Goal: Task Accomplishment & Management: Complete application form

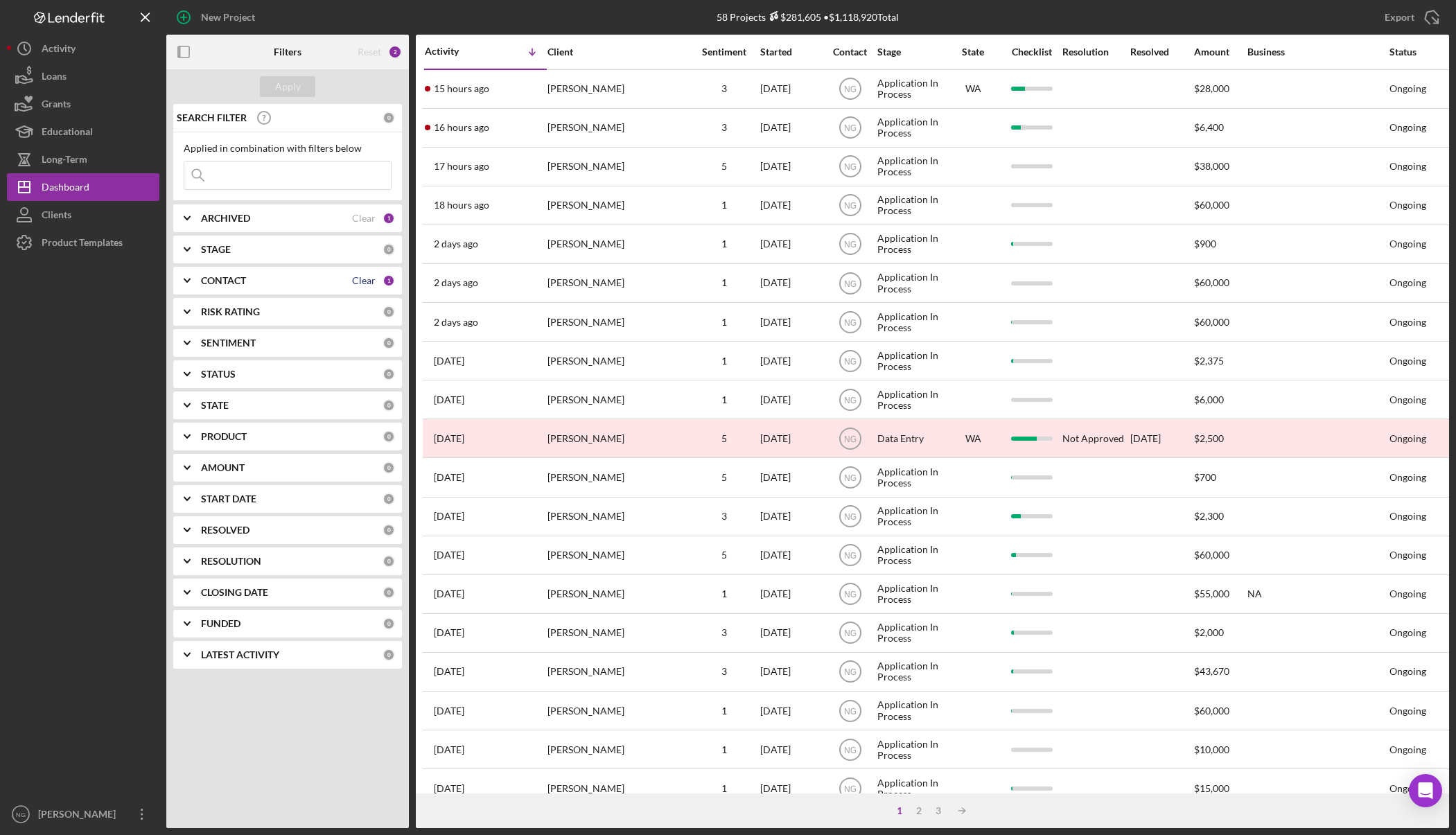
click at [361, 279] on div "Clear" at bounding box center [364, 280] width 24 height 11
click at [299, 85] on div "Apply" at bounding box center [288, 87] width 25 height 20
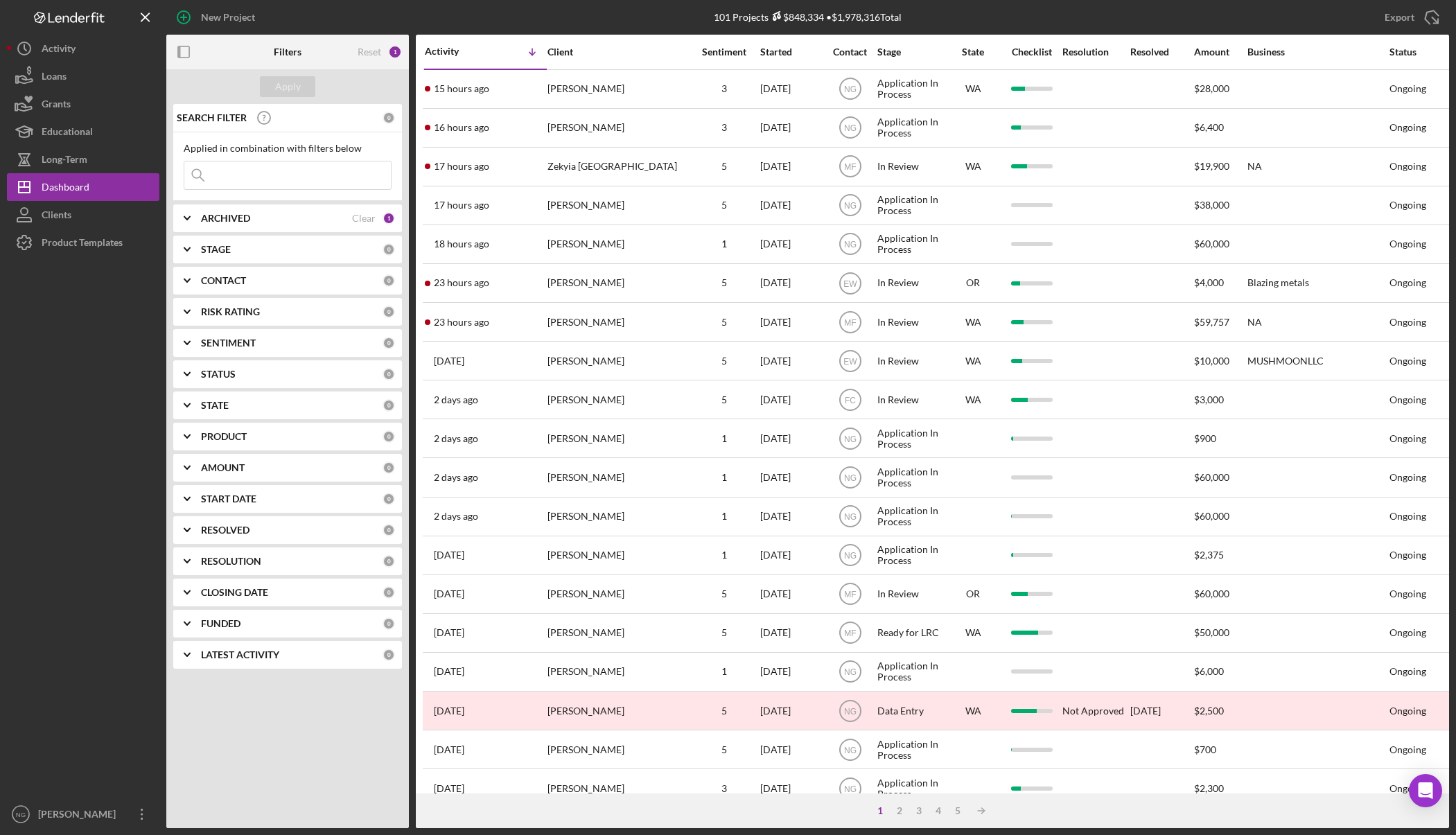
click at [271, 175] on input at bounding box center [287, 175] width 206 height 28
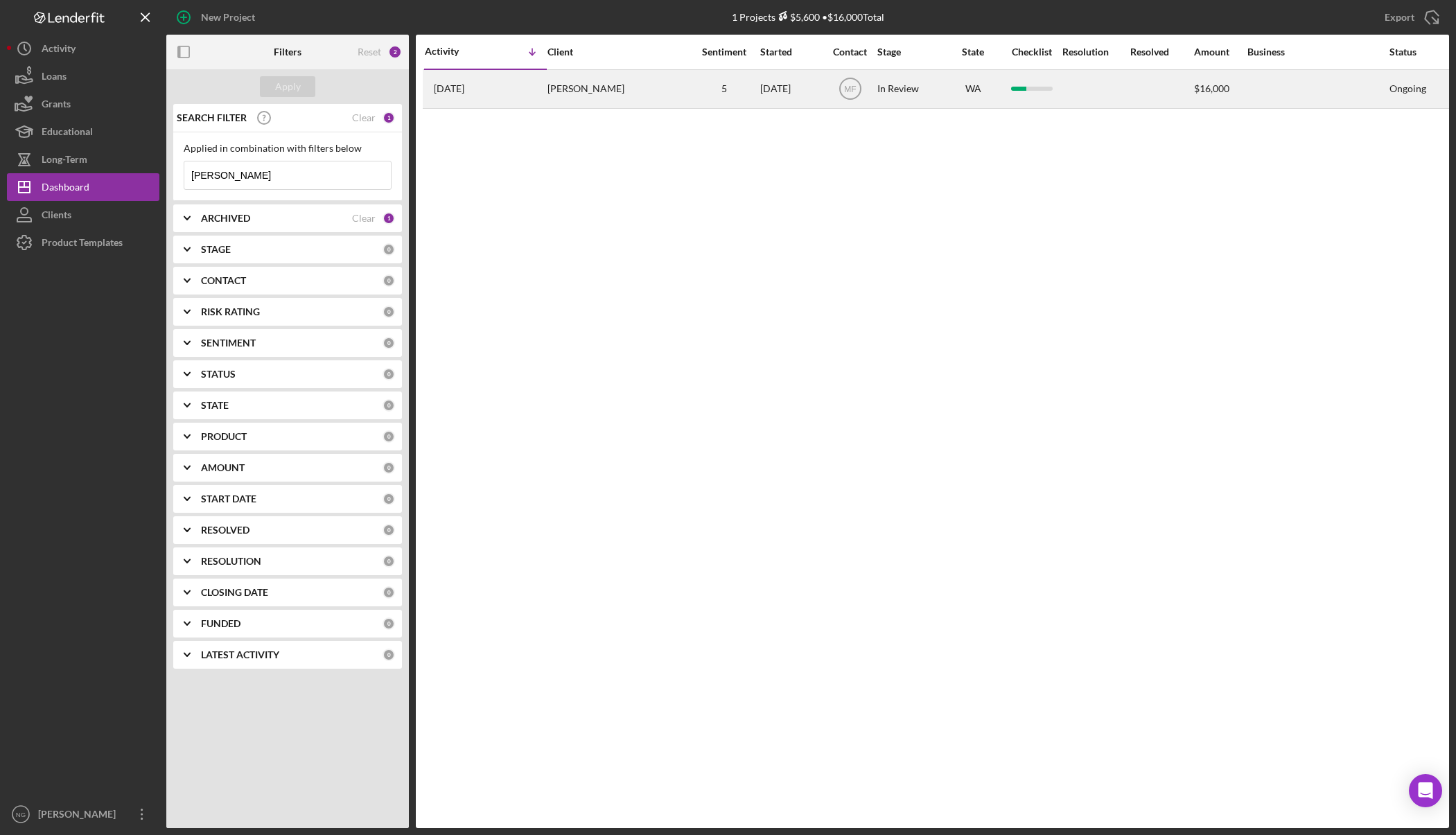
type input "norris"
click at [652, 88] on div "Craig Norris" at bounding box center [616, 88] width 138 height 37
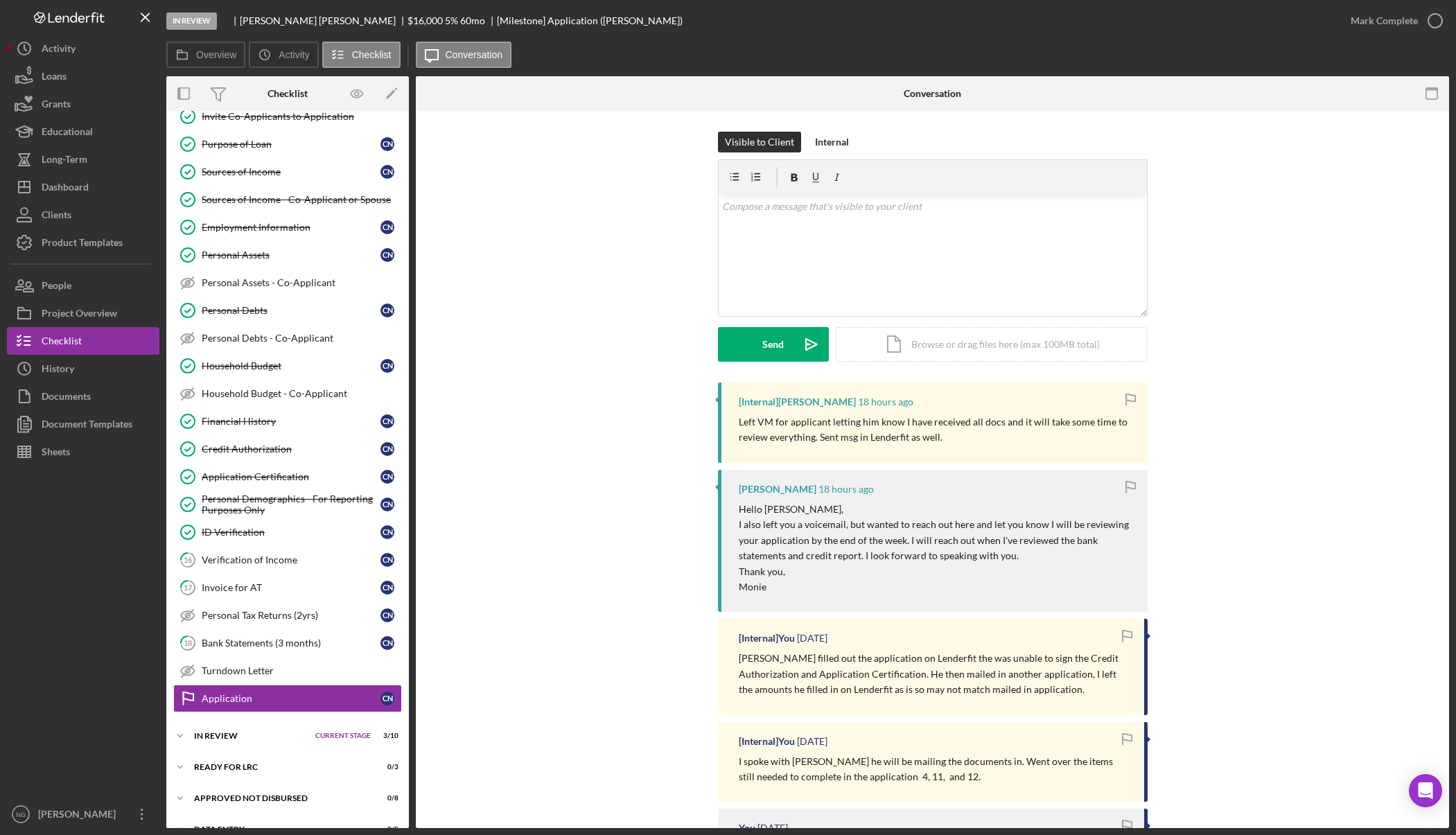
scroll to position [150, 0]
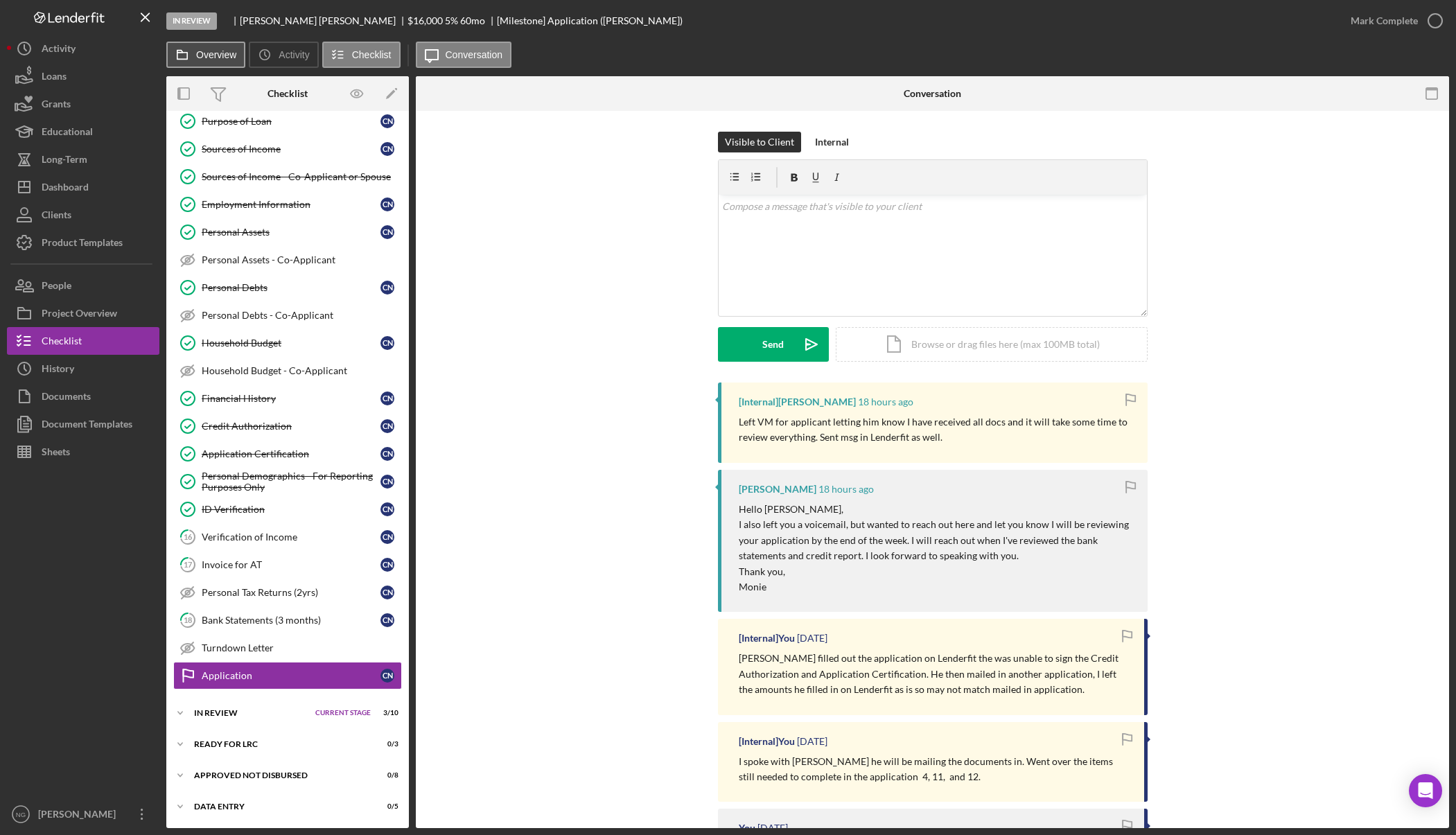
click at [225, 63] on button "Overview" at bounding box center [206, 54] width 79 height 26
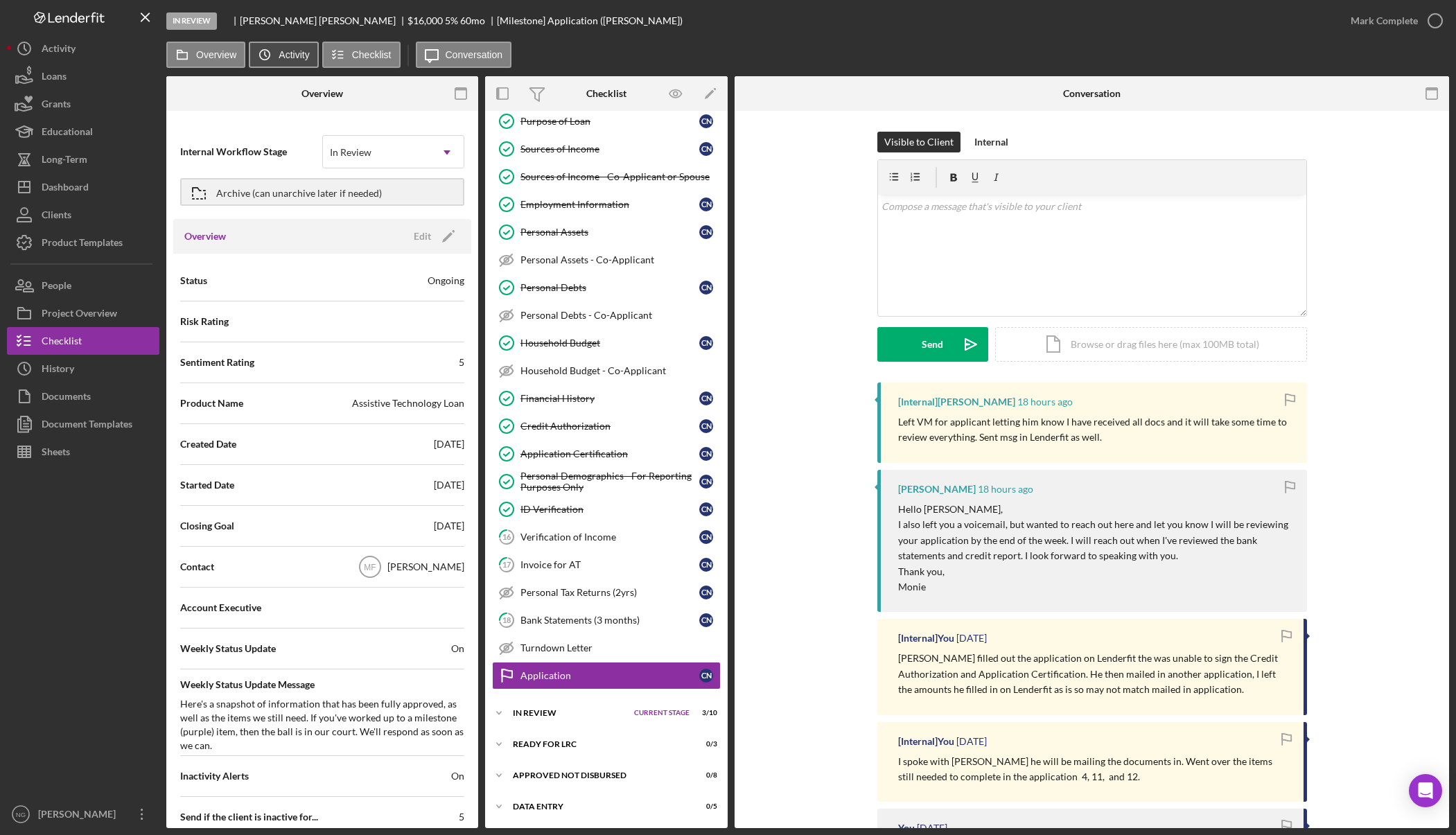
click at [265, 54] on polyline at bounding box center [266, 54] width 2 height 4
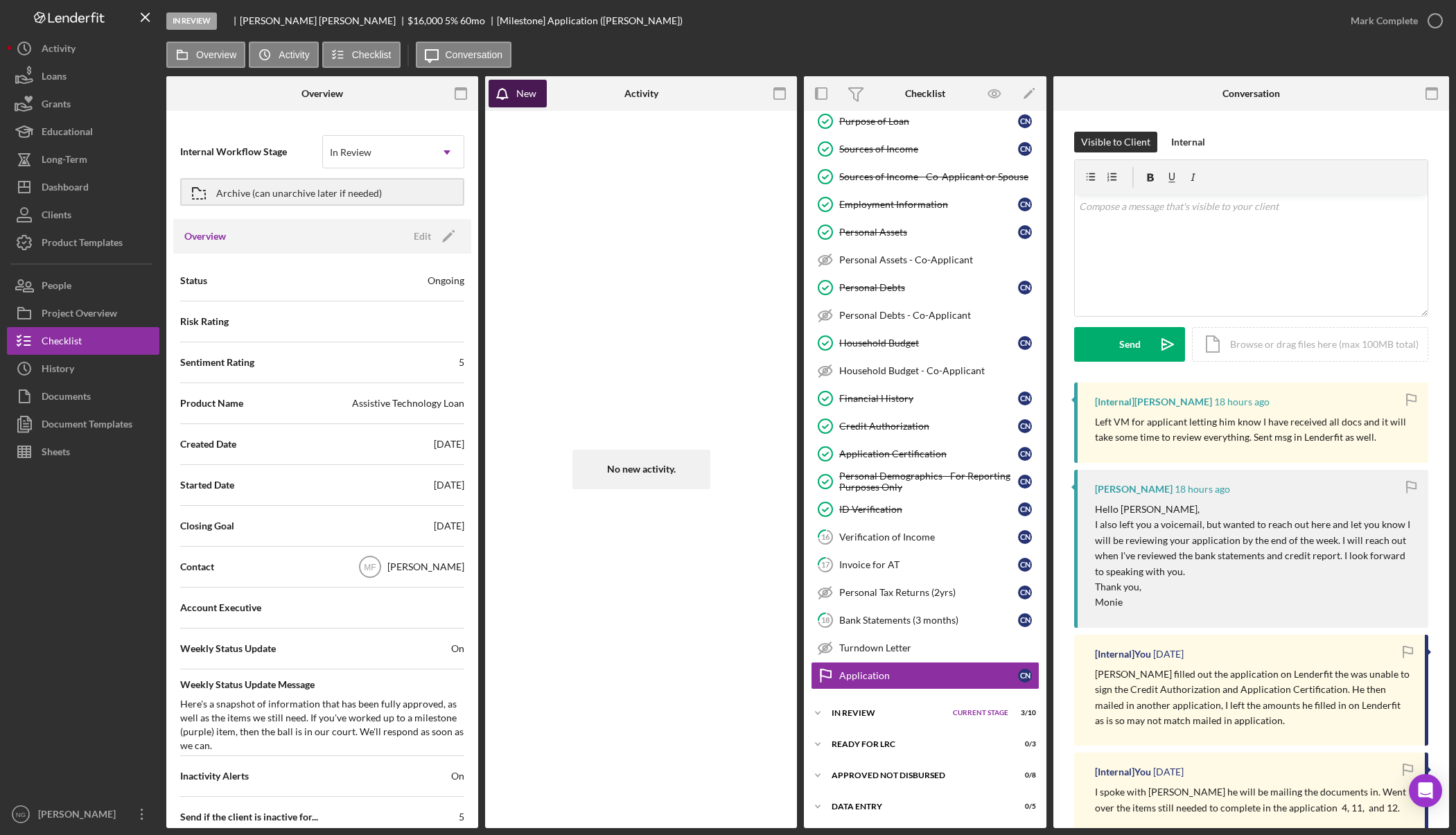
click at [535, 96] on div "New" at bounding box center [527, 93] width 20 height 28
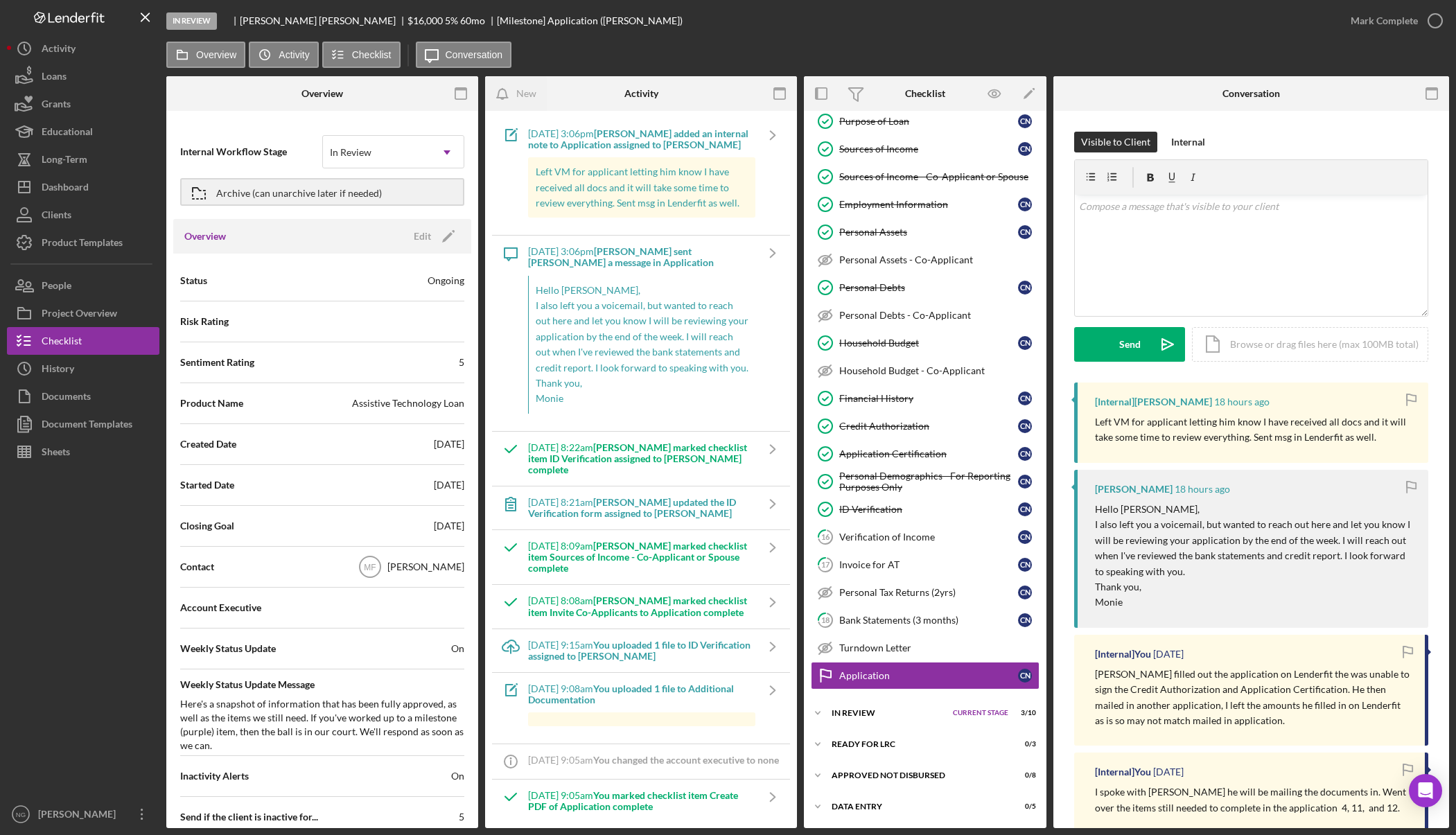
click at [595, 90] on div "Activity" at bounding box center [641, 93] width 104 height 35
click at [83, 189] on div "Dashboard" at bounding box center [65, 189] width 47 height 31
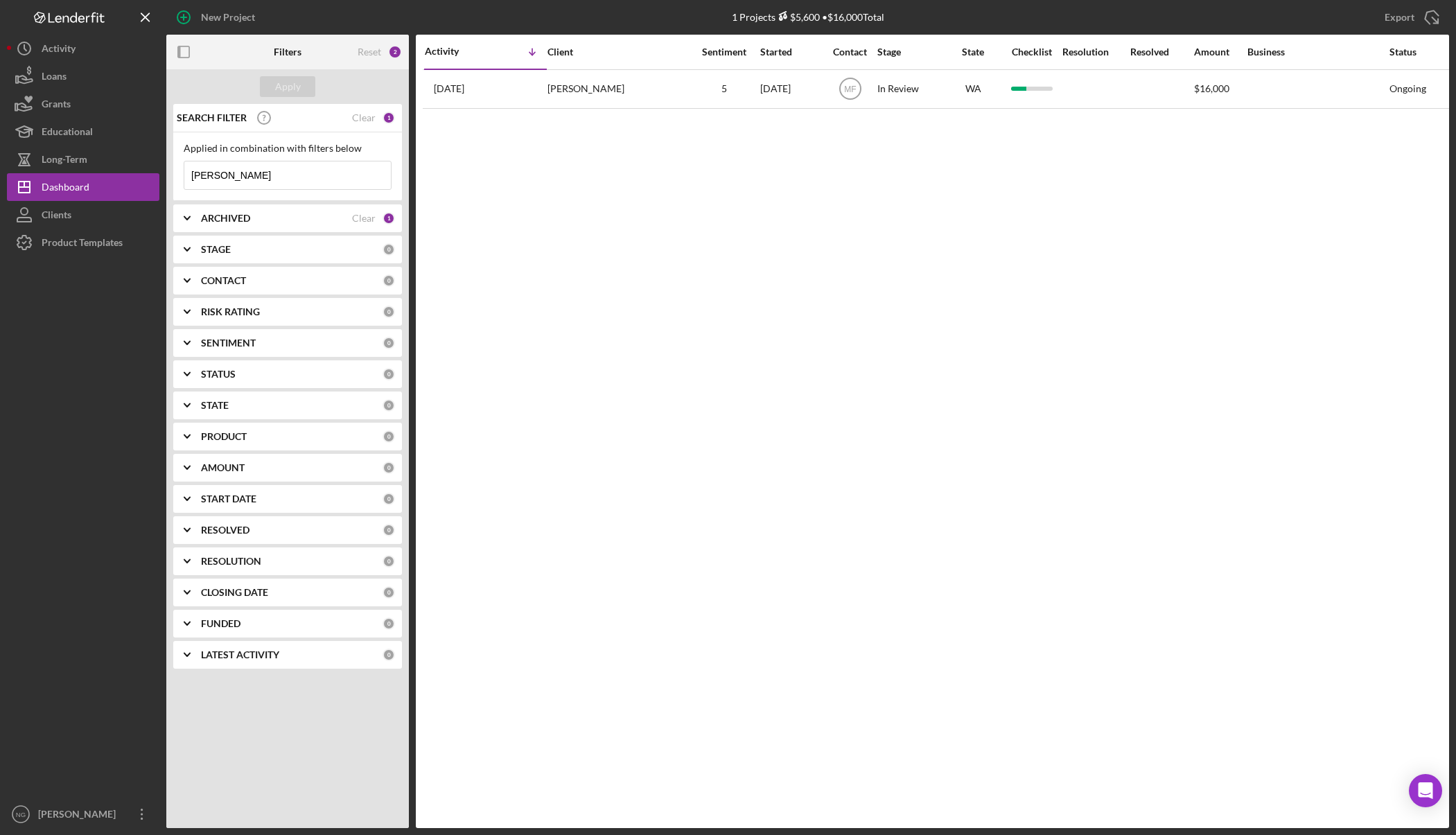
drag, startPoint x: 280, startPoint y: 179, endPoint x: 163, endPoint y: 173, distance: 117.2
click at [163, 174] on div "New Project 1 Projects $5,600 • $16,000 Total norris Export Icon/Export Filters…" at bounding box center [727, 414] width 1442 height 828
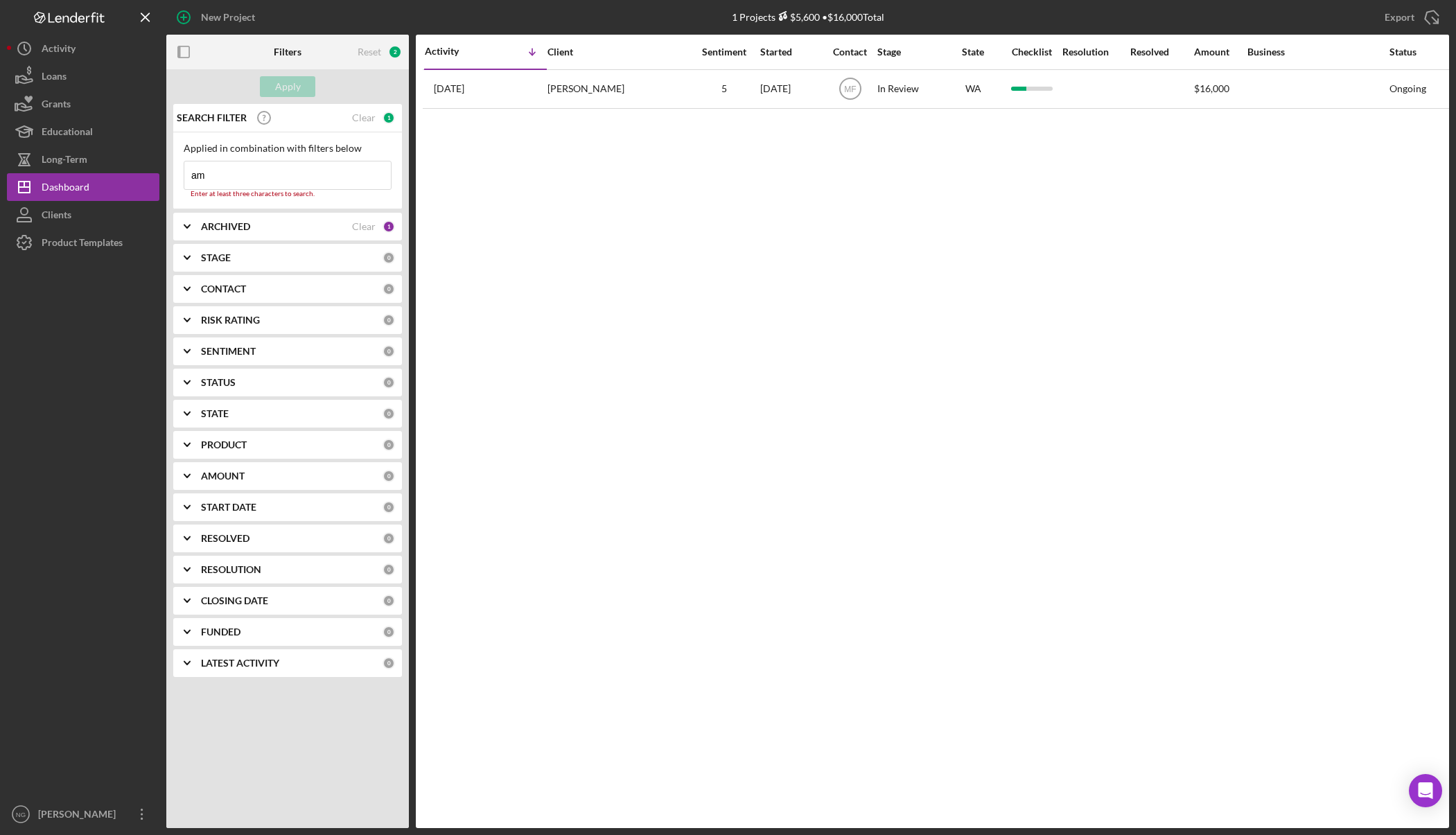
type input "a"
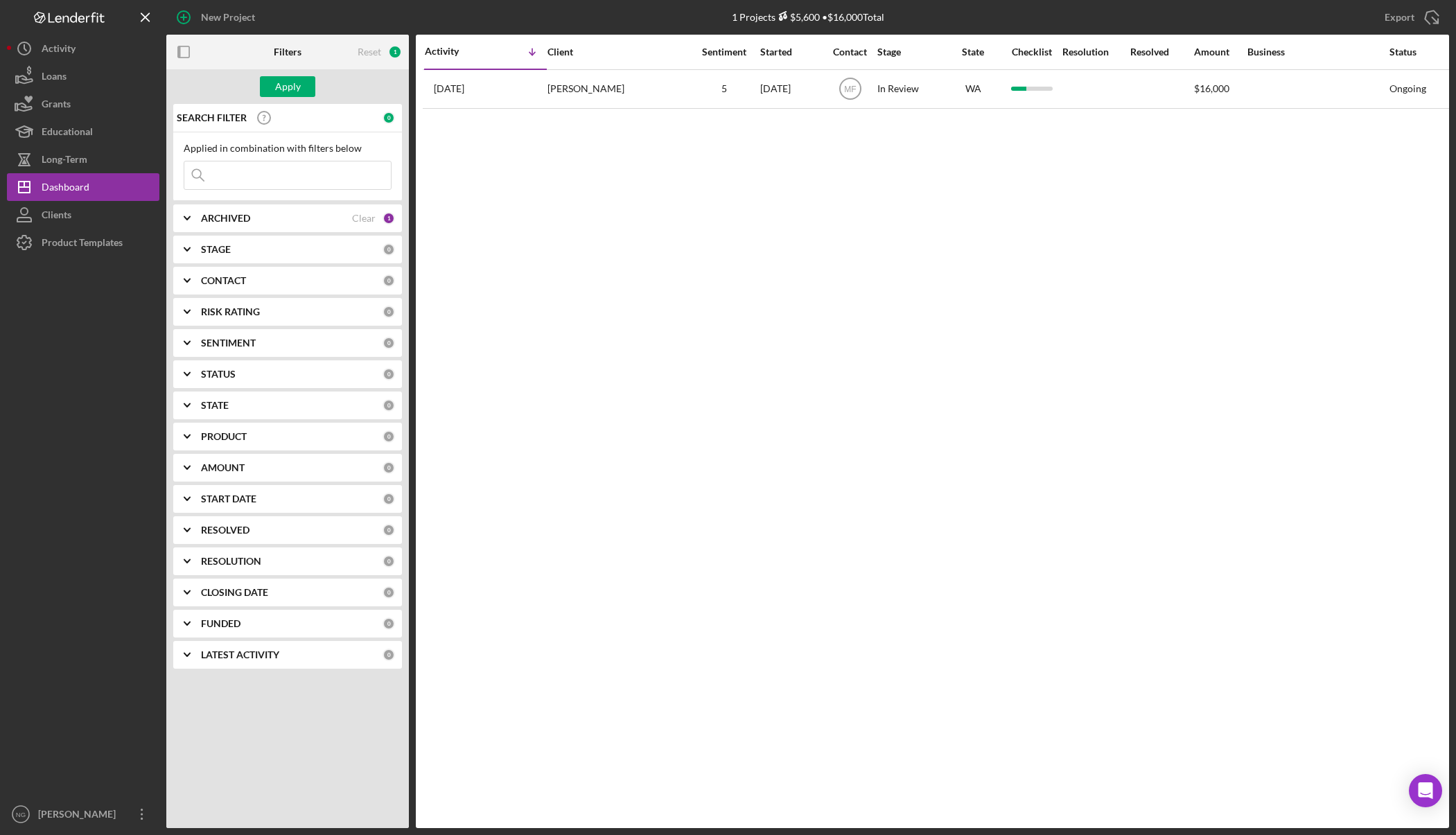
click at [295, 287] on div "CONTACT 0" at bounding box center [298, 280] width 194 height 28
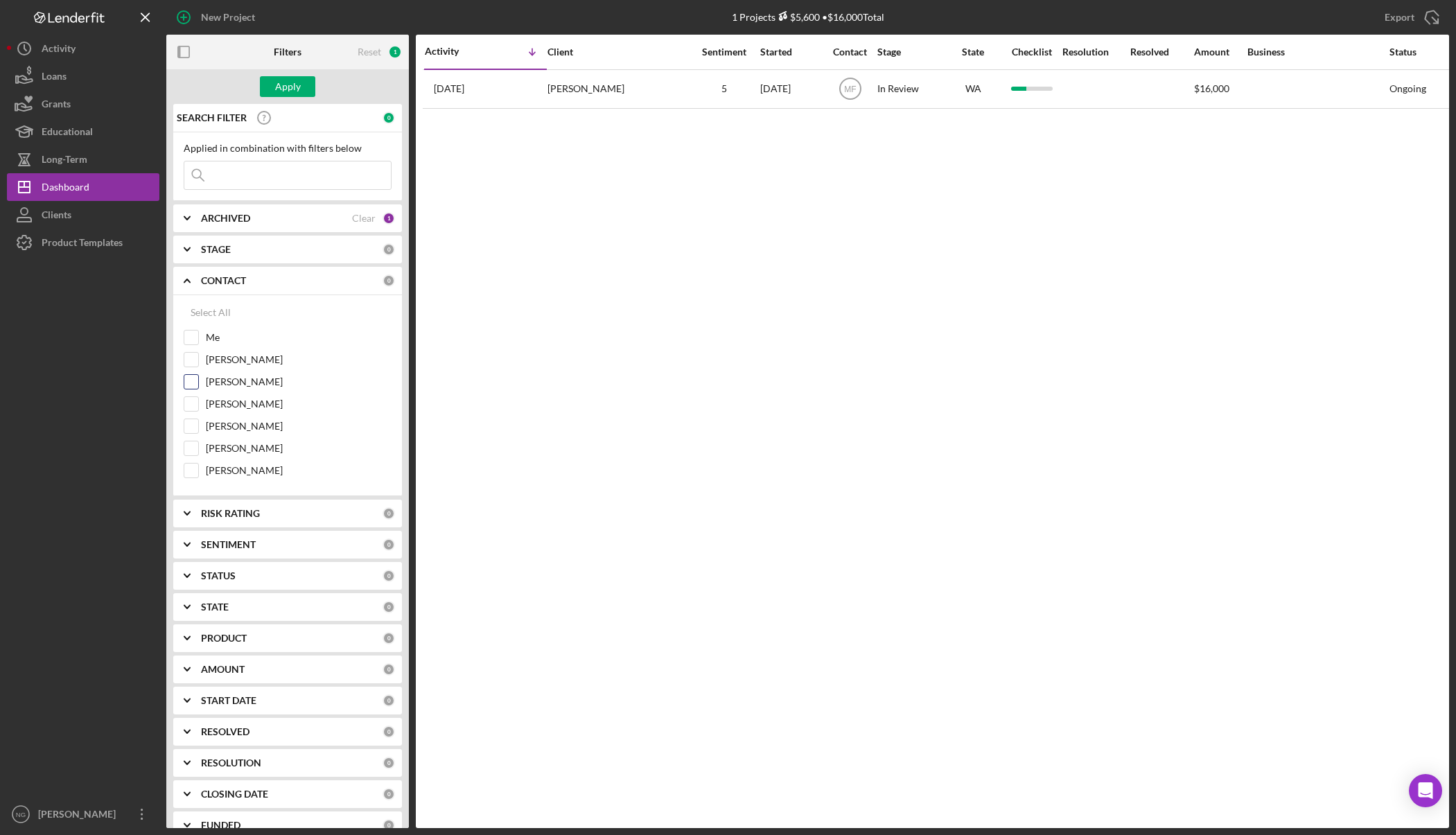
click at [231, 386] on label "Monie Frost" at bounding box center [298, 381] width 186 height 14
click at [198, 386] on input "Monie Frost" at bounding box center [191, 381] width 14 height 14
checkbox input "true"
click at [301, 93] on button "Apply" at bounding box center [287, 87] width 55 height 20
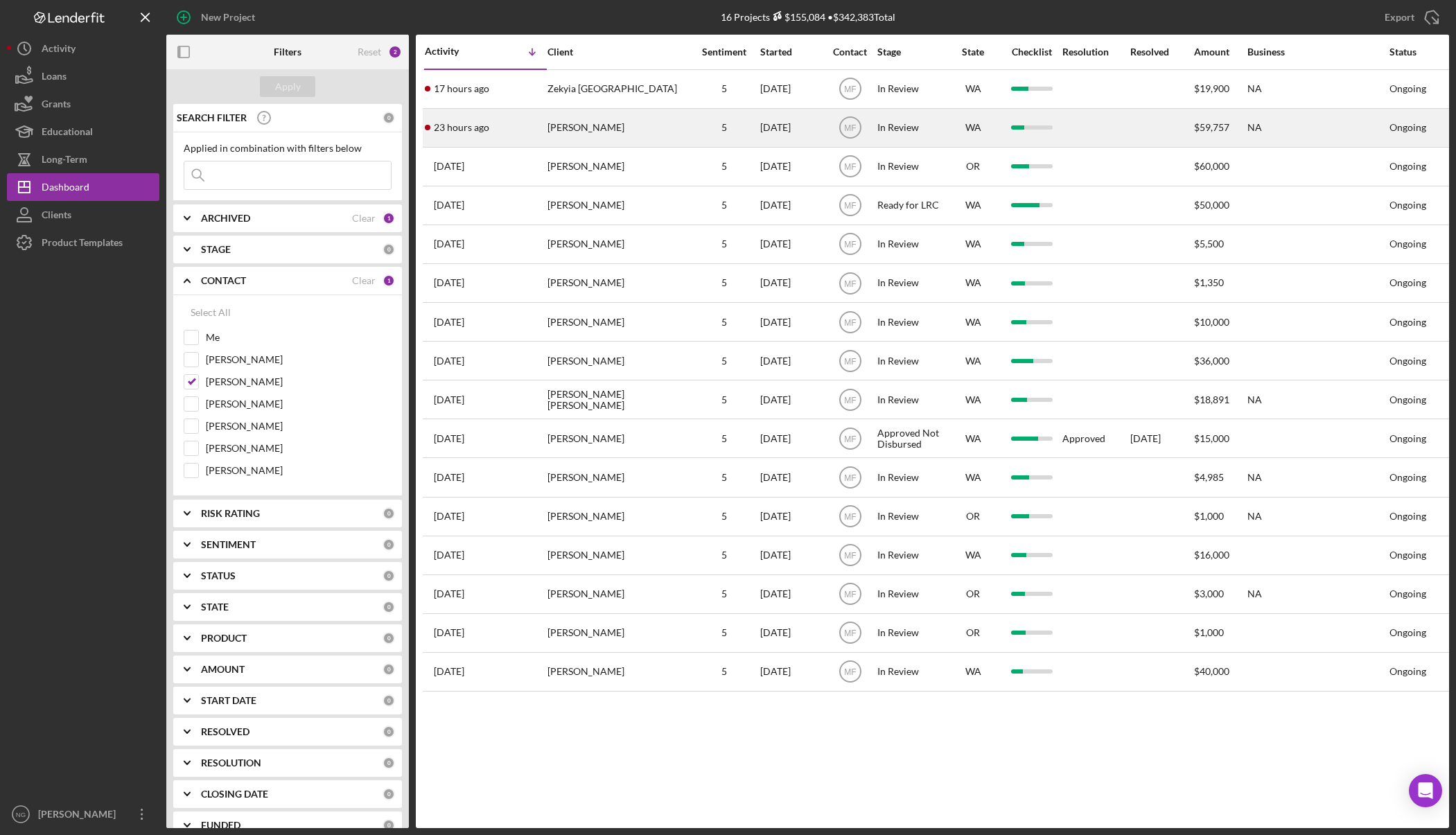
click at [607, 132] on div "[PERSON_NAME]" at bounding box center [616, 127] width 138 height 37
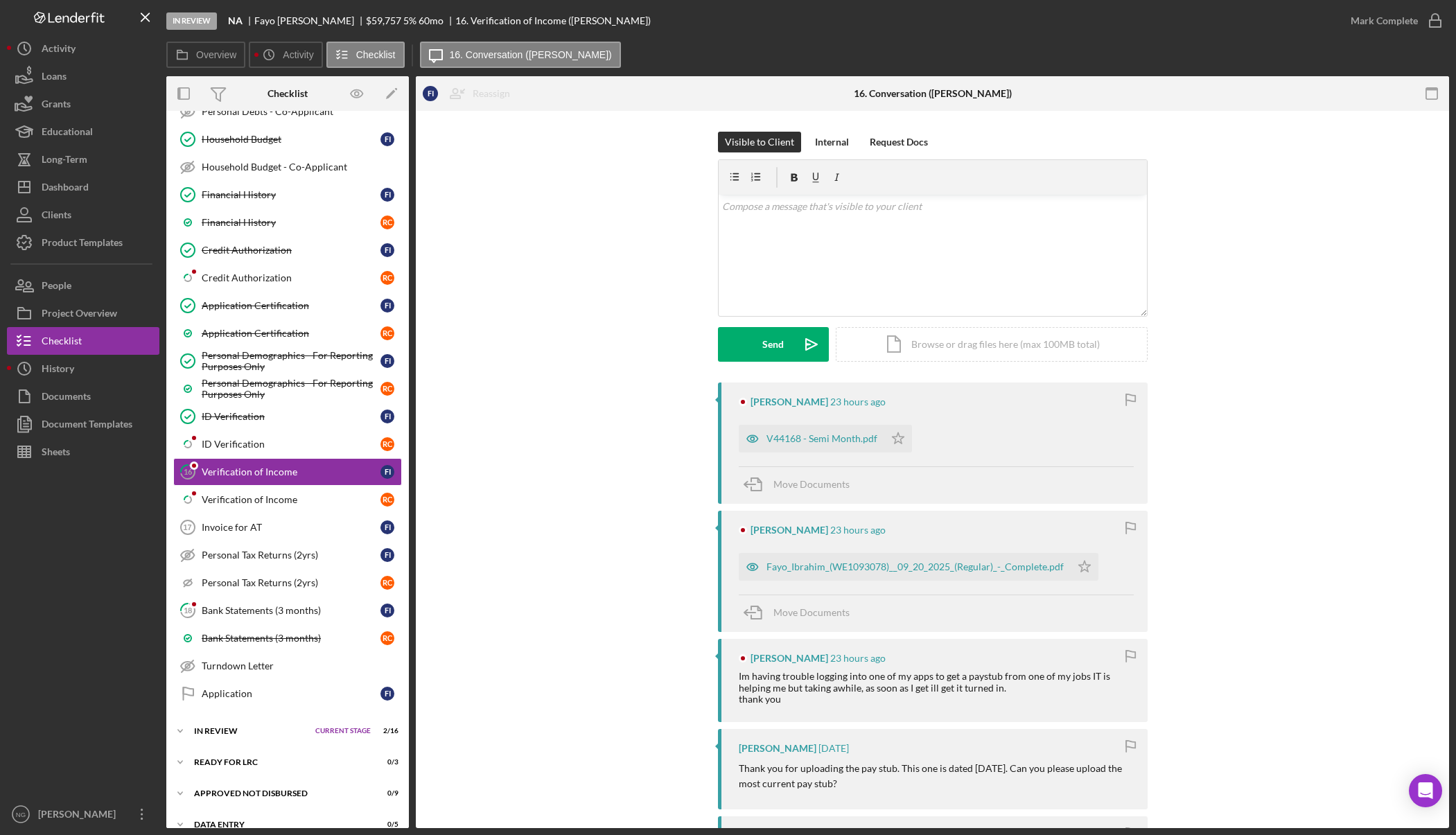
scroll to position [469, 0]
drag, startPoint x: 59, startPoint y: 193, endPoint x: 163, endPoint y: 181, distance: 104.7
click at [59, 193] on div "Dashboard" at bounding box center [65, 189] width 47 height 31
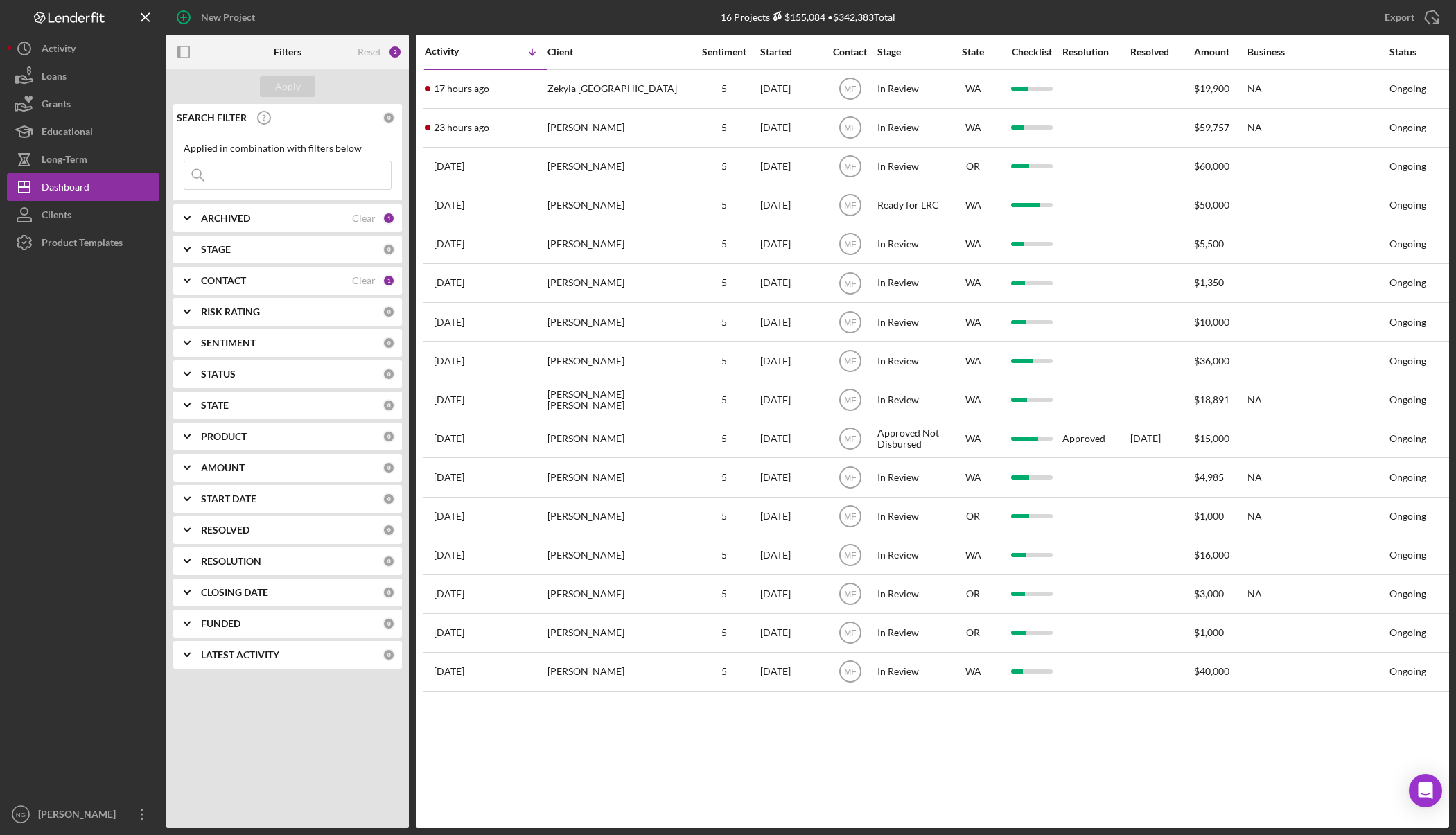
click at [370, 270] on div "CONTACT Clear 1" at bounding box center [298, 280] width 194 height 28
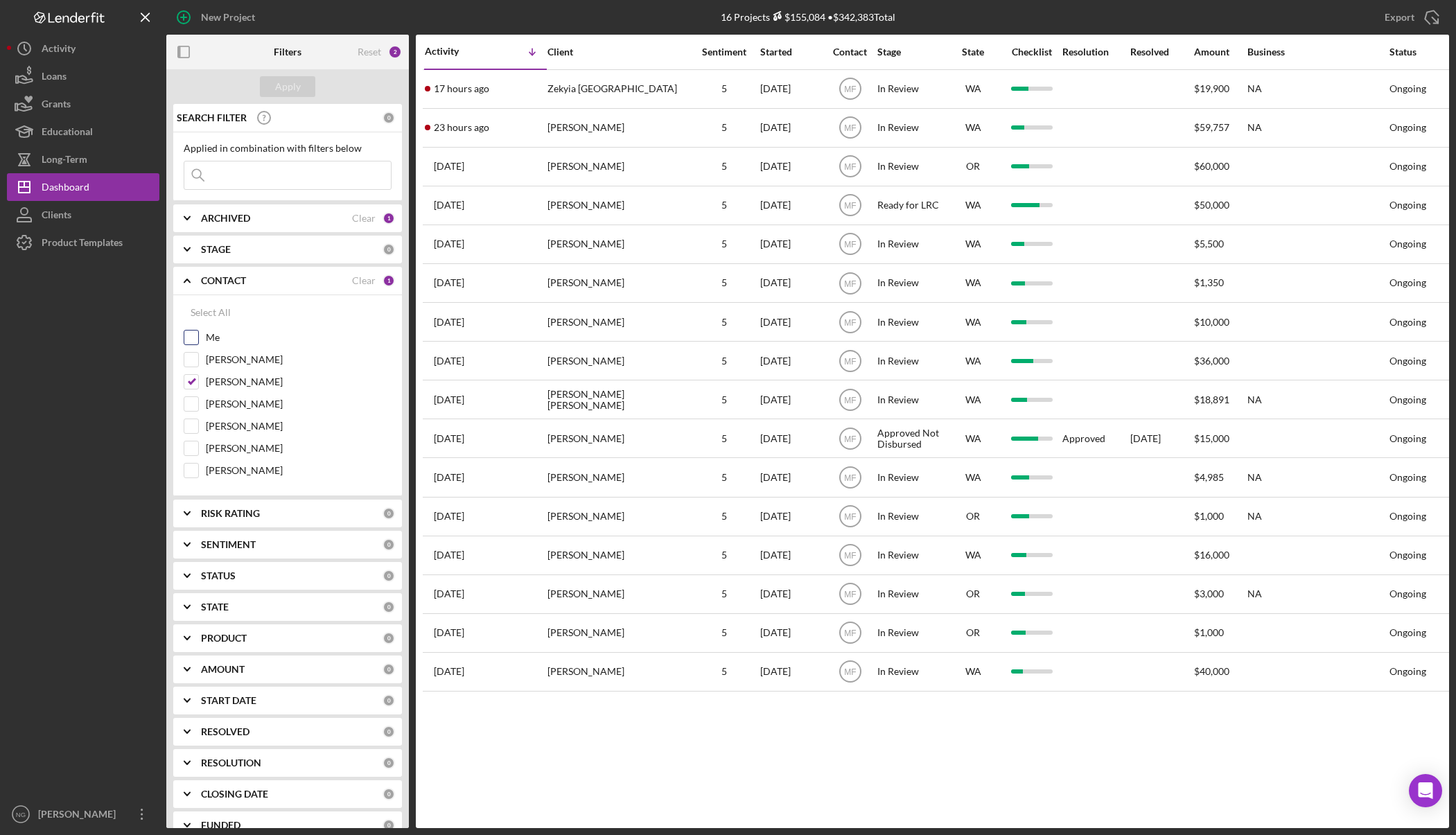
click at [190, 336] on input "Me" at bounding box center [191, 337] width 14 height 14
checkbox input "true"
click at [186, 381] on input "Monie Frost" at bounding box center [191, 381] width 14 height 14
checkbox input "false"
click at [268, 86] on button "Apply" at bounding box center [287, 87] width 55 height 20
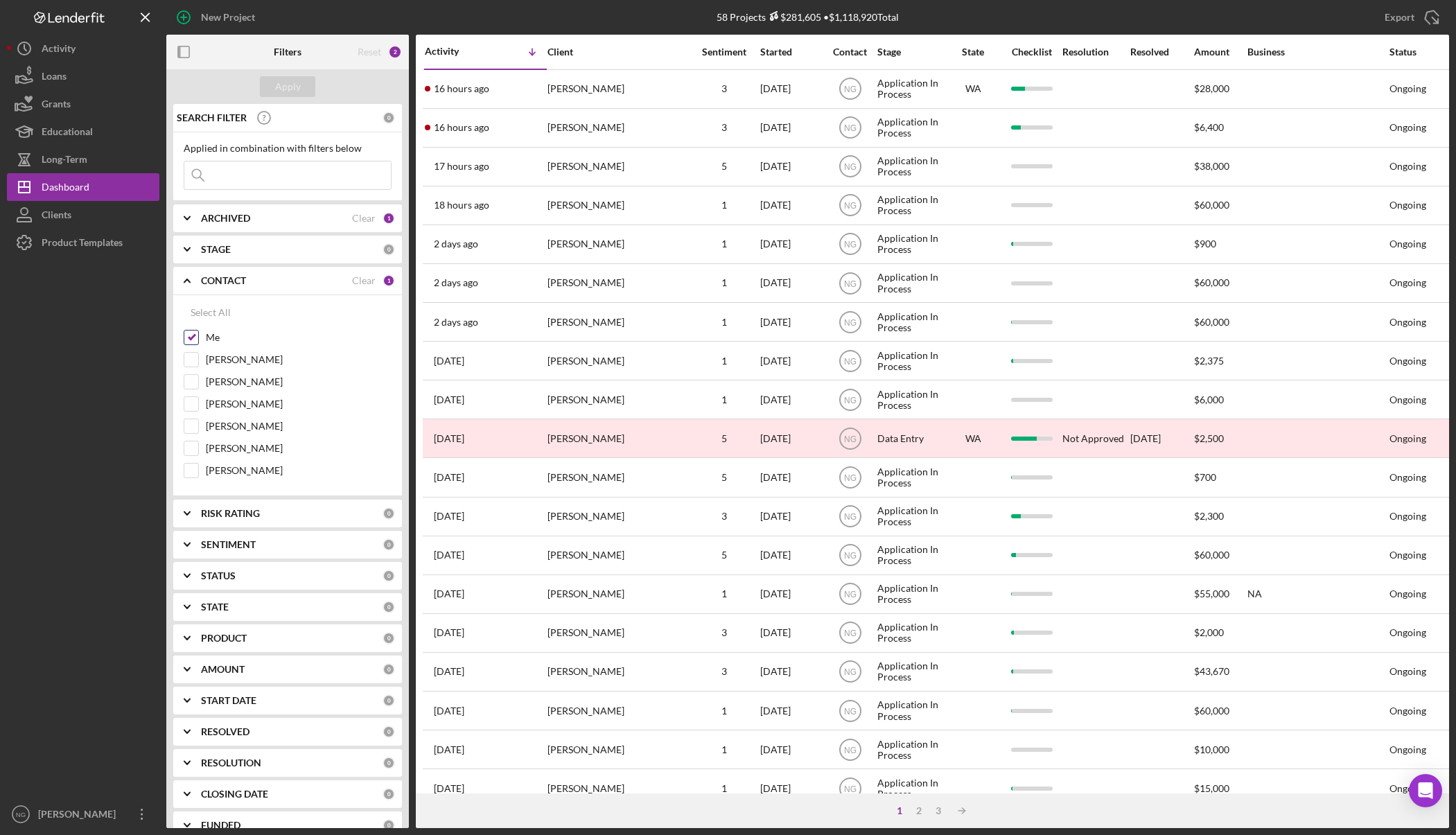
click at [195, 337] on input "Me" at bounding box center [191, 337] width 14 height 14
checkbox input "false"
click at [193, 386] on input "Monie Frost" at bounding box center [191, 381] width 14 height 14
checkbox input "true"
click at [291, 82] on div "Apply" at bounding box center [288, 87] width 25 height 20
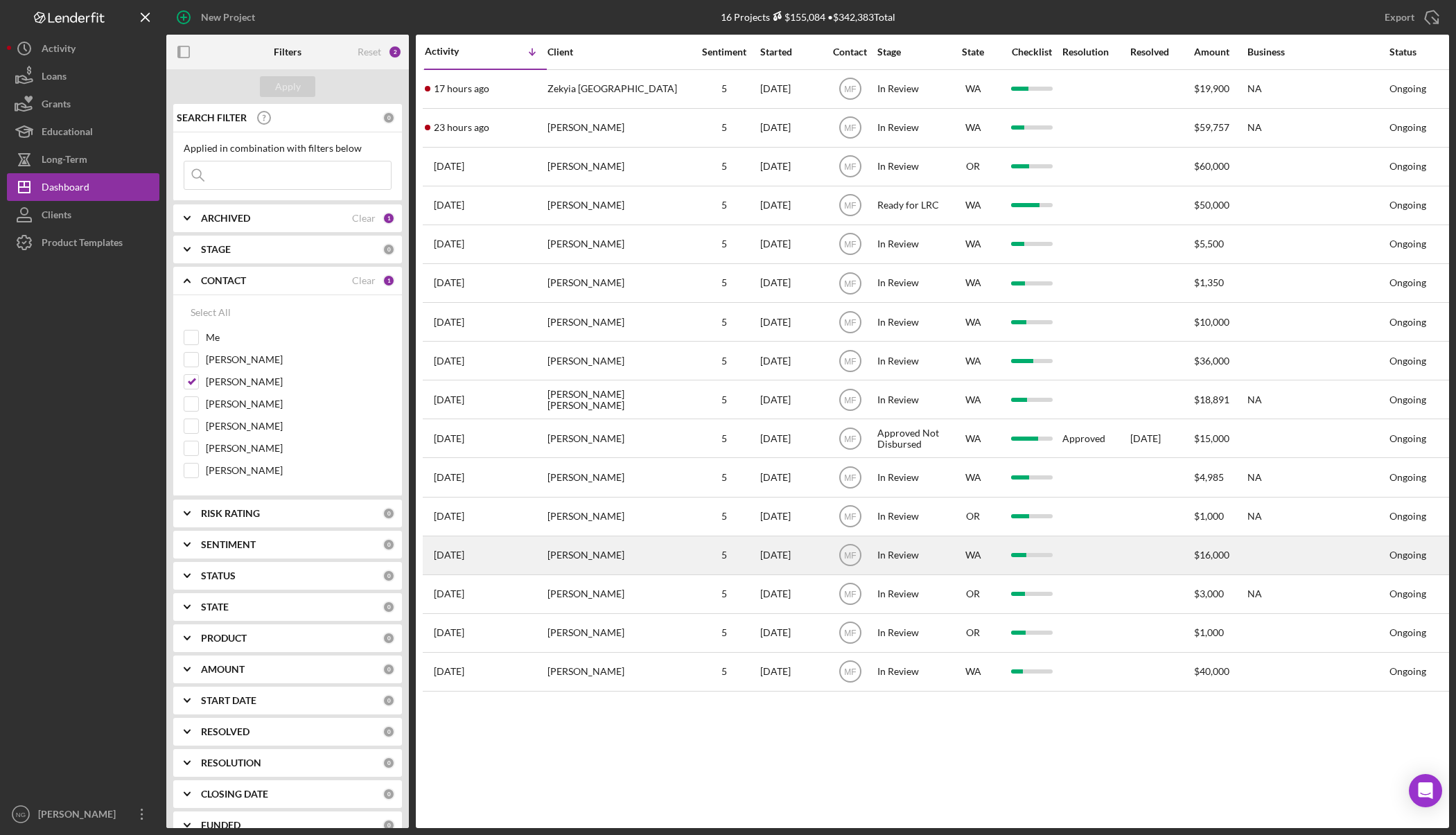
click at [611, 552] on div "Craig Norris" at bounding box center [616, 555] width 138 height 37
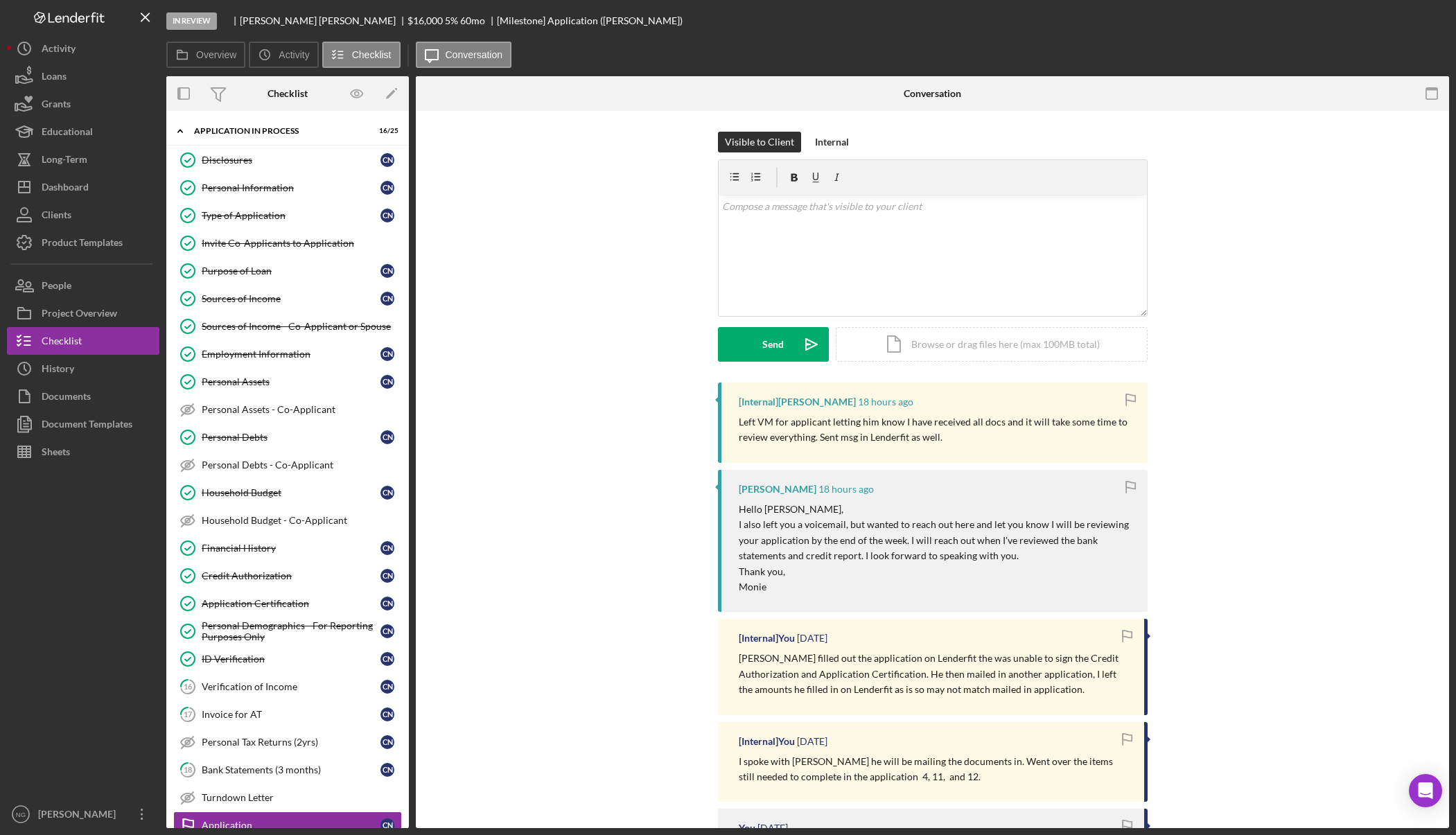
scroll to position [149, 0]
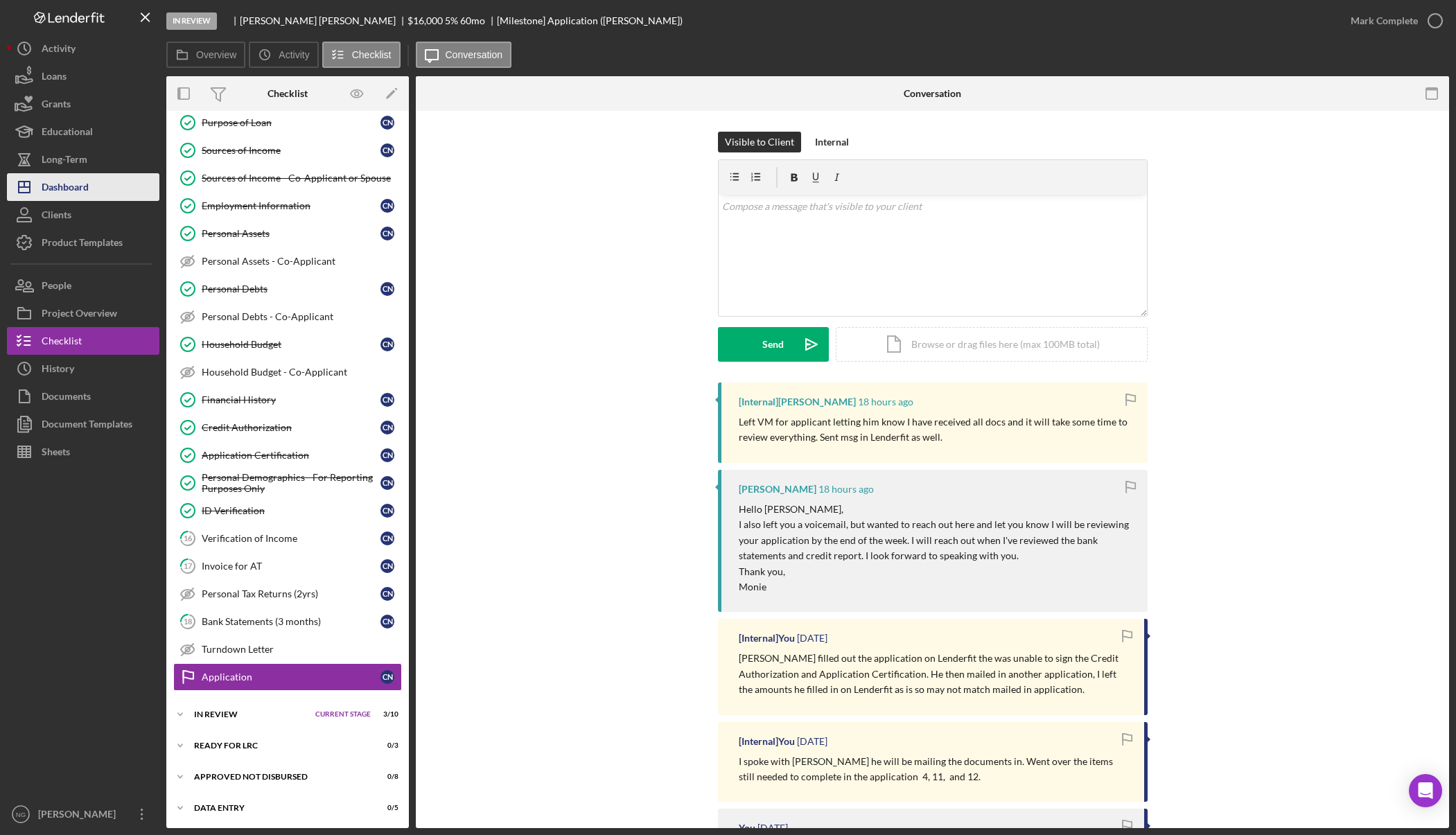
click at [80, 189] on div "Dashboard" at bounding box center [65, 189] width 47 height 31
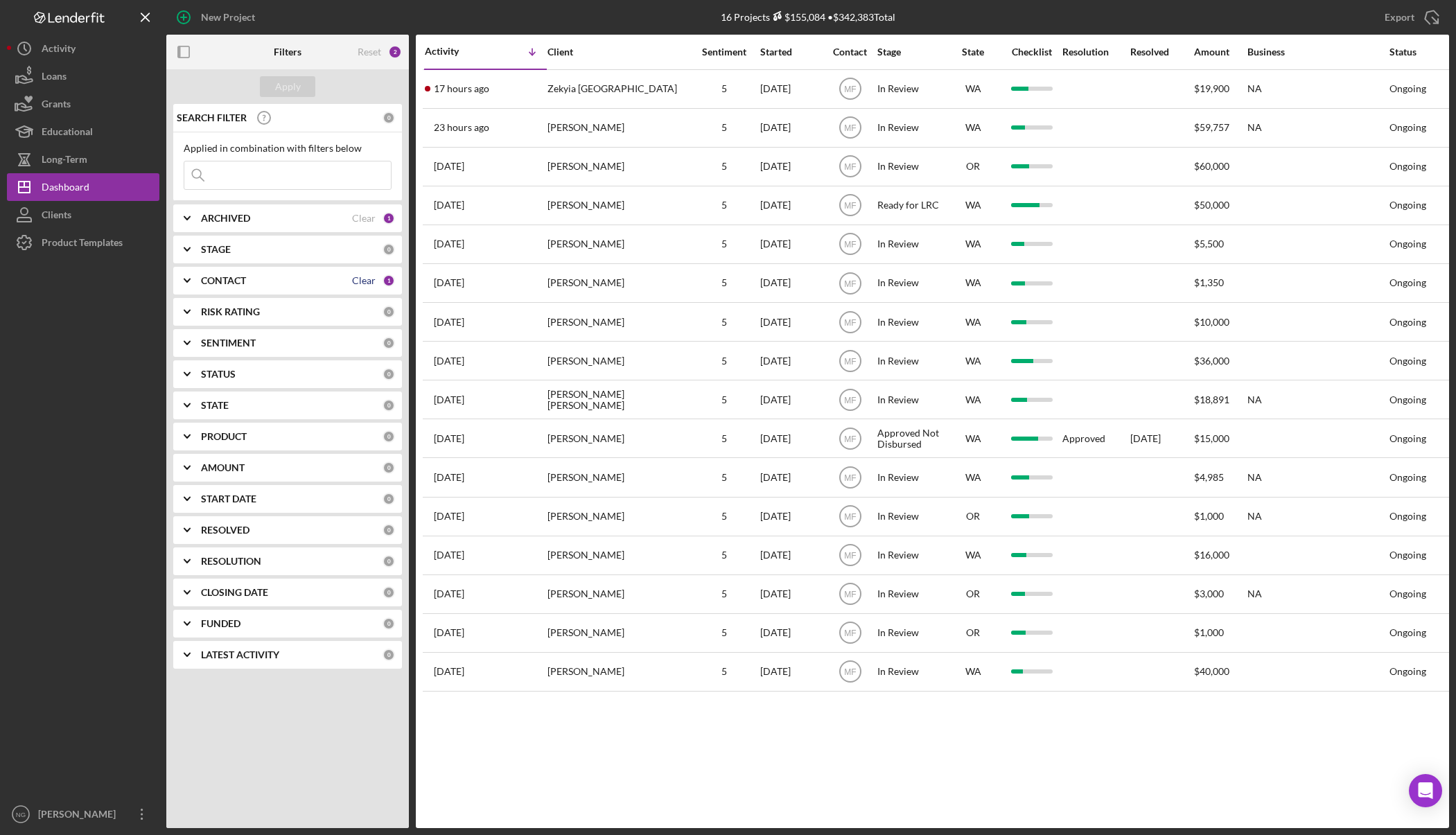
click at [371, 281] on div "Clear" at bounding box center [364, 280] width 24 height 11
click at [302, 88] on button "Apply" at bounding box center [287, 87] width 55 height 20
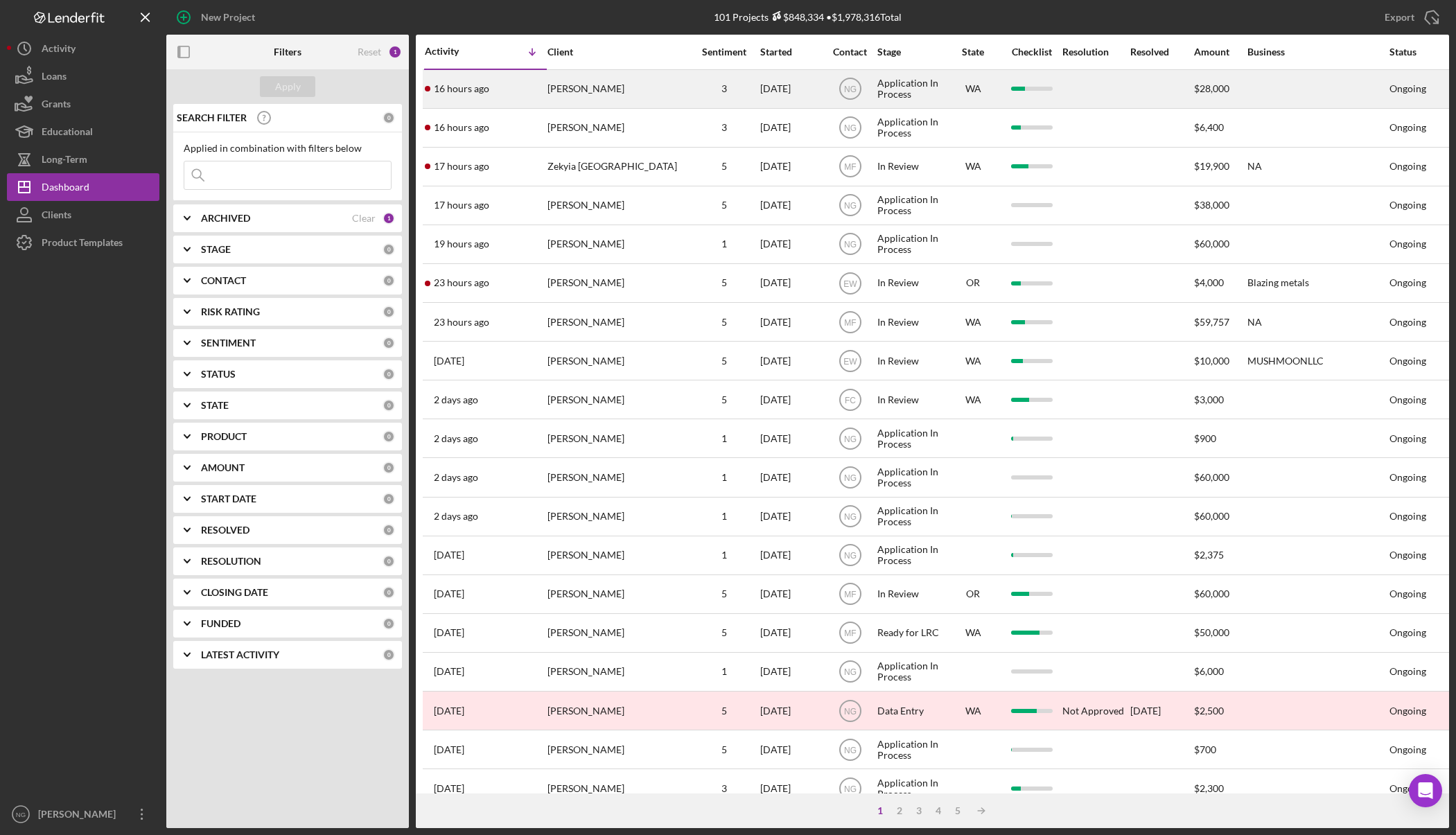
click at [607, 93] on div "[PERSON_NAME]" at bounding box center [616, 88] width 138 height 37
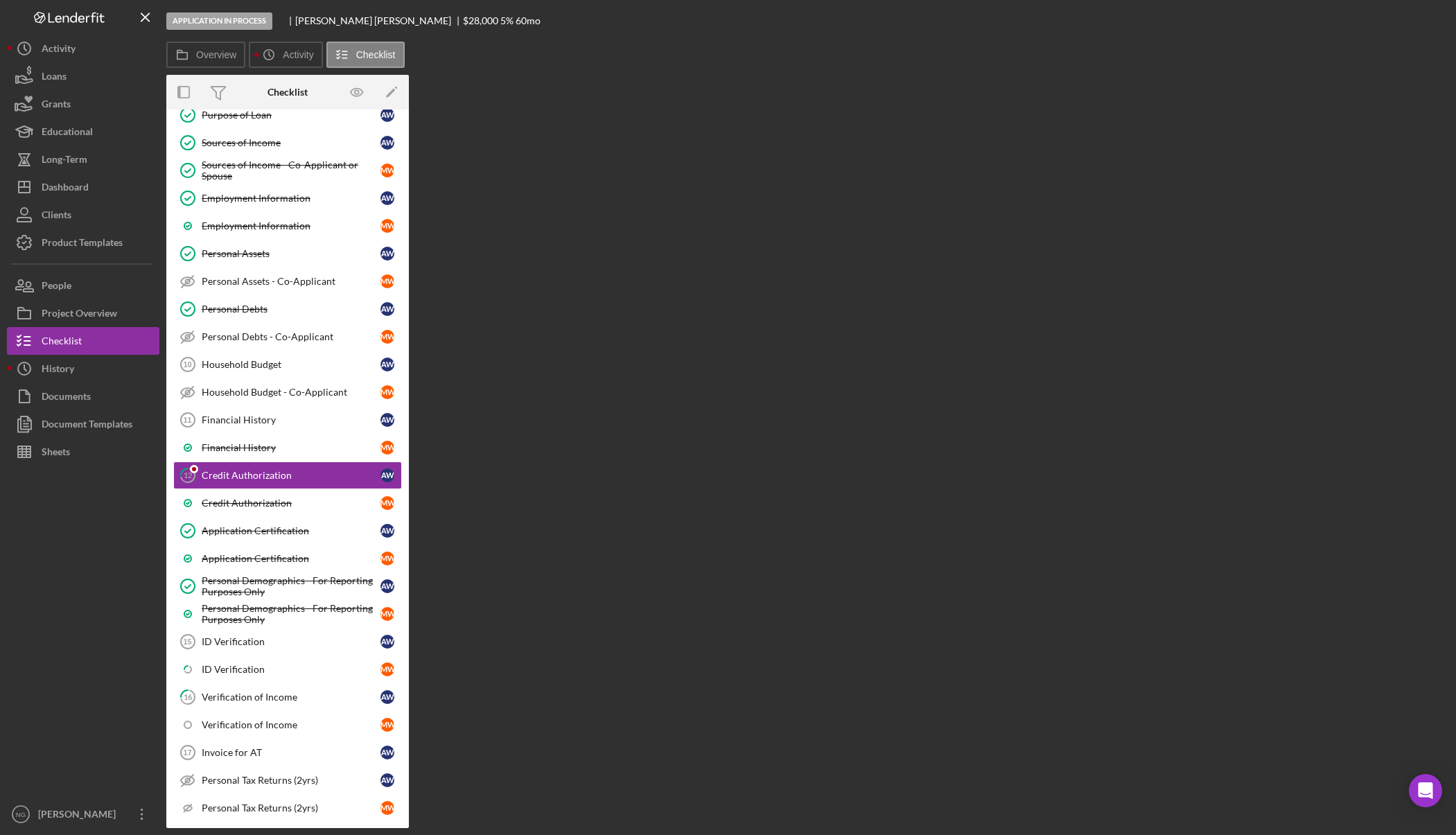
scroll to position [247, 0]
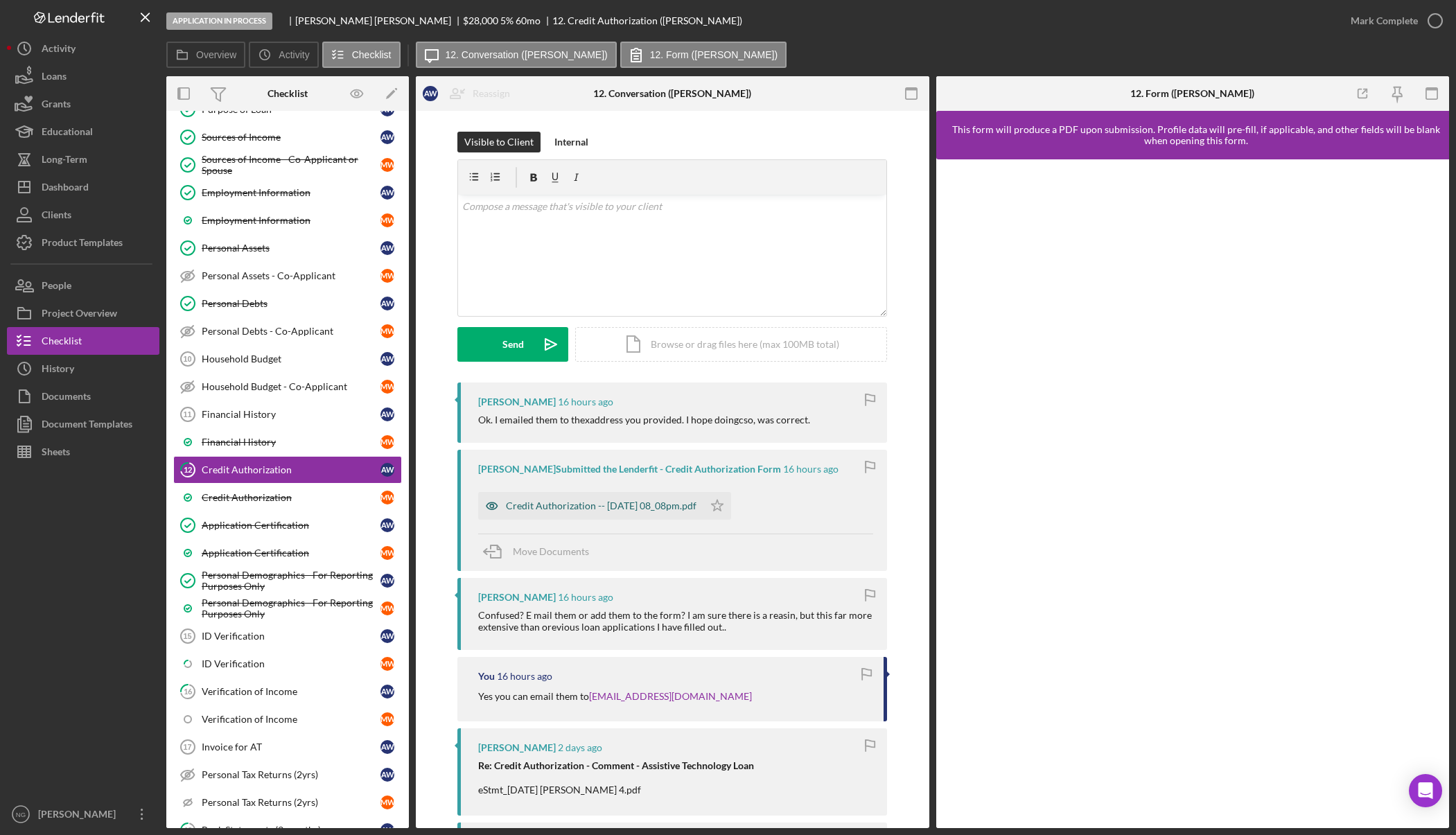
click at [674, 502] on div "Credit Authorization -- 2025-10-14 08_08pm.pdf" at bounding box center [601, 505] width 190 height 11
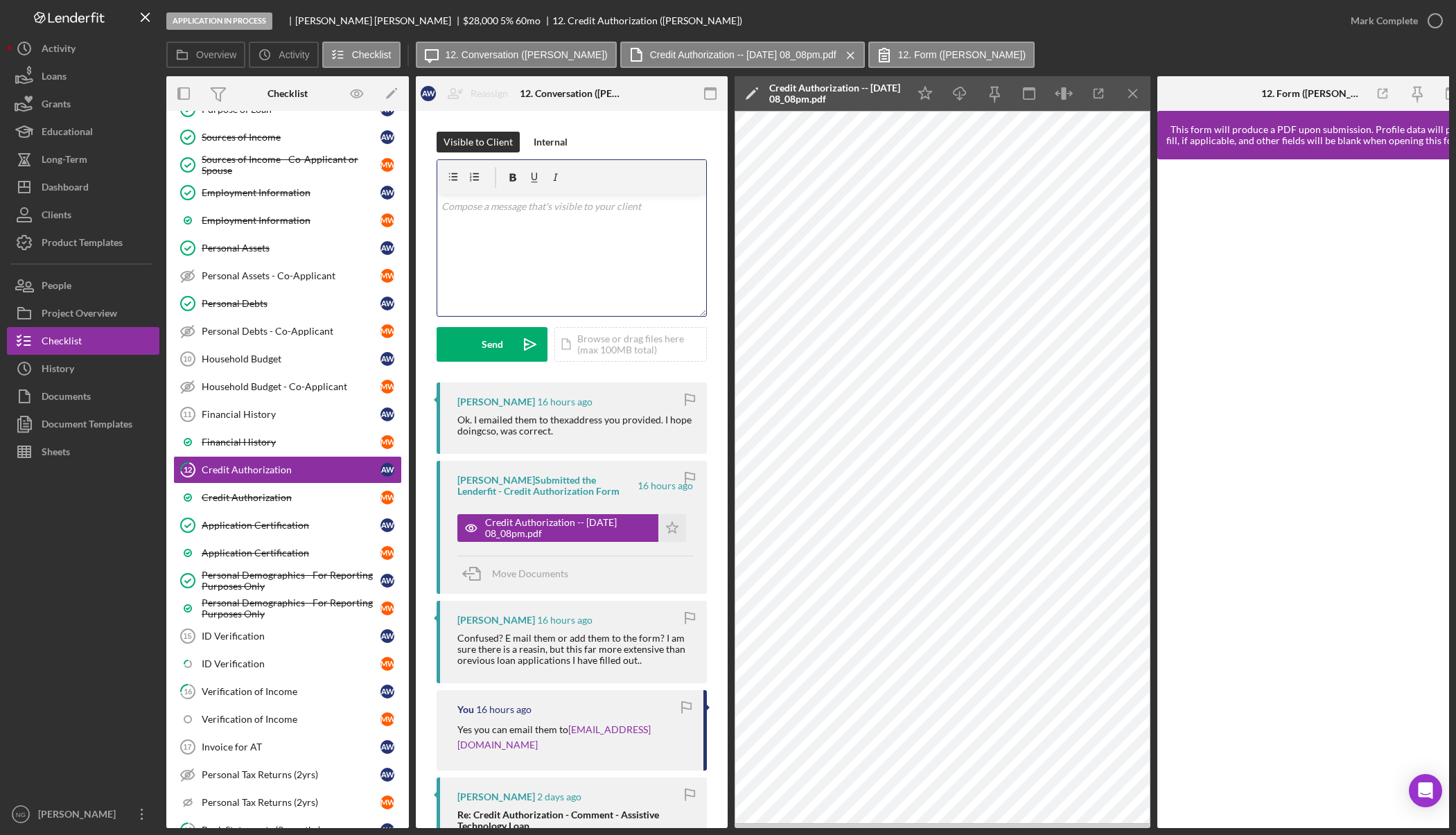
click at [569, 253] on div "v Color teal Color pink Remove color Add row above Add row below Add column bef…" at bounding box center [572, 255] width 268 height 121
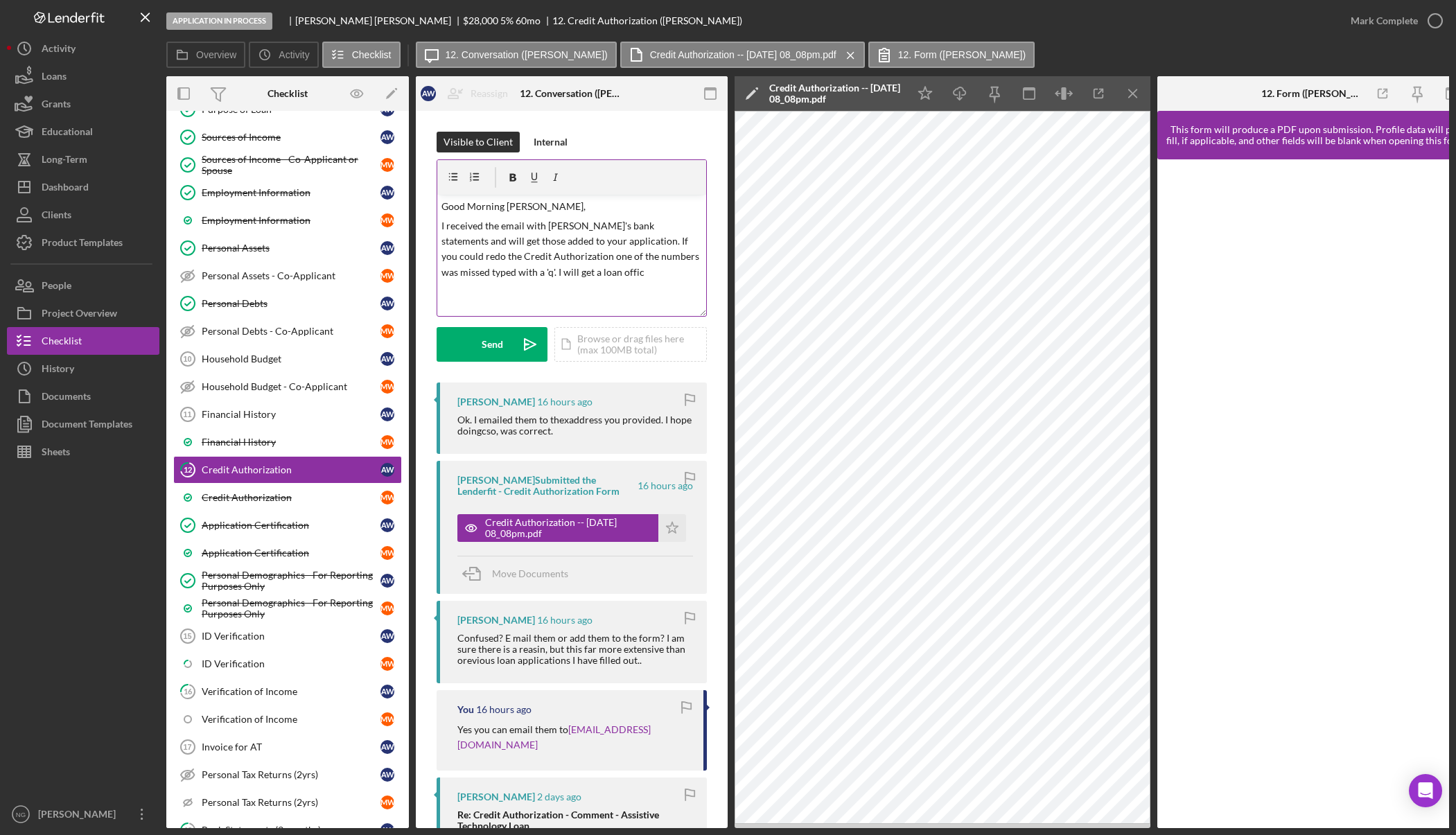
click at [607, 268] on p "I received the email with Michelle's bank statements and will get those added t…" at bounding box center [572, 249] width 261 height 62
drag, startPoint x: 516, startPoint y: 307, endPoint x: 439, endPoint y: 291, distance: 78.6
click at [439, 291] on div "v Color teal Color pink Remove color Add row above Add row below Add column bef…" at bounding box center [572, 255] width 268 height 121
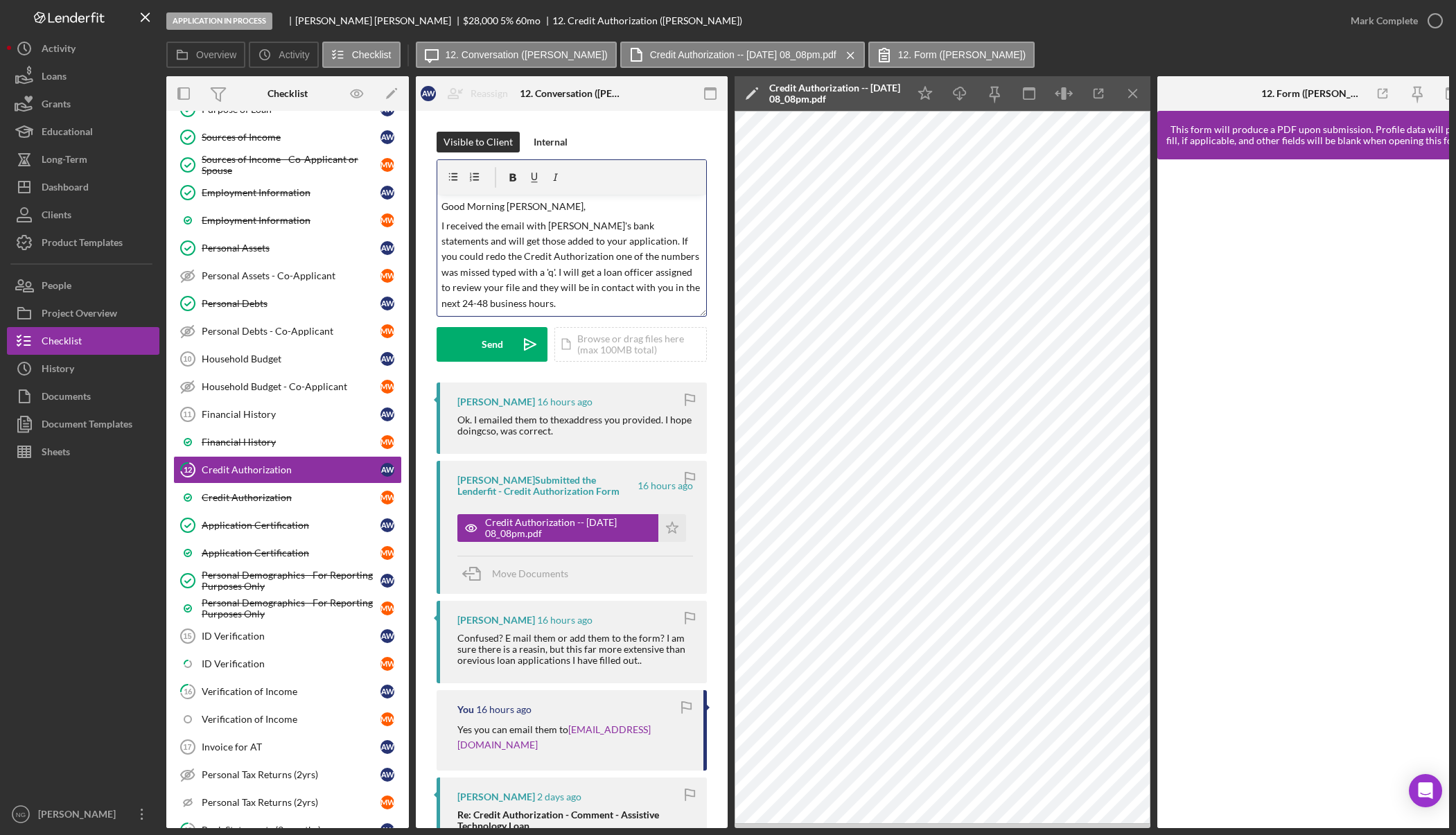
drag, startPoint x: 666, startPoint y: 285, endPoint x: 410, endPoint y: 184, distance: 275.2
click at [410, 184] on div "Overview Internal Workflow Stage Application In Process Icon/Dropdown Arrow Arc…" at bounding box center [808, 452] width 1283 height 752
drag, startPoint x: 505, startPoint y: 228, endPoint x: 466, endPoint y: 302, distance: 83.6
click at [464, 302] on p "I received the email with Michelle's bank statements and will get those added t…" at bounding box center [572, 264] width 261 height 93
drag, startPoint x: 679, startPoint y: 291, endPoint x: 376, endPoint y: 160, distance: 330.1
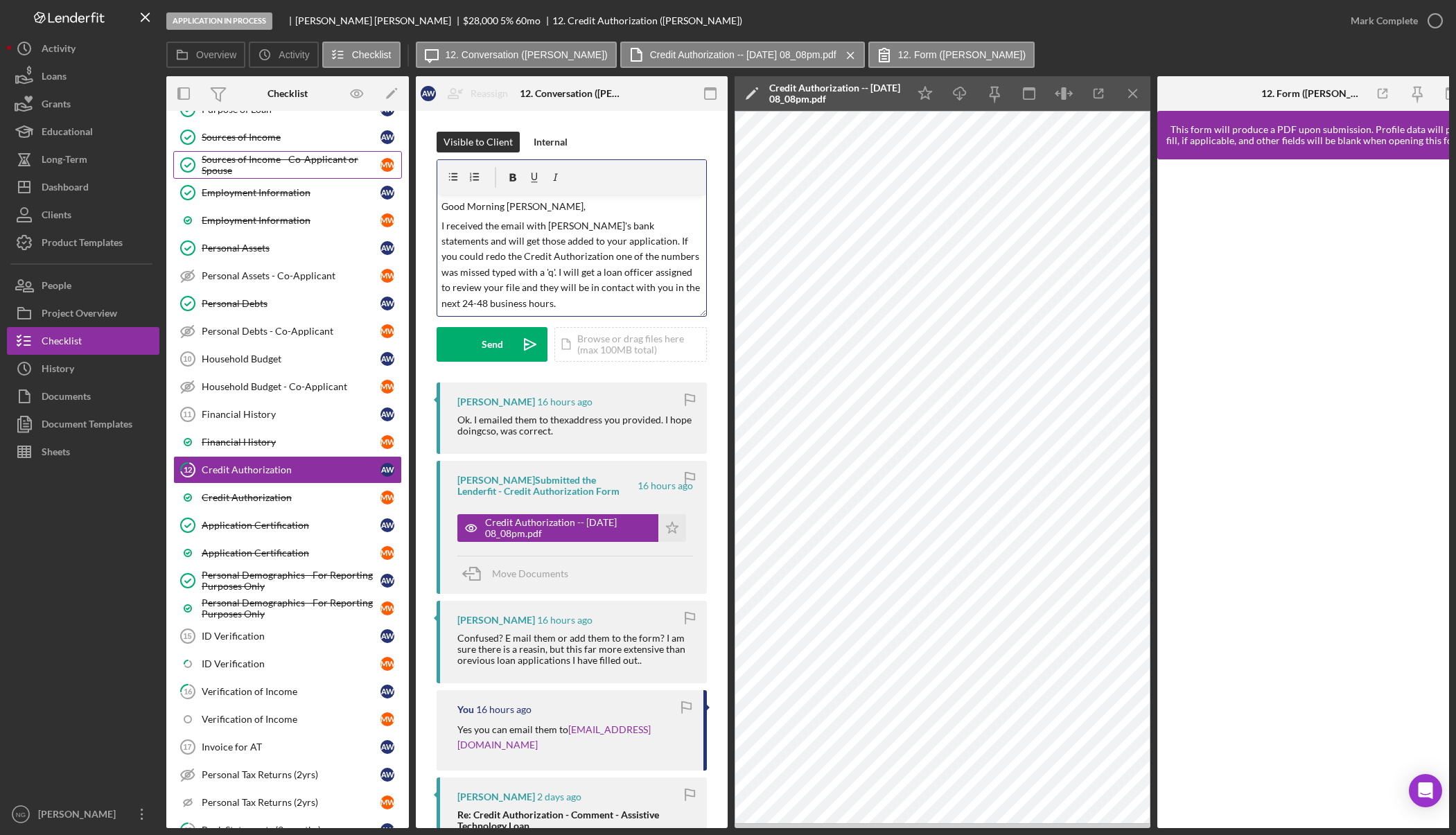
click at [381, 160] on div "Overview Internal Workflow Stage Application In Process Icon/Dropdown Arrow Arc…" at bounding box center [808, 452] width 1283 height 752
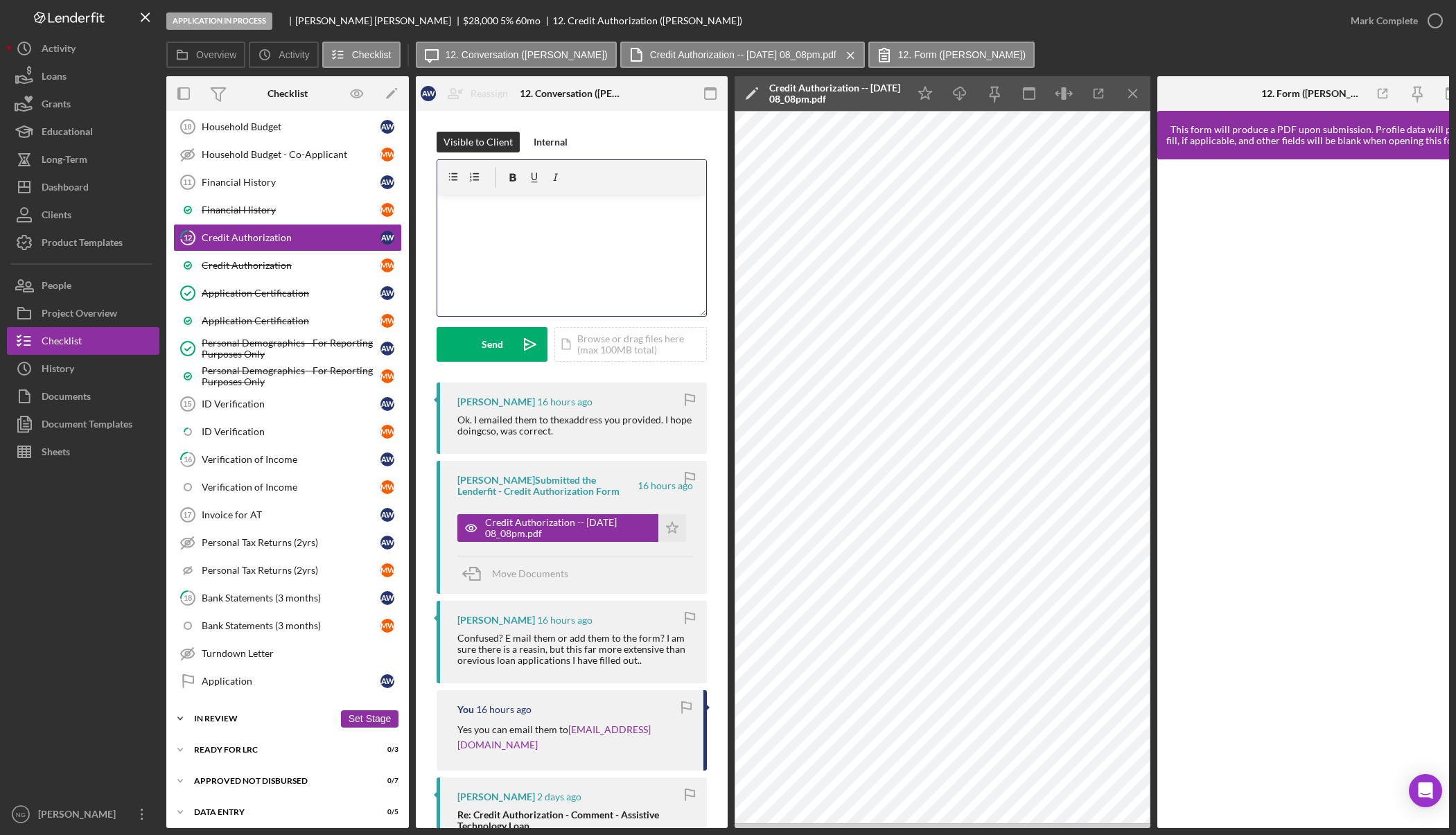
scroll to position [489, 0]
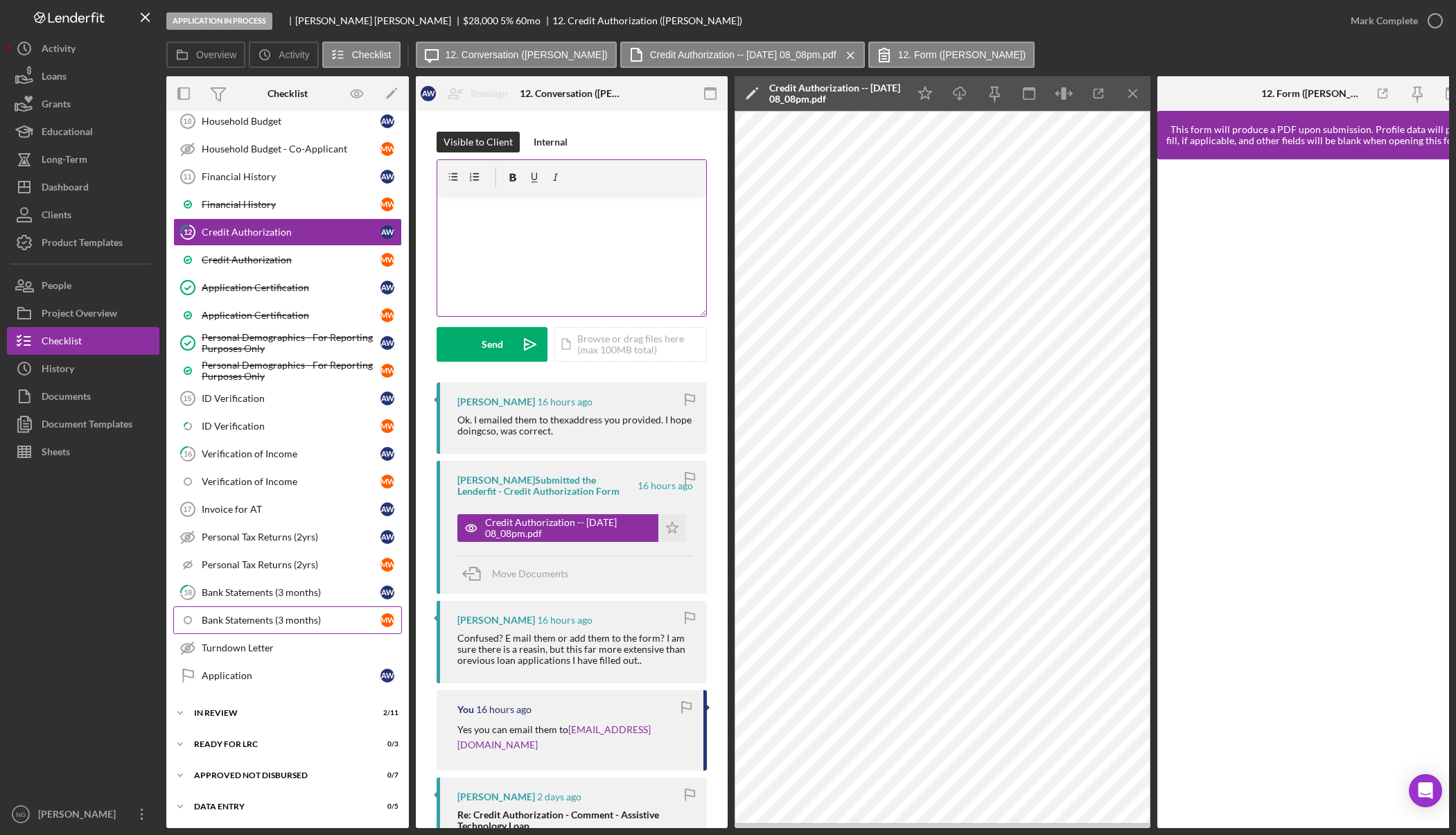
click at [287, 617] on div "Bank Statements (3 months)" at bounding box center [291, 619] width 178 height 11
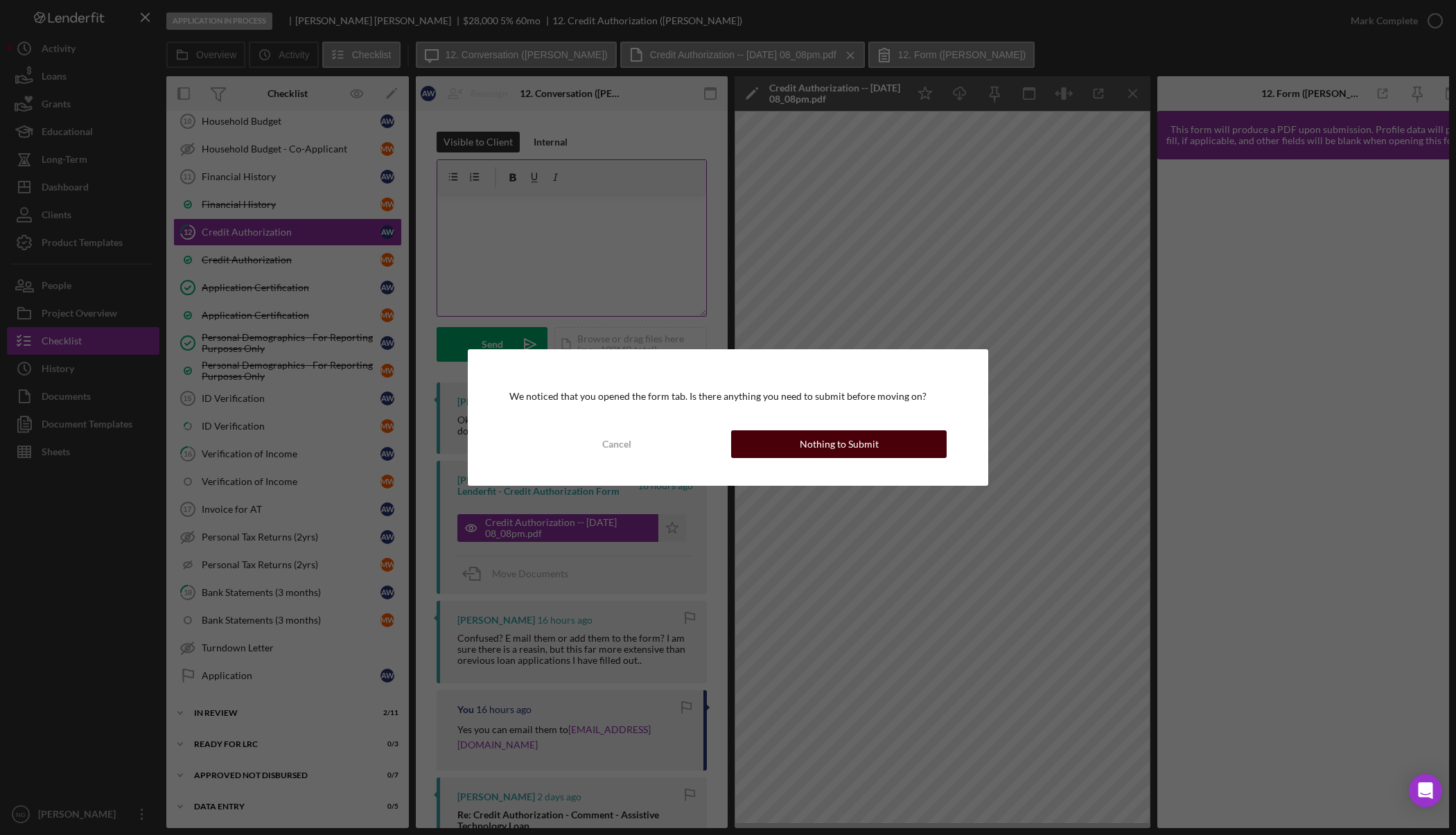
click at [872, 446] on div "Nothing to Submit" at bounding box center [838, 444] width 79 height 28
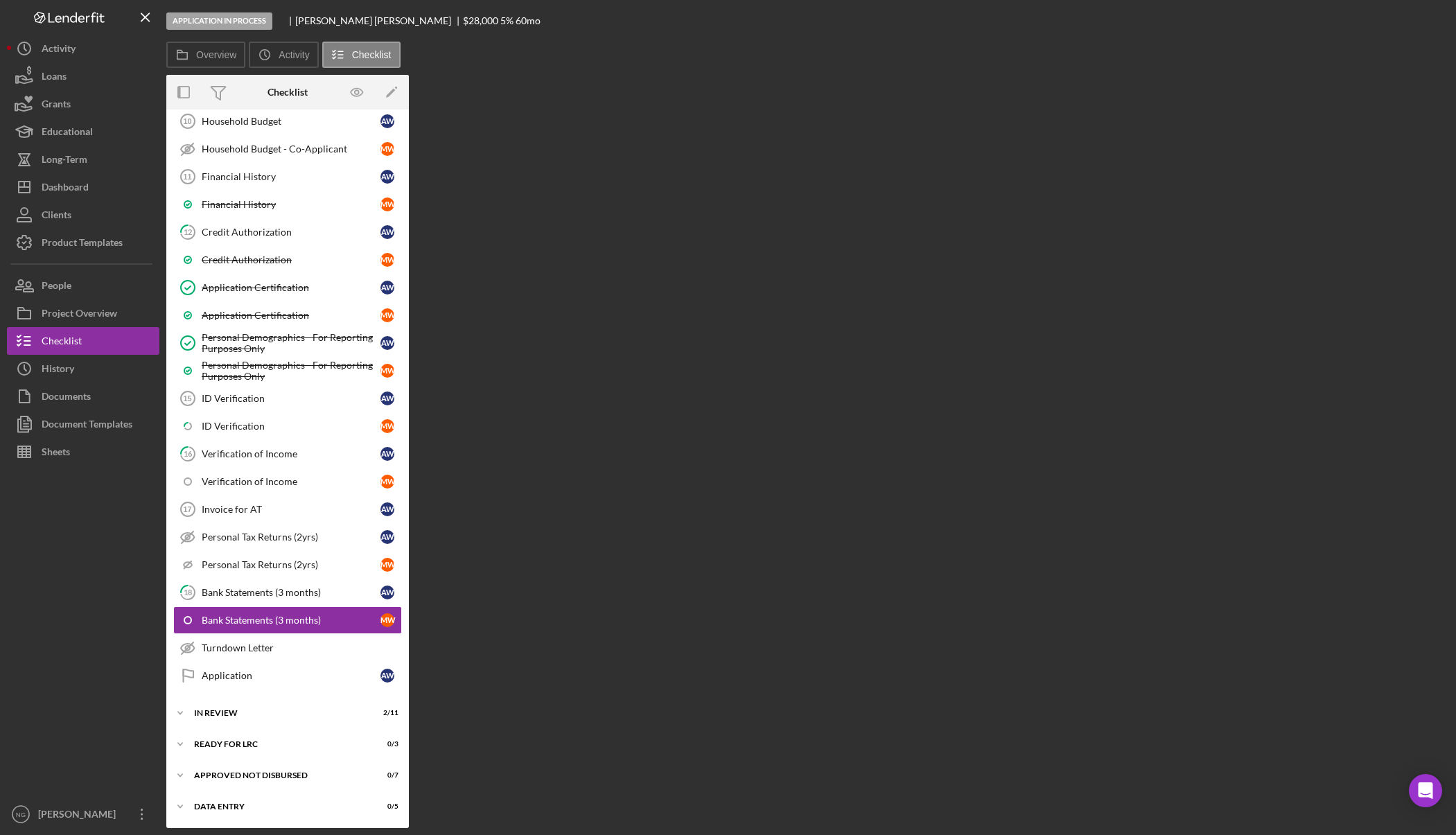
scroll to position [485, 0]
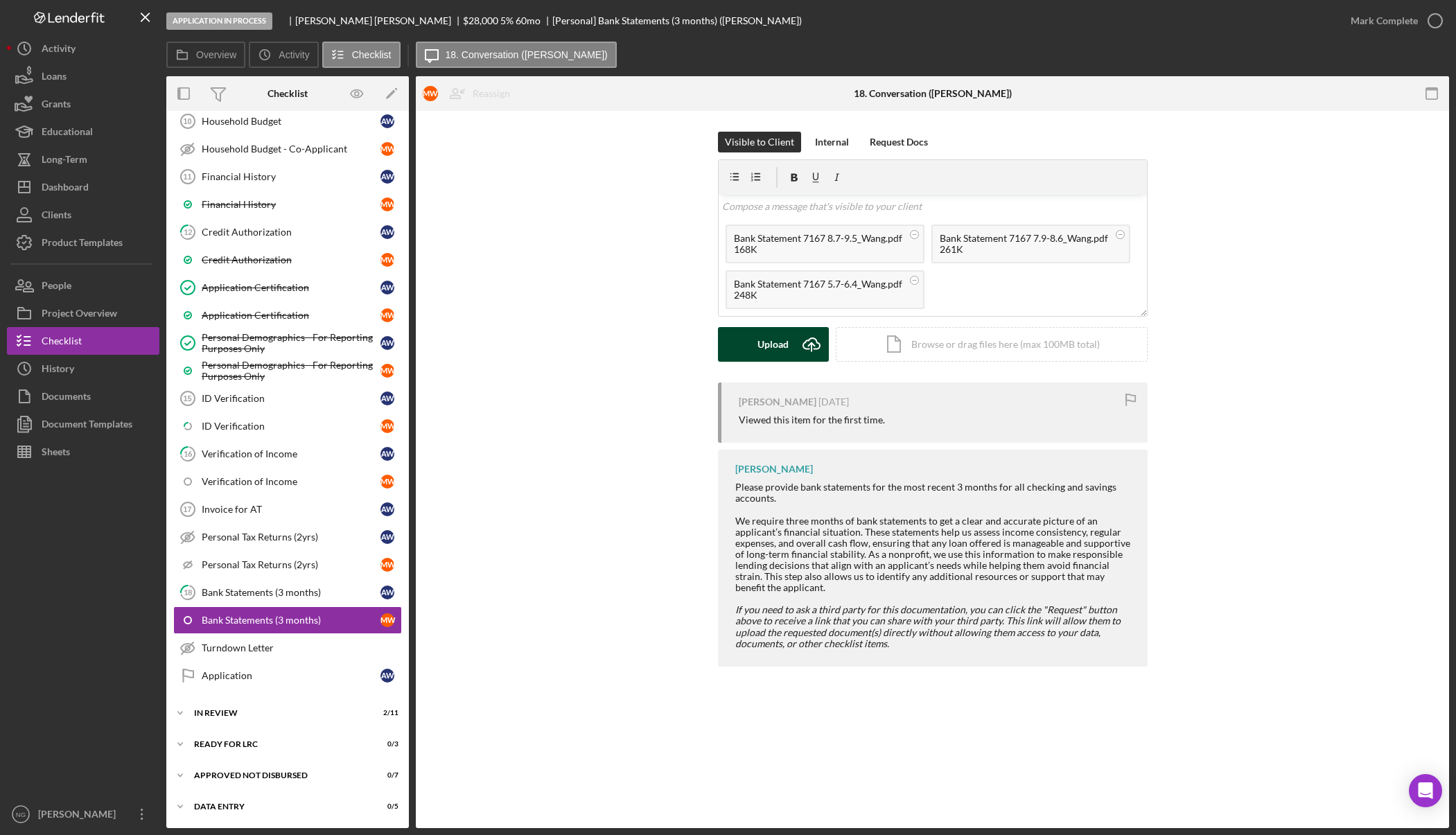
click at [797, 343] on icon "Icon/Upload" at bounding box center [811, 344] width 35 height 35
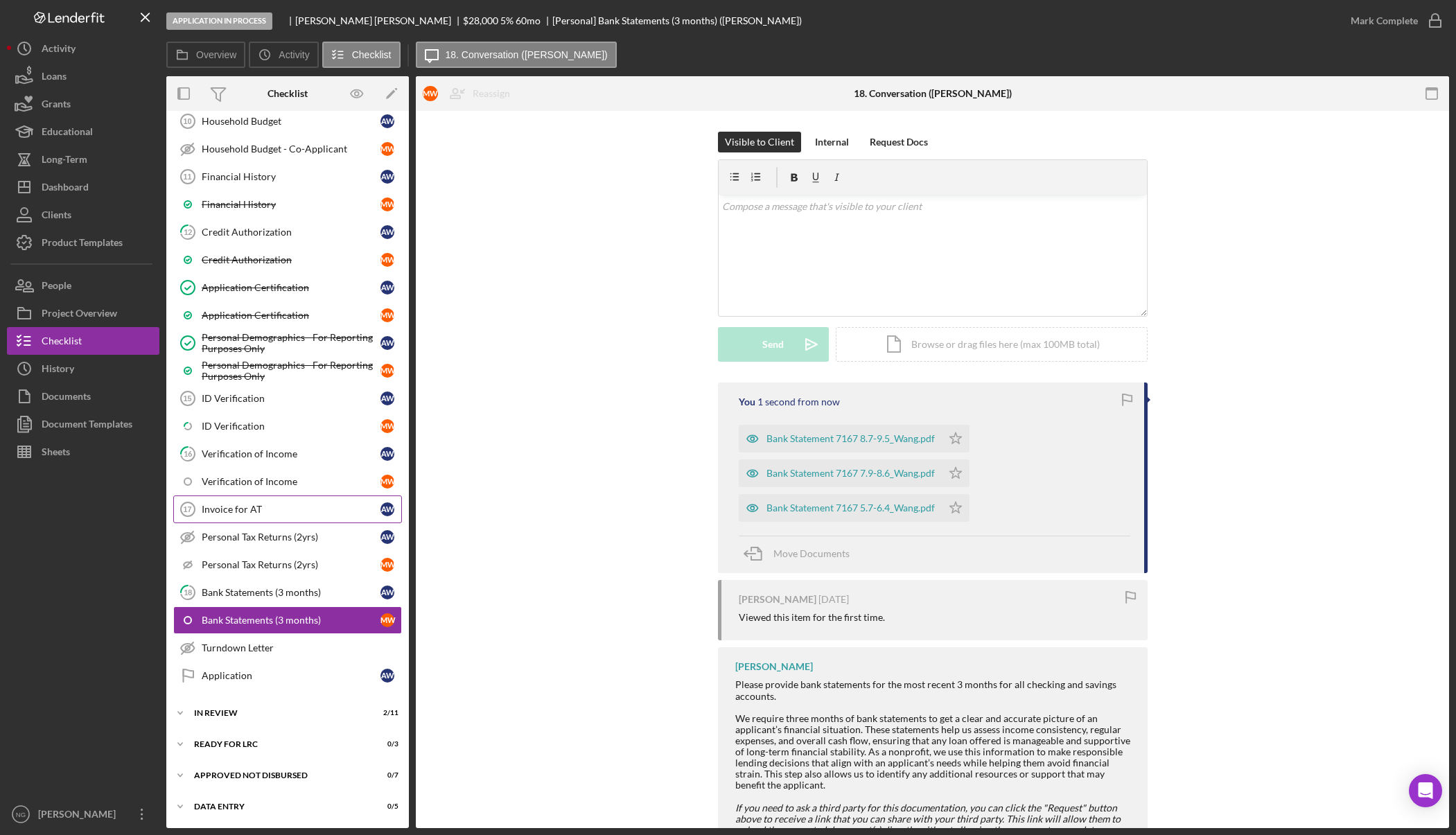
click at [258, 513] on div "Invoice for AT" at bounding box center [291, 509] width 178 height 11
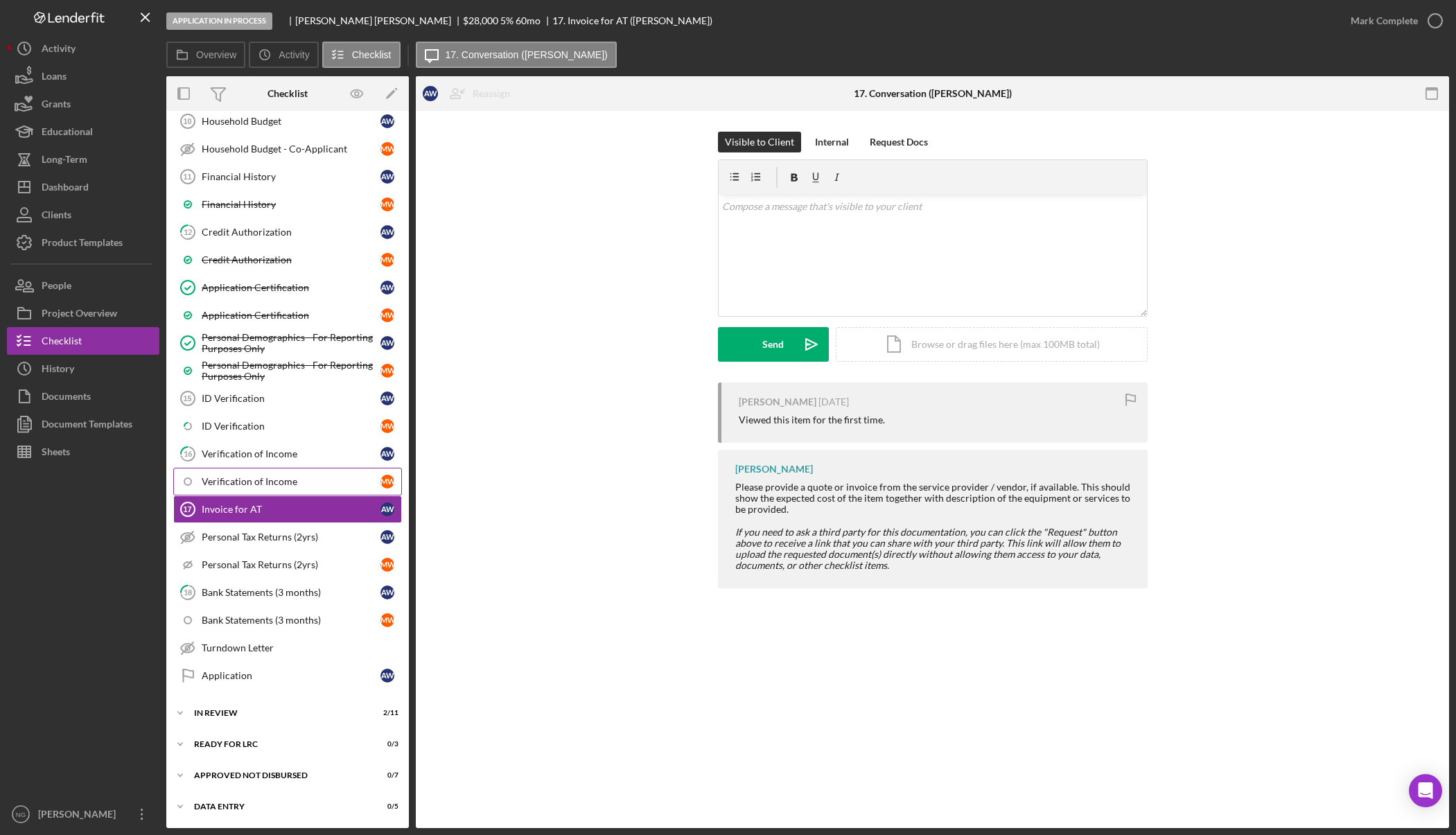
click at [279, 483] on div "Verification of Income" at bounding box center [291, 481] width 178 height 11
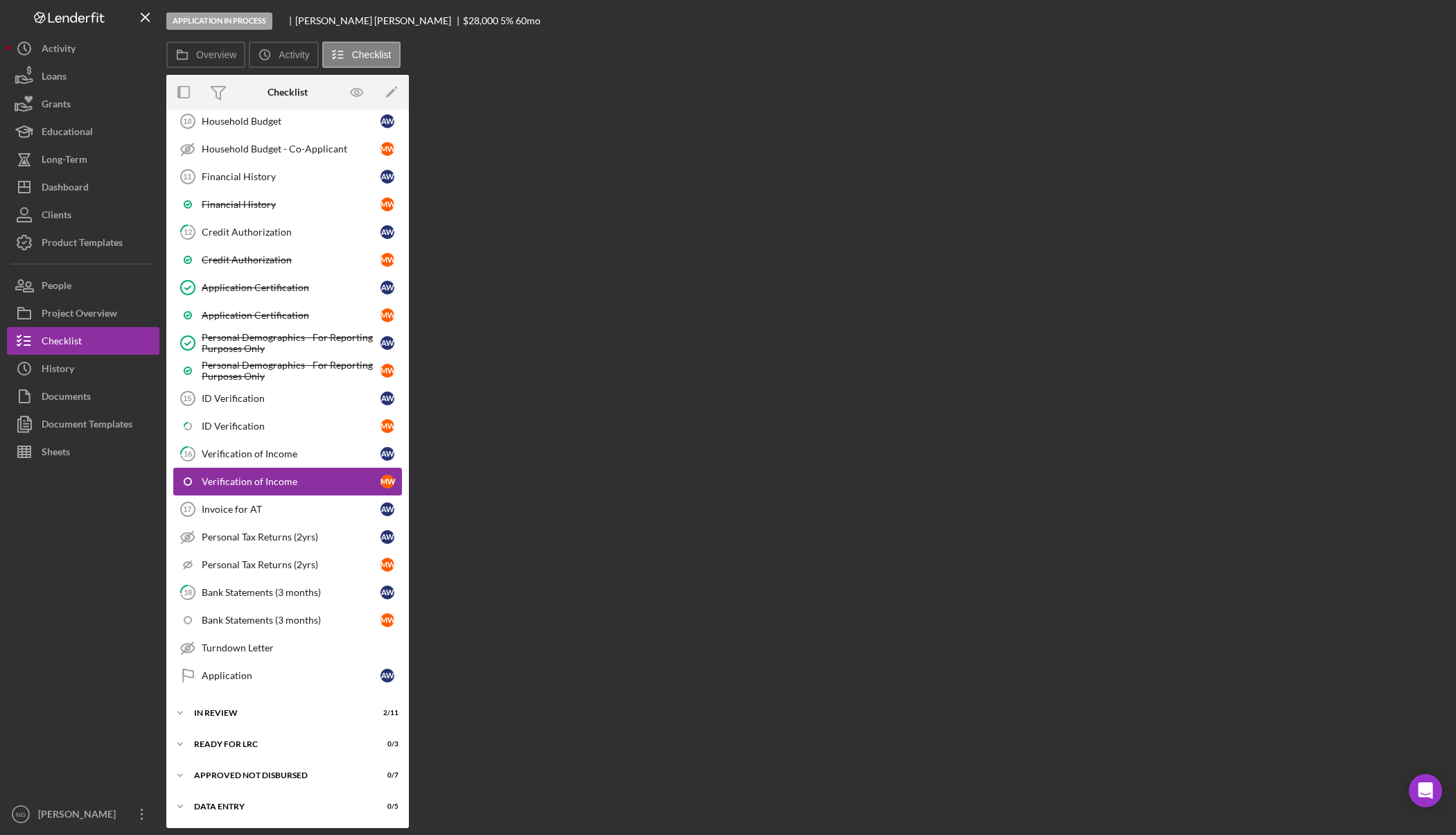
scroll to position [485, 0]
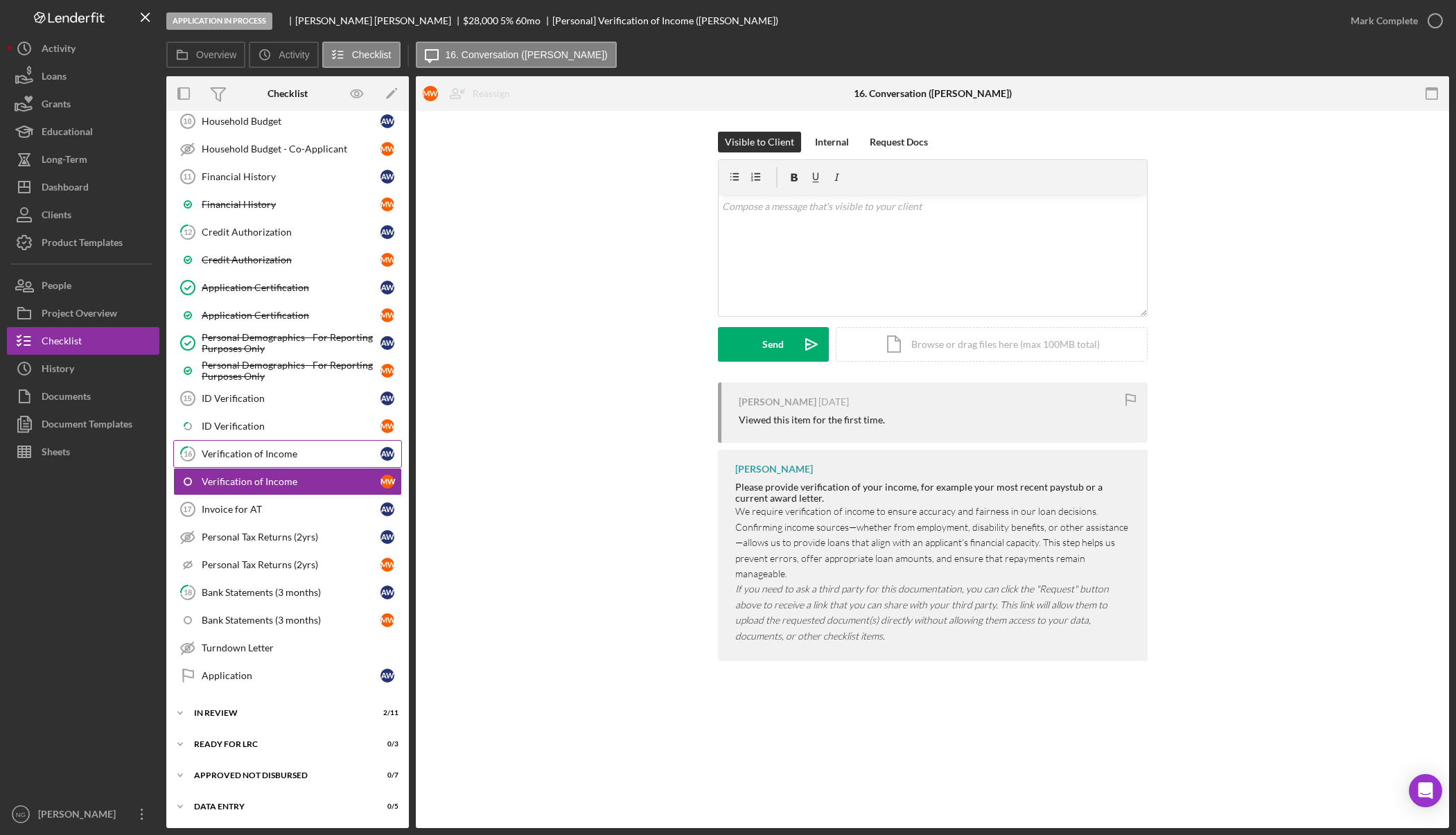
click at [272, 445] on link "16 Verification of Income A W" at bounding box center [287, 454] width 229 height 28
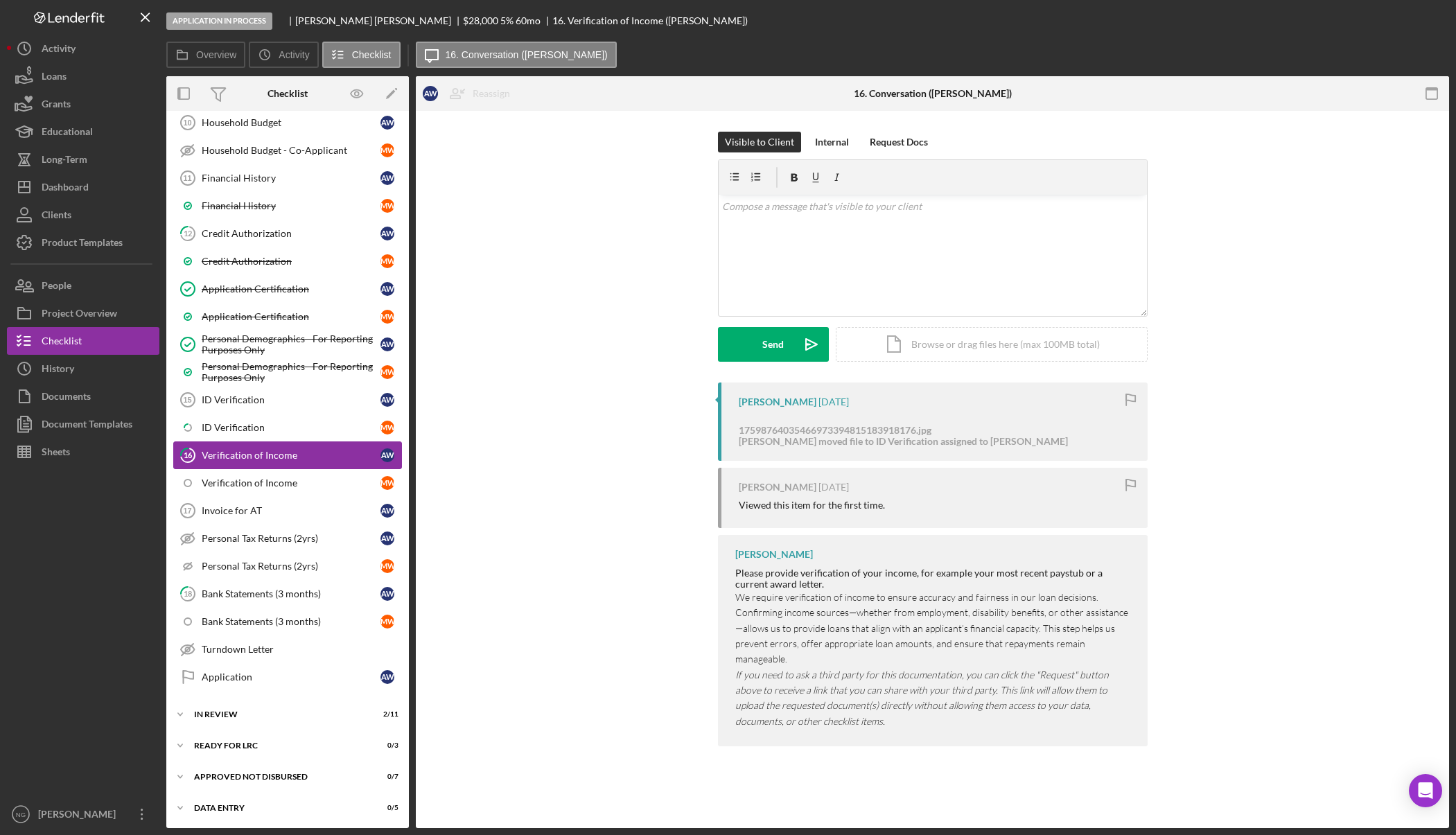
scroll to position [485, 0]
click at [275, 427] on div "ID Verification" at bounding box center [291, 426] width 178 height 11
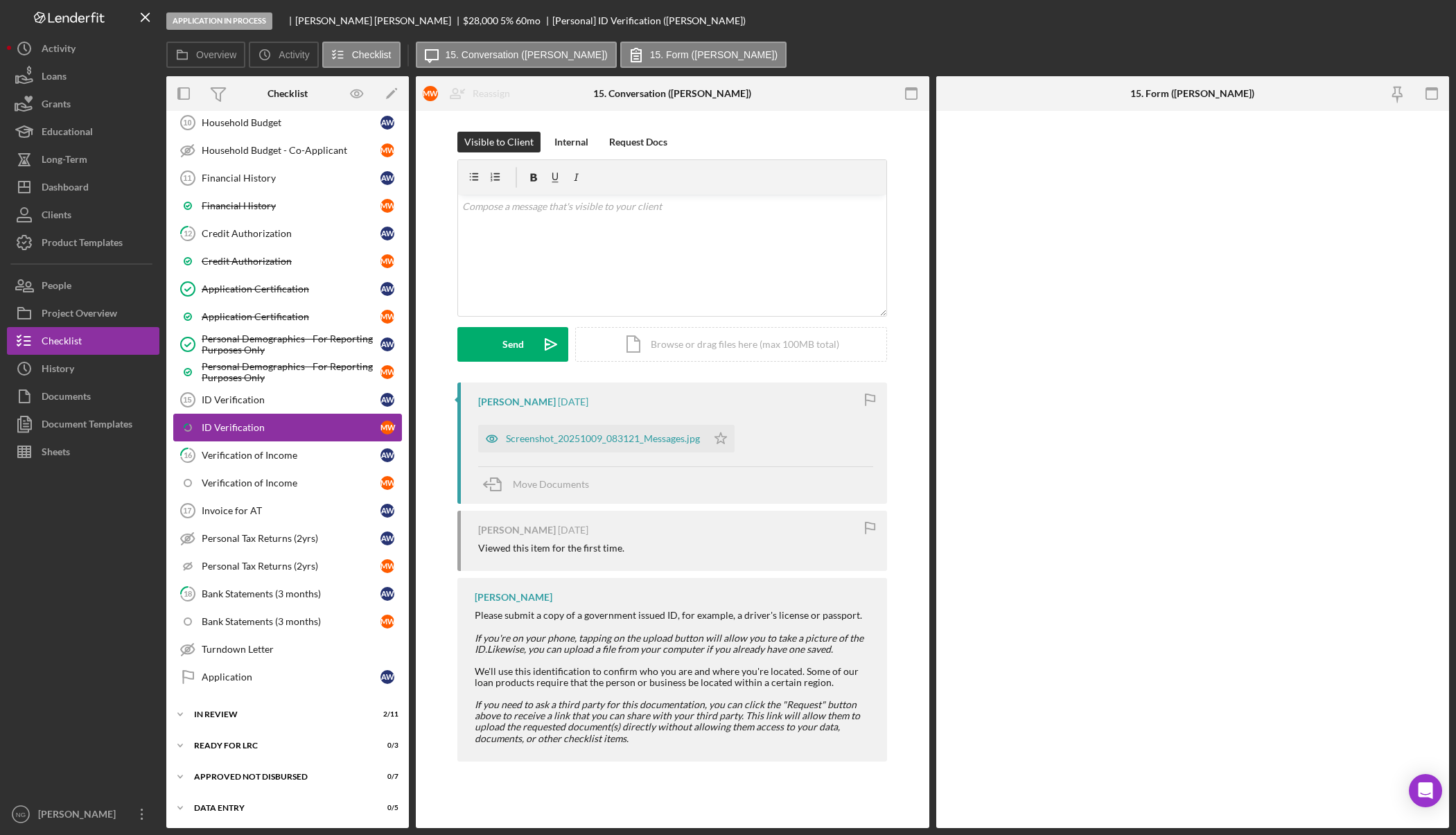
scroll to position [485, 0]
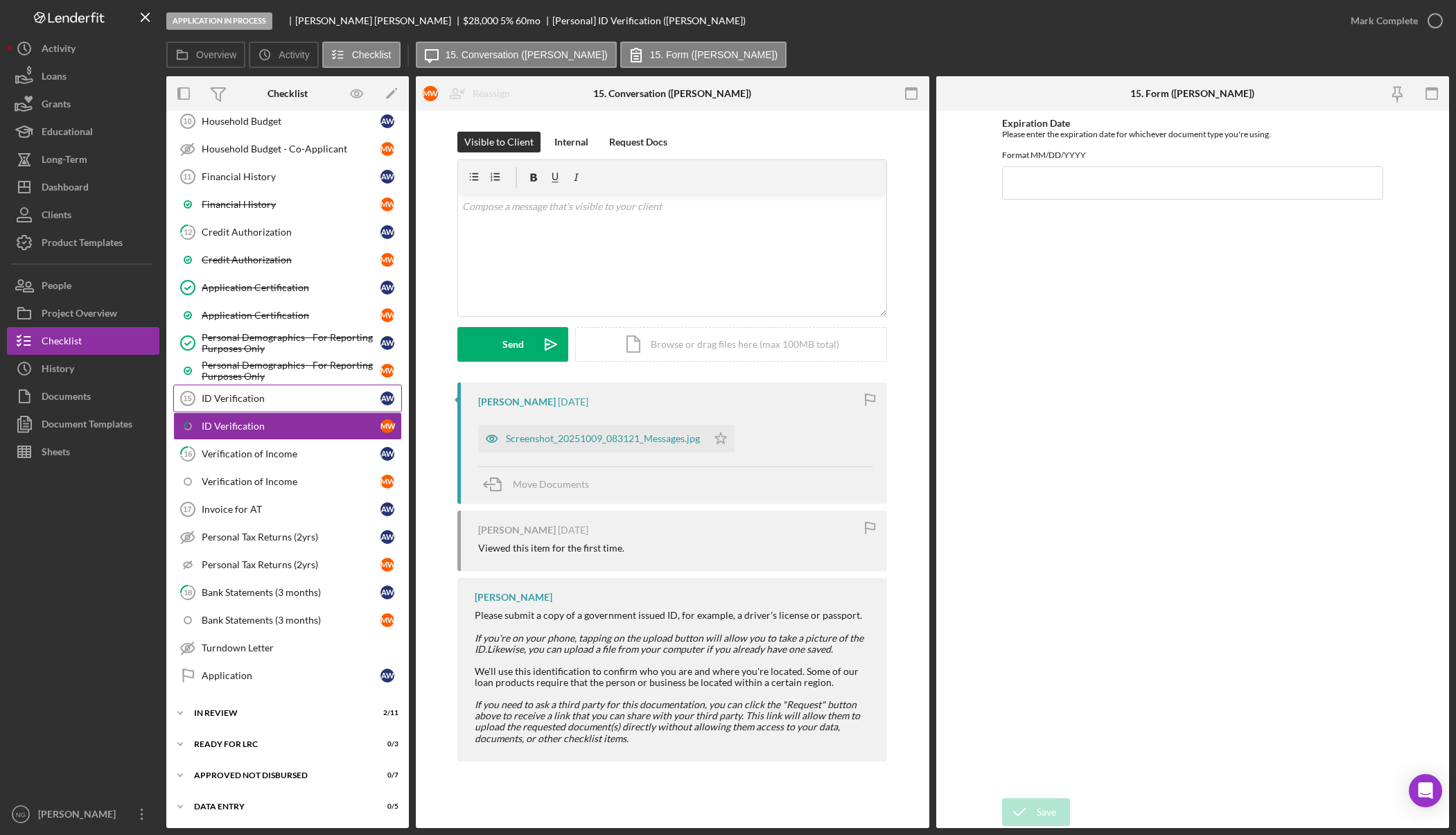
click at [279, 404] on link "ID Verification 15 ID Verification A W" at bounding box center [287, 398] width 229 height 28
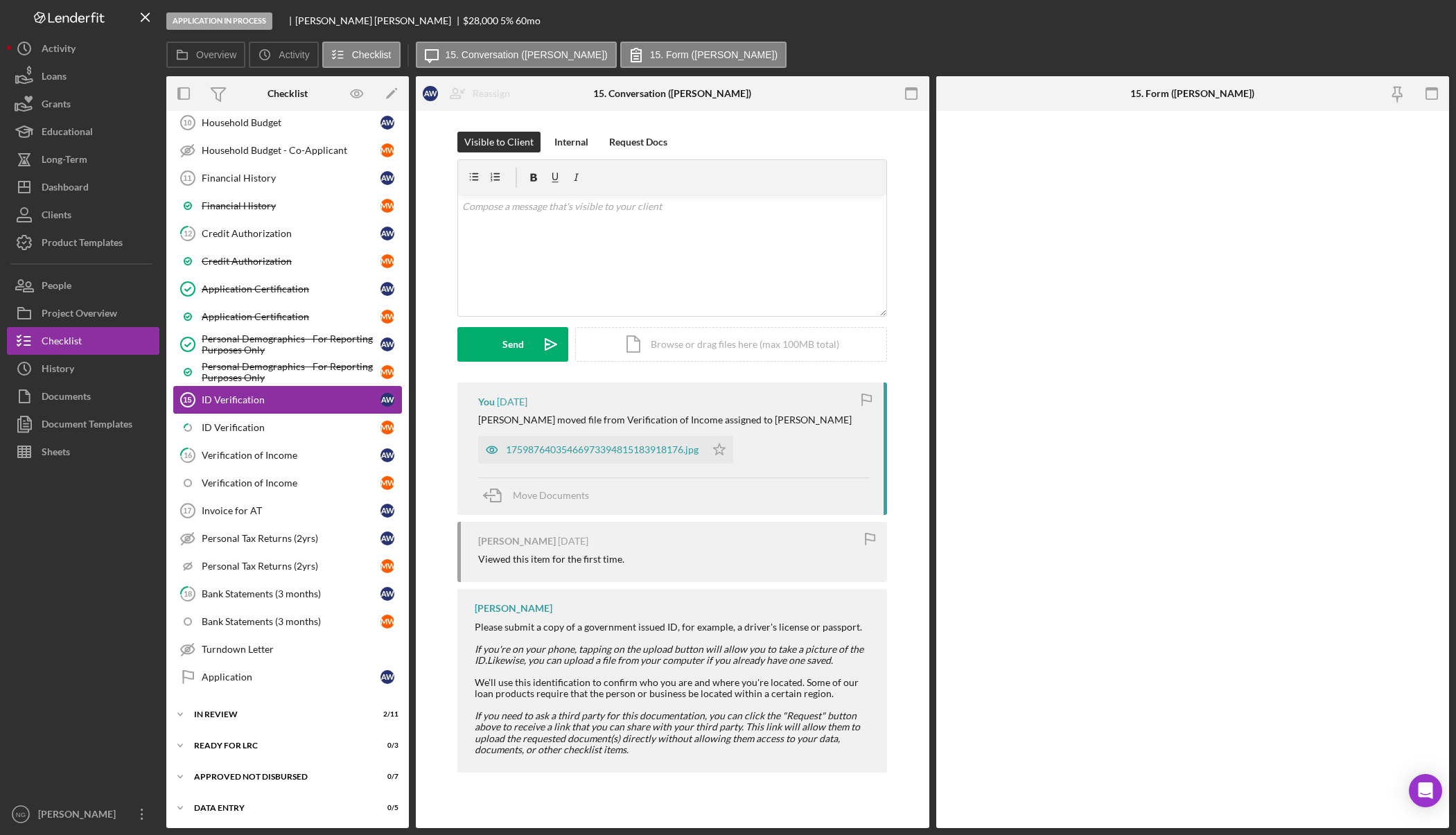
scroll to position [485, 0]
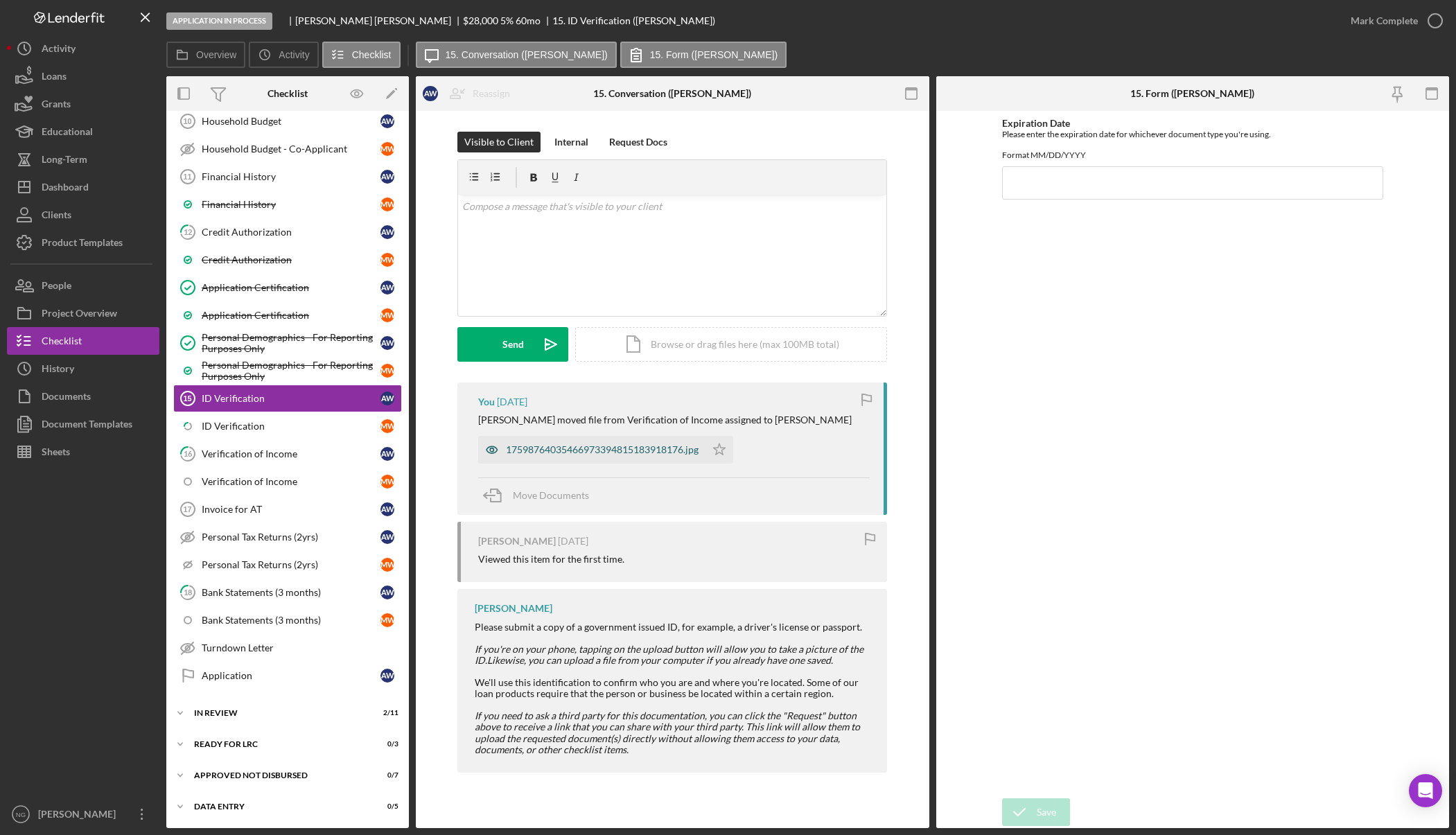
click at [539, 449] on div "17598764035466973394815183918176.jpg" at bounding box center [601, 449] width 193 height 11
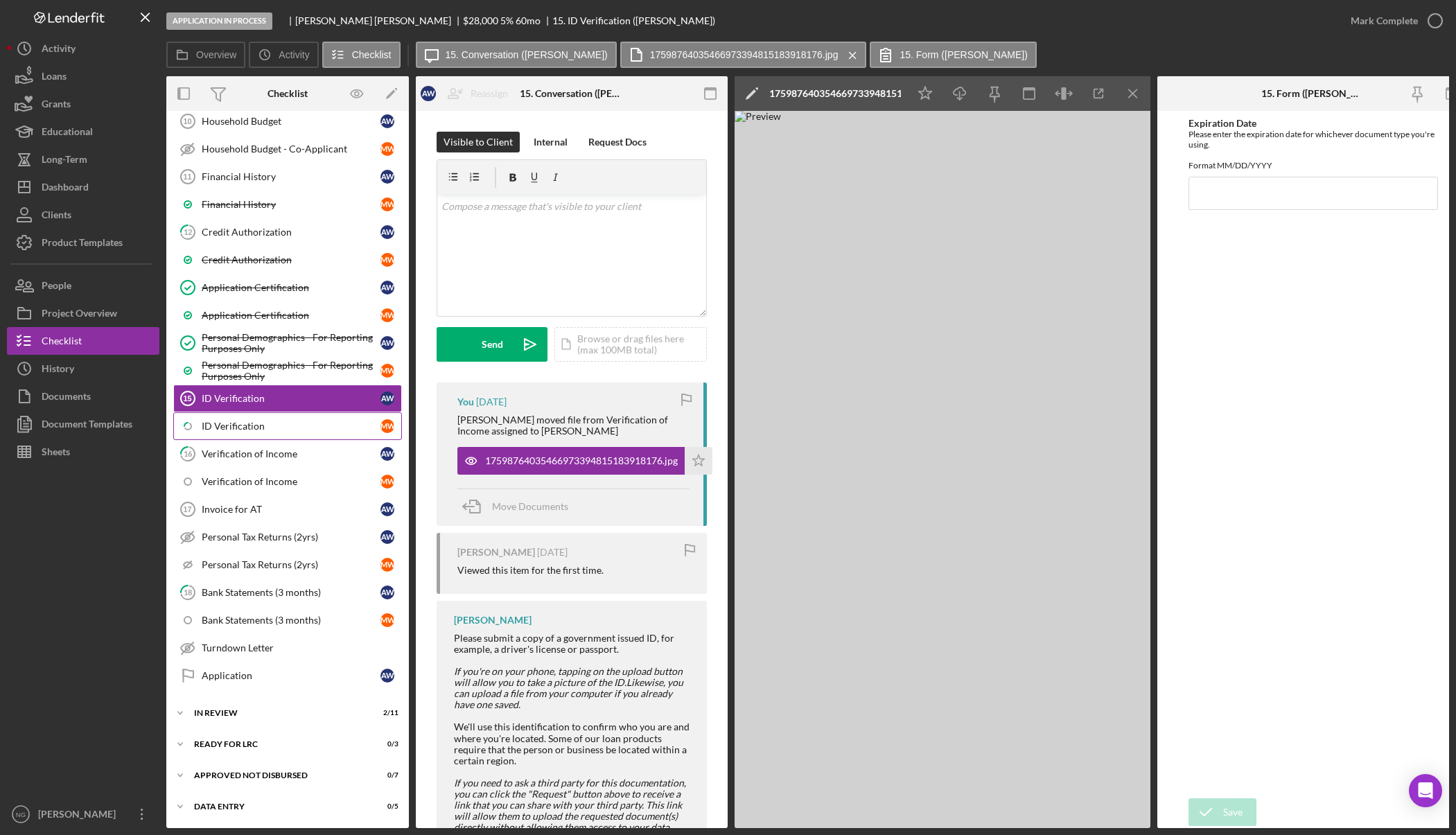
click at [275, 431] on div "ID Verification" at bounding box center [291, 426] width 178 height 11
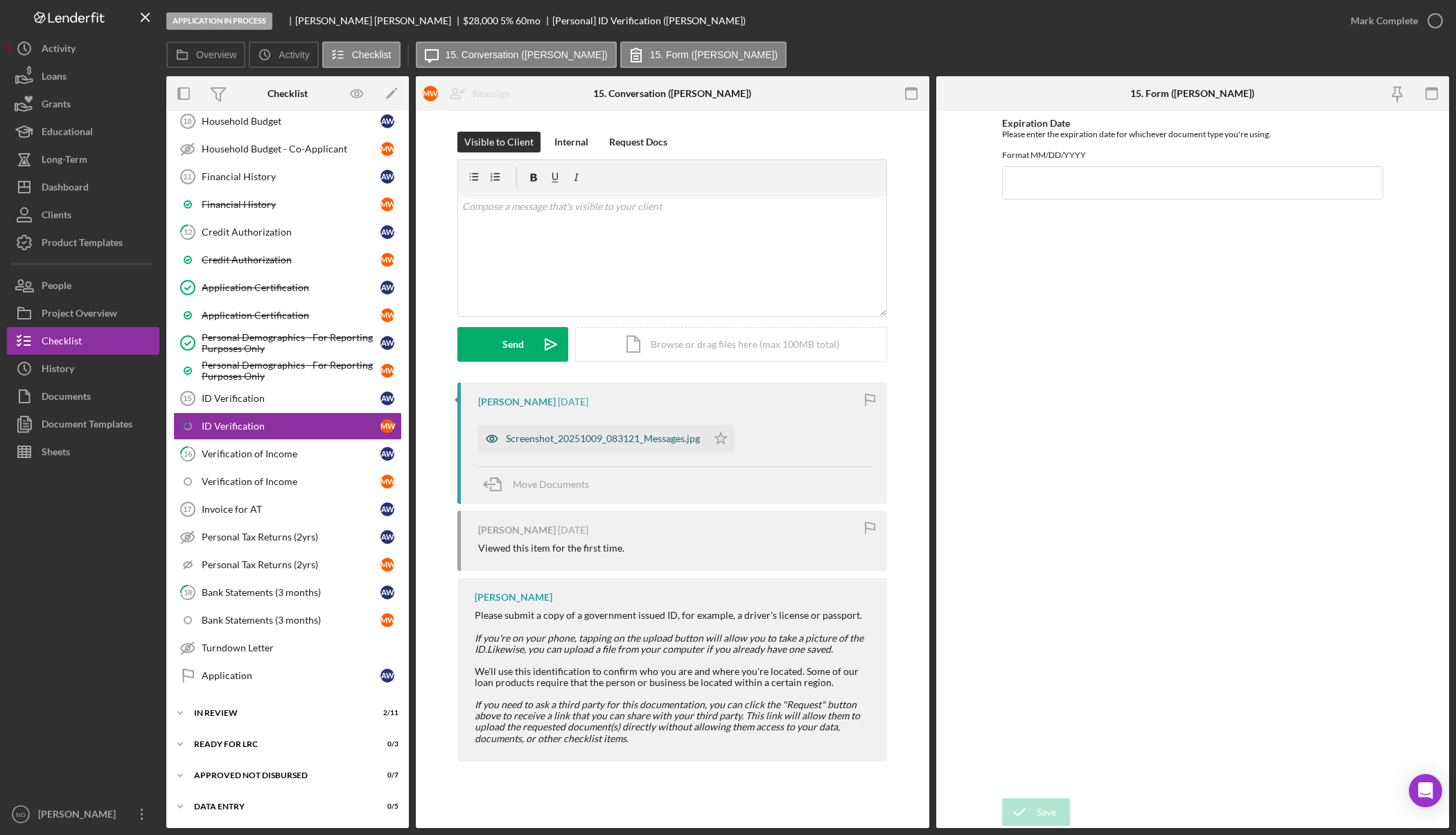
click at [529, 437] on div "Screenshot_20251009_083121_Messages.jpg" at bounding box center [602, 438] width 194 height 11
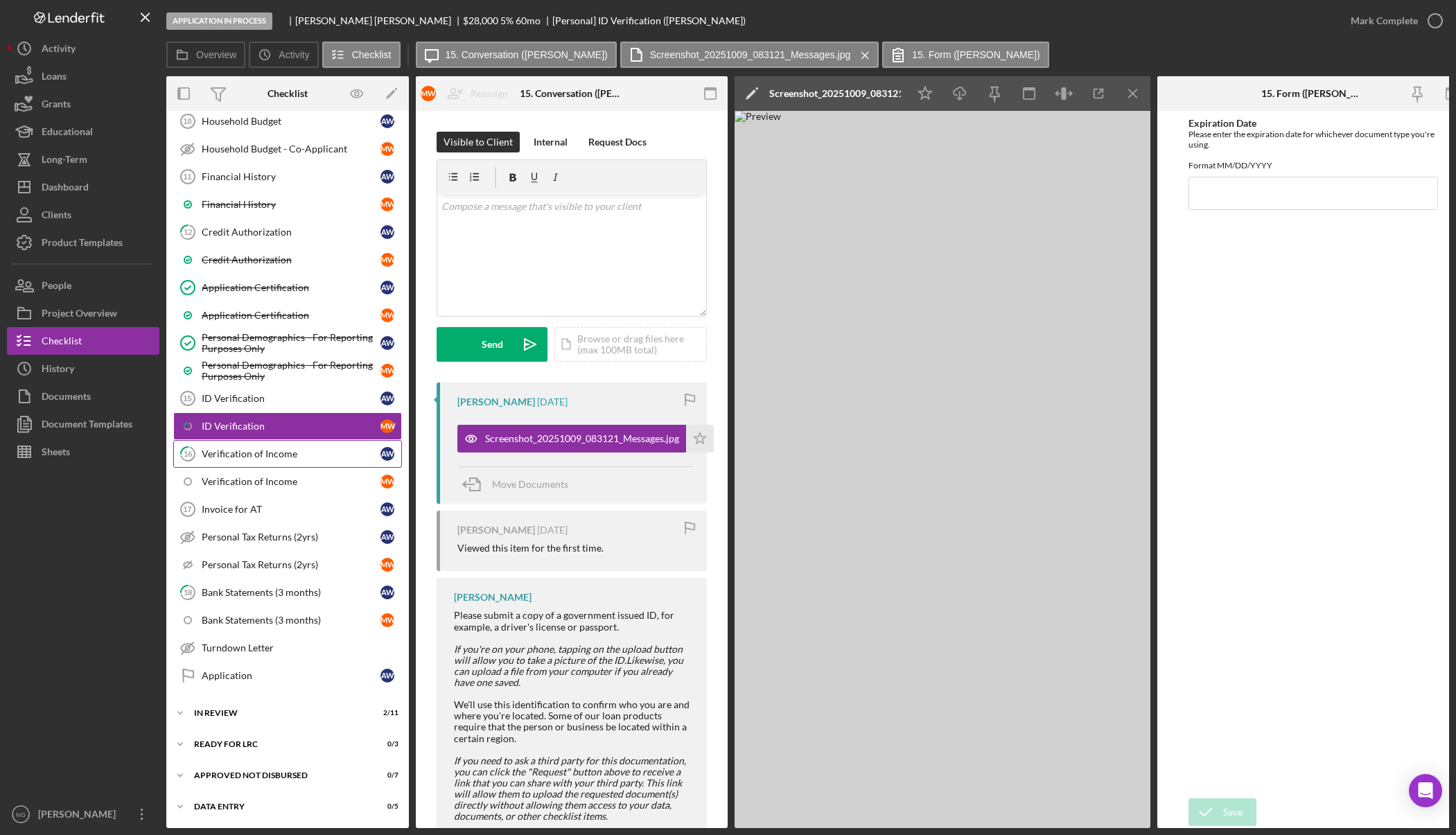
click at [285, 466] on link "16 Verification of Income A W" at bounding box center [287, 454] width 229 height 28
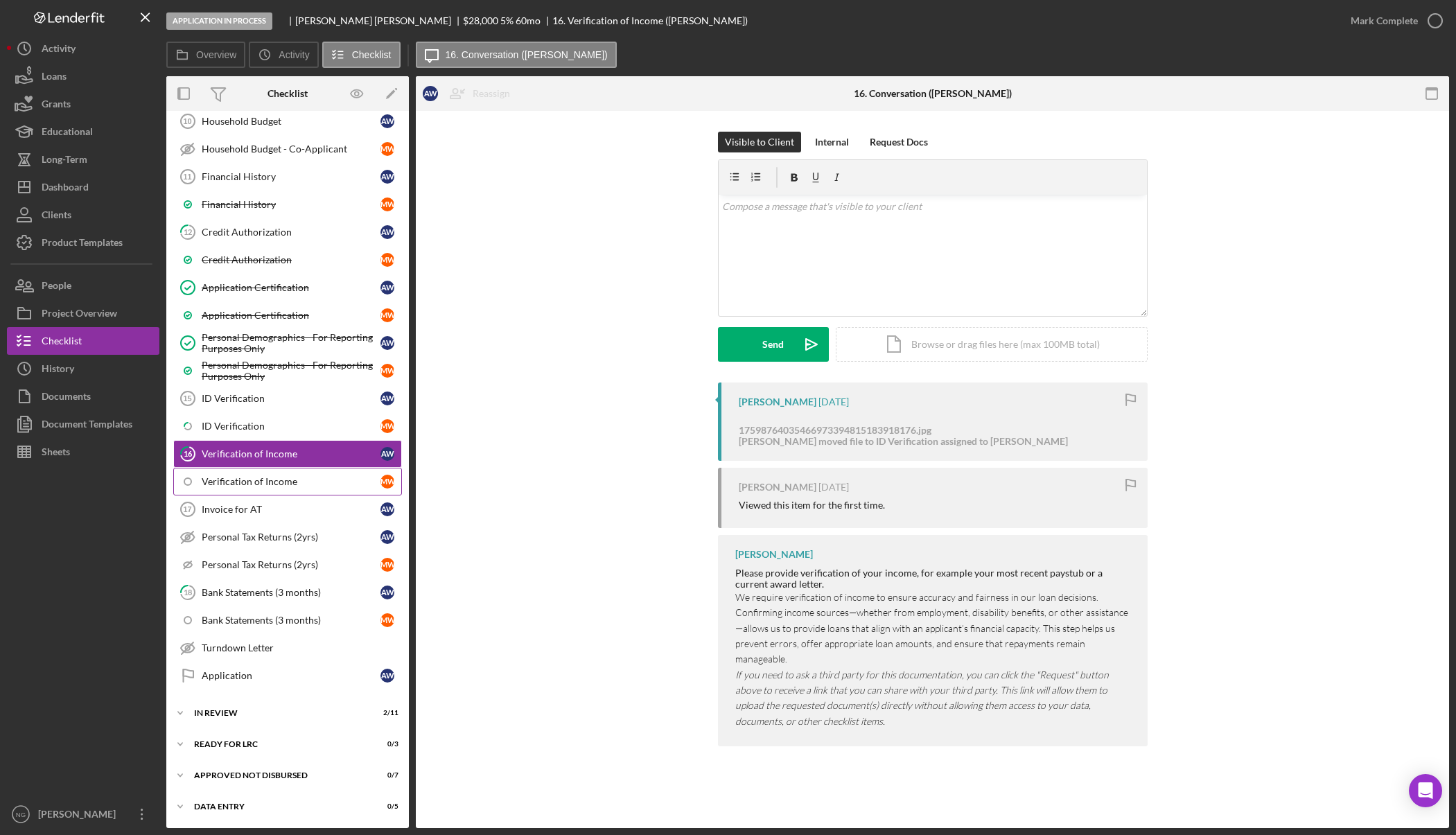
click at [282, 482] on div "Verification of Income" at bounding box center [291, 481] width 178 height 11
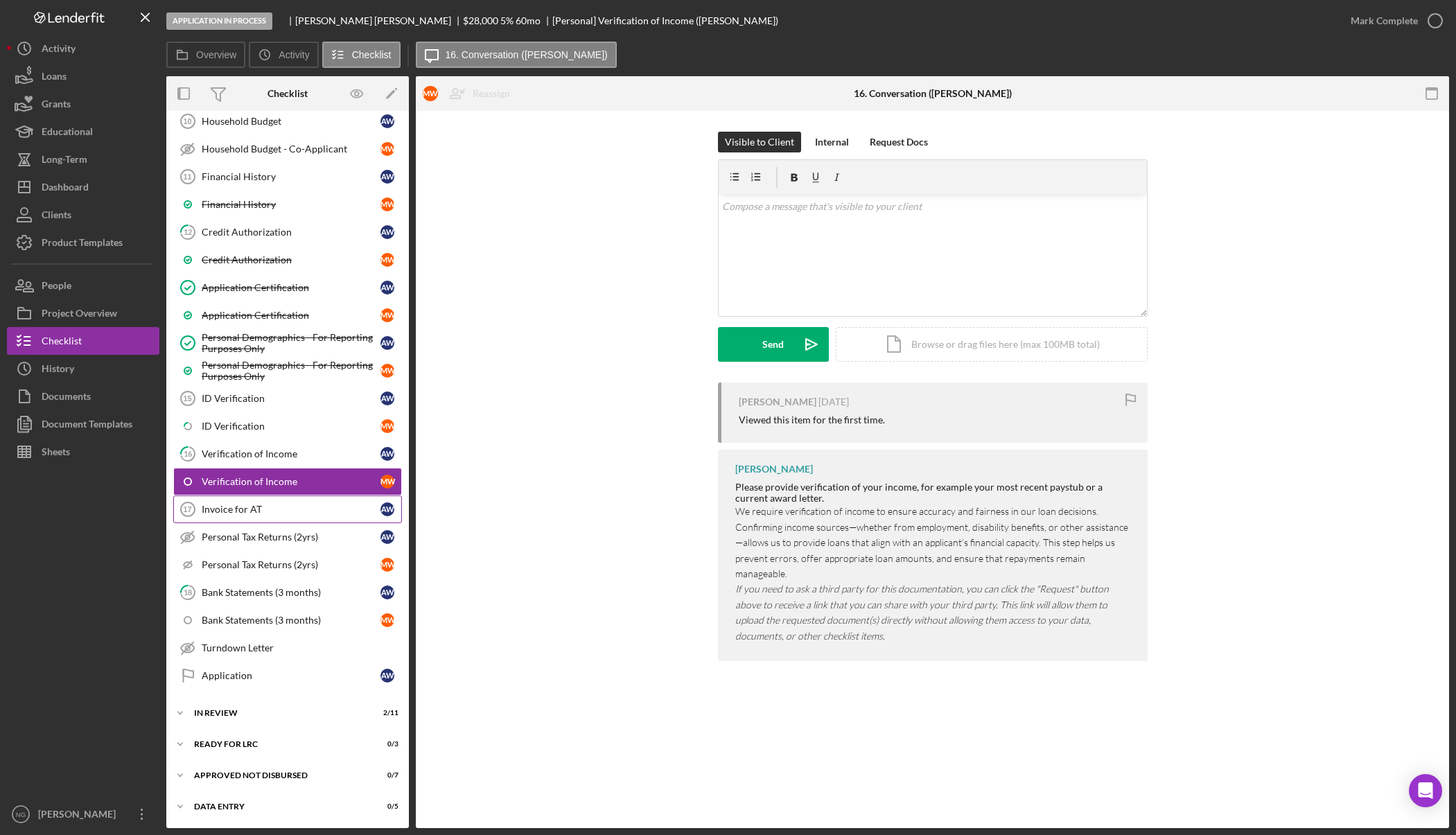
click at [280, 509] on div "Invoice for AT" at bounding box center [291, 509] width 178 height 11
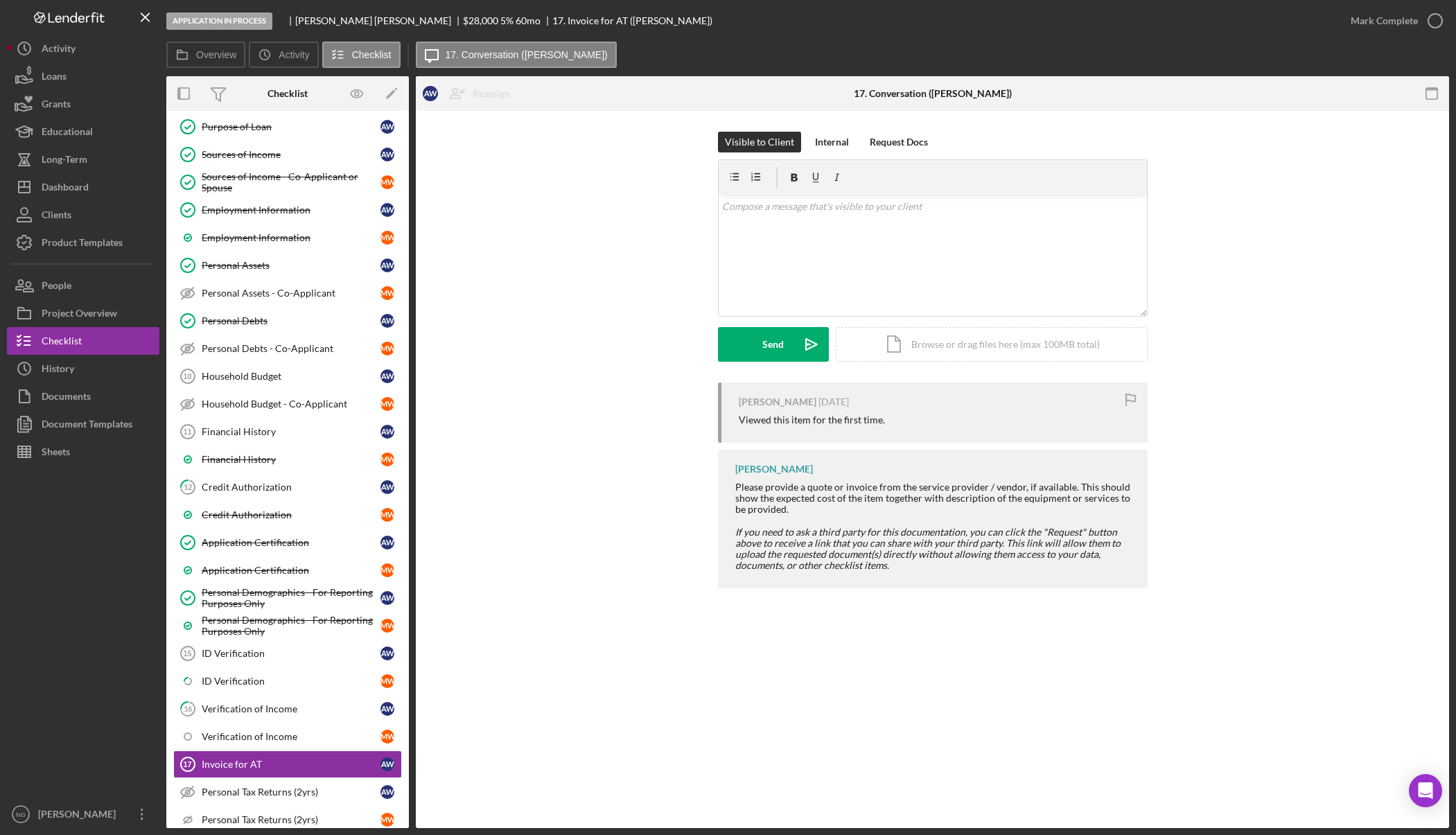
scroll to position [208, 0]
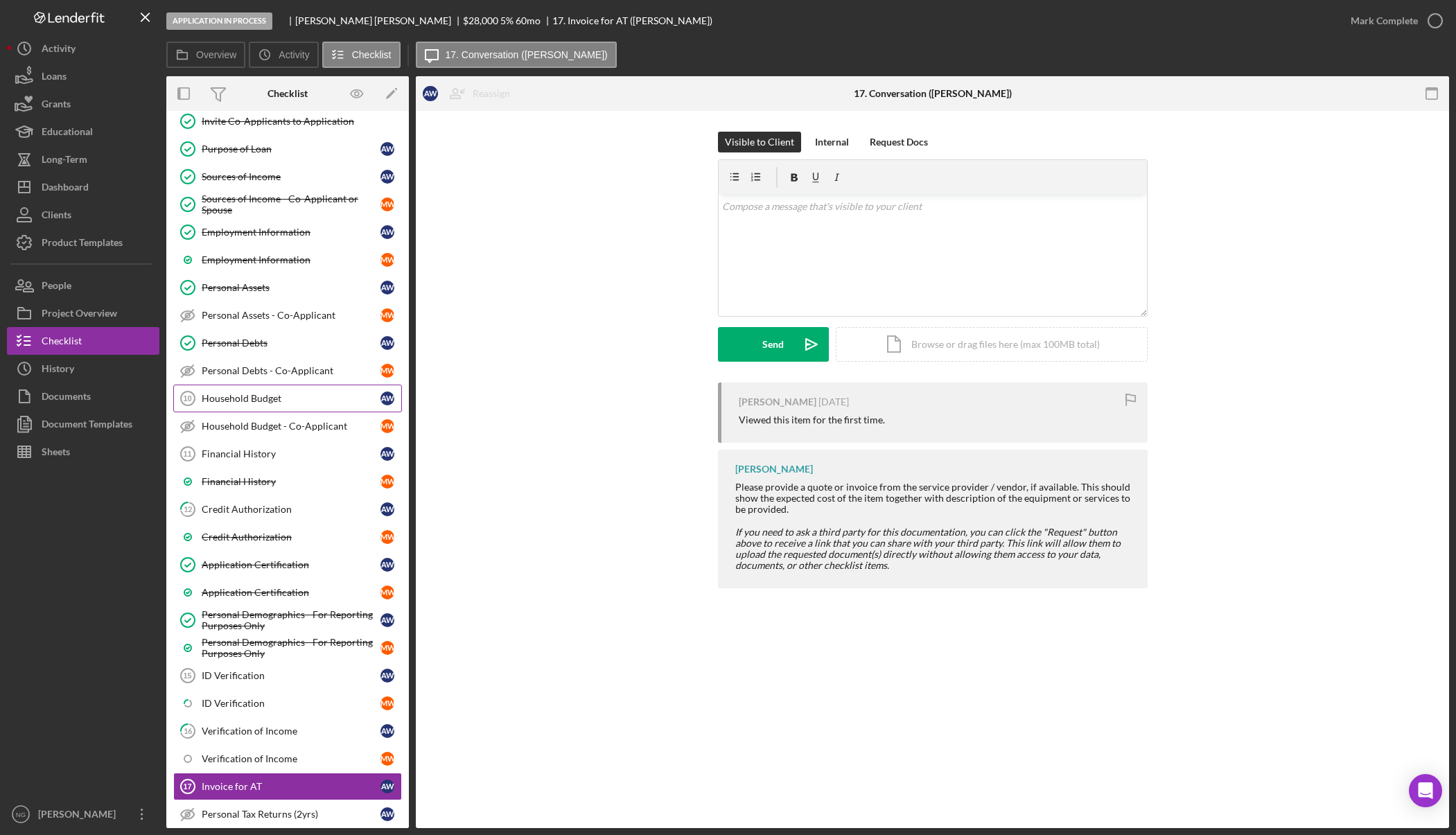
click at [296, 403] on div "Household Budget" at bounding box center [291, 398] width 178 height 11
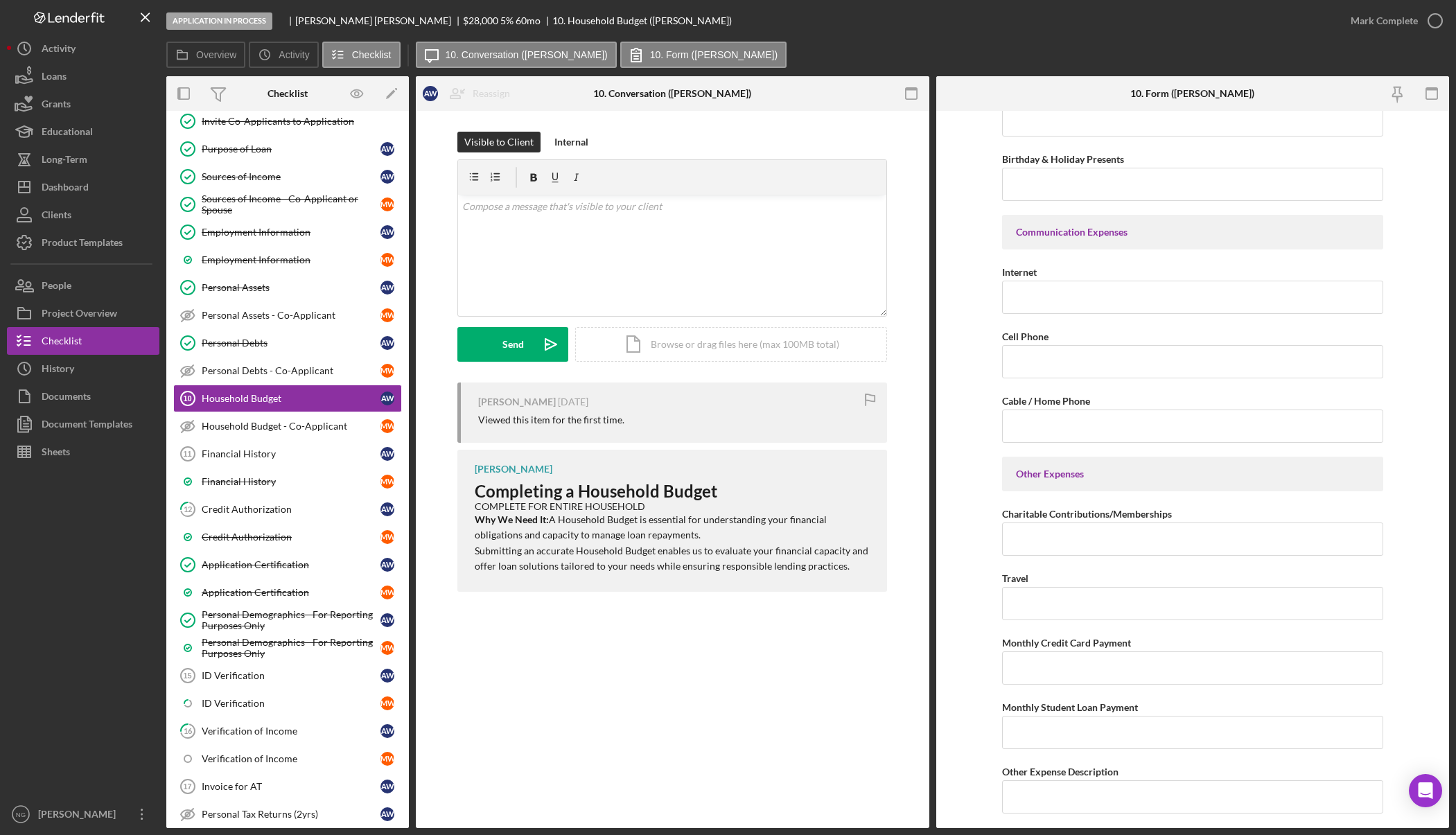
scroll to position [2563, 0]
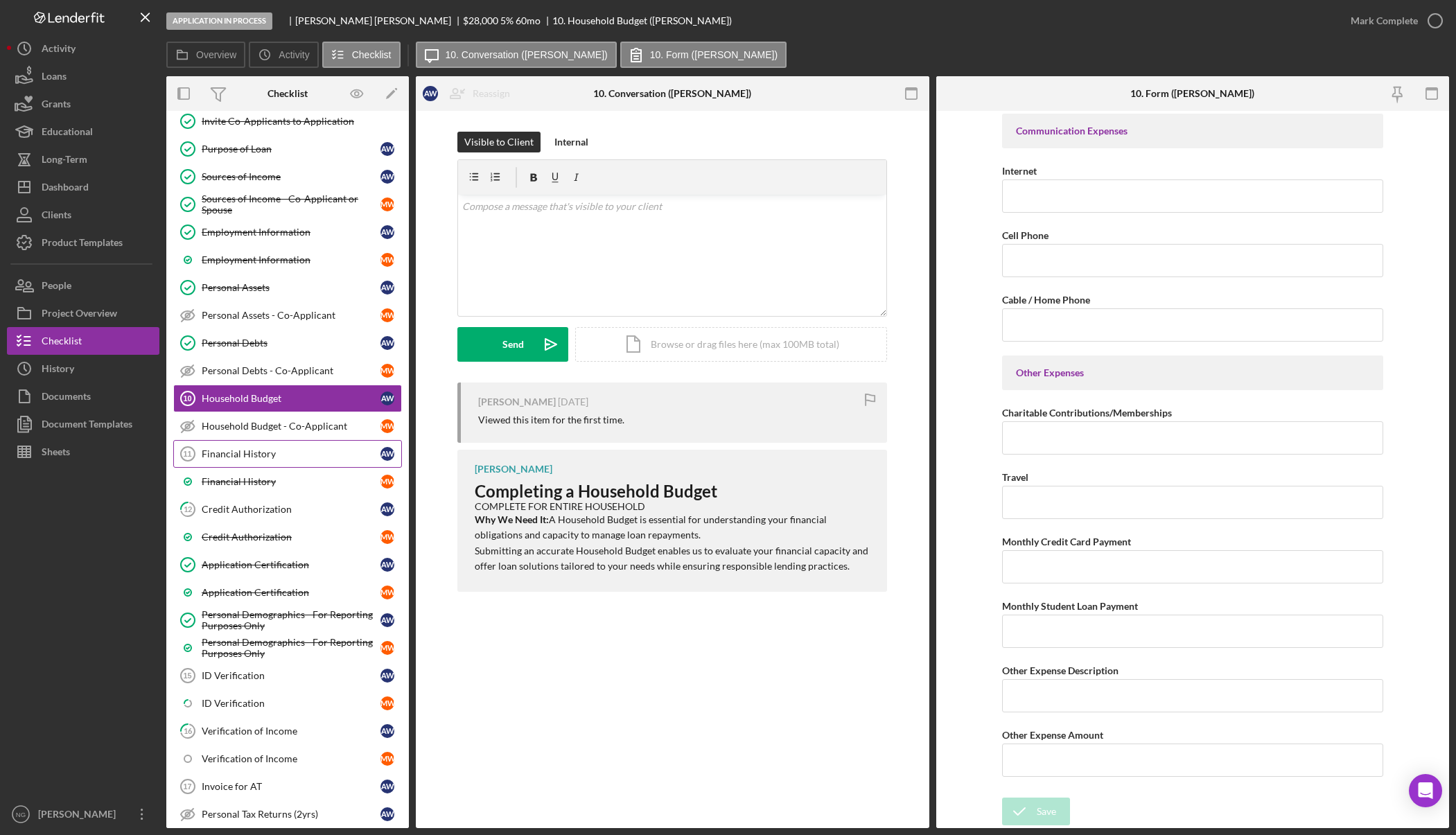
click at [239, 447] on link "Financial History 11 Financial History A W" at bounding box center [287, 454] width 229 height 28
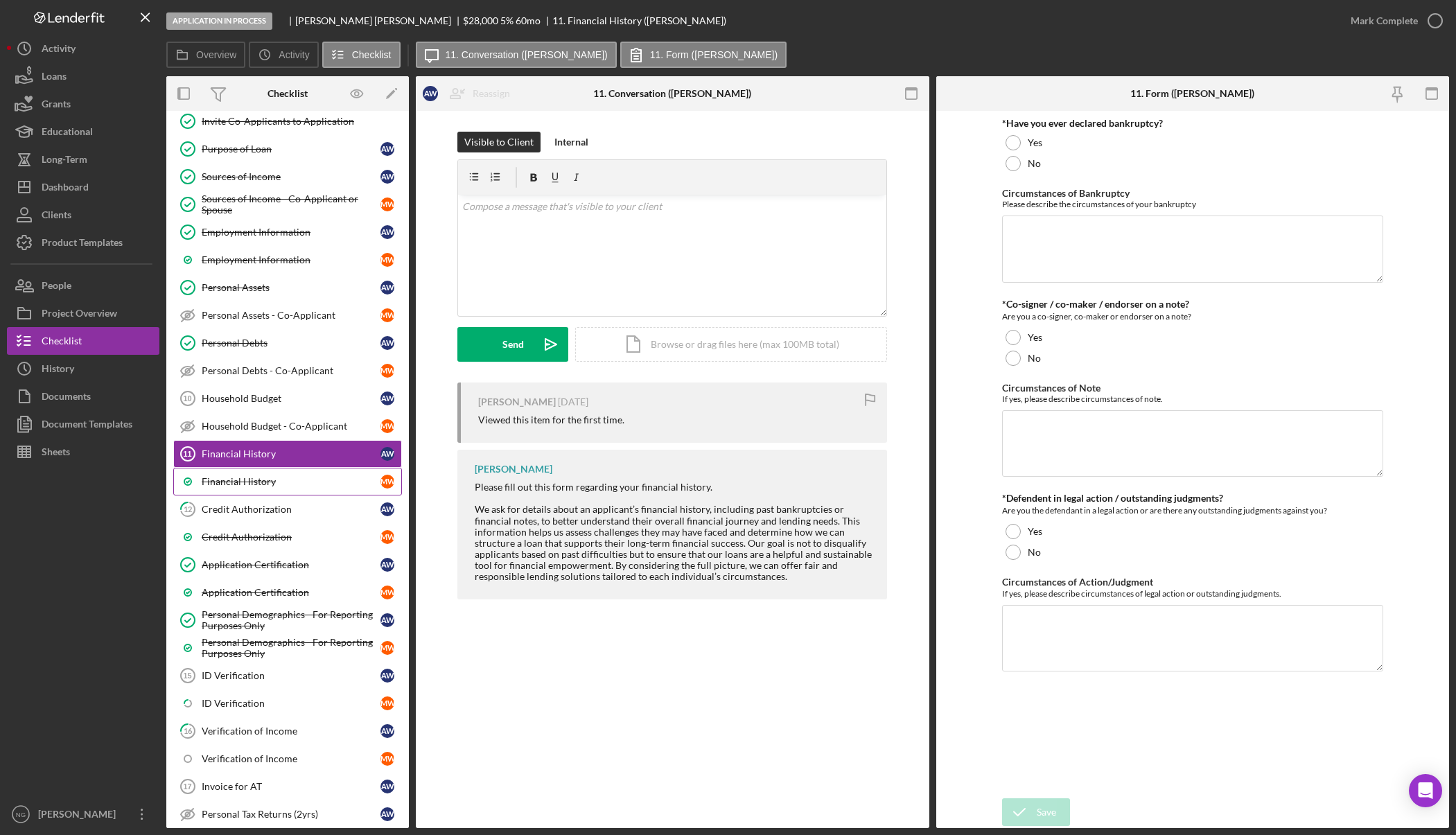
click at [229, 479] on div "Financial History" at bounding box center [291, 481] width 178 height 11
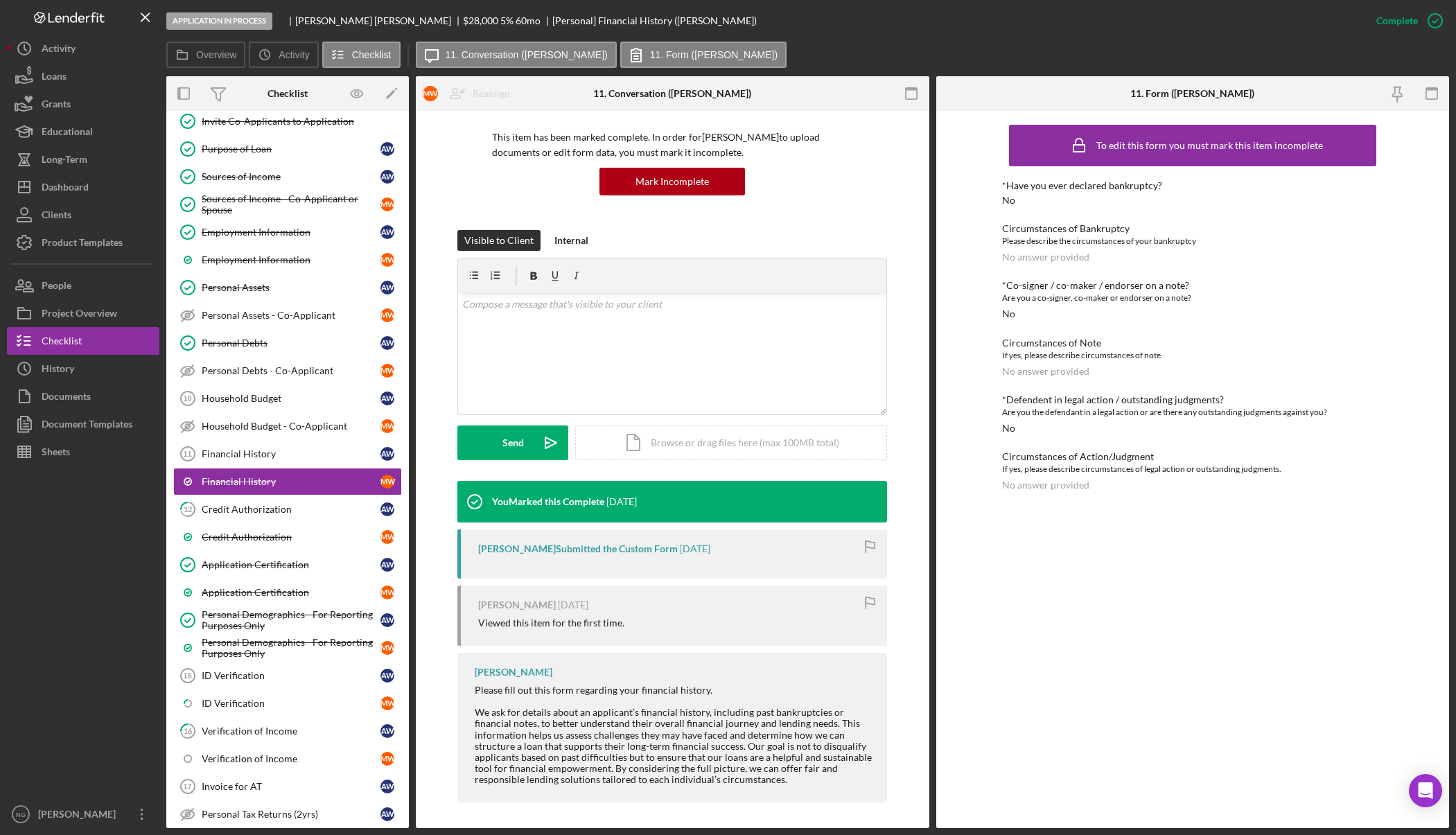
scroll to position [94, 0]
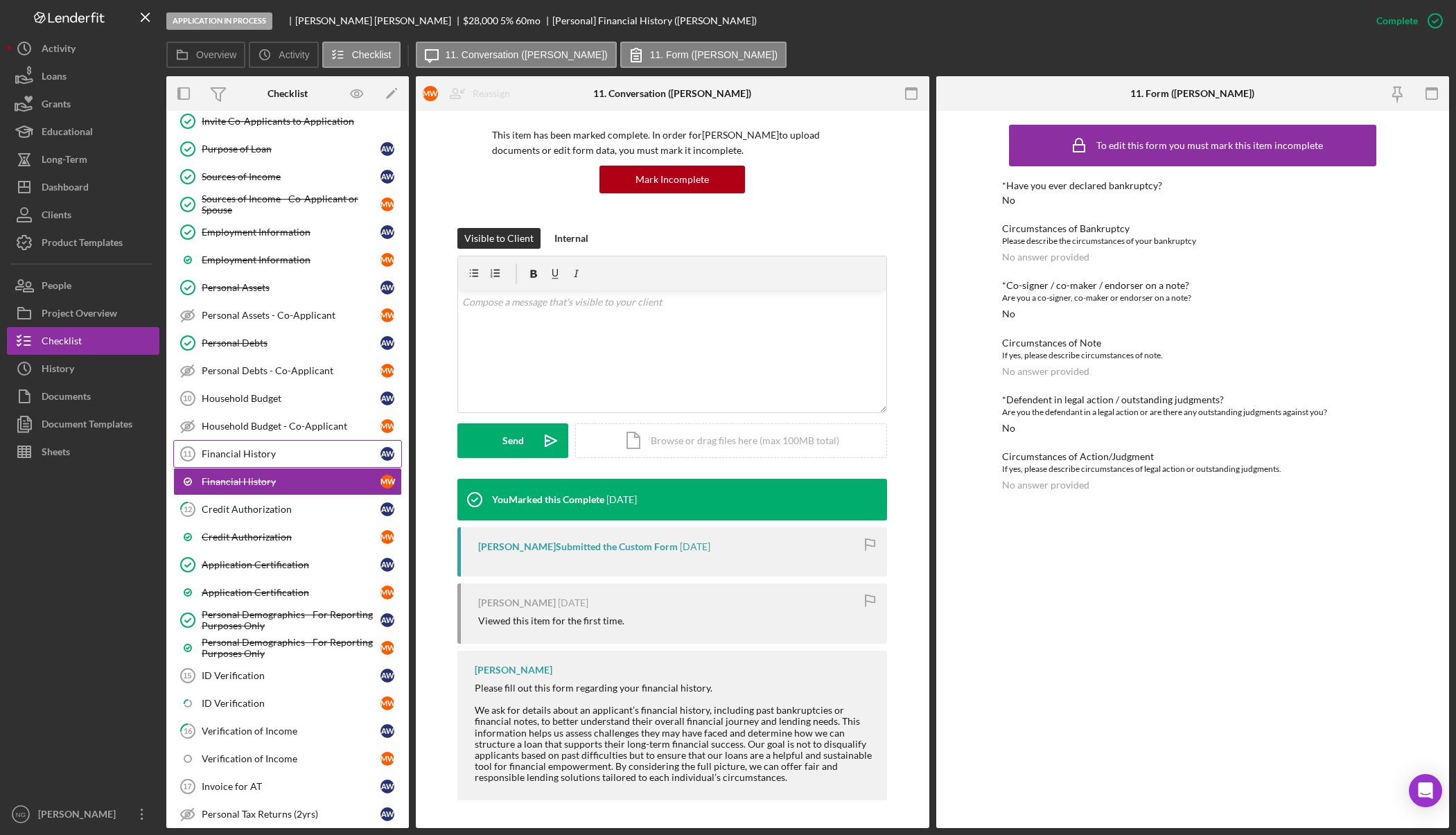
click at [265, 455] on div "Financial History" at bounding box center [291, 454] width 178 height 11
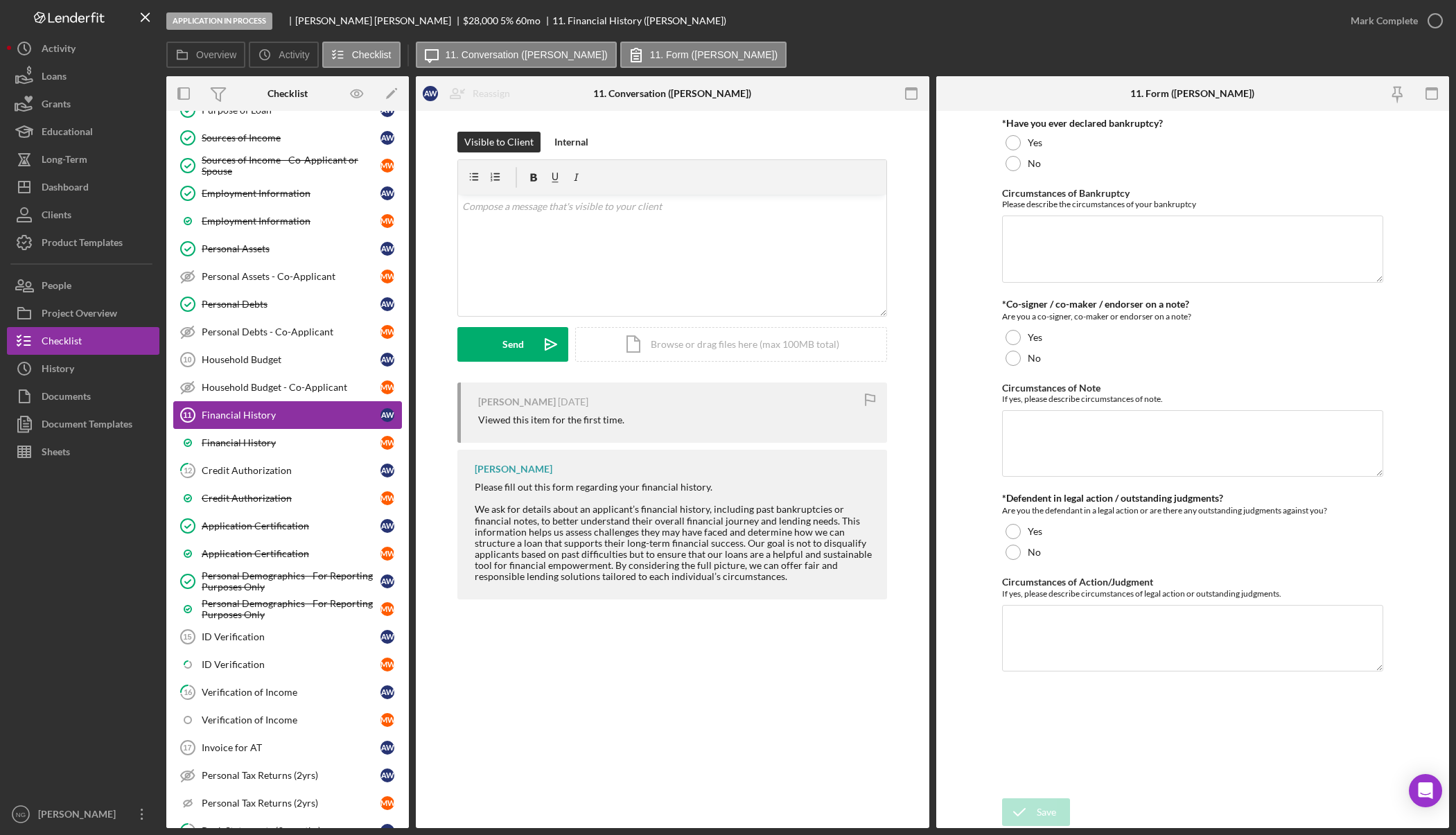
scroll to position [277, 0]
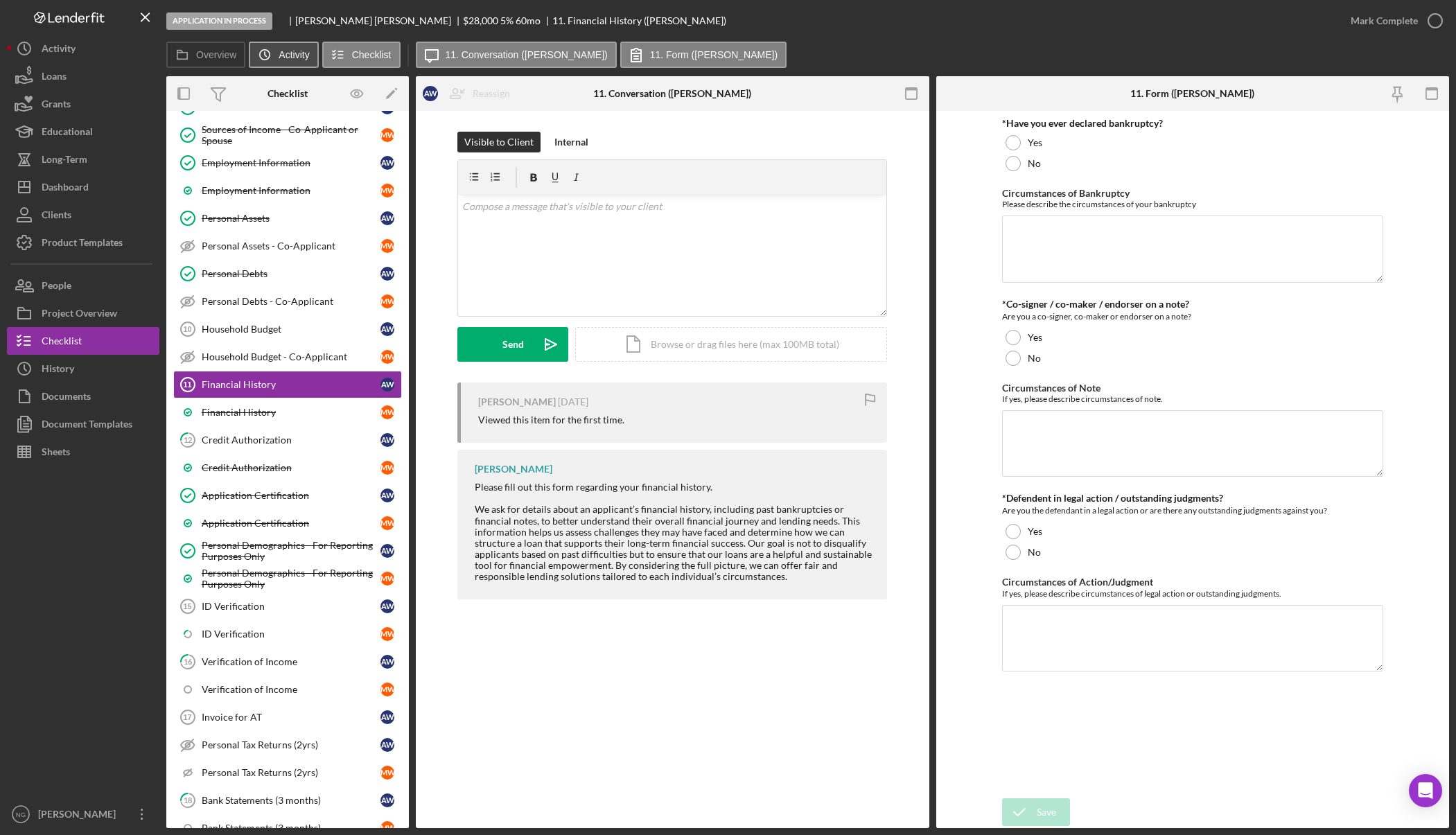
drag, startPoint x: 287, startPoint y: 57, endPoint x: 280, endPoint y: 58, distance: 7.1
click at [287, 57] on label "Activity" at bounding box center [294, 54] width 31 height 11
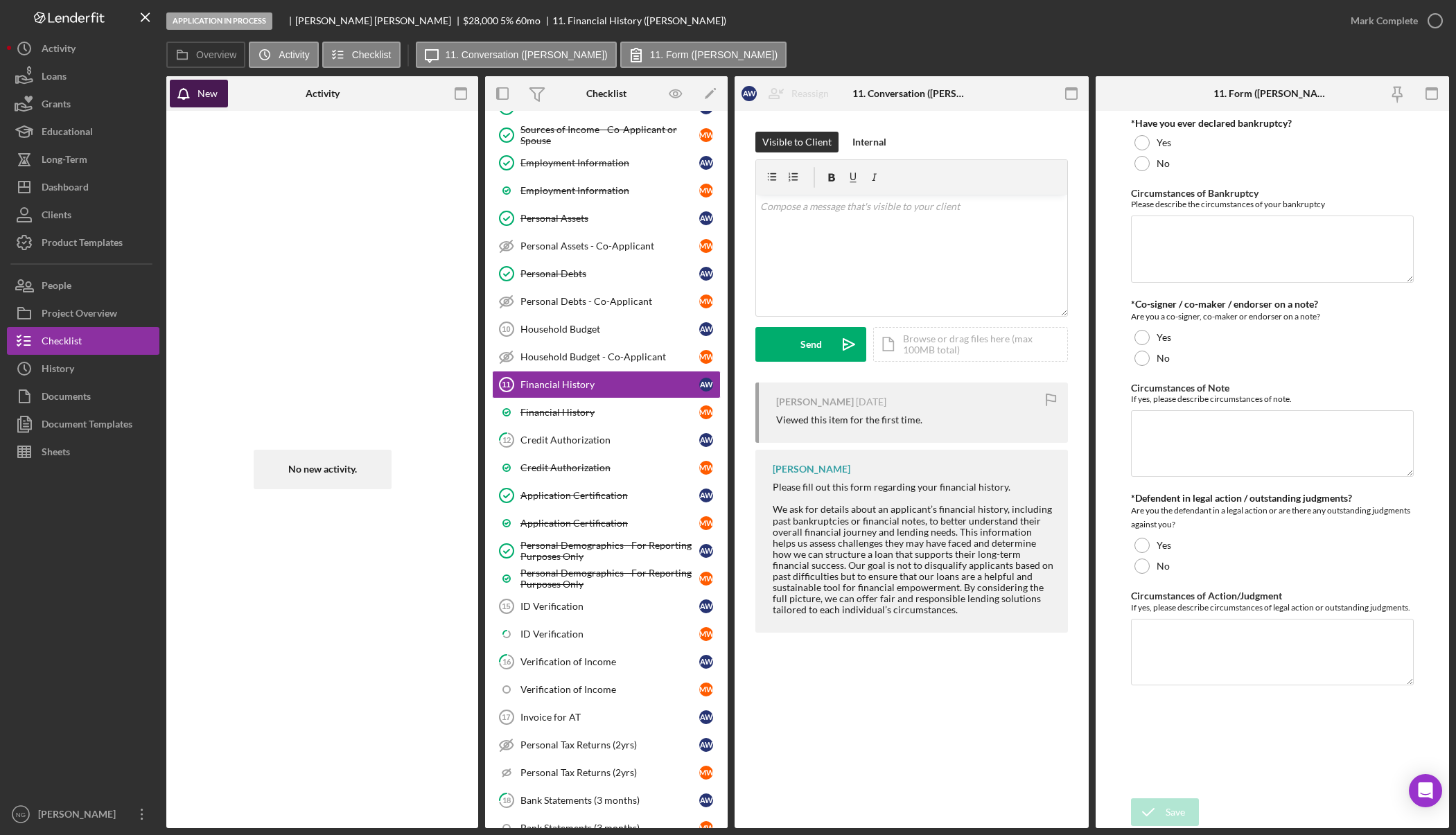
click at [189, 96] on icon "button" at bounding box center [187, 97] width 35 height 35
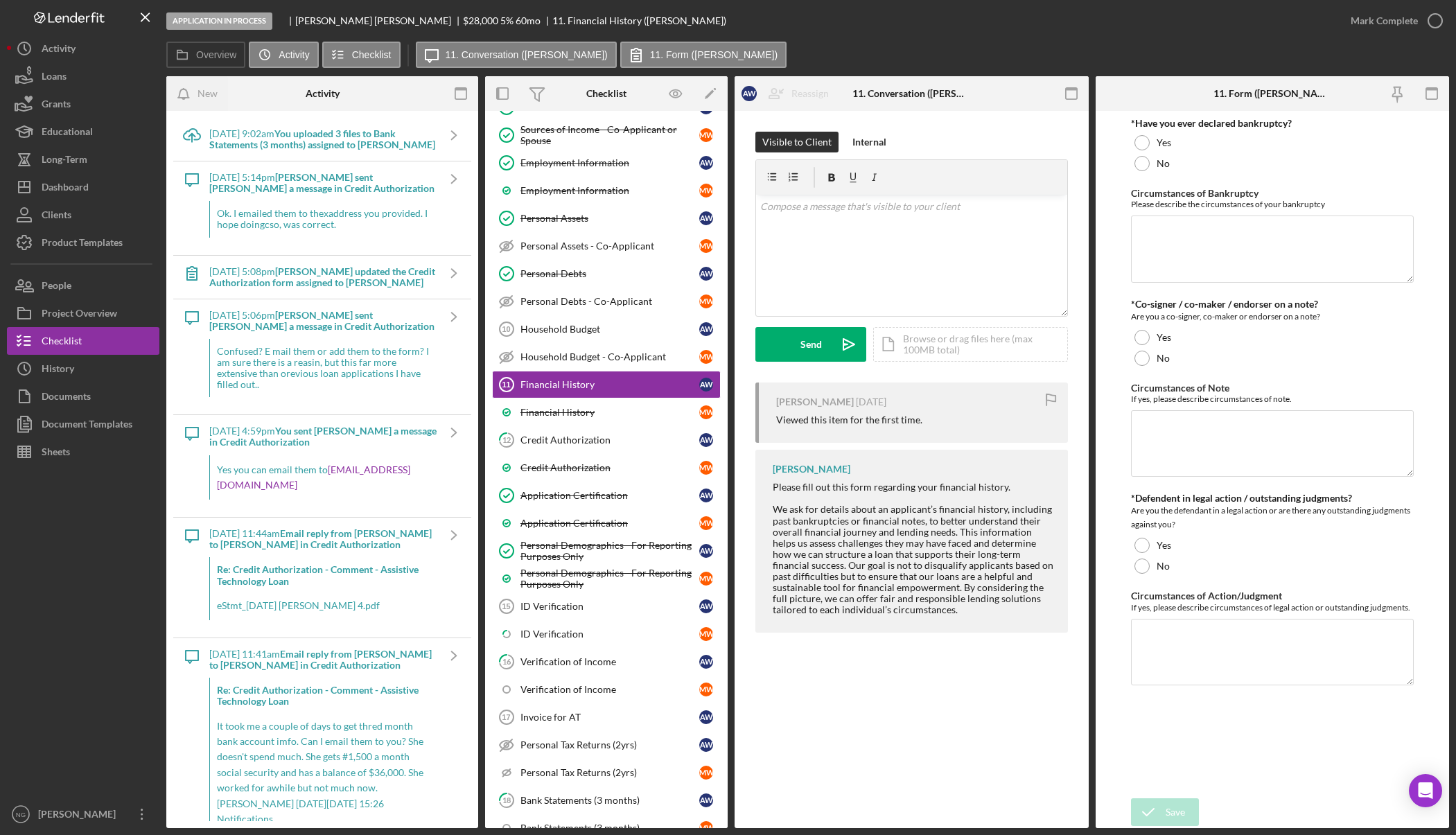
click at [277, 93] on div "Activity" at bounding box center [322, 93] width 104 height 35
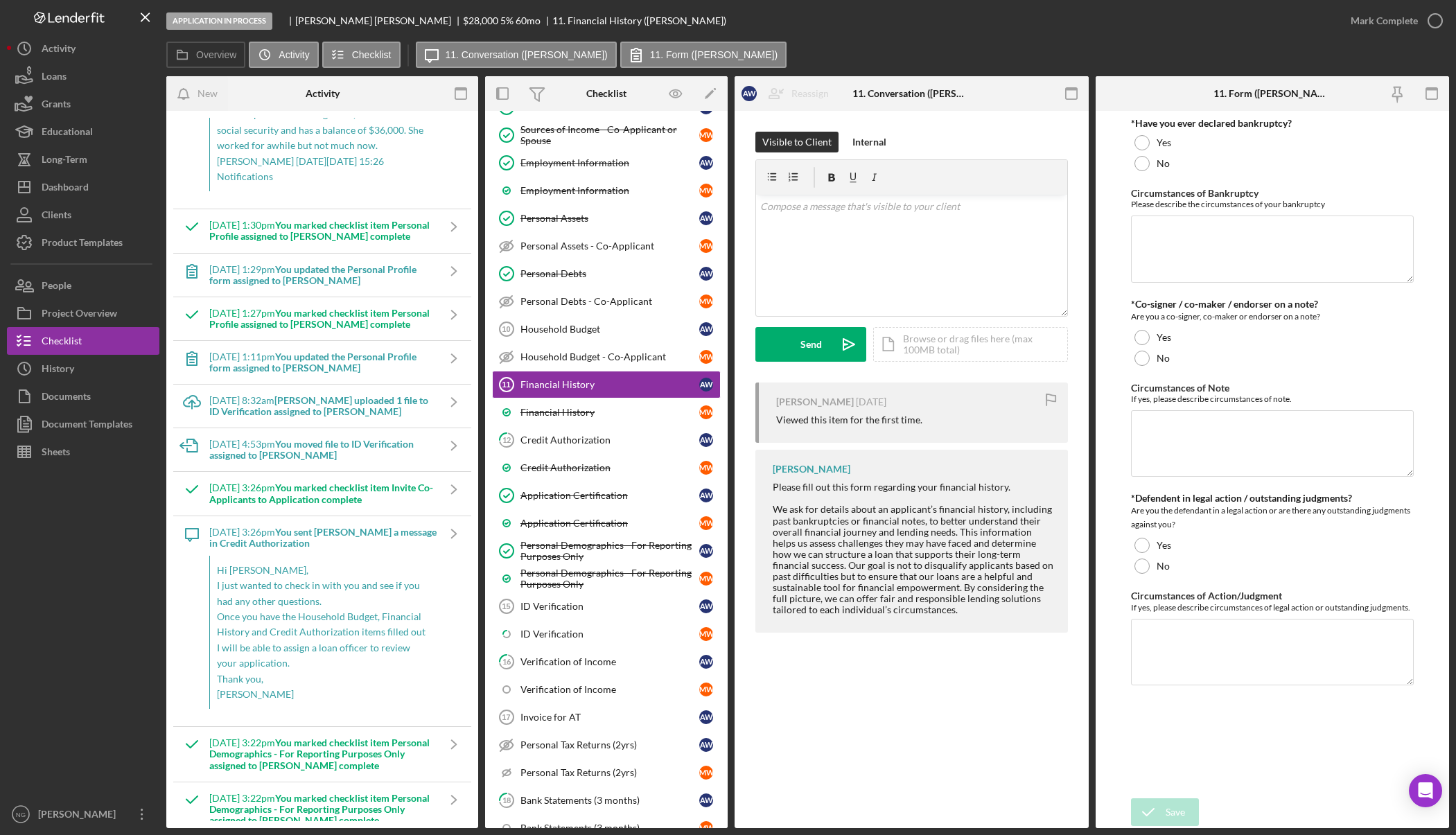
scroll to position [832, 0]
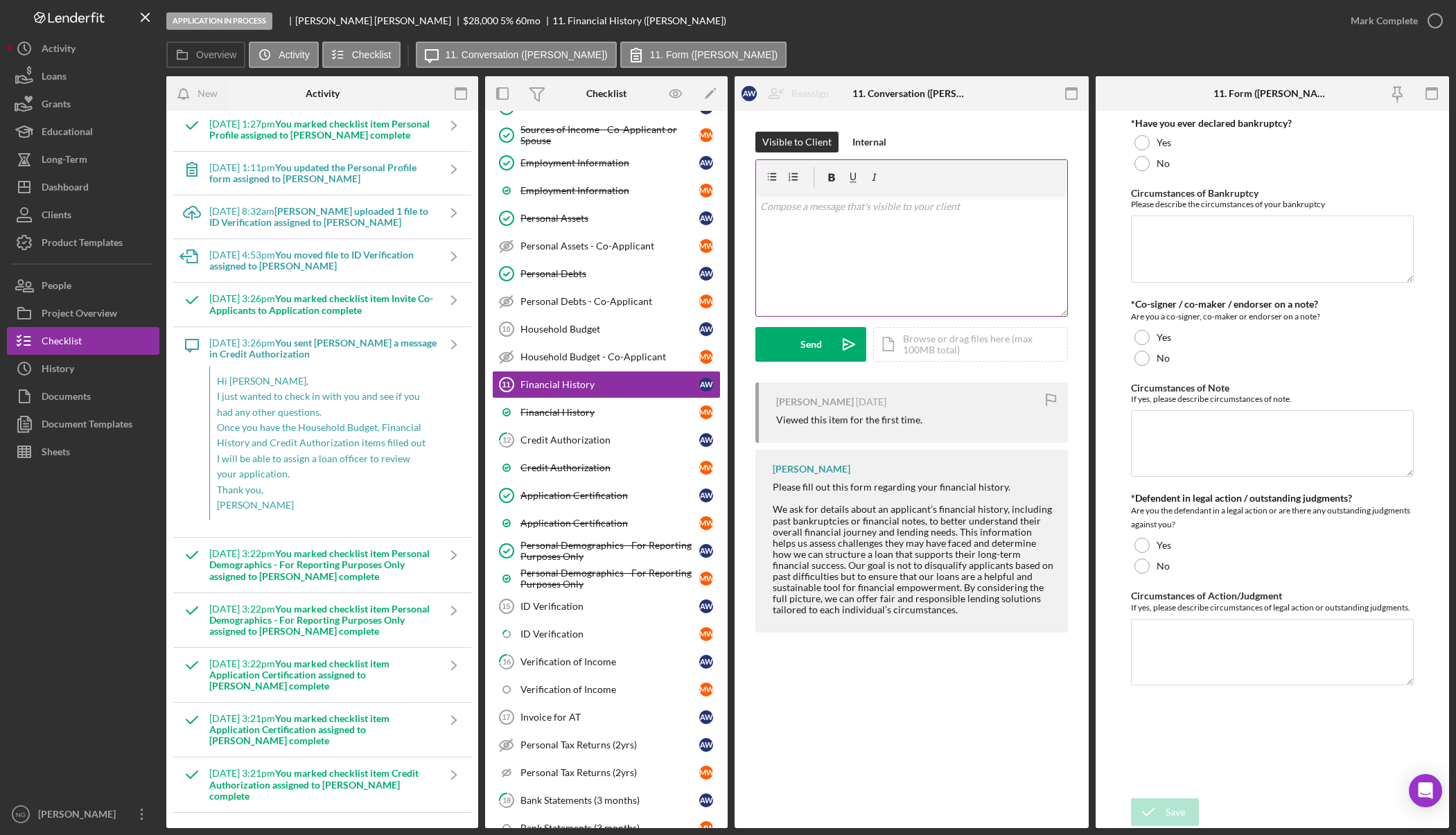
click at [843, 221] on div "v Color teal Color pink Remove color Add row above Add row below Add column bef…" at bounding box center [911, 255] width 311 height 121
drag, startPoint x: 843, startPoint y: 221, endPoint x: 562, endPoint y: 437, distance: 354.4
click at [562, 437] on div "Credit Authorization" at bounding box center [610, 439] width 178 height 11
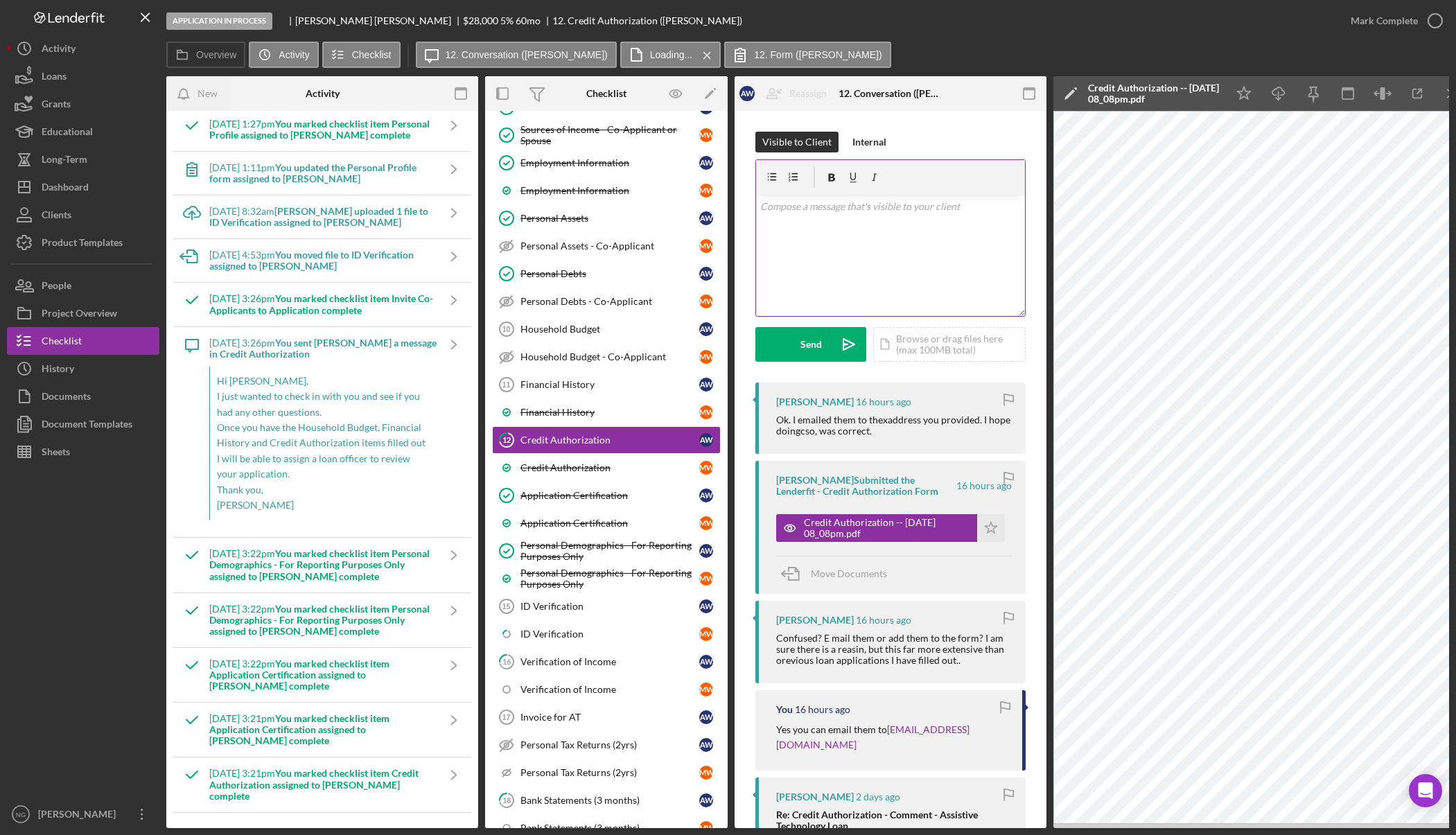
click at [773, 210] on p at bounding box center [890, 206] width 261 height 15
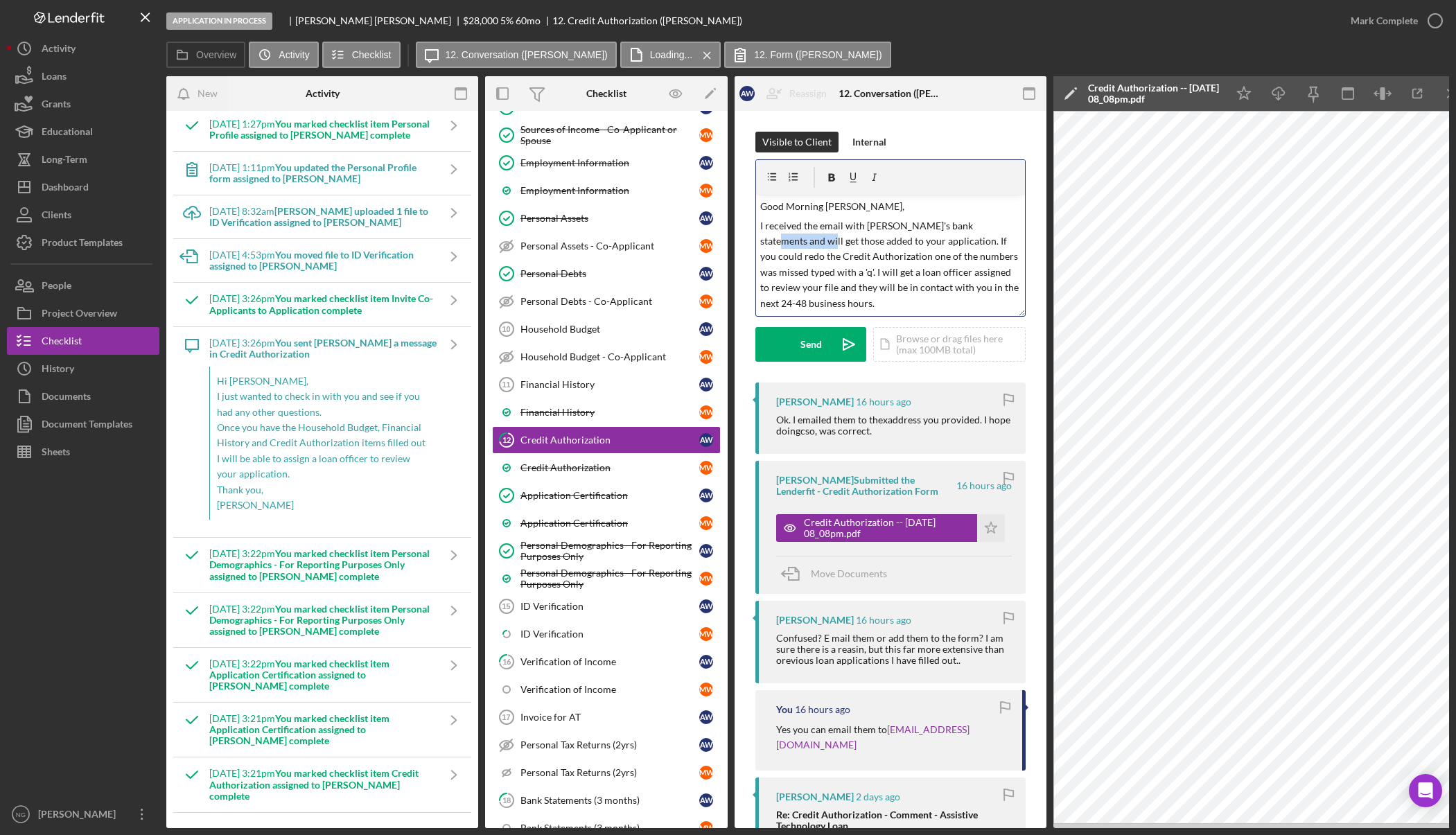
drag, startPoint x: 789, startPoint y: 240, endPoint x: 979, endPoint y: 220, distance: 191.0
click at [979, 220] on p "I received the email with Michelle's bank statements and will get those added t…" at bounding box center [890, 264] width 261 height 93
click at [843, 240] on p "I received the email with Michelle's bank statements and uploaded those added t…" at bounding box center [890, 264] width 261 height 93
drag, startPoint x: 851, startPoint y: 257, endPoint x: 932, endPoint y: 256, distance: 81.0
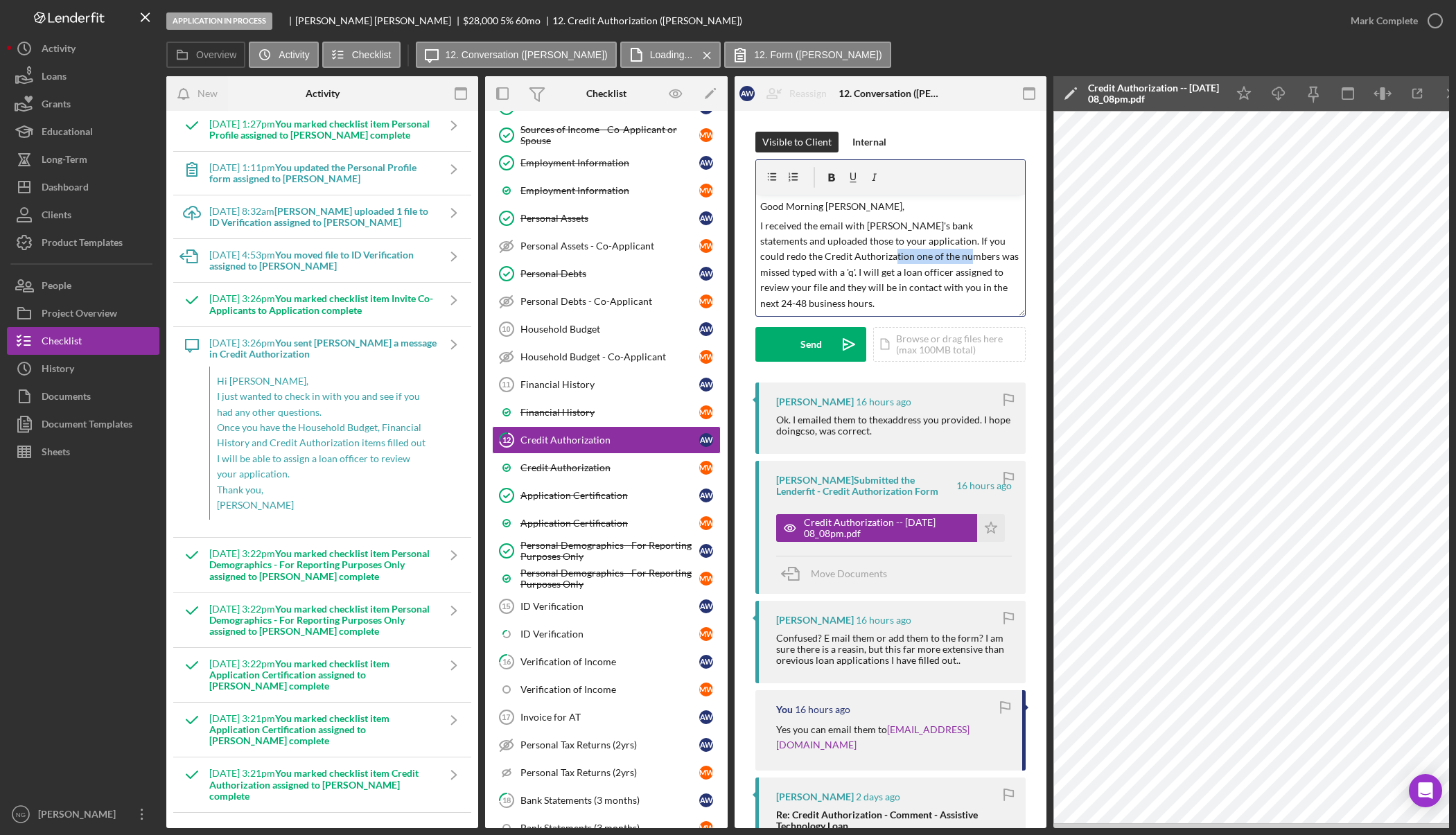
click at [932, 256] on p "I received the email with Michelle's bank statements and uploaded those to your…" at bounding box center [890, 264] width 261 height 93
click at [771, 276] on p "I received the email with Michelle's bank statements and uploaded those to your…" at bounding box center [890, 264] width 261 height 93
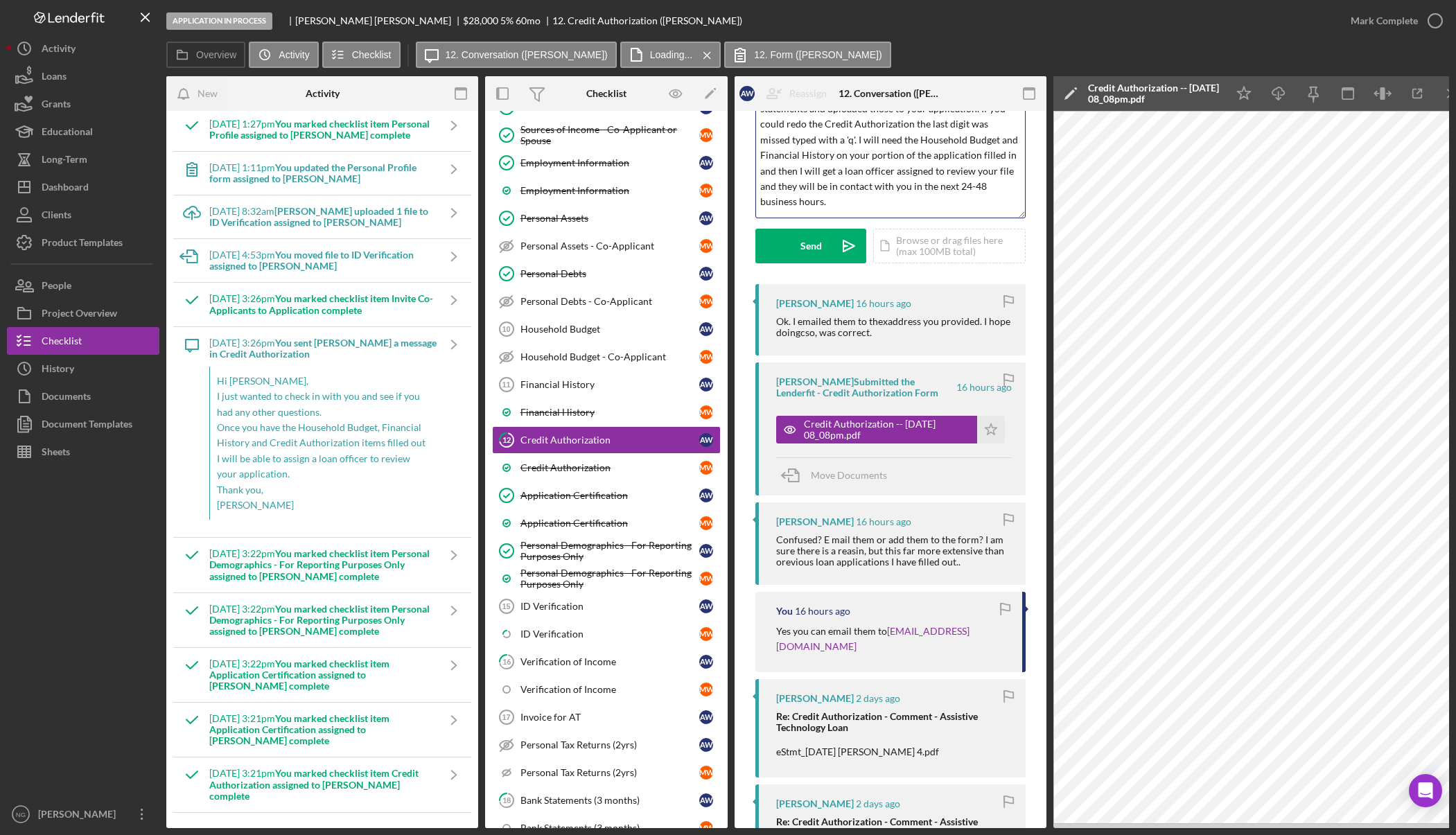
scroll to position [138, 0]
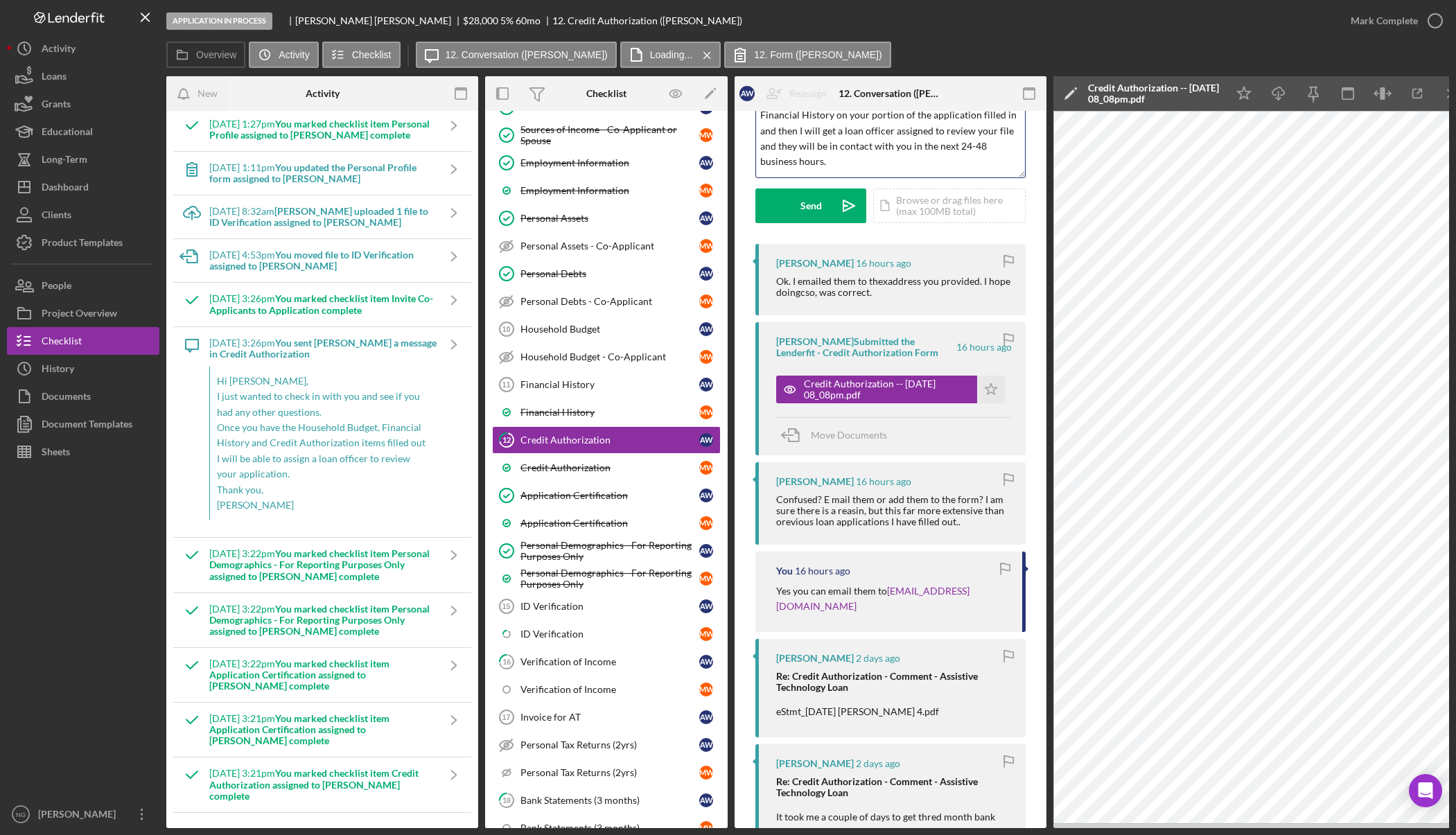
click at [980, 147] on p "I received the email with Michelle's bank statements and uploaded those to your…" at bounding box center [890, 108] width 261 height 124
click at [1000, 173] on p "If you have any questions please reach out to us here." at bounding box center [890, 181] width 261 height 15
drag, startPoint x: 995, startPoint y: 165, endPoint x: 870, endPoint y: 171, distance: 125.1
click at [870, 173] on p "If you have any questions please reach out to us here." at bounding box center [890, 181] width 261 height 15
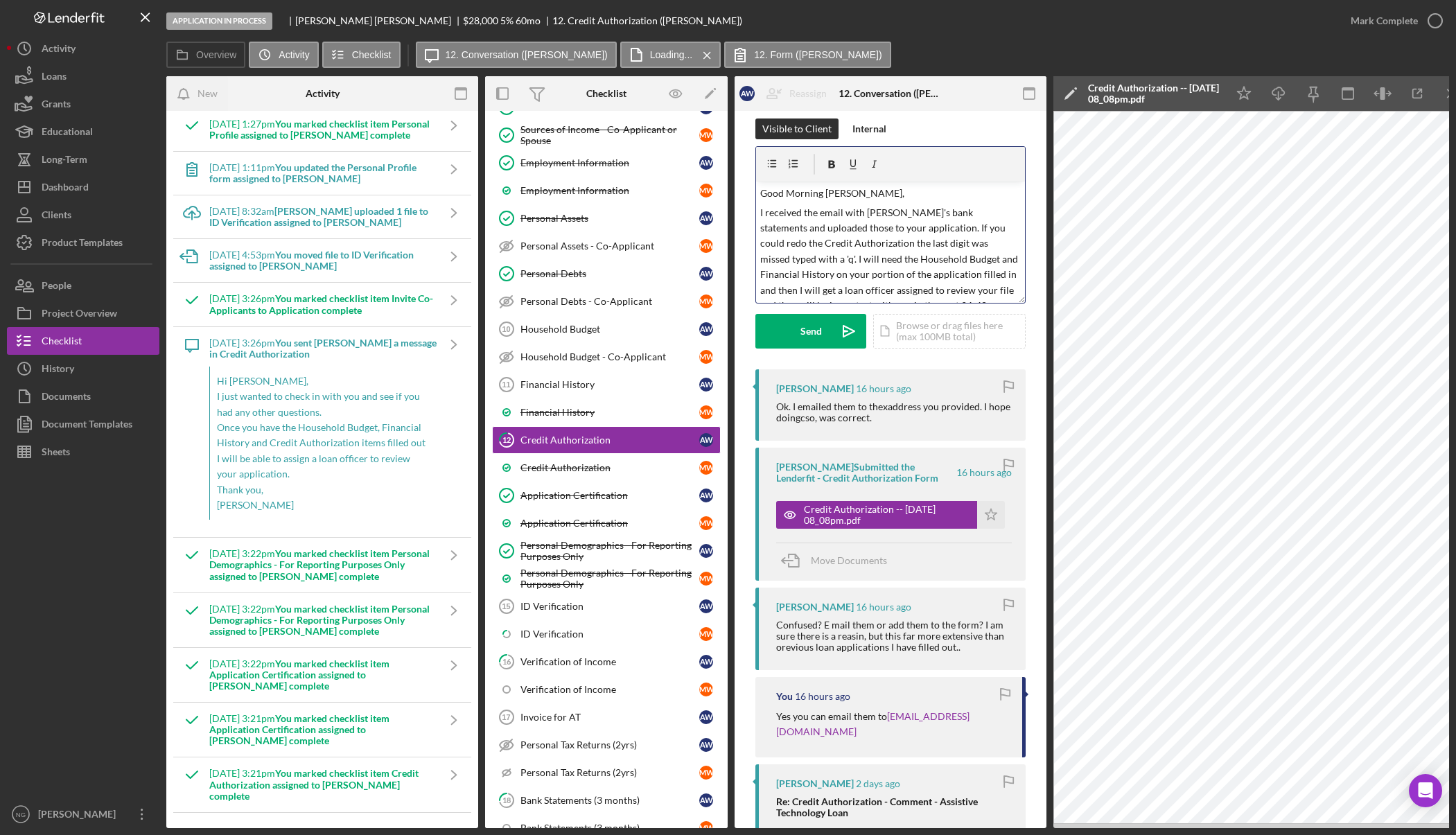
scroll to position [0, 0]
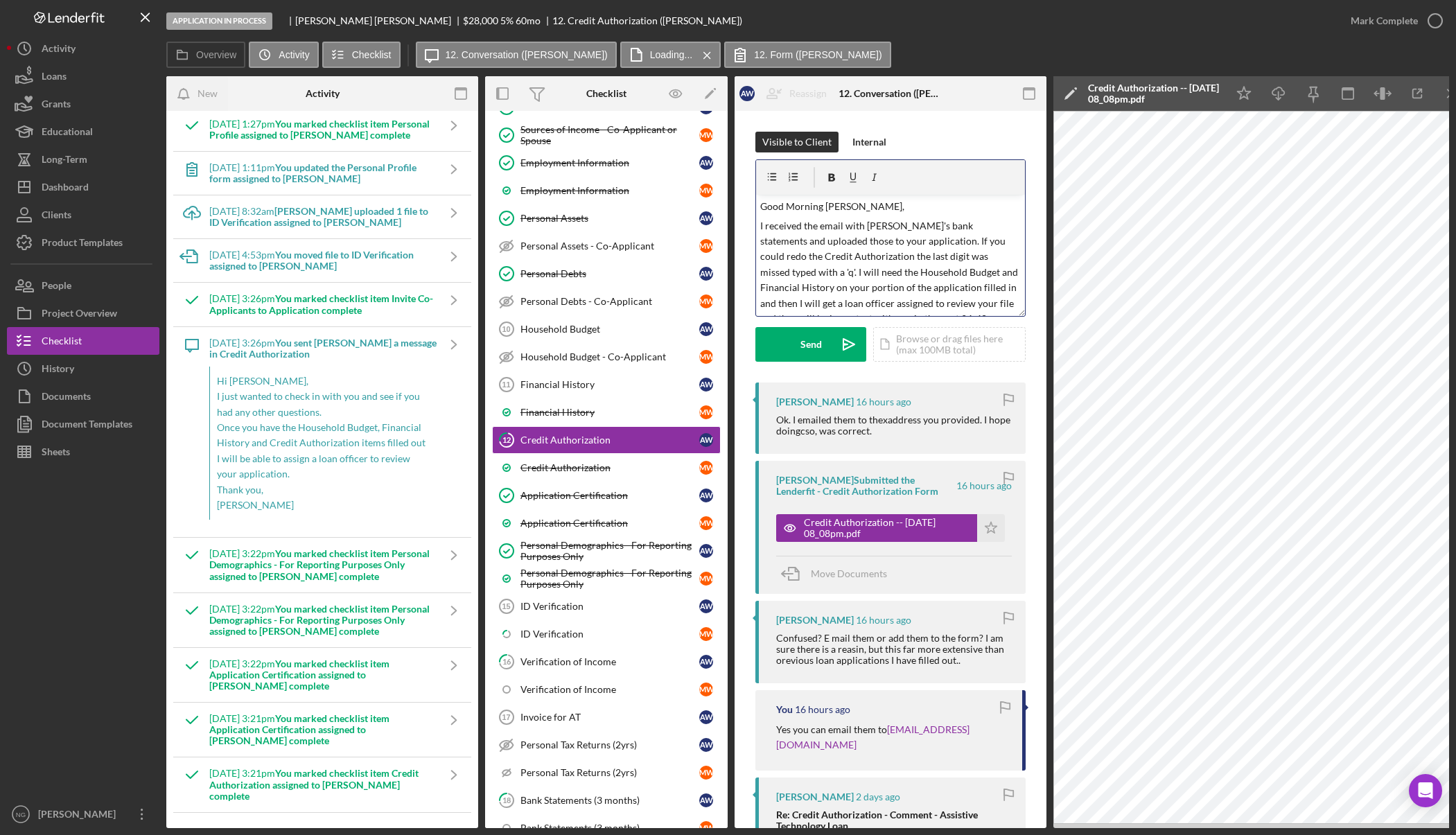
click at [993, 240] on p "I received the email with Michelle's bank statements and uploaded those to your…" at bounding box center [890, 280] width 261 height 124
click at [985, 287] on p "I received the email with Michelle's bank statements and uploaded those to your…" at bounding box center [890, 280] width 261 height 124
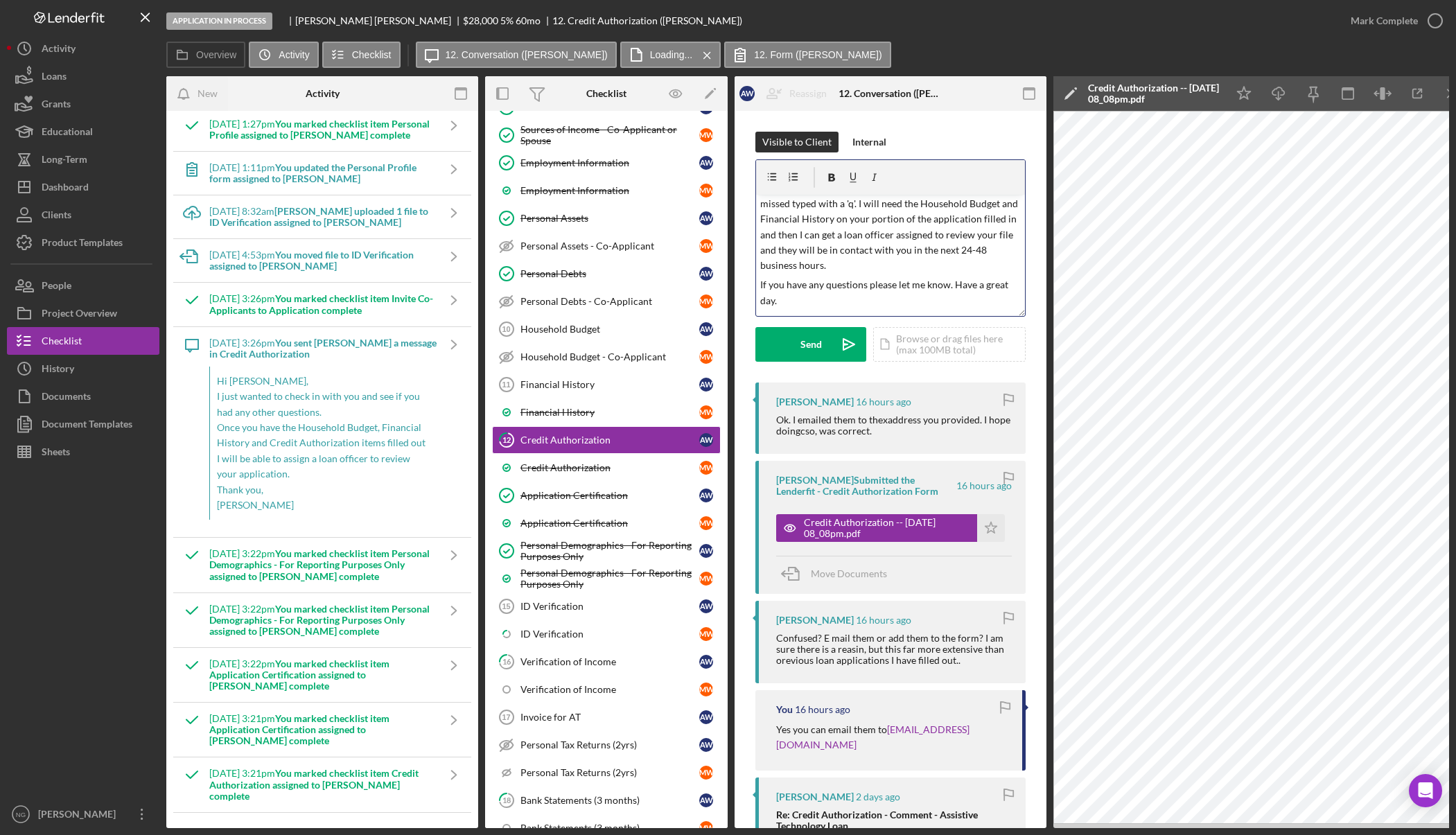
click at [1002, 204] on p "I received the email with Michelle's bank statements and uploaded those to your…" at bounding box center [890, 212] width 261 height 124
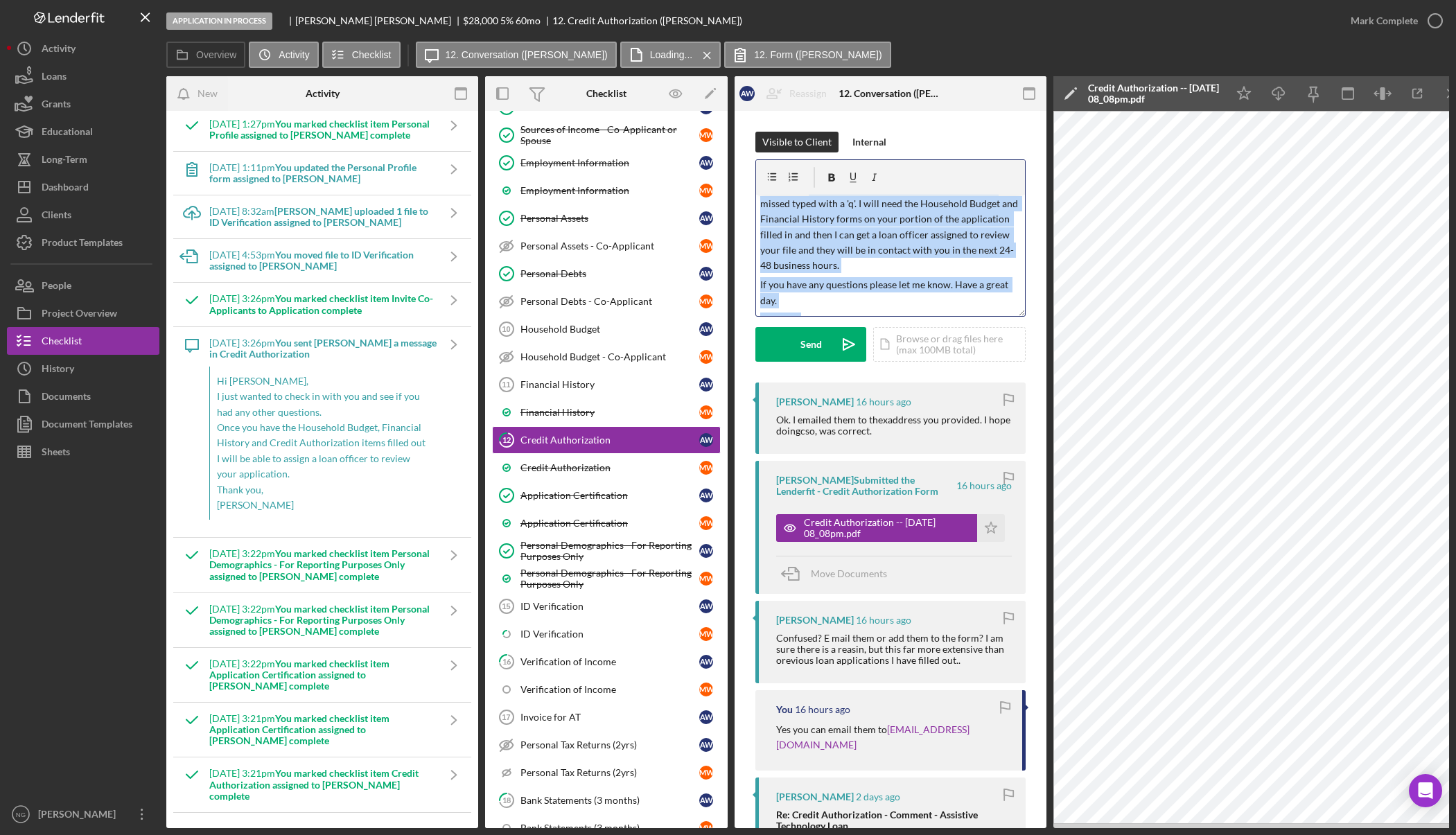
scroll to position [0, 0]
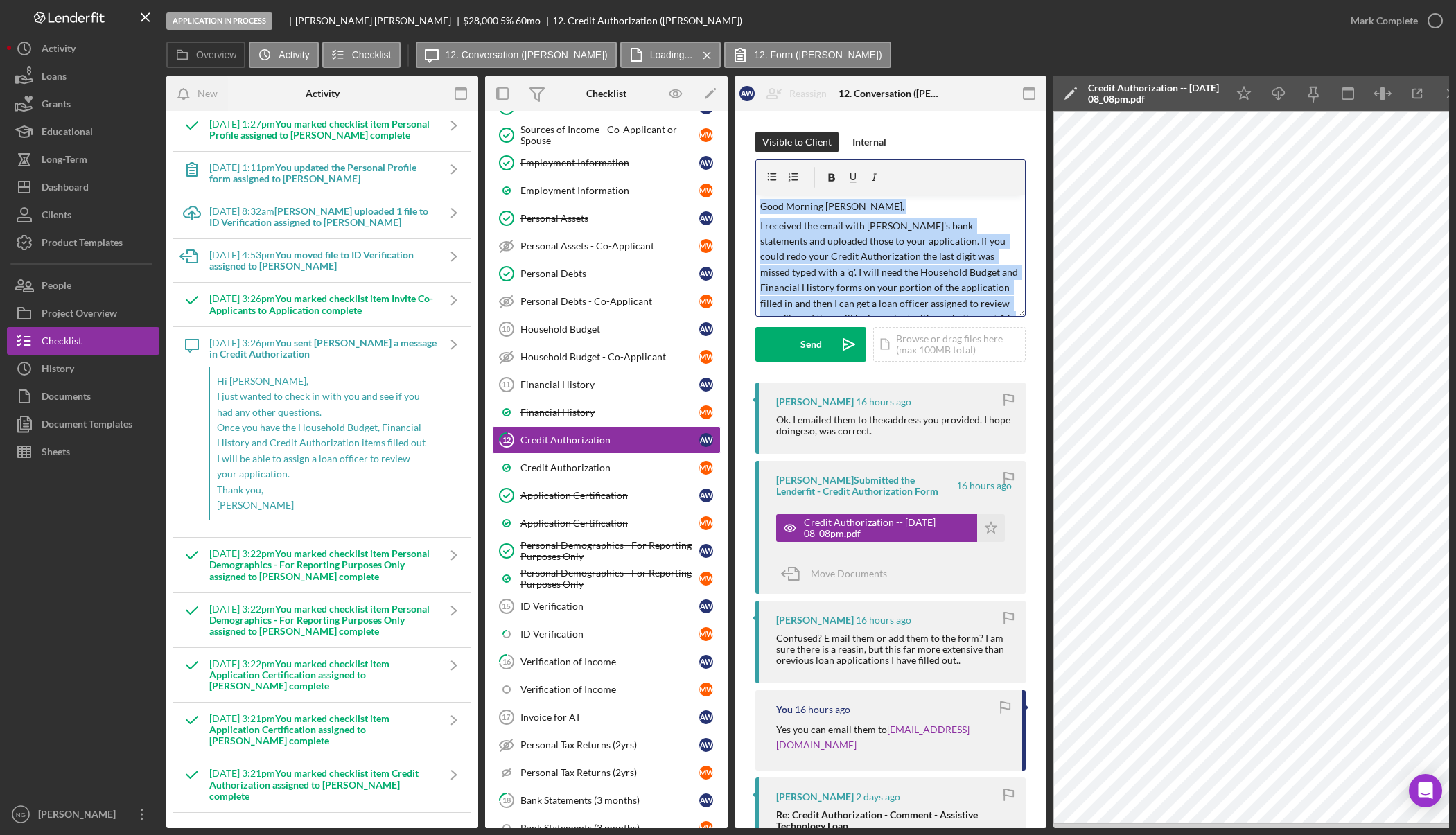
drag, startPoint x: 805, startPoint y: 310, endPoint x: 731, endPoint y: 163, distance: 164.6
click at [731, 163] on div "Overview Internal Workflow Stage Application In Process Icon/Dropdown Arrow Arc…" at bounding box center [808, 452] width 1283 height 752
copy div "Good Morning Andrew, I received the email with Michelle's bank statements and u…"
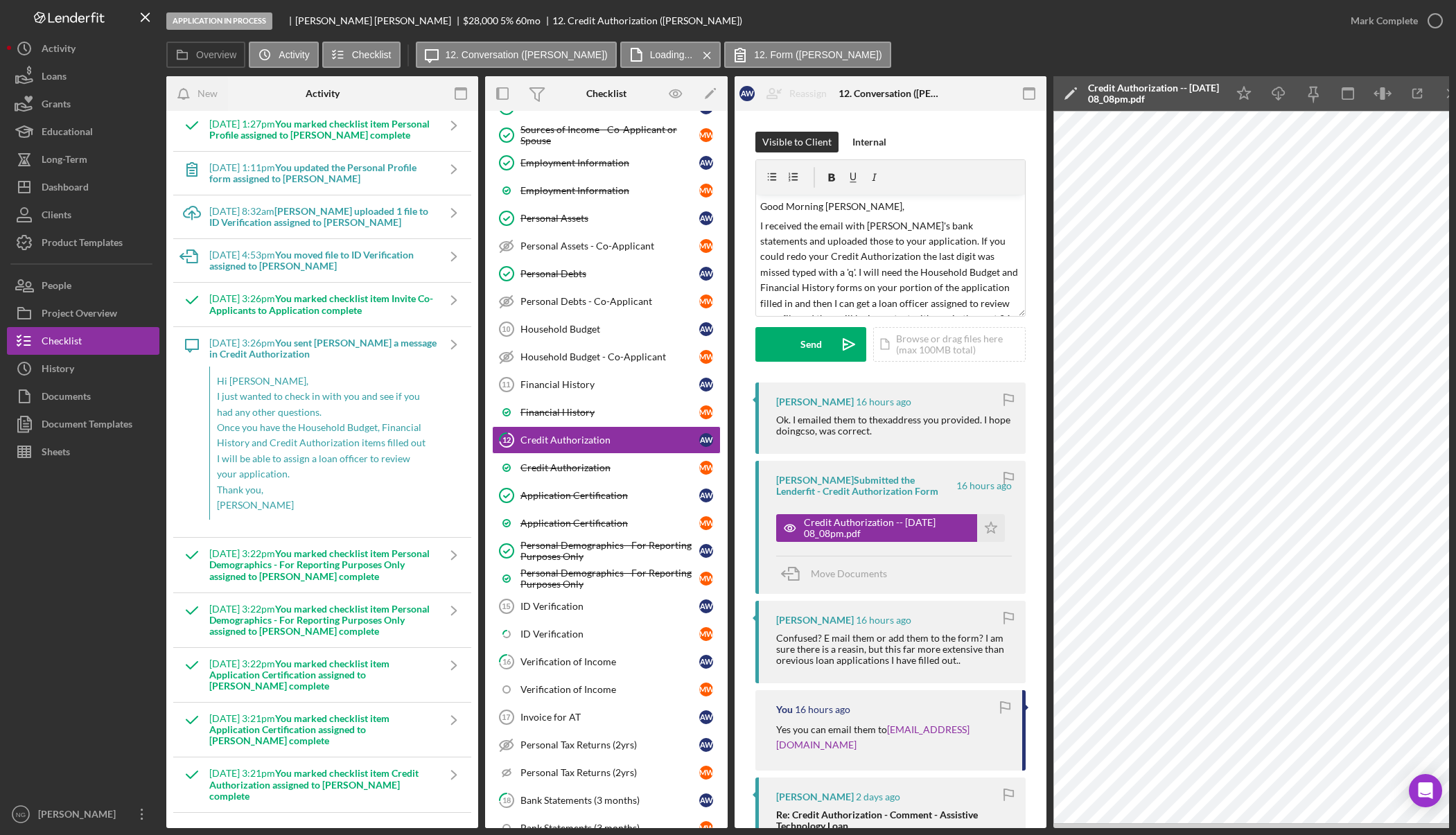
click at [954, 136] on div "Visible to Client Internal" at bounding box center [890, 142] width 270 height 20
click at [792, 344] on button "Send Icon/icon-invite-send" at bounding box center [810, 344] width 111 height 35
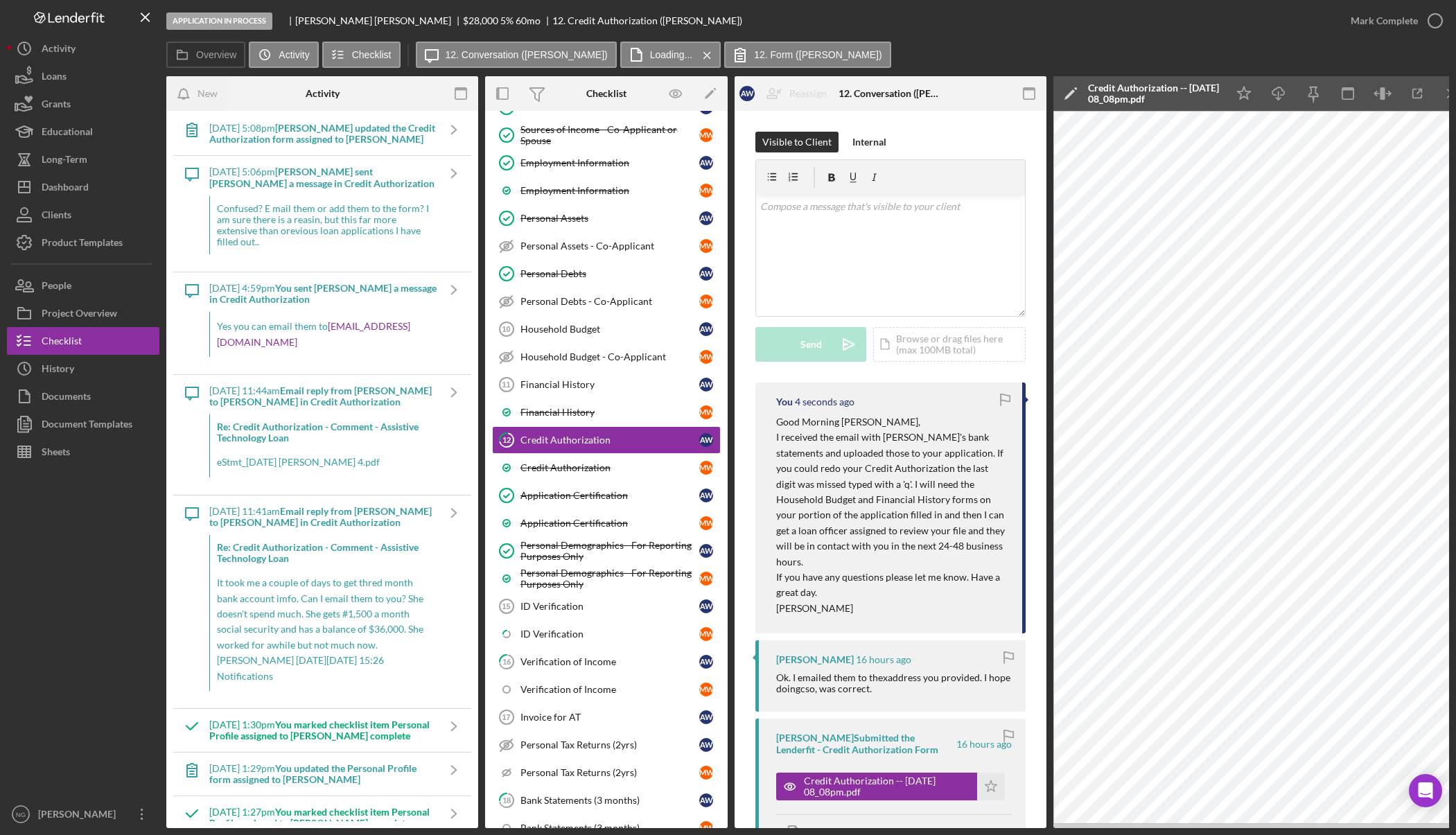
scroll to position [426, 0]
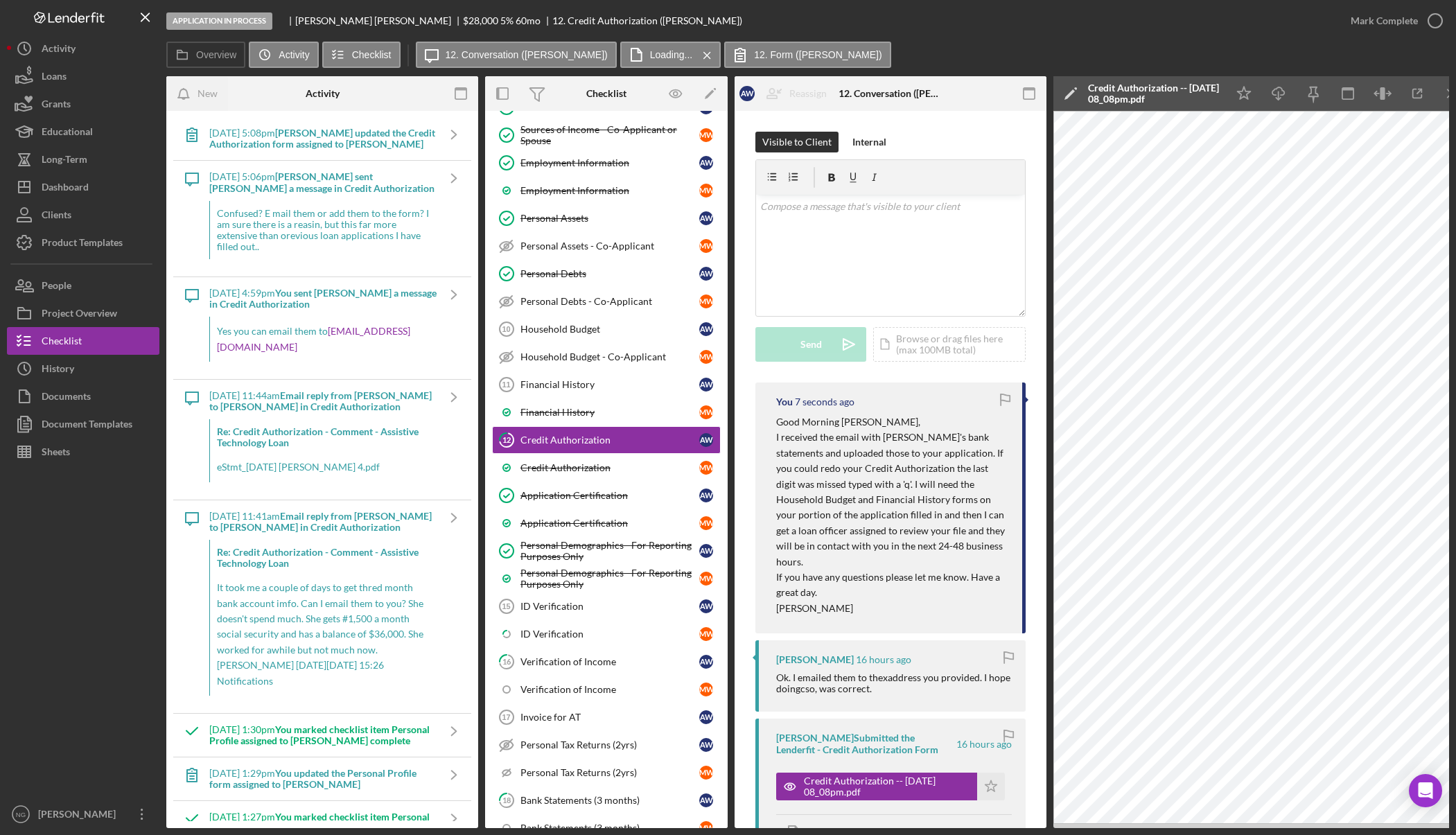
click at [326, 234] on div "Confused? E mail them or add them to the form? I am sure there is a reasin, but…" at bounding box center [323, 230] width 228 height 59
click at [335, 189] on b "Andrew W. sent Nicole G. a message in Credit Authorization" at bounding box center [321, 182] width 225 height 23
click at [357, 245] on div "Confused? E mail them or add them to the form? I am sure there is a reasin, but…" at bounding box center [323, 230] width 228 height 59
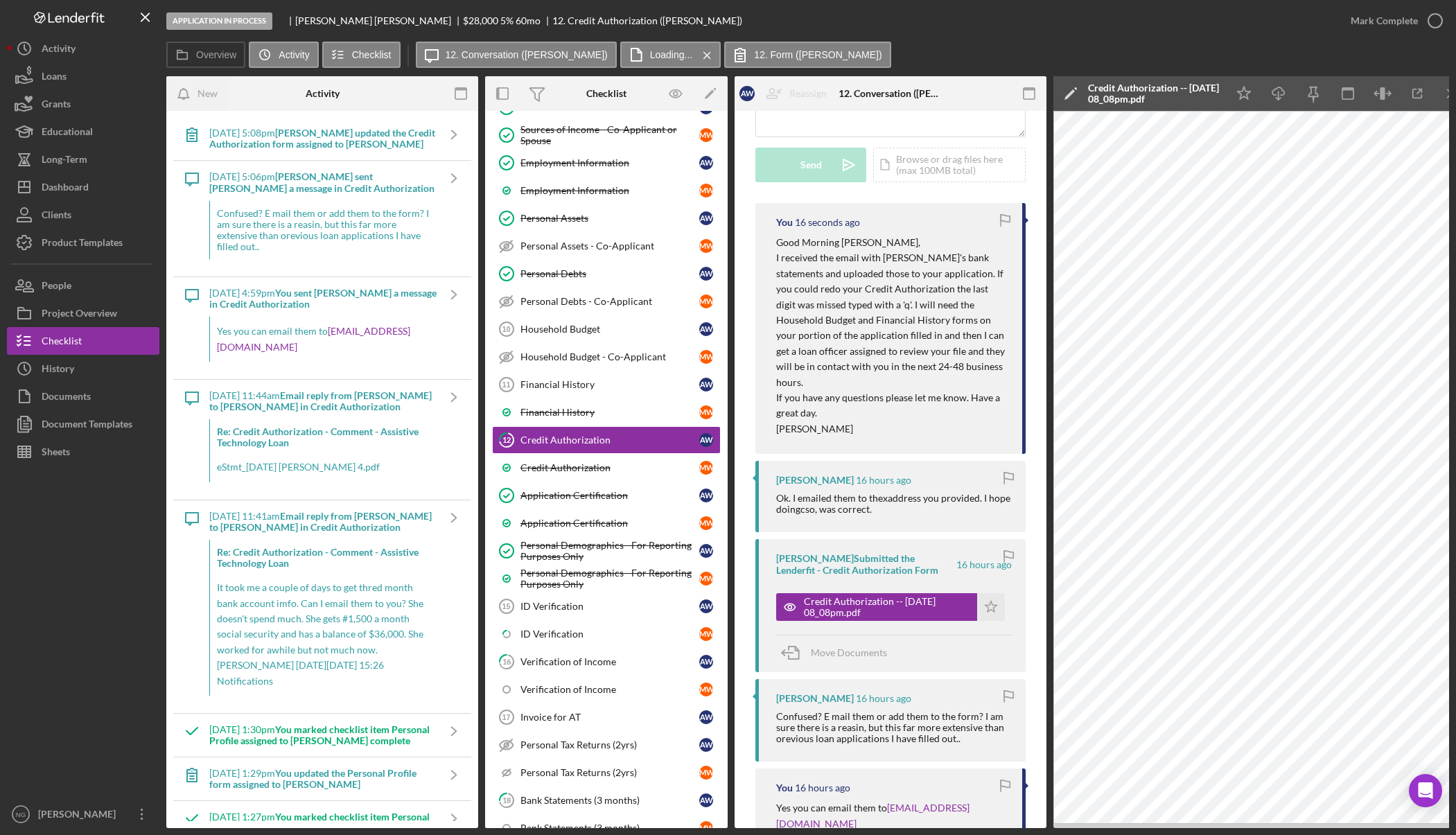
scroll to position [0, 0]
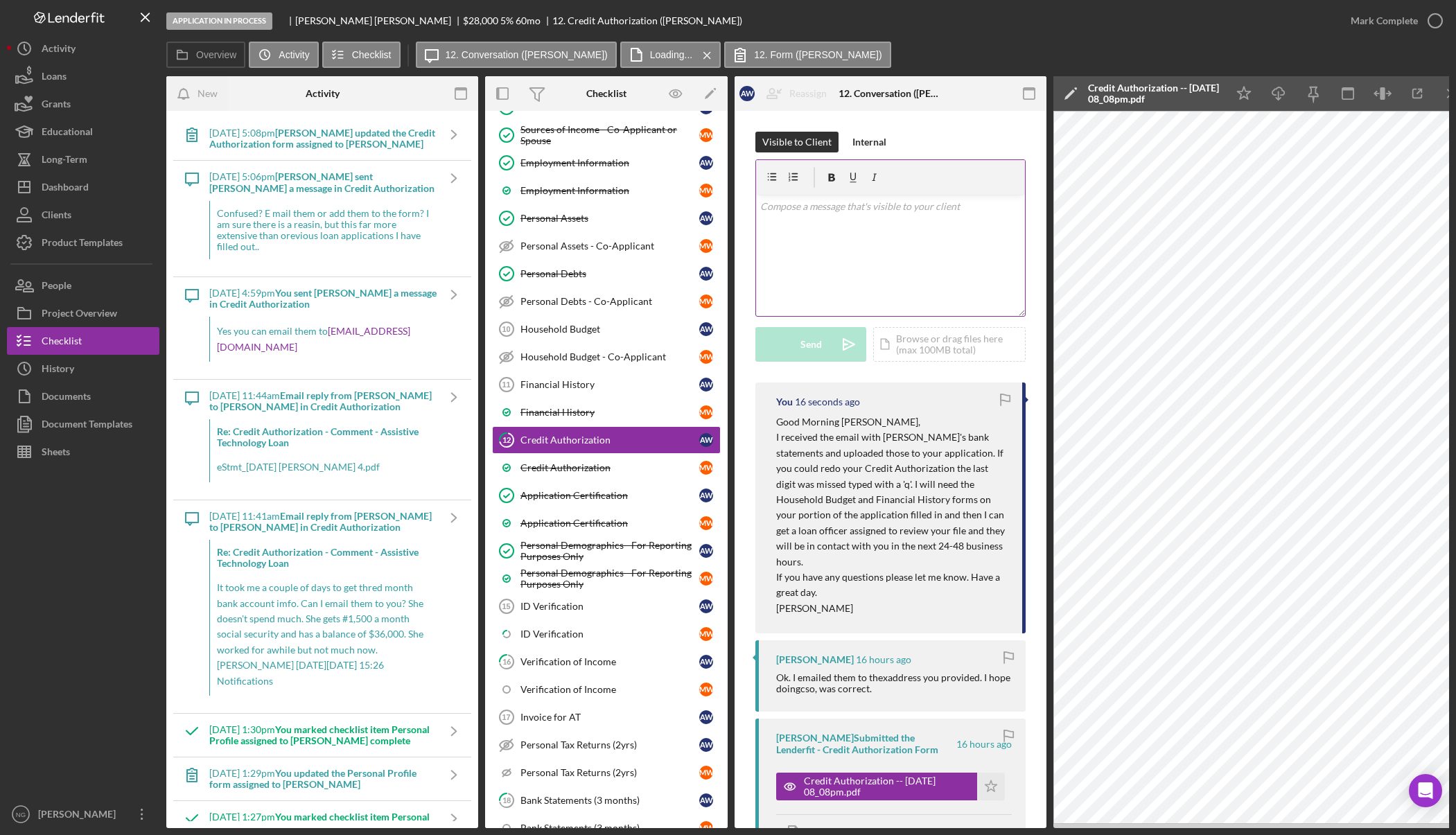
click at [835, 269] on div "v Color teal Color pink Remove color Add row above Add row below Add column bef…" at bounding box center [890, 255] width 268 height 121
click at [101, 186] on button "Icon/Dashboard Dashboard" at bounding box center [82, 187] width 152 height 28
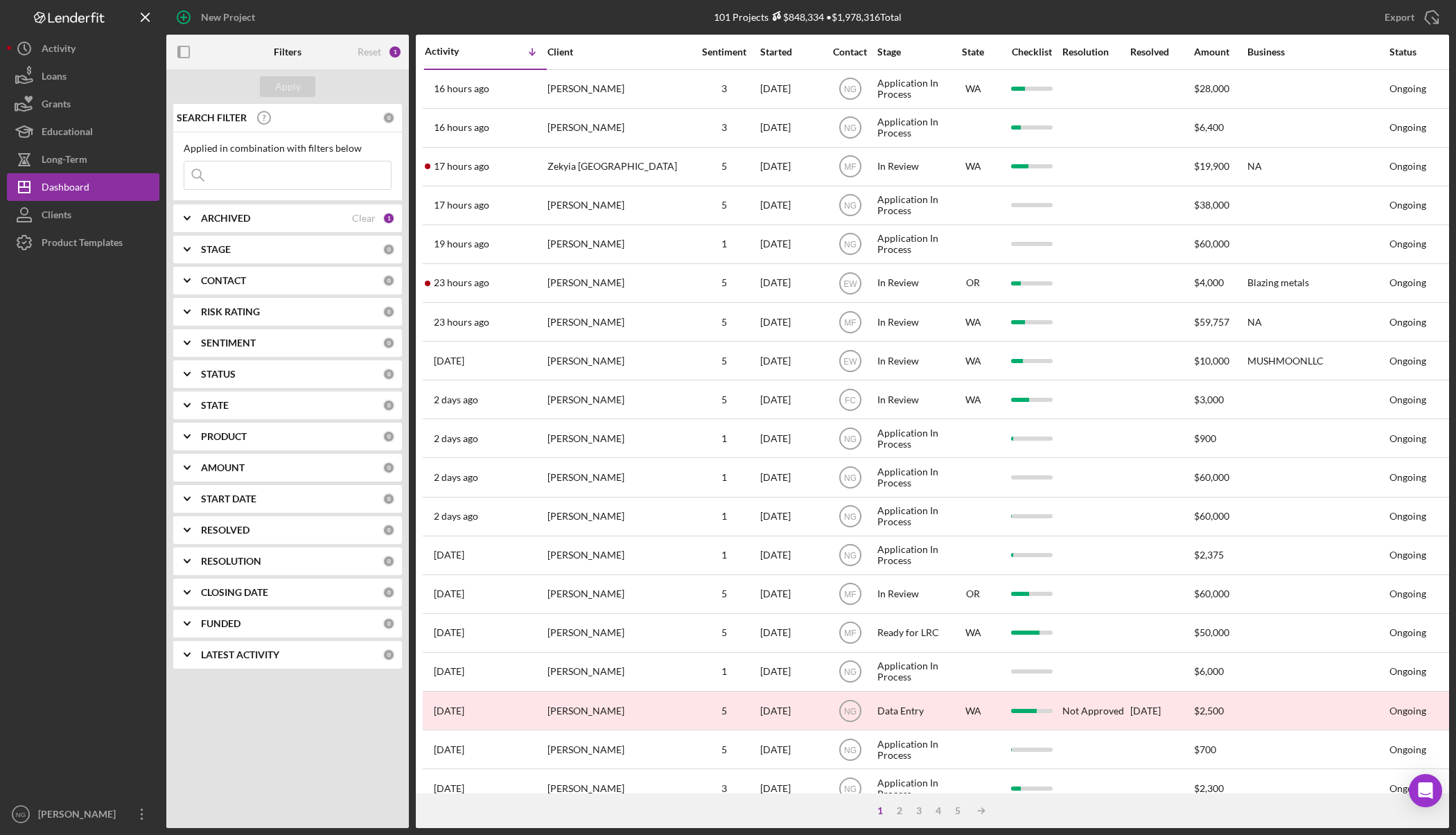
click at [253, 275] on div "CONTACT" at bounding box center [292, 280] width 182 height 11
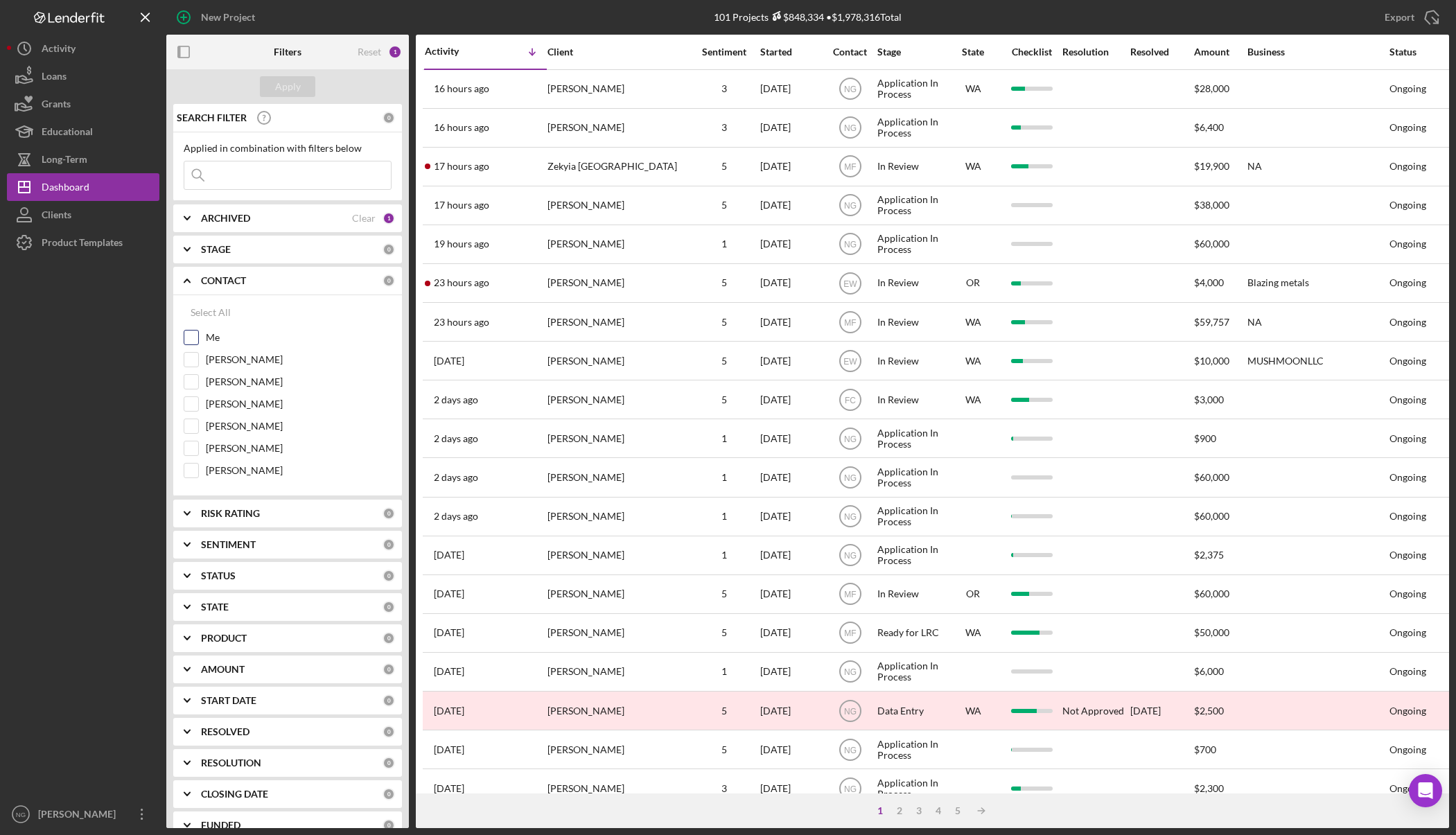
click at [210, 336] on label "Me" at bounding box center [298, 337] width 186 height 14
click at [198, 336] on input "Me" at bounding box center [191, 337] width 14 height 14
checkbox input "true"
click at [290, 85] on div "Apply" at bounding box center [288, 87] width 25 height 20
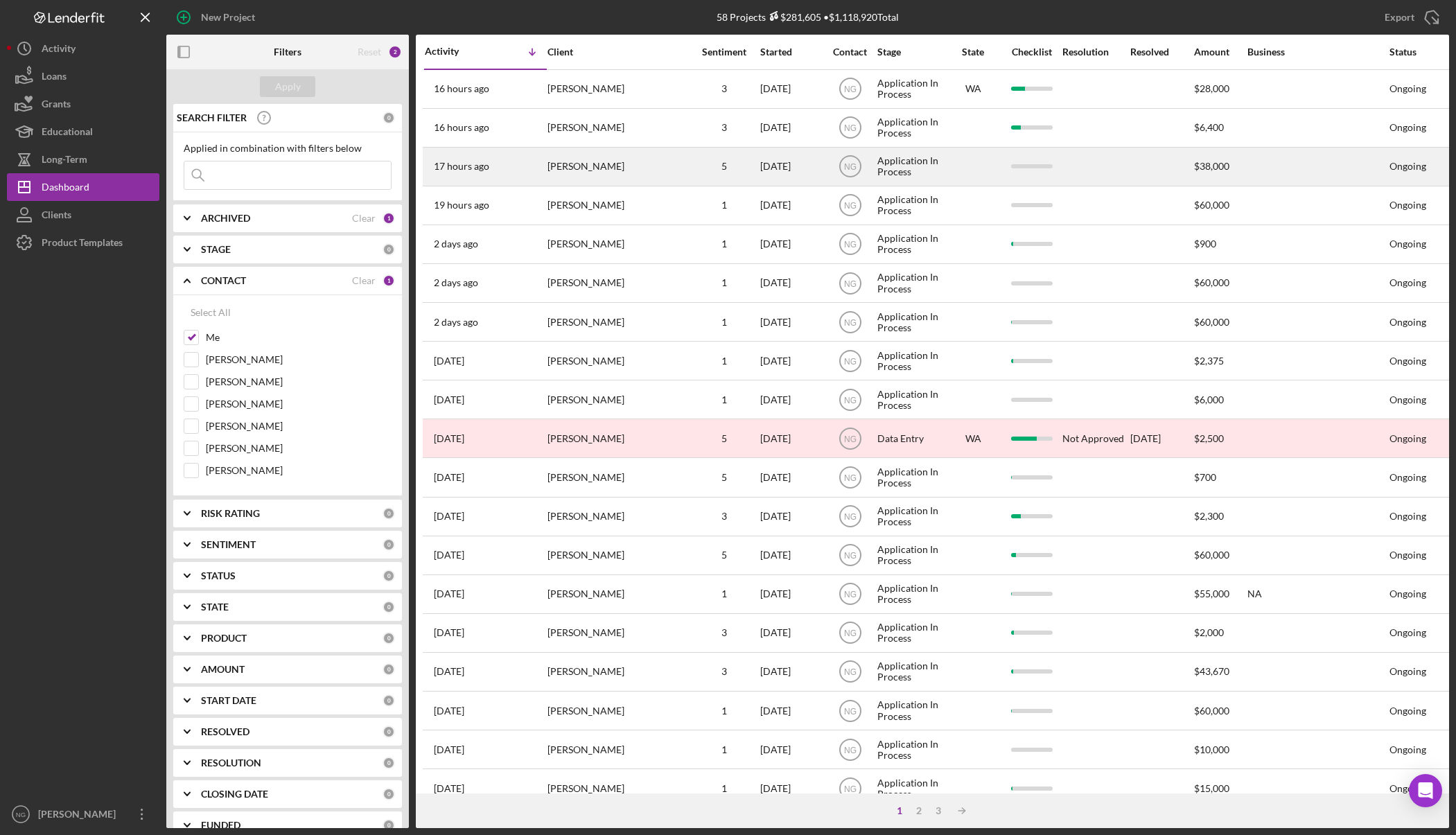
click at [665, 174] on div "[PERSON_NAME]" at bounding box center [616, 166] width 138 height 37
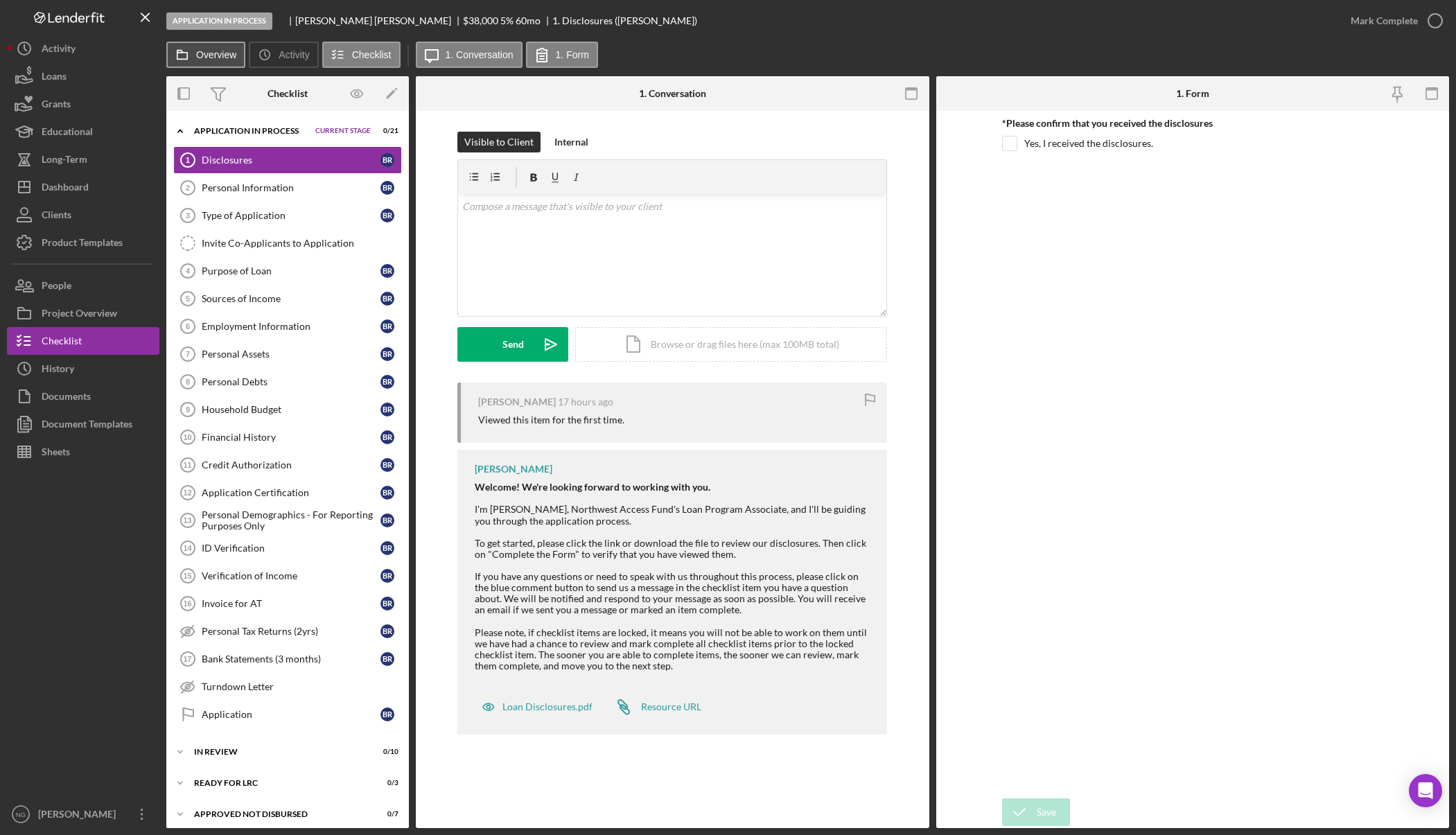
click at [195, 50] on icon at bounding box center [182, 54] width 28 height 28
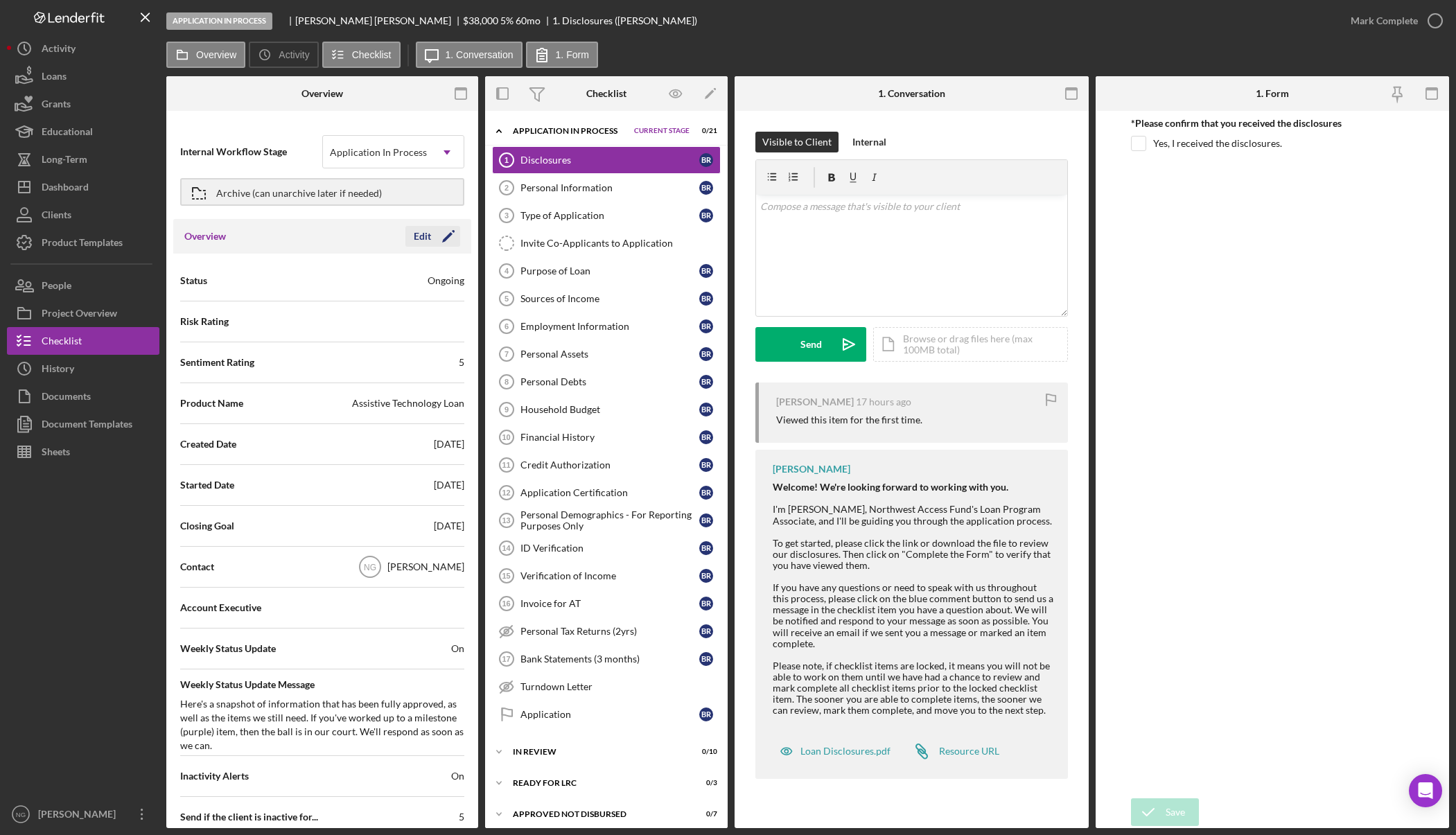
click at [420, 236] on div "Edit" at bounding box center [422, 236] width 17 height 20
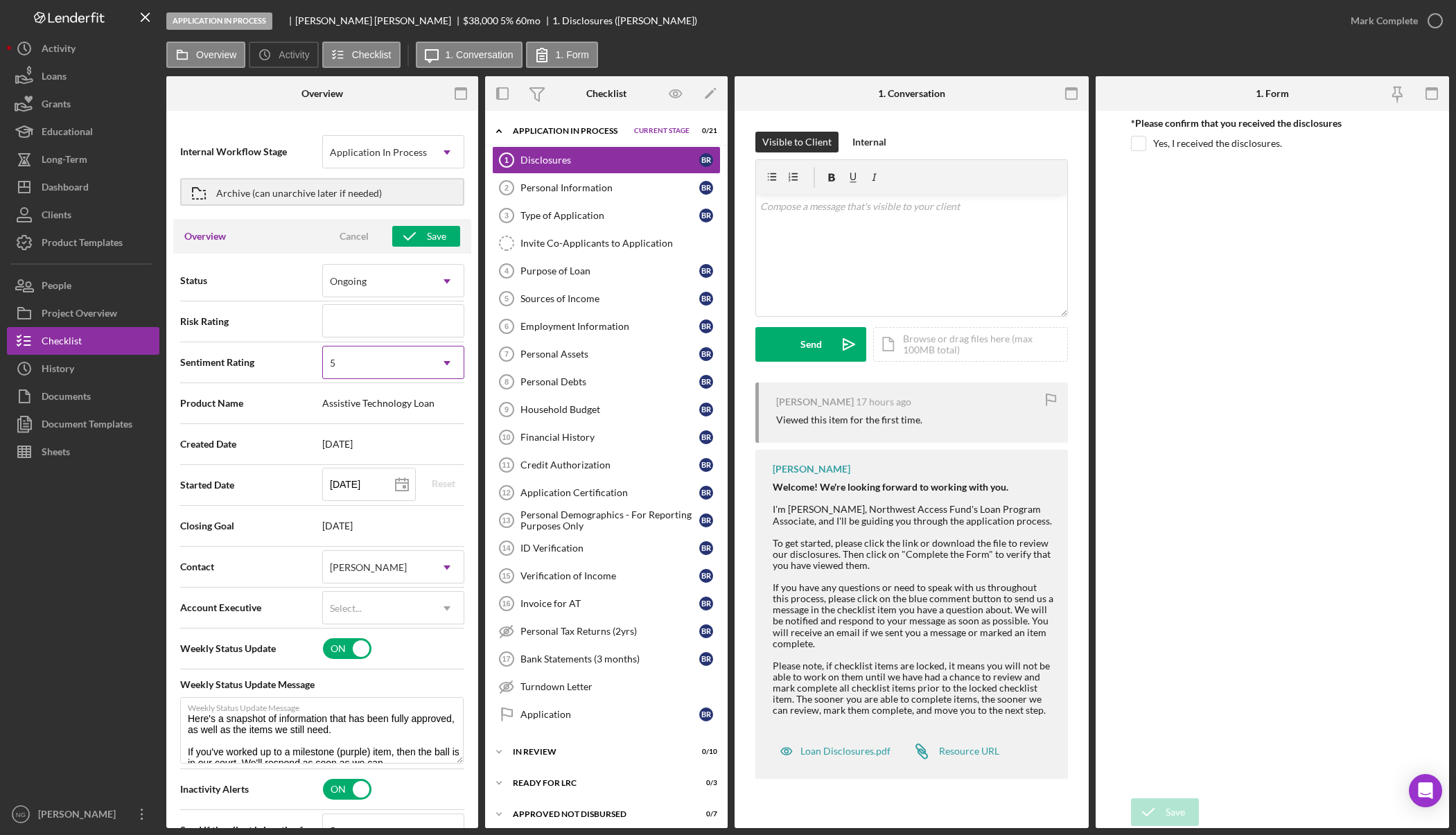
click at [371, 370] on div "5" at bounding box center [376, 364] width 107 height 32
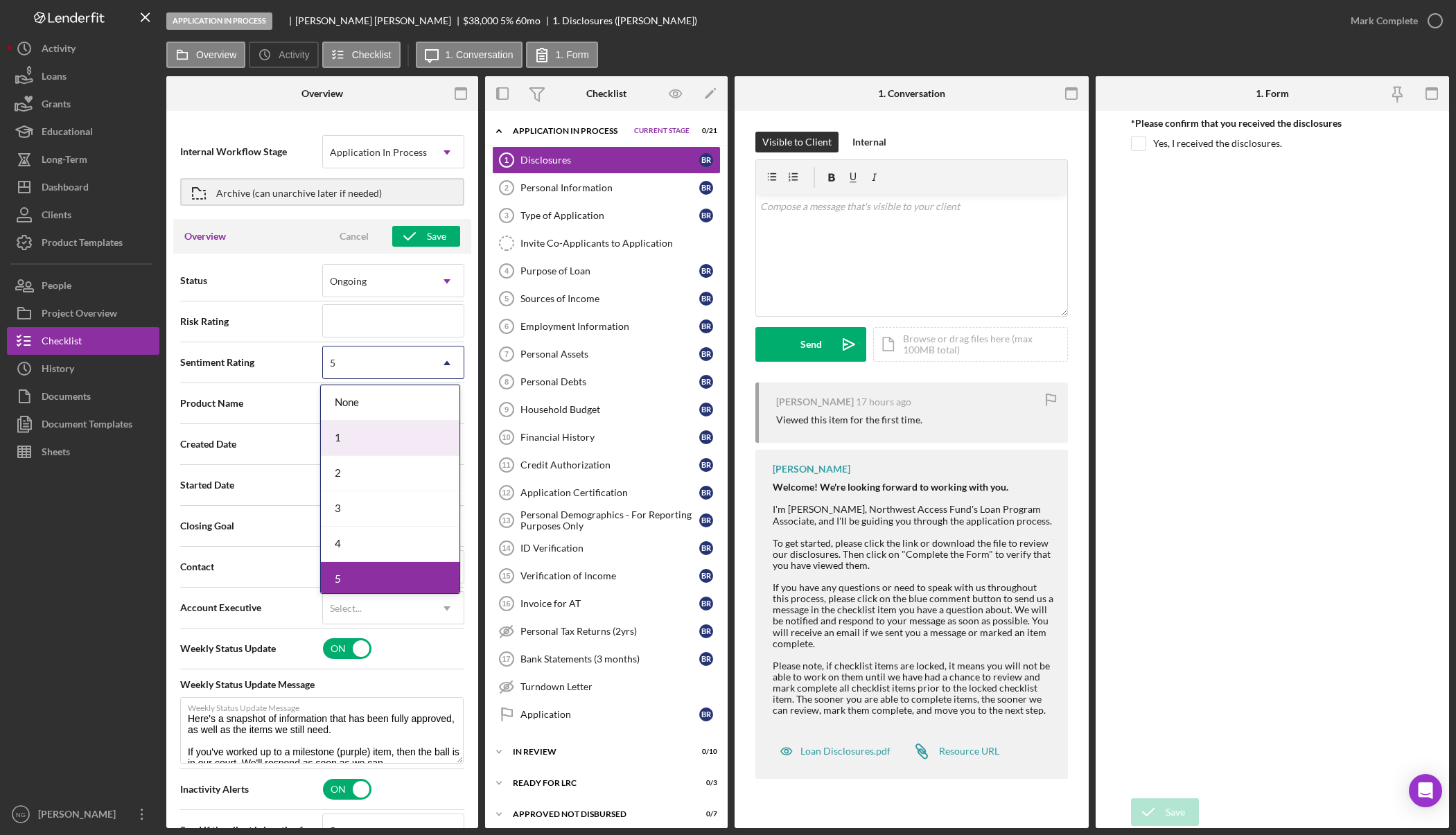
click at [366, 432] on div "1" at bounding box center [390, 438] width 138 height 36
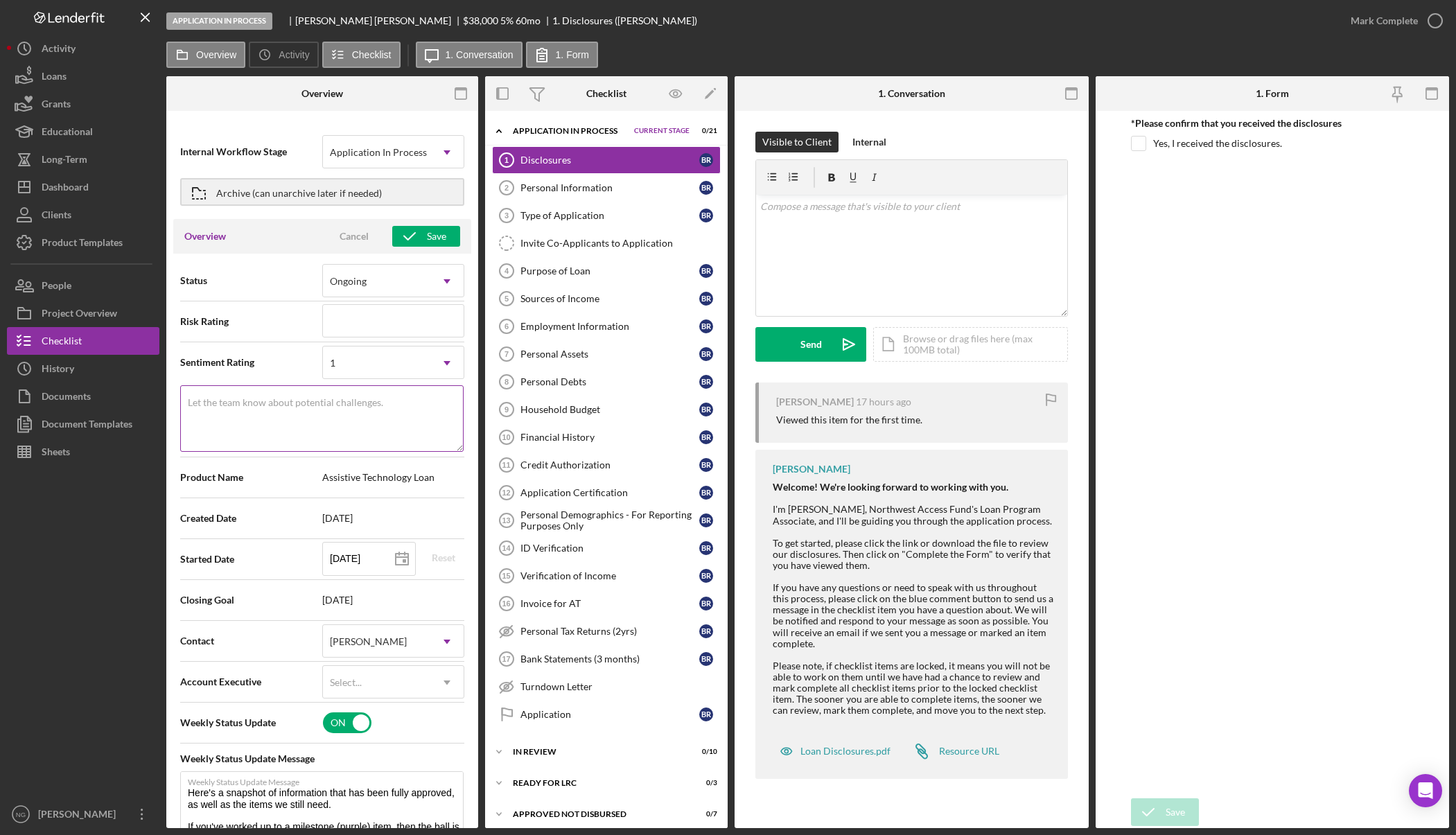
click at [349, 431] on textarea "Let the team know about potential challenges." at bounding box center [322, 418] width 284 height 66
type textarea "0 items complete"
click at [408, 237] on icon "button" at bounding box center [409, 236] width 35 height 35
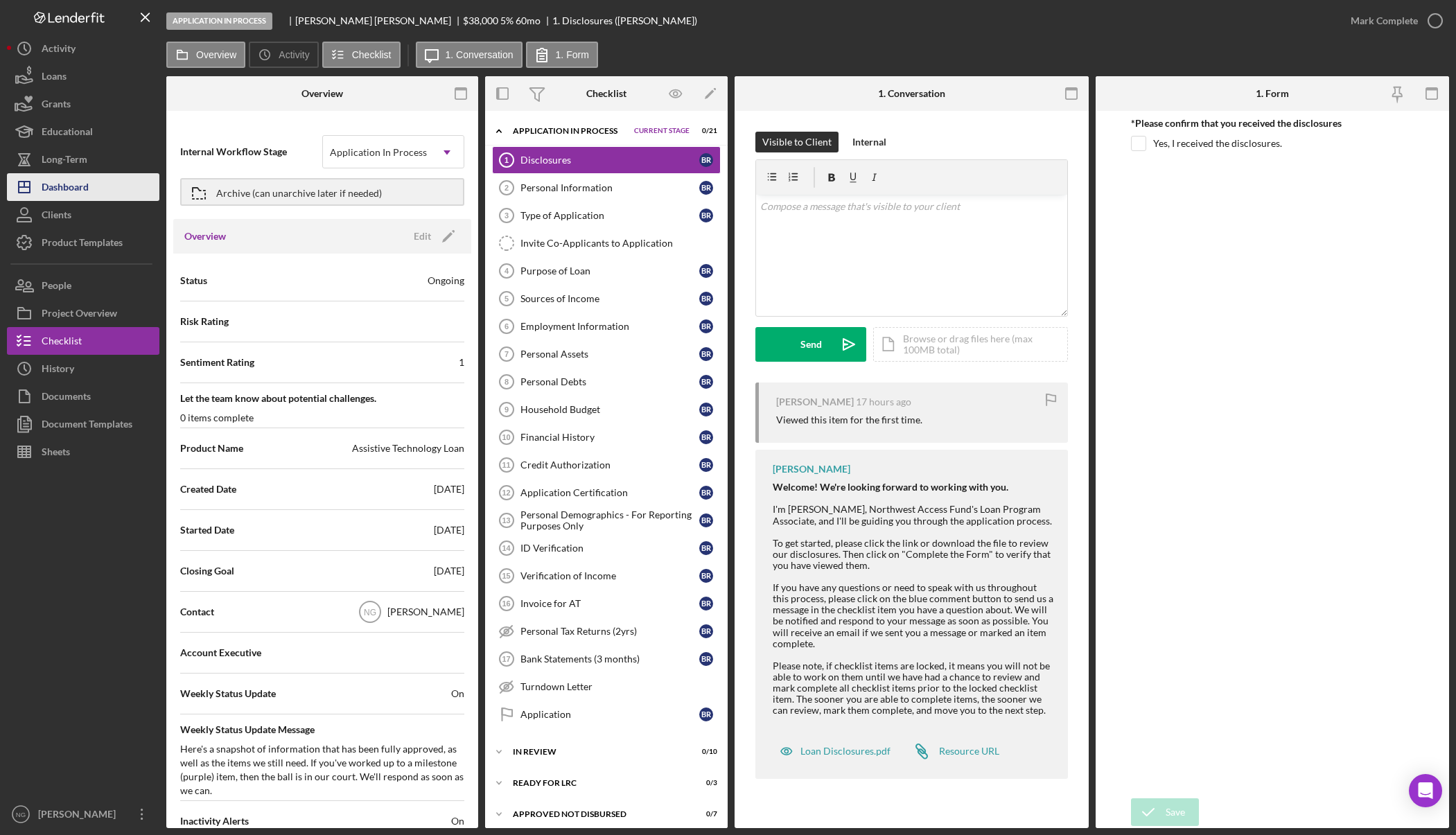
click at [76, 179] on div "Dashboard" at bounding box center [65, 189] width 47 height 31
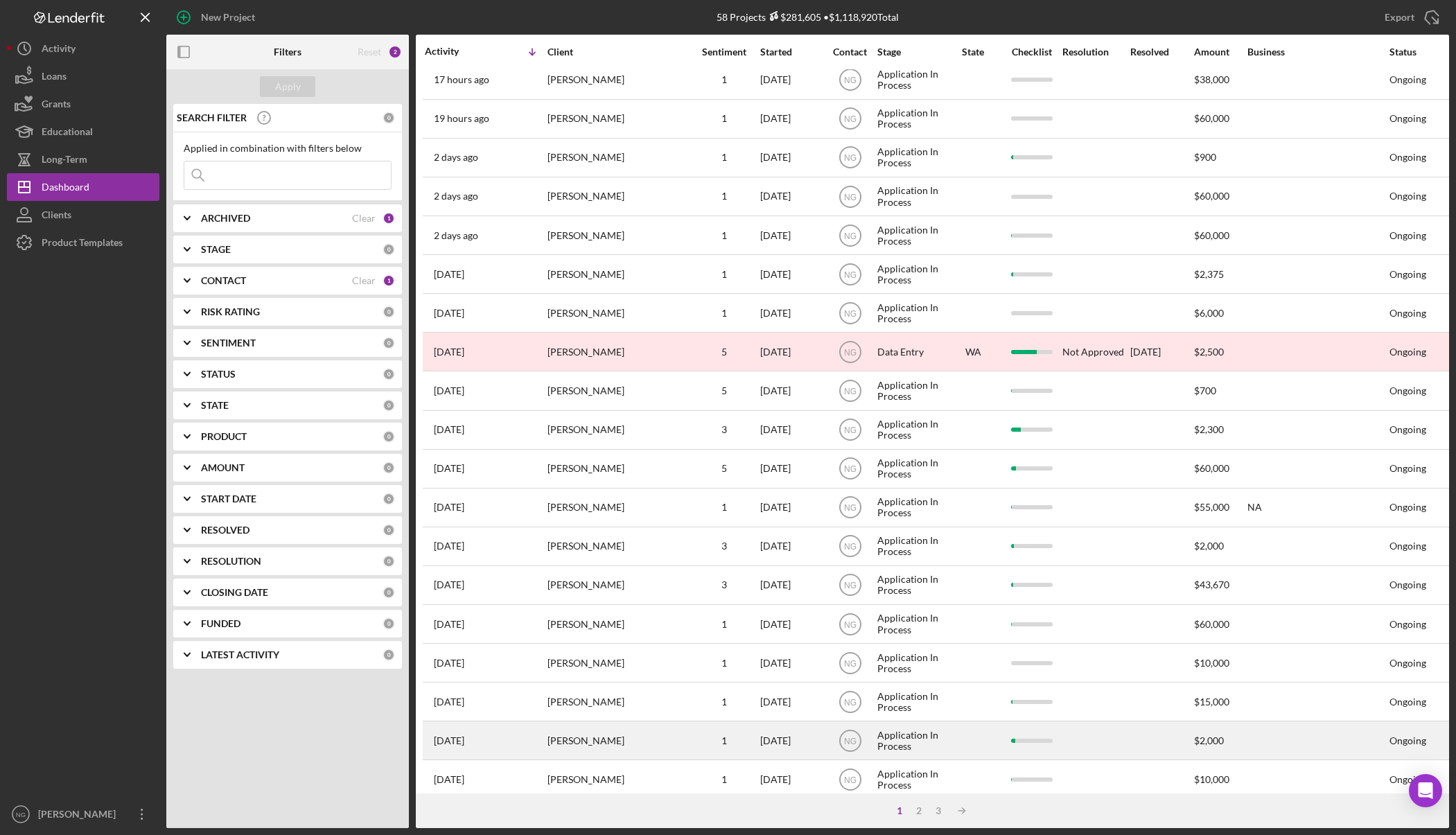
scroll to position [265, 0]
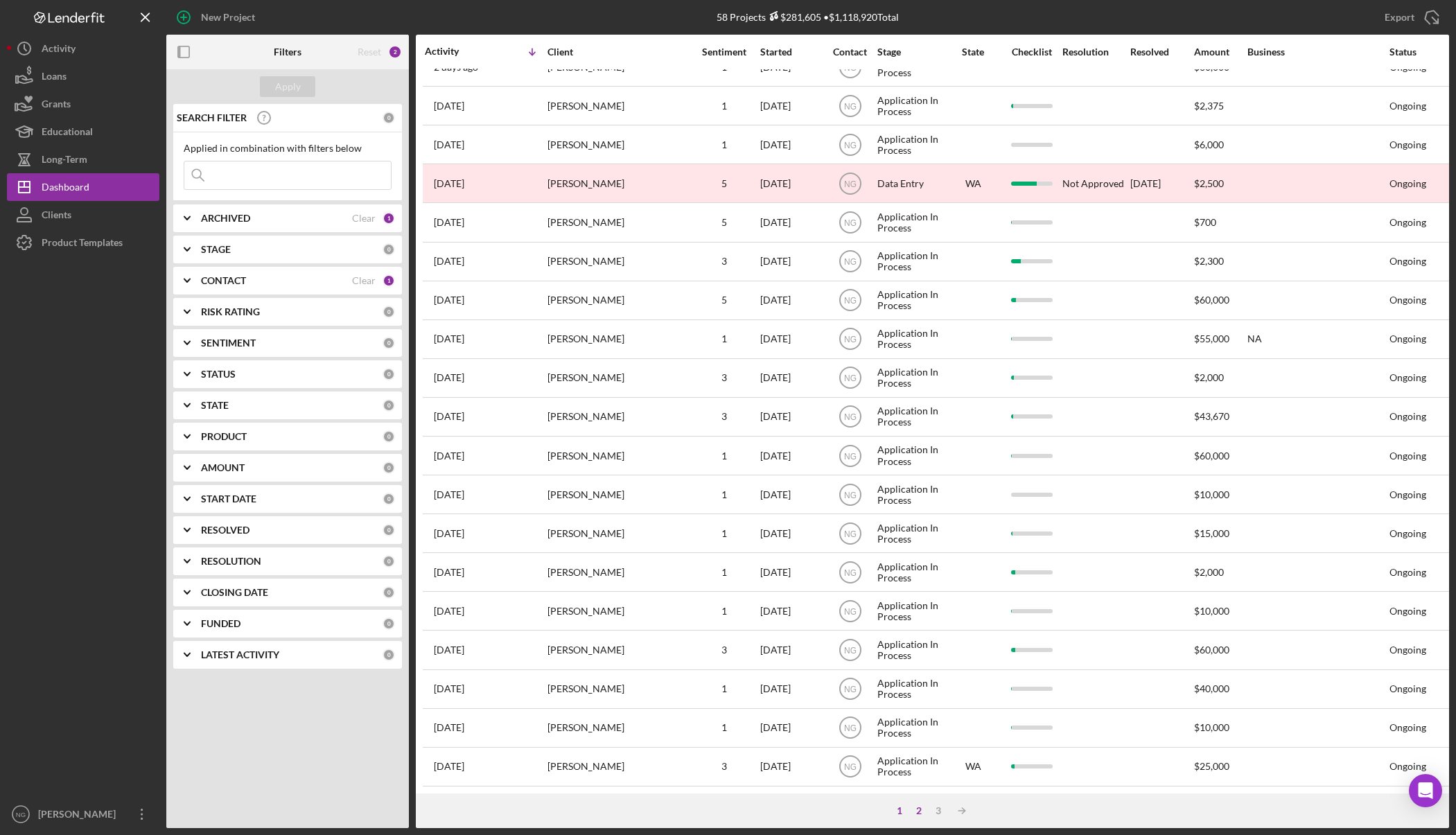
click at [919, 806] on div "2" at bounding box center [918, 810] width 20 height 11
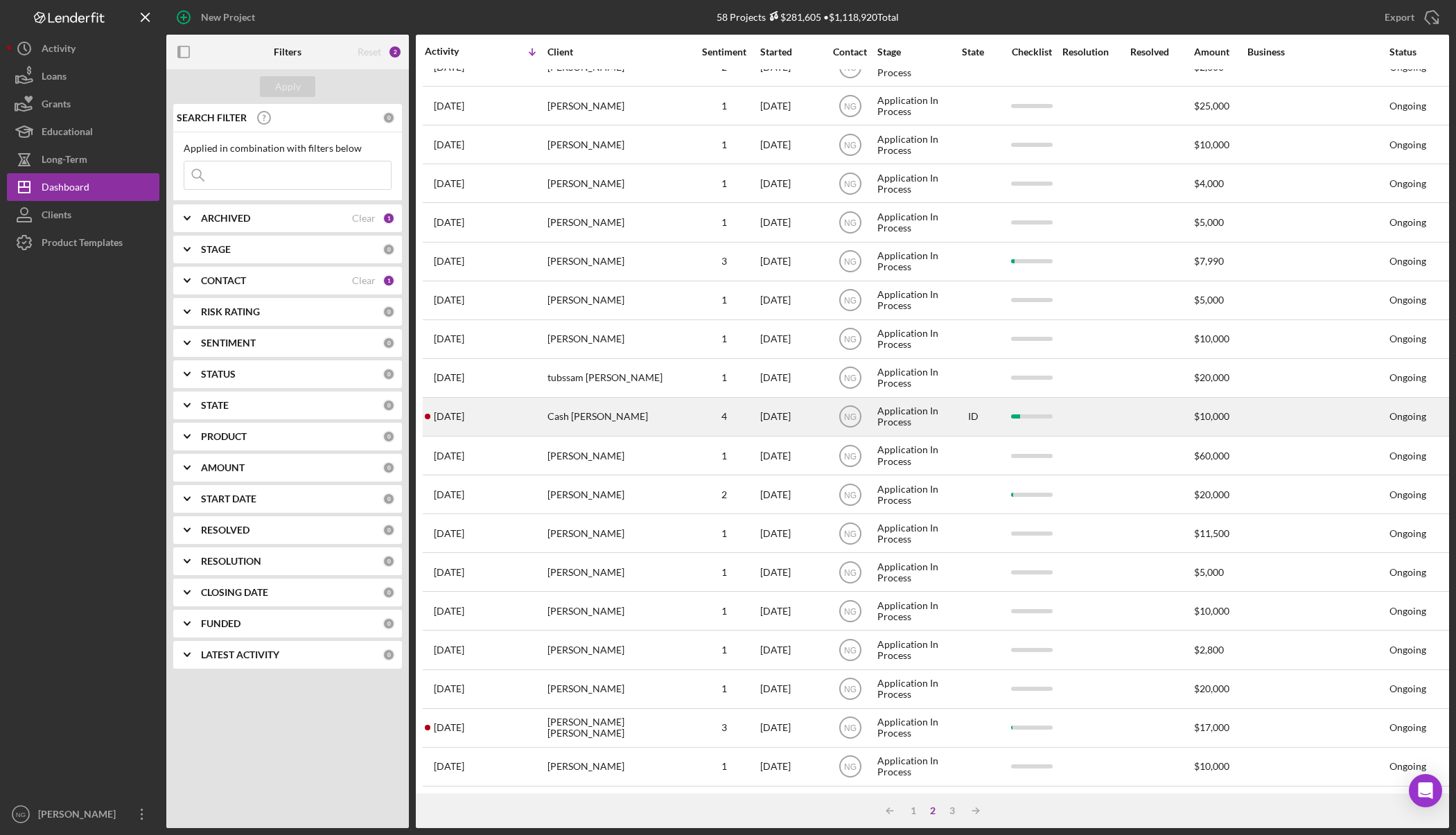
click at [569, 409] on div "Cash Bridwell" at bounding box center [616, 416] width 138 height 37
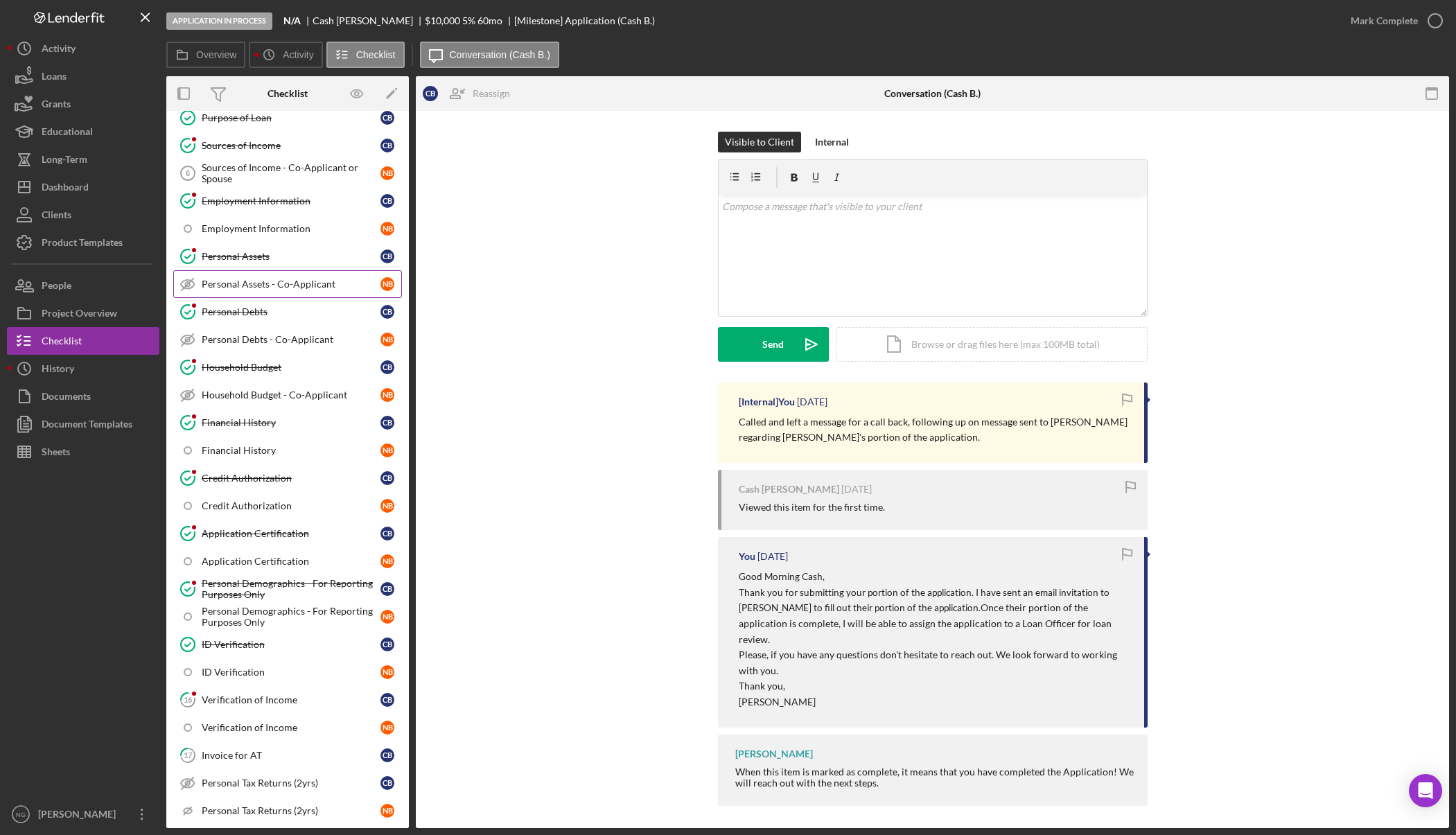
scroll to position [277, 0]
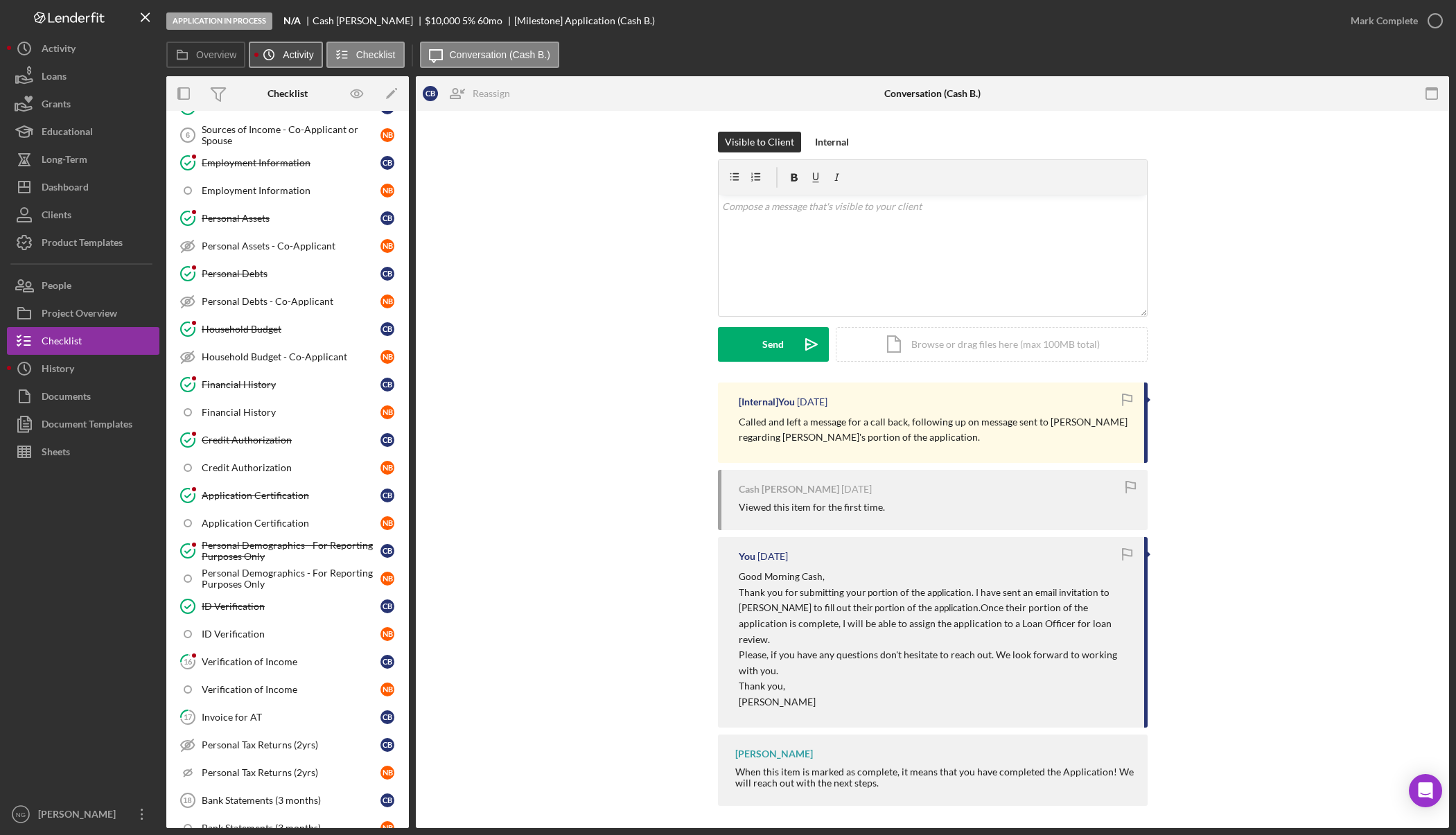
click at [273, 56] on icon "Icon/History" at bounding box center [268, 54] width 28 height 28
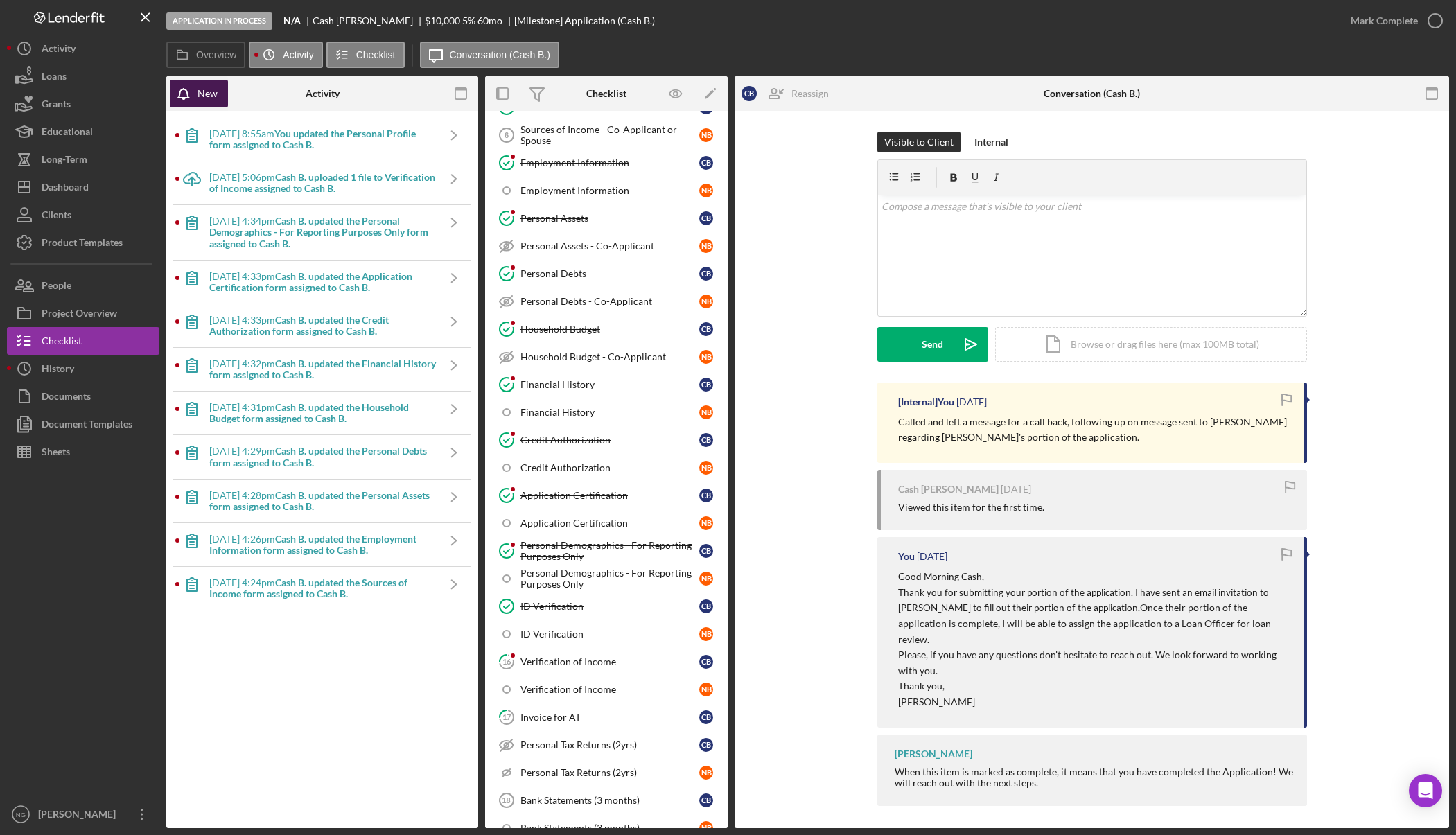
click at [220, 96] on button "New" at bounding box center [199, 93] width 59 height 28
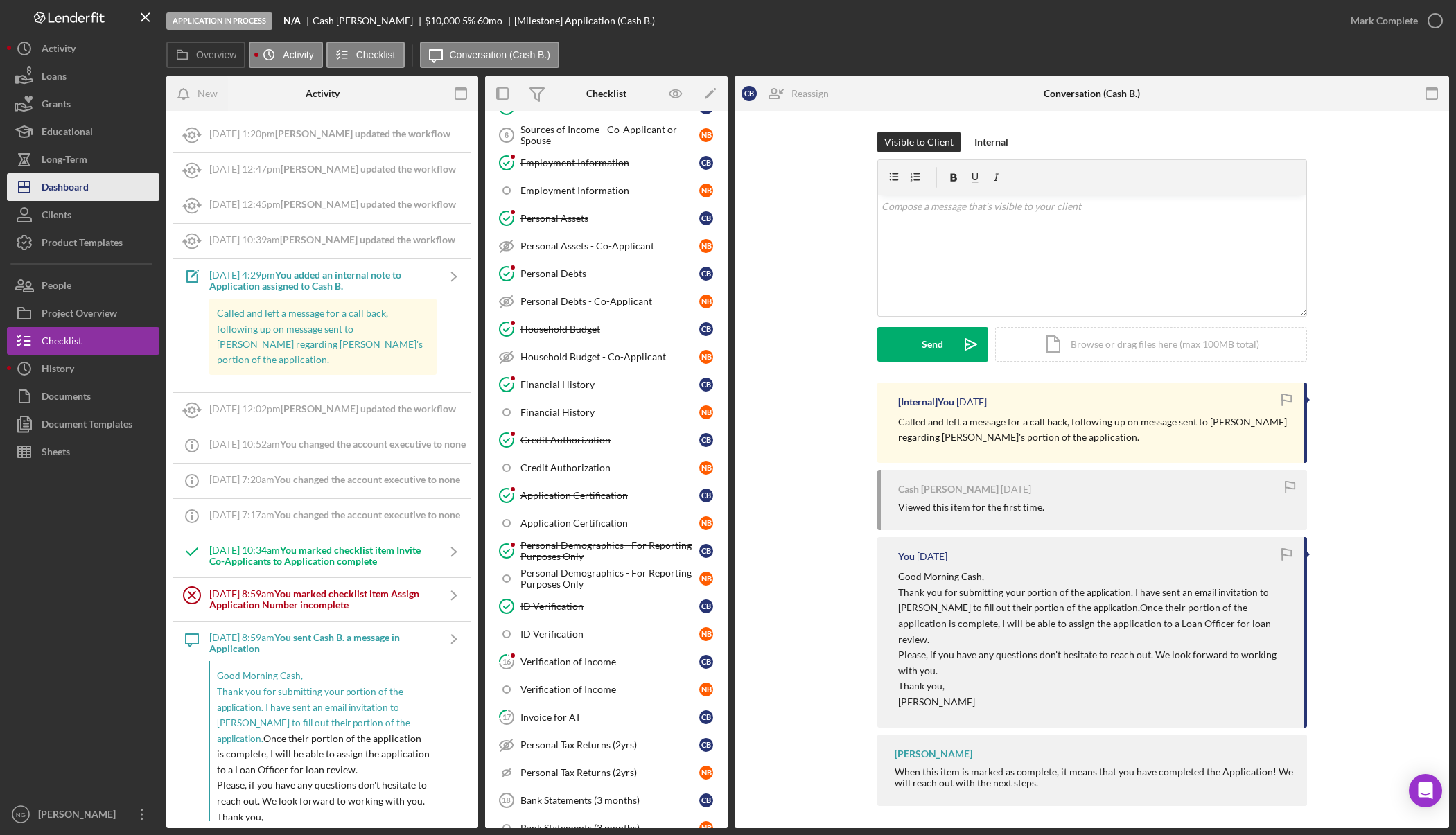
click at [57, 191] on div "Dashboard" at bounding box center [65, 189] width 47 height 31
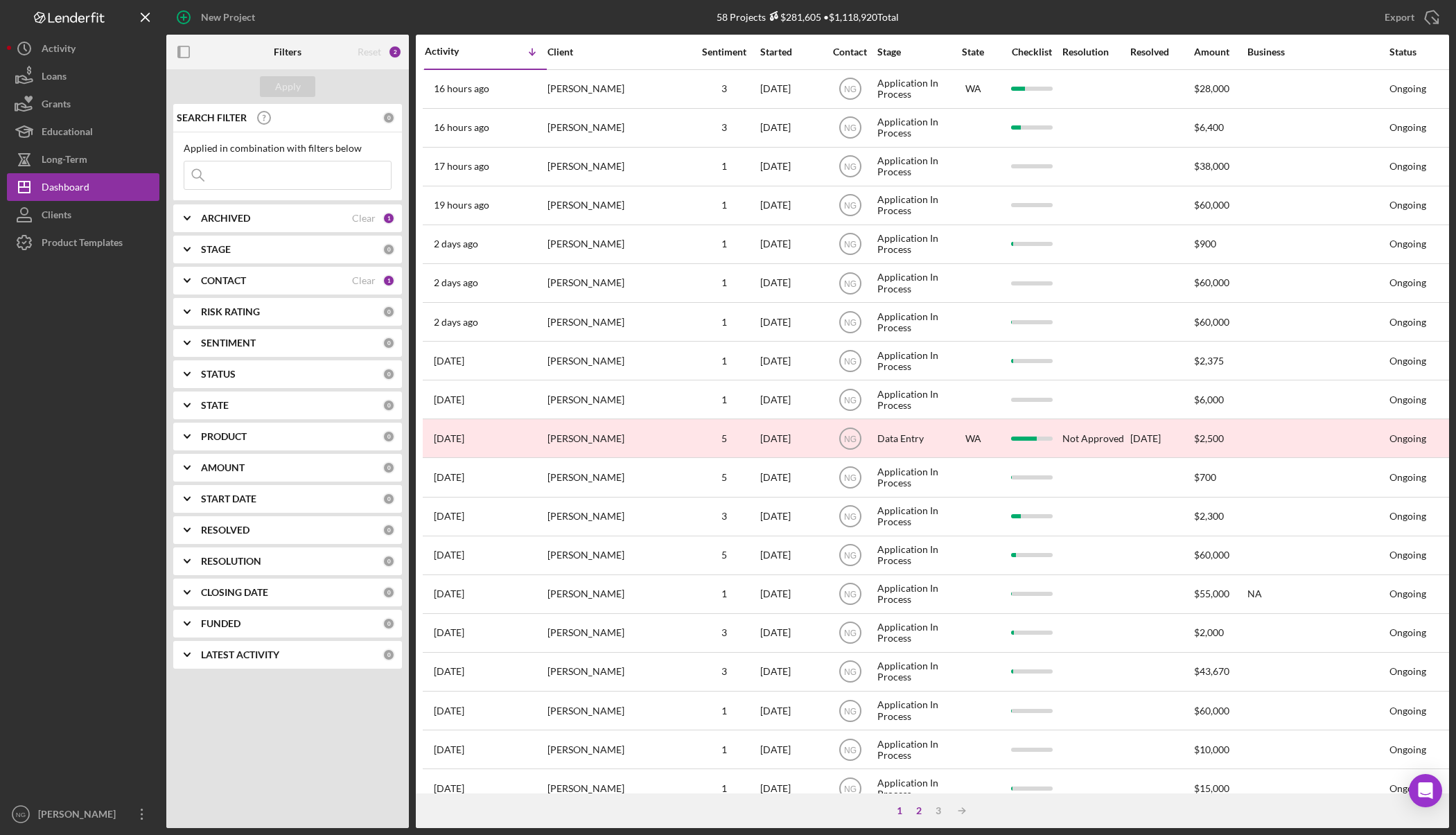
click at [917, 809] on div "2" at bounding box center [918, 810] width 20 height 11
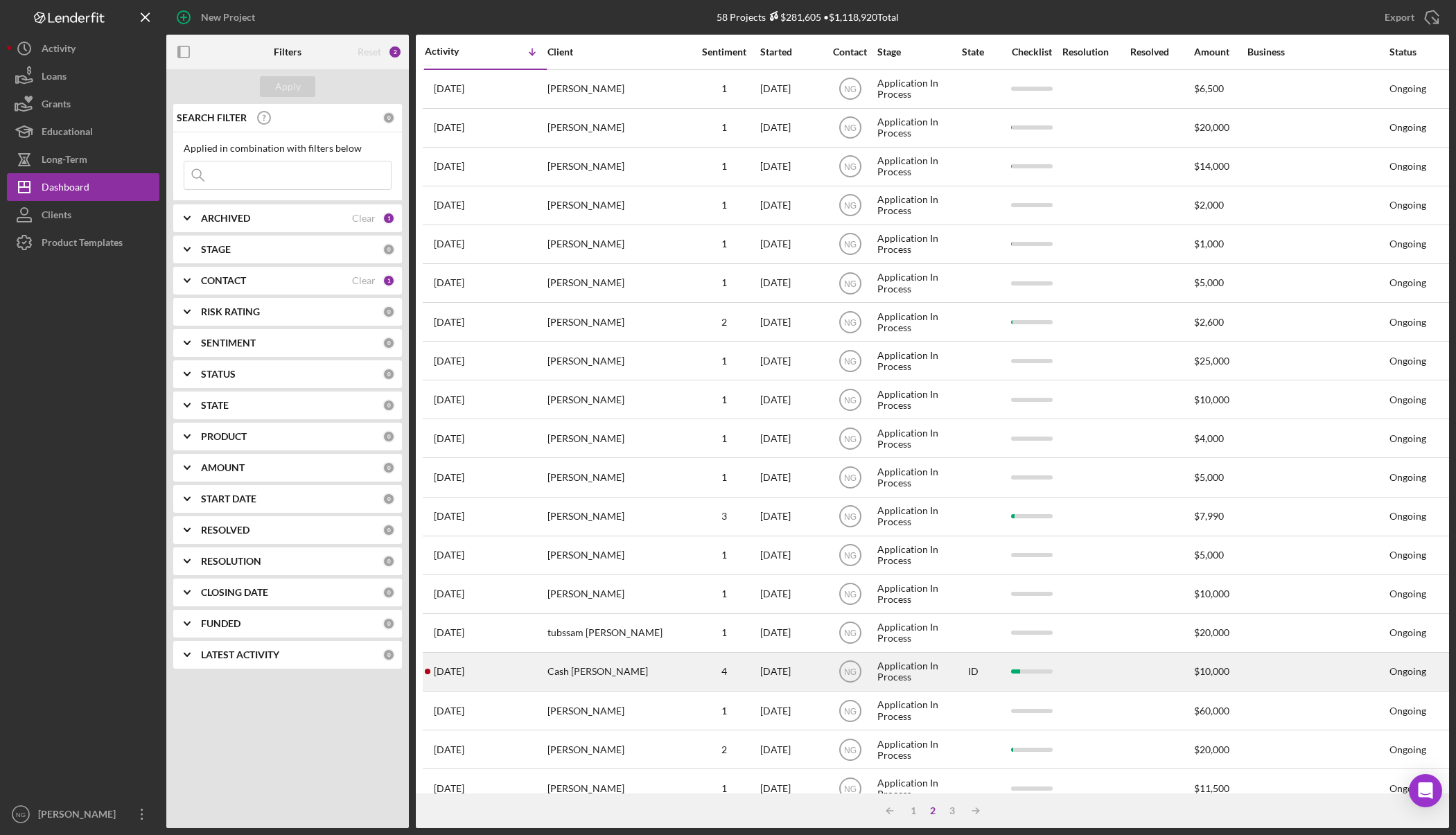
click at [456, 676] on time "4 weeks ago" at bounding box center [449, 671] width 31 height 11
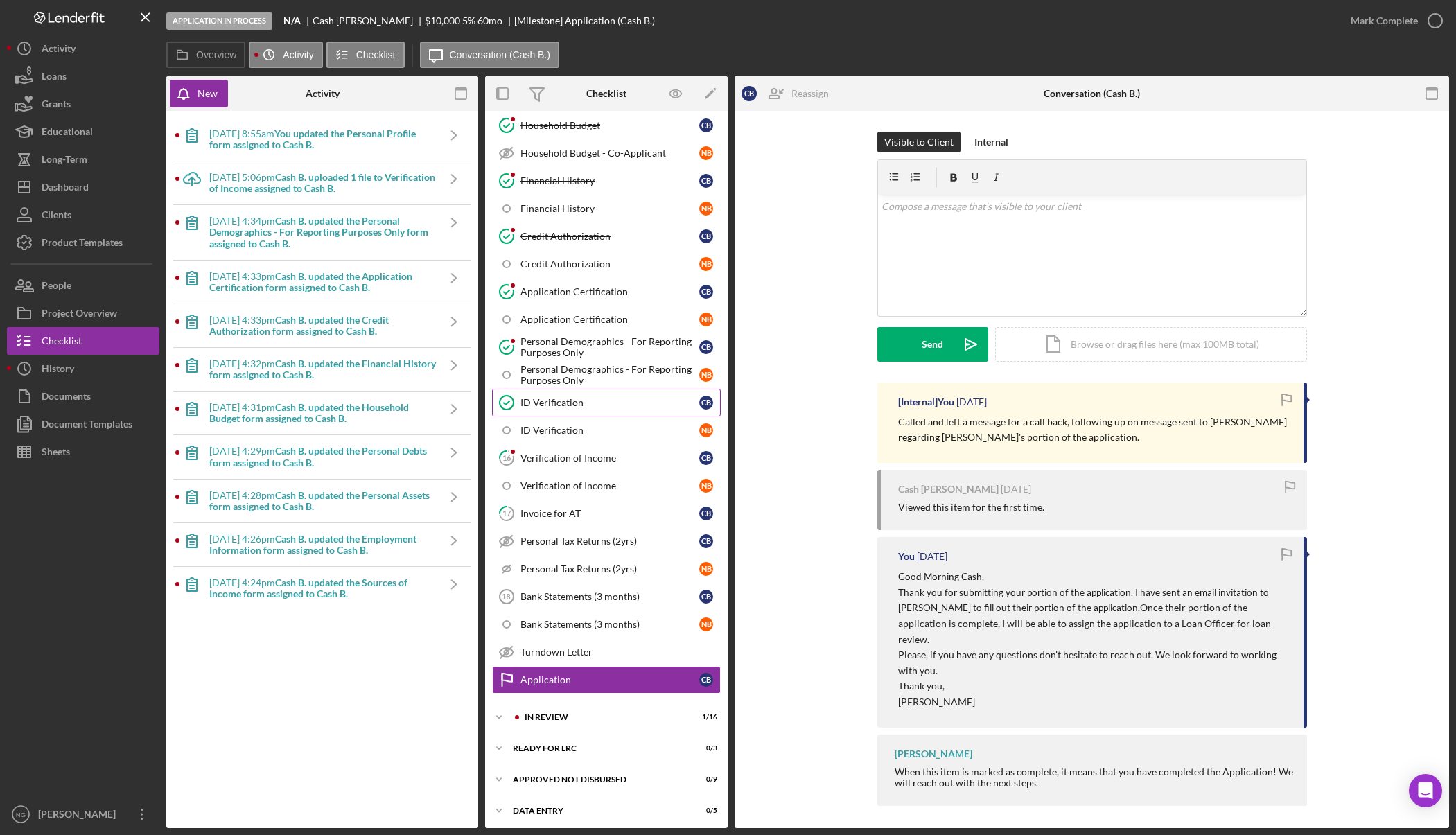
scroll to position [483, 0]
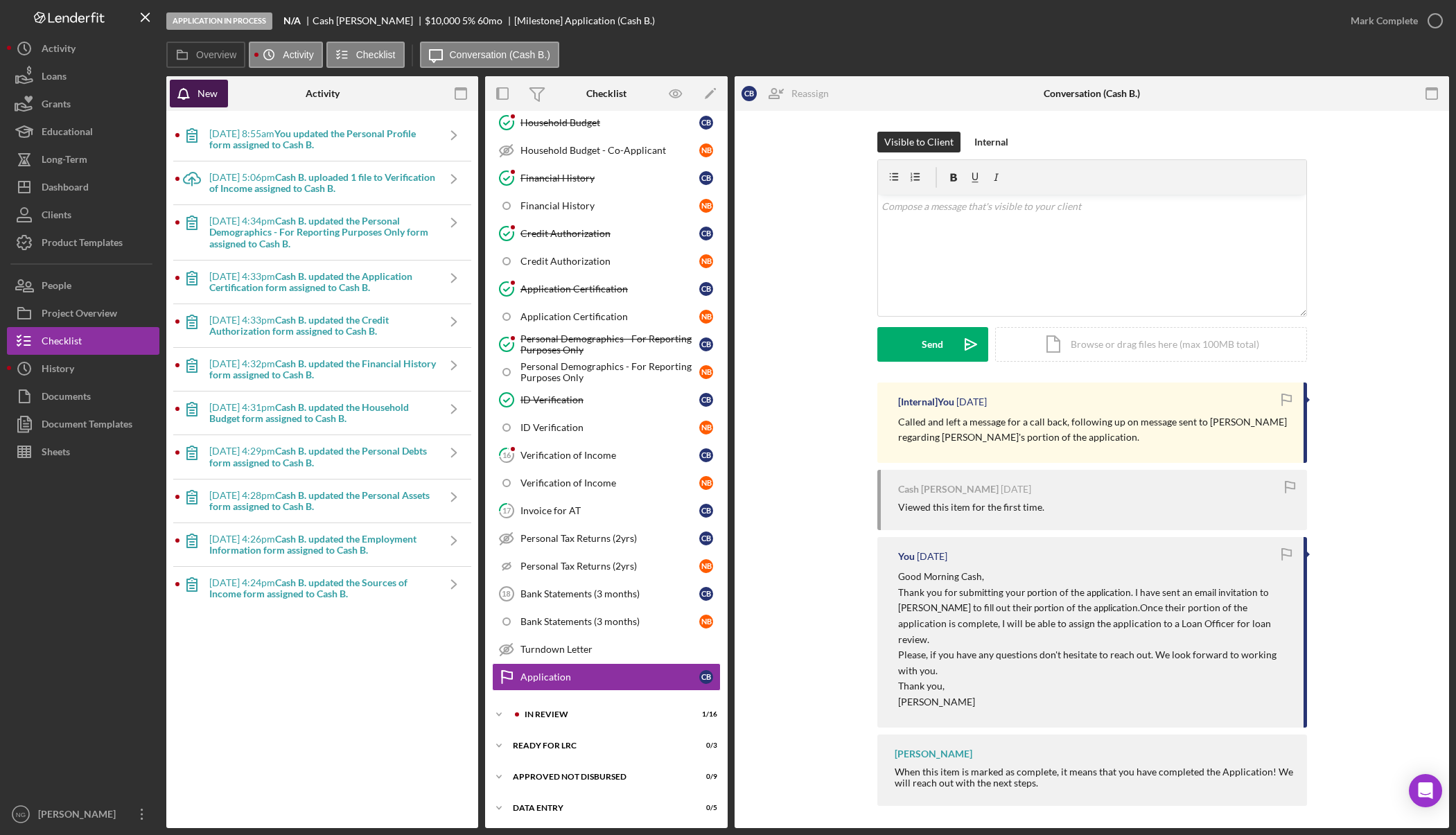
click at [217, 95] on button "New" at bounding box center [199, 93] width 59 height 28
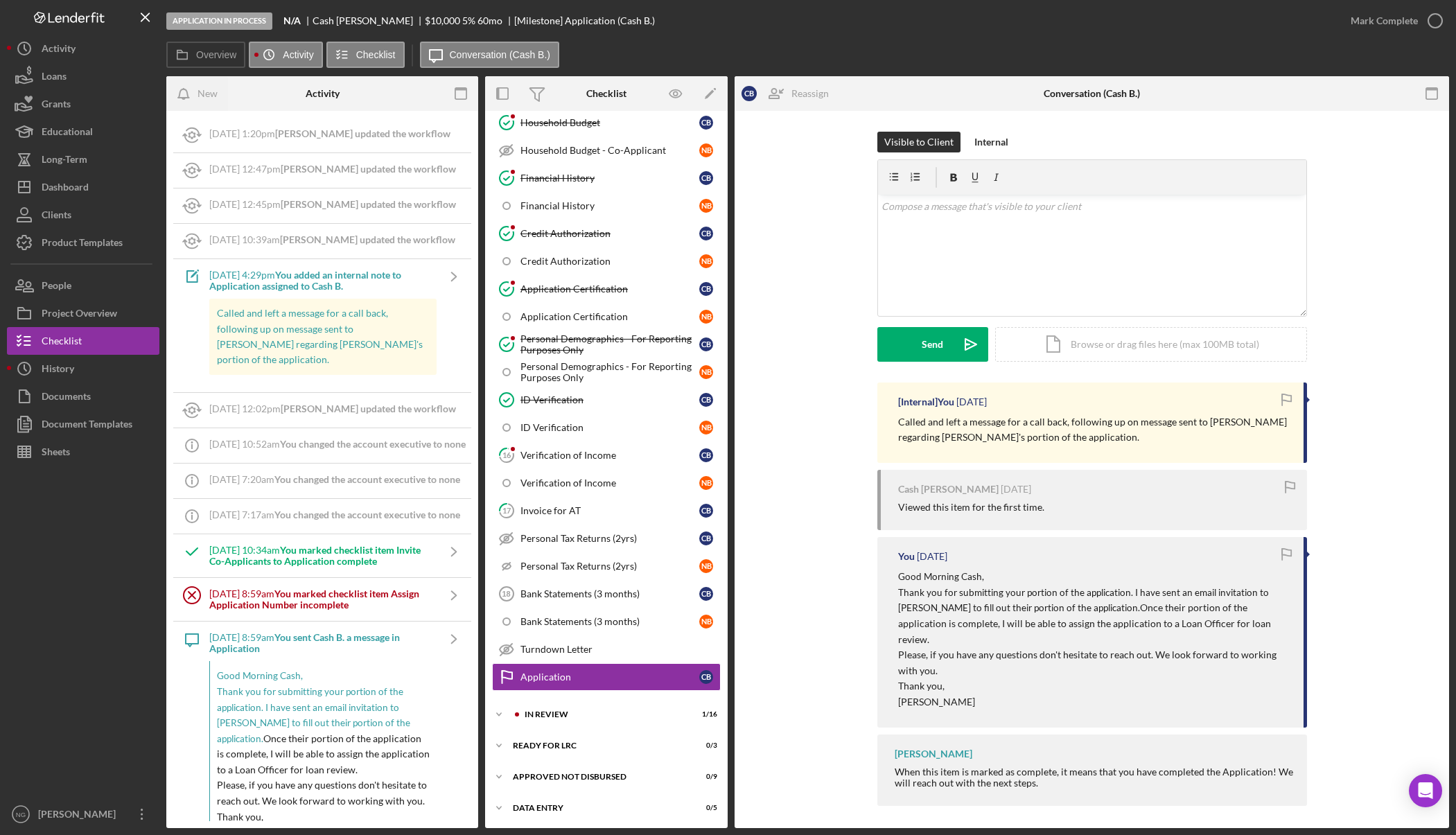
click at [269, 99] on div "New" at bounding box center [218, 93] width 104 height 35
click at [570, 712] on div "In Review" at bounding box center [588, 714] width 128 height 8
click at [566, 769] on div "Personal Profile" at bounding box center [610, 770] width 178 height 11
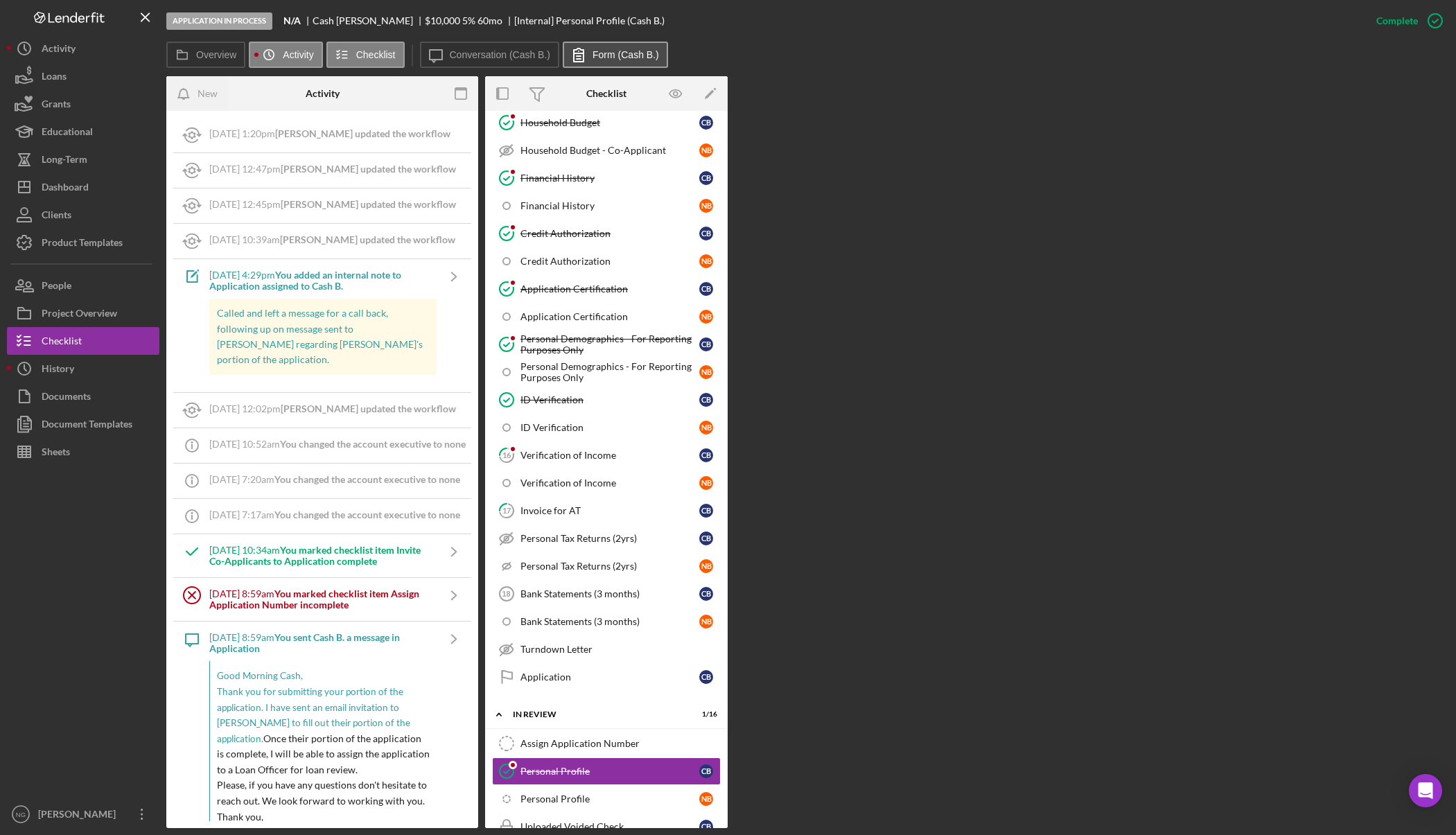
click at [617, 48] on button "Form (Cash B.)" at bounding box center [615, 54] width 105 height 26
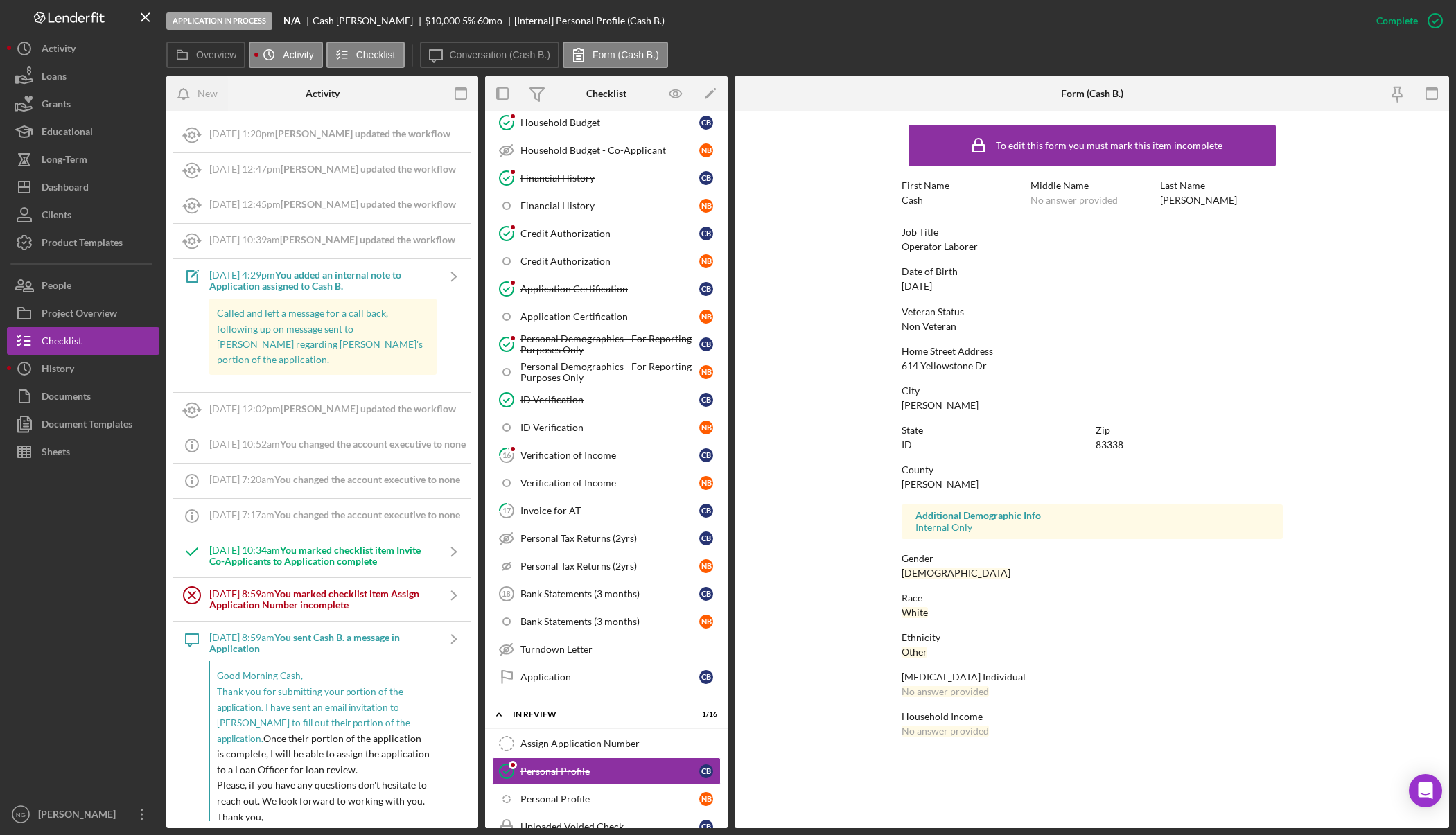
click at [866, 419] on form "To edit this form you must mark this item incomplete First Name Cash Middle Nam…" at bounding box center [1092, 434] width 714 height 646
click at [600, 444] on link "16 Verification of Income C B" at bounding box center [606, 455] width 229 height 28
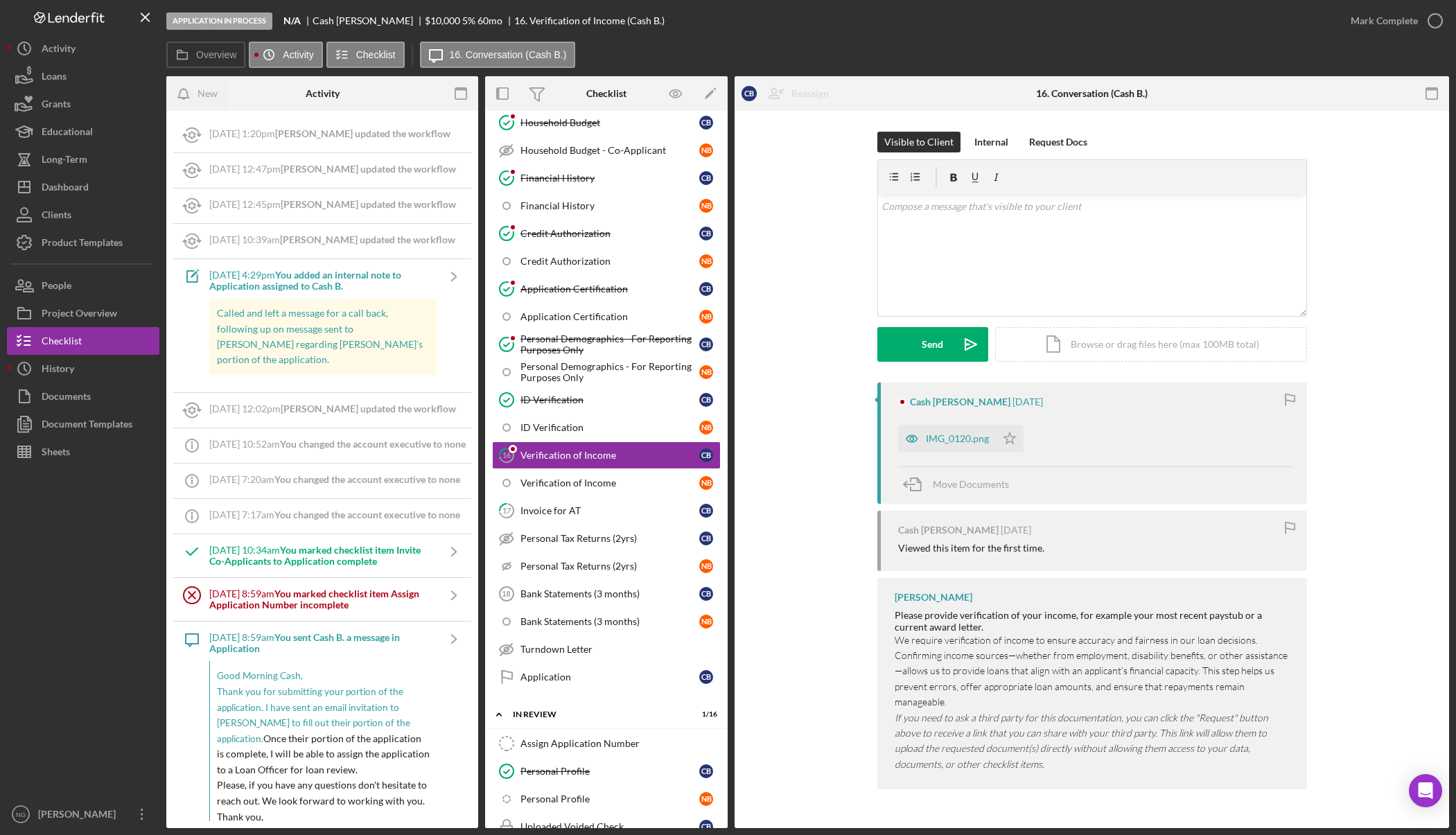
click at [776, 432] on div "Cash Bridwell 4 weeks ago IMG_0120.png Icon/Star Move Documents Cash Bridwell 4…" at bounding box center [1092, 589] width 673 height 414
click at [584, 347] on div "Personal Demographics - For Reporting Purposes Only" at bounding box center [610, 344] width 178 height 22
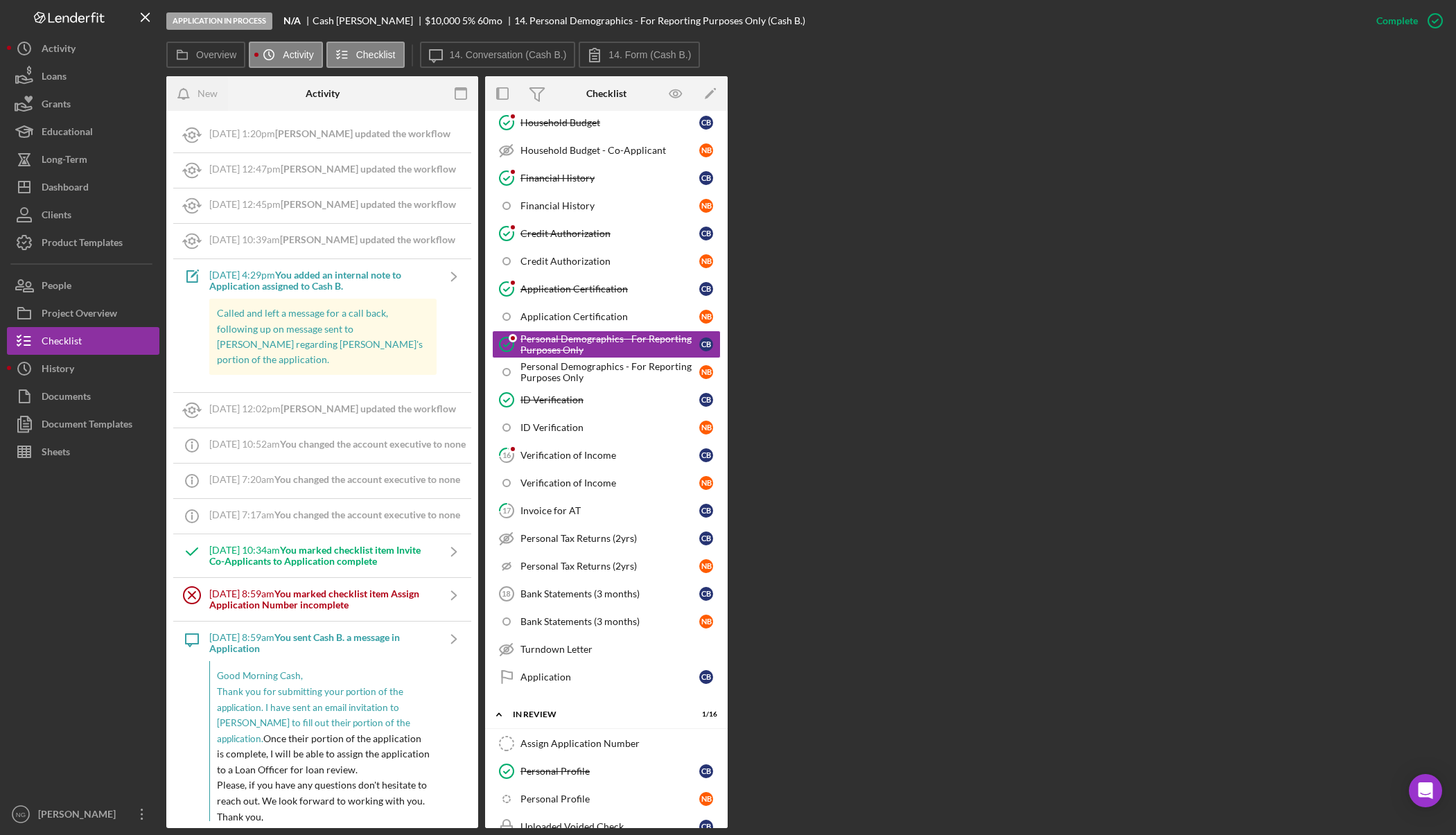
click at [777, 343] on div "Overview Internal Workflow Stage Application In Process Icon/Dropdown Arrow Arc…" at bounding box center [808, 452] width 1283 height 752
click at [668, 59] on label "14. Form (Cash B.)" at bounding box center [649, 54] width 82 height 11
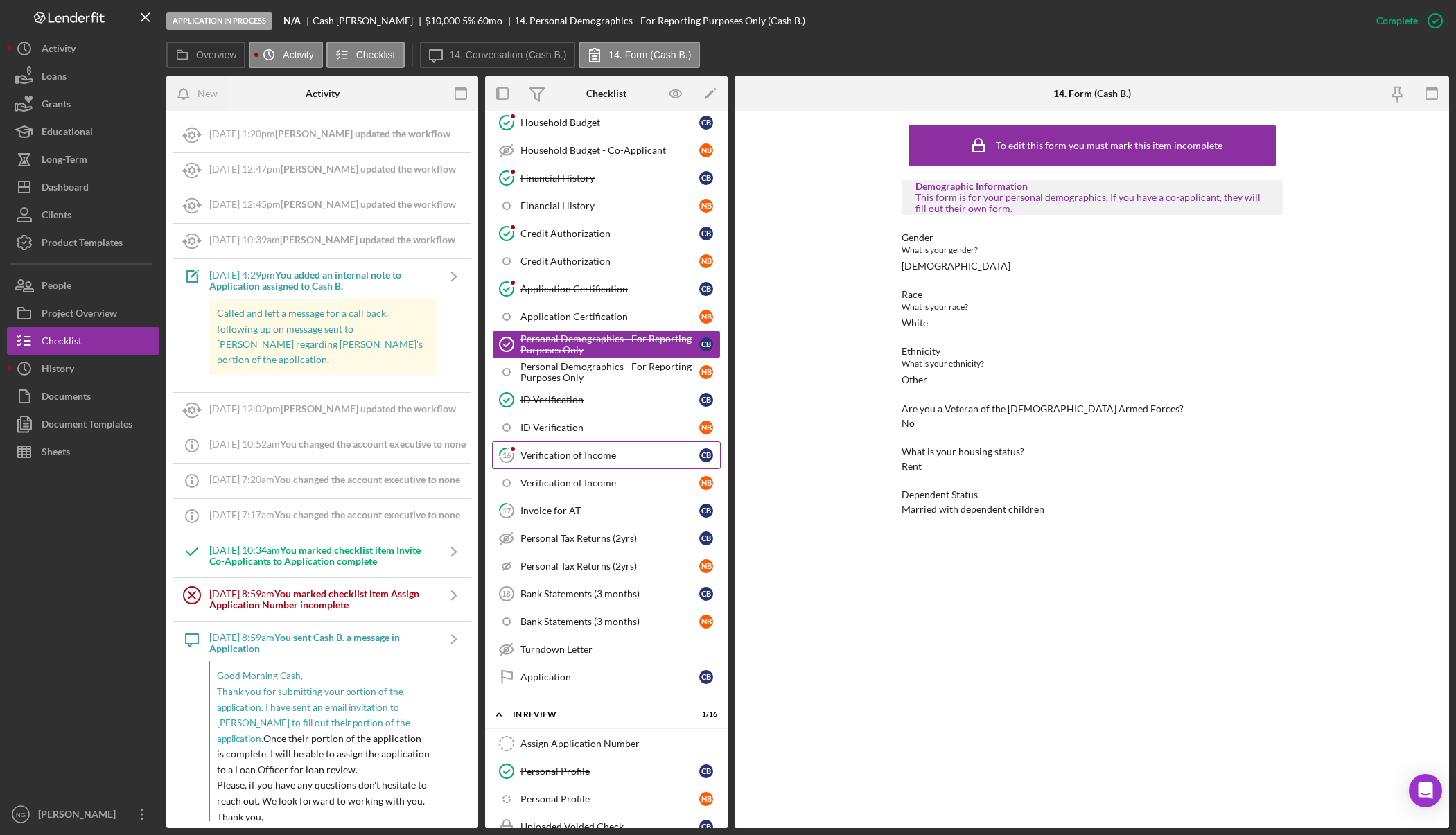
click at [584, 451] on div "Verification of Income" at bounding box center [610, 454] width 178 height 11
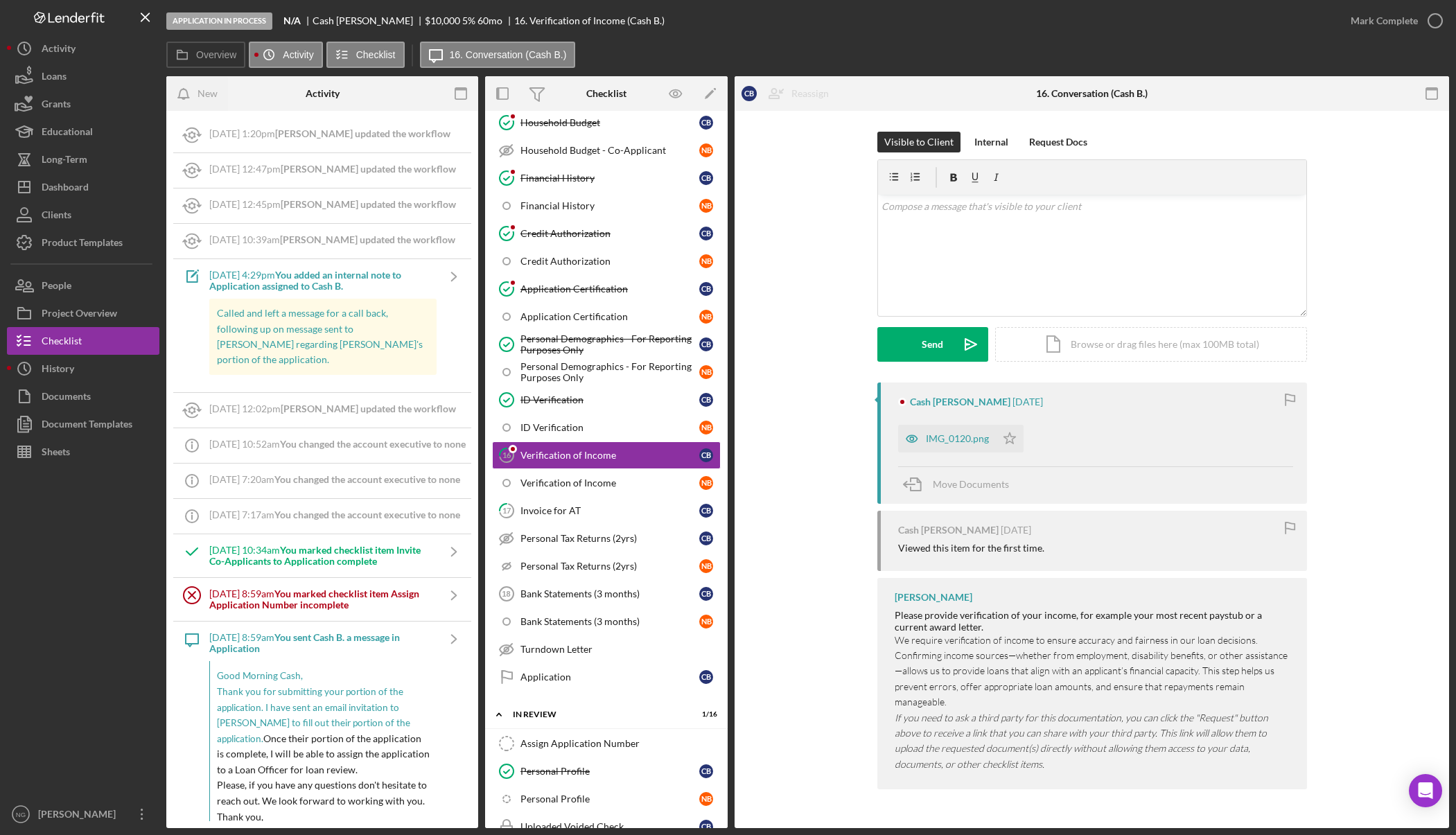
drag, startPoint x: 810, startPoint y: 443, endPoint x: 795, endPoint y: 440, distance: 15.3
click at [810, 443] on div "Cash Bridwell 4 weeks ago IMG_0120.png Icon/Star Move Documents Cash Bridwell 4…" at bounding box center [1092, 589] width 673 height 414
click at [1425, 92] on icon "button" at bounding box center [1431, 93] width 31 height 31
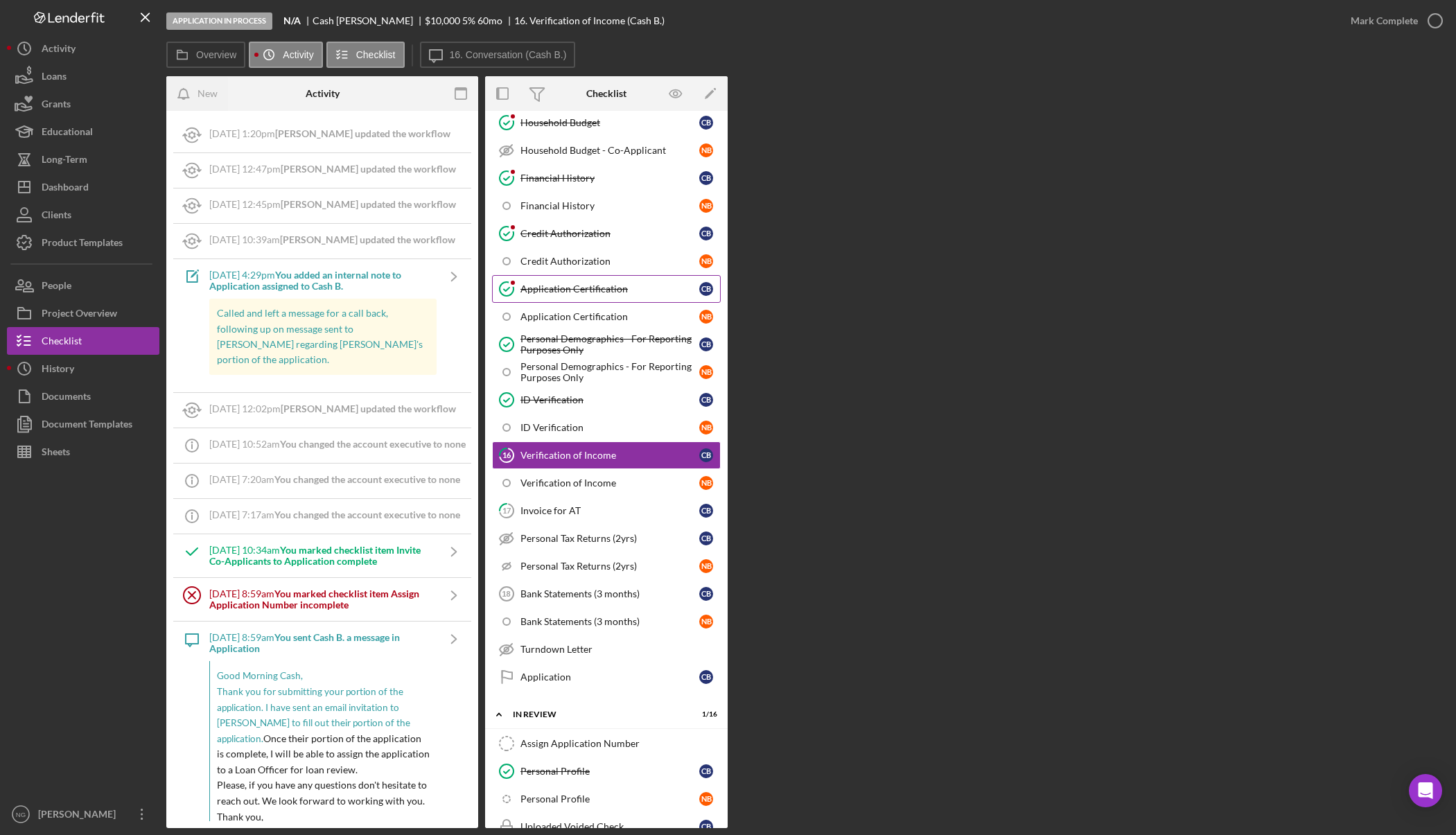
click at [537, 287] on div "Application Certification" at bounding box center [610, 289] width 178 height 11
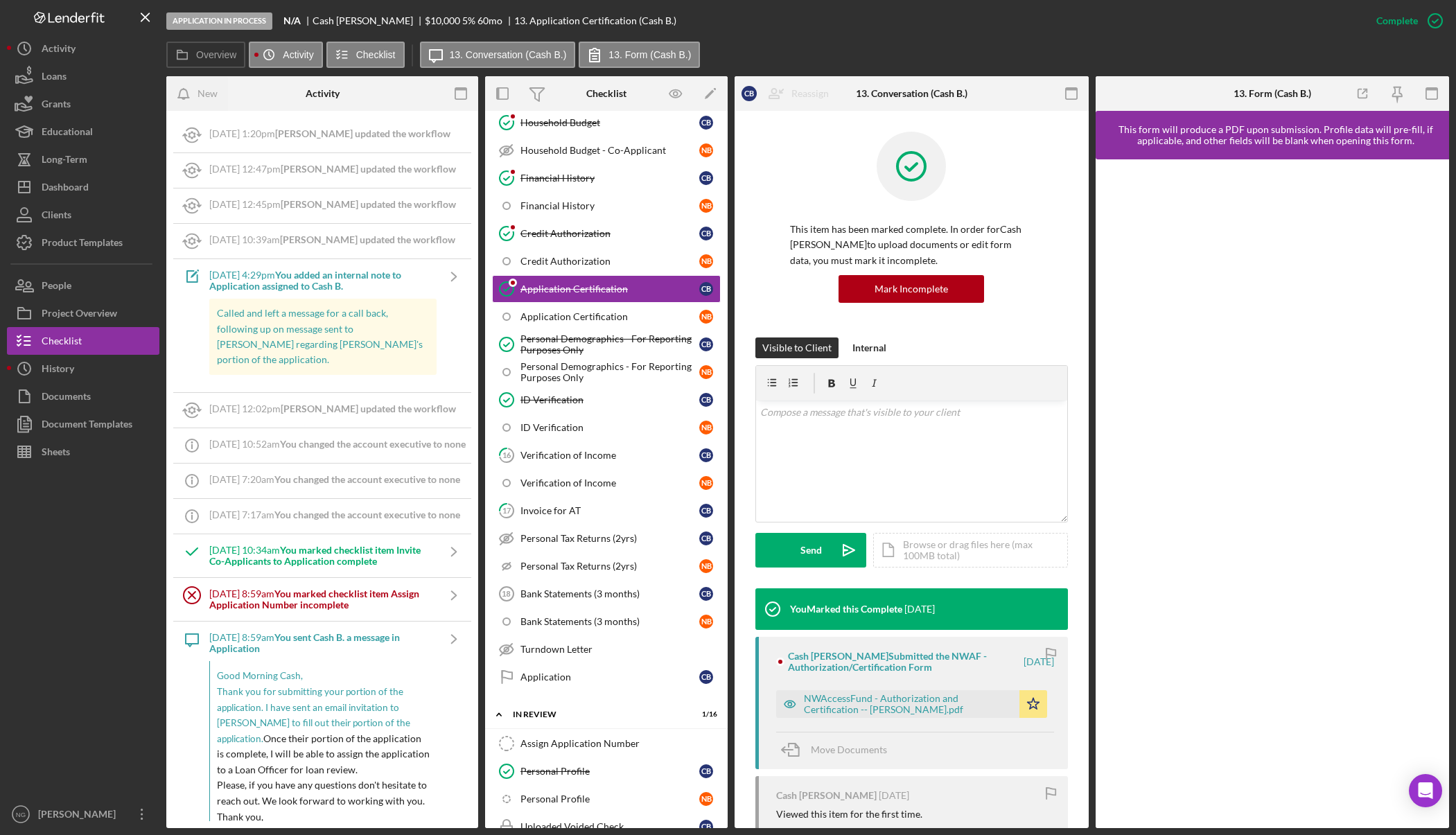
click at [771, 201] on div "This item has been marked complete. In order for Cash Bridwell to upload docume…" at bounding box center [911, 234] width 313 height 206
click at [630, 232] on div "Credit Authorization" at bounding box center [610, 233] width 178 height 11
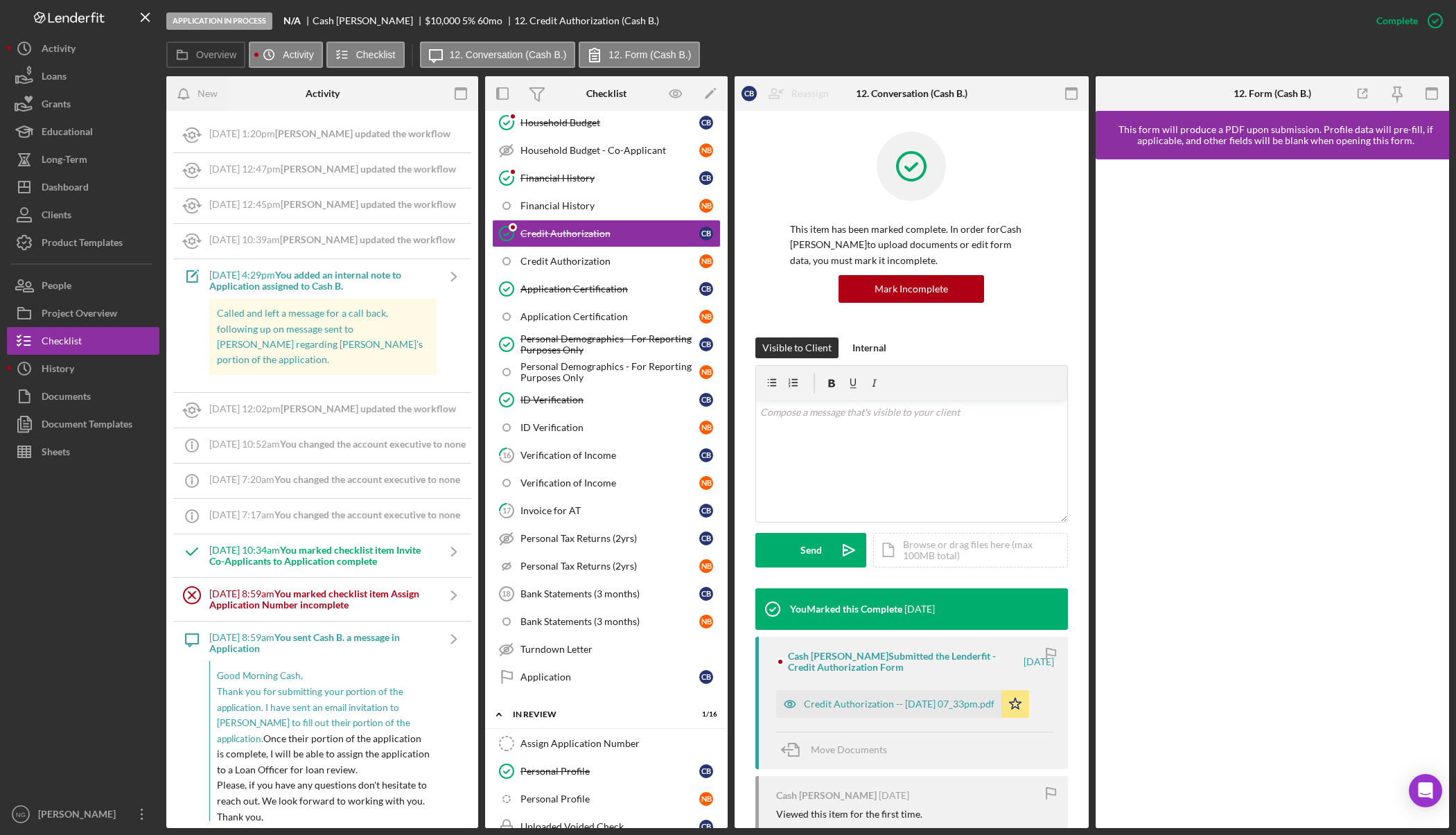
click at [791, 171] on div at bounding box center [911, 177] width 243 height 90
click at [574, 183] on div "Financial History" at bounding box center [610, 178] width 178 height 11
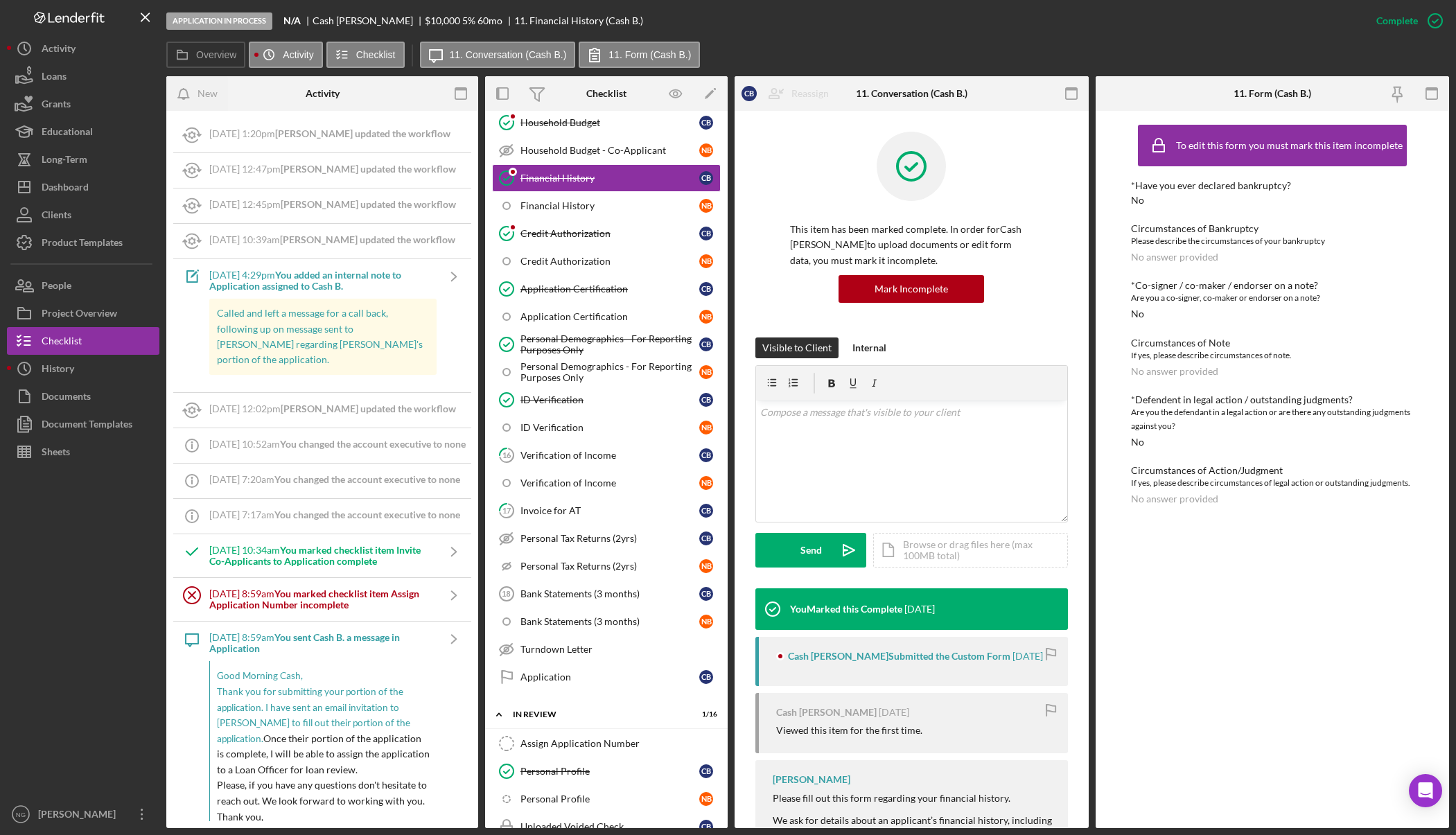
click at [781, 164] on div "This item has been marked complete. In order for Cash Bridwell to upload docume…" at bounding box center [911, 234] width 313 height 206
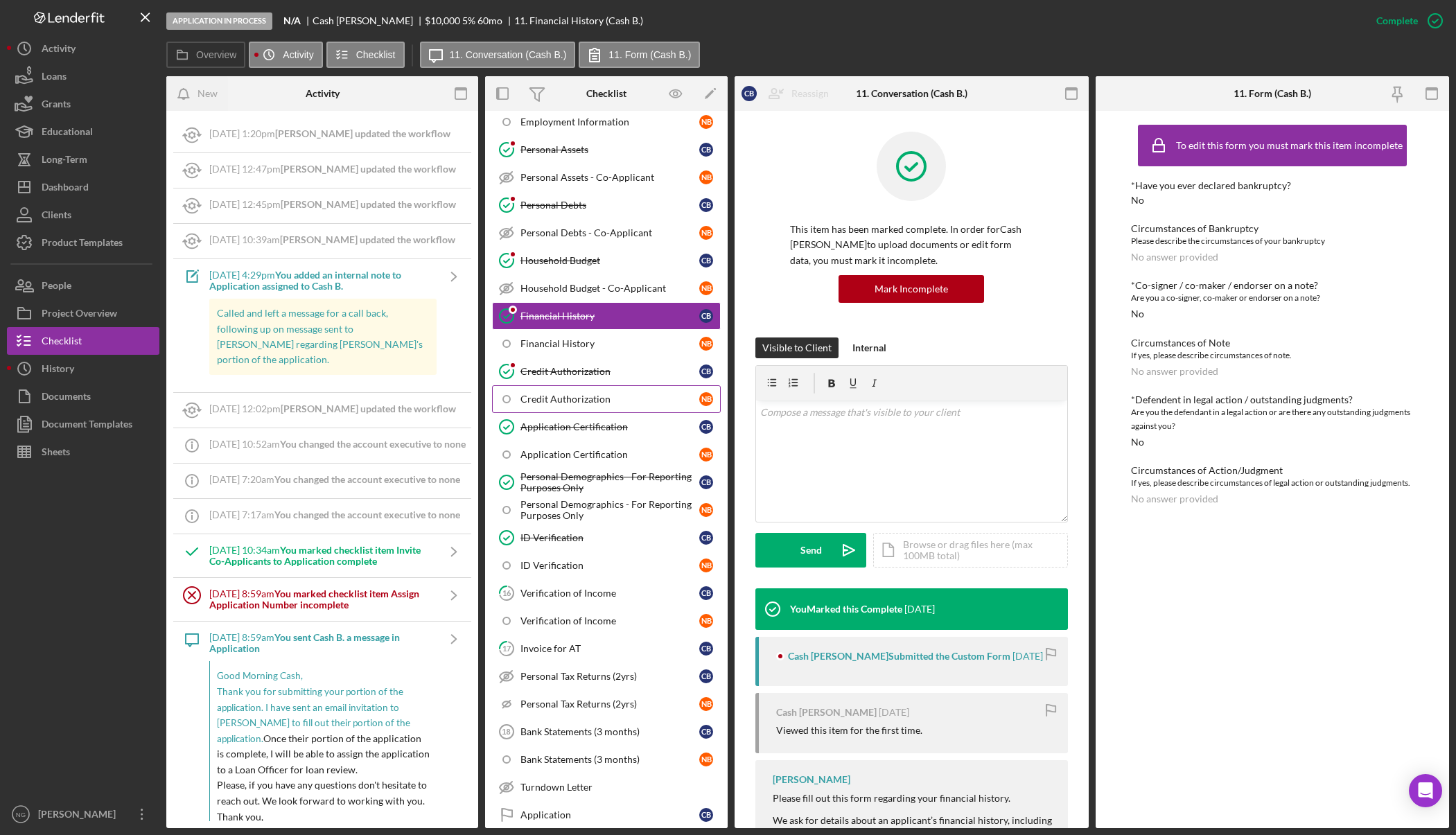
scroll to position [345, 0]
click at [575, 366] on div "Credit Authorization" at bounding box center [610, 371] width 178 height 11
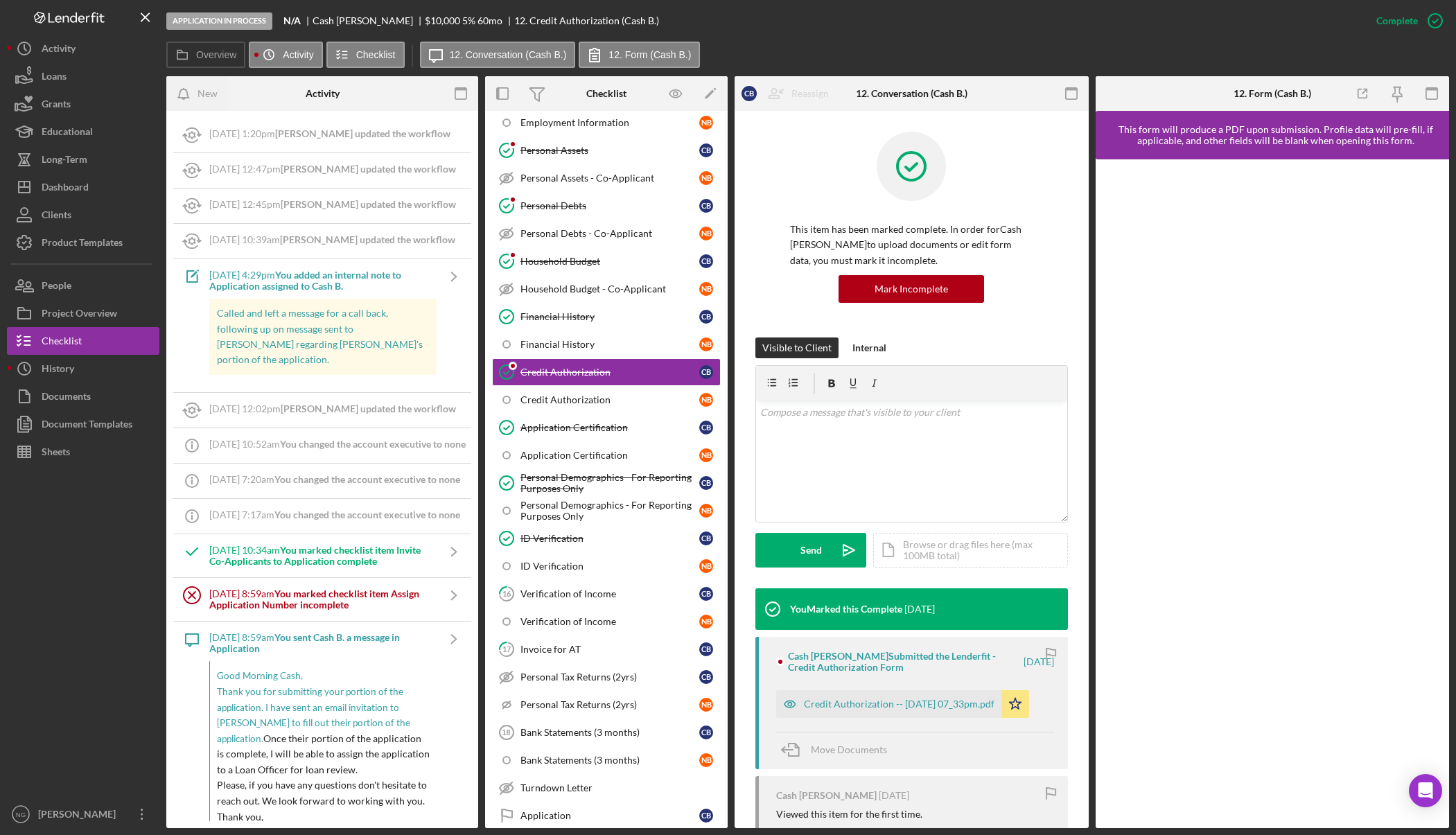
click at [776, 189] on div "This item has been marked complete. In order for Cash Bridwell to upload docume…" at bounding box center [911, 234] width 313 height 206
click at [578, 256] on div "Household Budget" at bounding box center [610, 261] width 178 height 11
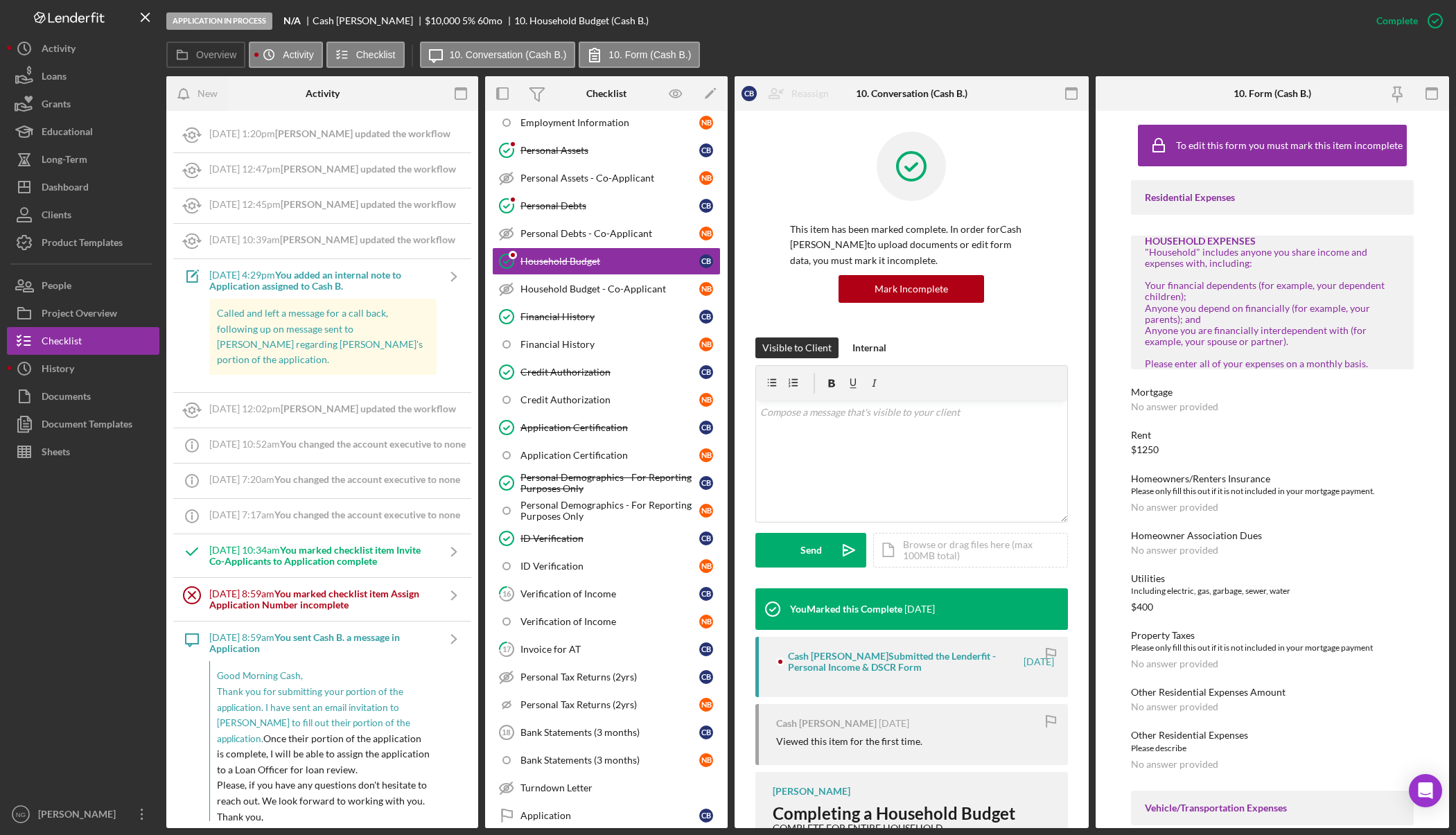
click at [799, 160] on div at bounding box center [911, 177] width 243 height 90
click at [555, 212] on link "Personal Debts Personal Debts C B" at bounding box center [606, 206] width 229 height 28
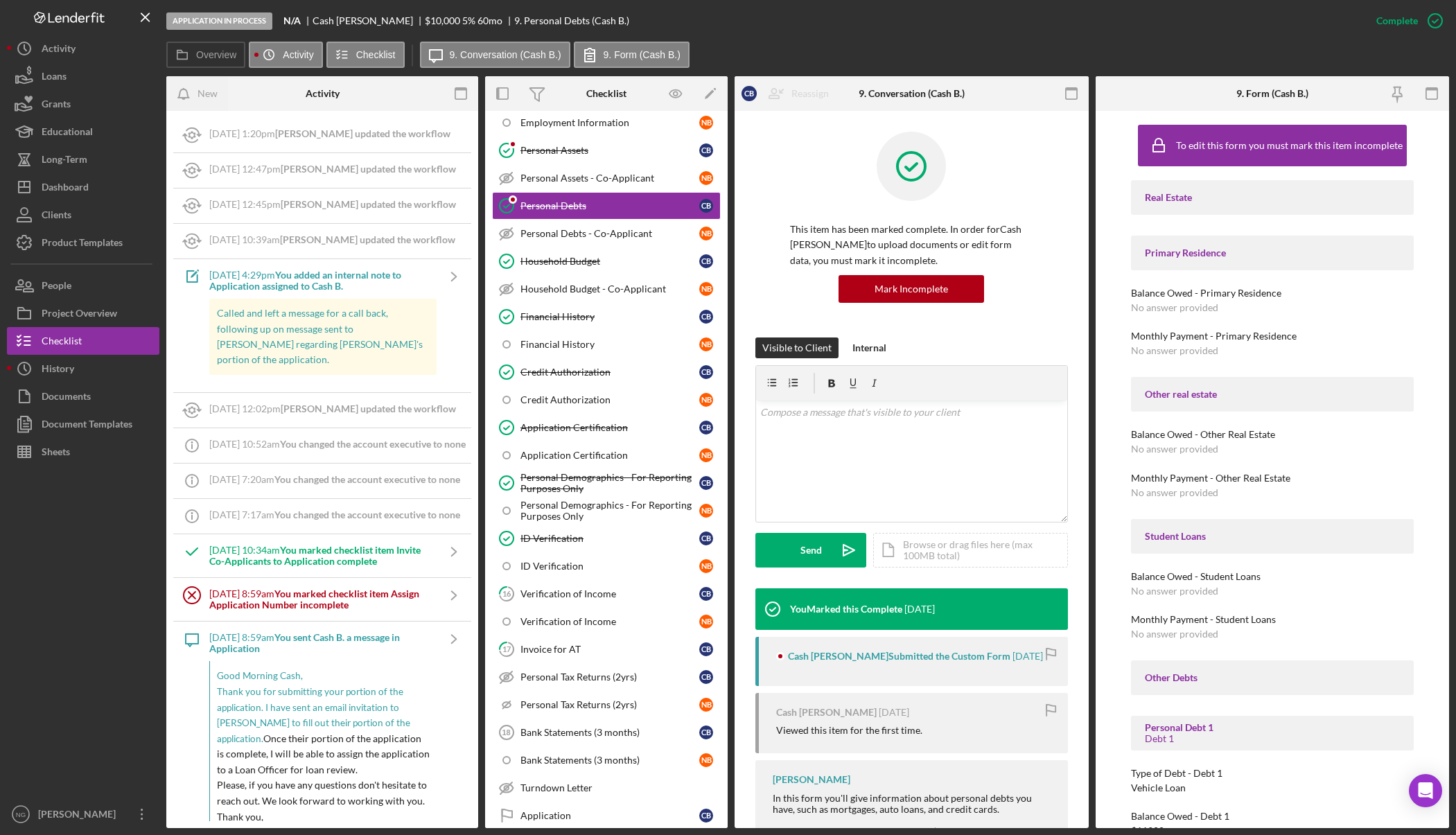
click at [744, 173] on div "This item has been marked complete. In order for Cash Bridwell to upload docume…" at bounding box center [911, 541] width 354 height 860
click at [560, 150] on div "Personal Assets" at bounding box center [610, 150] width 178 height 11
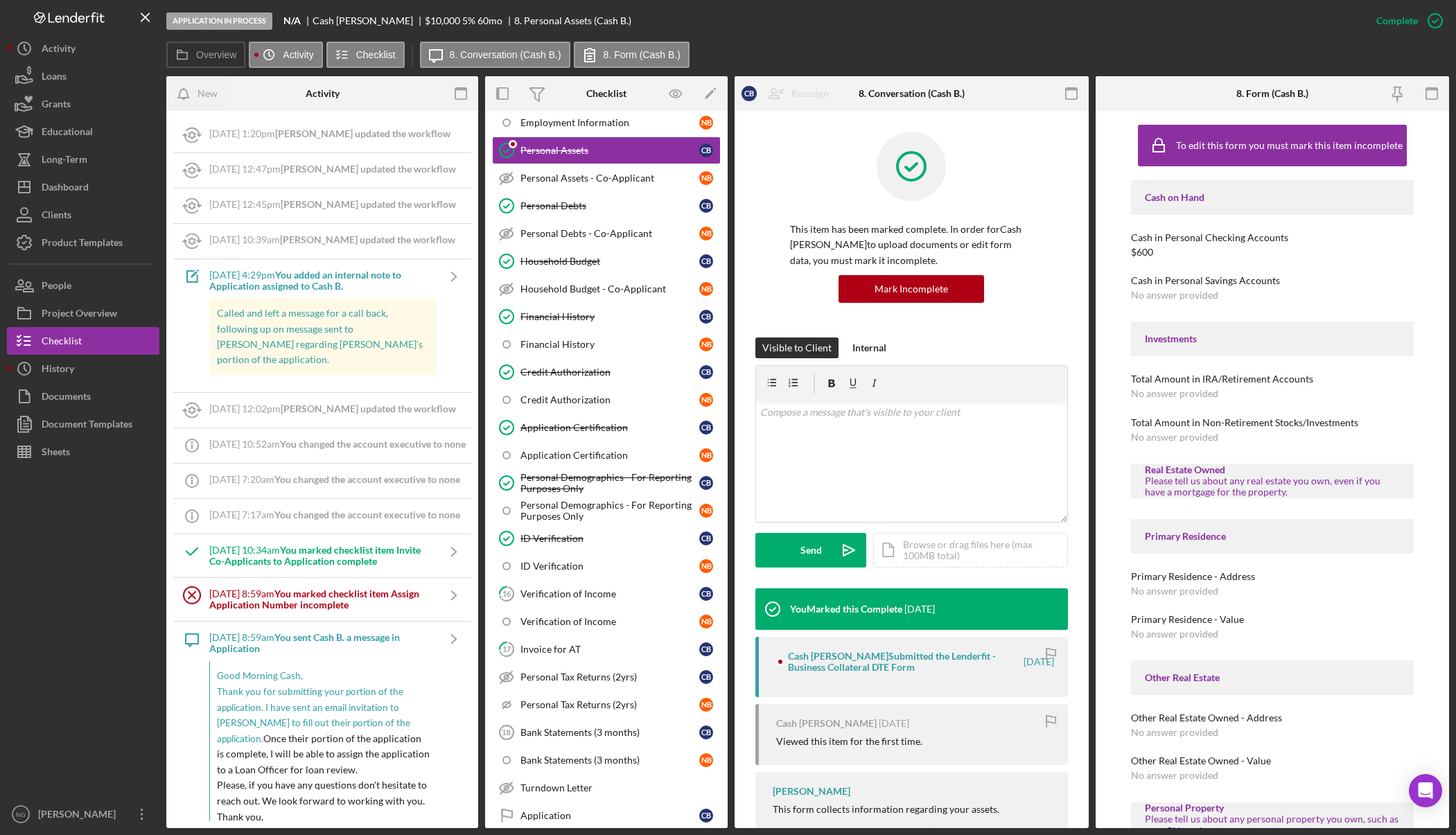
click at [761, 150] on div "This item has been marked complete. In order for Cash Bridwell to upload docume…" at bounding box center [911, 234] width 313 height 206
click at [754, 153] on div "This item has been marked complete. In order for Cash Bridwell to upload docume…" at bounding box center [911, 547] width 354 height 872
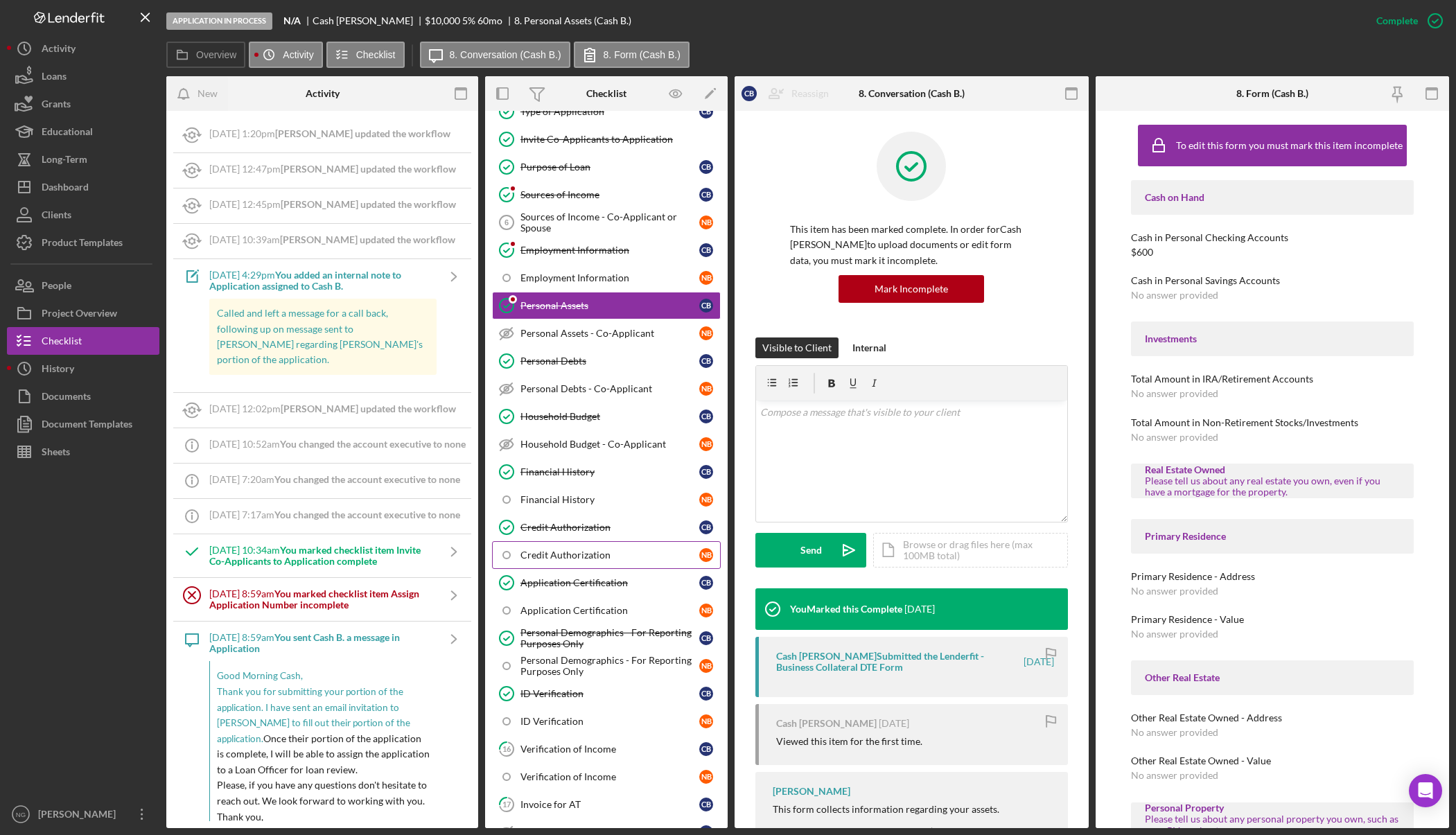
scroll to position [68, 0]
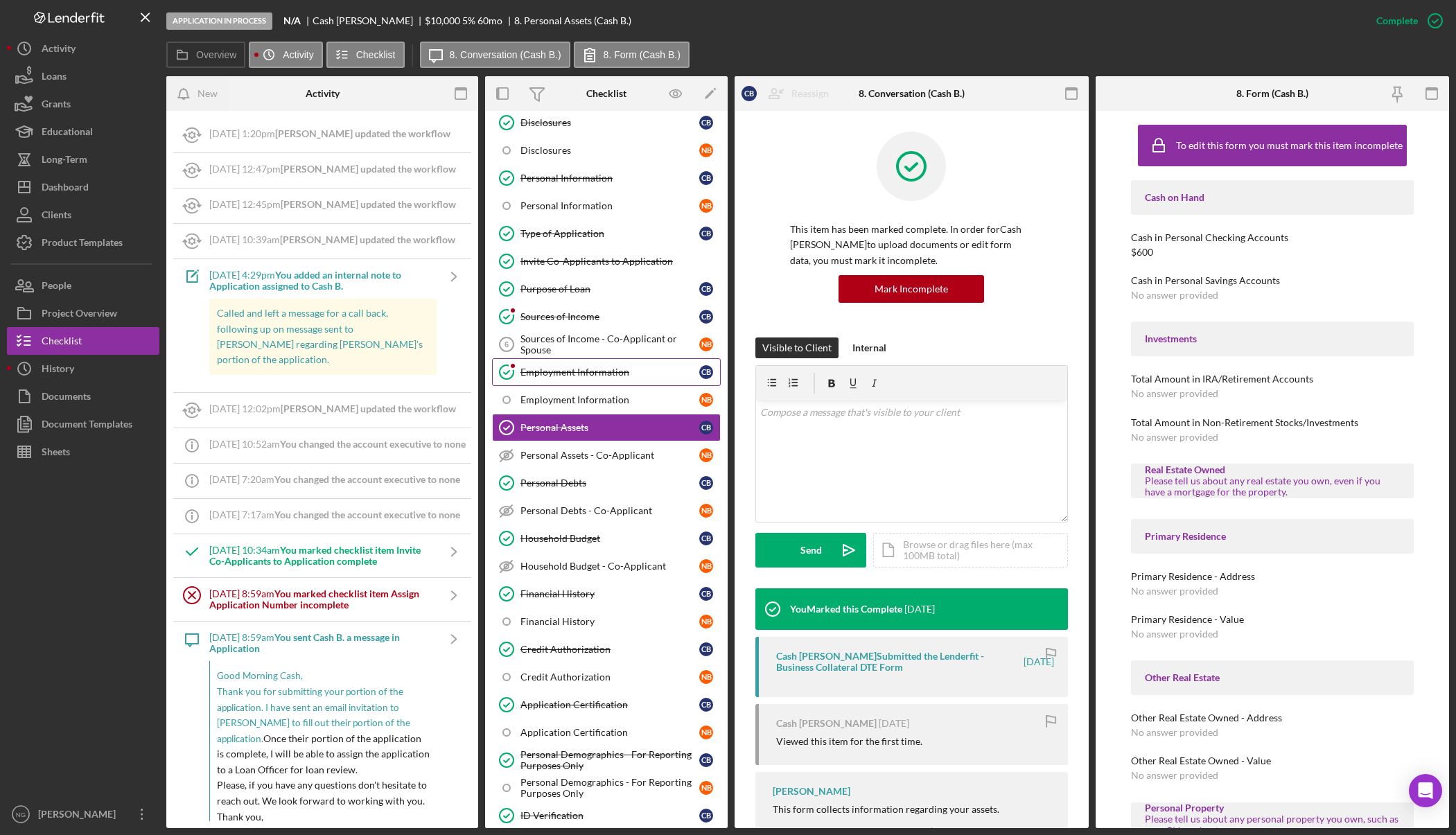
click at [550, 374] on div "Employment Information" at bounding box center [610, 371] width 178 height 11
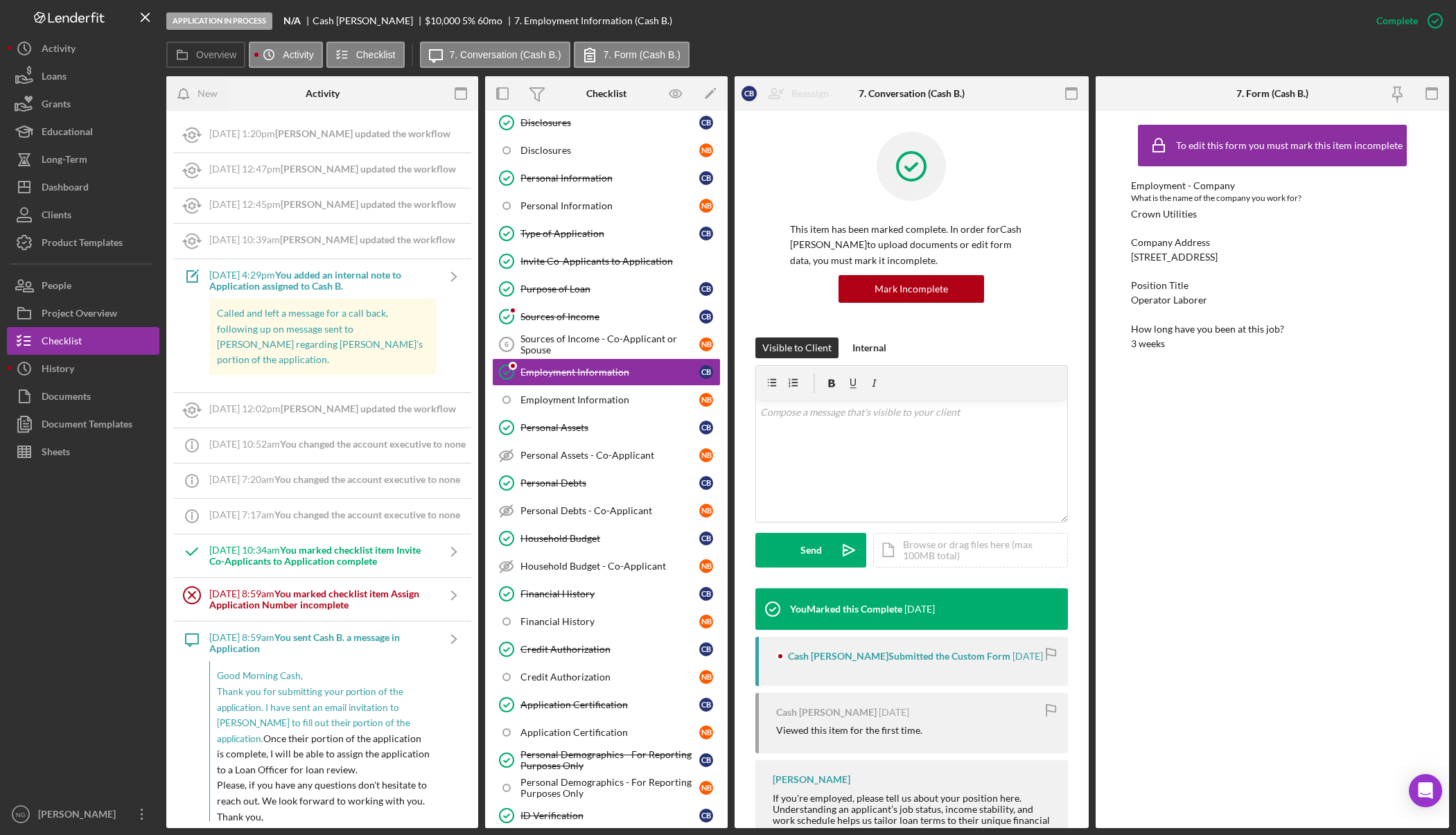
click at [754, 200] on div "This item has been marked complete. In order for Cash Bridwell to upload docume…" at bounding box center [911, 497] width 354 height 771
click at [541, 313] on div "Sources of Income" at bounding box center [610, 316] width 178 height 11
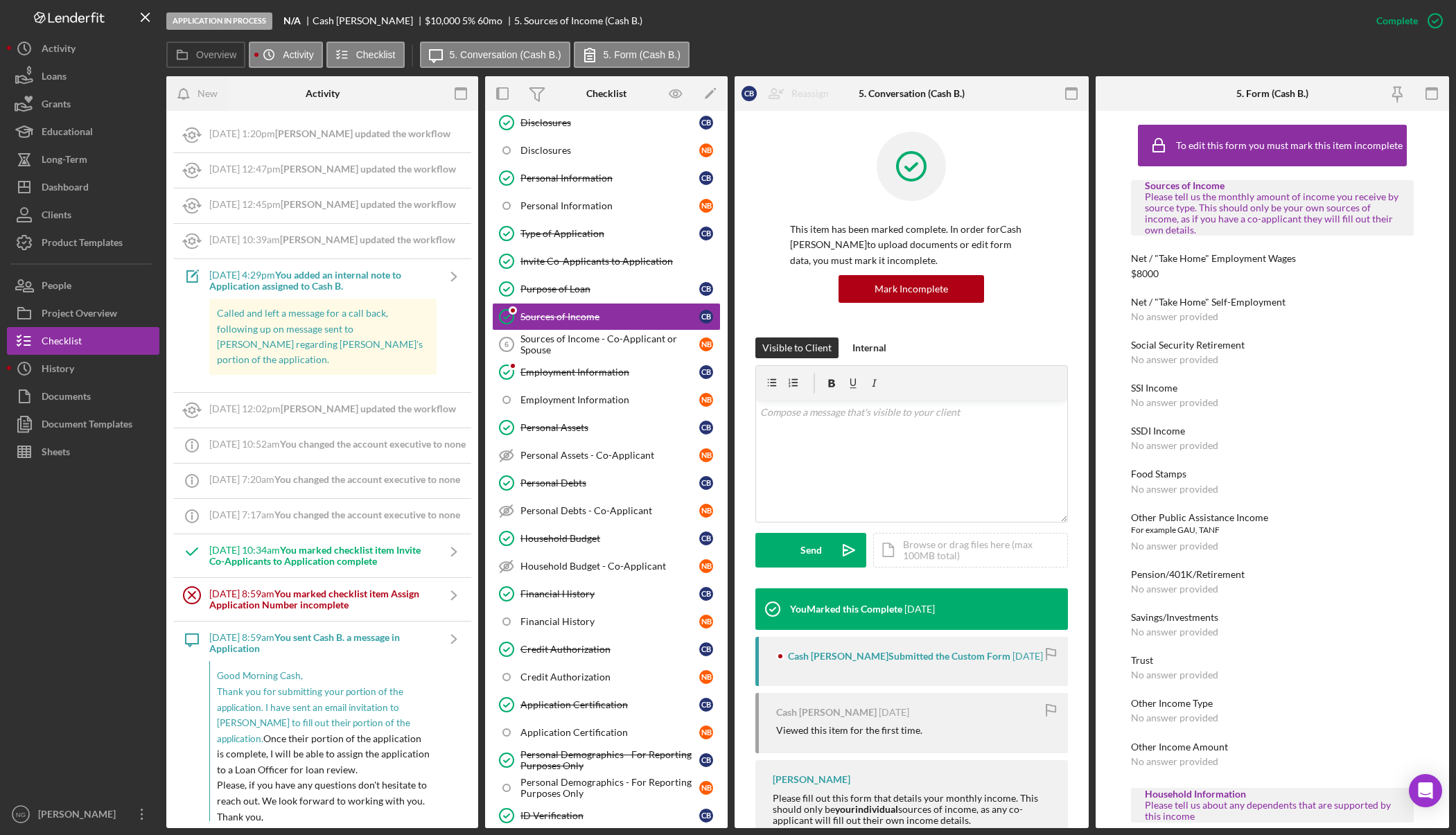
click at [771, 207] on div "This item has been marked complete. In order for Cash Bridwell to upload docume…" at bounding box center [911, 234] width 313 height 206
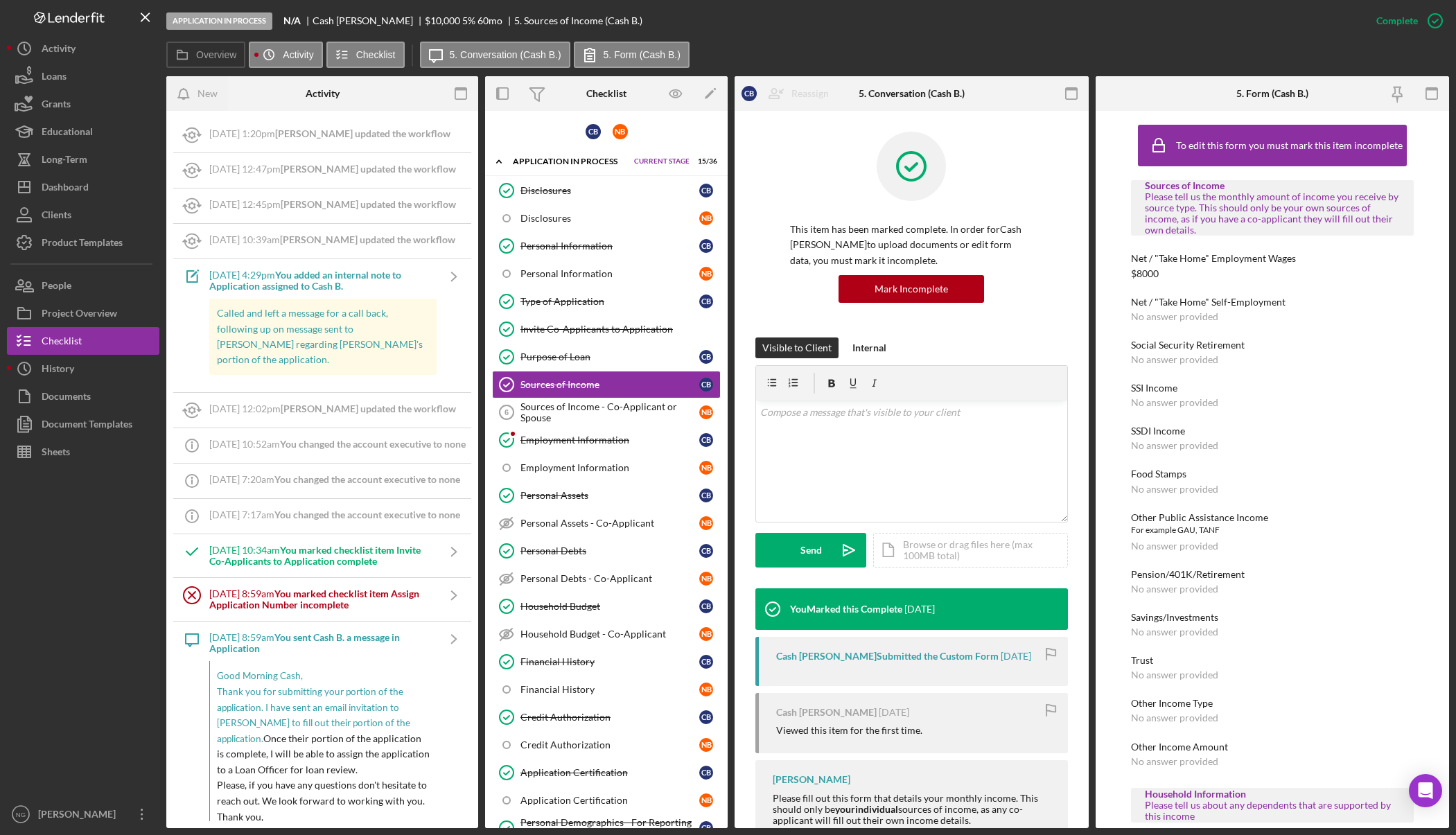
click at [770, 208] on div "This item has been marked complete. In order for Cash Bridwell to upload docume…" at bounding box center [911, 234] width 313 height 206
click at [547, 433] on link "Employment Information Employment Information C B" at bounding box center [606, 440] width 229 height 28
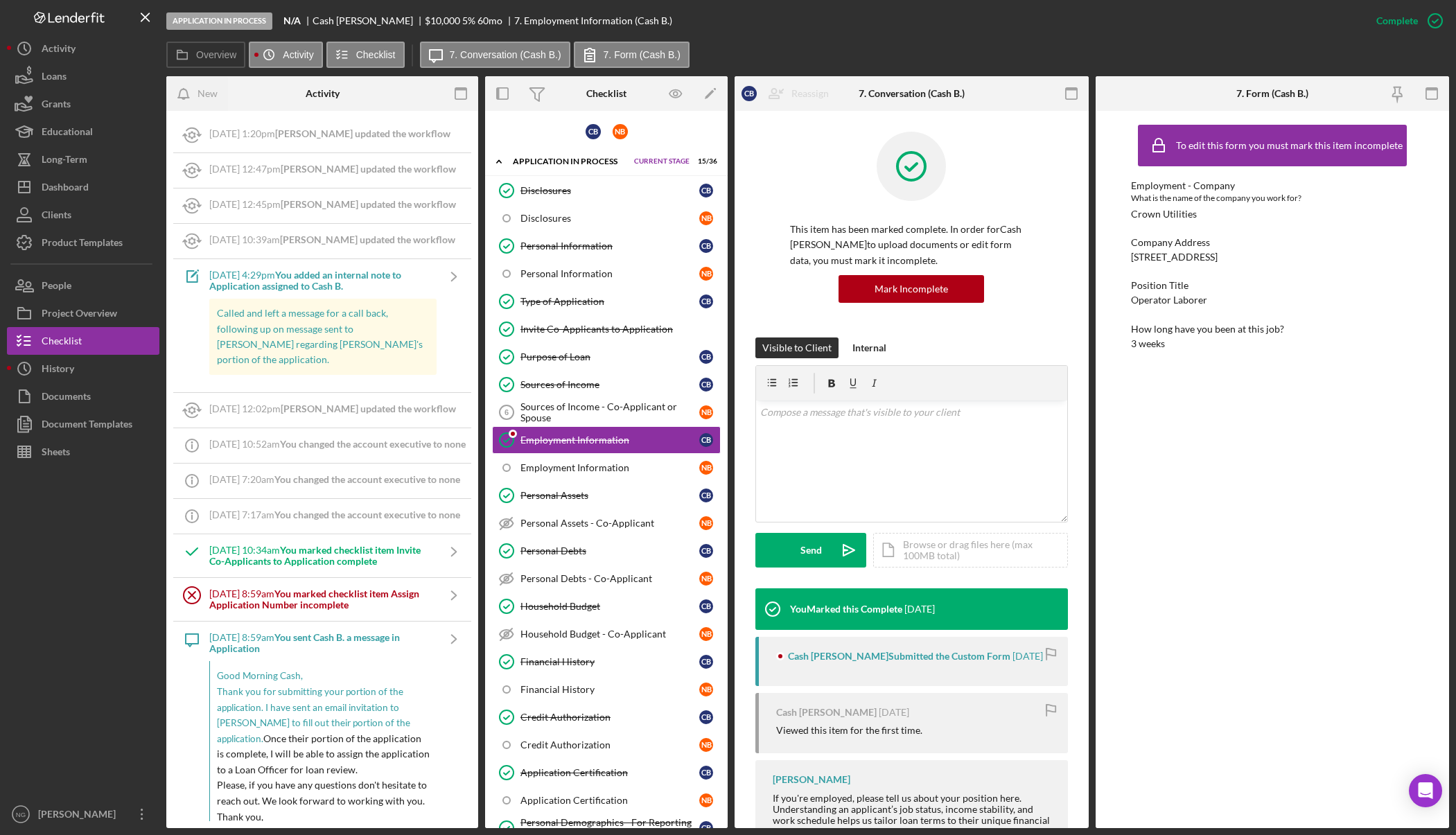
click at [1187, 527] on div "To edit this form you must mark this item incomplete Employment - Company What …" at bounding box center [1272, 470] width 283 height 703
click at [65, 185] on div "Dashboard" at bounding box center [65, 189] width 47 height 31
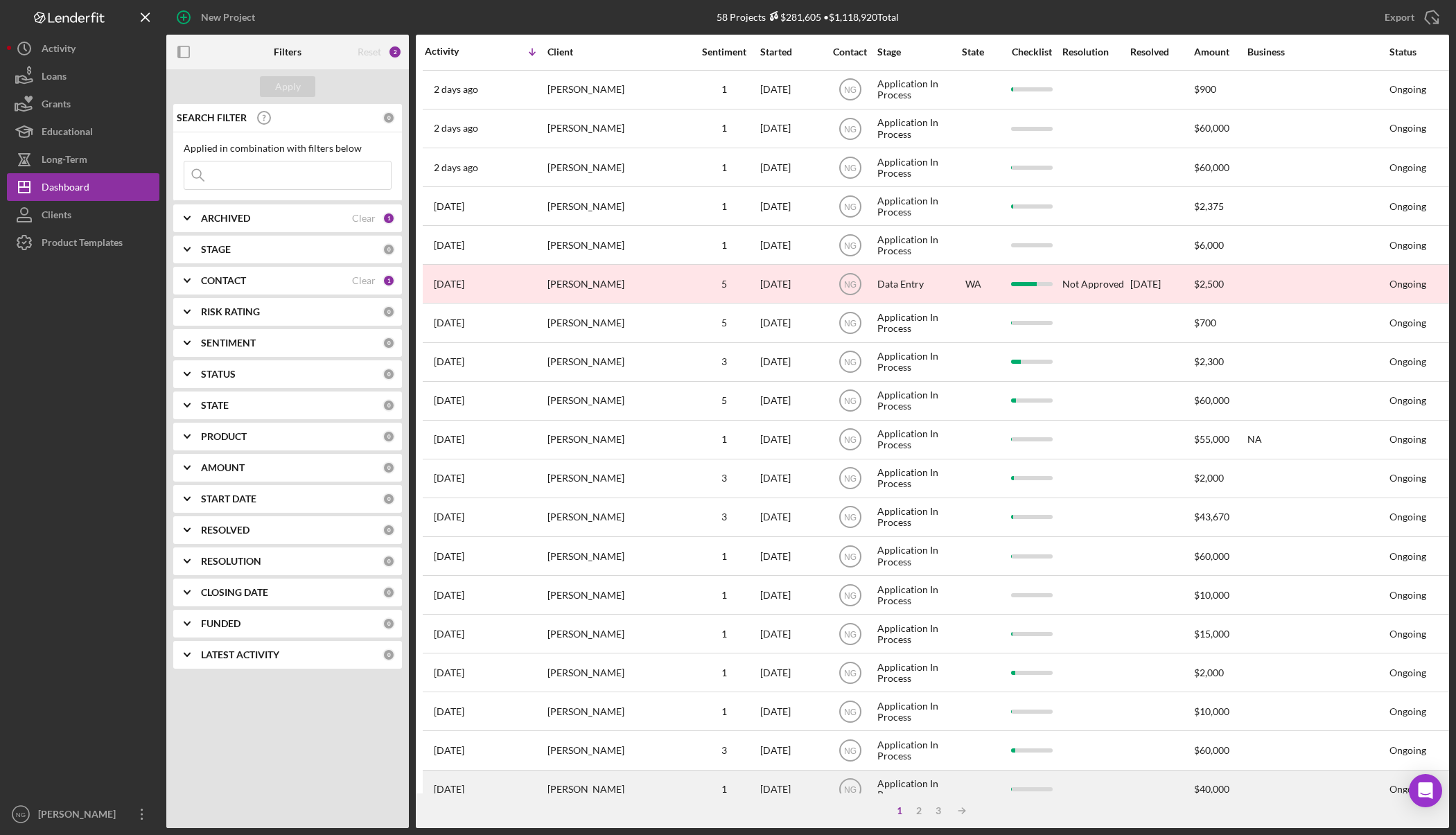
scroll to position [265, 0]
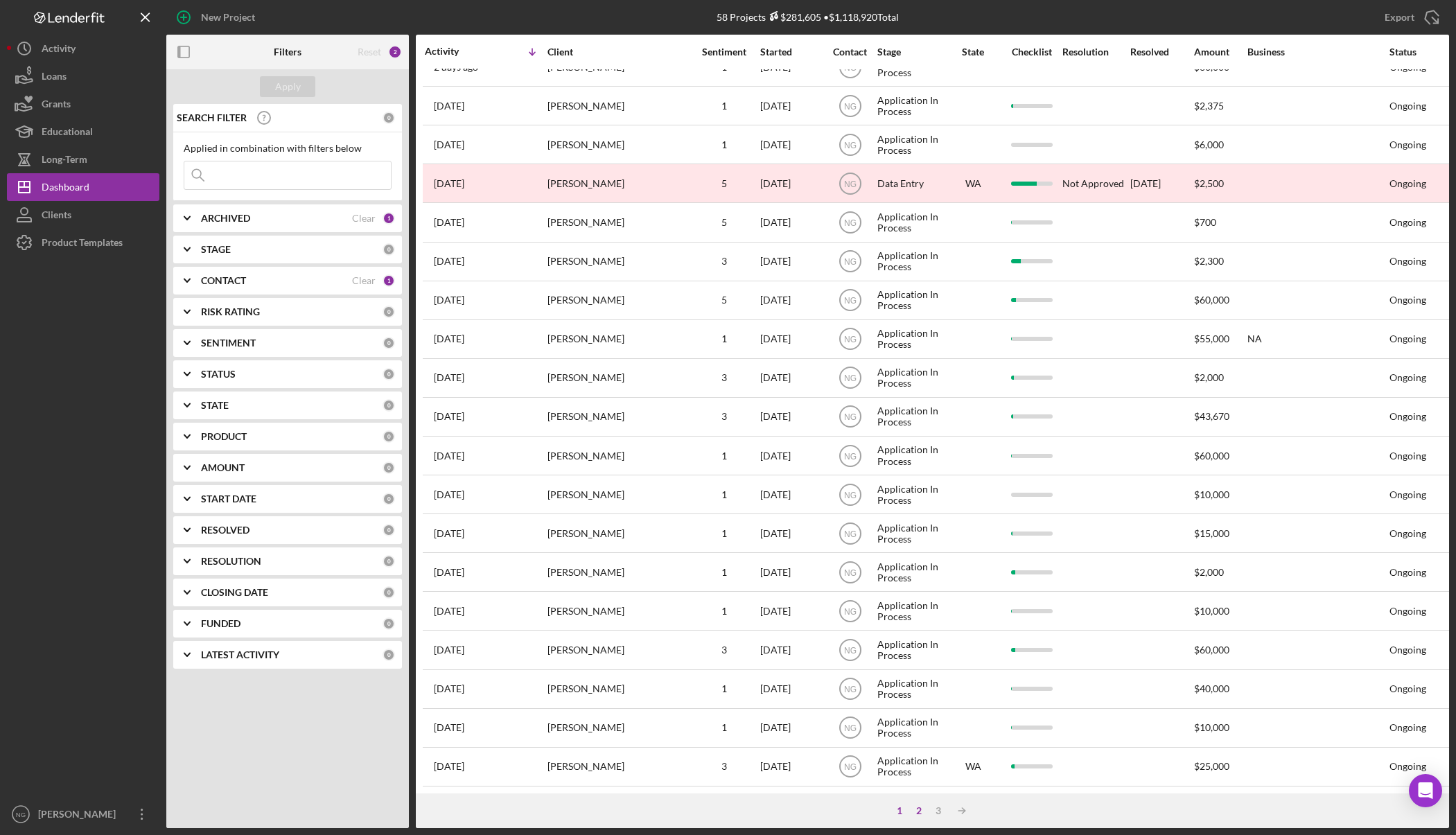
click at [920, 813] on div "2" at bounding box center [918, 810] width 20 height 11
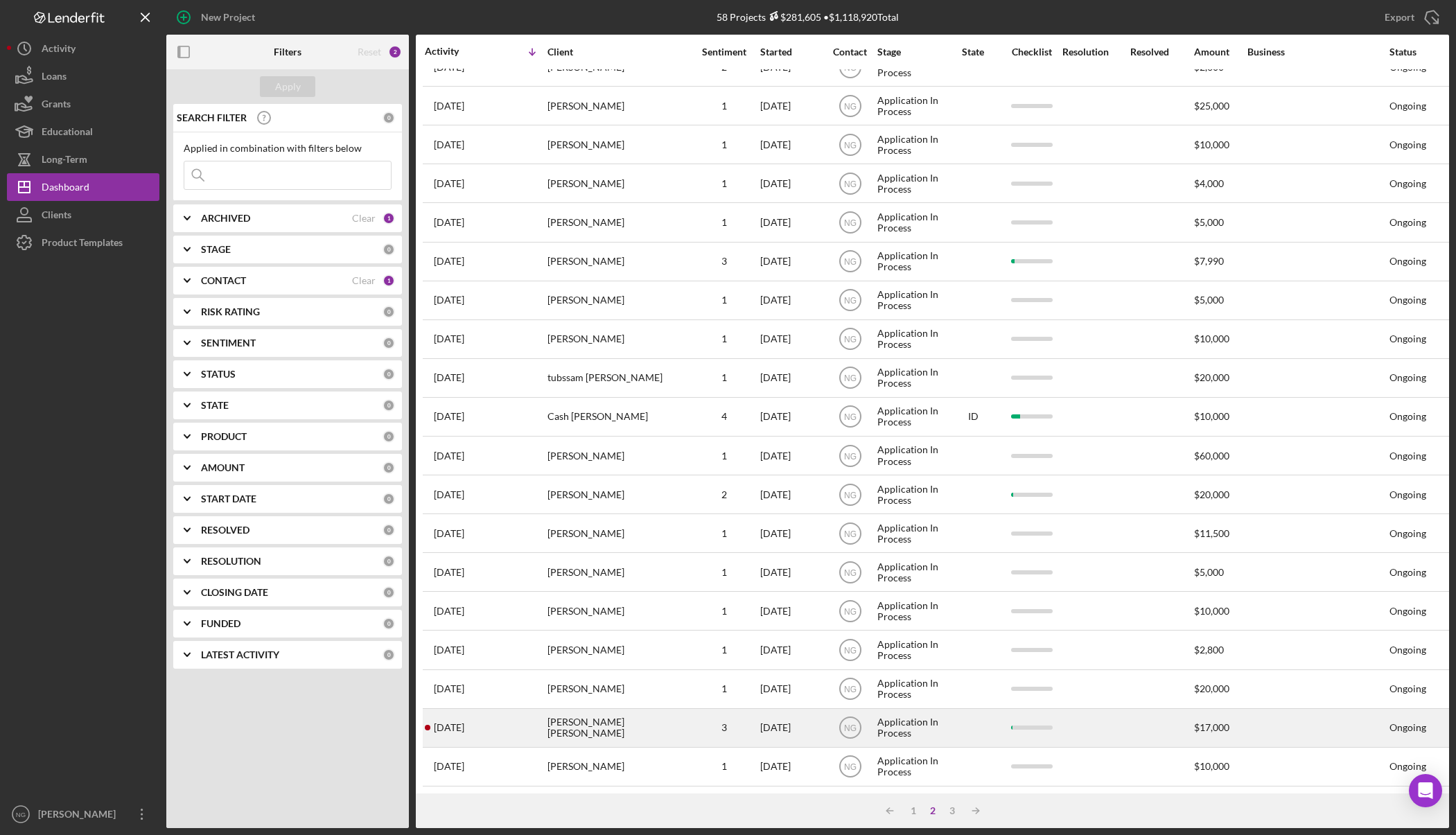
click at [610, 716] on div "Katie moore Wright" at bounding box center [616, 727] width 138 height 37
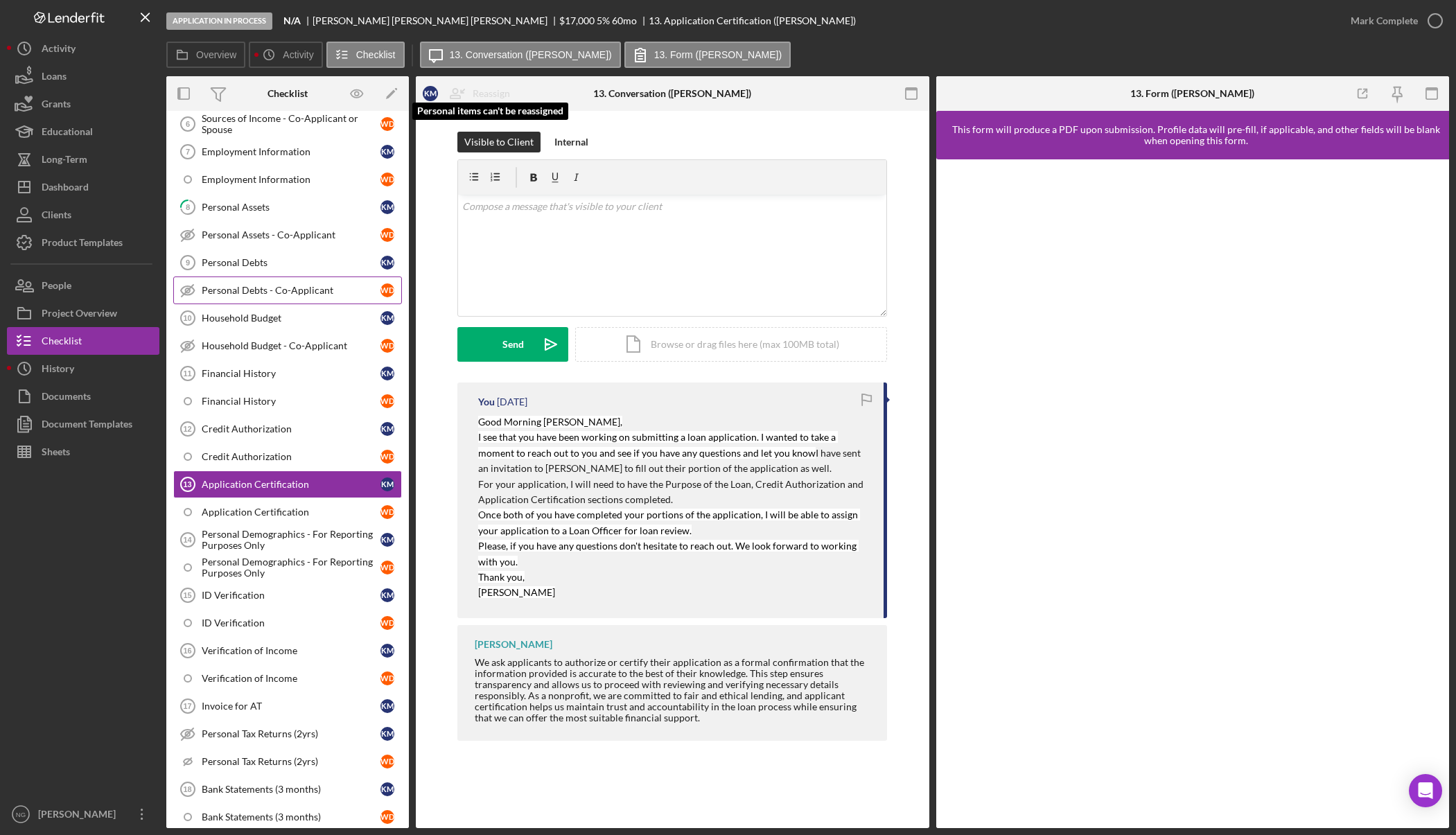
scroll to position [302, 0]
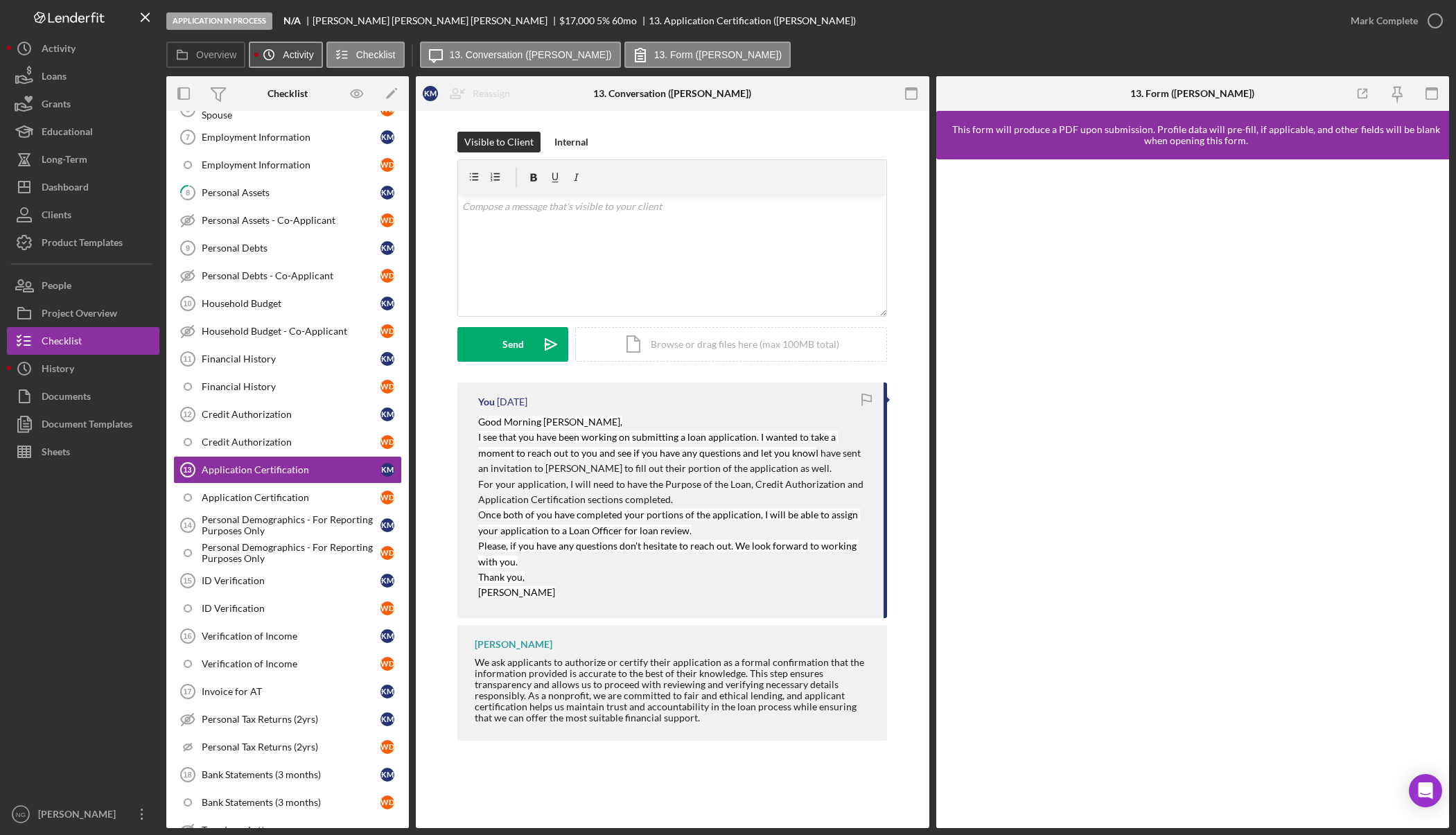
click at [281, 54] on icon "Icon/History" at bounding box center [268, 54] width 28 height 28
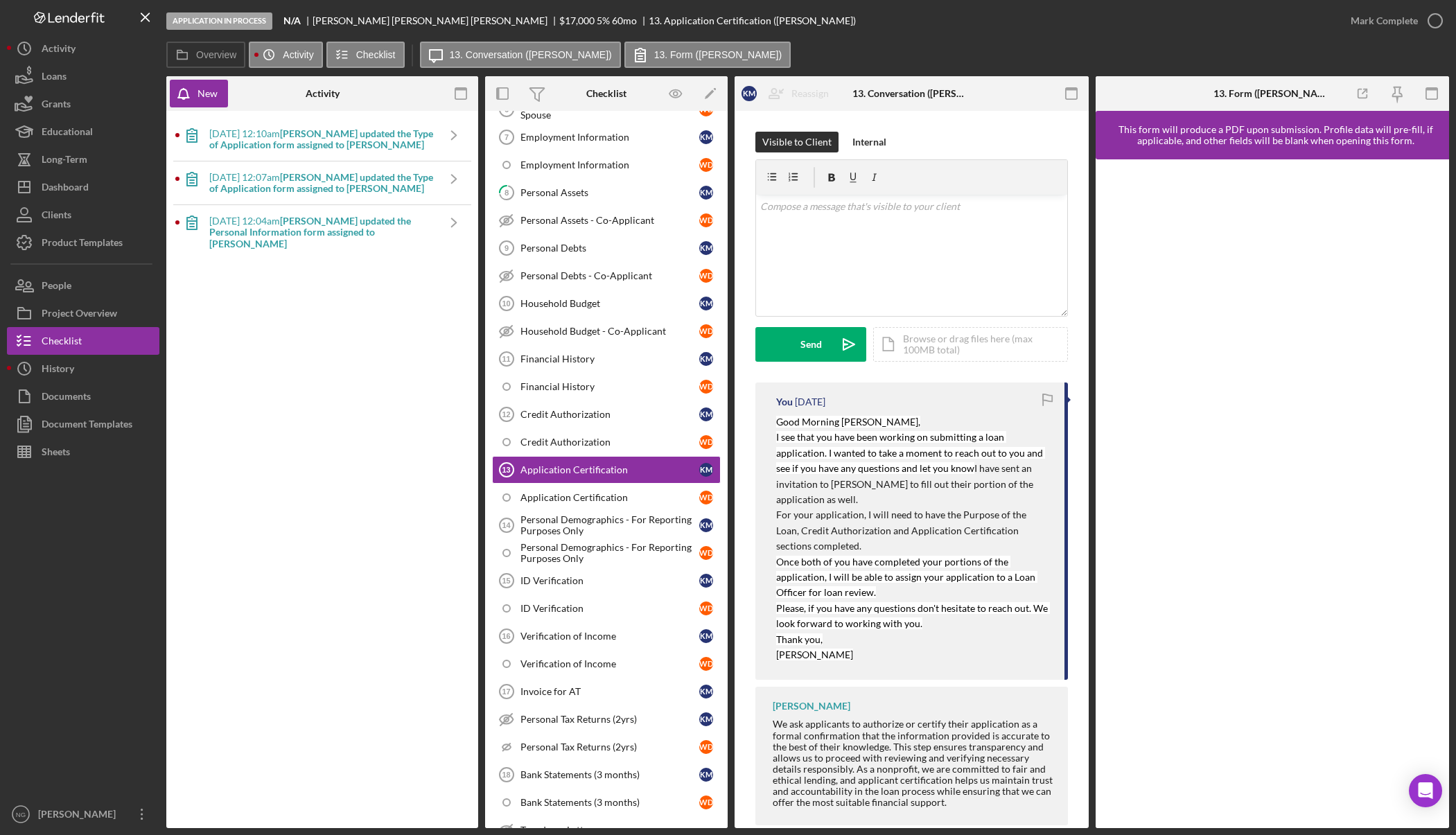
click at [292, 86] on div "Activity" at bounding box center [322, 93] width 104 height 35
click at [211, 96] on div "New" at bounding box center [207, 93] width 20 height 28
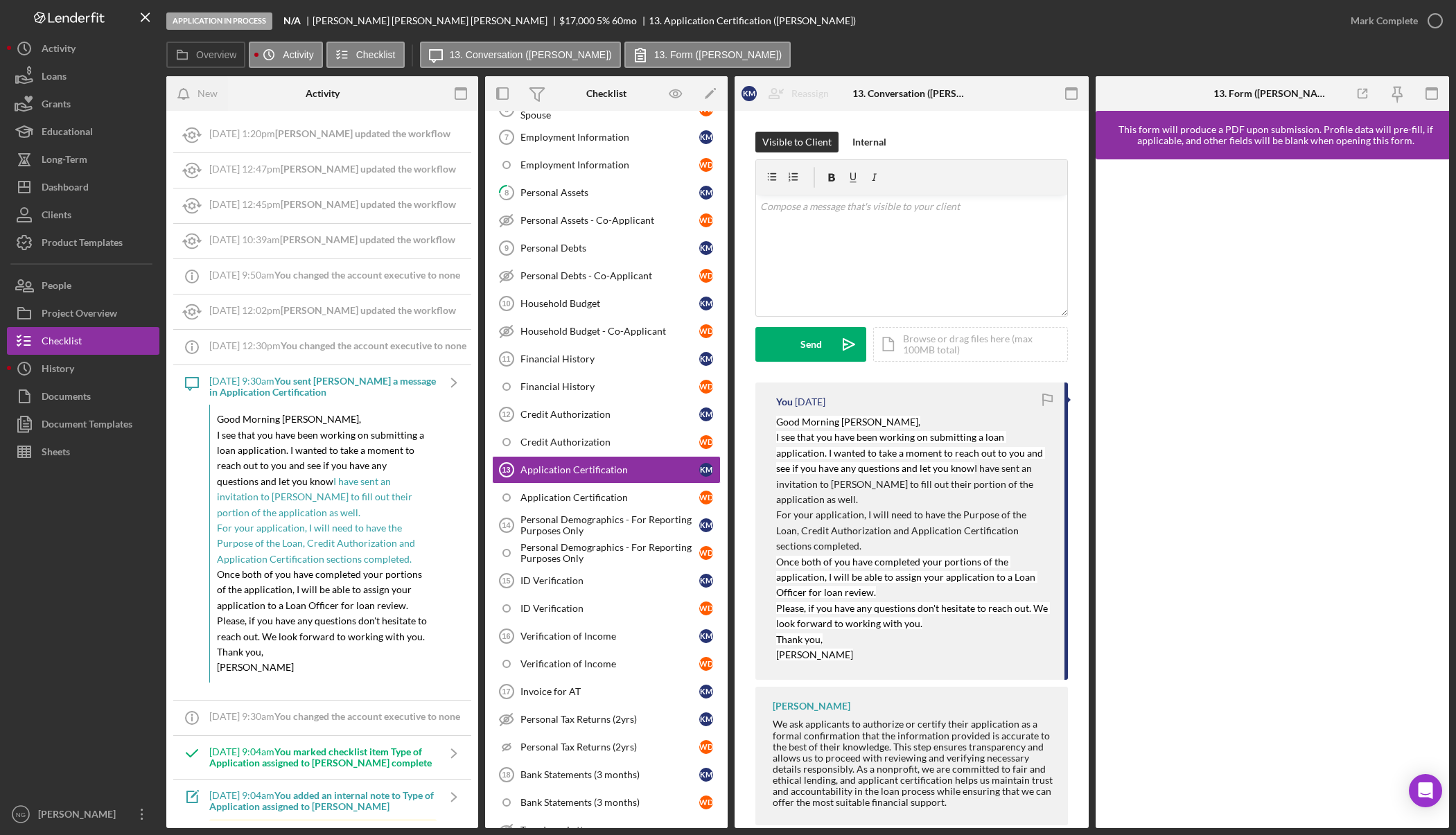
click at [260, 93] on div "New" at bounding box center [218, 93] width 104 height 35
click at [288, 50] on label "Activity" at bounding box center [298, 54] width 31 height 11
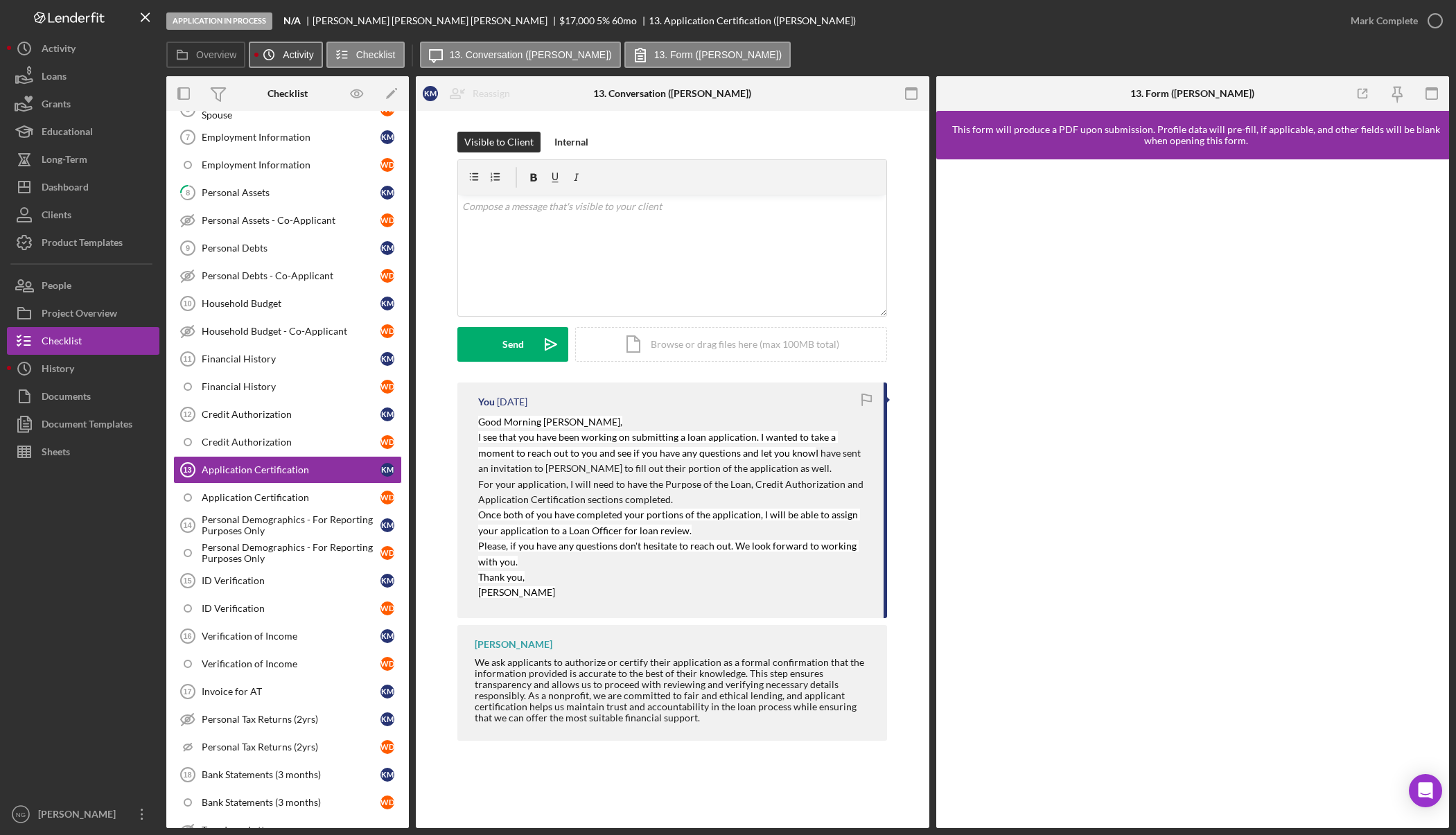
click at [288, 50] on label "Activity" at bounding box center [298, 54] width 31 height 11
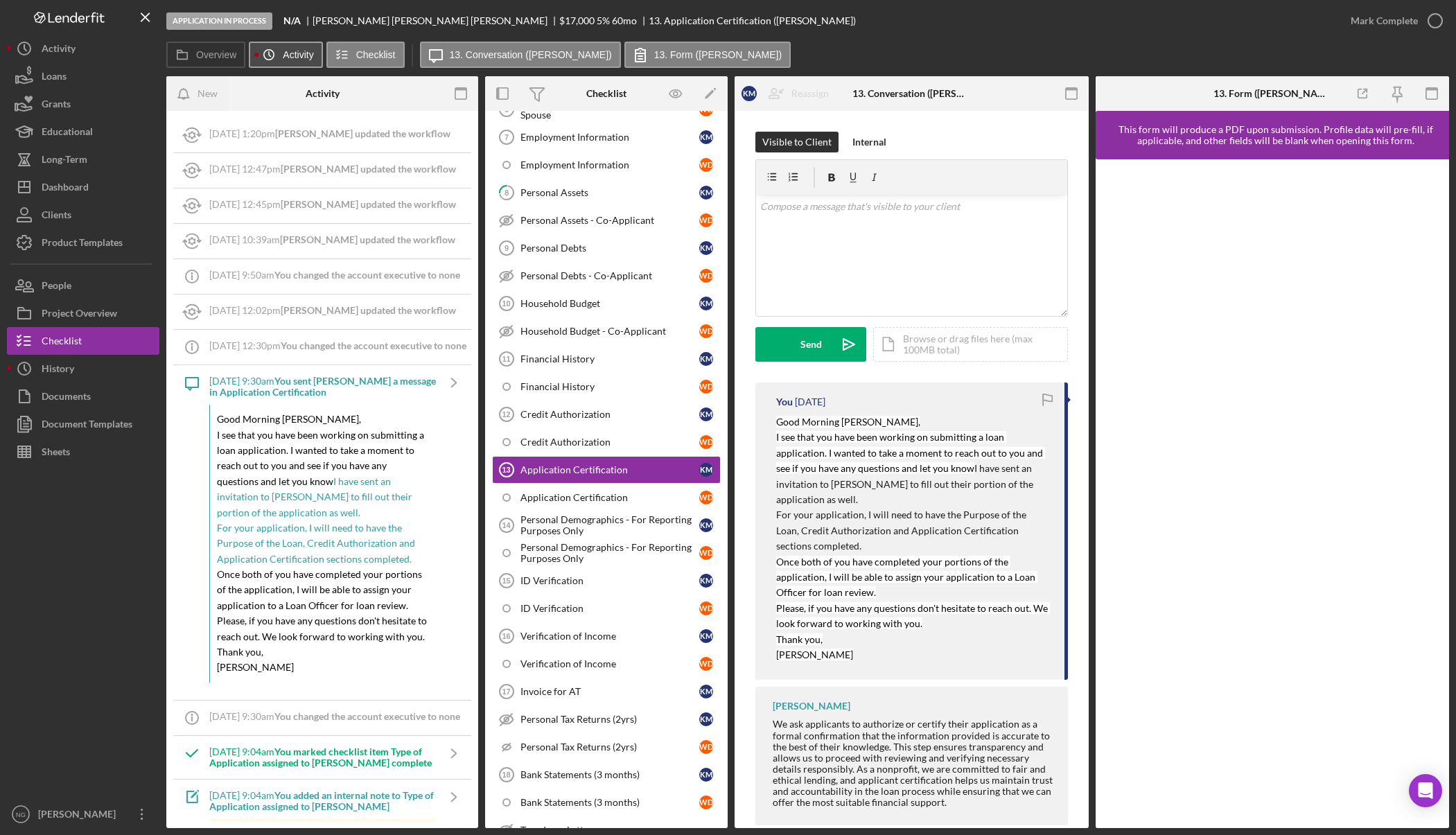
click at [288, 50] on label "Activity" at bounding box center [298, 54] width 31 height 11
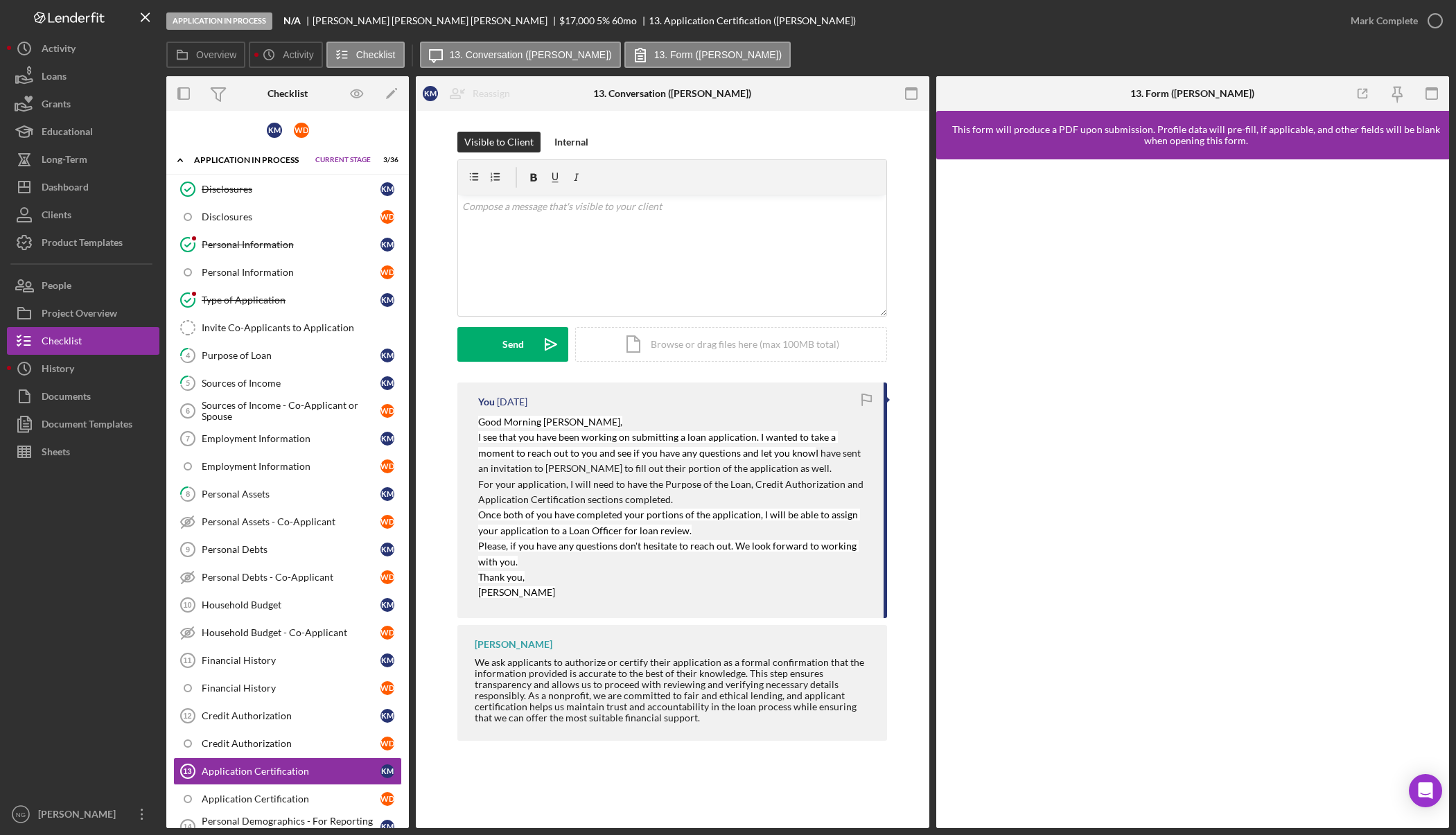
scroll to position [0, 0]
click at [300, 307] on div "Type of Application" at bounding box center [291, 301] width 178 height 11
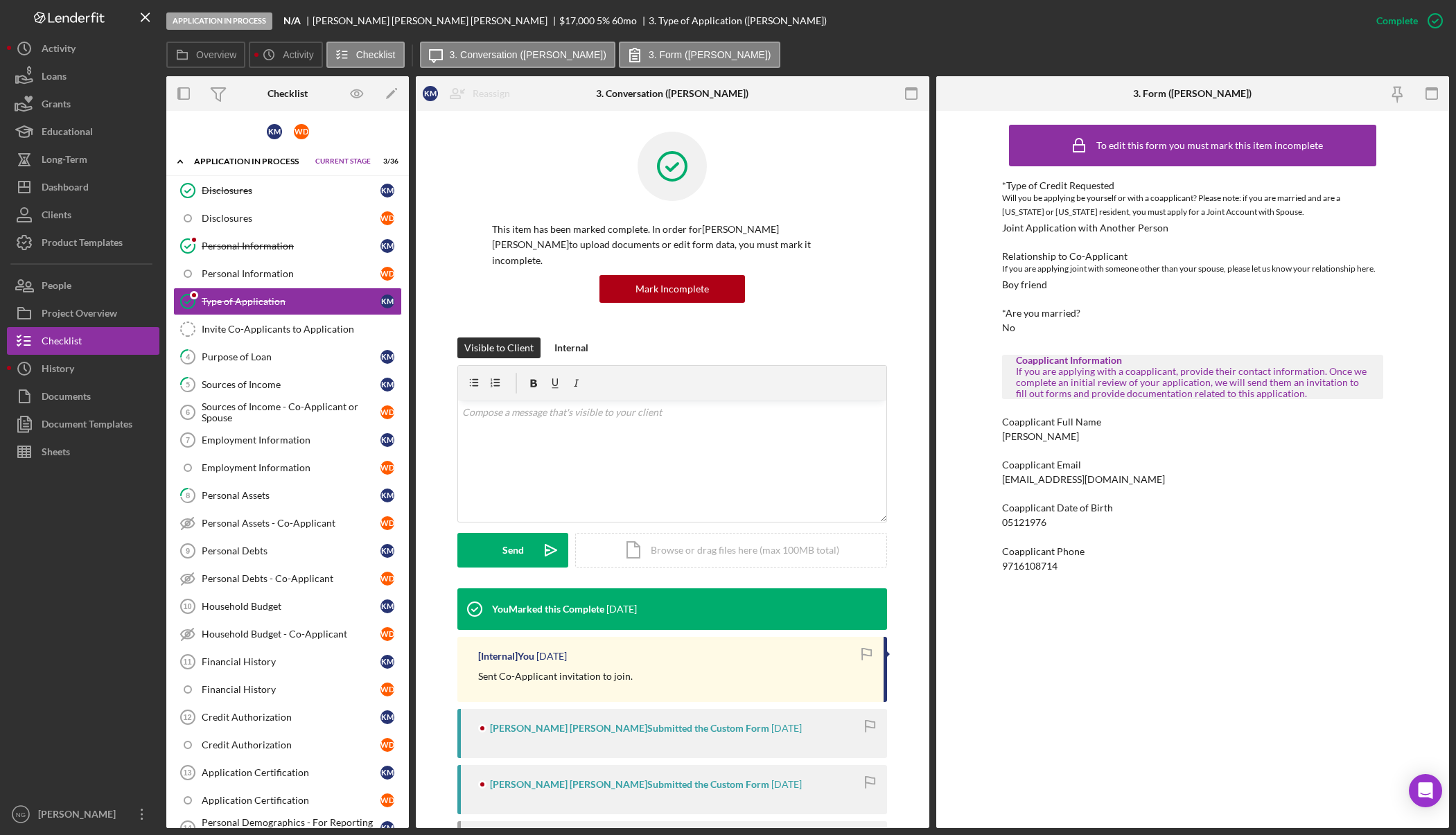
click at [974, 247] on div "To edit this form you must mark this item incomplete *Type of Credit Requested …" at bounding box center [1193, 470] width 513 height 717
click at [853, 256] on div "This item has been marked complete. In order for Katie moore Wright to upload d…" at bounding box center [672, 234] width 430 height 206
click at [326, 240] on div "Personal Information" at bounding box center [291, 245] width 178 height 11
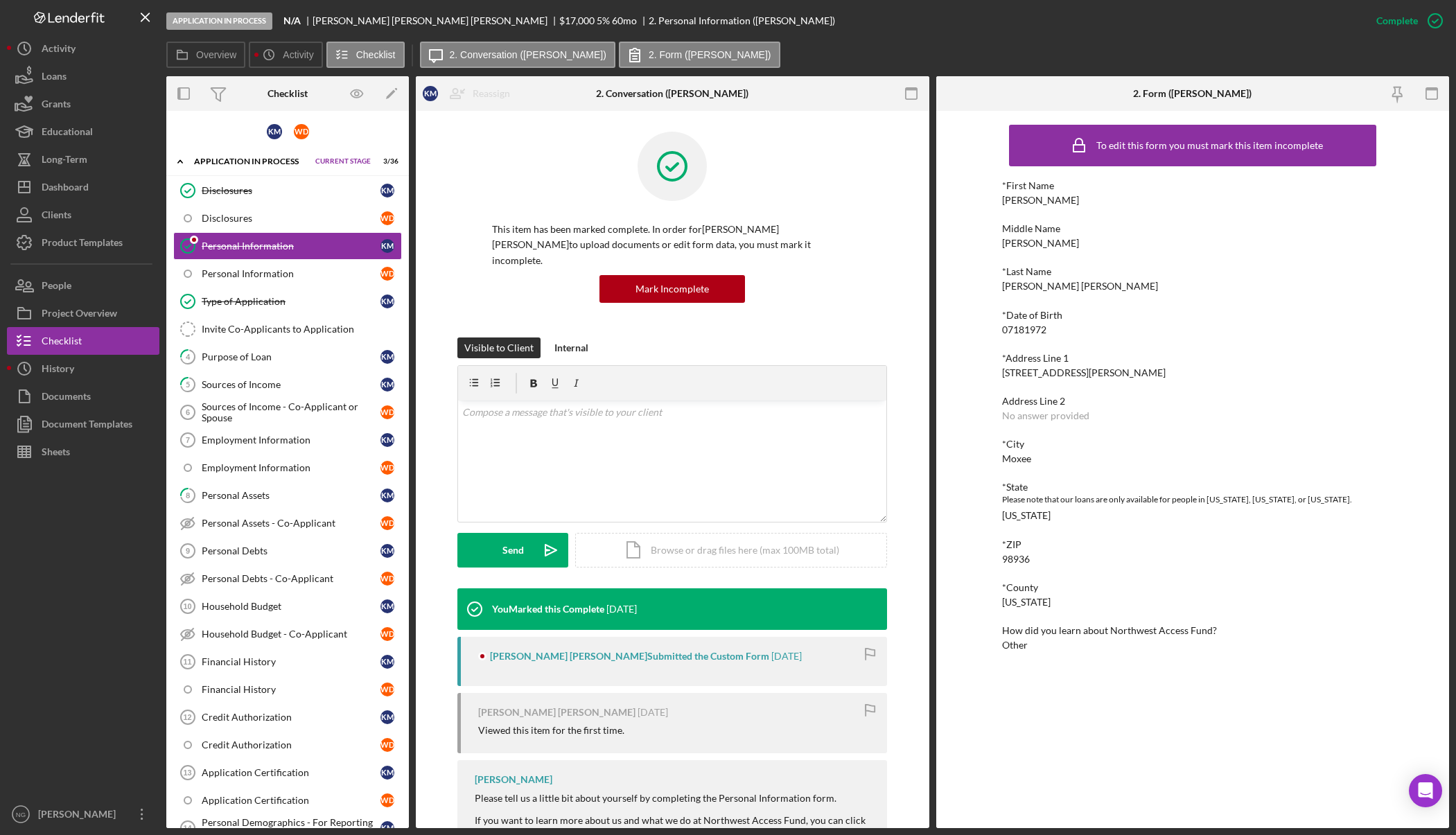
click at [975, 268] on div "To edit this form you must mark this item incomplete *First Name Katie Middle N…" at bounding box center [1193, 470] width 513 height 717
click at [874, 268] on div "This item has been marked complete. In order for Katie moore Wright to upload d…" at bounding box center [672, 234] width 430 height 206
click at [271, 220] on div "Disclosures" at bounding box center [291, 217] width 178 height 11
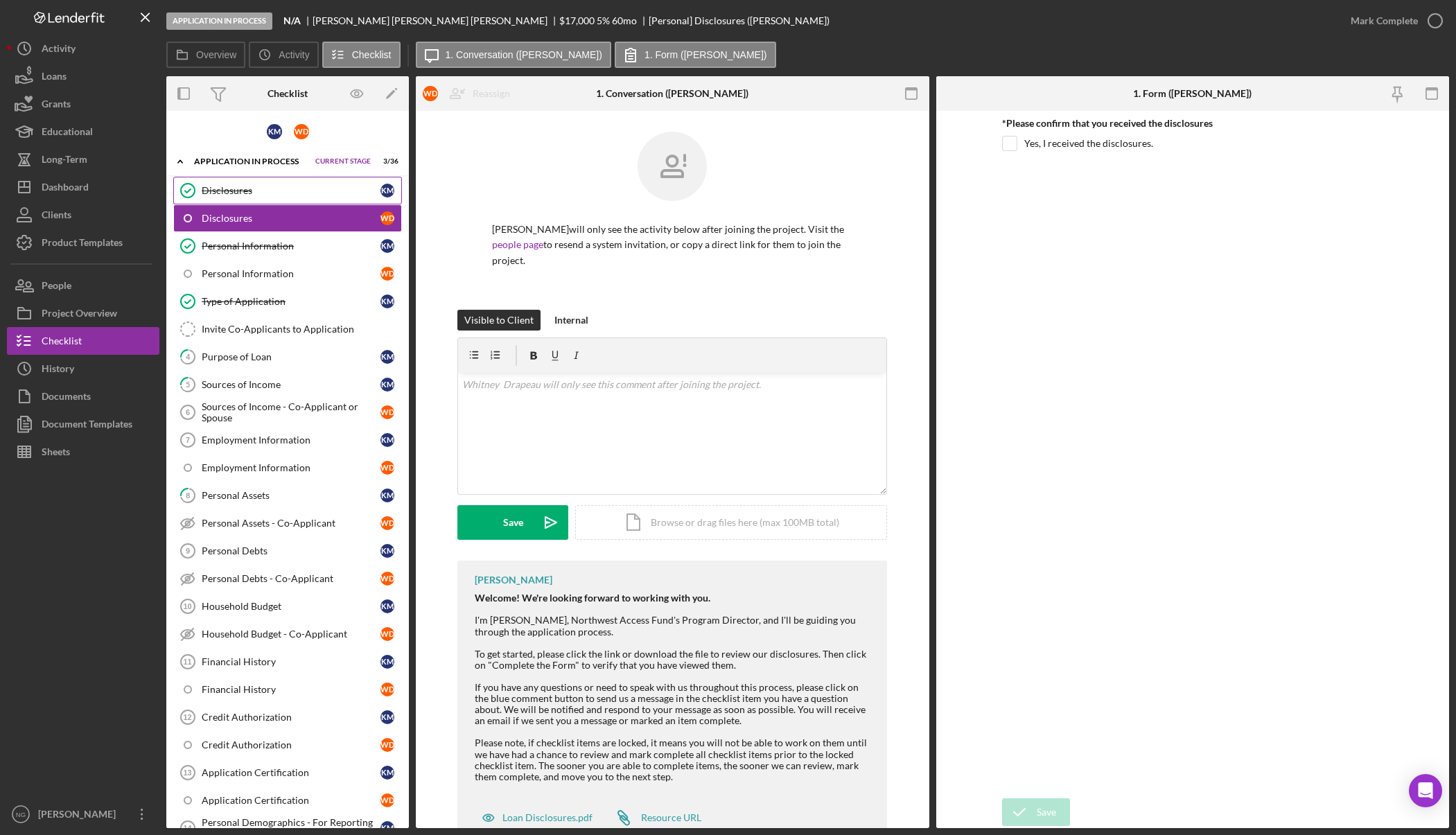
click at [283, 191] on div "Disclosures" at bounding box center [291, 190] width 178 height 11
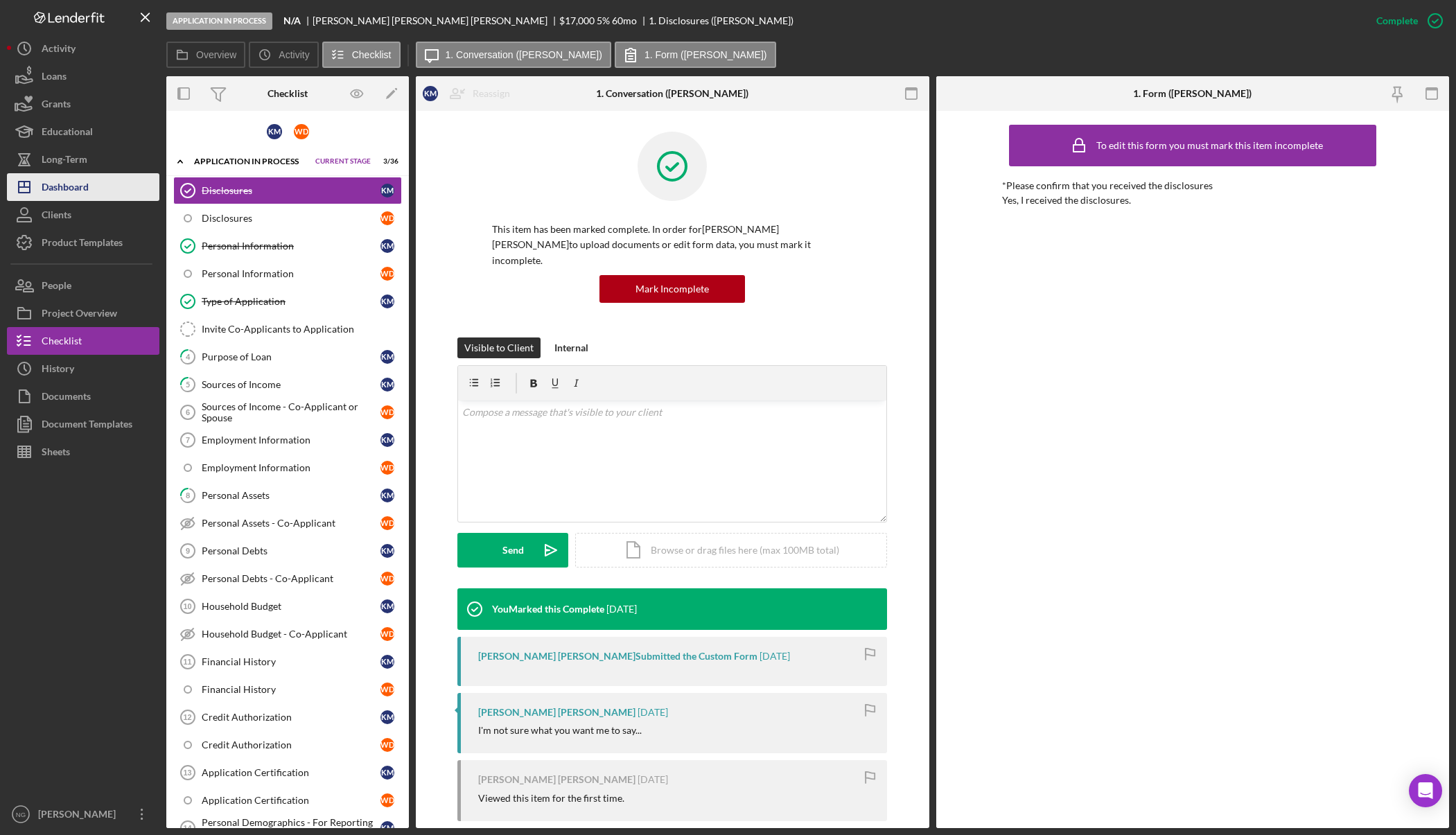
click at [94, 196] on button "Icon/Dashboard Dashboard" at bounding box center [82, 187] width 152 height 28
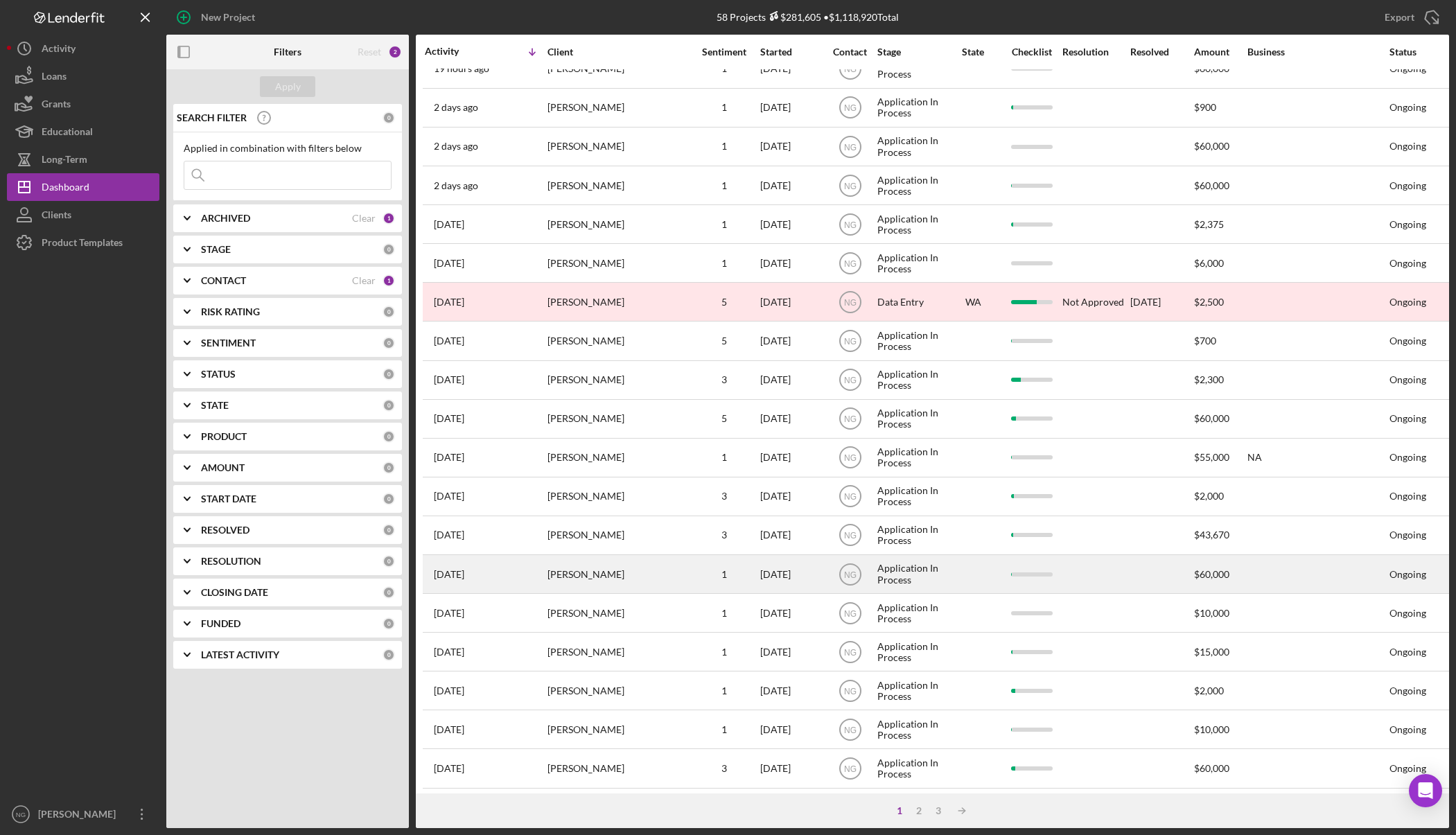
scroll to position [265, 0]
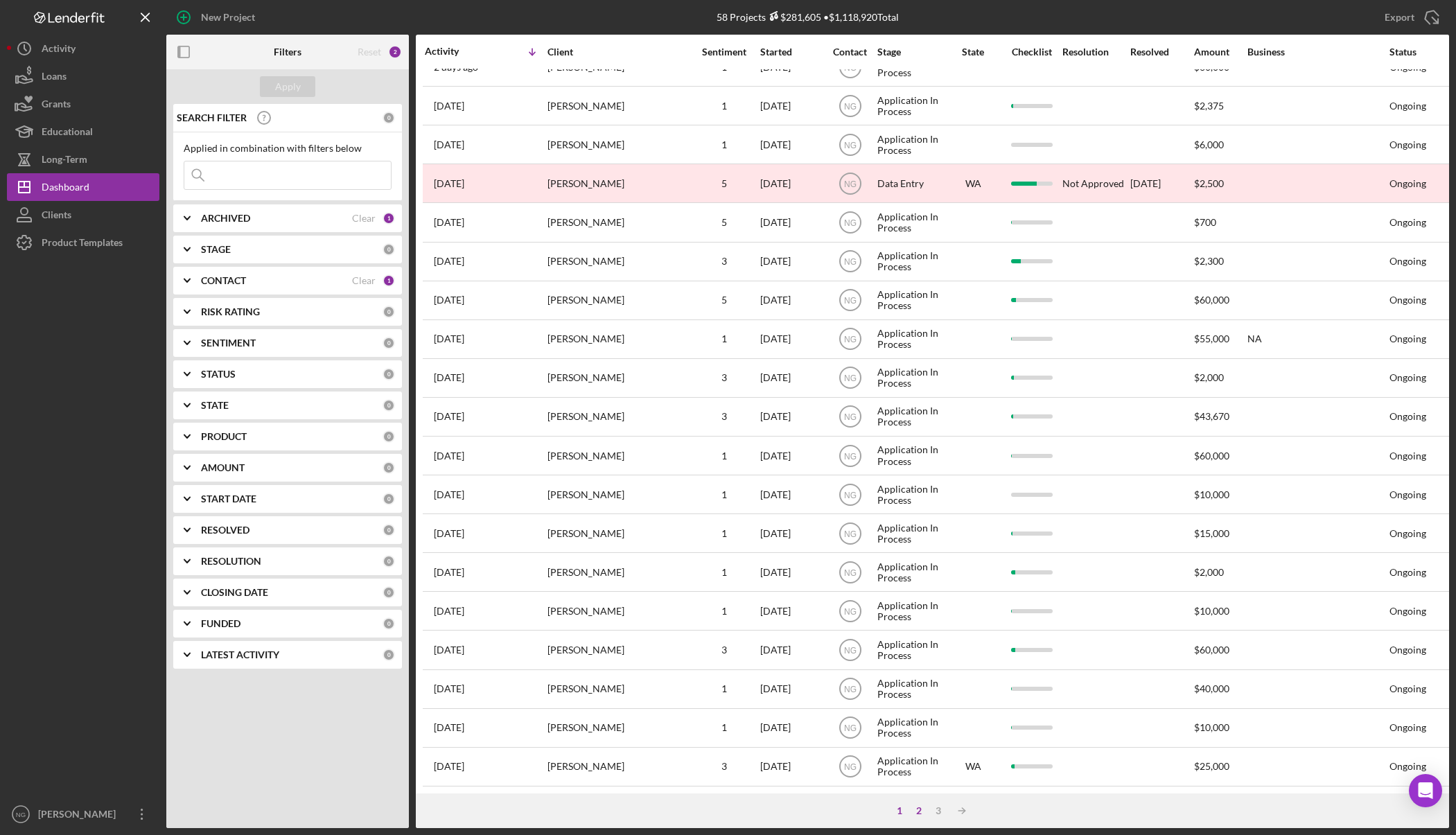
click at [919, 810] on div "2" at bounding box center [918, 810] width 20 height 11
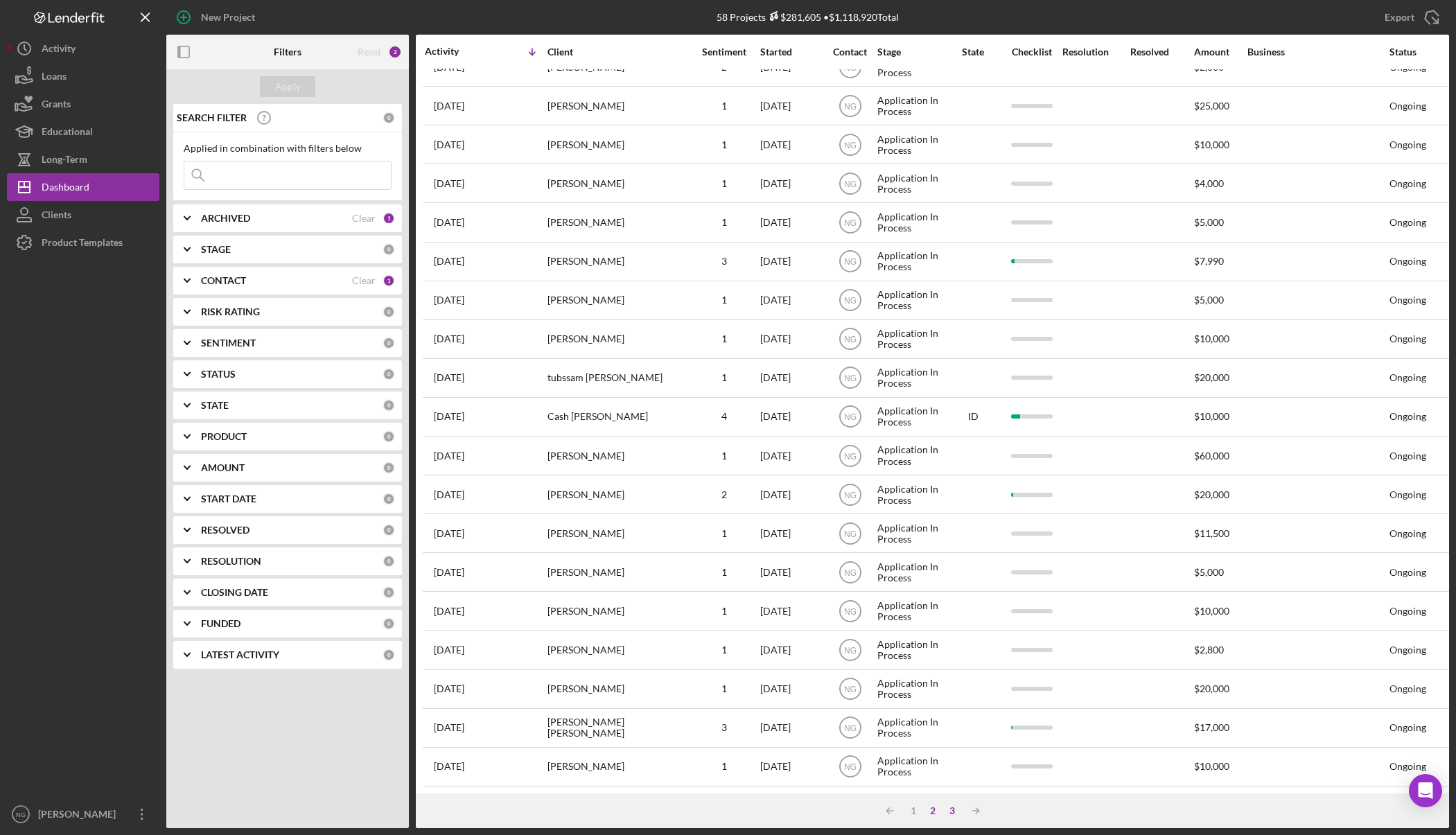
click at [951, 806] on div "3" at bounding box center [951, 810] width 20 height 11
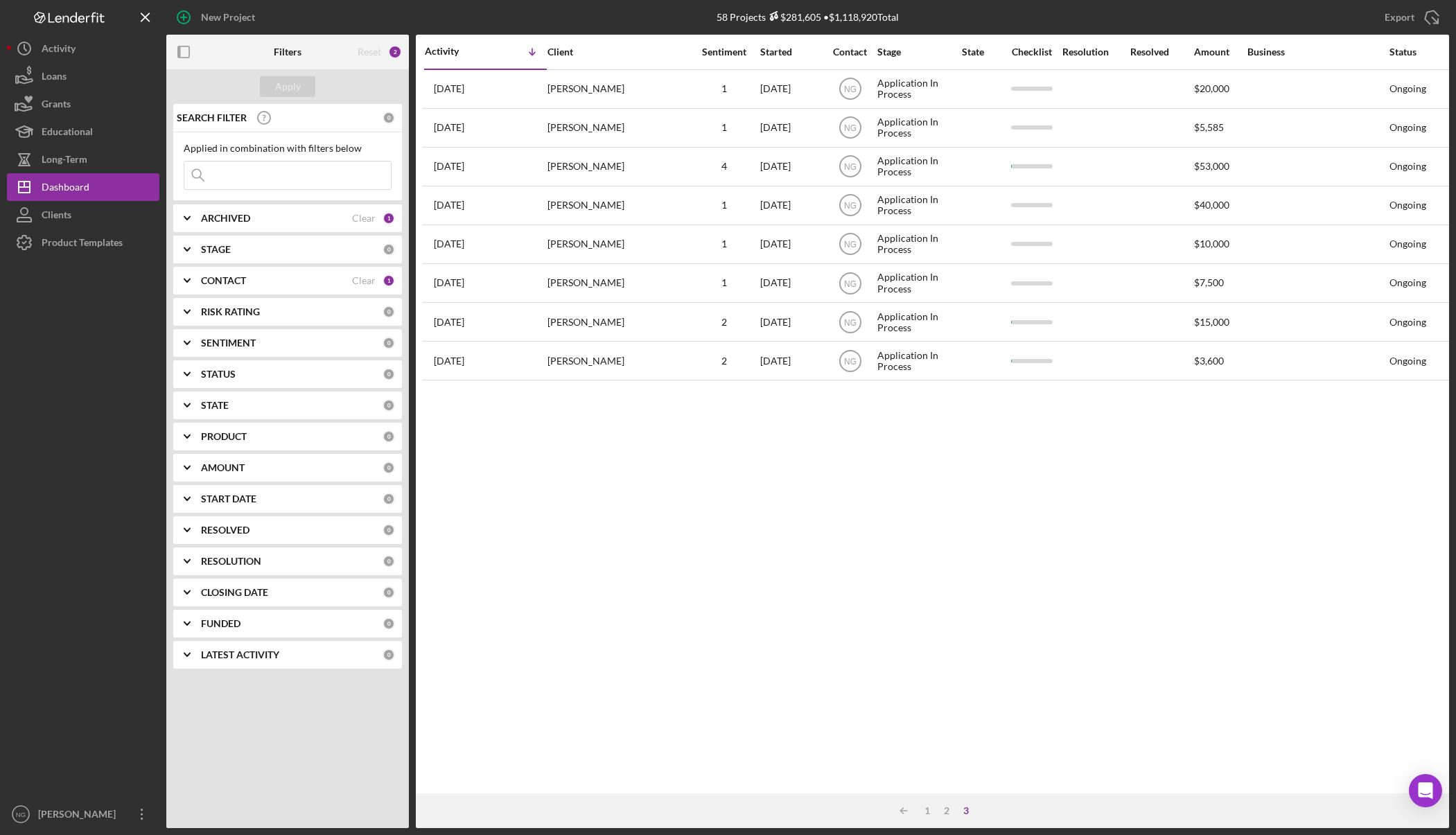
scroll to position [0, 0]
click at [924, 810] on div "1" at bounding box center [927, 810] width 20 height 11
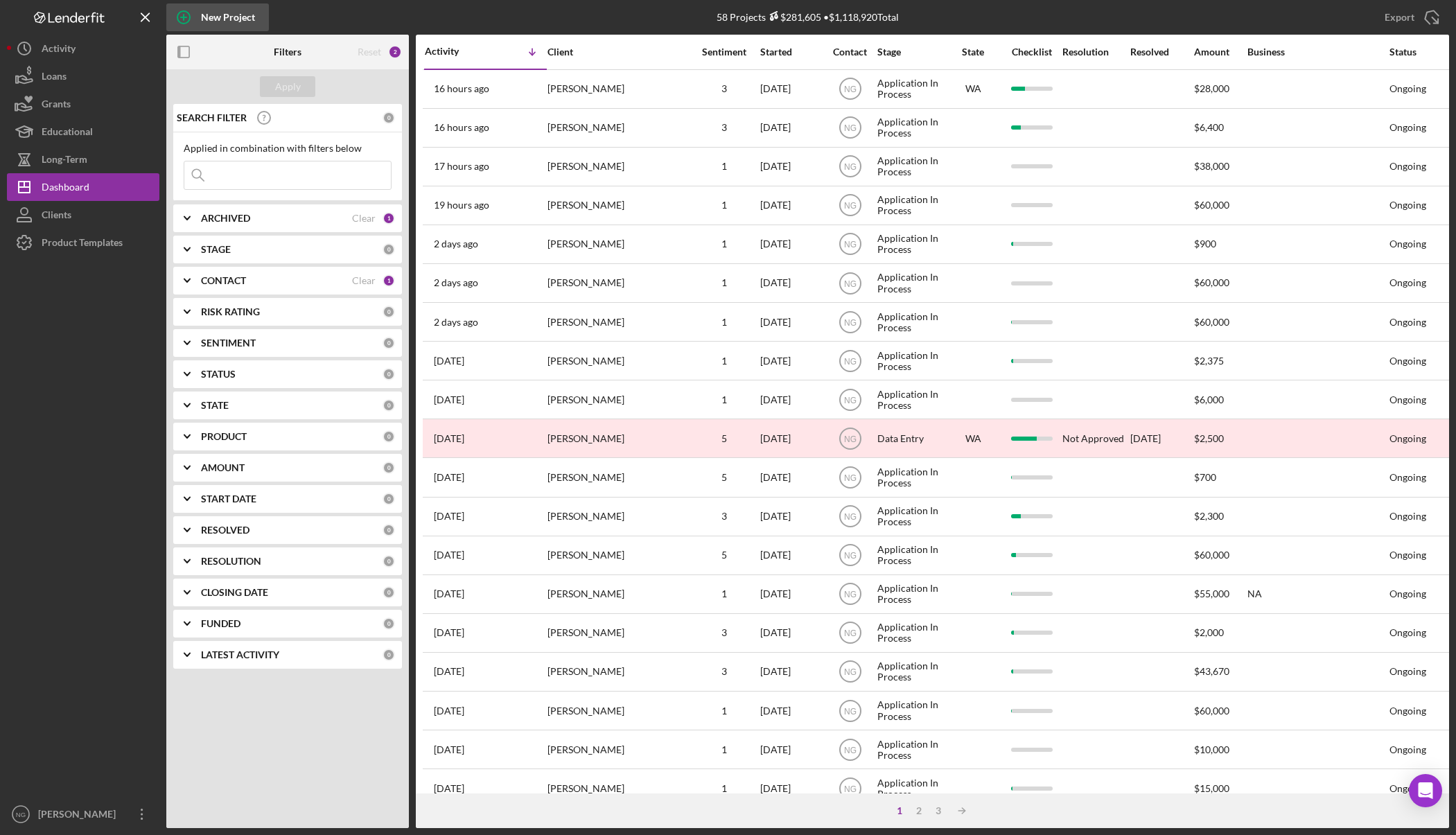
click at [220, 21] on div "New Project" at bounding box center [229, 17] width 54 height 28
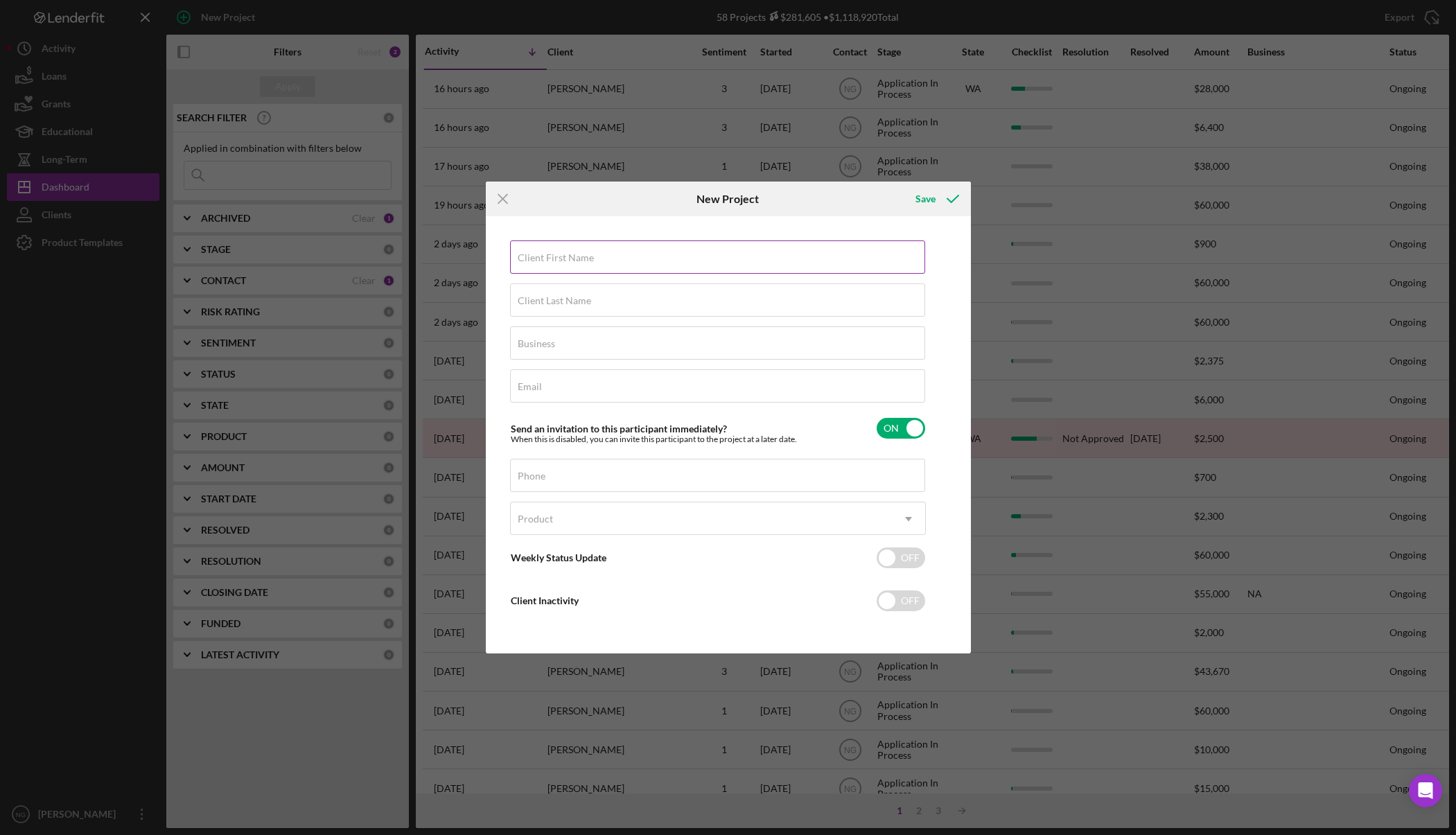
click at [562, 260] on label "Client First Name" at bounding box center [556, 257] width 76 height 11
click at [562, 260] on input "Client First Name" at bounding box center [717, 257] width 415 height 33
type input "Yvonne"
type input "Oglesby"
type input "NA"
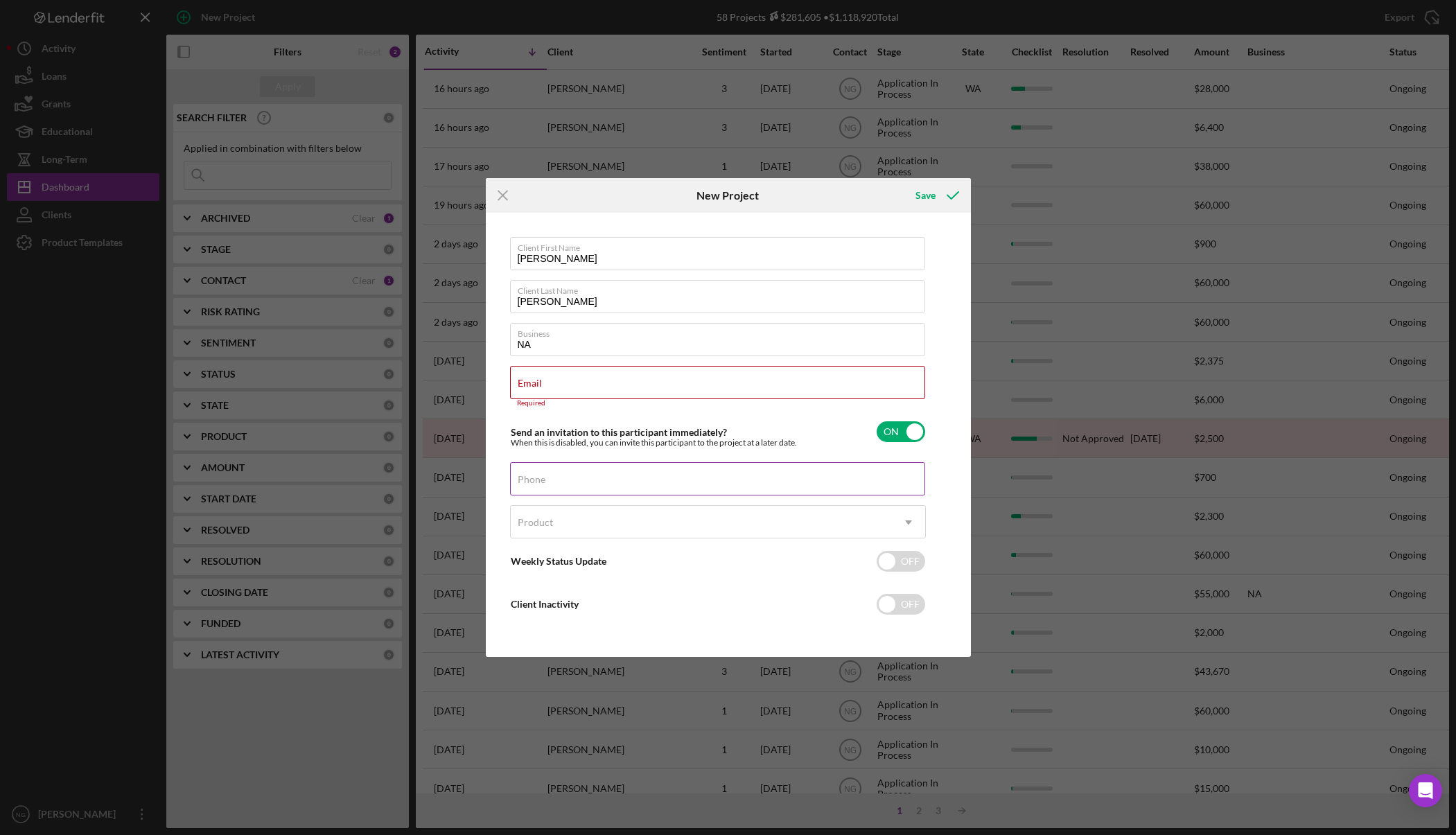
click at [567, 483] on div "Phone" at bounding box center [717, 479] width 415 height 35
type input "(425) 367-1566"
click at [583, 303] on input "Oglesby" at bounding box center [717, 296] width 415 height 33
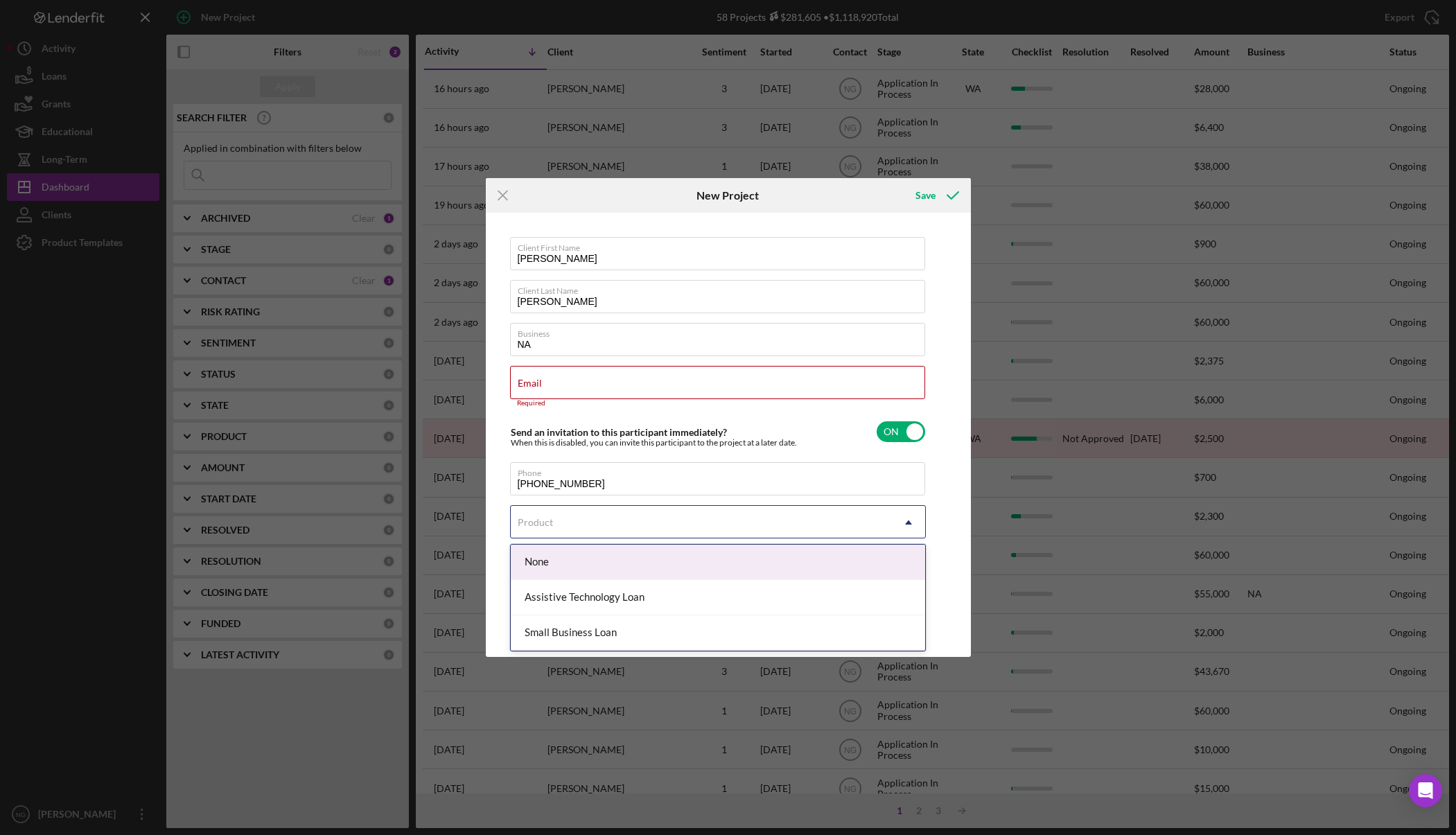
click at [538, 523] on div "Product" at bounding box center [535, 522] width 36 height 11
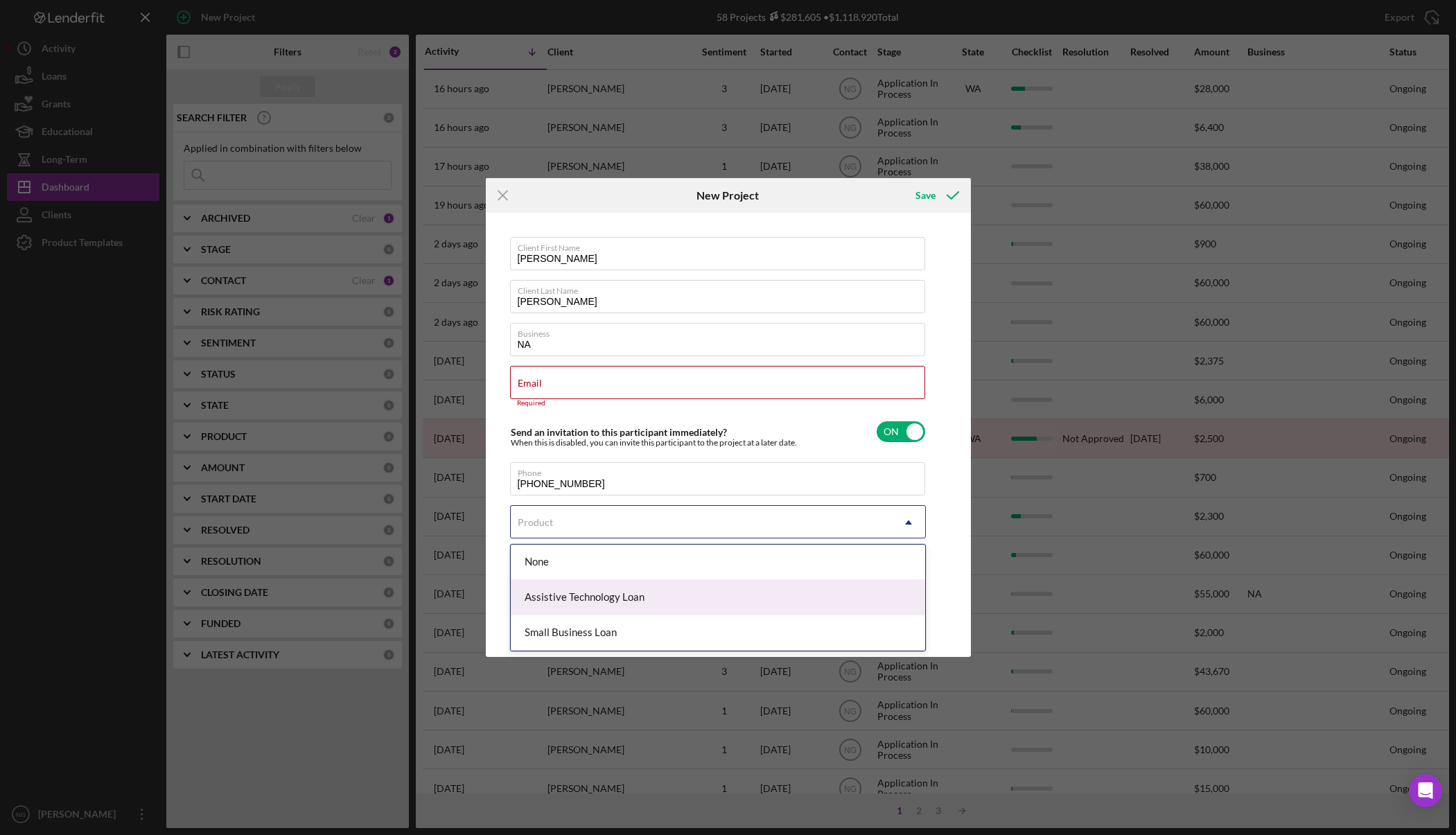
click at [556, 593] on div "Assistive Technology Loan" at bounding box center [718, 598] width 415 height 36
checkbox input "true"
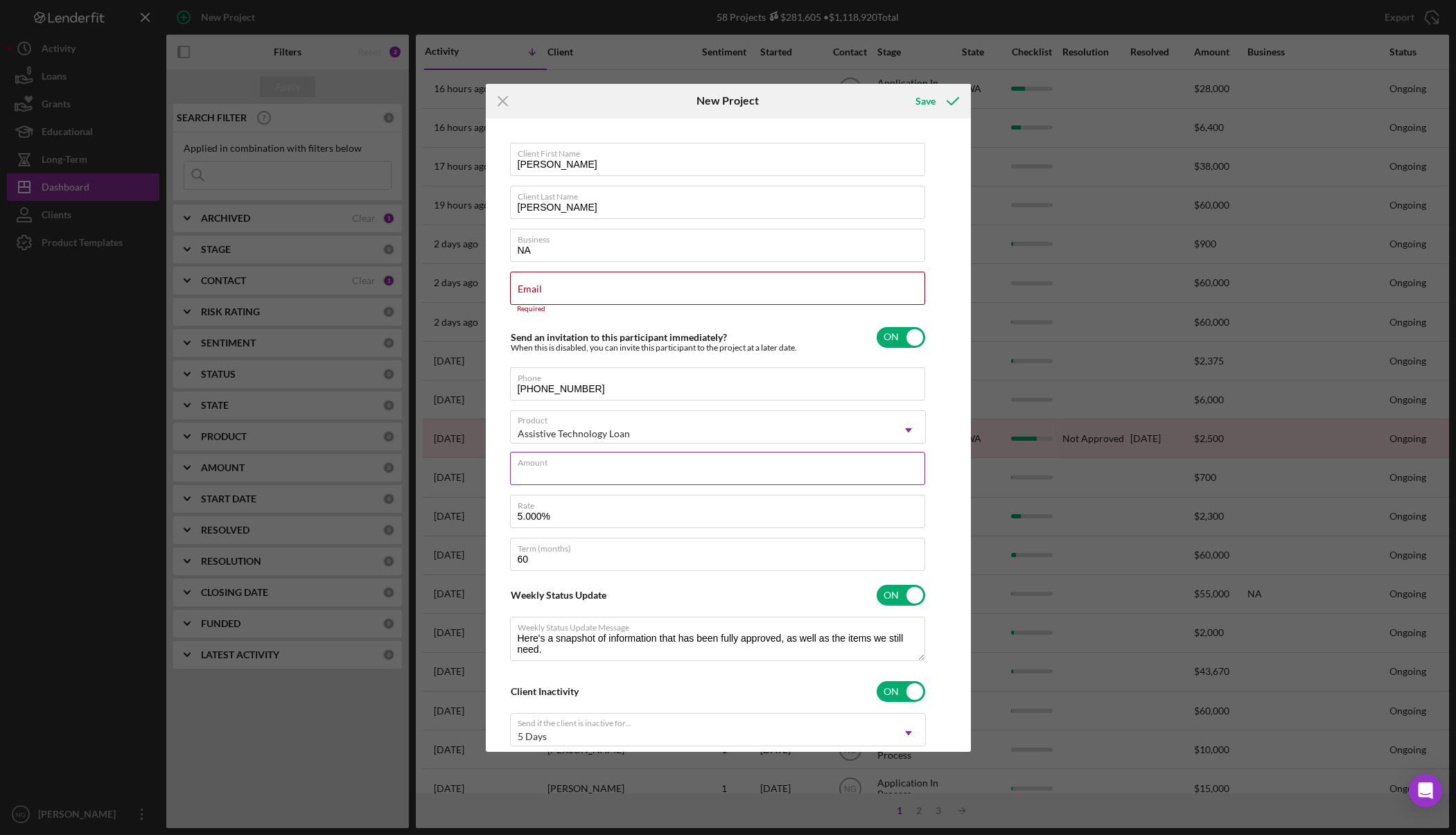
click at [607, 477] on input "Amount" at bounding box center [717, 468] width 415 height 33
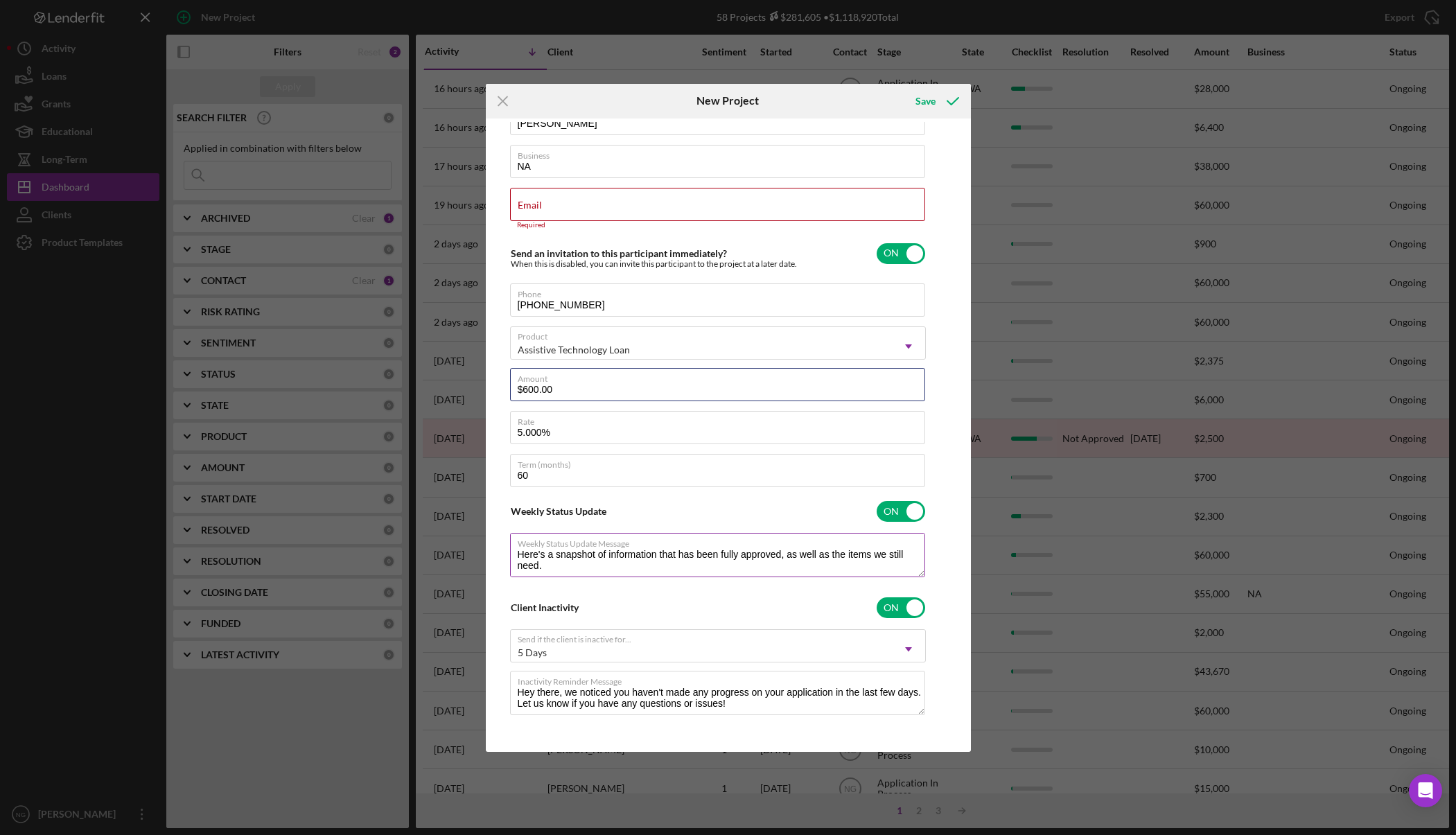
scroll to position [88, 0]
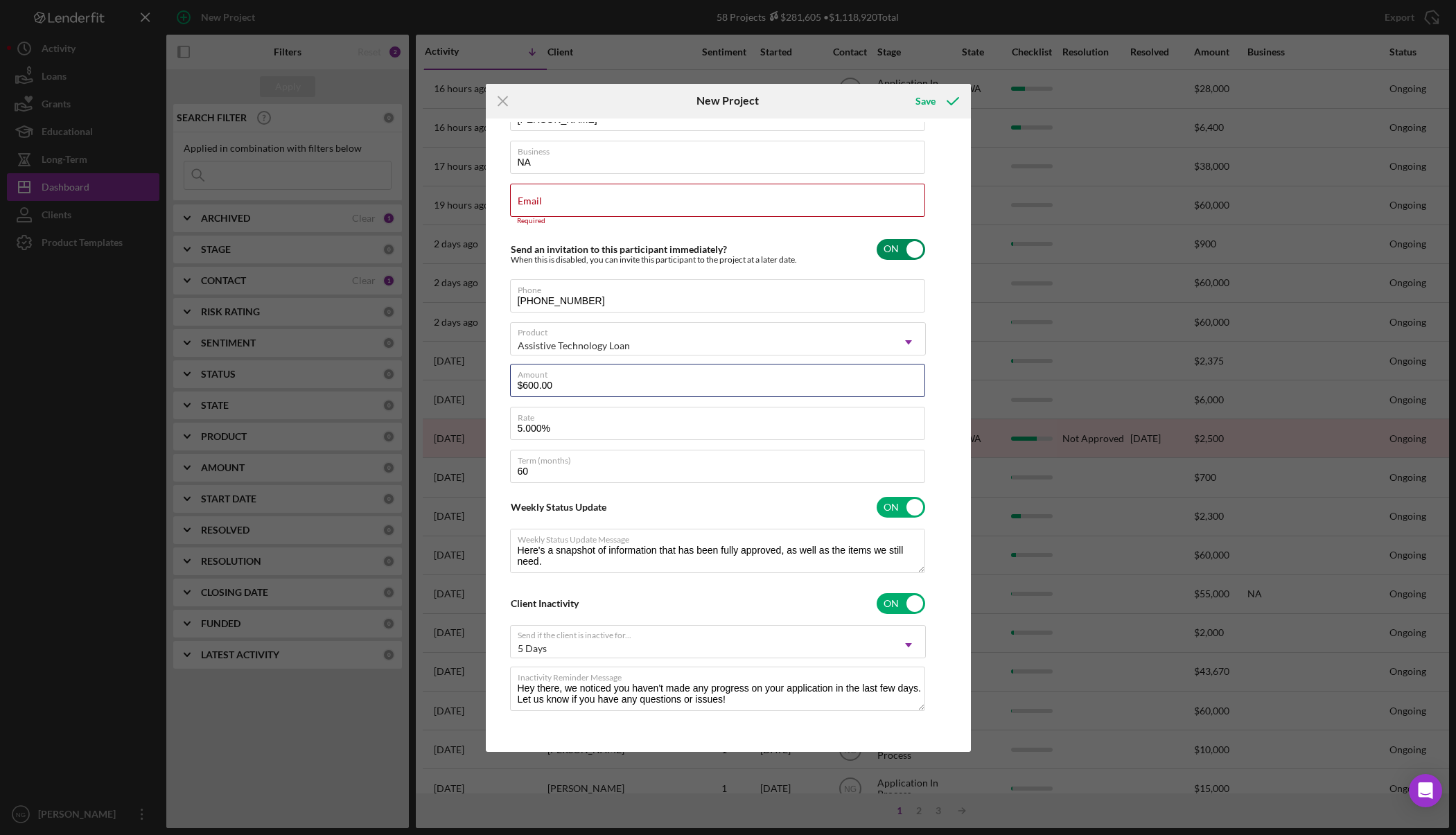
type input "$600.00"
click at [917, 250] on input "checkbox" at bounding box center [900, 249] width 48 height 20
checkbox input "false"
click at [622, 208] on input "Email" at bounding box center [717, 200] width 415 height 33
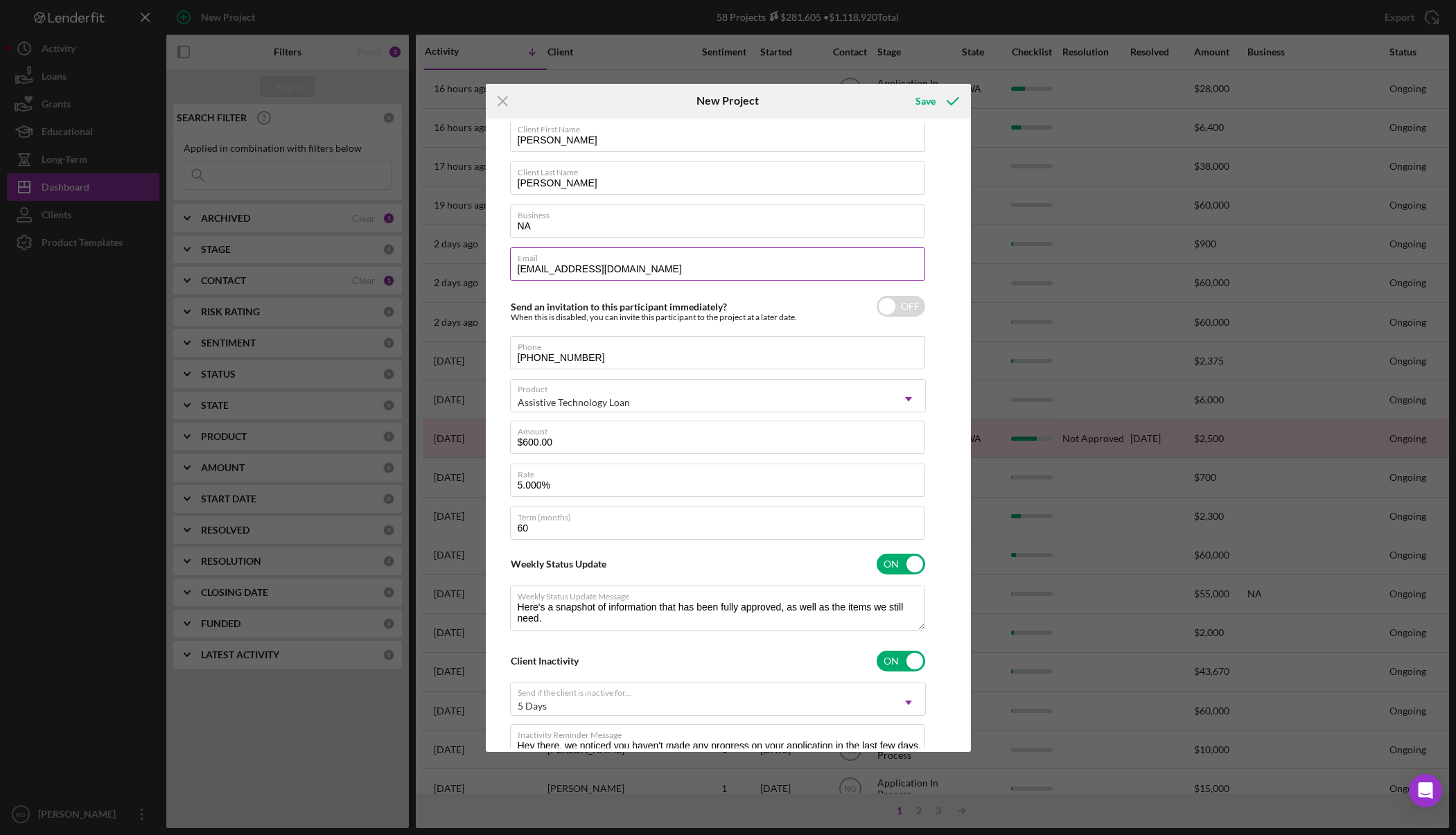
scroll to position [0, 0]
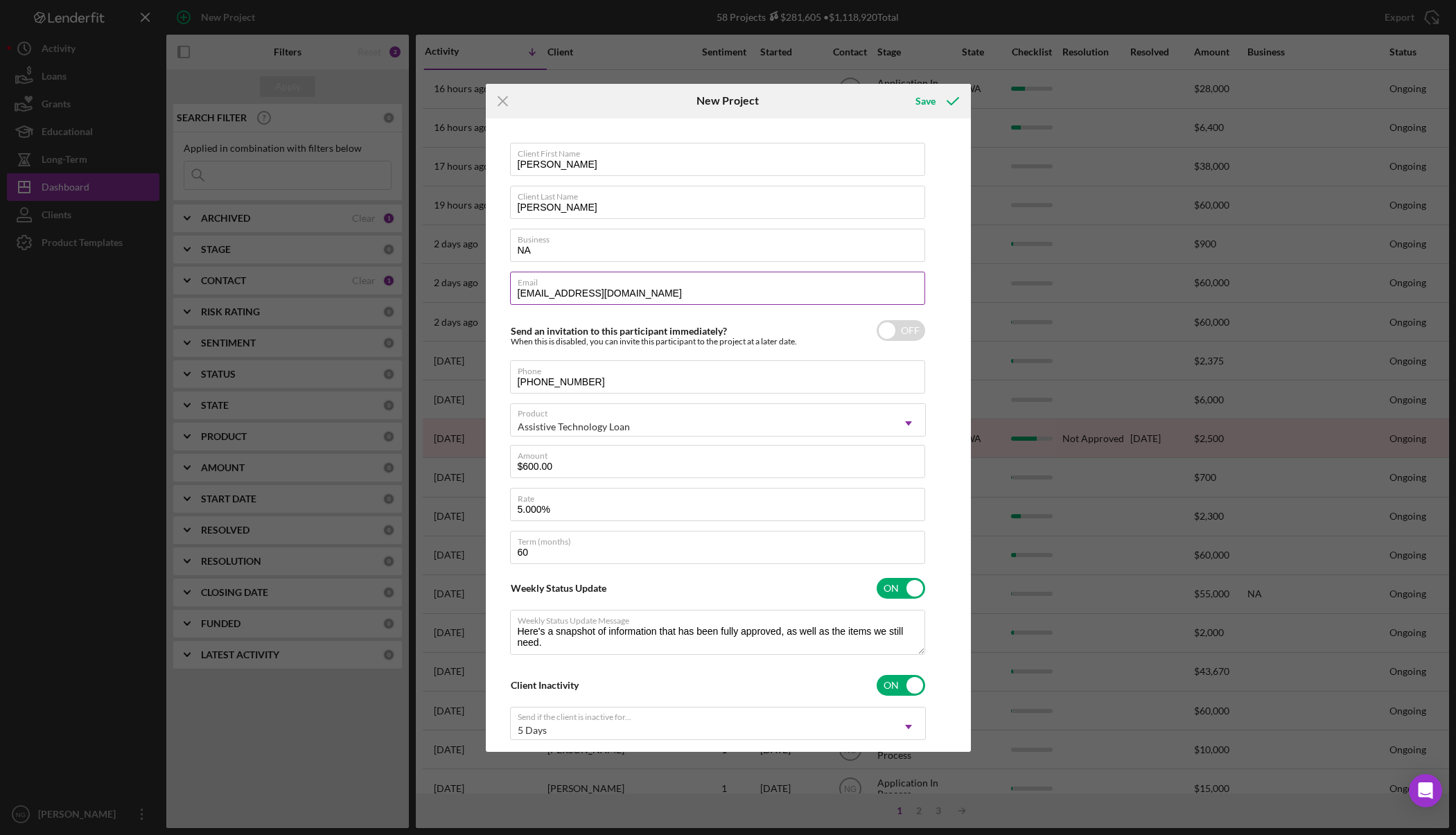
click at [571, 295] on input "oglesbyyvohne561@gmail.com" at bounding box center [717, 288] width 415 height 33
type input "oglesbyyvonne561@gmail.com"
click at [944, 103] on icon "submit" at bounding box center [952, 101] width 35 height 35
checkbox input "true"
checkbox input "false"
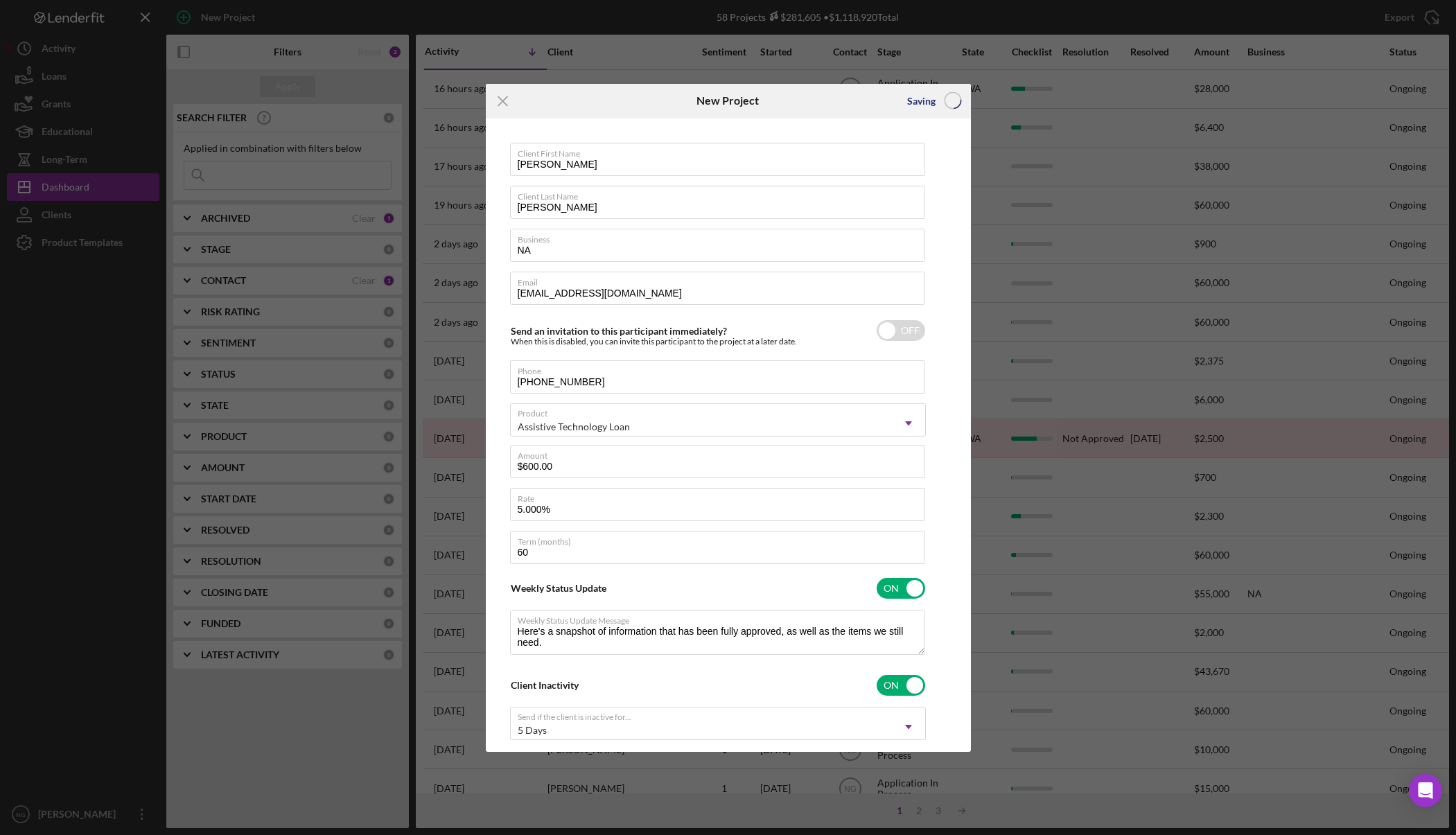
checkbox input "false"
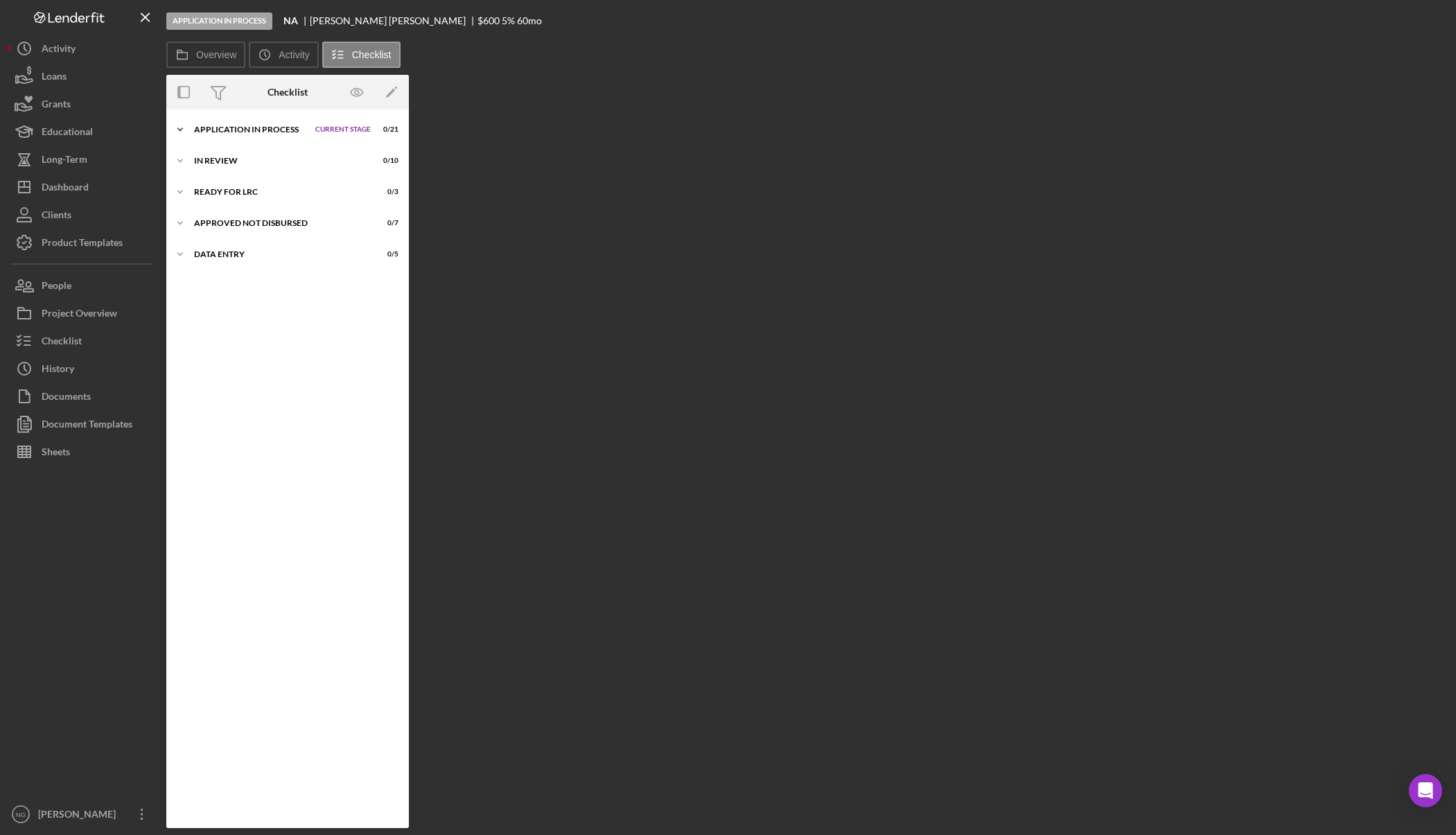
click at [270, 123] on div "Icon/Expander Application In Process Current Stage 0 / 21 Set Stage" at bounding box center [287, 129] width 242 height 28
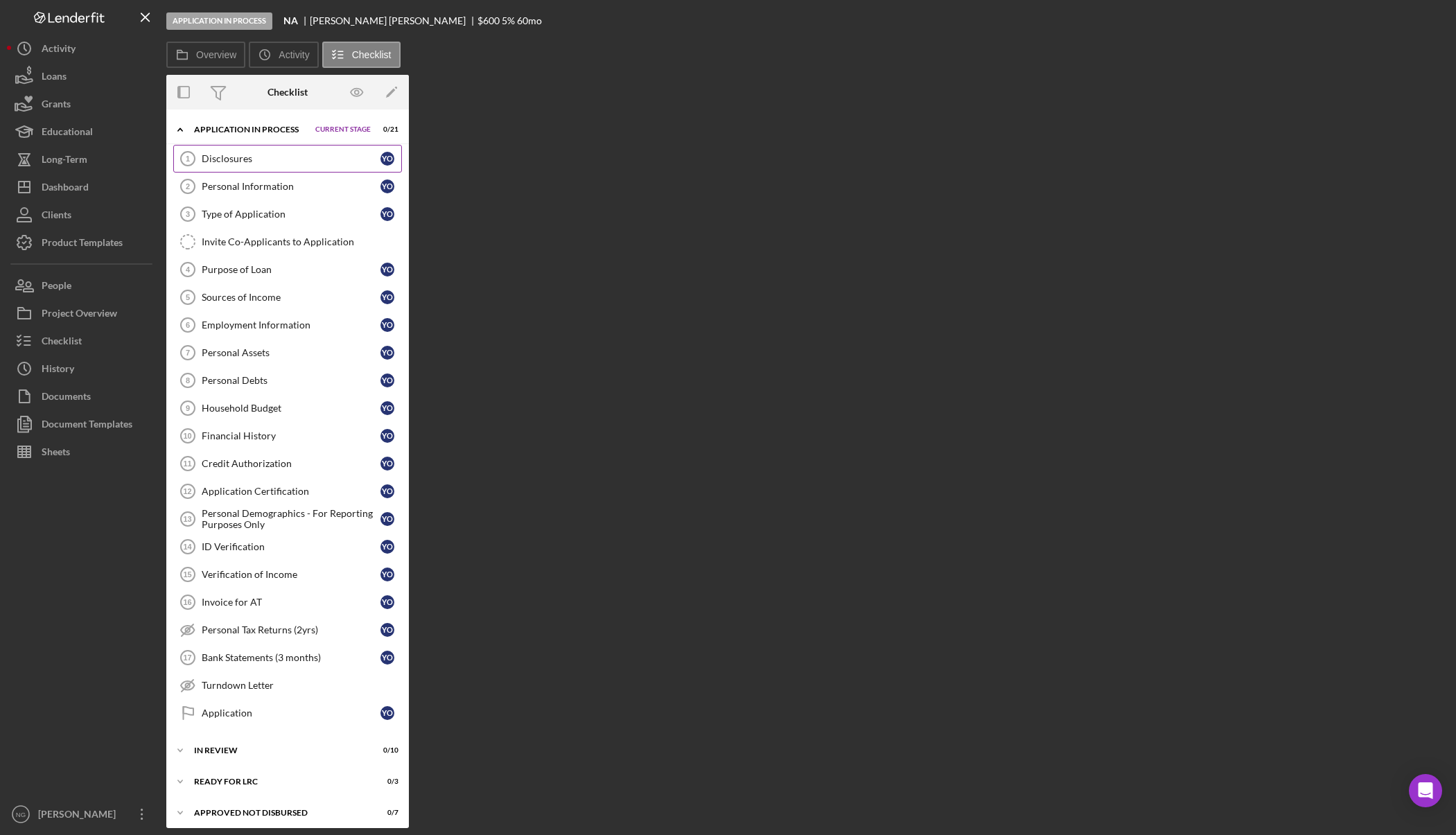
click at [250, 155] on div "Disclosures" at bounding box center [291, 158] width 178 height 11
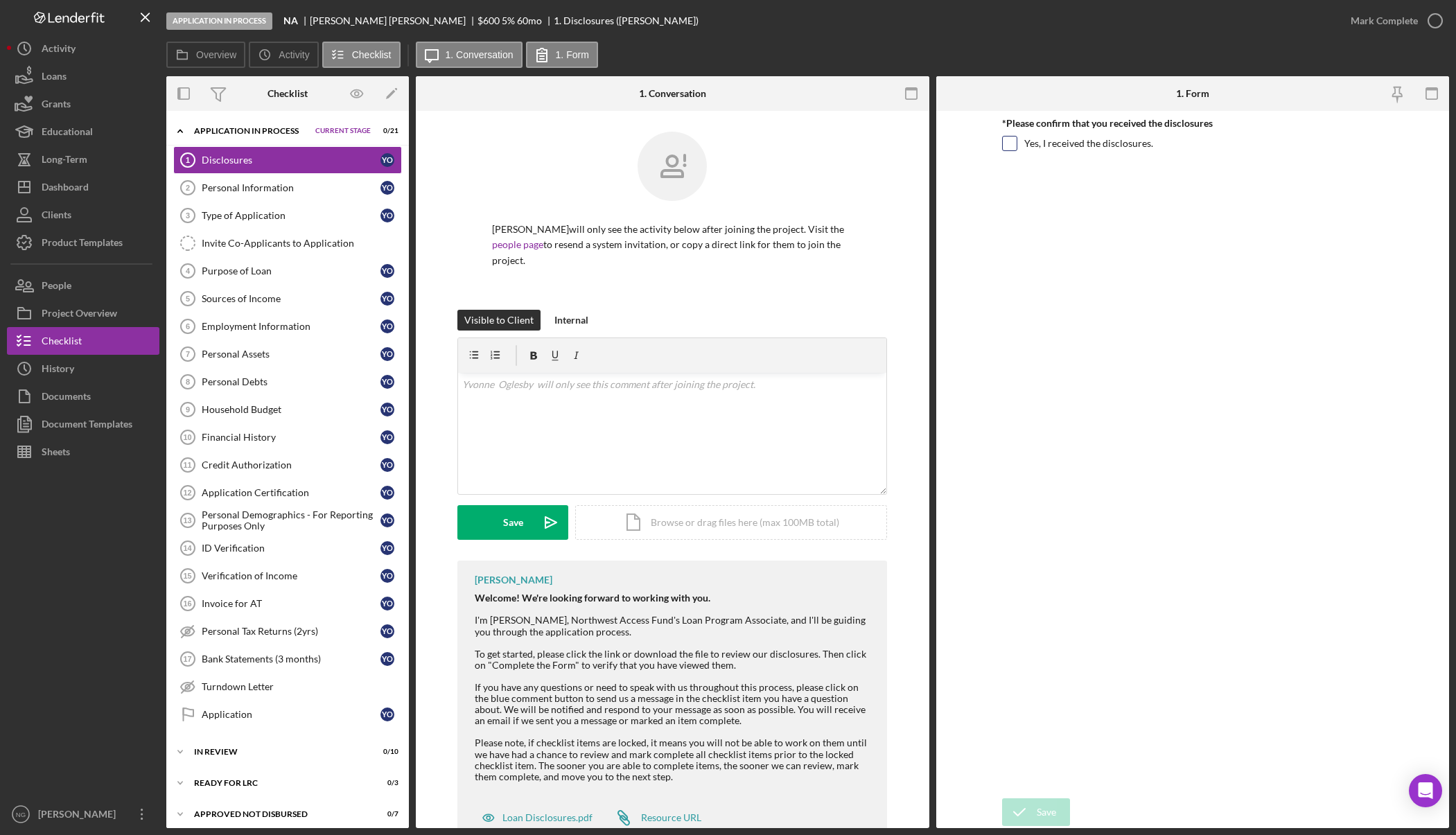
click at [1005, 145] on input "Yes, I received the disclosures." at bounding box center [1009, 144] width 14 height 14
checkbox input "true"
click at [1052, 811] on div "Save" at bounding box center [1046, 812] width 20 height 28
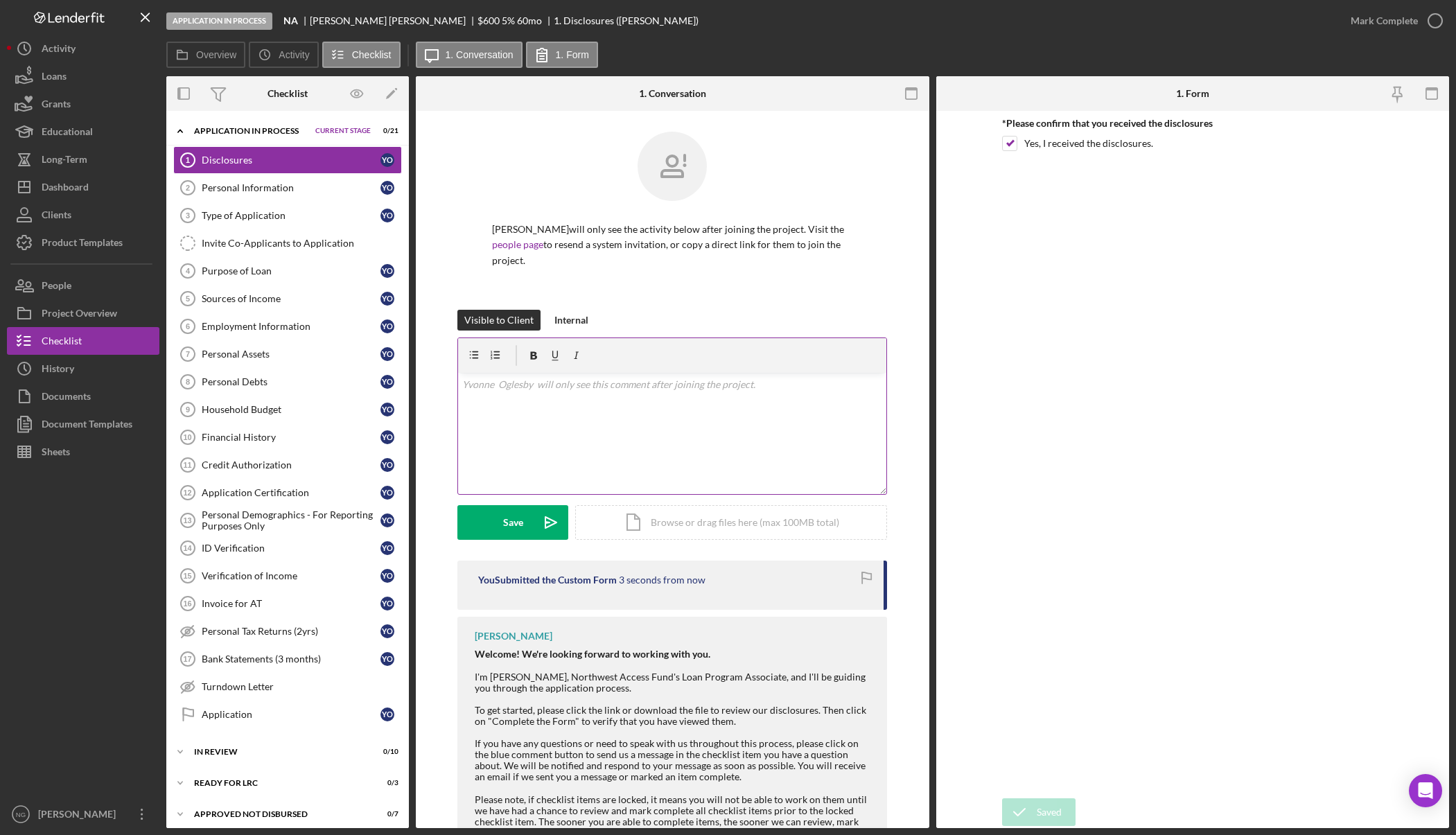
click at [691, 481] on div "v Color teal Color pink Remove color Add row above Add row below Add column bef…" at bounding box center [672, 433] width 428 height 121
click at [505, 527] on div "Save" at bounding box center [513, 522] width 20 height 35
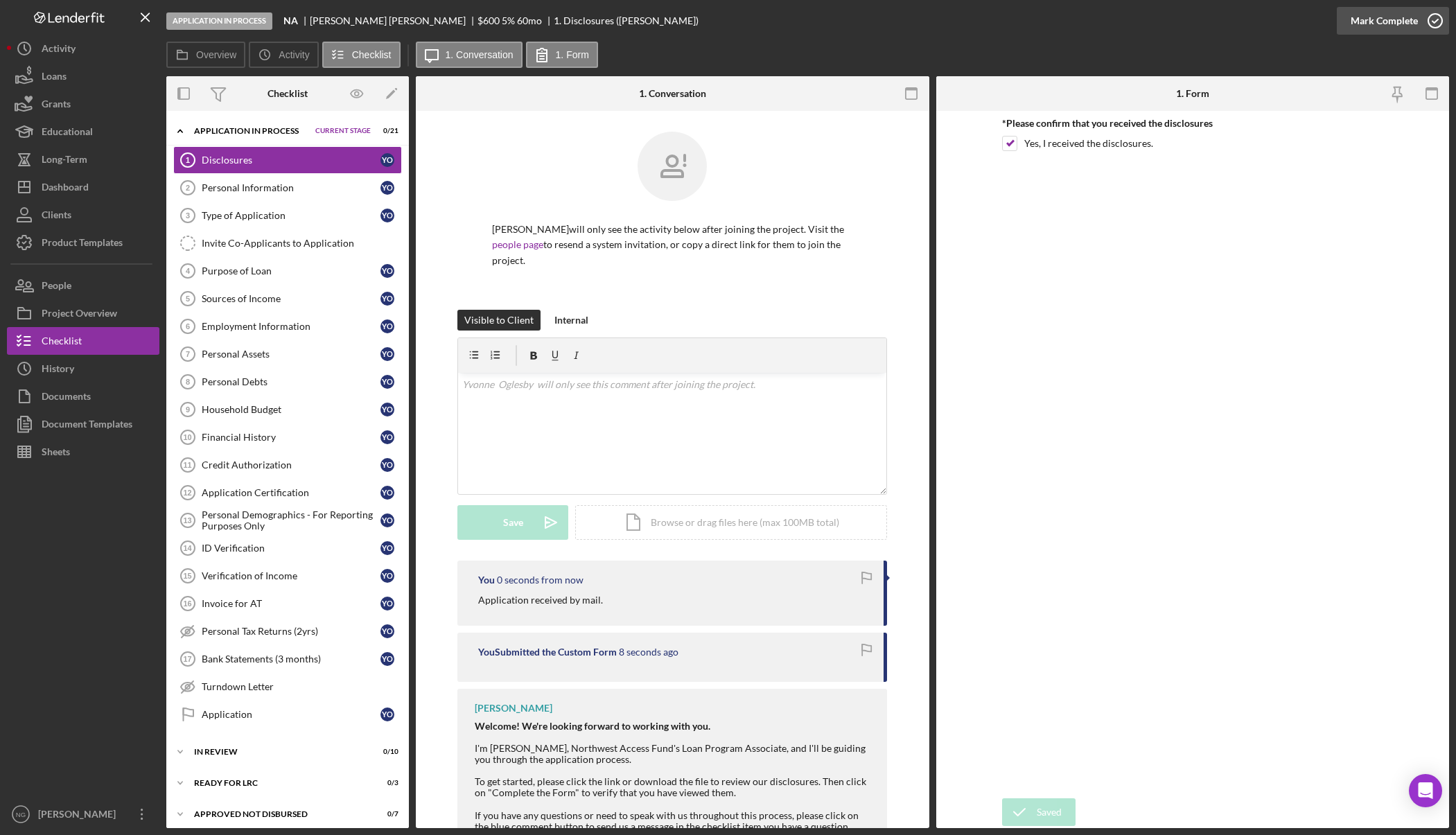
click at [1440, 15] on icon "button" at bounding box center [1435, 20] width 35 height 35
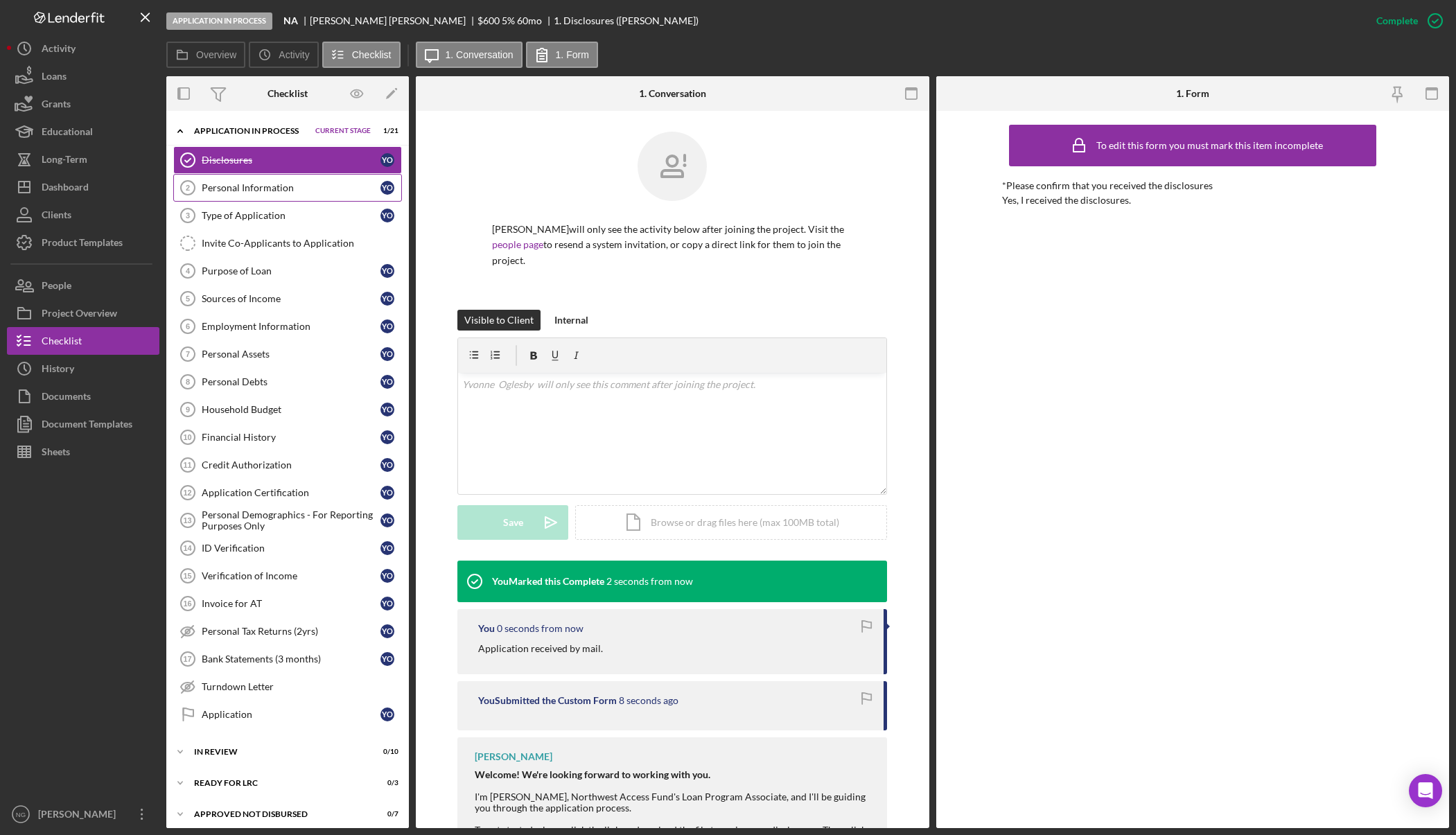
click at [271, 189] on div "Personal Information" at bounding box center [291, 188] width 178 height 11
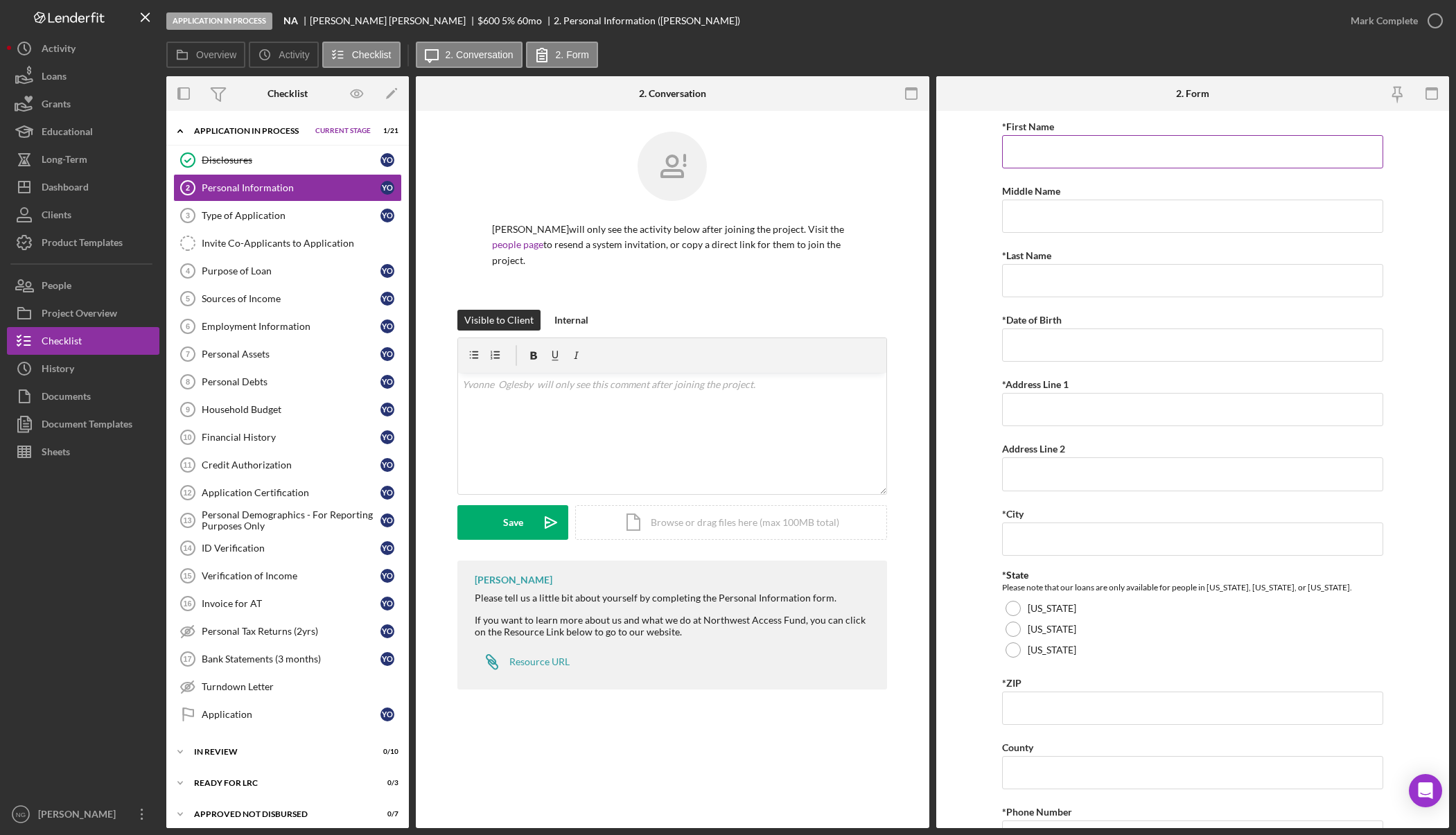
click at [1109, 144] on input "*First Name" at bounding box center [1192, 151] width 381 height 33
type input "Yvonne"
type input "Oglesby"
click at [54, 287] on div "People" at bounding box center [56, 287] width 30 height 31
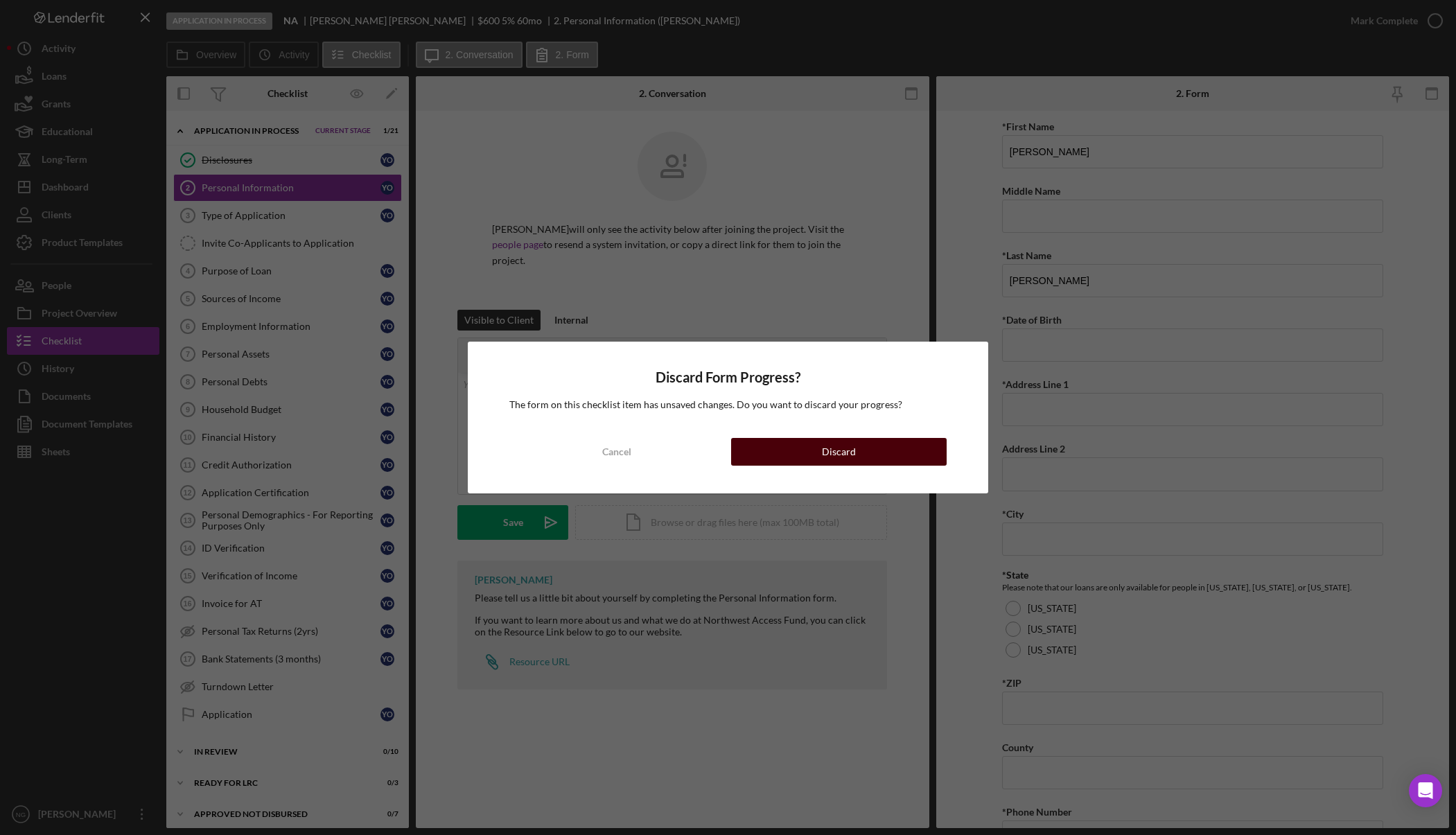
click at [844, 453] on div "Discard" at bounding box center [838, 451] width 34 height 28
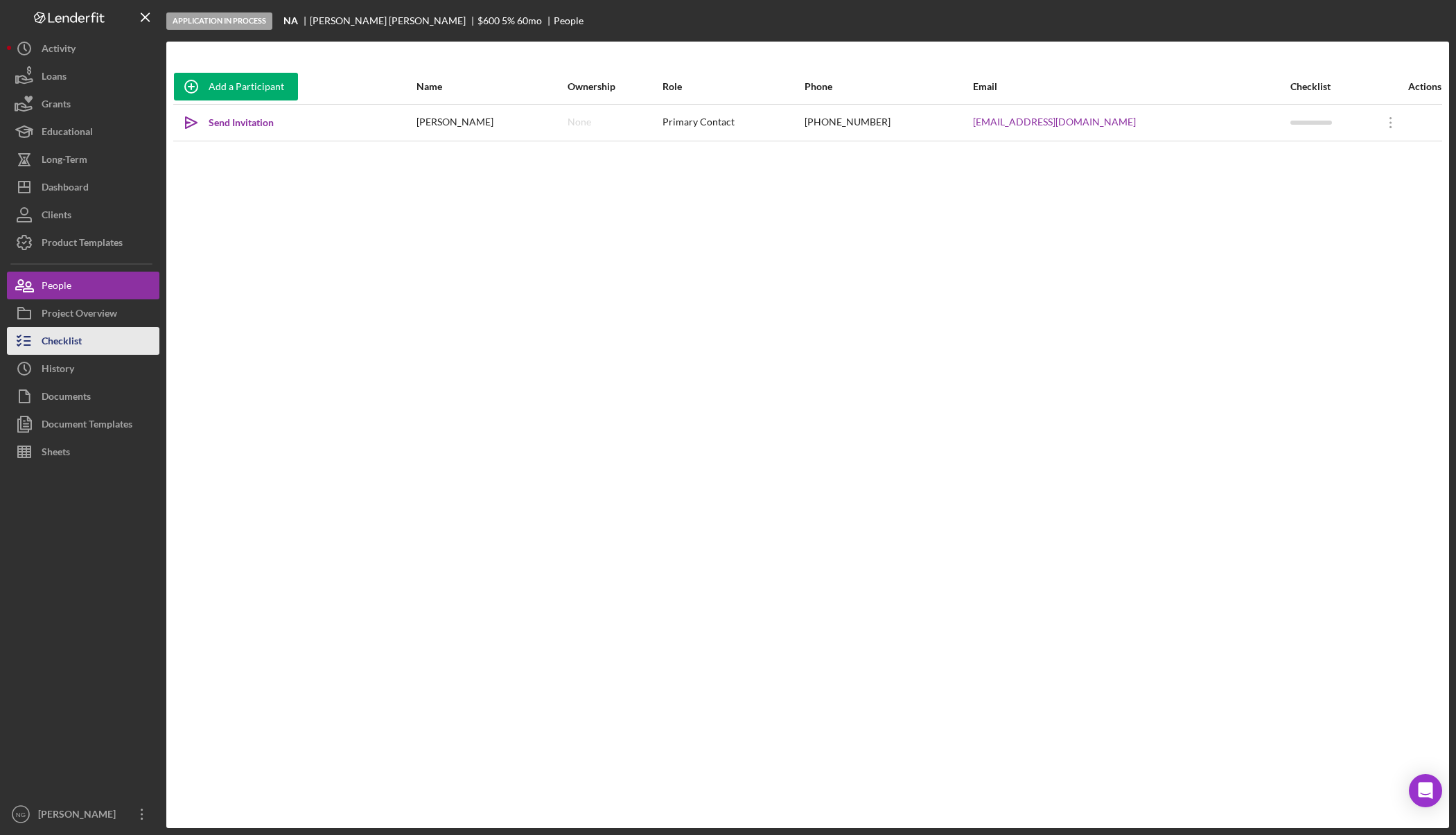
click at [81, 337] on div "Checklist" at bounding box center [61, 342] width 40 height 31
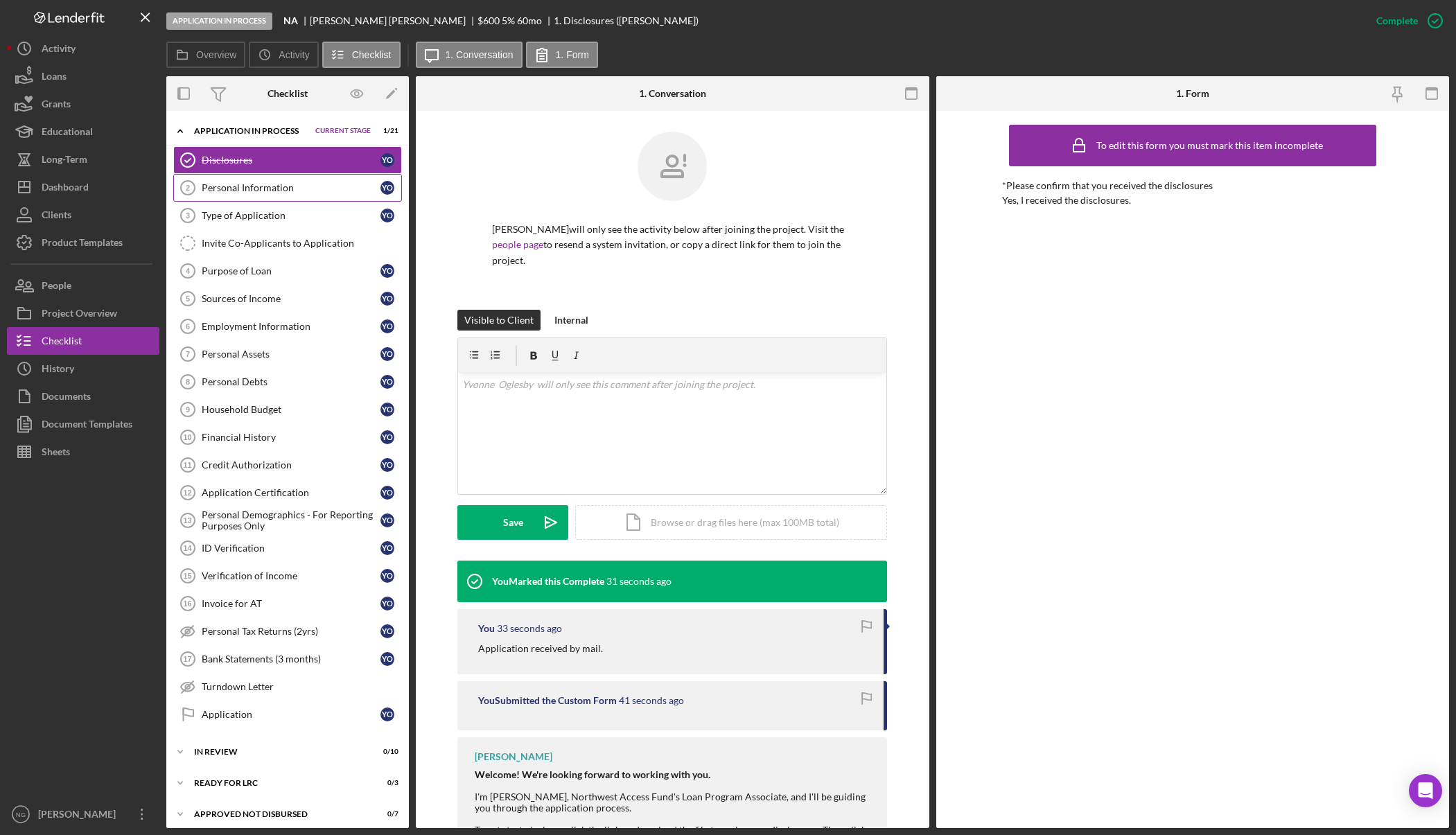
click at [296, 191] on div "Personal Information" at bounding box center [291, 188] width 178 height 11
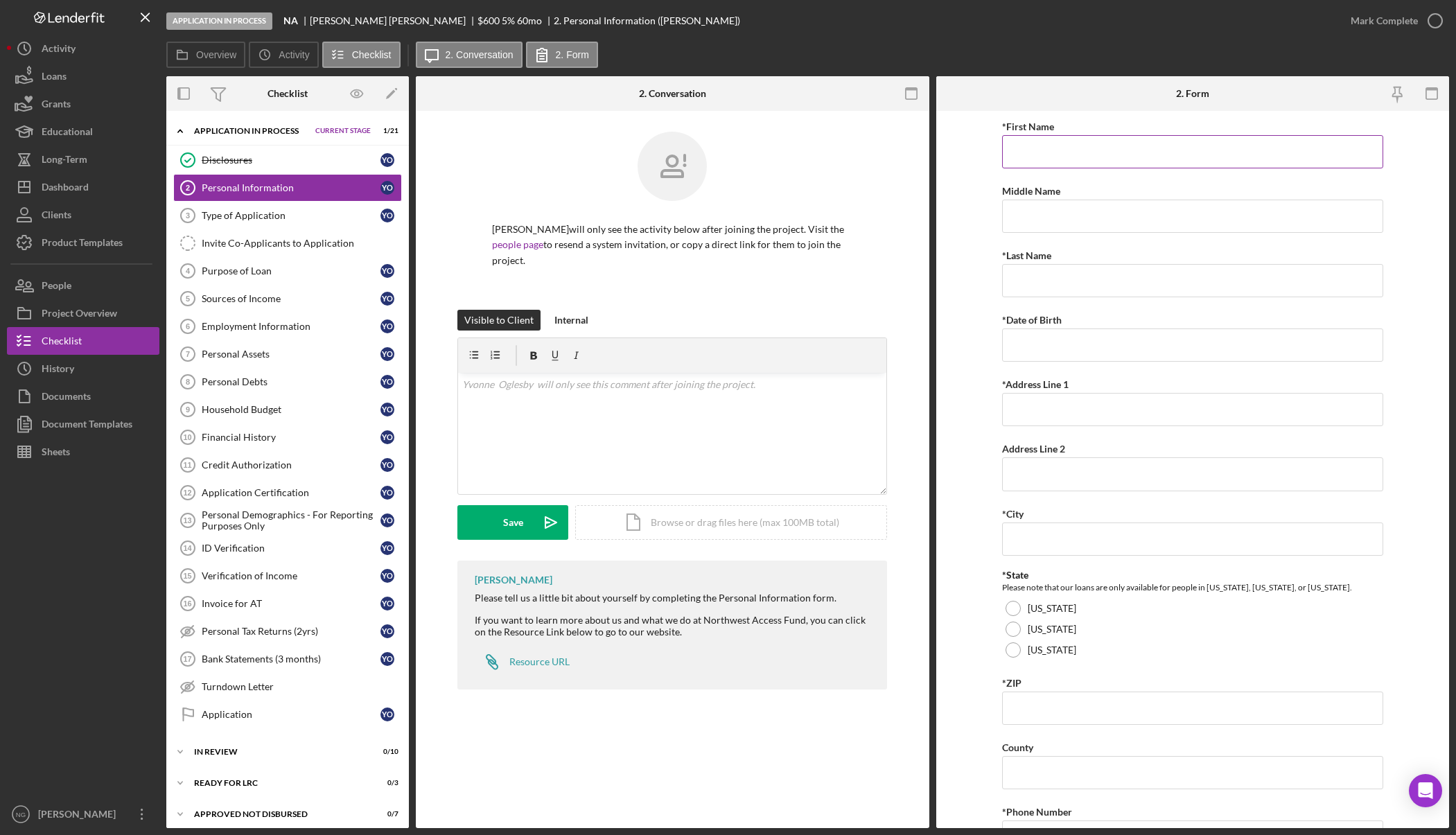
click at [1041, 122] on label "*First Name" at bounding box center [1027, 127] width 52 height 12
click at [1041, 135] on input "*First Name" at bounding box center [1192, 151] width 381 height 33
click at [1039, 152] on input "*First Name" at bounding box center [1192, 151] width 381 height 33
type input "Yvonne"
type input "Oglesby"
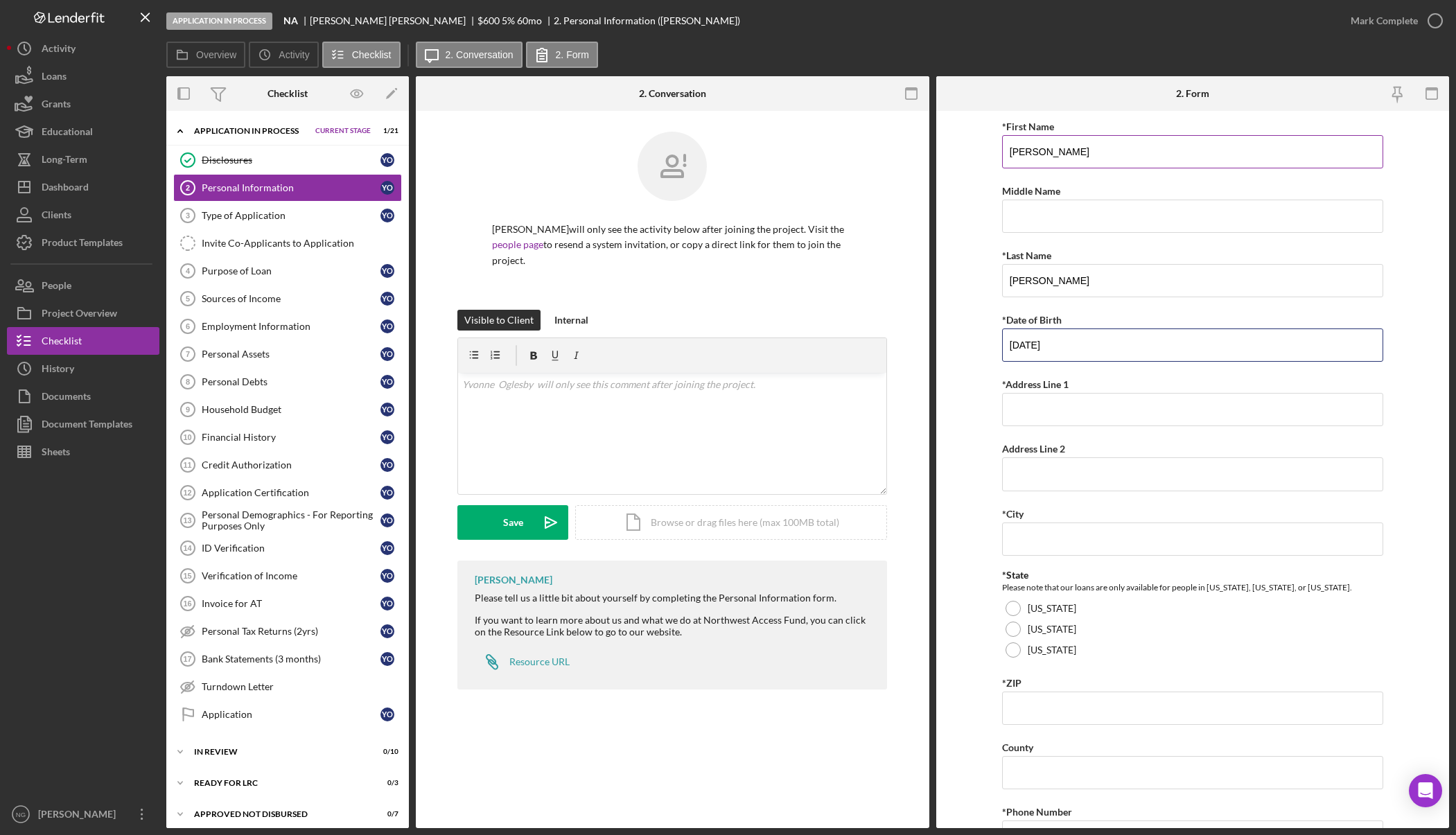
type input "12/28/1956"
type input "1014 Boylston Ave"
click at [1090, 476] on input "Address Line 2" at bounding box center [1192, 473] width 381 height 33
type input "Seattle"
type input "98104"
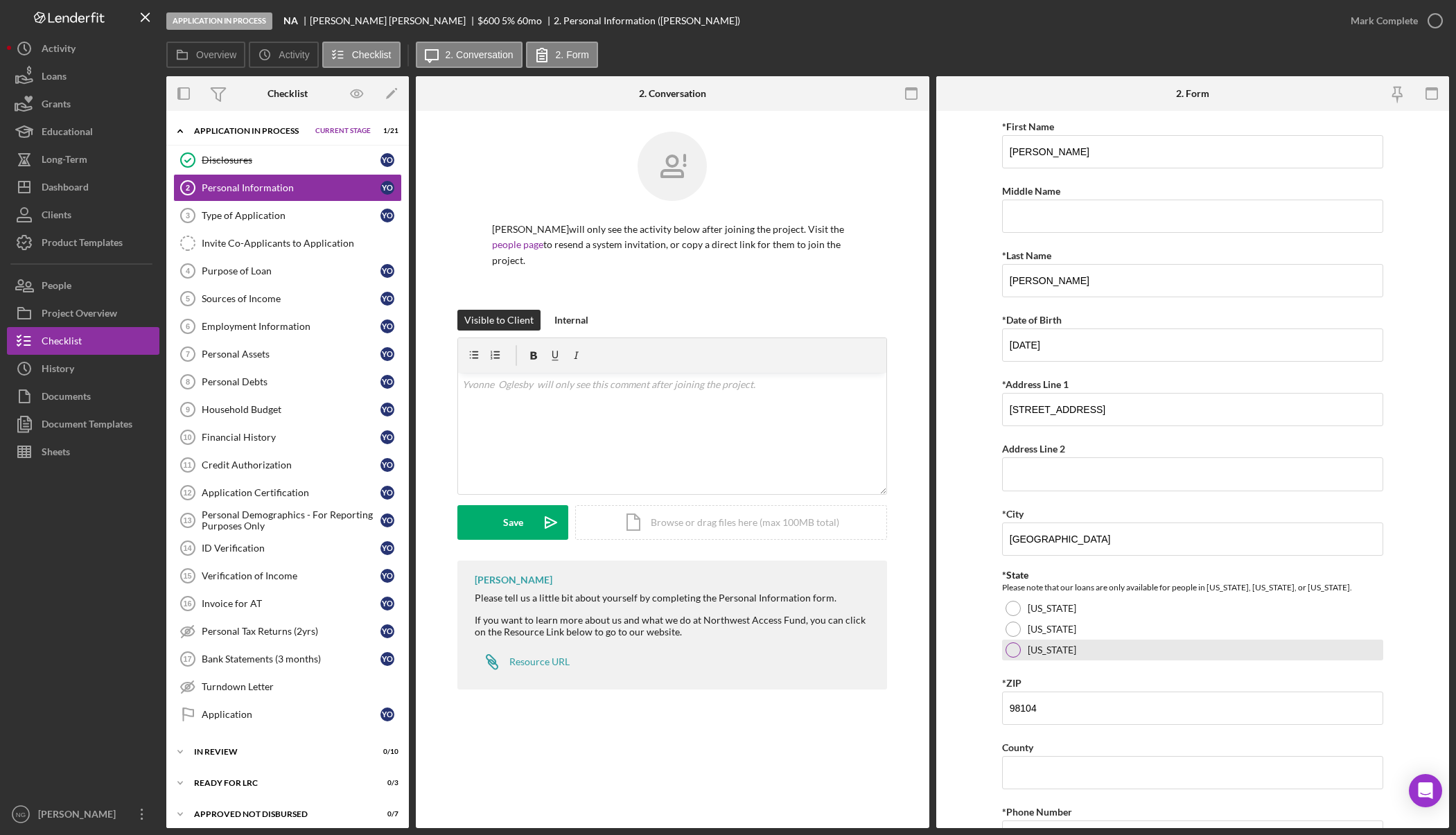
click at [1011, 651] on div at bounding box center [1013, 650] width 15 height 15
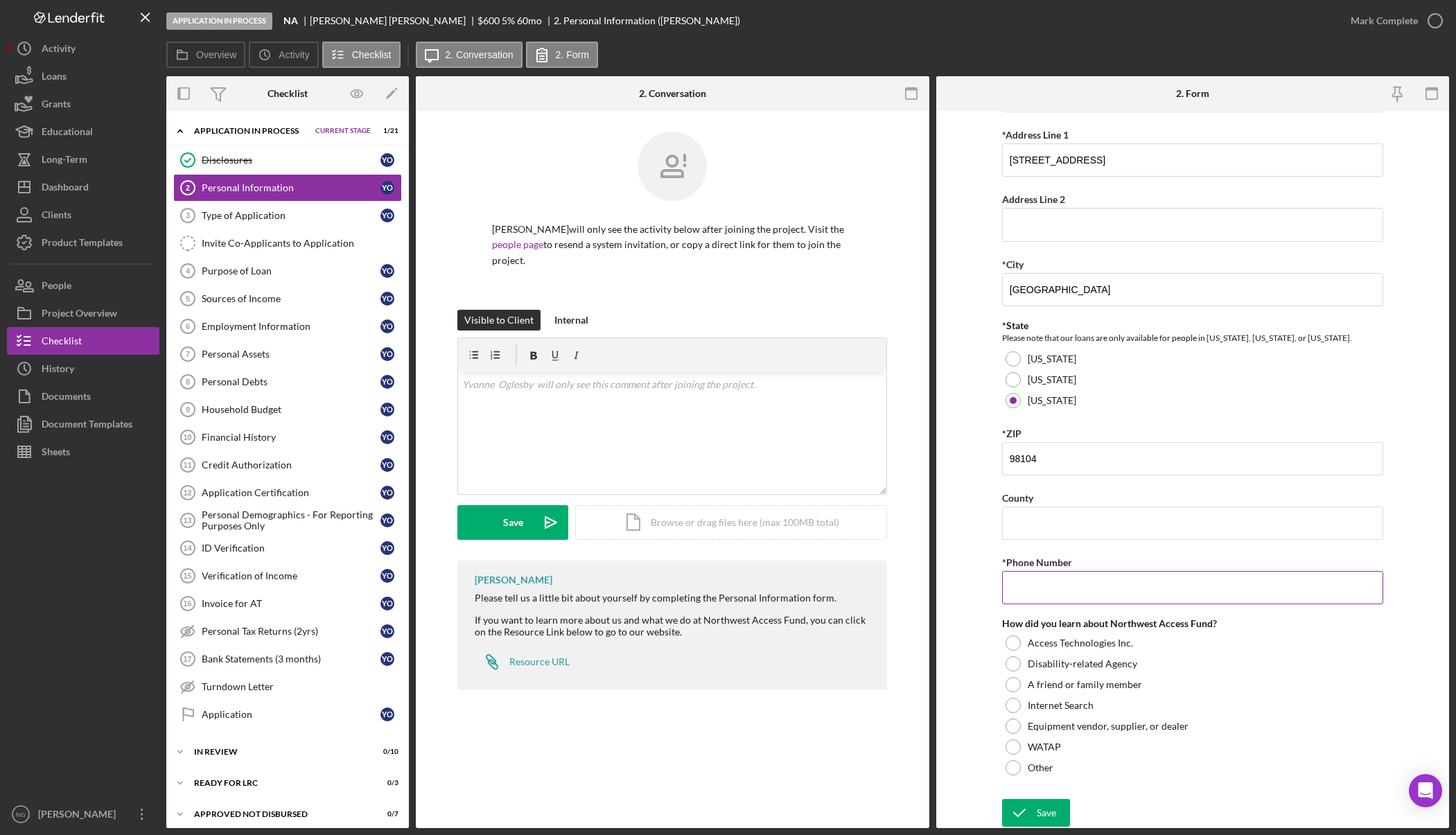
scroll to position [250, 0]
click at [1047, 524] on input "County" at bounding box center [1192, 522] width 381 height 33
type input "King"
type input "(425) 367-1566"
click at [575, 319] on div "Internal" at bounding box center [572, 320] width 34 height 20
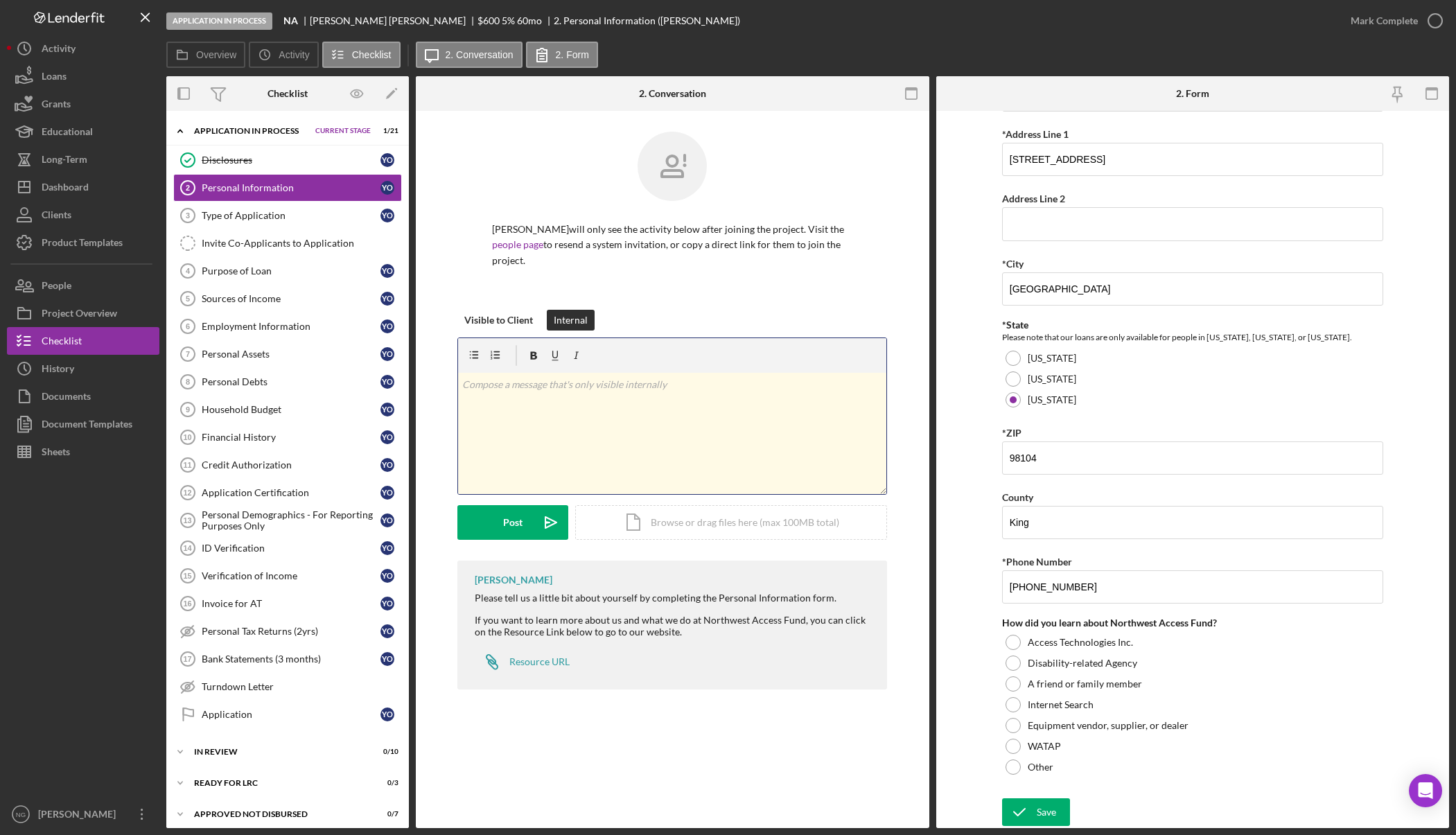
click at [555, 385] on p at bounding box center [672, 385] width 420 height 15
click at [528, 516] on button "Post Icon/icon-invite-send" at bounding box center [512, 522] width 111 height 35
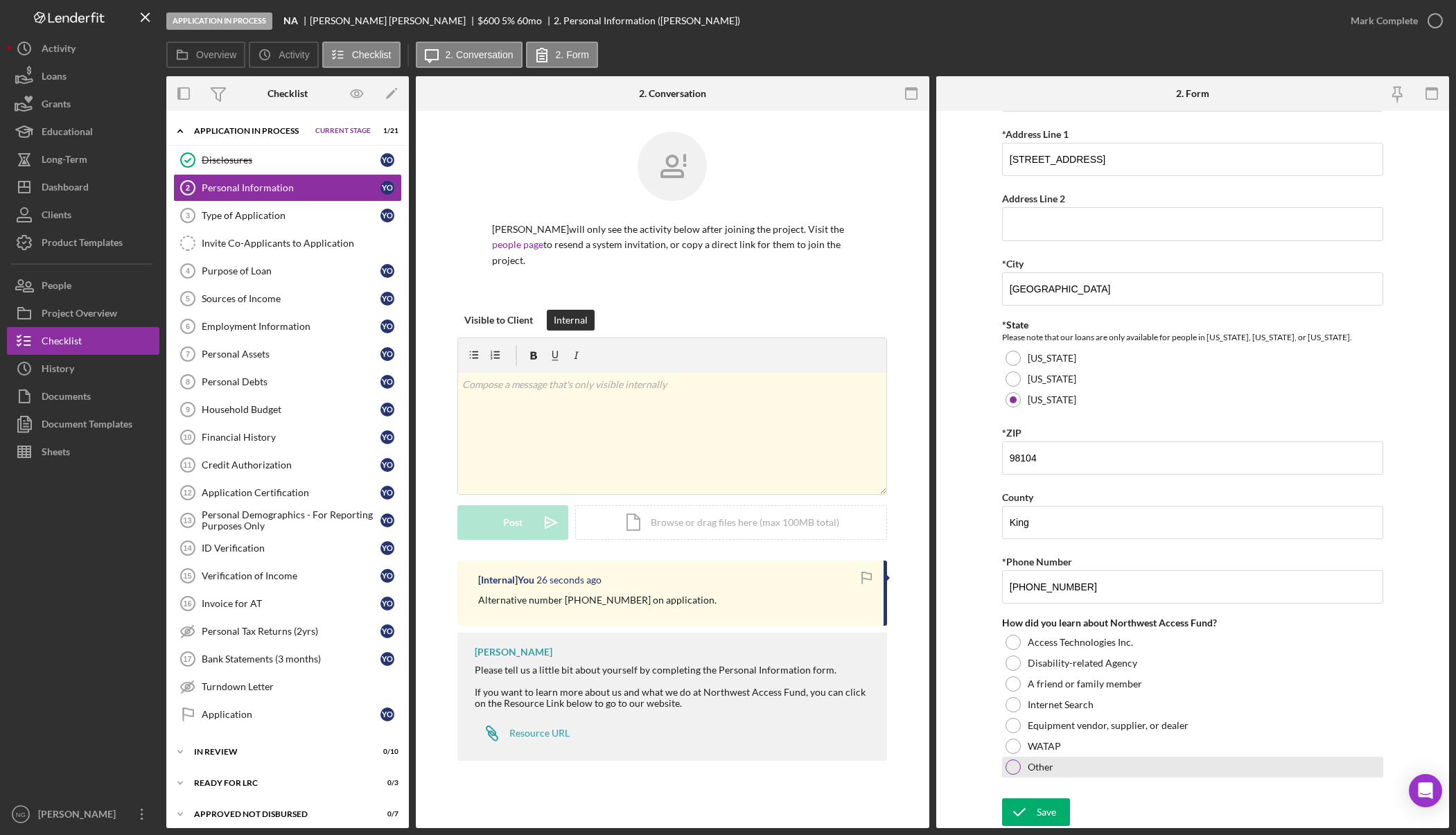
click at [1016, 766] on div at bounding box center [1013, 767] width 15 height 15
type textarea "Bridge Ministries"
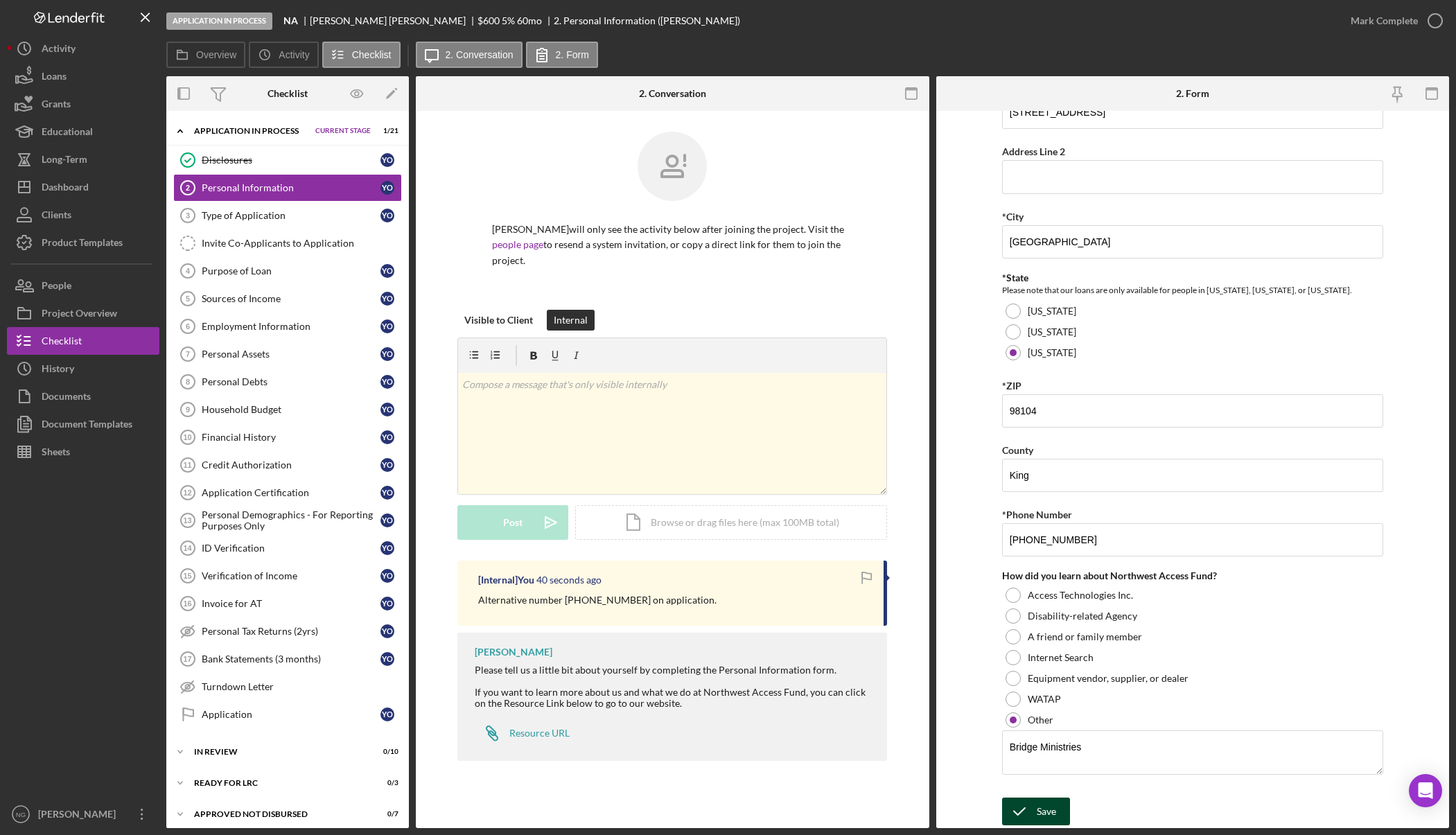
click at [1036, 806] on div "Save" at bounding box center [1046, 811] width 20 height 28
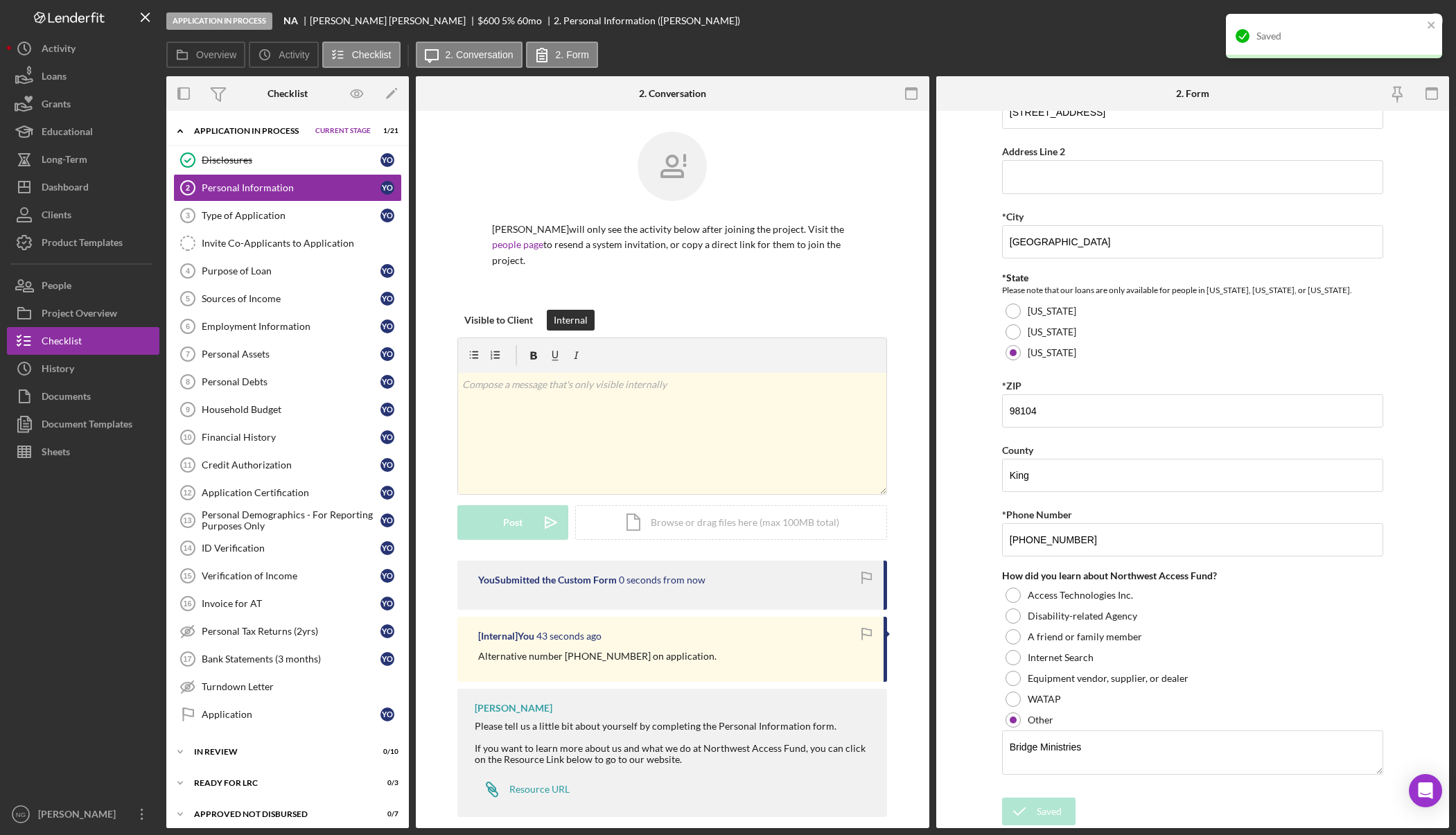
scroll to position [89, 0]
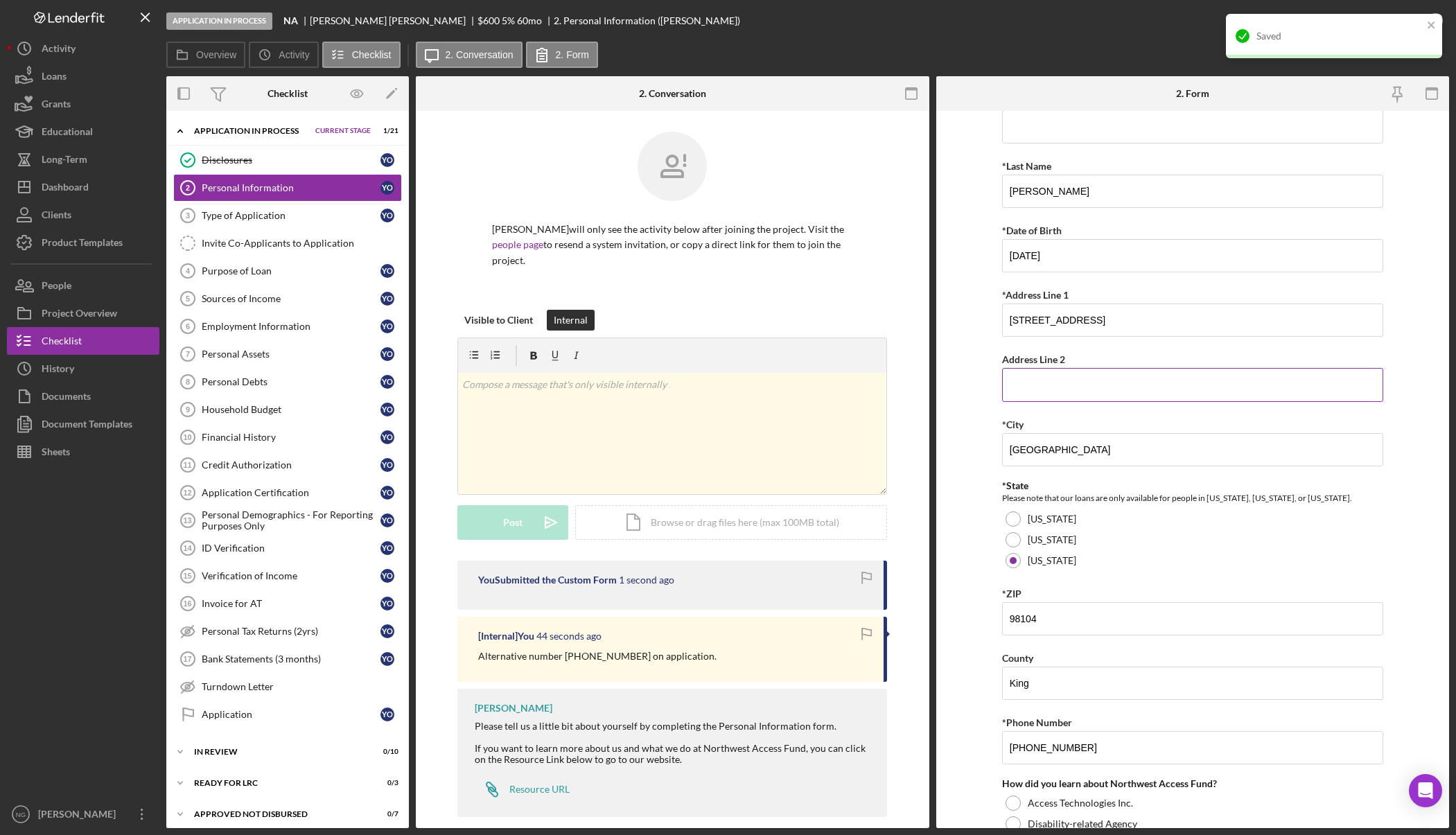
click at [1067, 385] on input "Address Line 2" at bounding box center [1192, 384] width 381 height 33
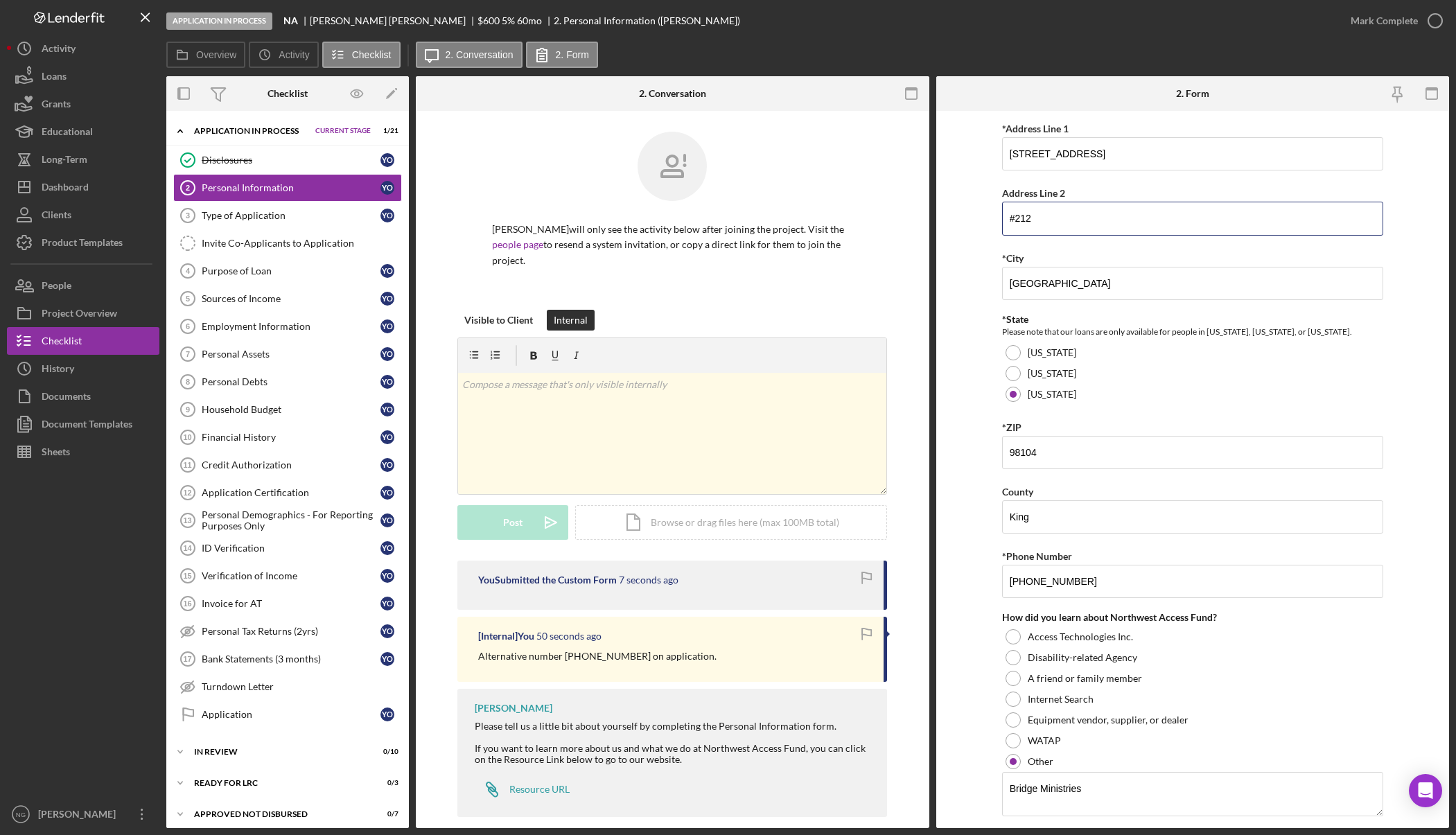
scroll to position [297, 0]
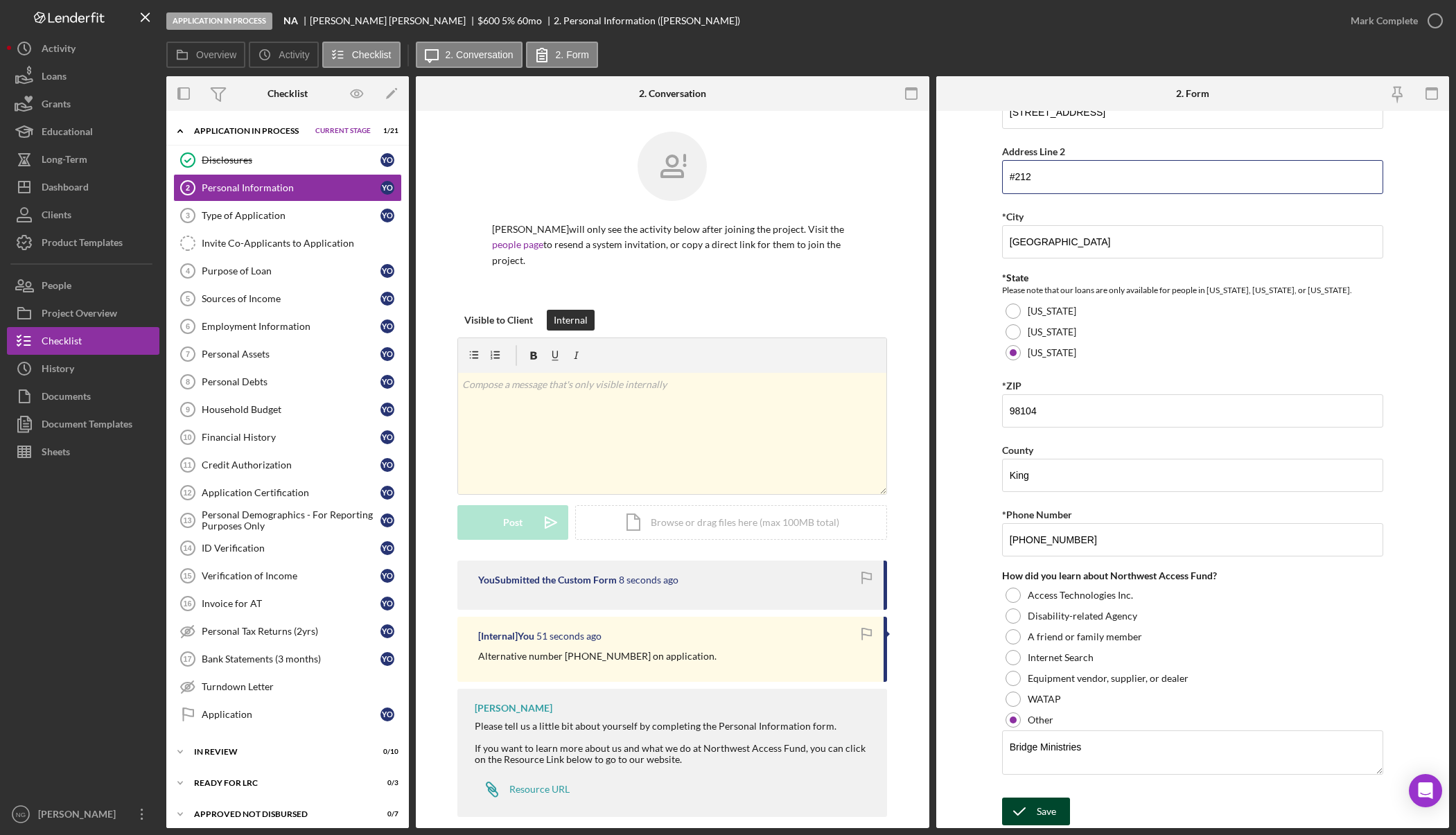
type input "#212"
click at [1042, 805] on div "Save" at bounding box center [1046, 811] width 20 height 28
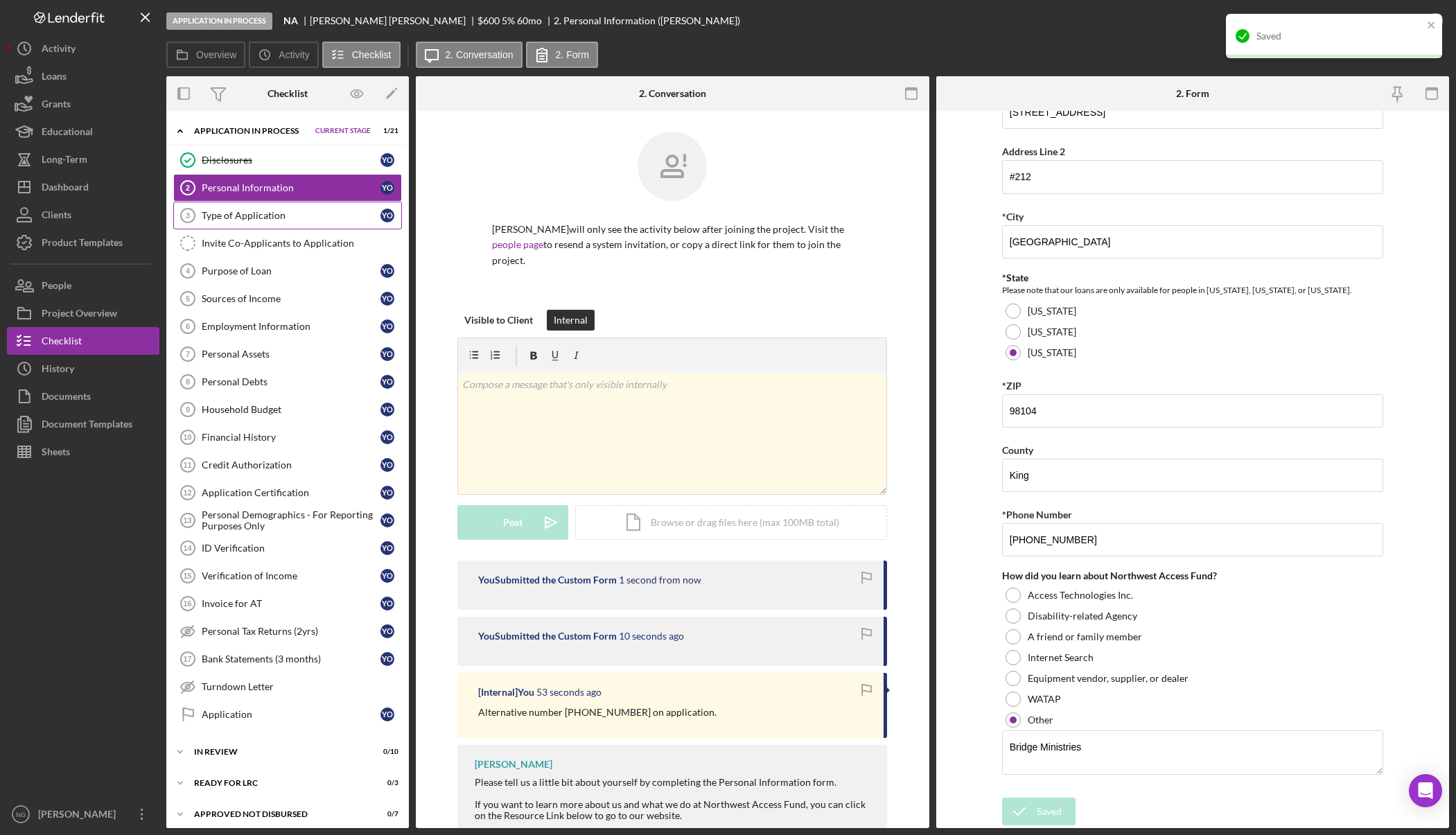
click at [295, 220] on div "Type of Application" at bounding box center [291, 215] width 178 height 11
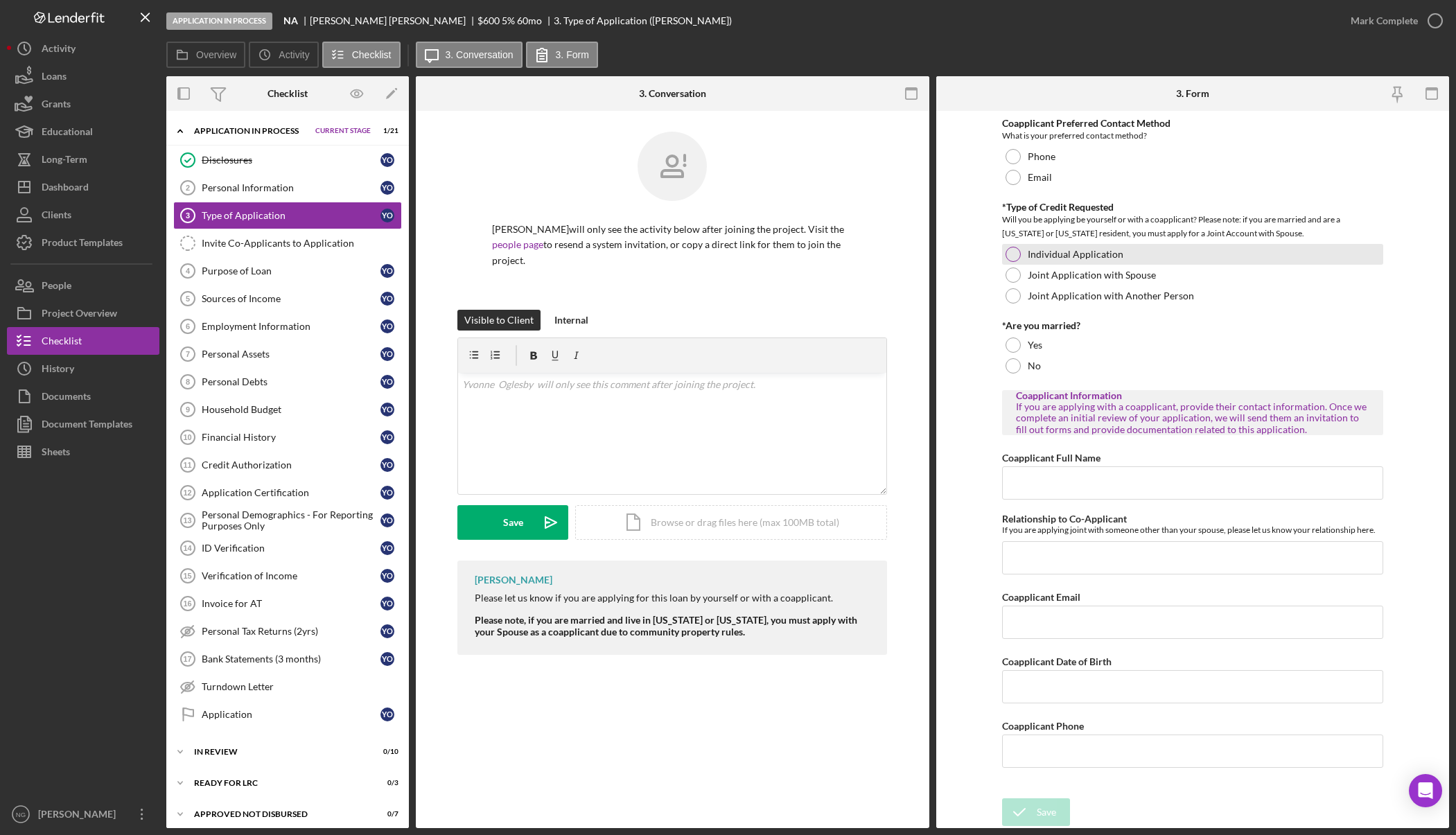
click at [1010, 257] on div at bounding box center [1013, 254] width 15 height 15
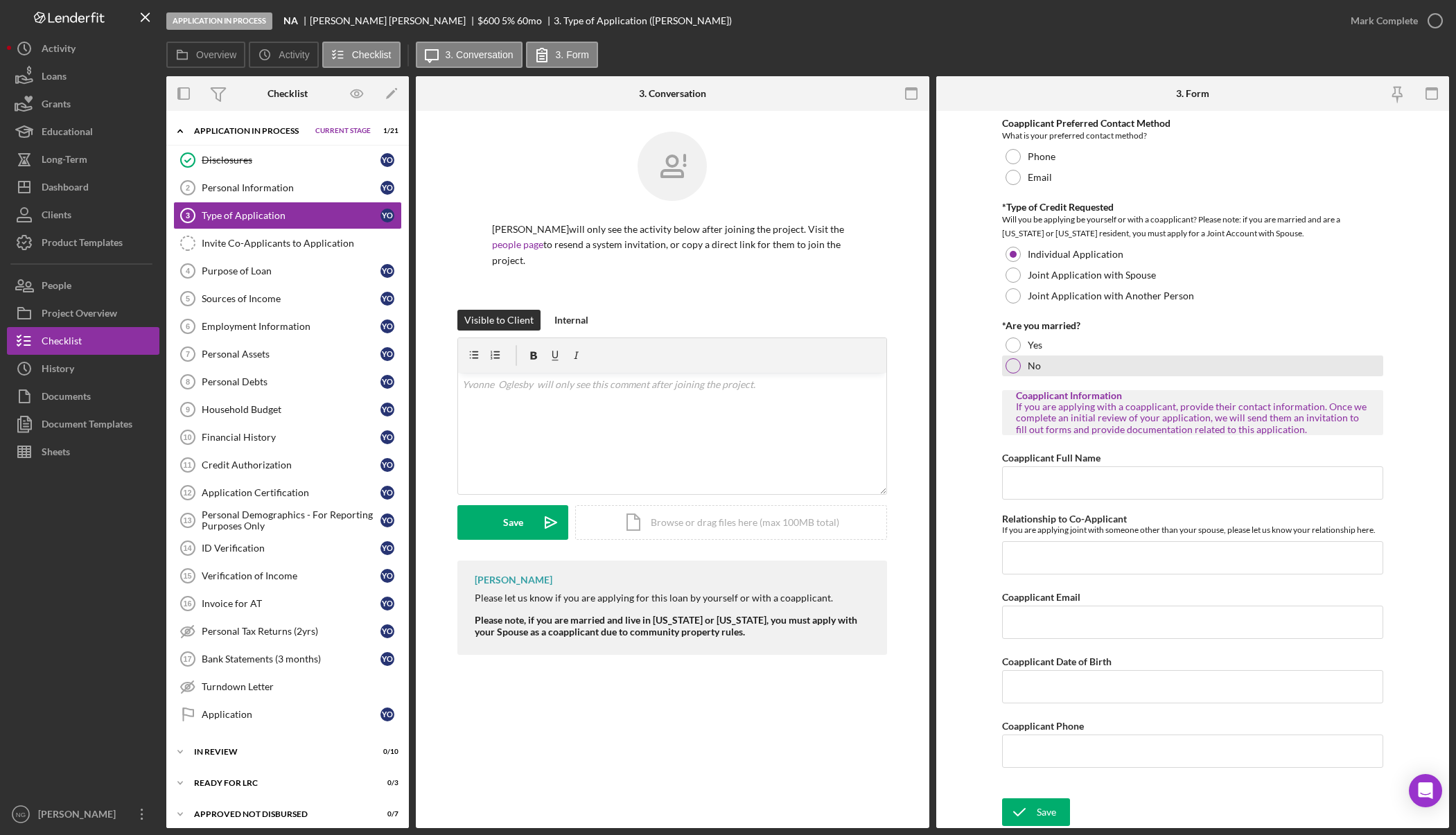
click at [1013, 365] on div at bounding box center [1013, 366] width 15 height 15
click at [1042, 815] on div "Save" at bounding box center [1046, 812] width 20 height 28
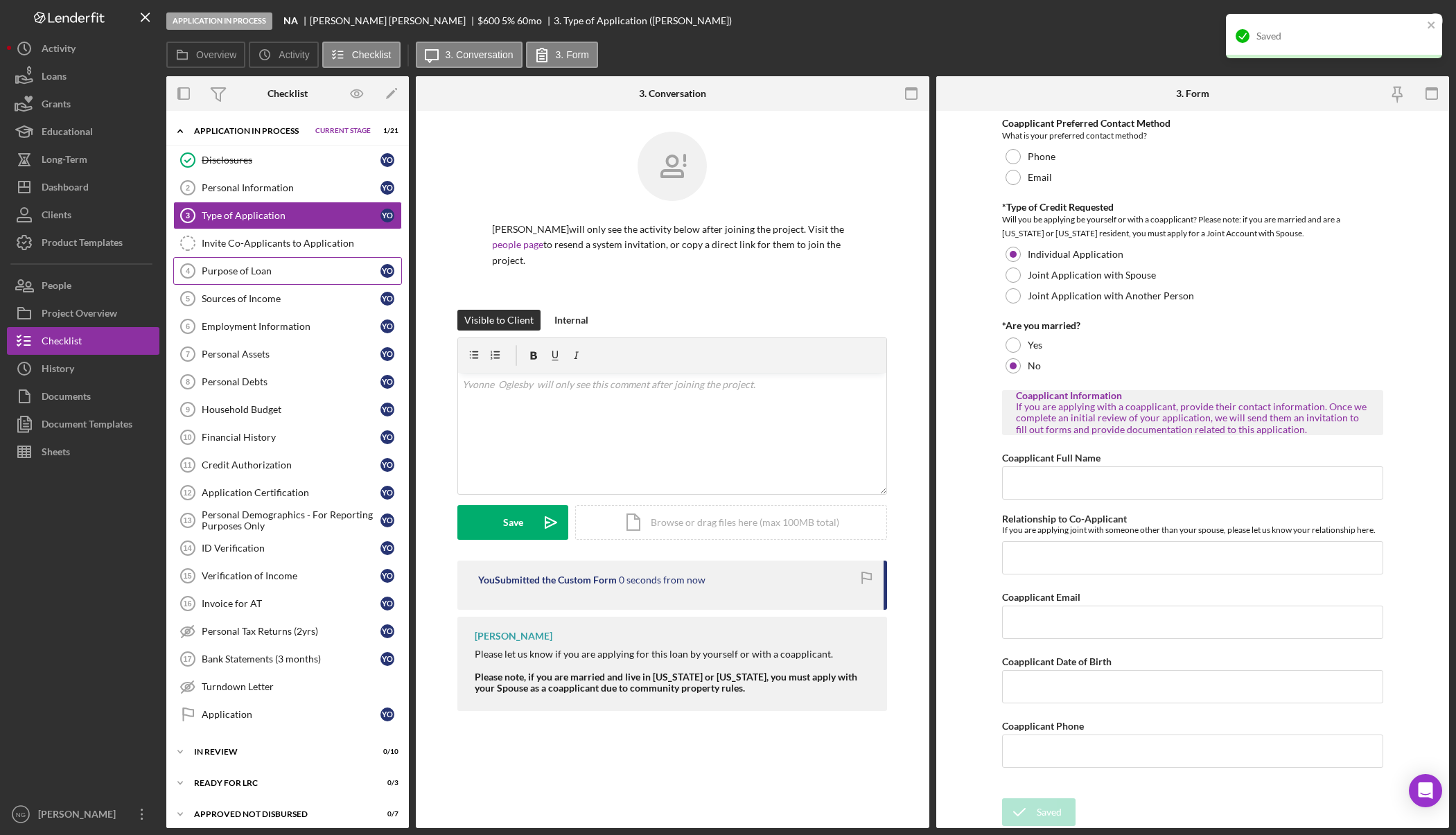
click at [242, 272] on div "Purpose of Loan" at bounding box center [291, 270] width 178 height 11
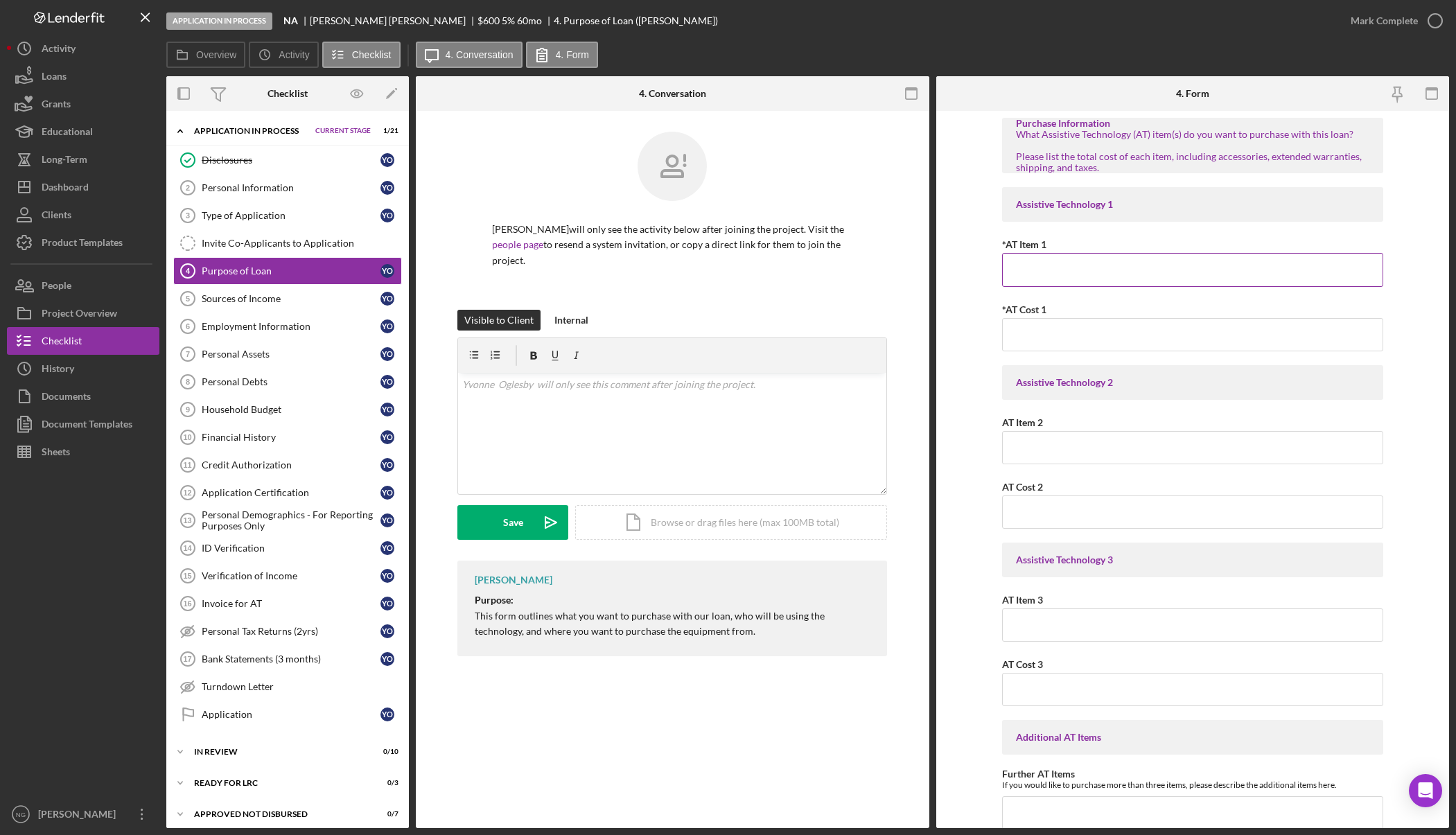
click at [1031, 268] on input "*AT Item 1" at bounding box center [1192, 269] width 381 height 33
type input "Mobility Scooter 4 Wheel"
type input "$600.00"
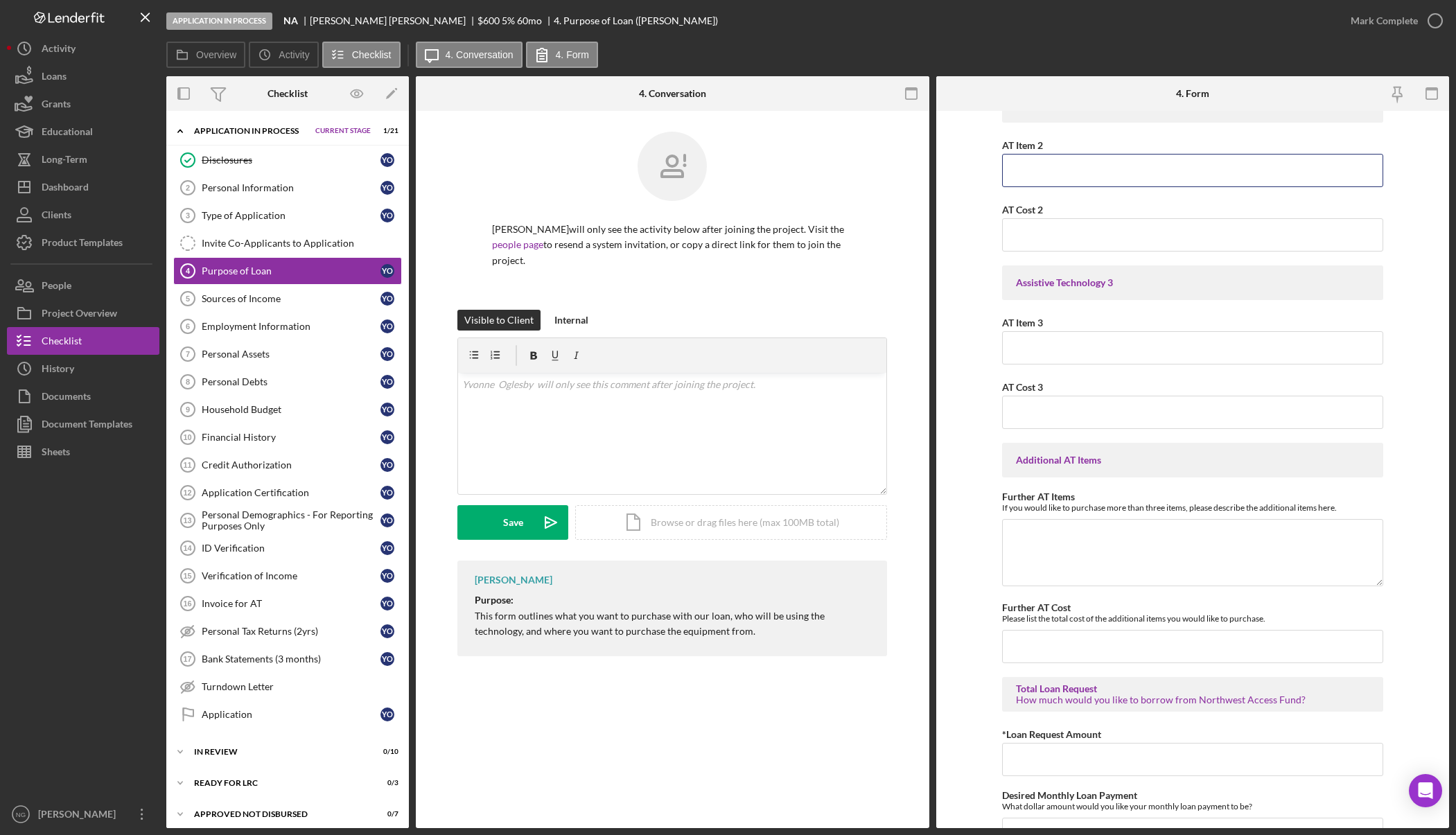
scroll to position [623, 0]
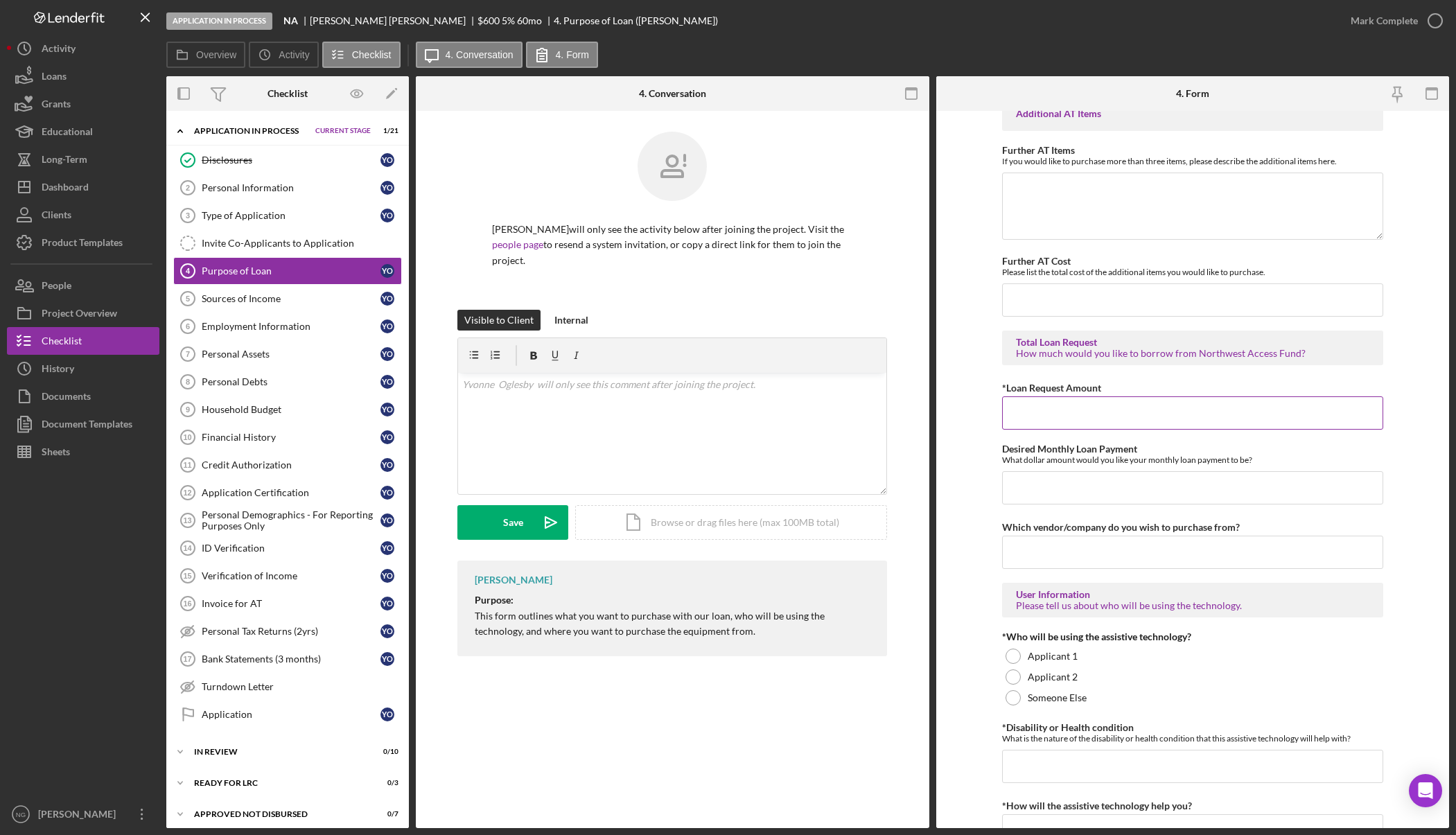
click at [1092, 408] on input "*Loan Request Amount" at bounding box center [1192, 413] width 381 height 33
type input "$600.00"
type input "Bridge Ministries"
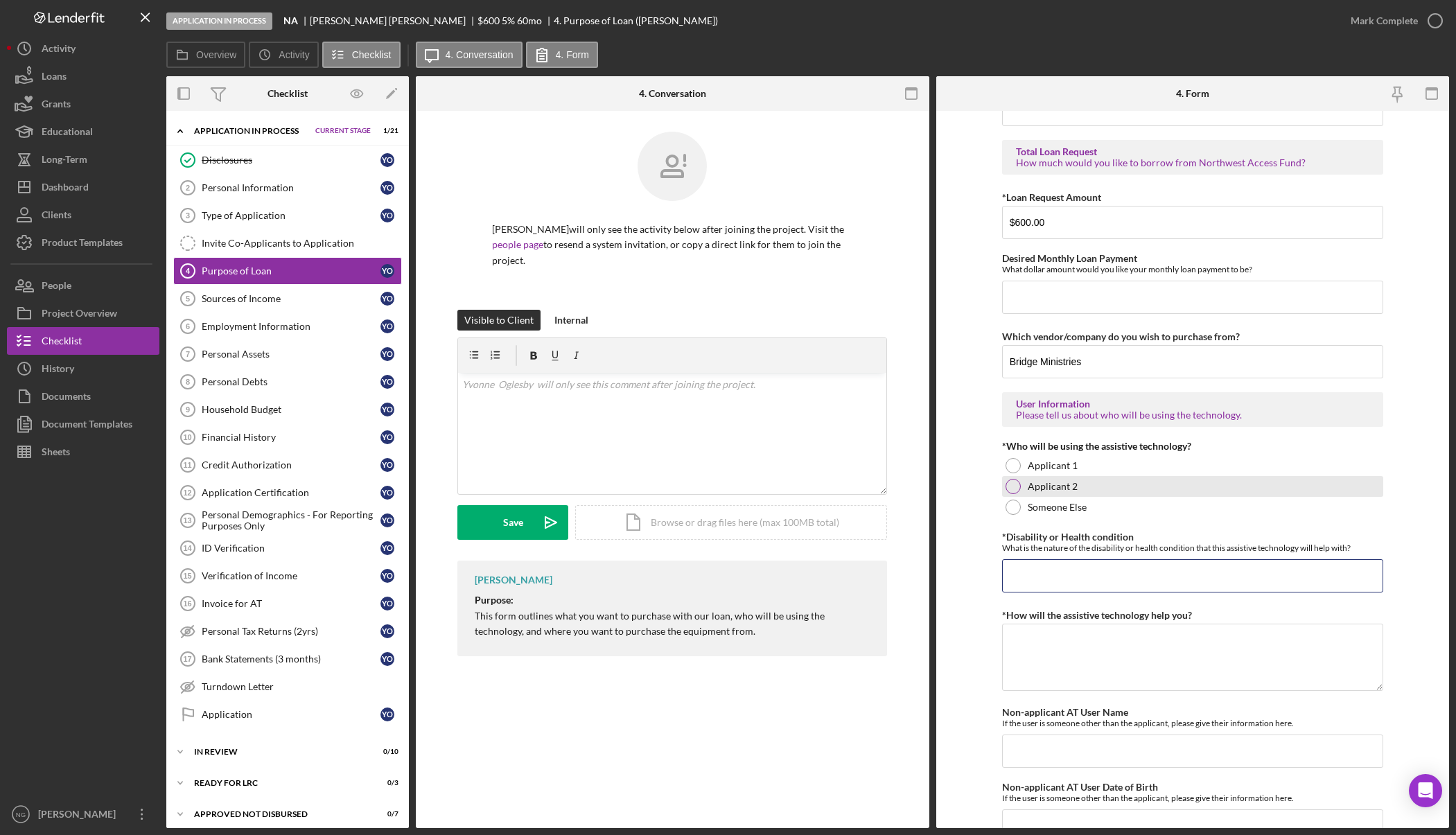
scroll to position [955, 0]
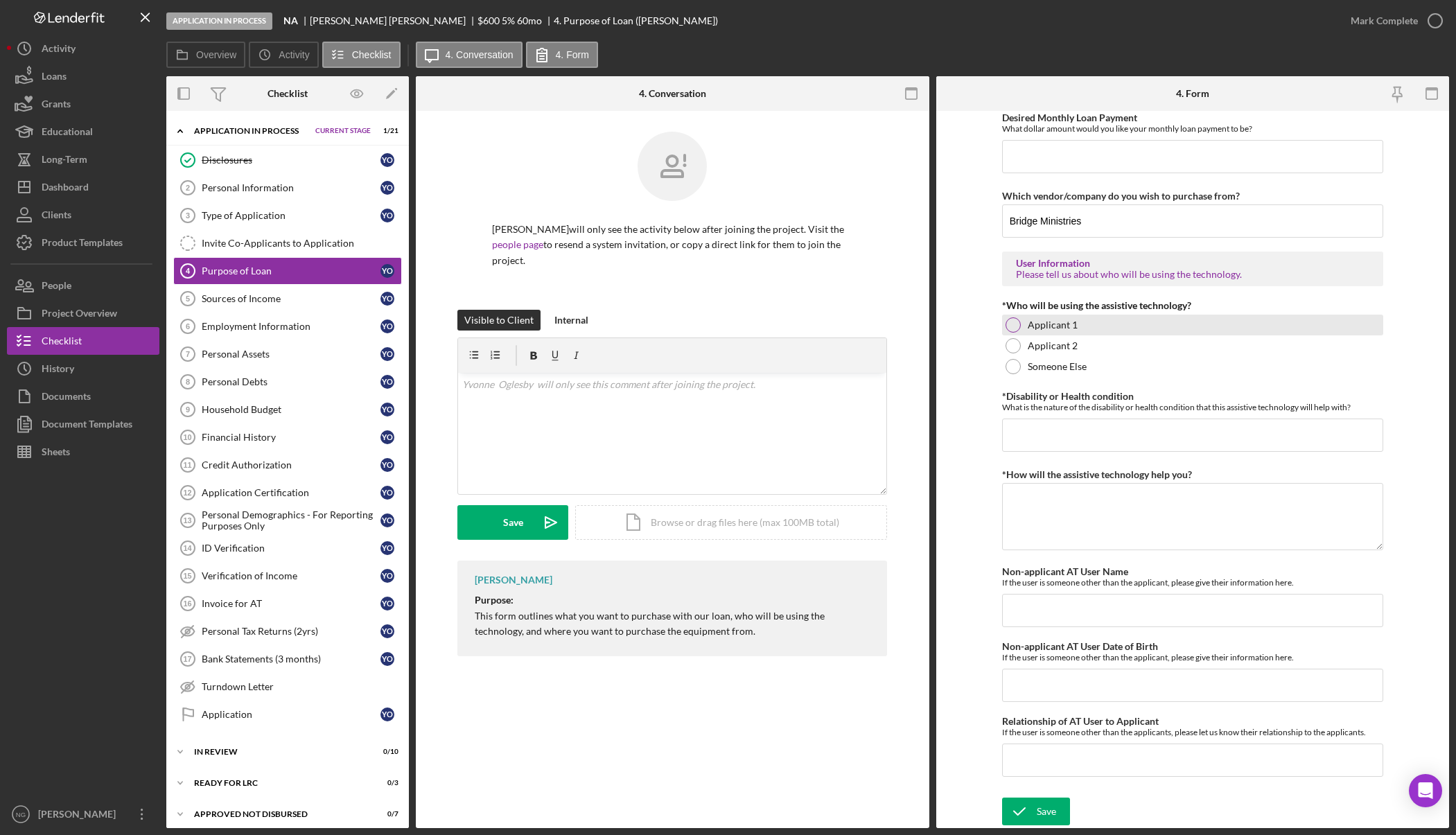
click at [1017, 325] on div at bounding box center [1013, 325] width 15 height 15
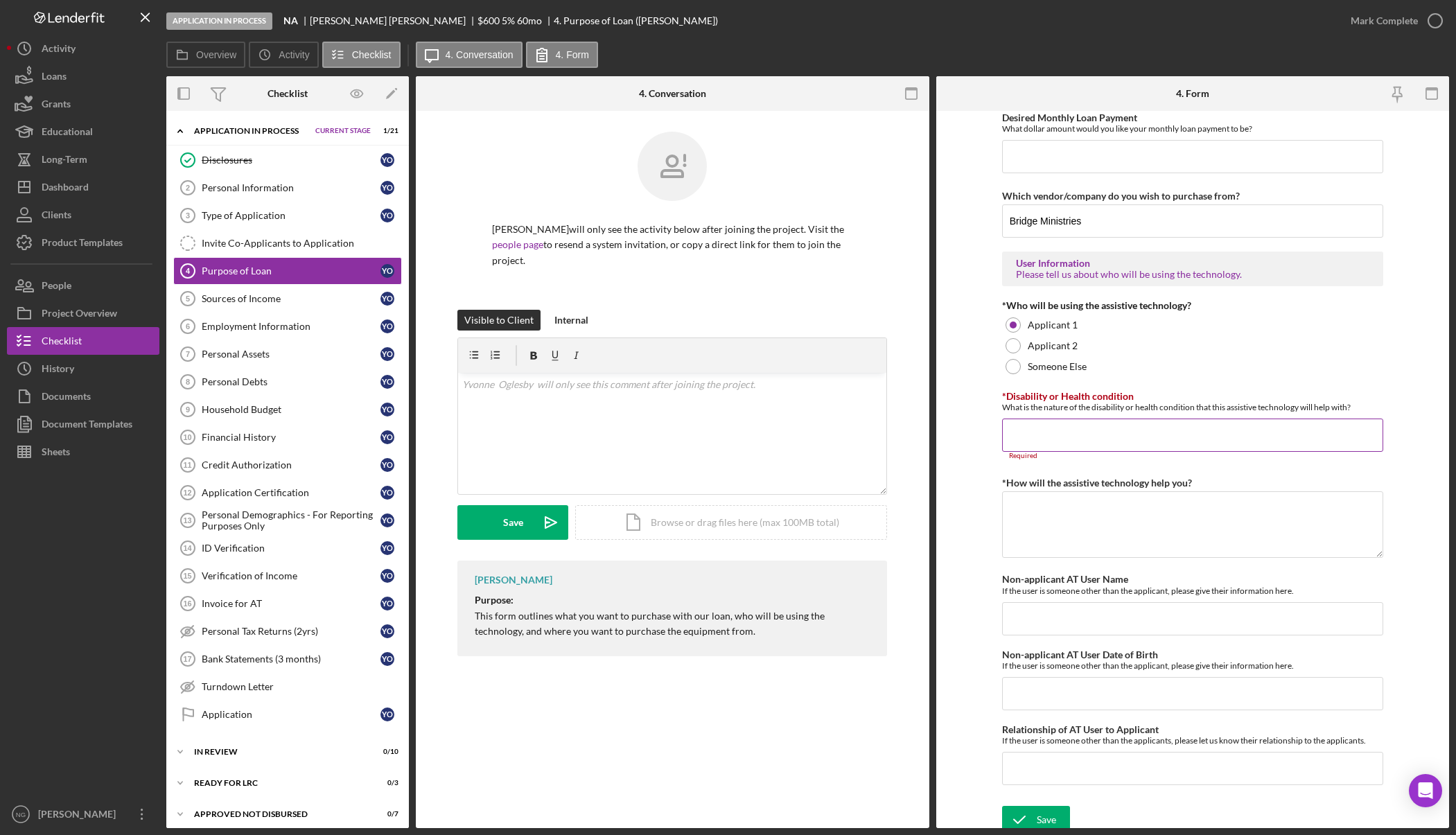
click at [1032, 437] on input "*Disability or Health condition" at bounding box center [1192, 435] width 381 height 33
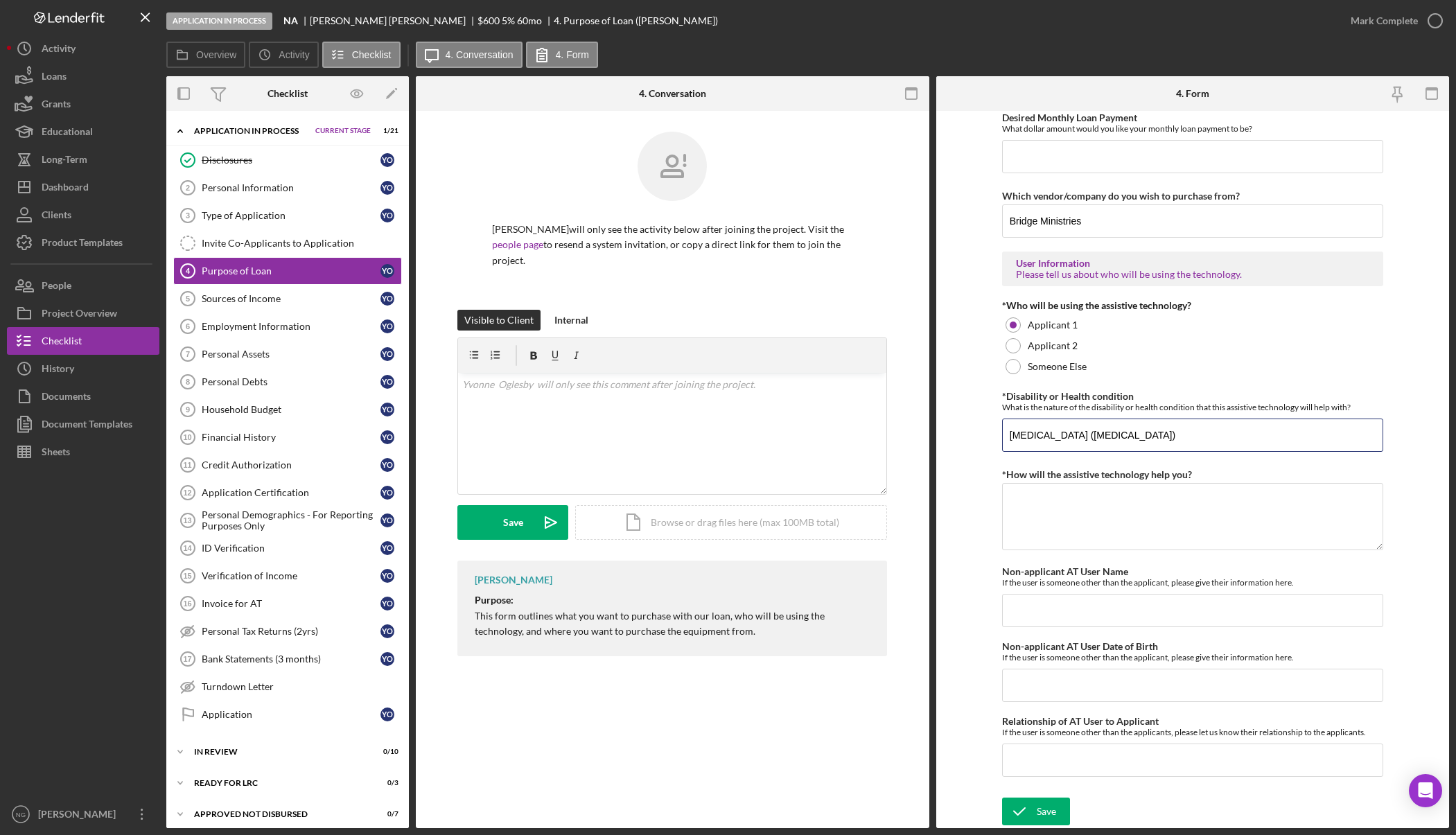
type input "Arthritis (hip replacement)"
click at [1050, 505] on textarea "*How will the assistive technology help you?" at bounding box center [1192, 516] width 381 height 66
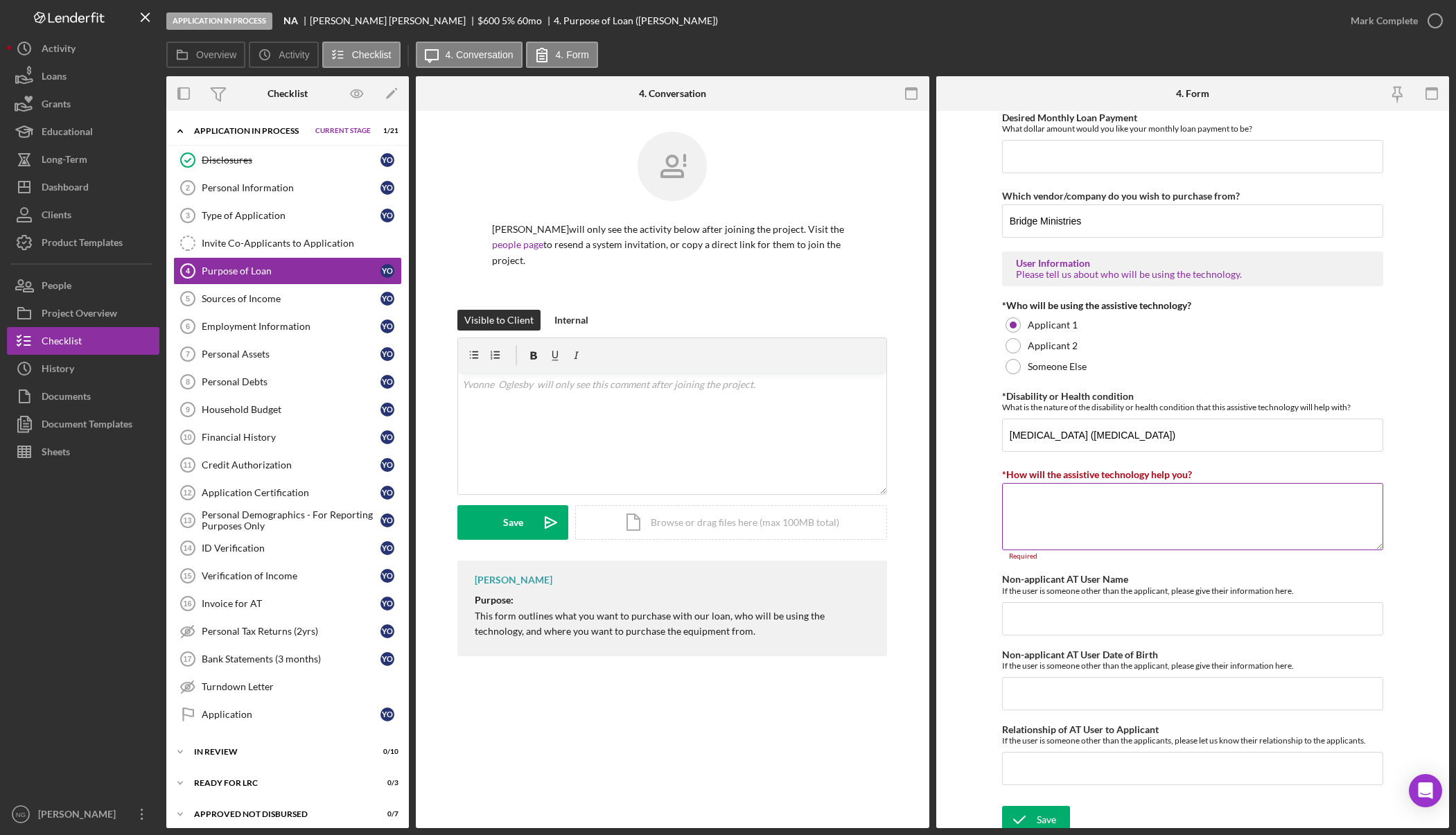
click at [1162, 507] on textarea "*How will the assistive technology help you?" at bounding box center [1192, 516] width 381 height 66
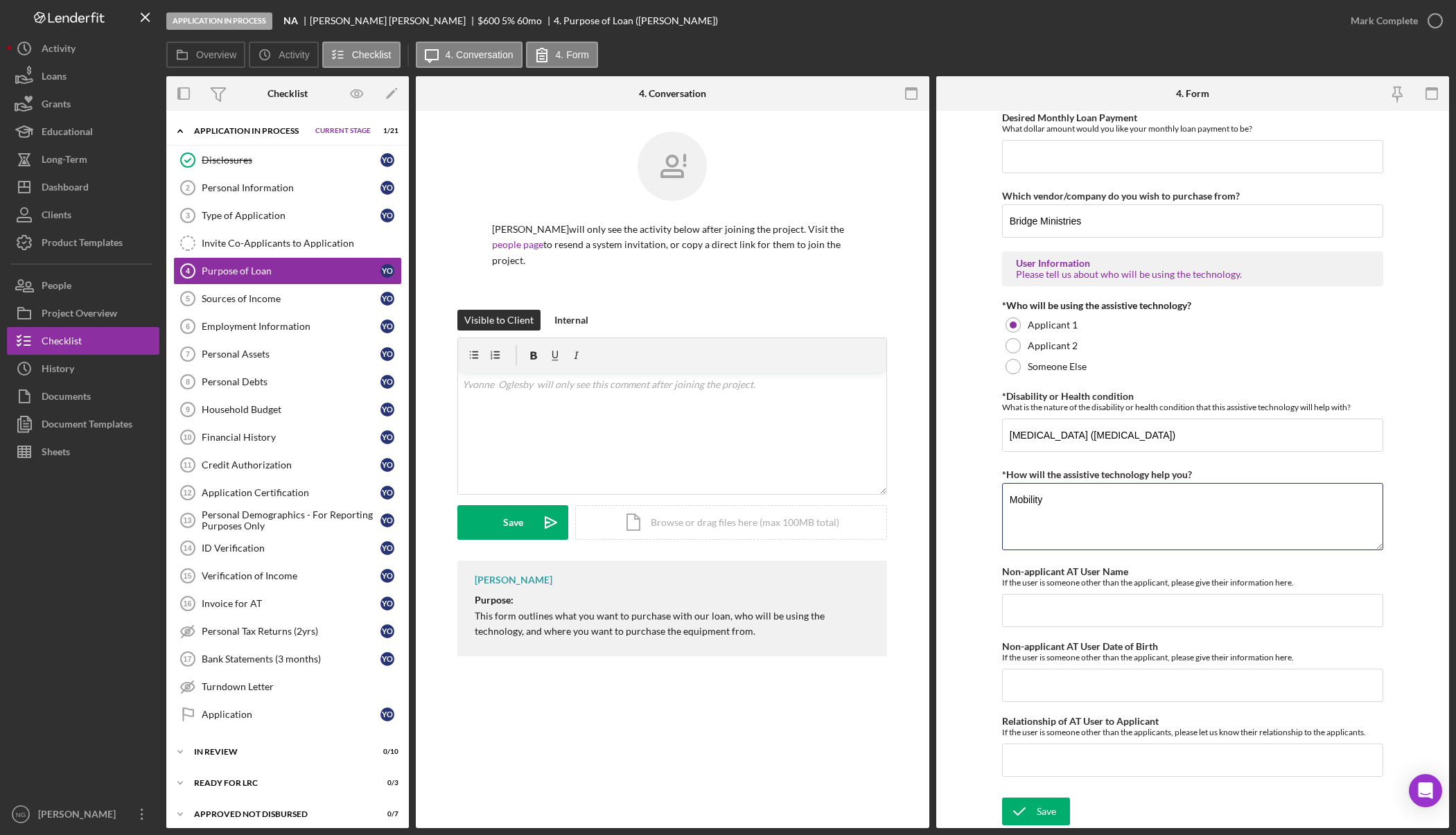
type textarea "Mobility"
click at [1040, 813] on div "Save" at bounding box center [1046, 811] width 20 height 28
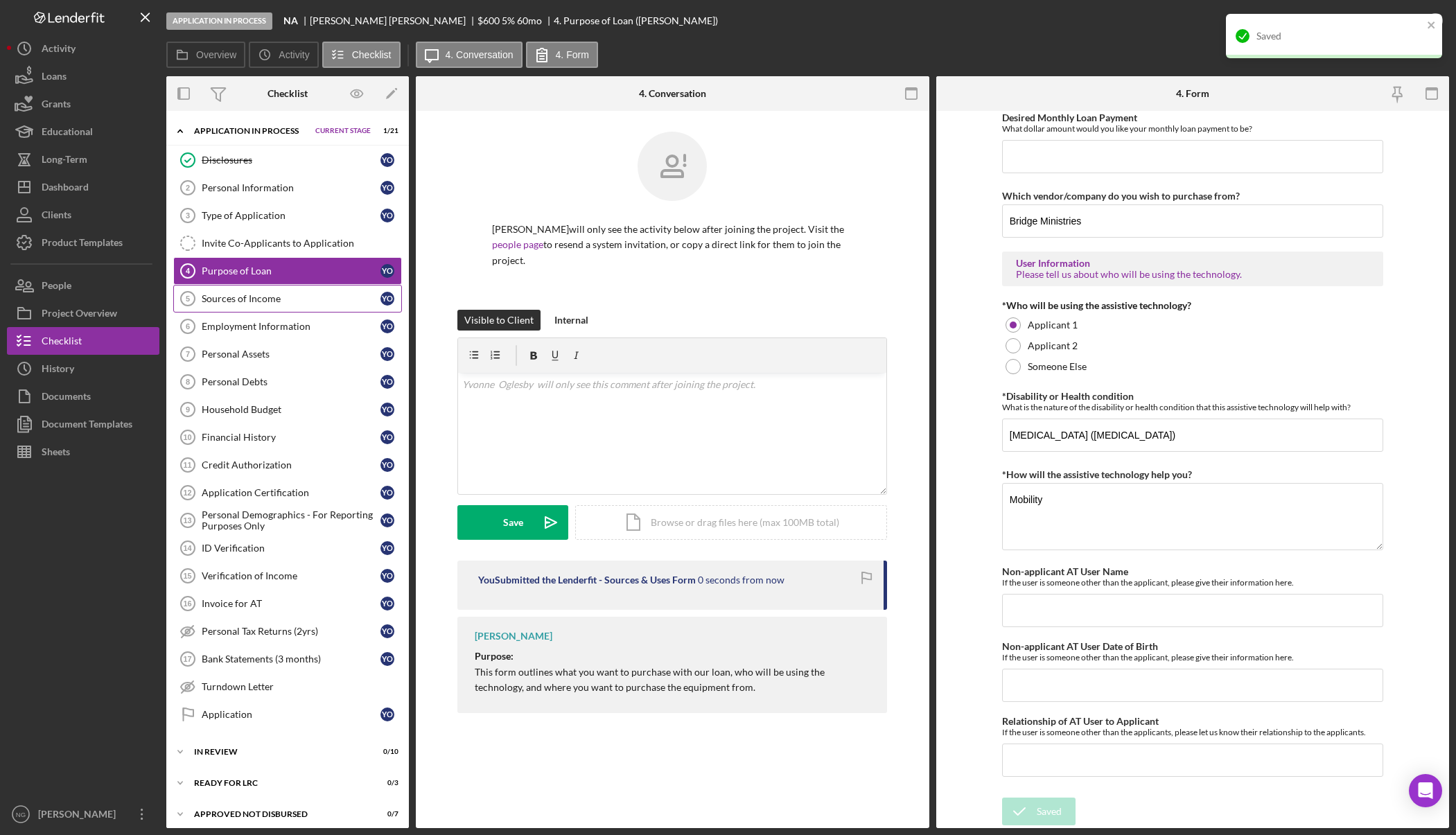
click at [261, 304] on div "Sources of Income" at bounding box center [291, 298] width 178 height 11
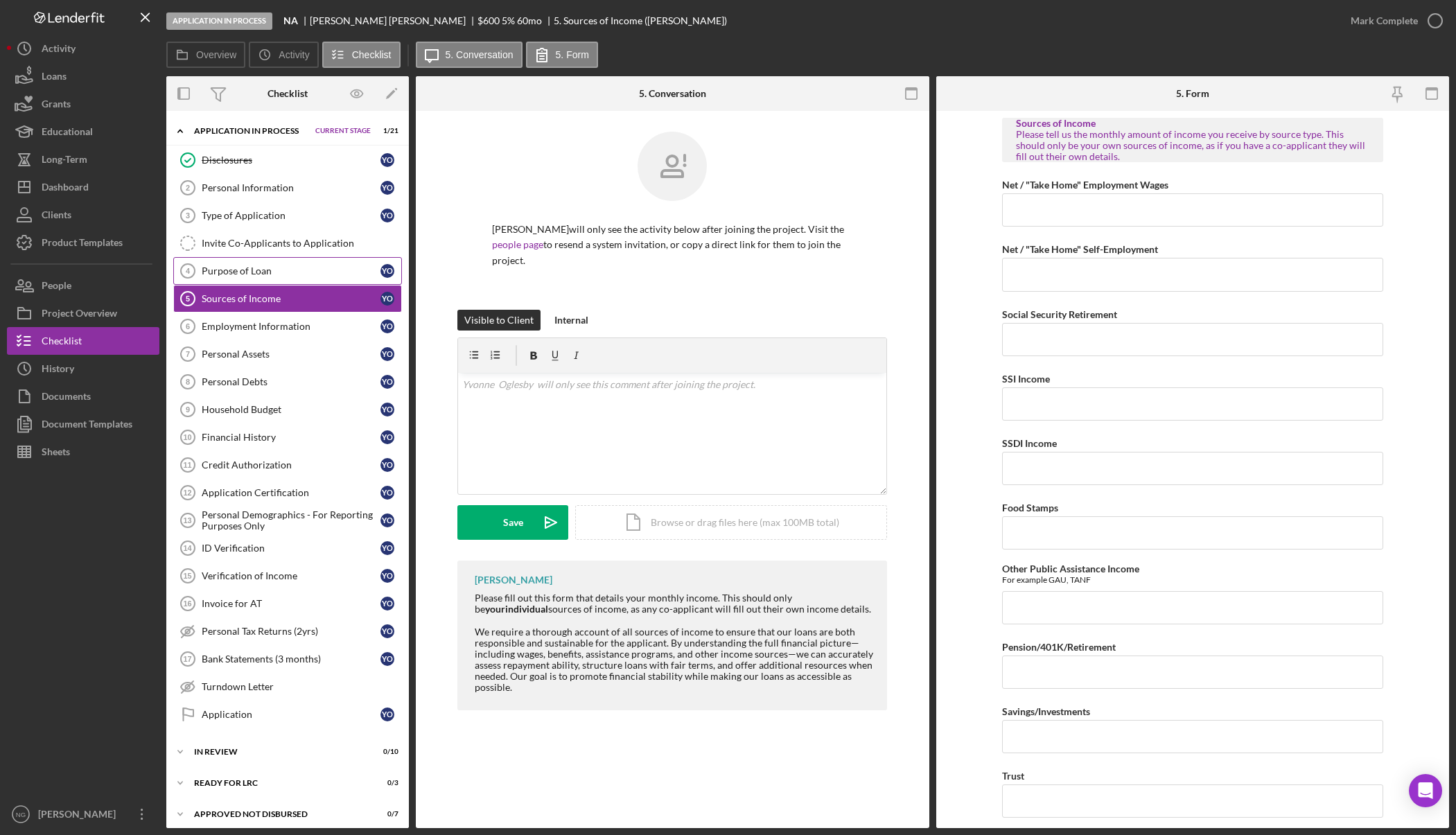
click at [268, 274] on div "Purpose of Loan" at bounding box center [291, 270] width 178 height 11
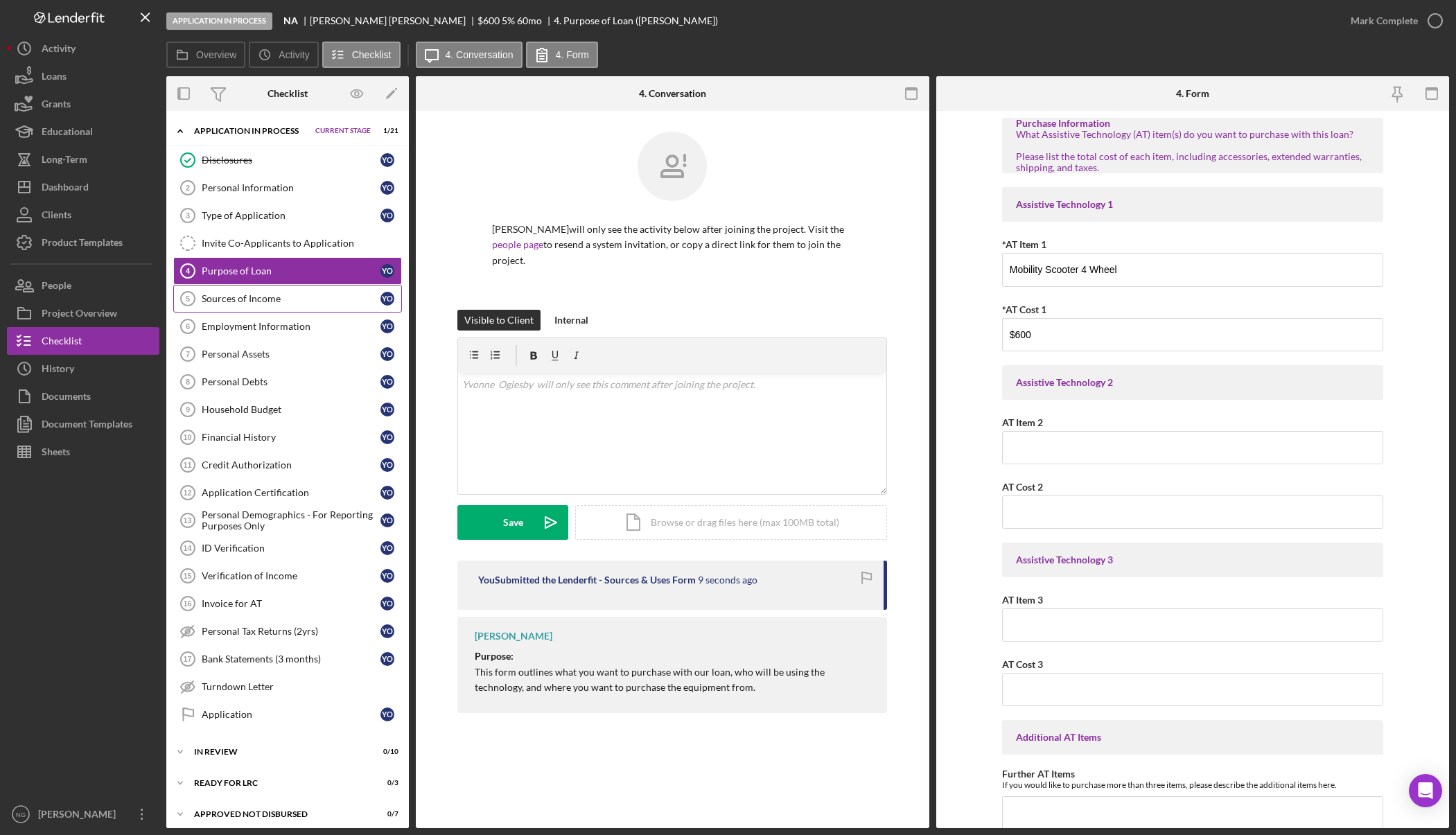
click at [263, 303] on div "Sources of Income" at bounding box center [291, 298] width 178 height 11
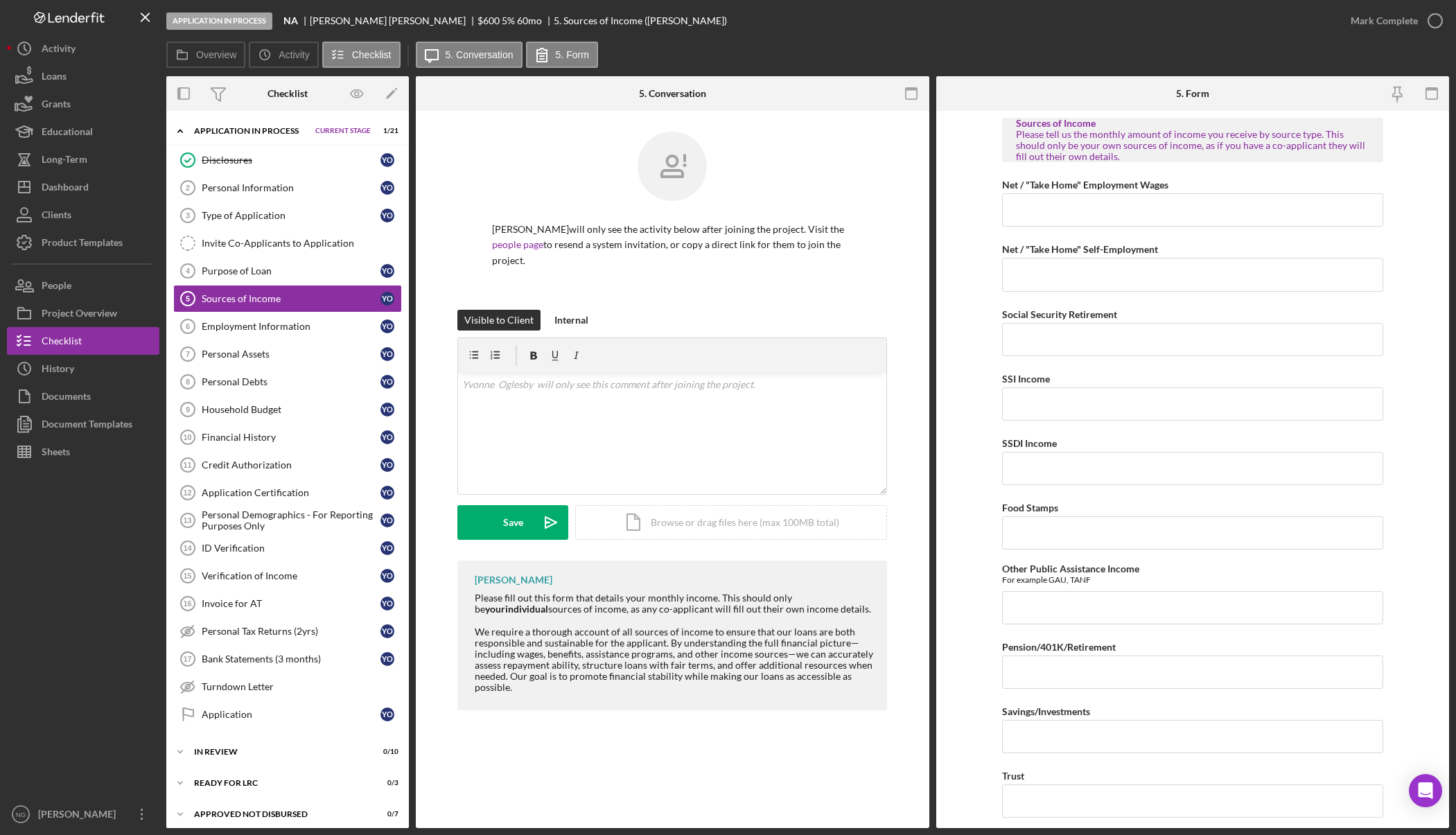
click at [528, 206] on div at bounding box center [672, 177] width 360 height 90
click at [644, 725] on div "Yvonne Oglesby will only see the activity below after joining the project. Visi…" at bounding box center [672, 425] width 513 height 627
click at [1084, 343] on input "Social Security Retirement" at bounding box center [1192, 339] width 381 height 33
type input "$273.00"
type input "$704.00"
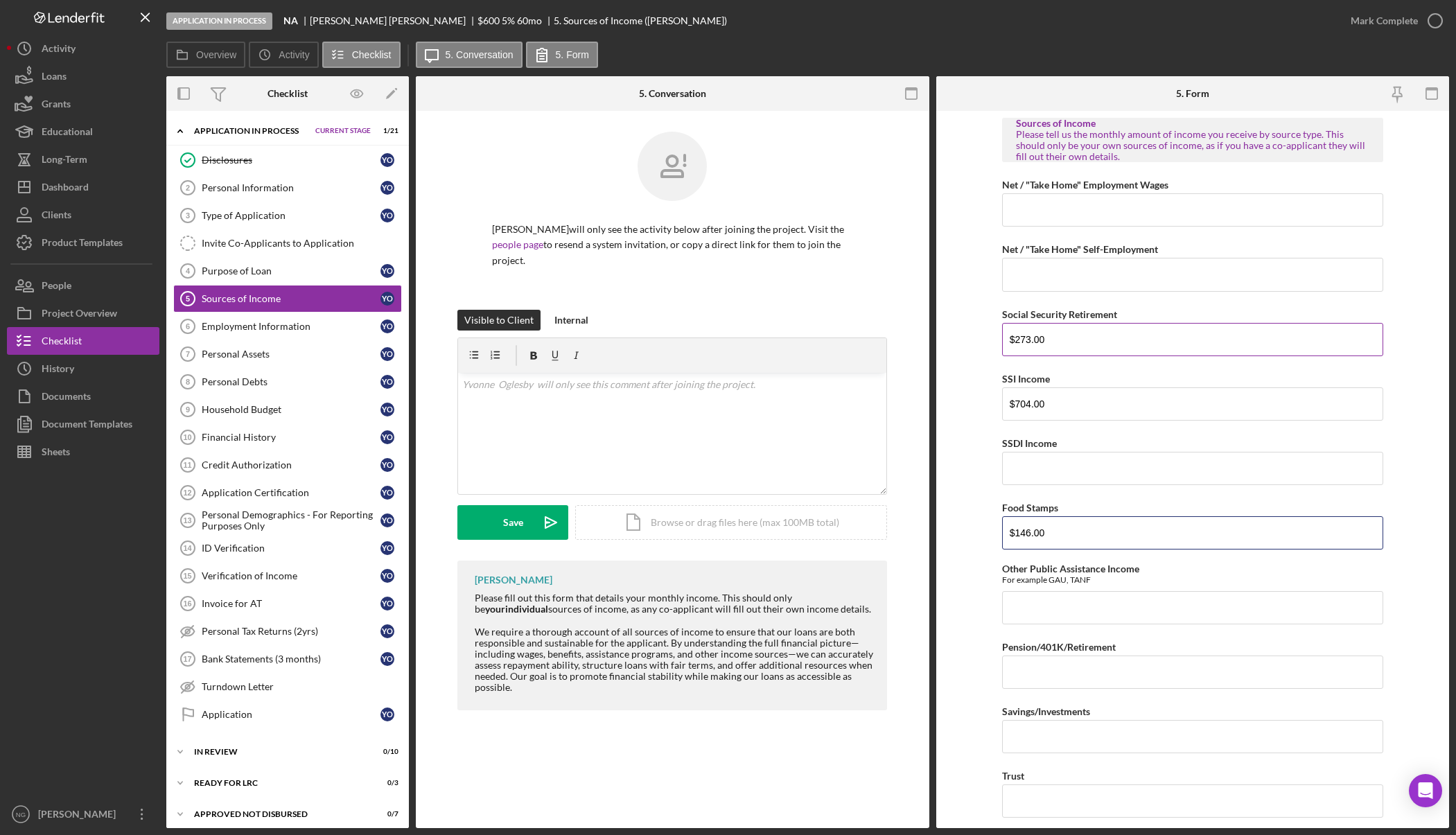
type input "$146.00"
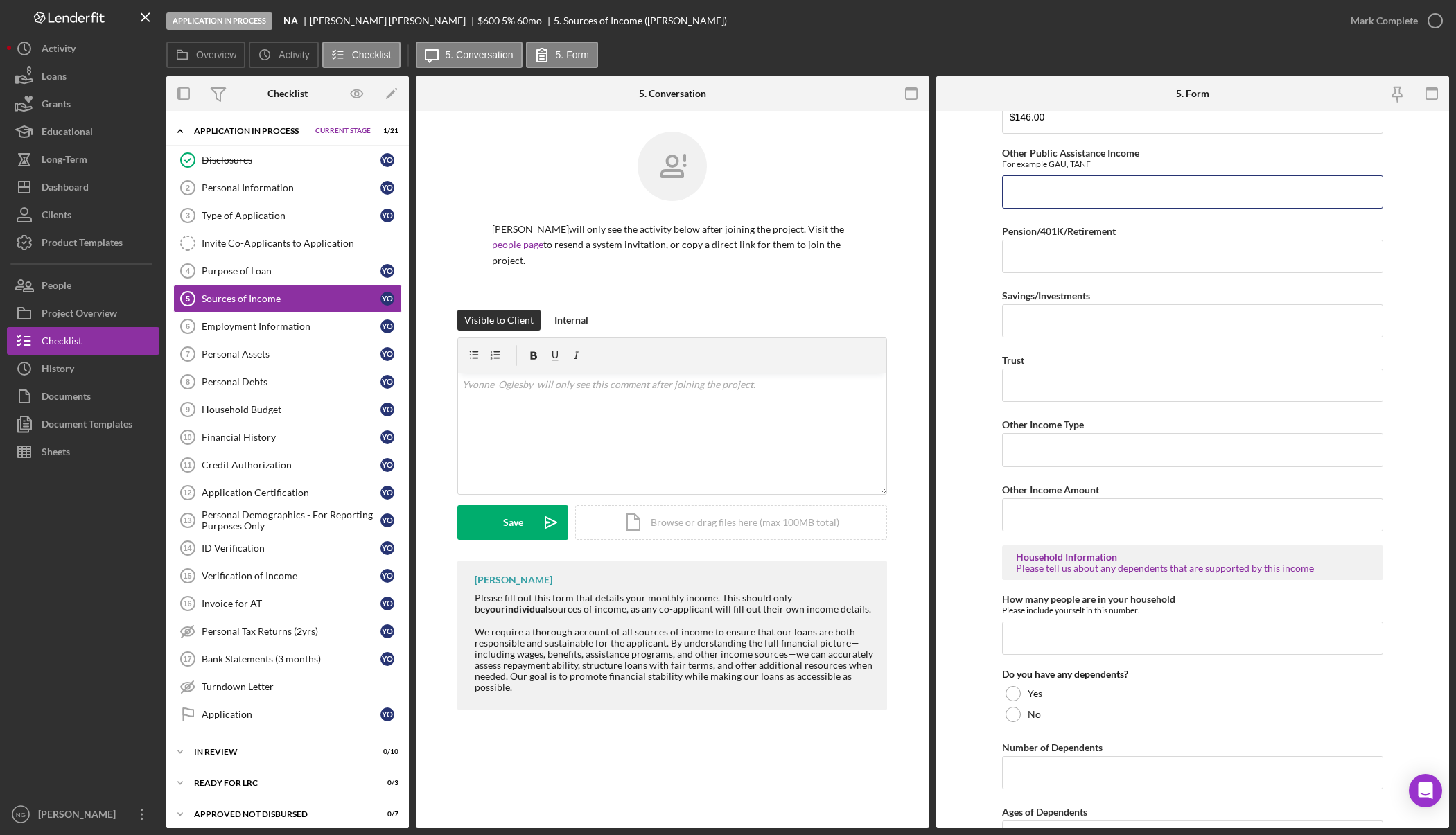
scroll to position [492, 0]
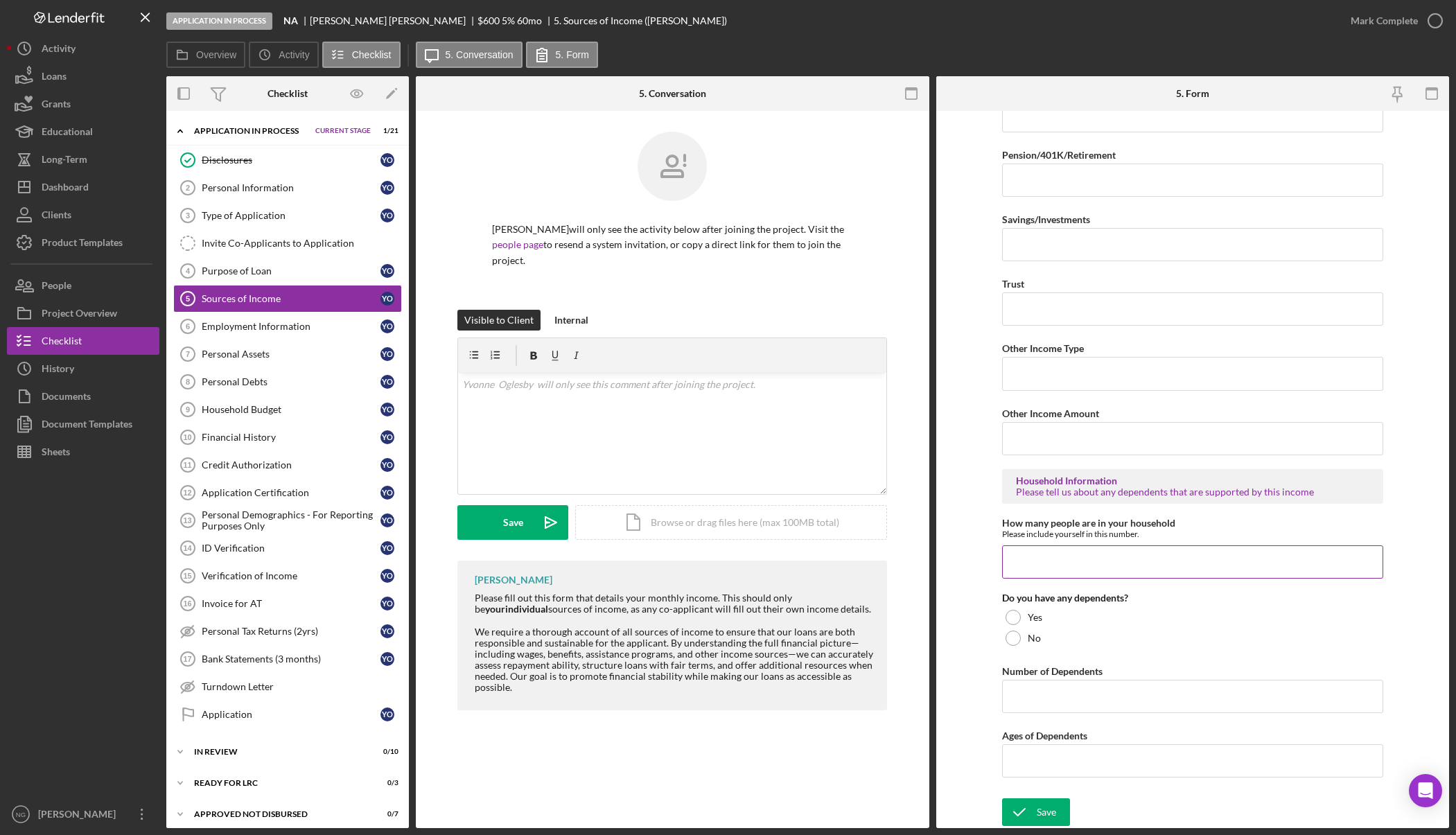
click at [1067, 564] on input "How many people are in your household" at bounding box center [1192, 561] width 381 height 33
click at [1013, 637] on div at bounding box center [1013, 638] width 15 height 15
click at [1027, 815] on icon "submit" at bounding box center [1019, 812] width 35 height 35
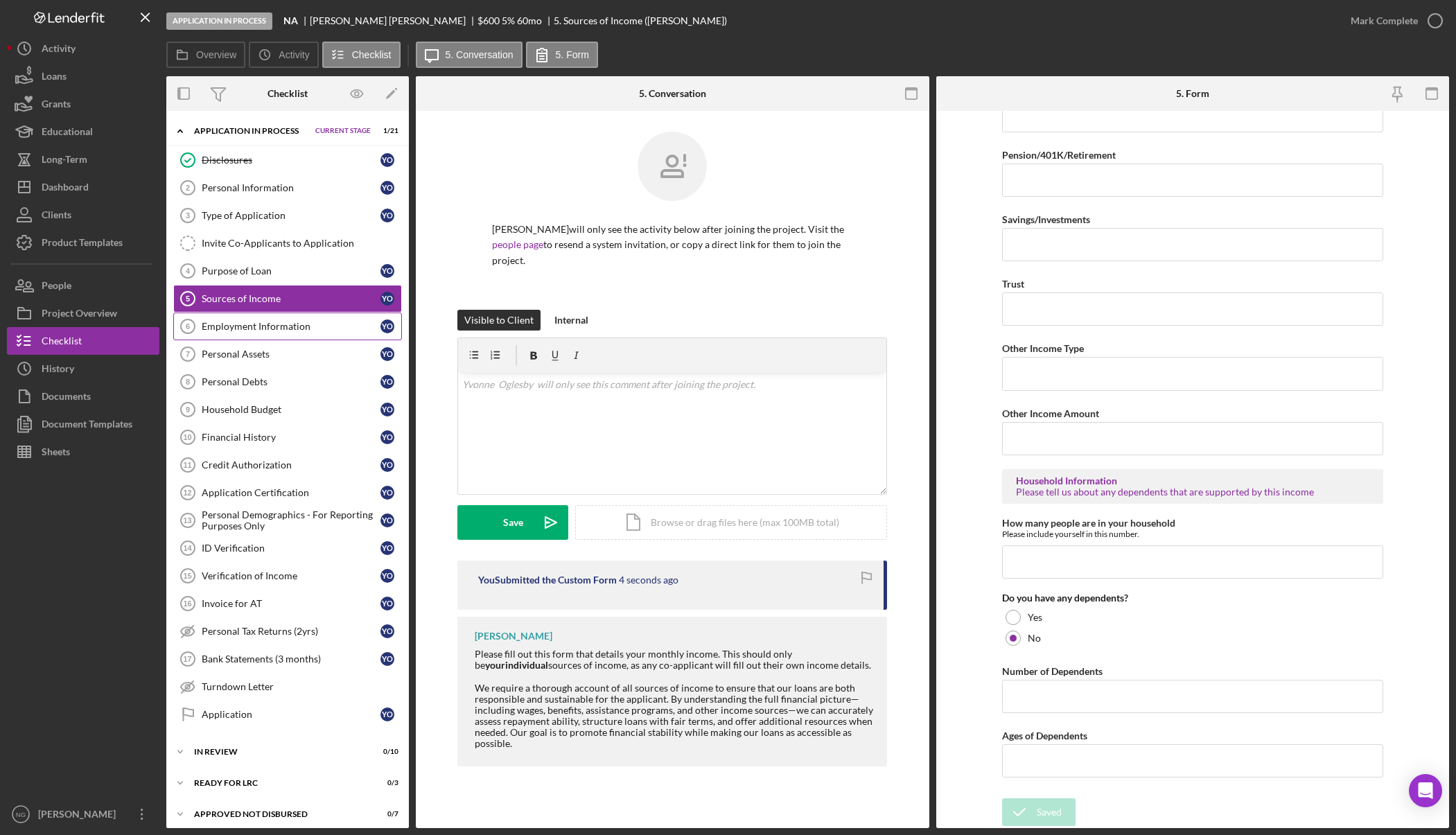
click at [310, 331] on div "Employment Information" at bounding box center [291, 326] width 178 height 11
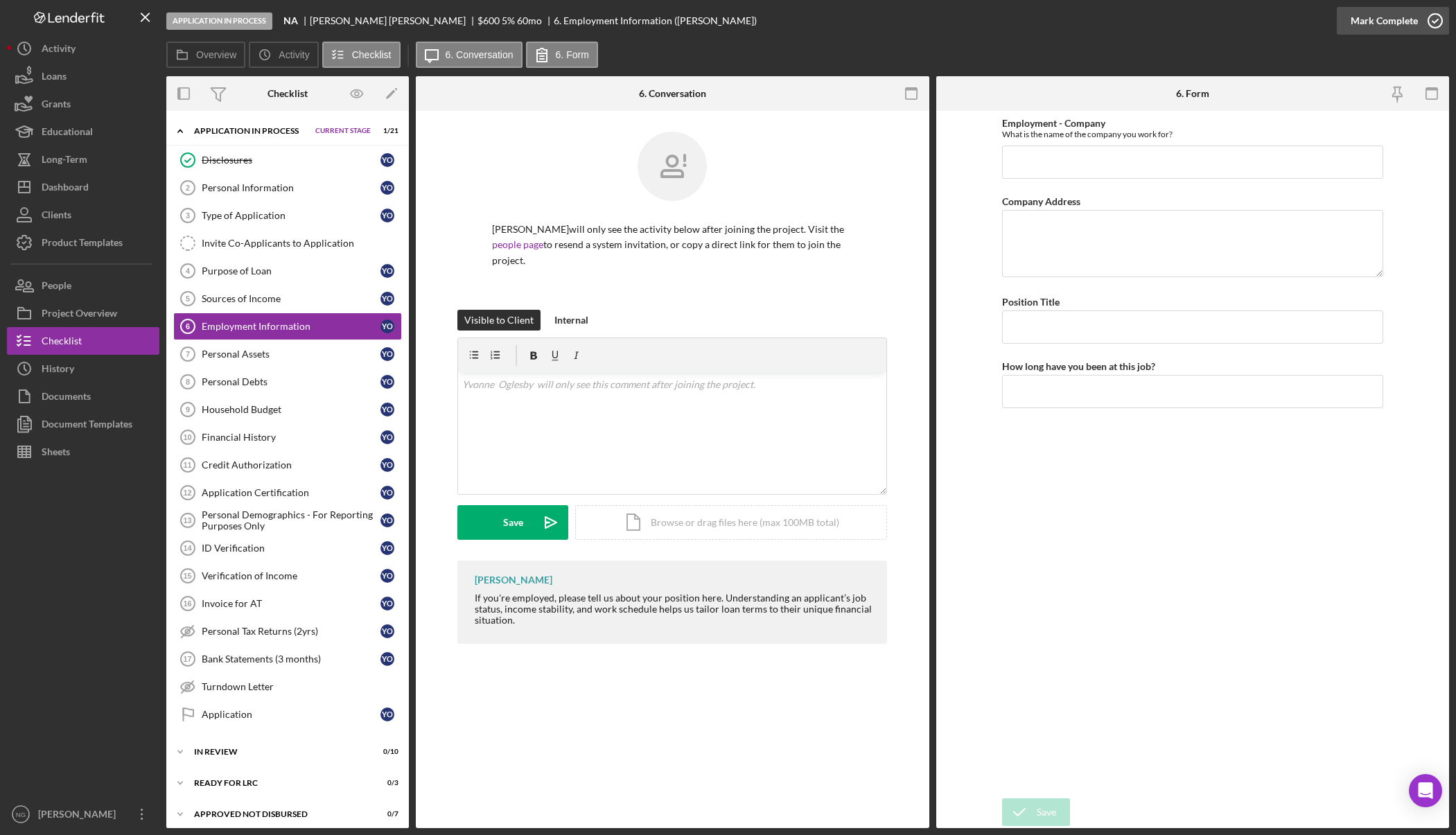
click at [1436, 21] on icon "button" at bounding box center [1435, 20] width 35 height 35
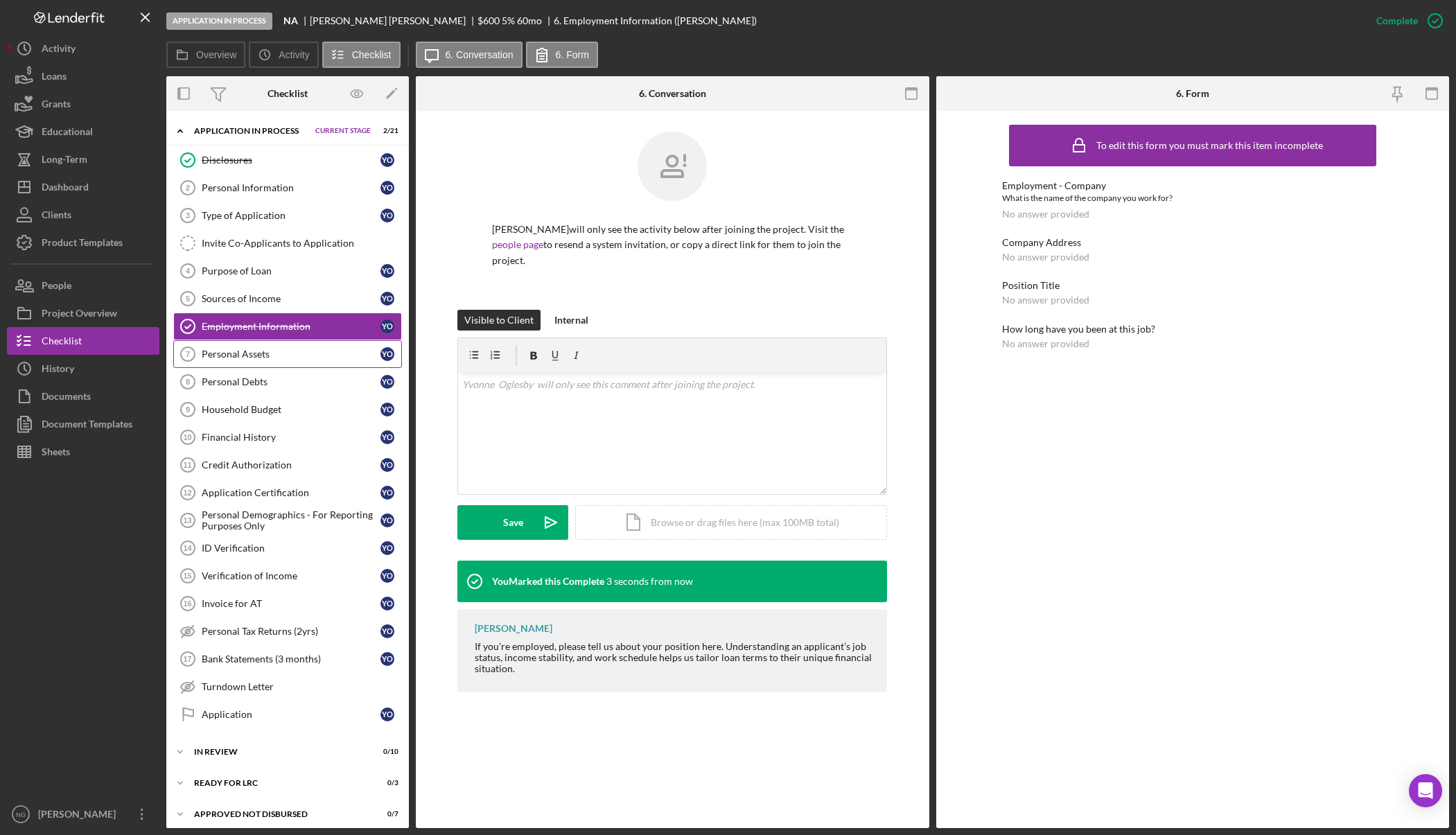
click at [236, 355] on div "Personal Assets" at bounding box center [291, 353] width 178 height 11
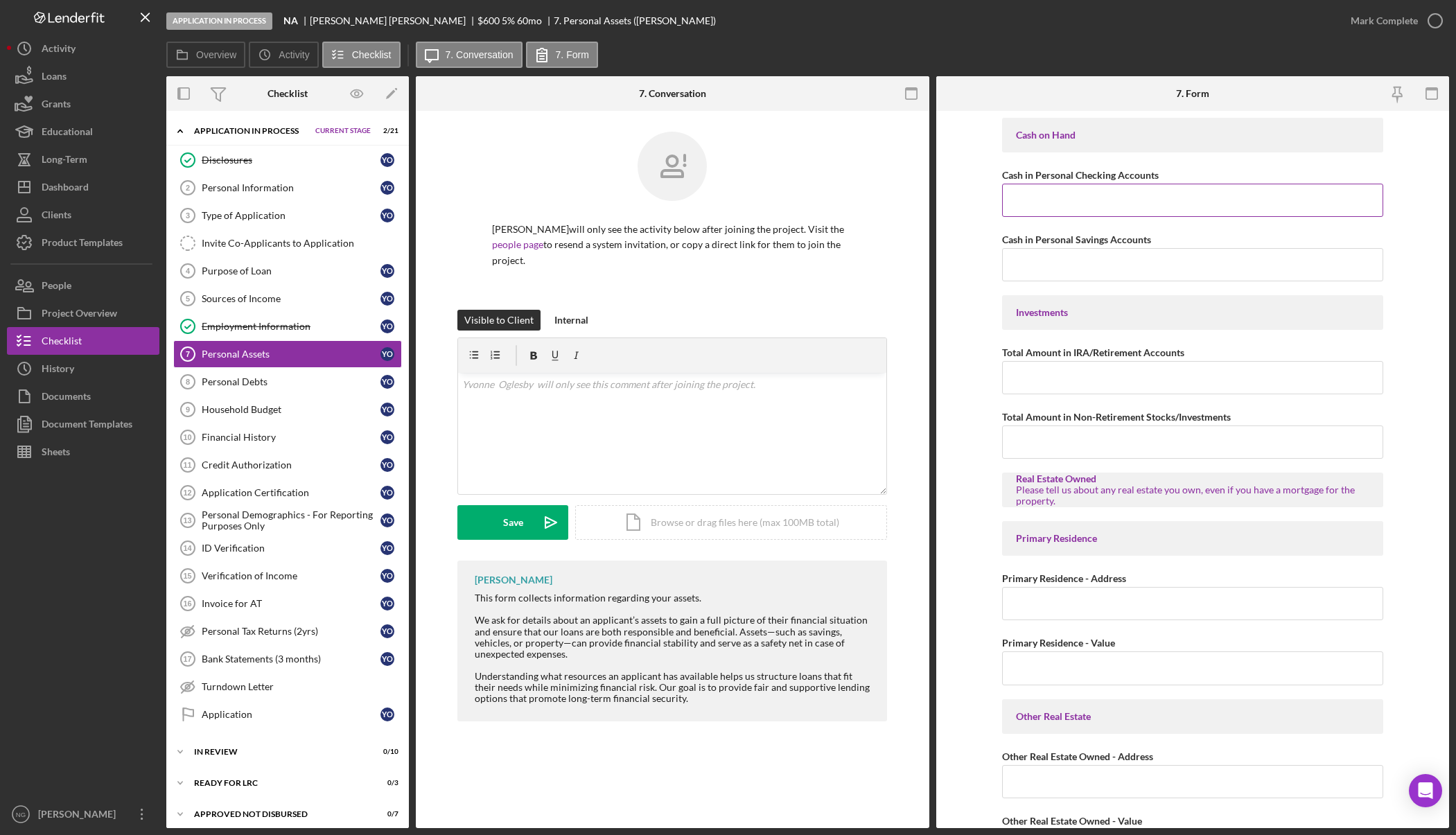
click at [1112, 204] on input "Cash in Personal Checking Accounts" at bounding box center [1192, 200] width 381 height 33
type input "$0"
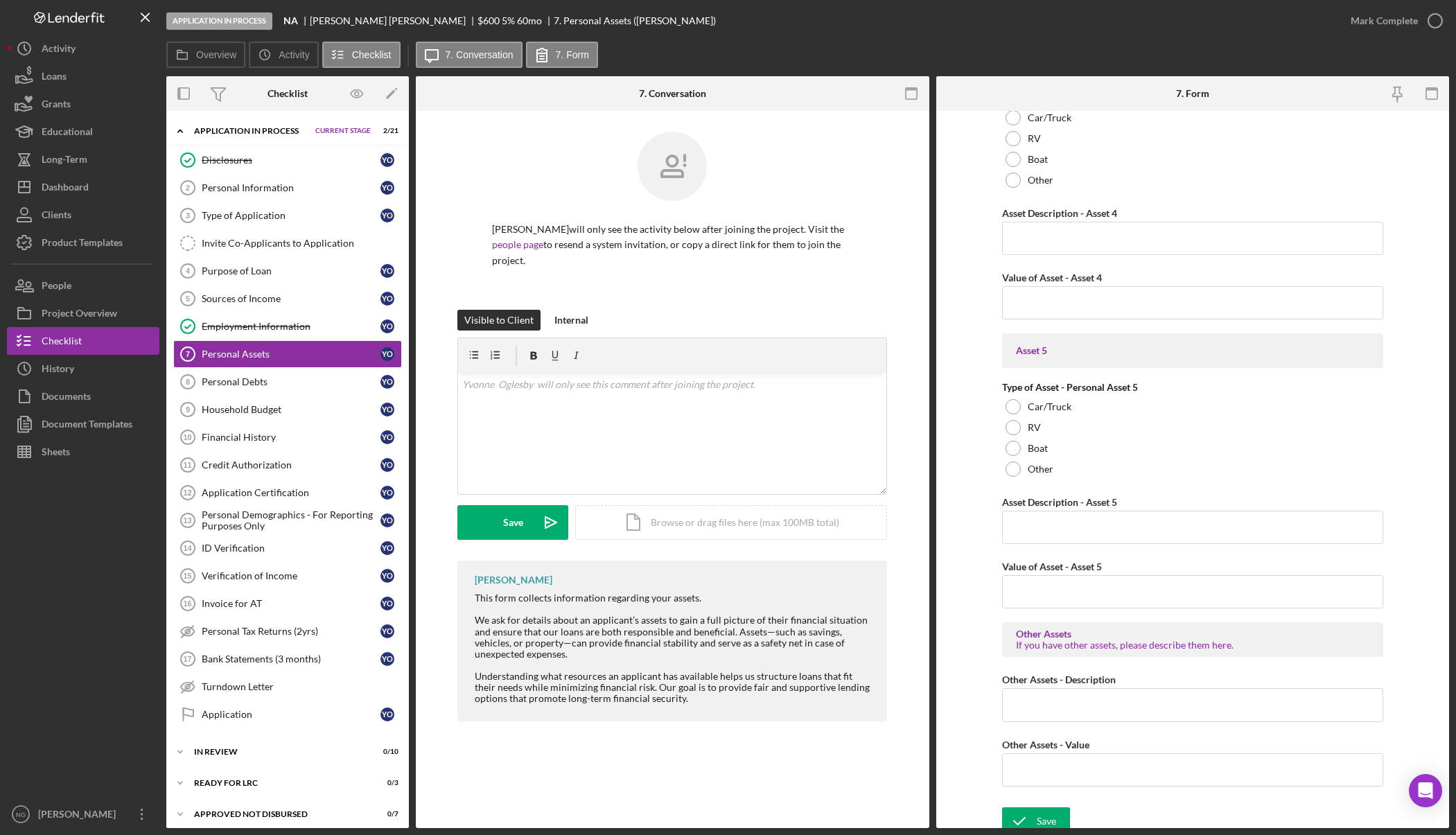
scroll to position [1788, 0]
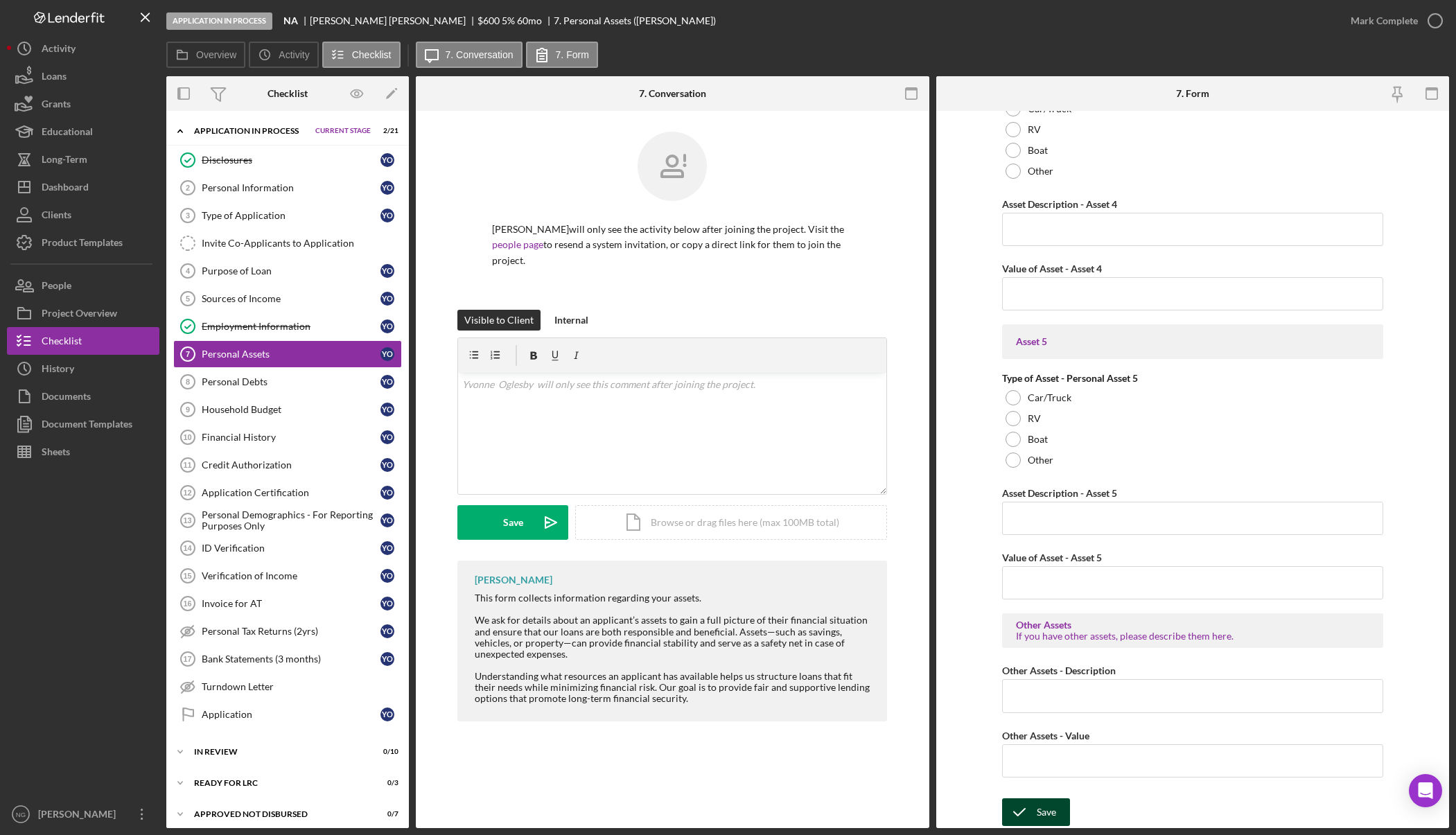
click at [1026, 807] on icon "submit" at bounding box center [1019, 812] width 35 height 35
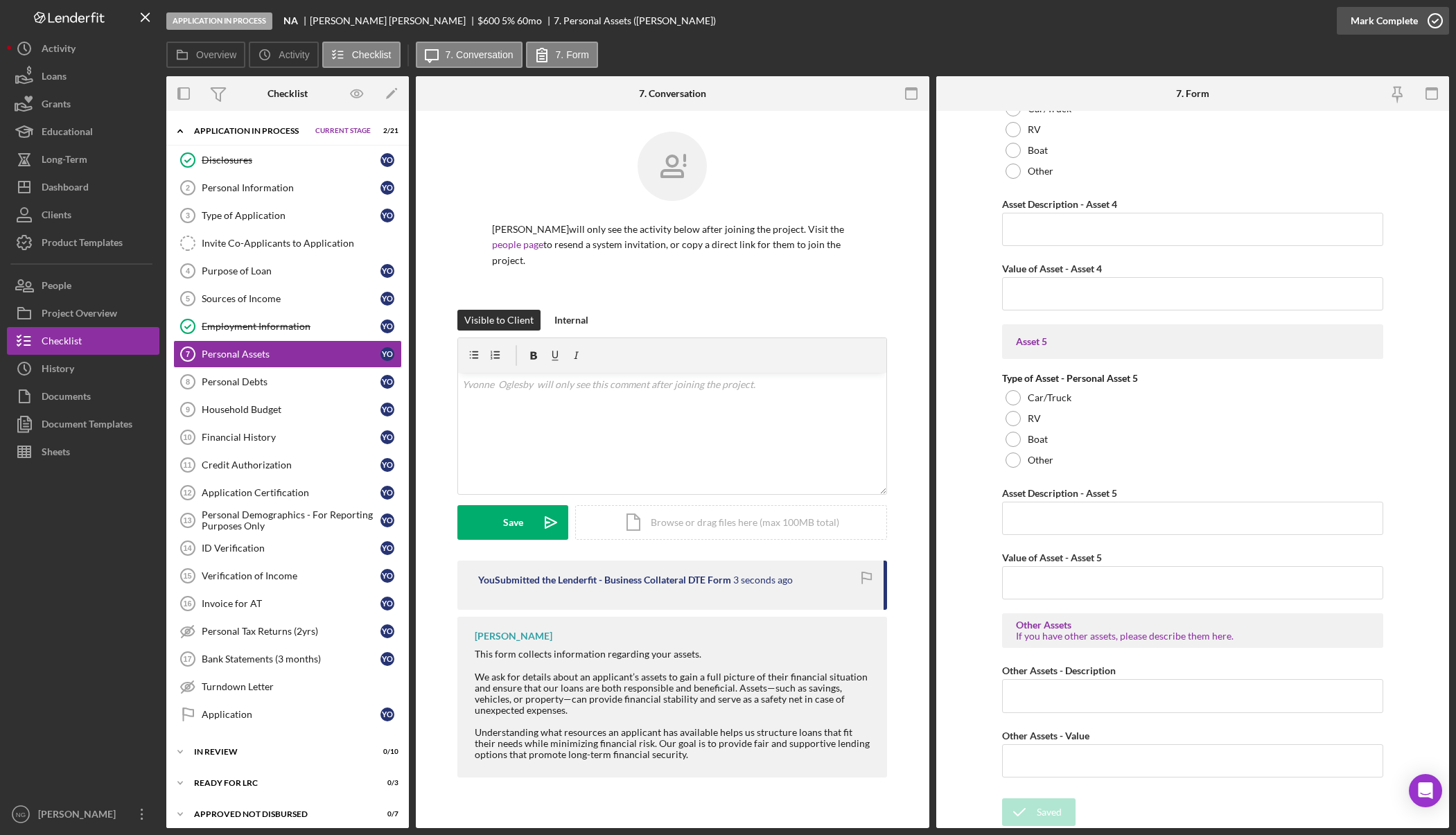
click at [1435, 20] on icon "button" at bounding box center [1435, 20] width 35 height 35
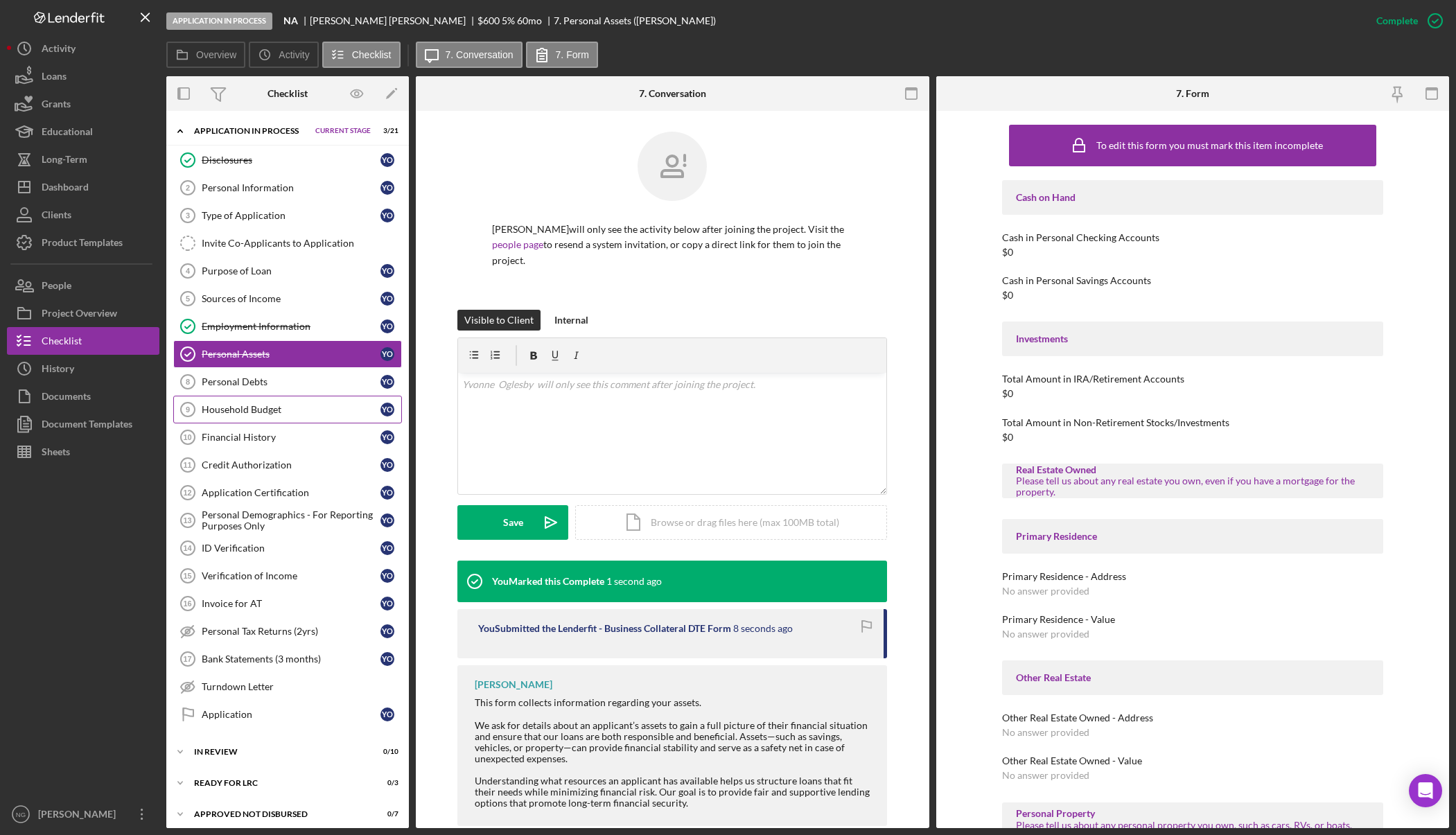
click at [269, 414] on div "Household Budget" at bounding box center [291, 409] width 178 height 11
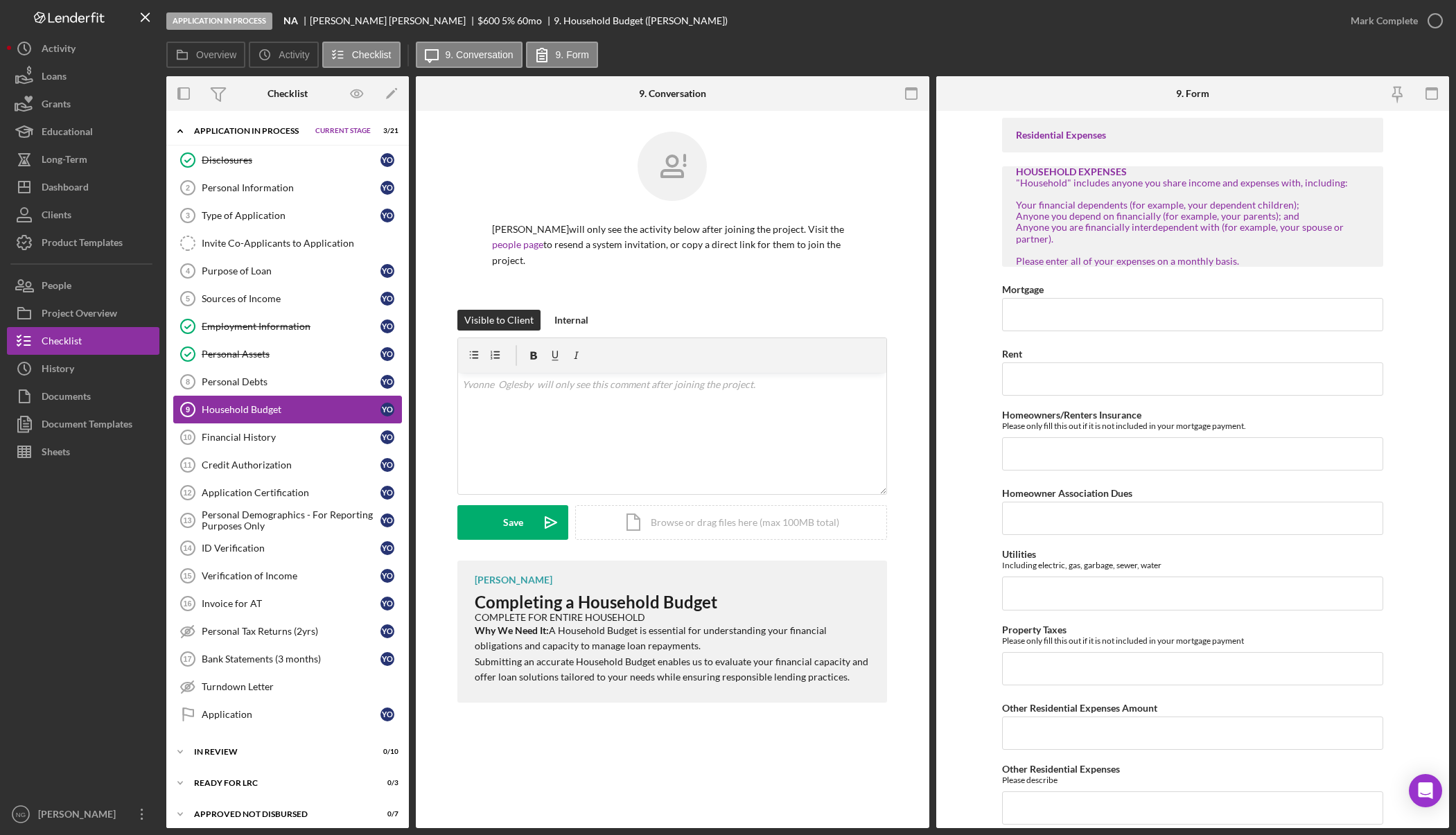
click at [257, 396] on link "Household Budget 9 Household Budget Y O" at bounding box center [287, 409] width 229 height 28
click at [264, 386] on div "Personal Debts" at bounding box center [291, 381] width 178 height 11
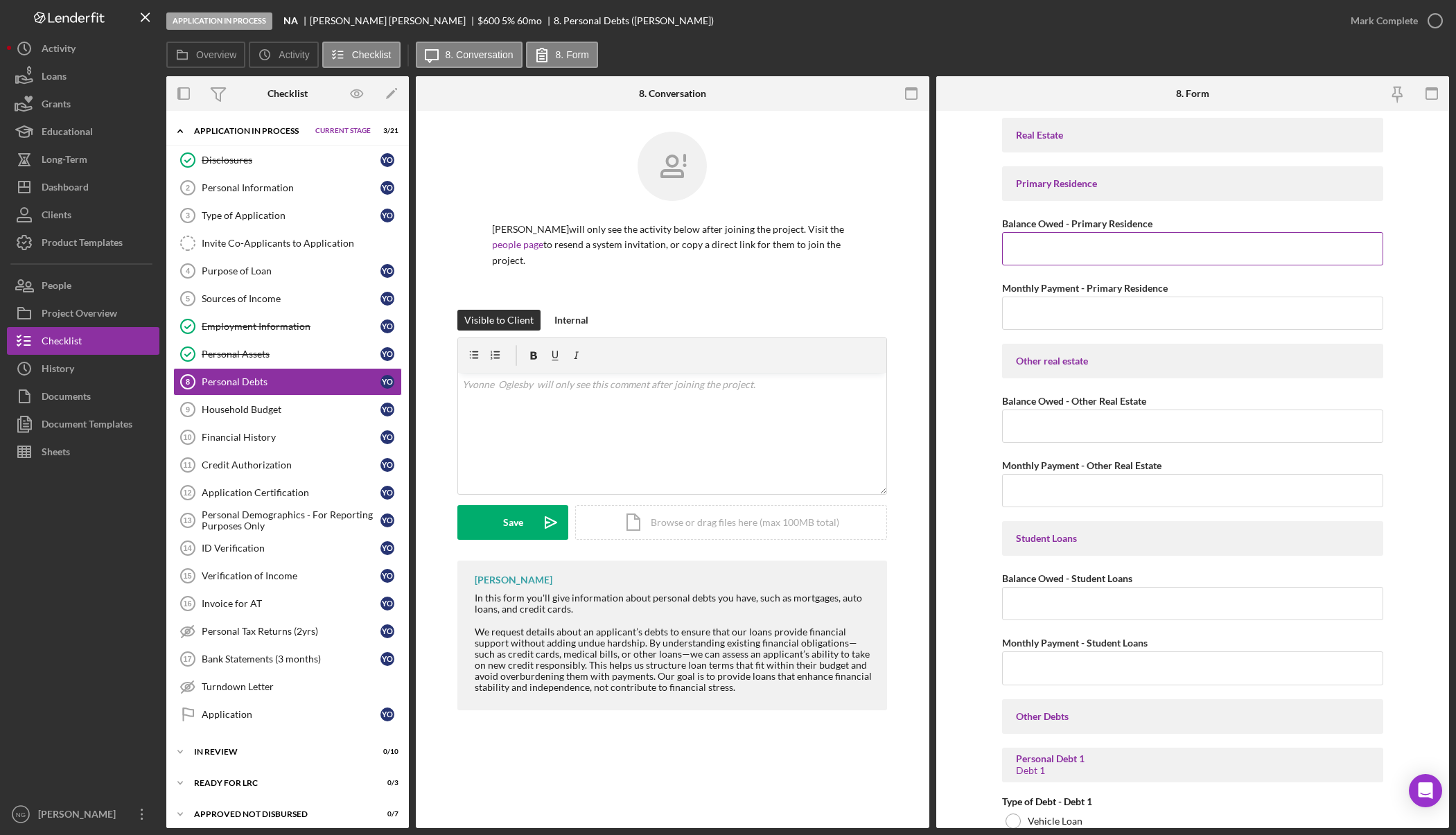
click at [1056, 246] on input "Balance Owed - Primary Residence" at bounding box center [1192, 248] width 381 height 33
type input "$0"
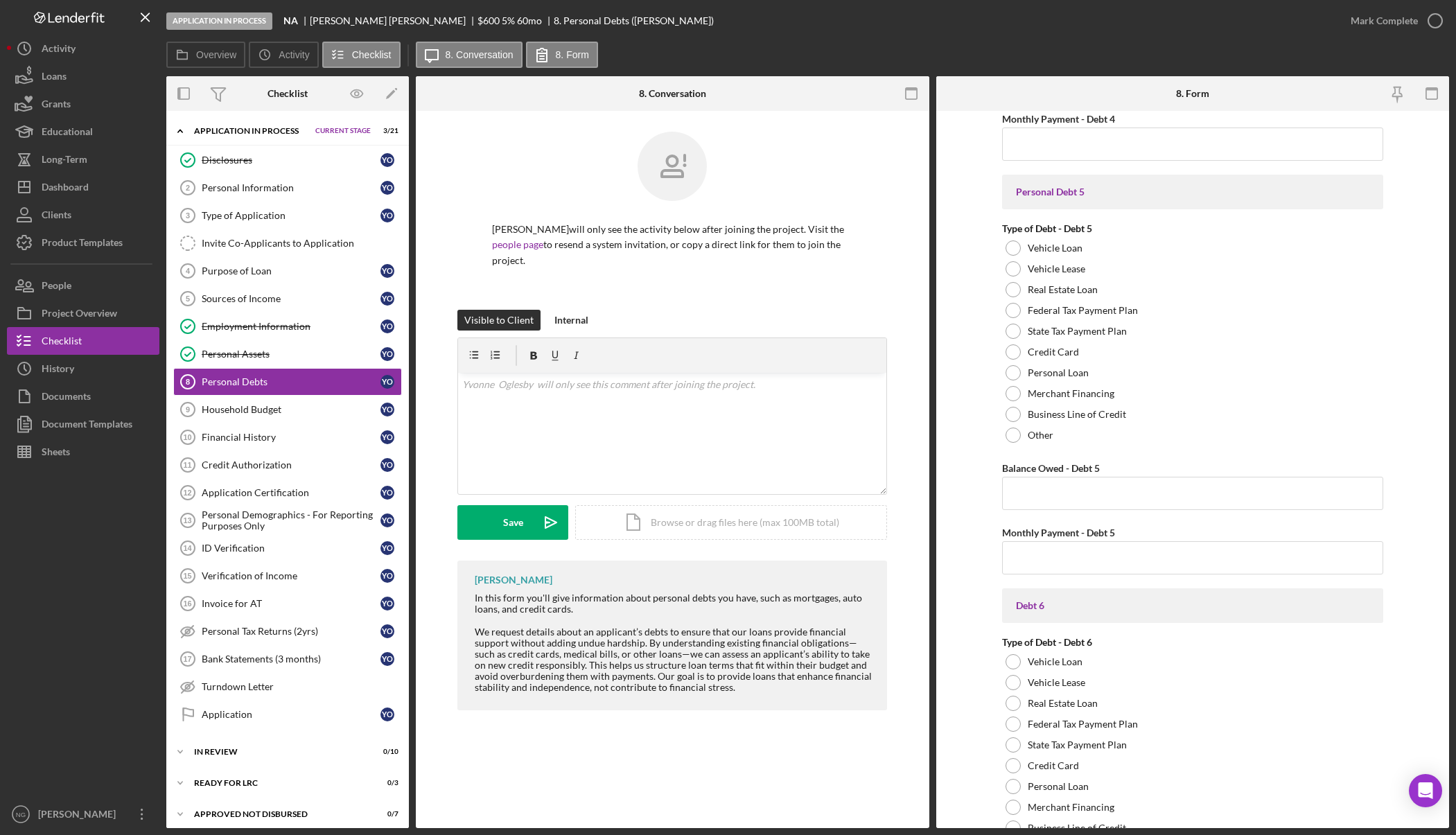
scroll to position [2738, 0]
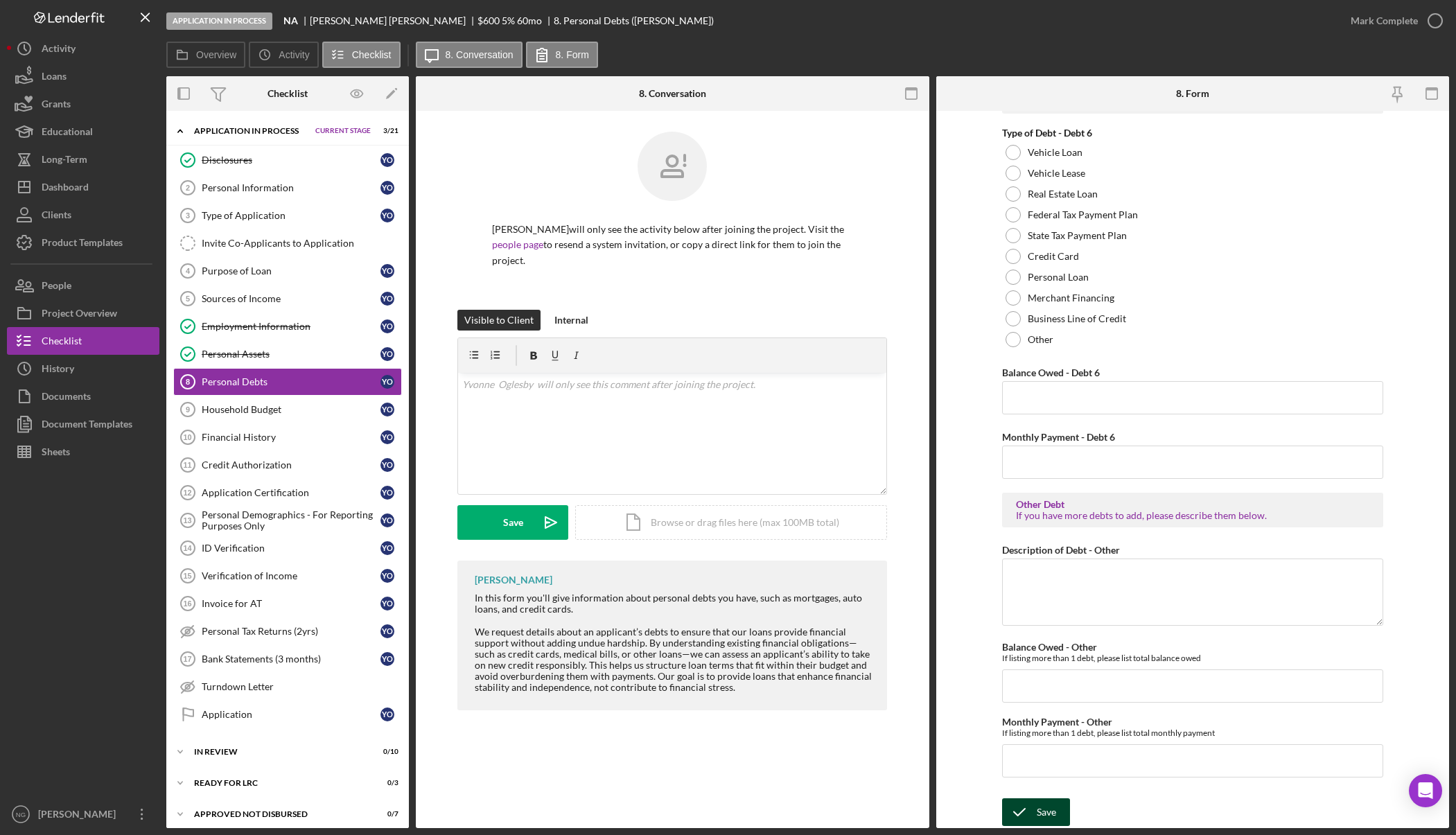
click at [1036, 815] on div "Save" at bounding box center [1046, 812] width 20 height 28
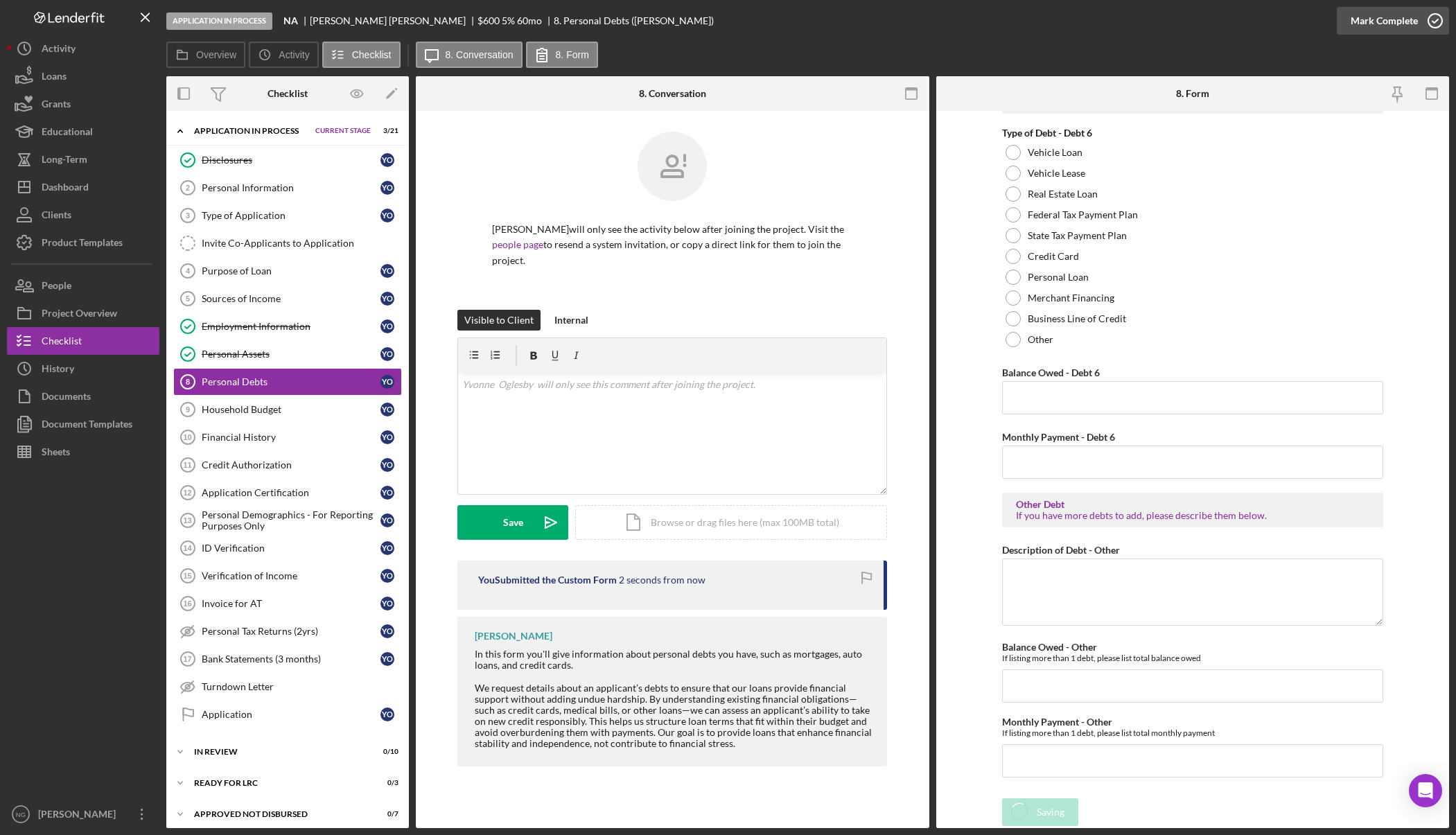
click at [1434, 25] on icon "button" at bounding box center [1435, 20] width 35 height 35
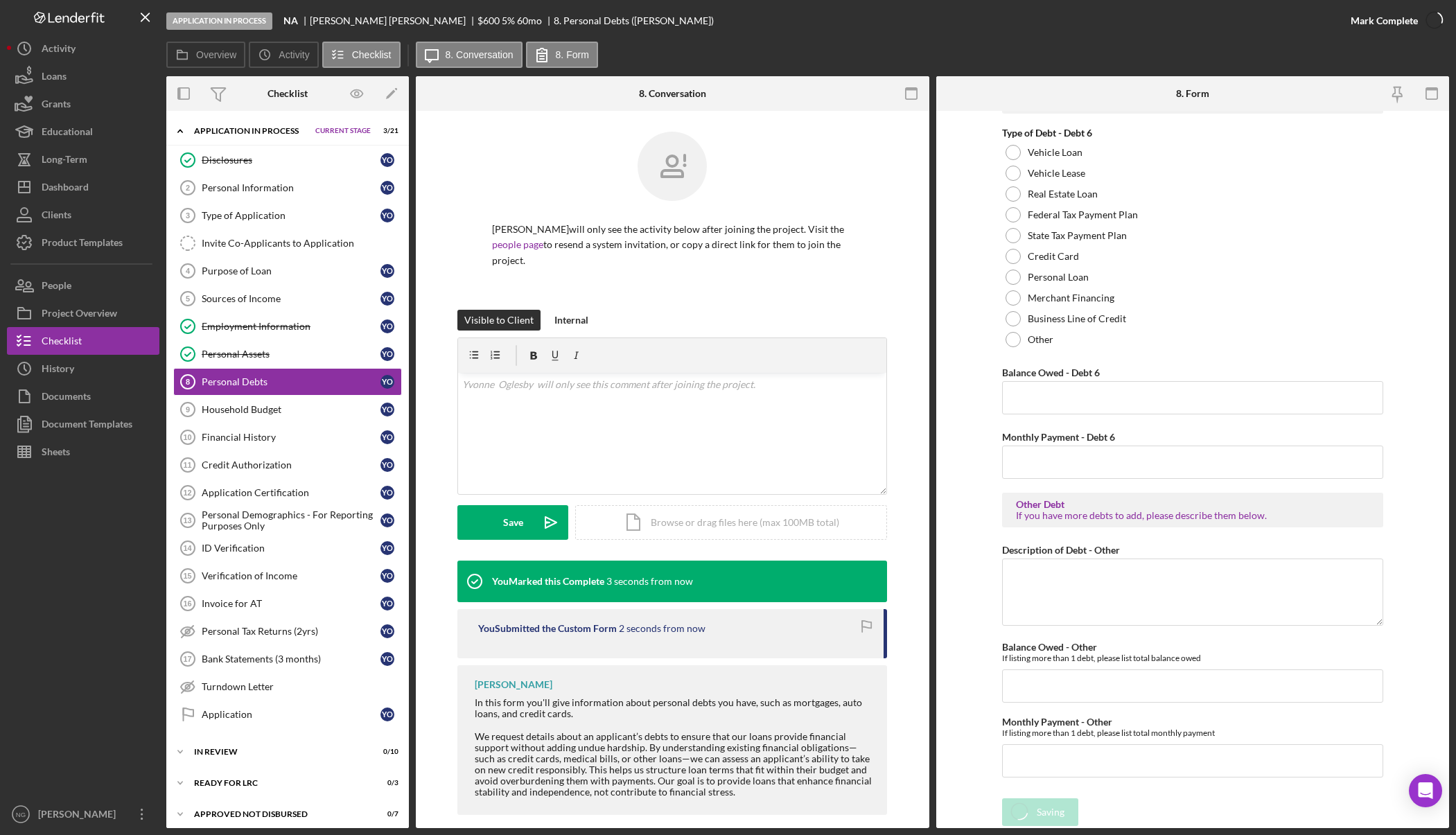
scroll to position [2793, 0]
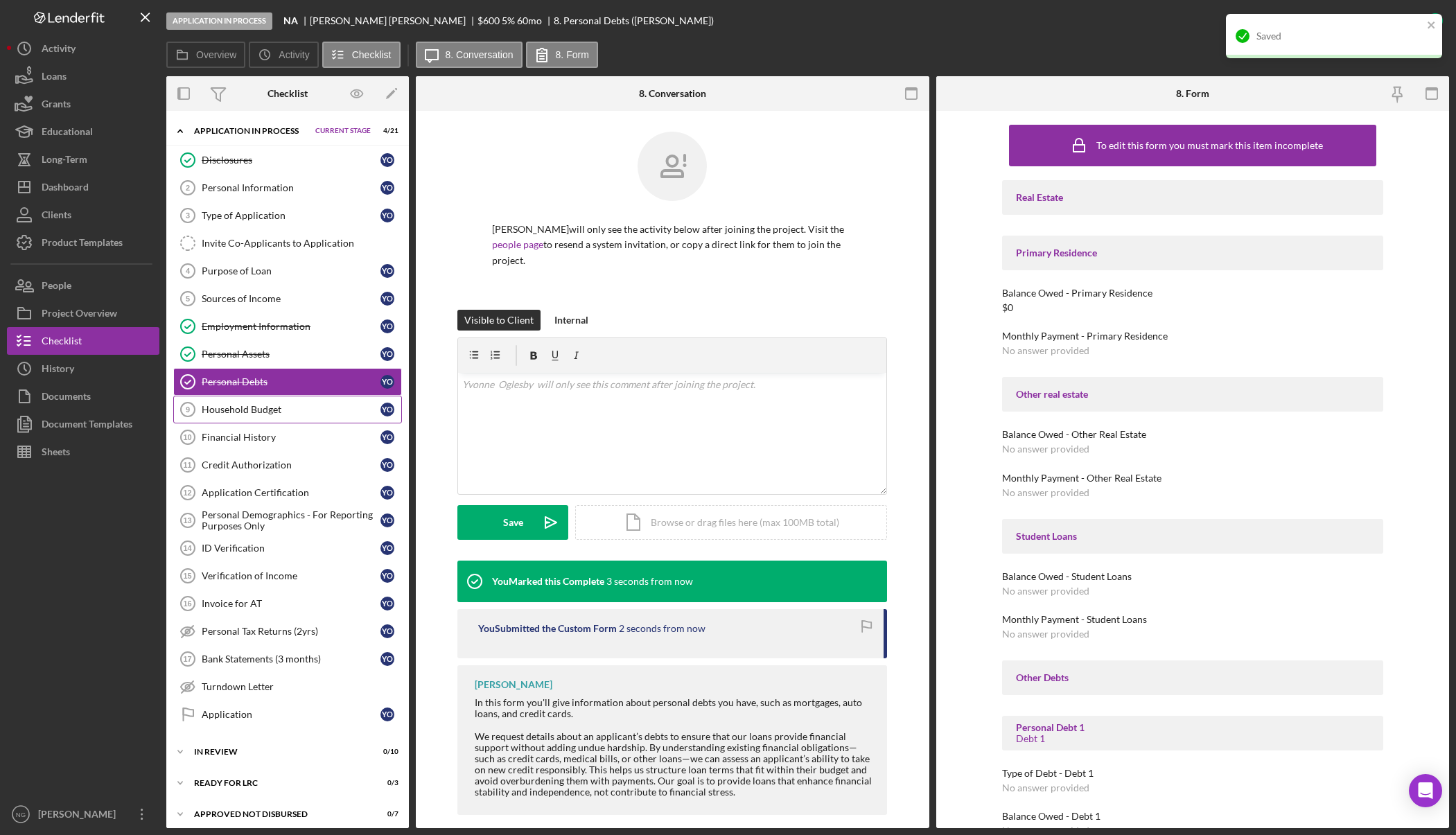
click at [254, 415] on div "Household Budget" at bounding box center [291, 409] width 178 height 11
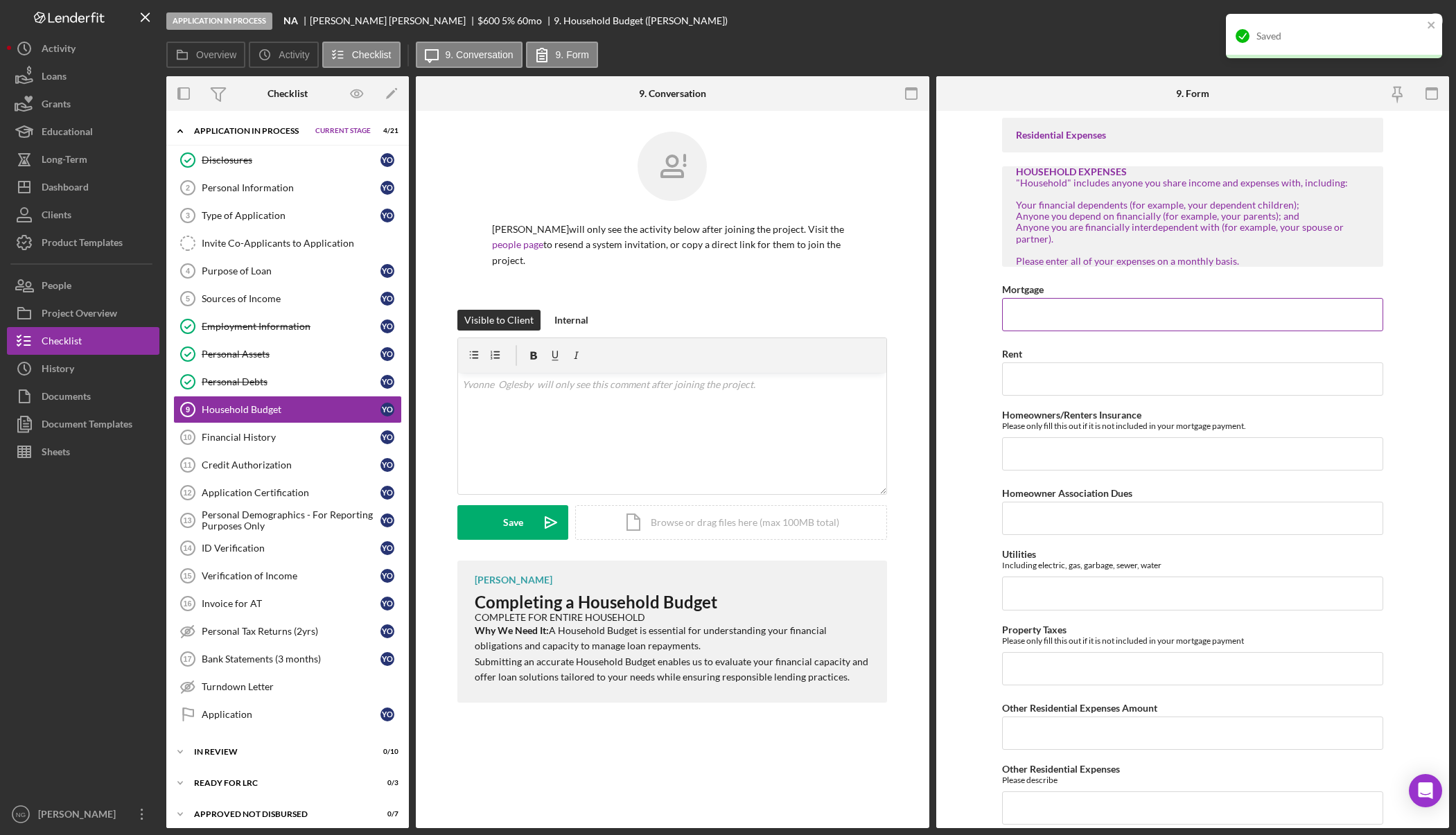
click at [1067, 314] on input "Mortgage" at bounding box center [1192, 314] width 381 height 33
click at [1051, 375] on input "Rent" at bounding box center [1192, 379] width 381 height 33
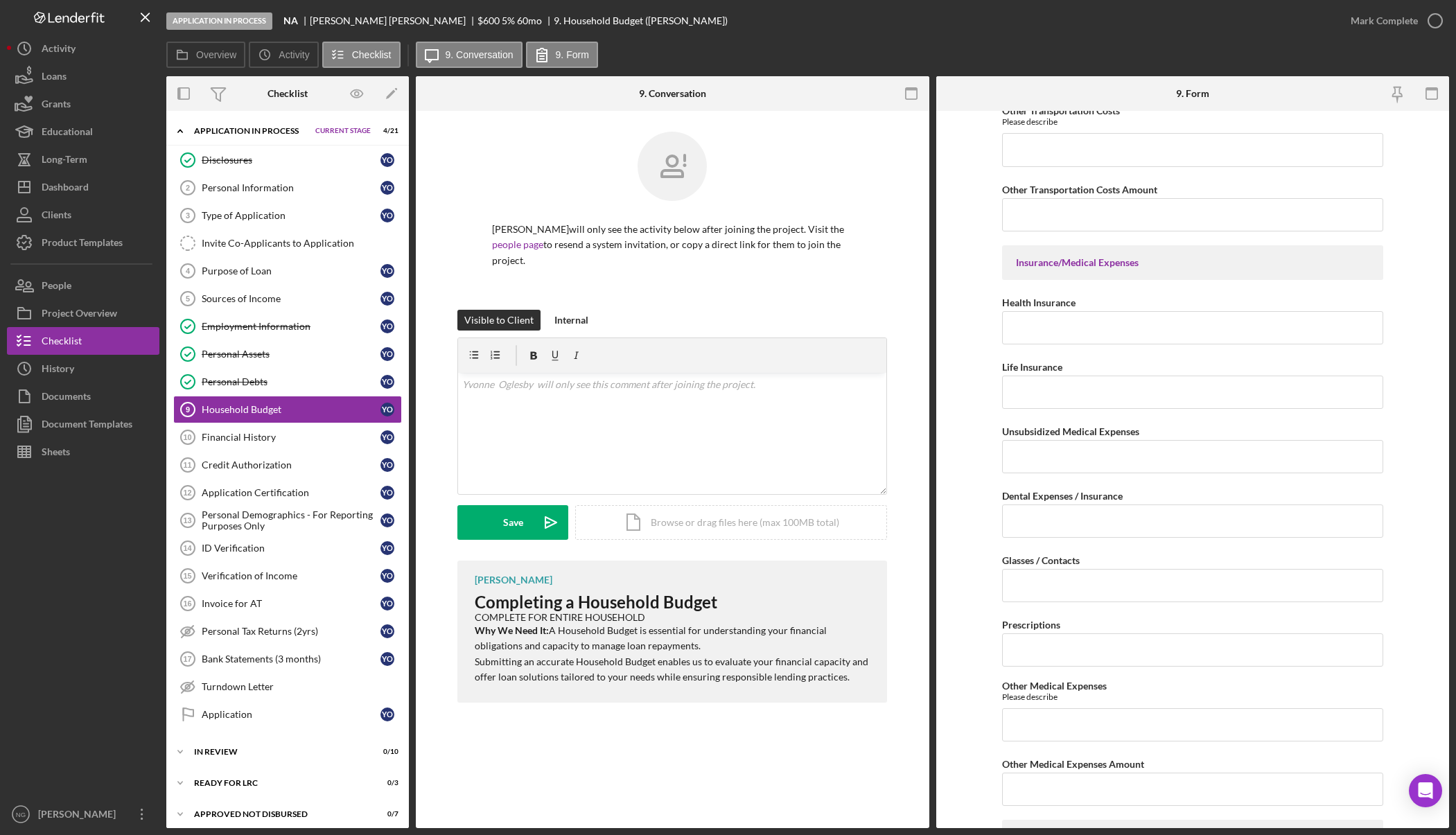
scroll to position [1317, 0]
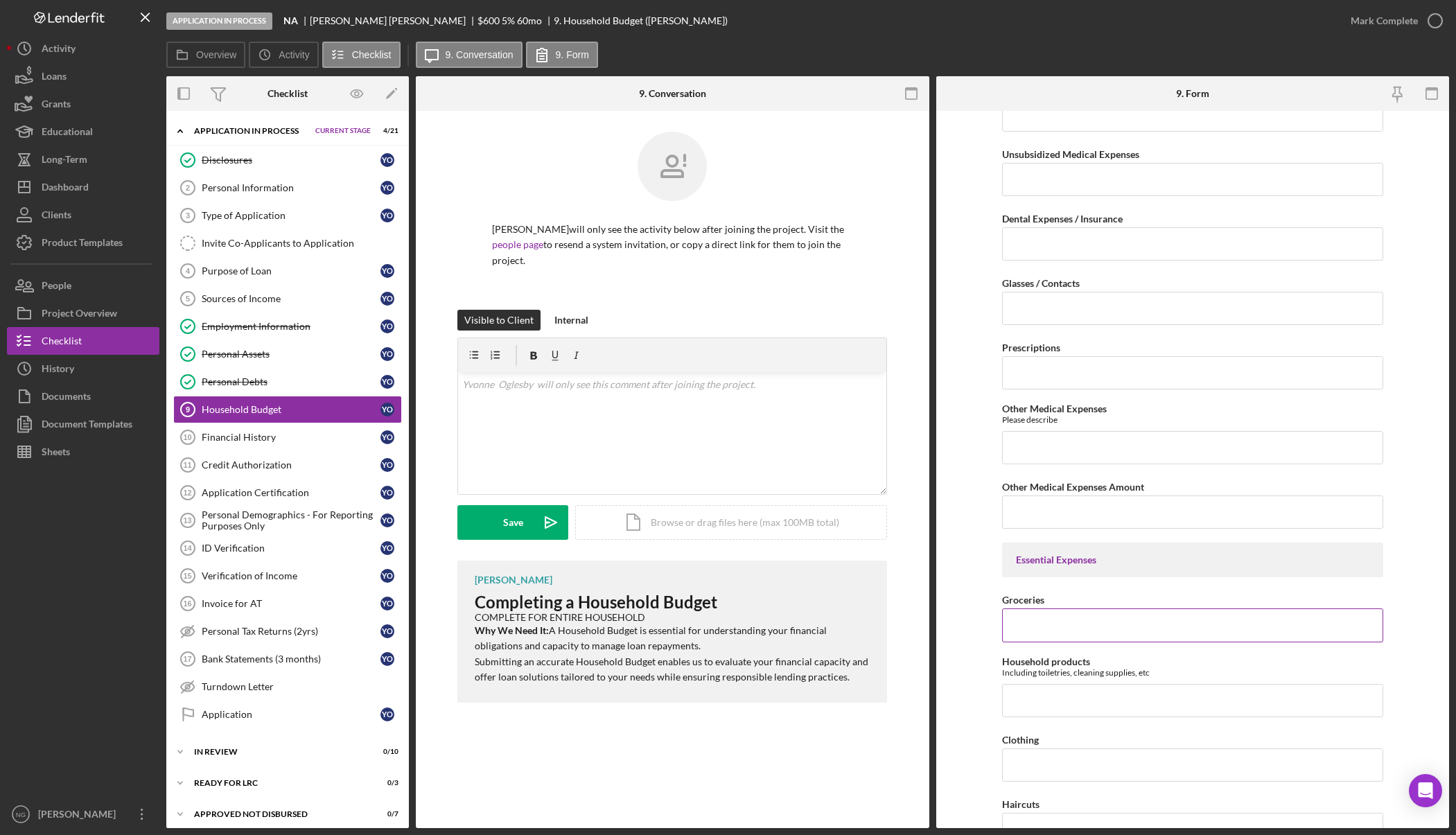
type input "$285.00"
click at [1041, 629] on input "Groceries" at bounding box center [1192, 624] width 381 height 33
type input "$146.00"
type input "$5"
type input "$20.00"
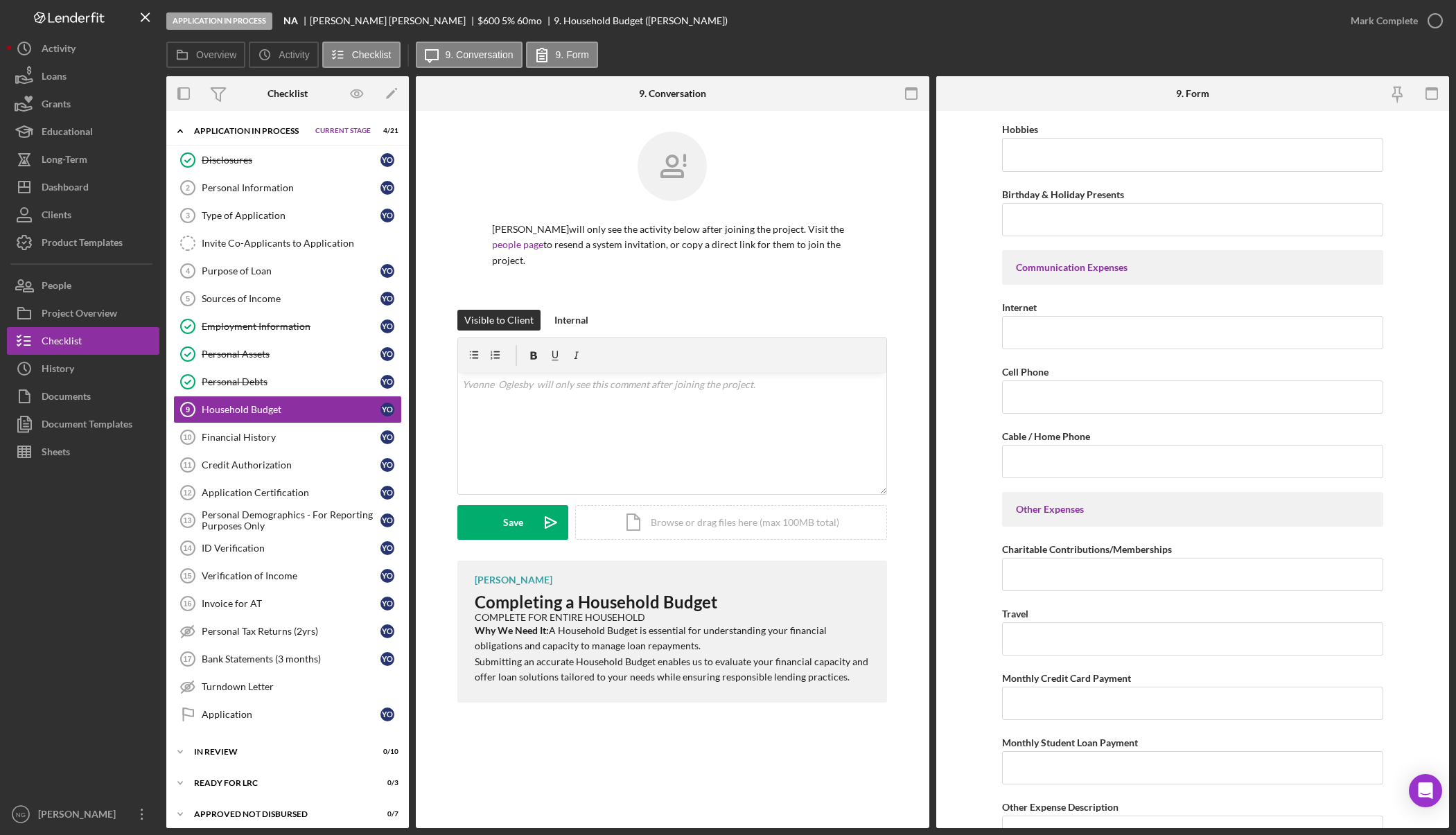
scroll to position [2563, 0]
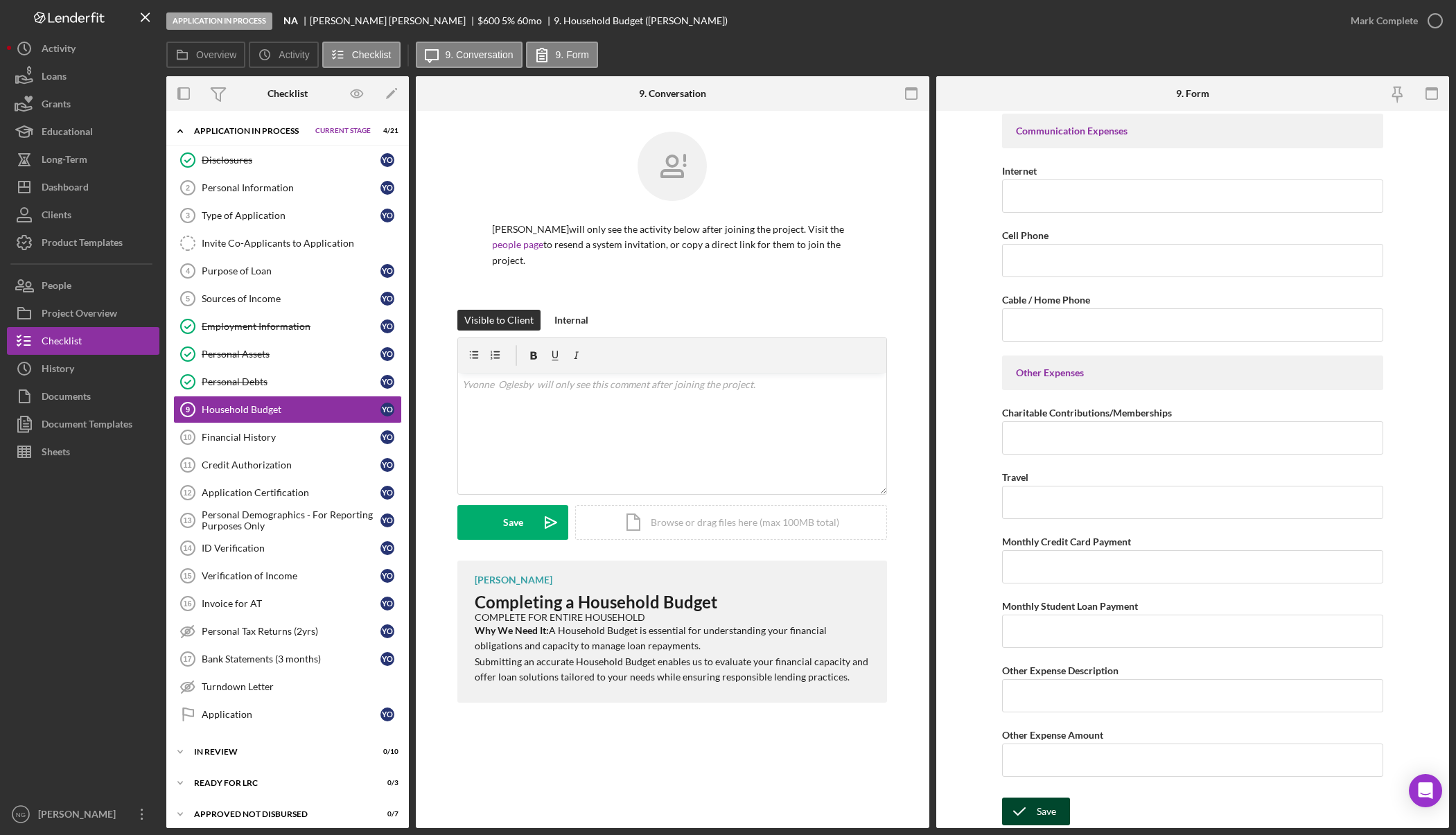
click at [1036, 810] on div "Save" at bounding box center [1046, 811] width 20 height 28
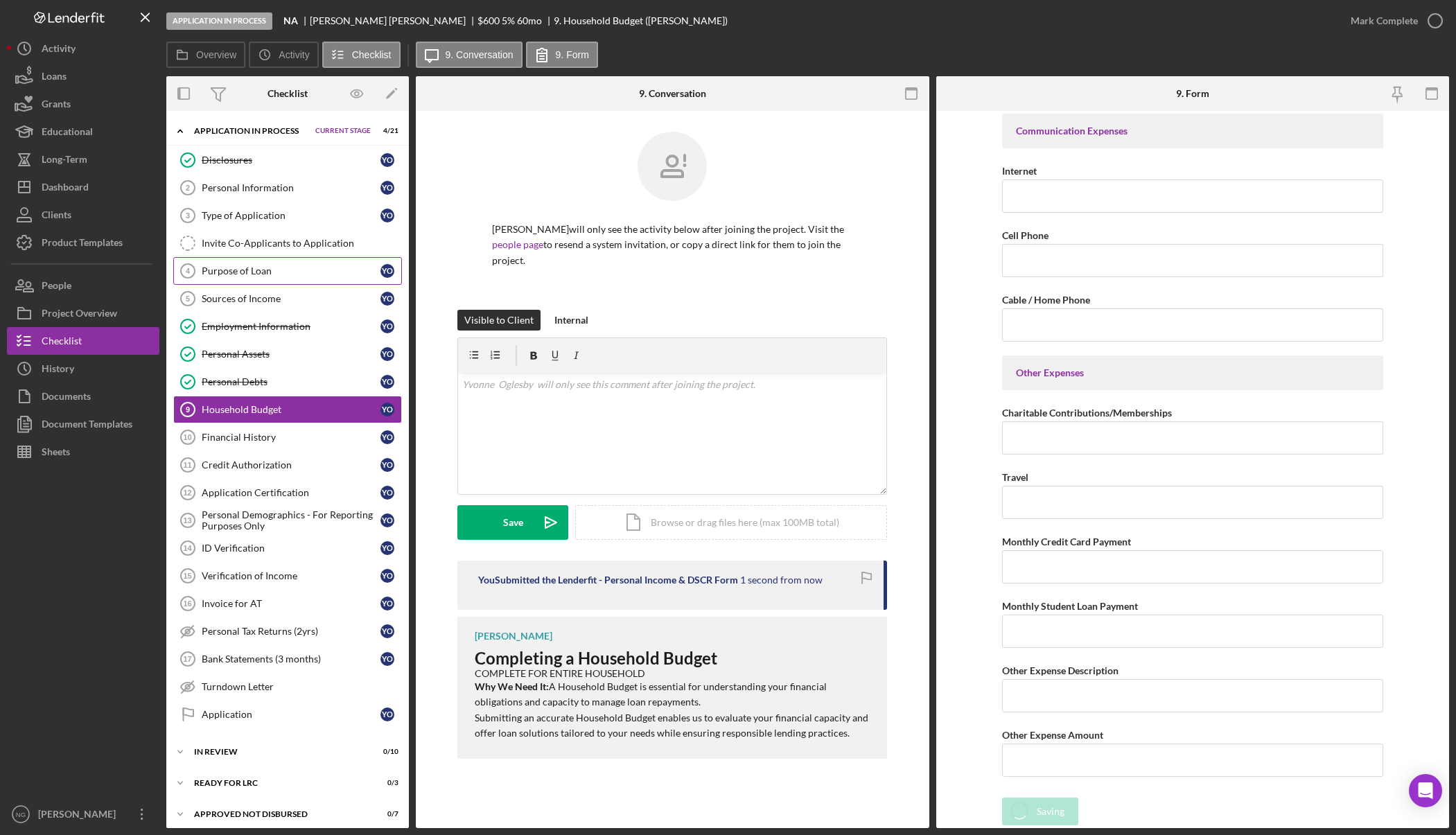
click at [245, 271] on div "Purpose of Loan" at bounding box center [291, 270] width 178 height 11
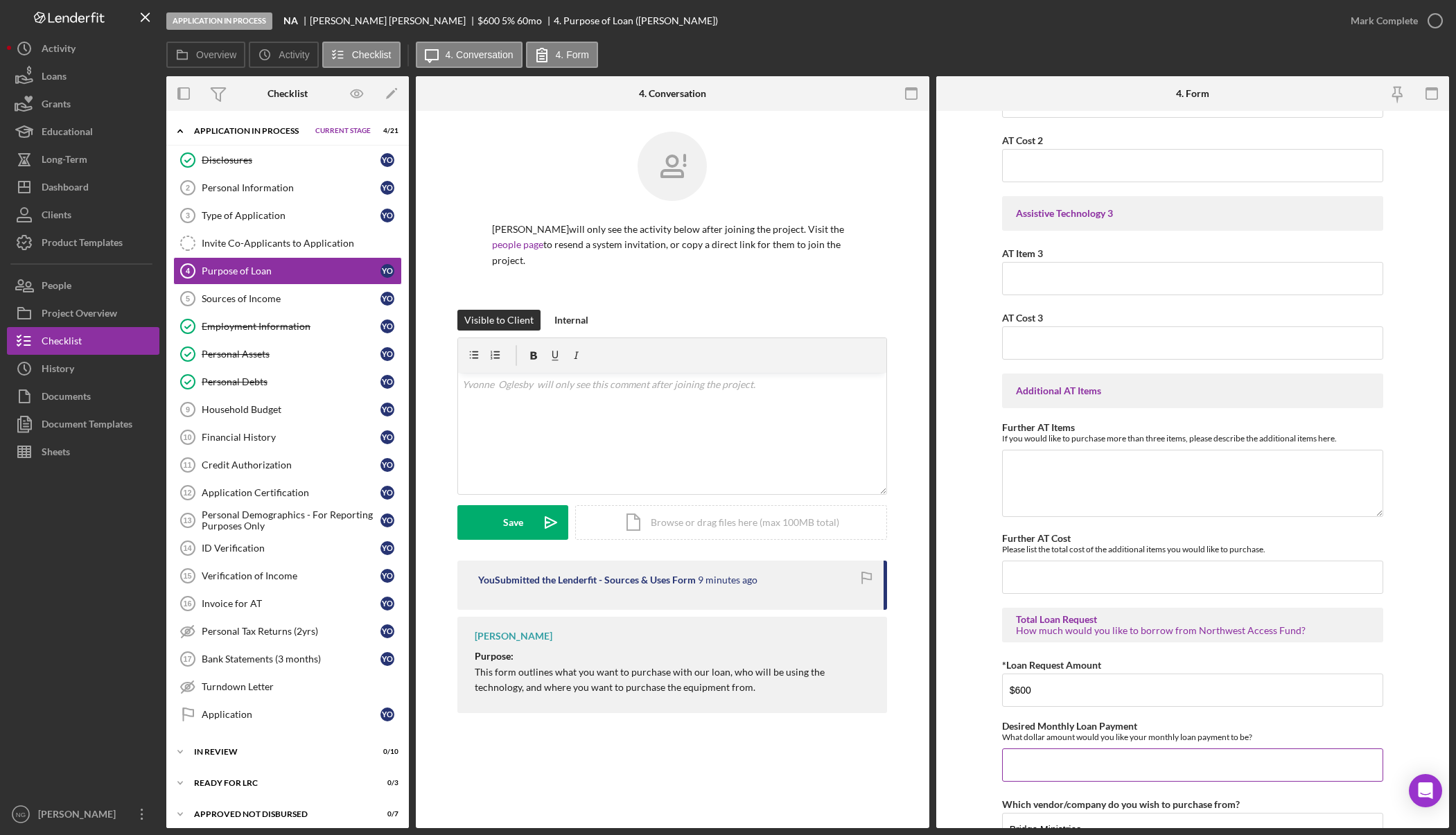
scroll to position [623, 0]
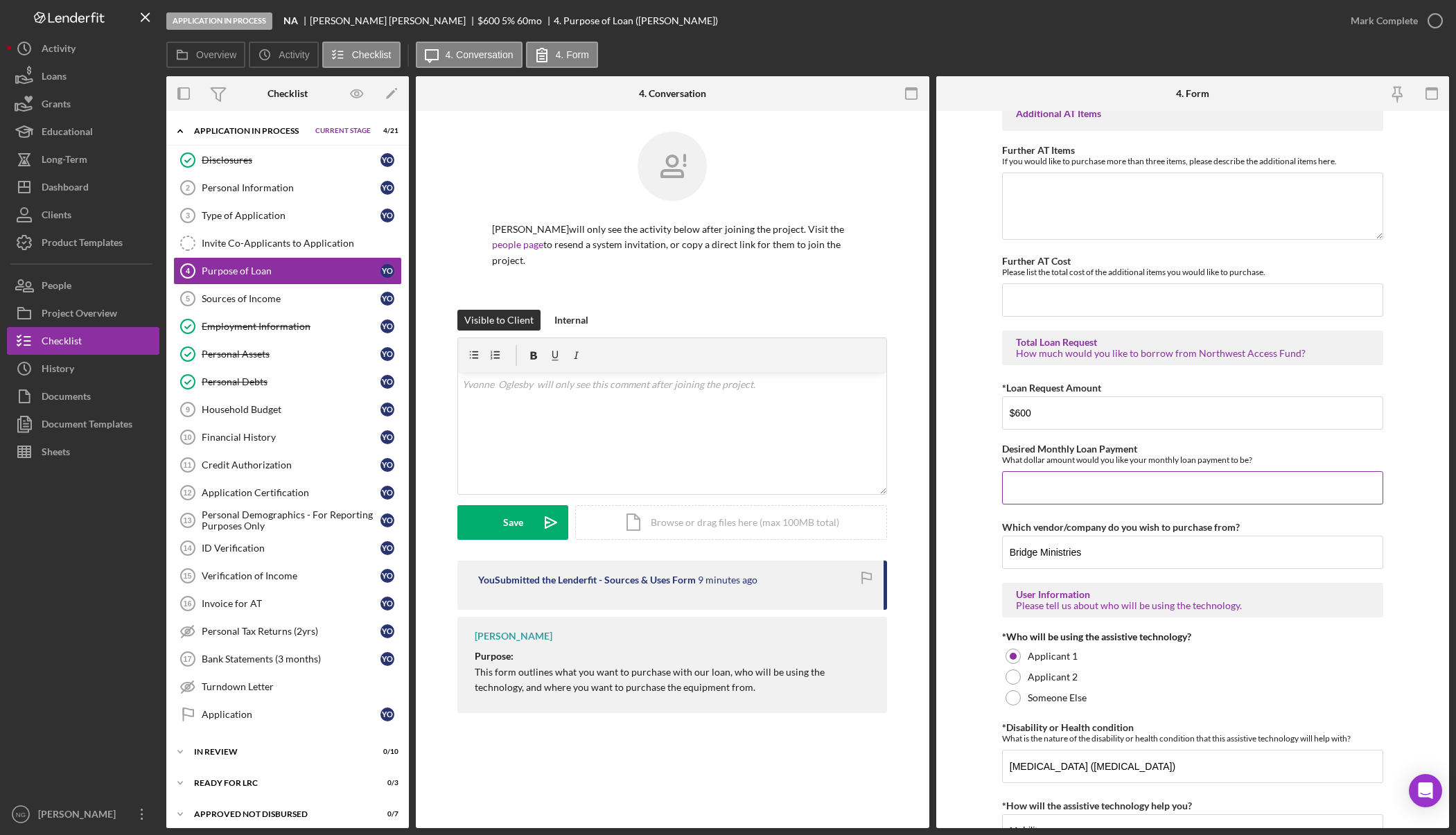
click at [1047, 487] on input "Desired Monthly Loan Payment" at bounding box center [1192, 488] width 381 height 33
type input "$2"
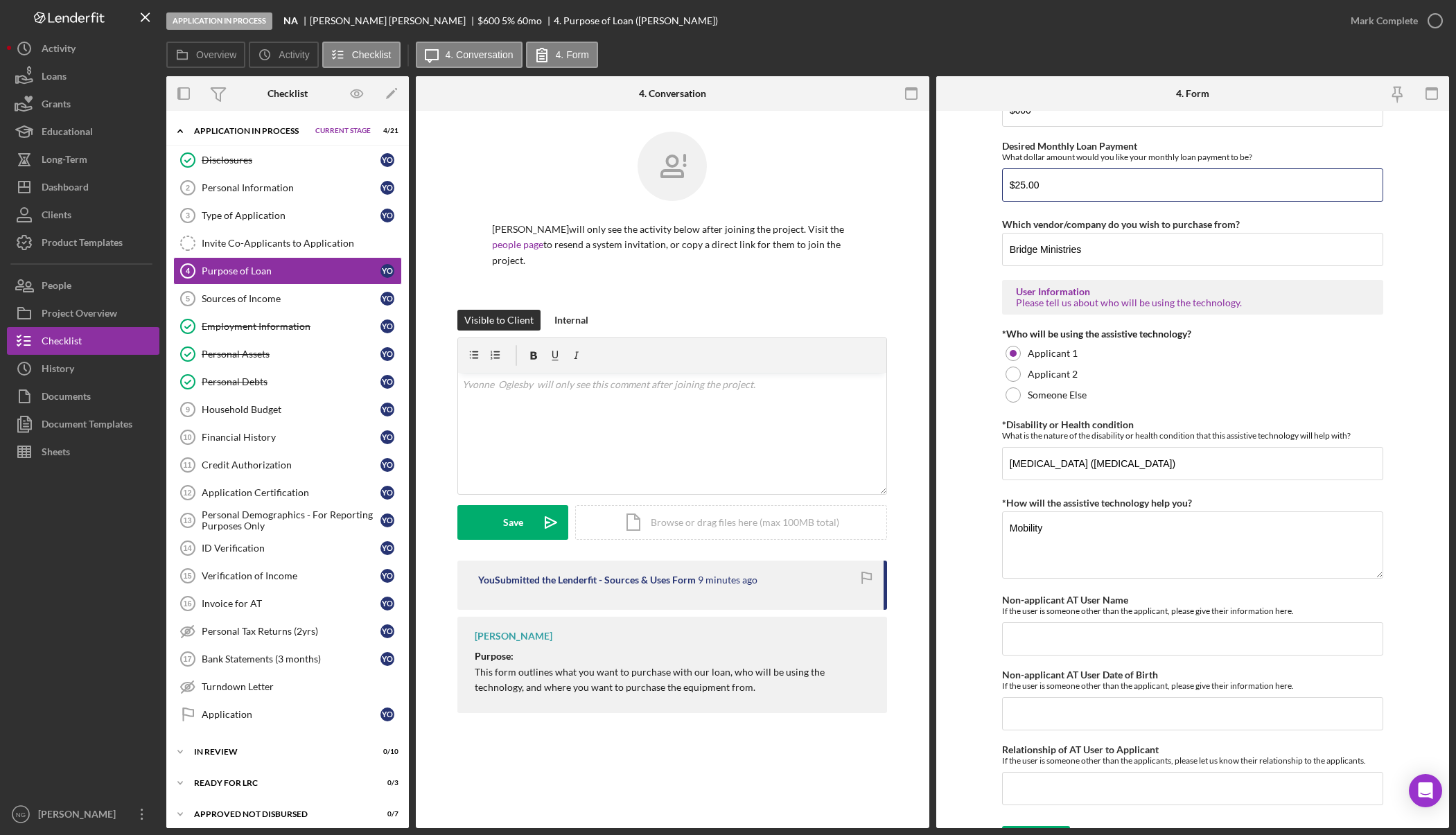
scroll to position [955, 0]
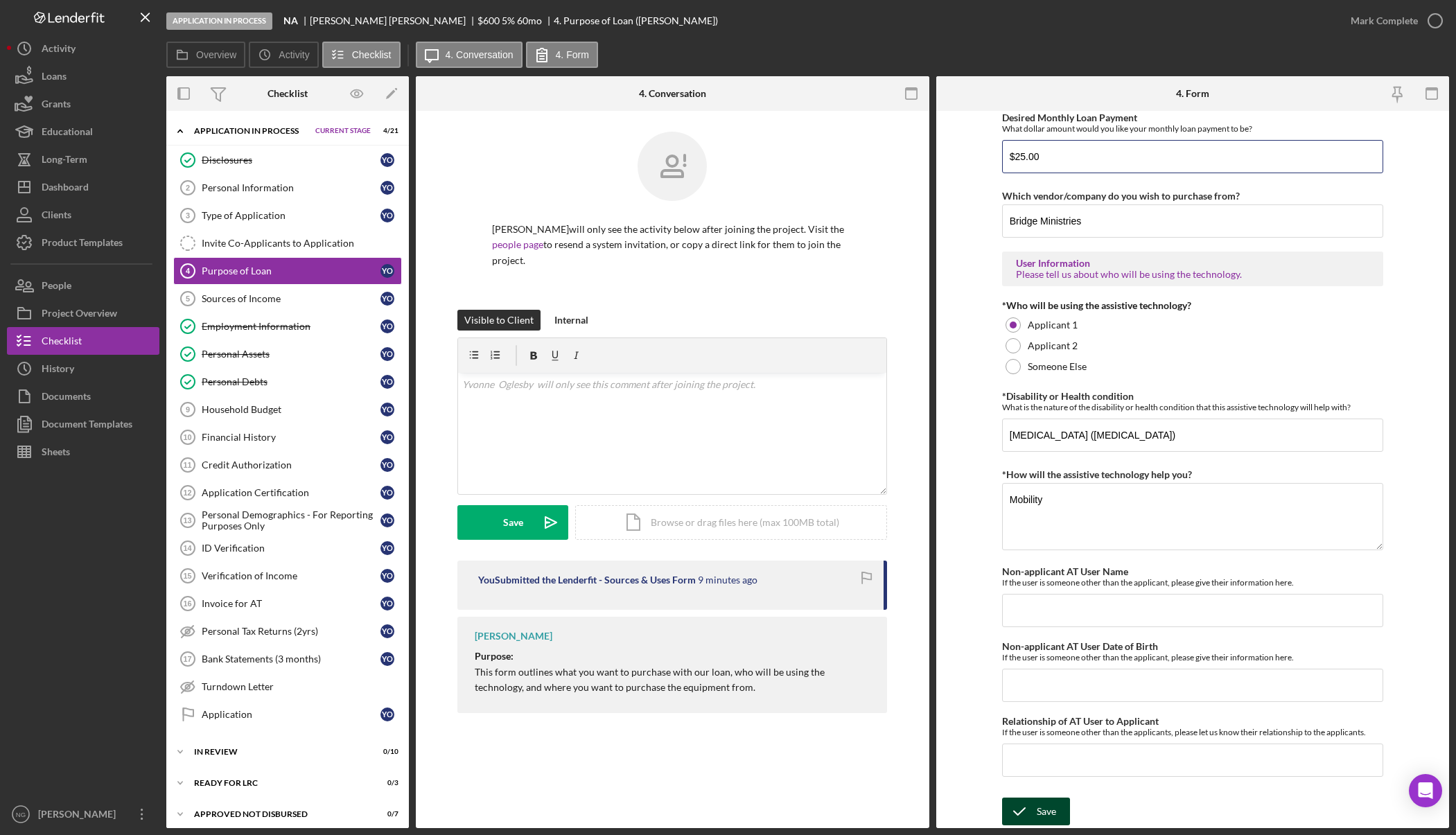
type input "$25.00"
click at [1033, 810] on icon "submit" at bounding box center [1019, 811] width 35 height 35
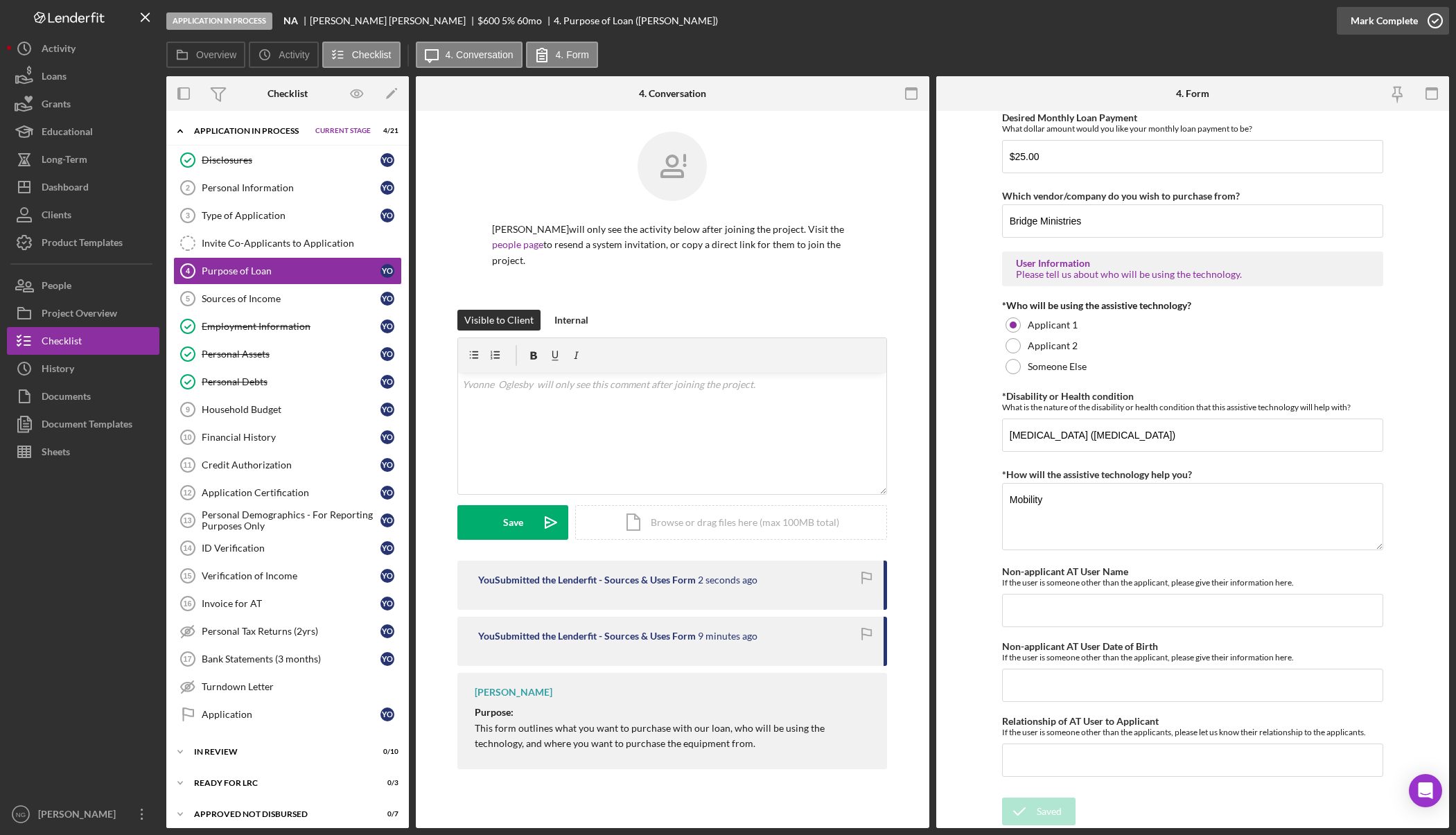
click at [1437, 28] on icon "button" at bounding box center [1435, 20] width 35 height 35
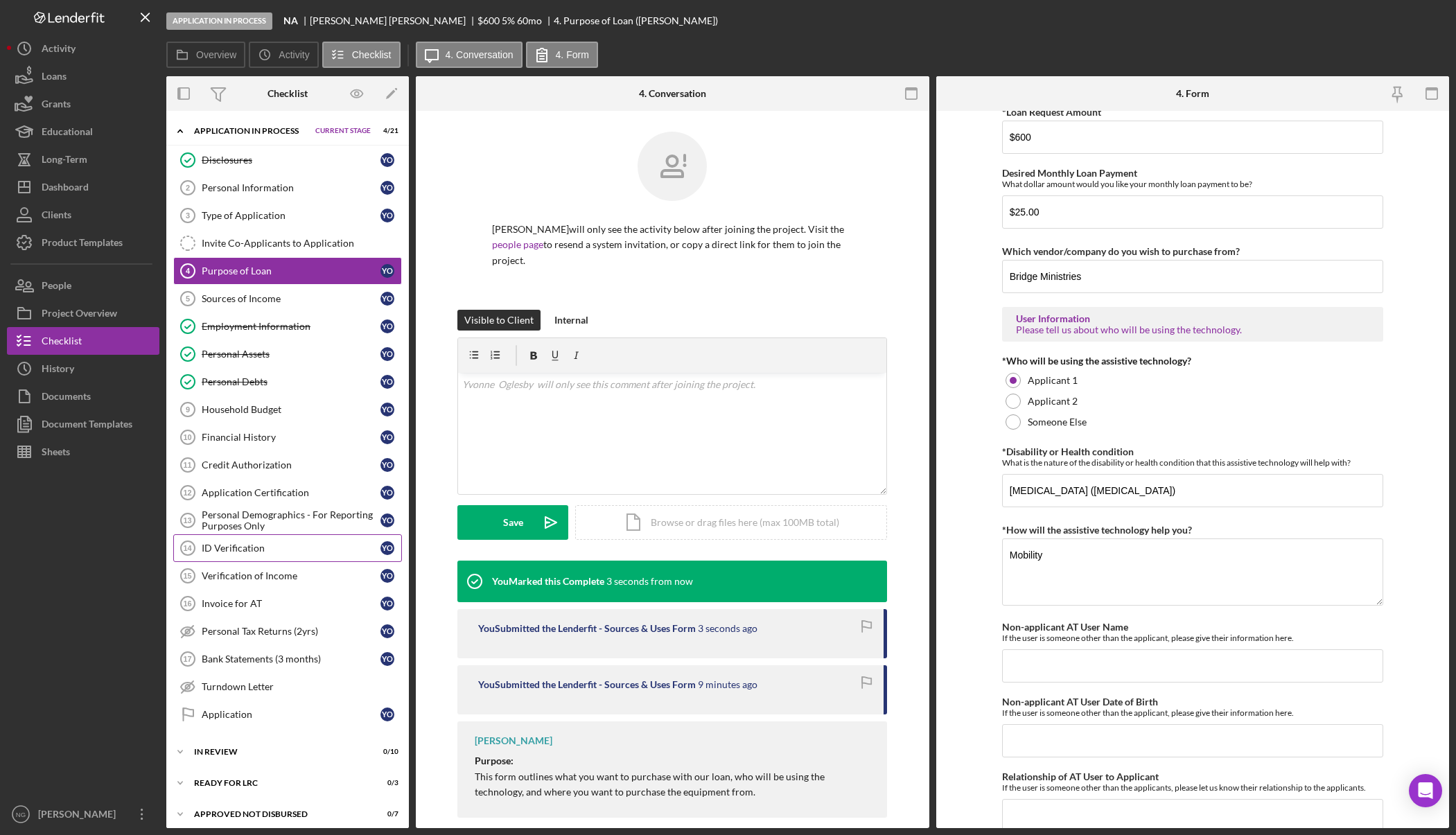
scroll to position [1010, 0]
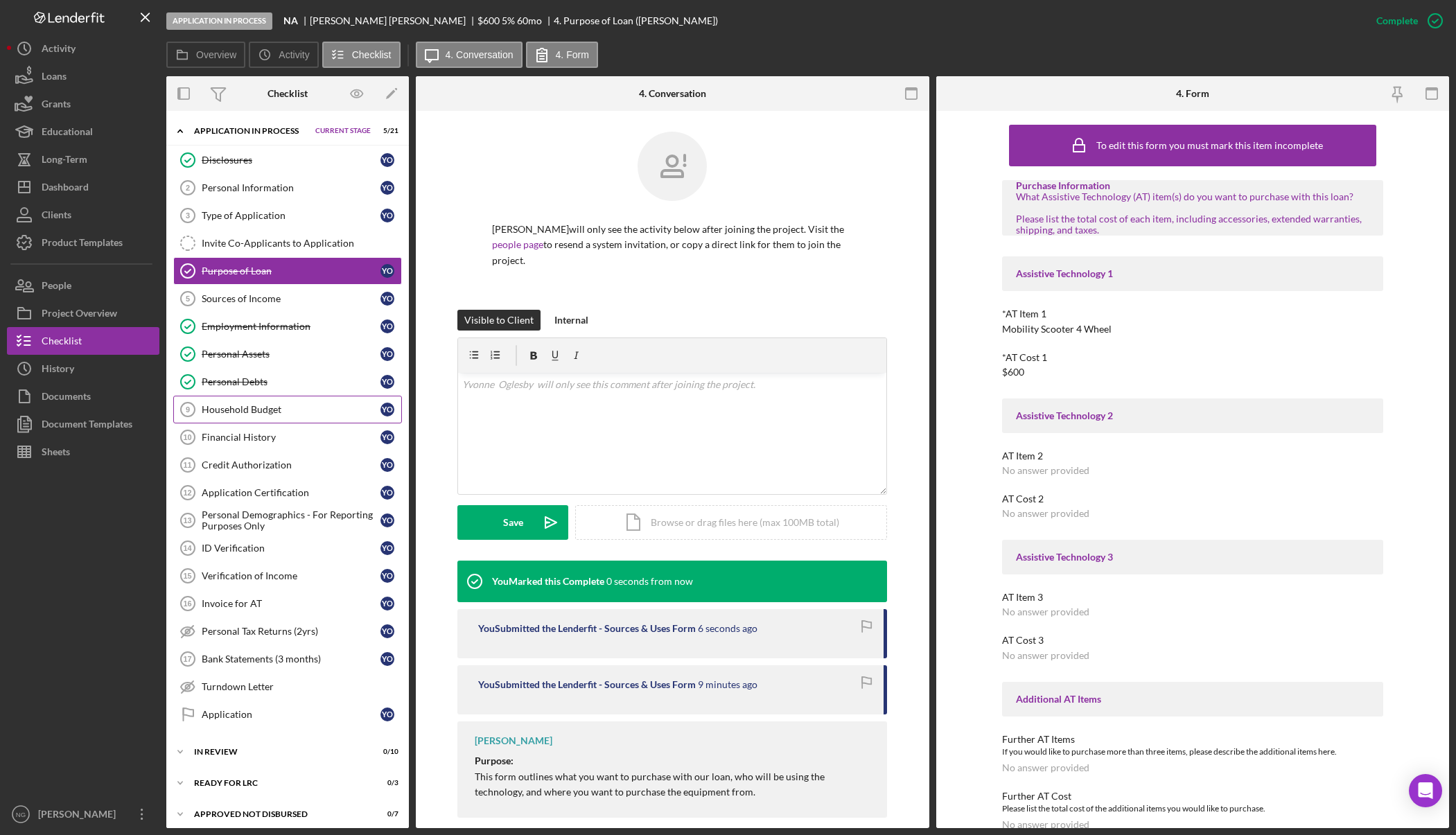
click at [264, 404] on div "Household Budget" at bounding box center [291, 409] width 178 height 11
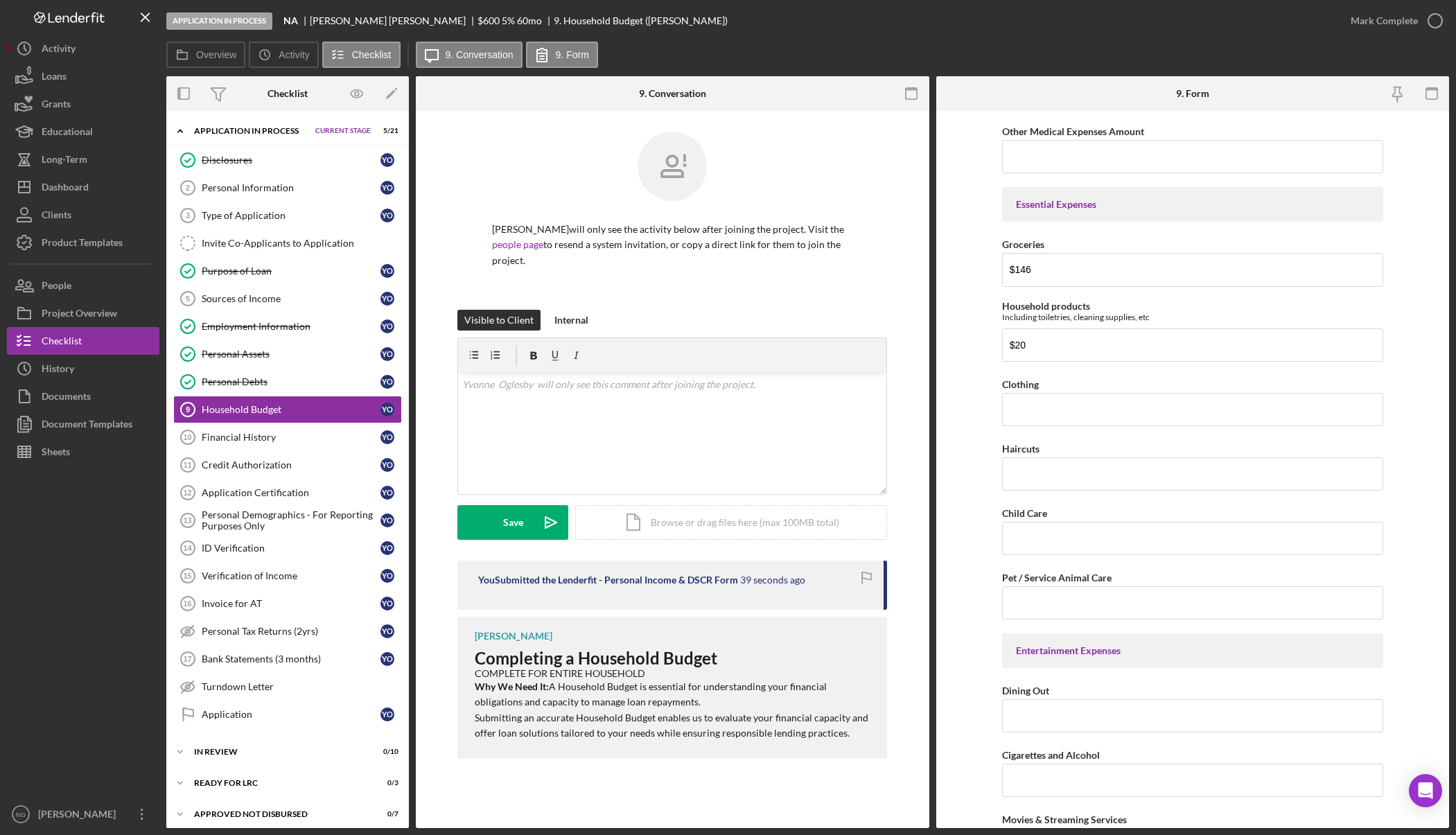
scroll to position [1662, 0]
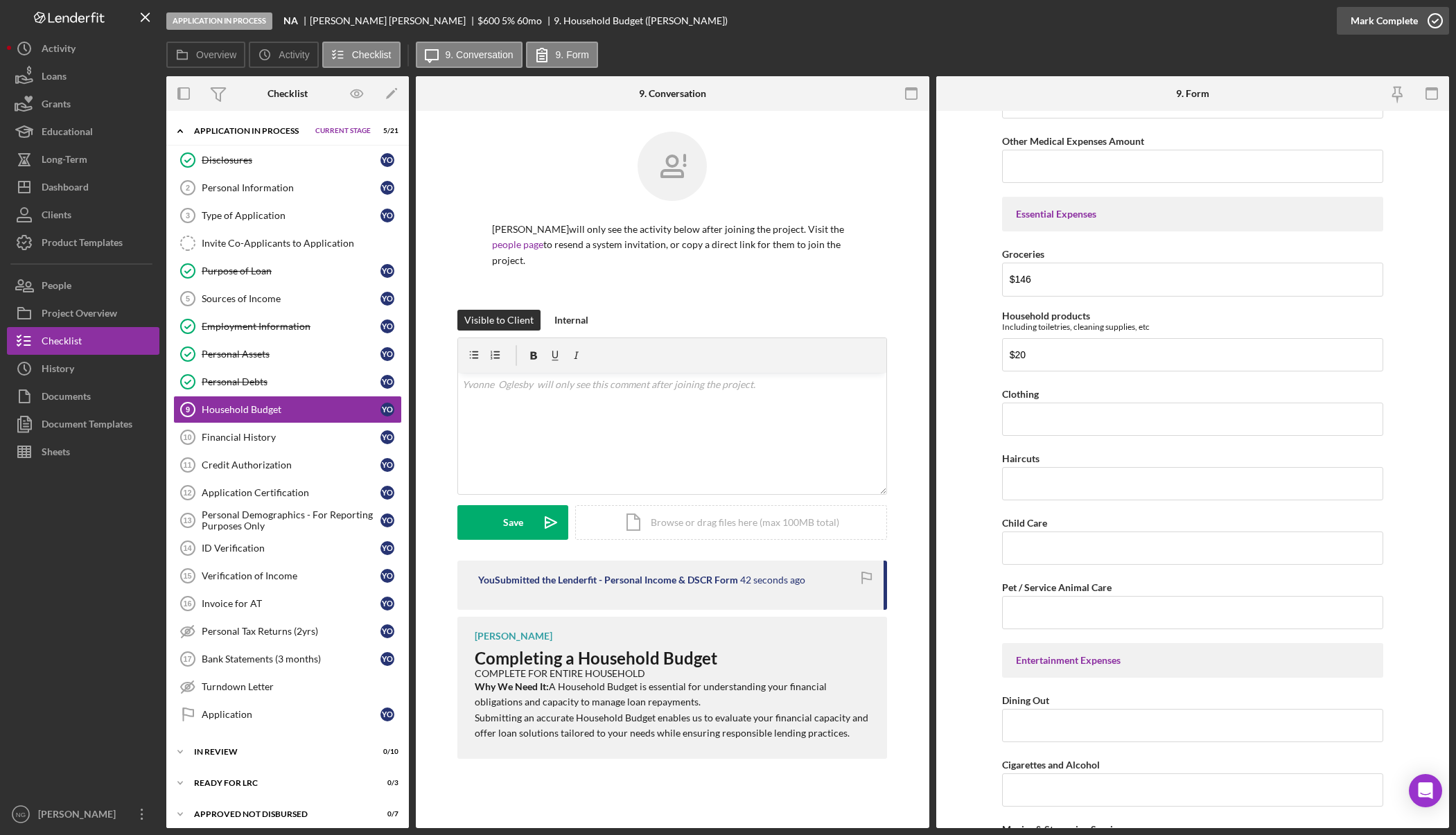
click at [1419, 20] on icon "button" at bounding box center [1435, 20] width 35 height 35
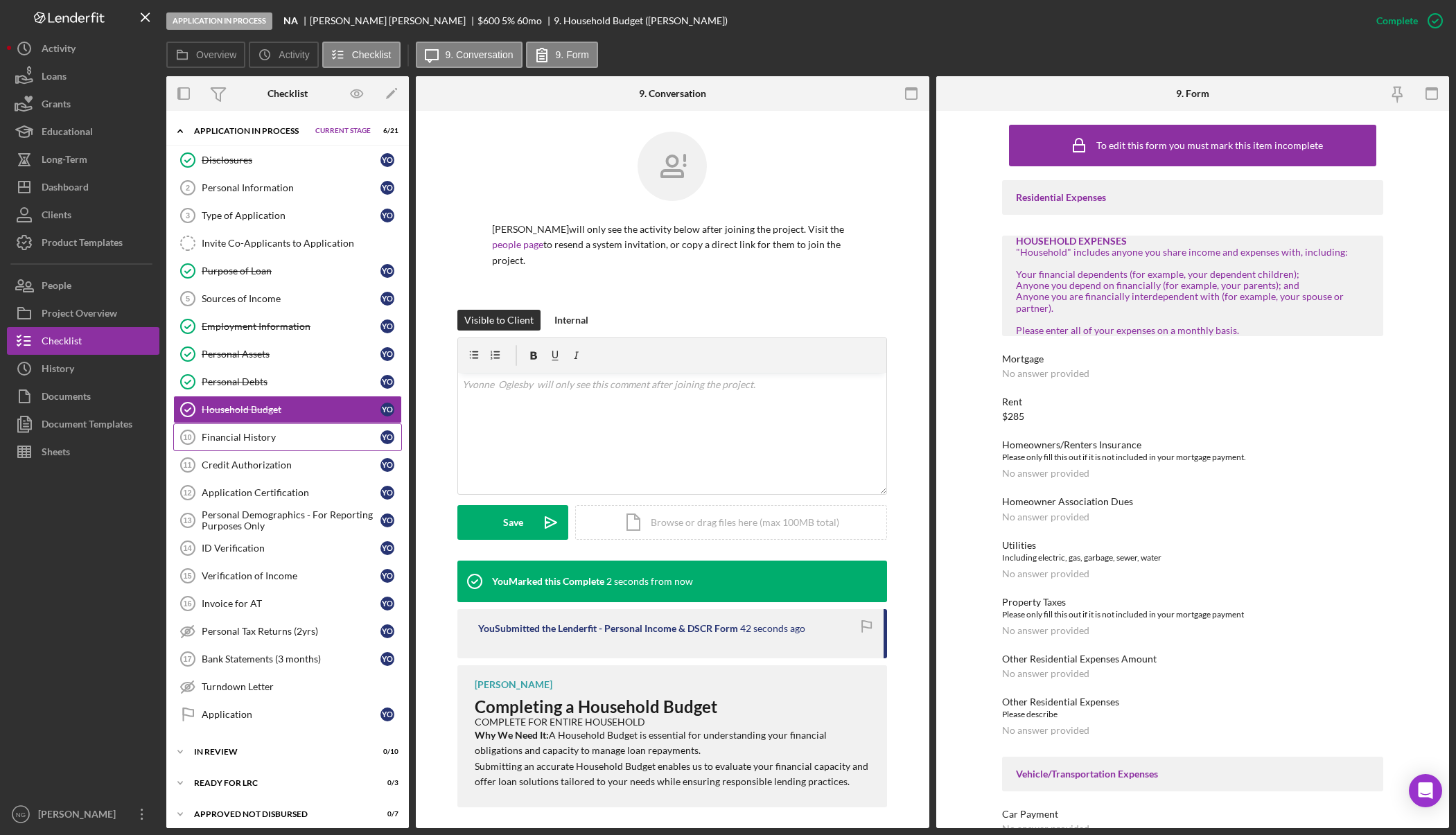
click at [284, 444] on link "Financial History 10 Financial History Y O" at bounding box center [287, 437] width 229 height 28
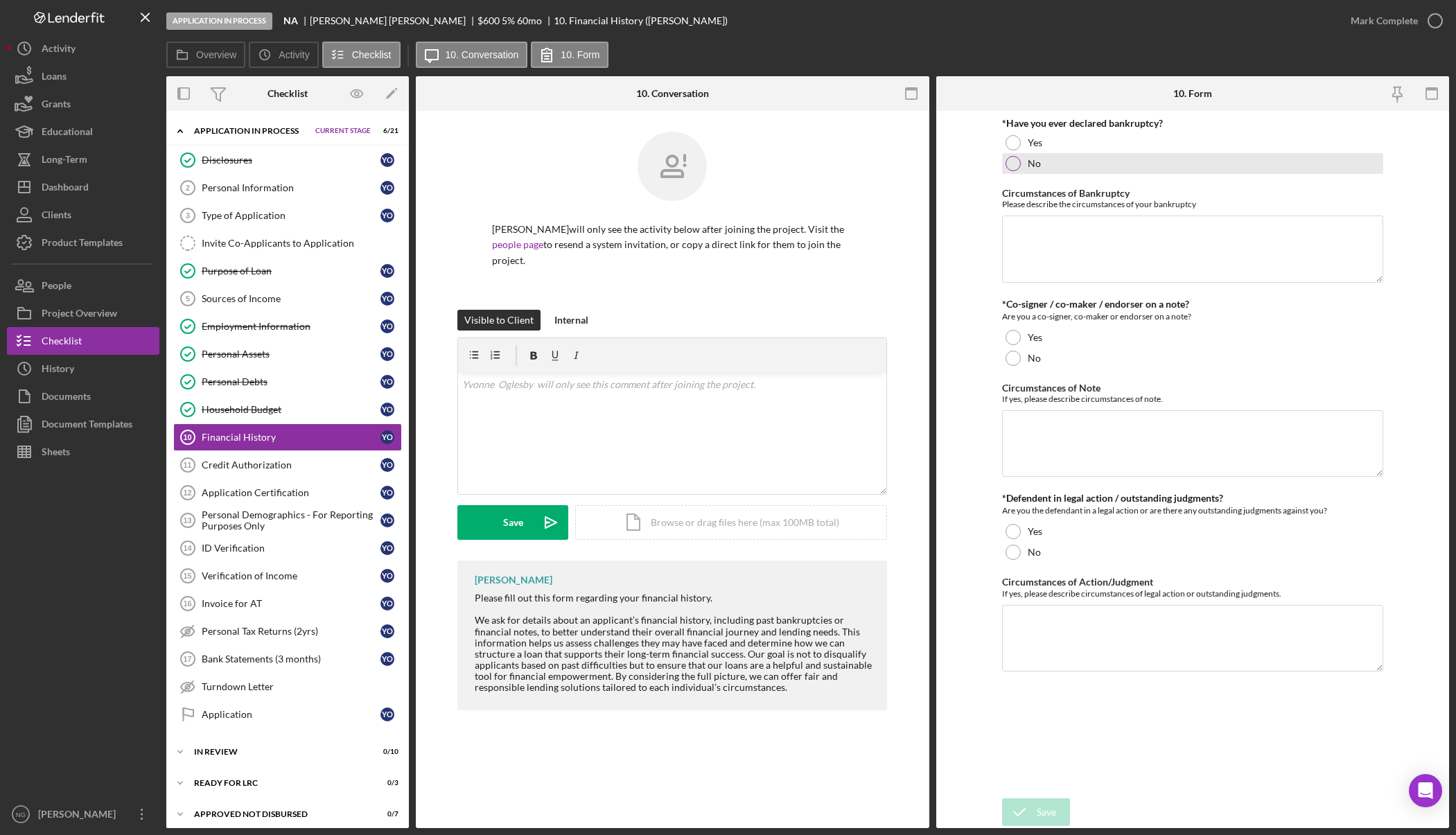
click at [1013, 159] on div at bounding box center [1013, 164] width 15 height 15
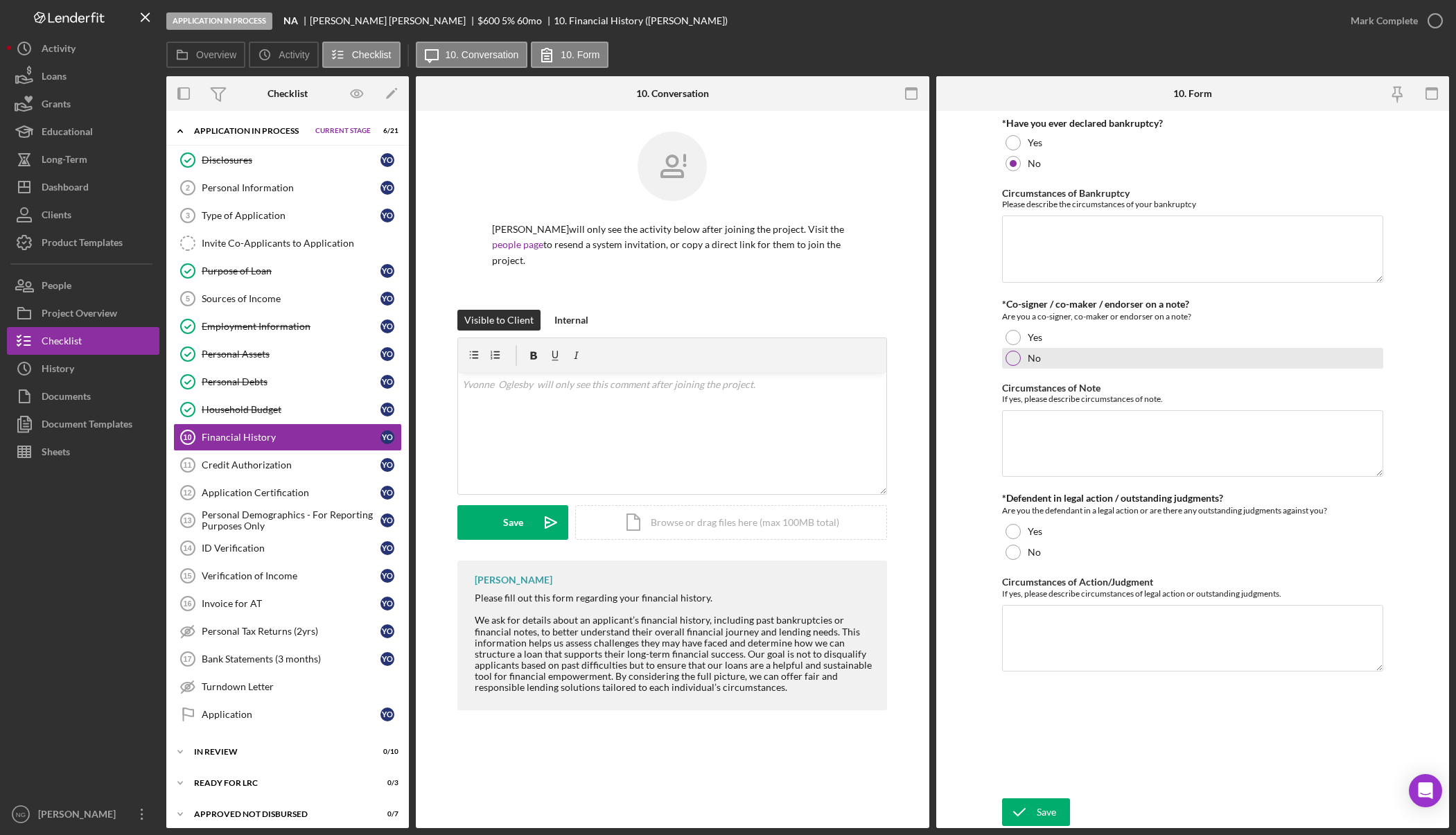
click at [1020, 359] on div at bounding box center [1013, 358] width 15 height 15
click at [1018, 552] on div at bounding box center [1013, 552] width 15 height 15
click at [1027, 812] on icon "submit" at bounding box center [1019, 812] width 35 height 35
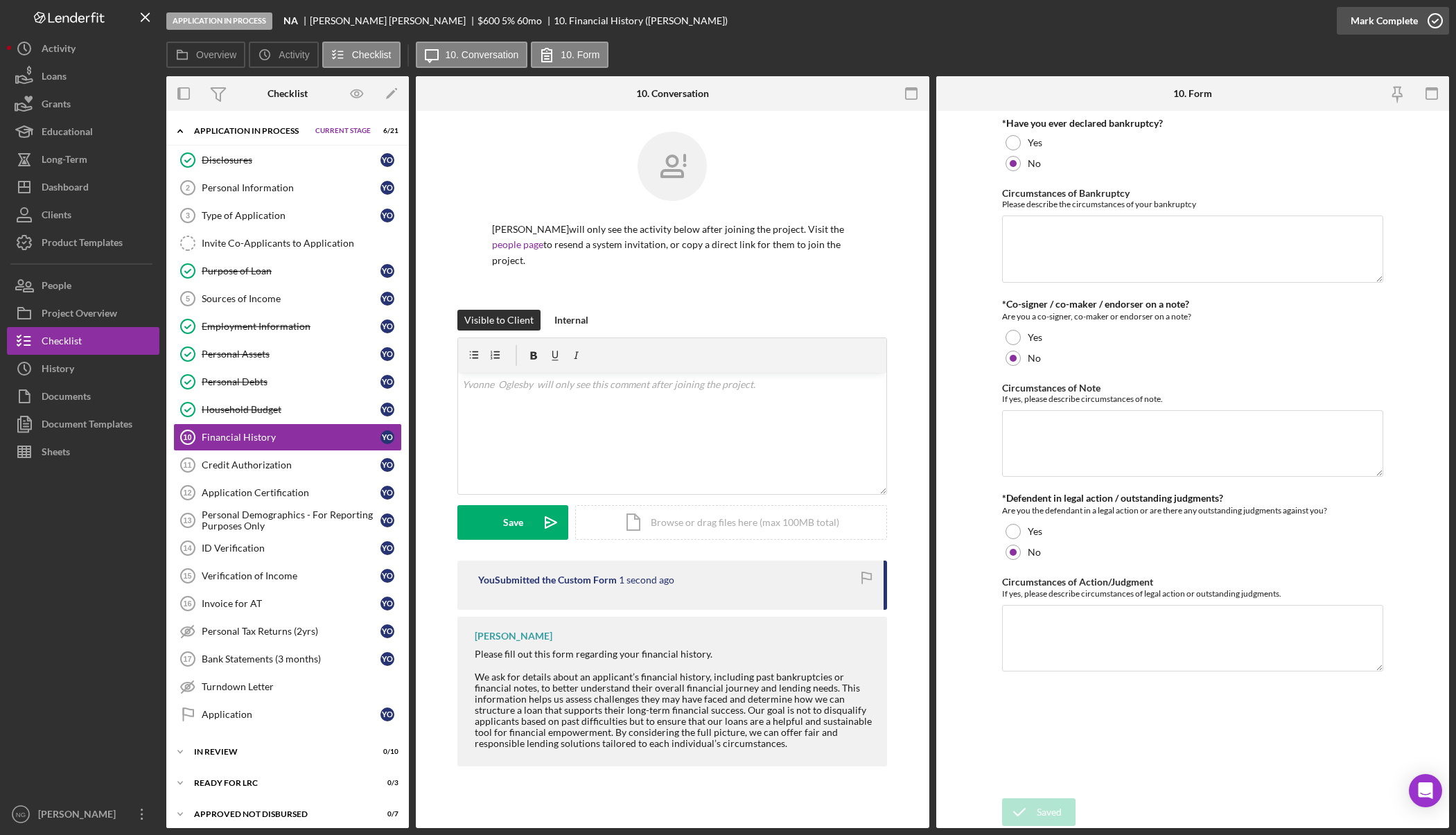
click at [1433, 20] on icon "button" at bounding box center [1435, 20] width 35 height 35
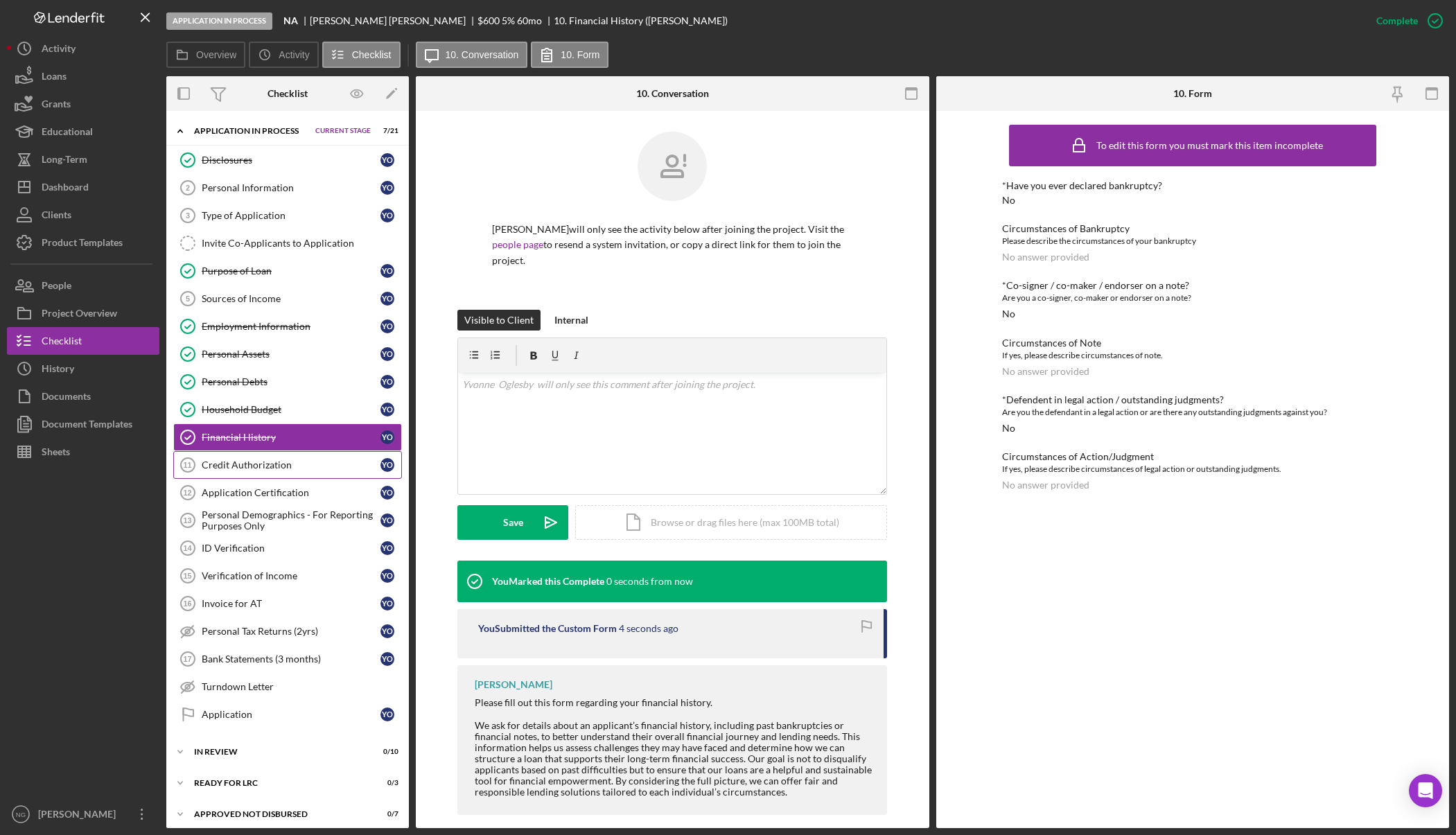
click at [291, 464] on div "Credit Authorization" at bounding box center [291, 465] width 178 height 11
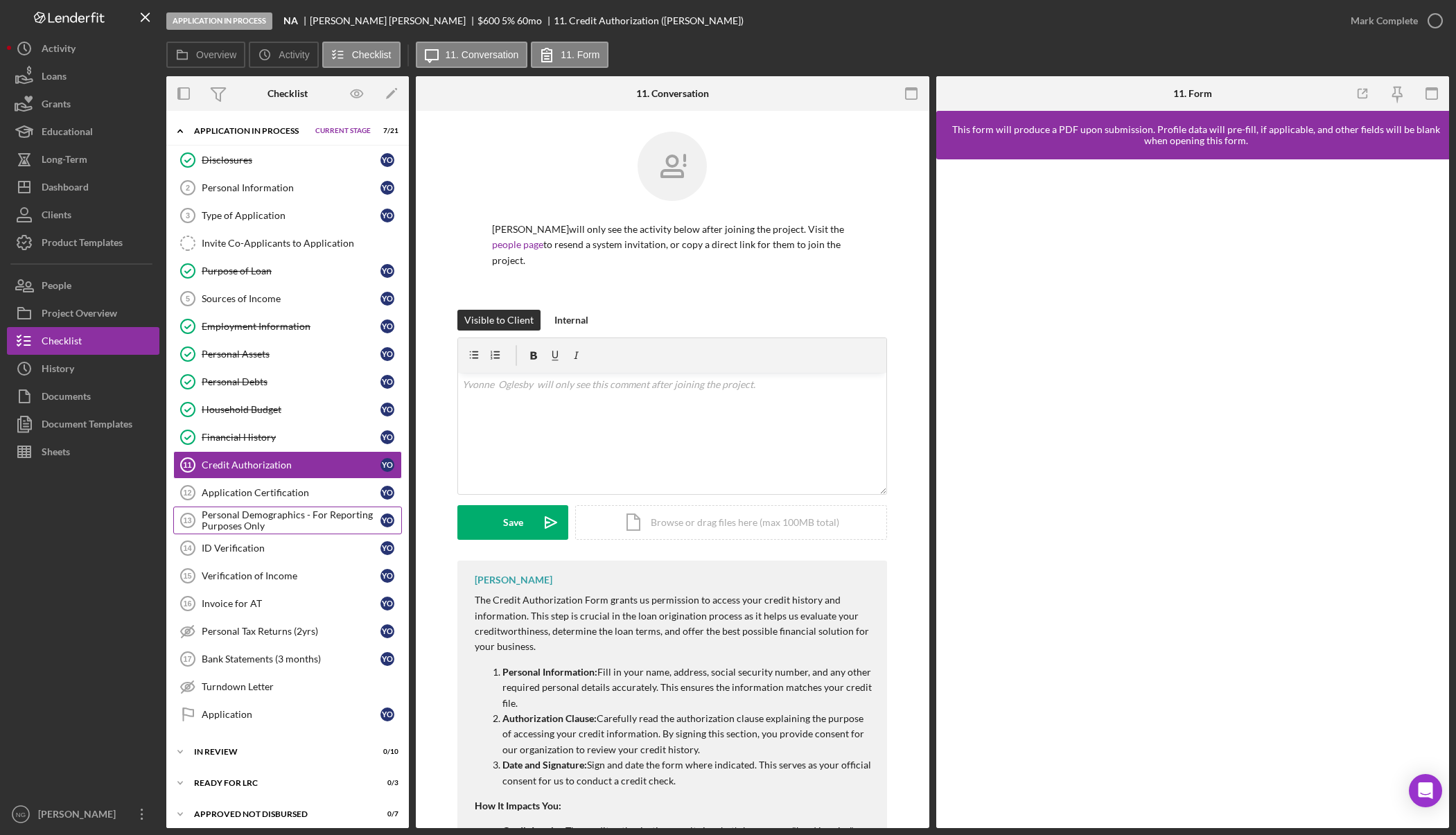
click at [249, 516] on div "Personal Demographics - For Reporting Purposes Only" at bounding box center [291, 520] width 178 height 22
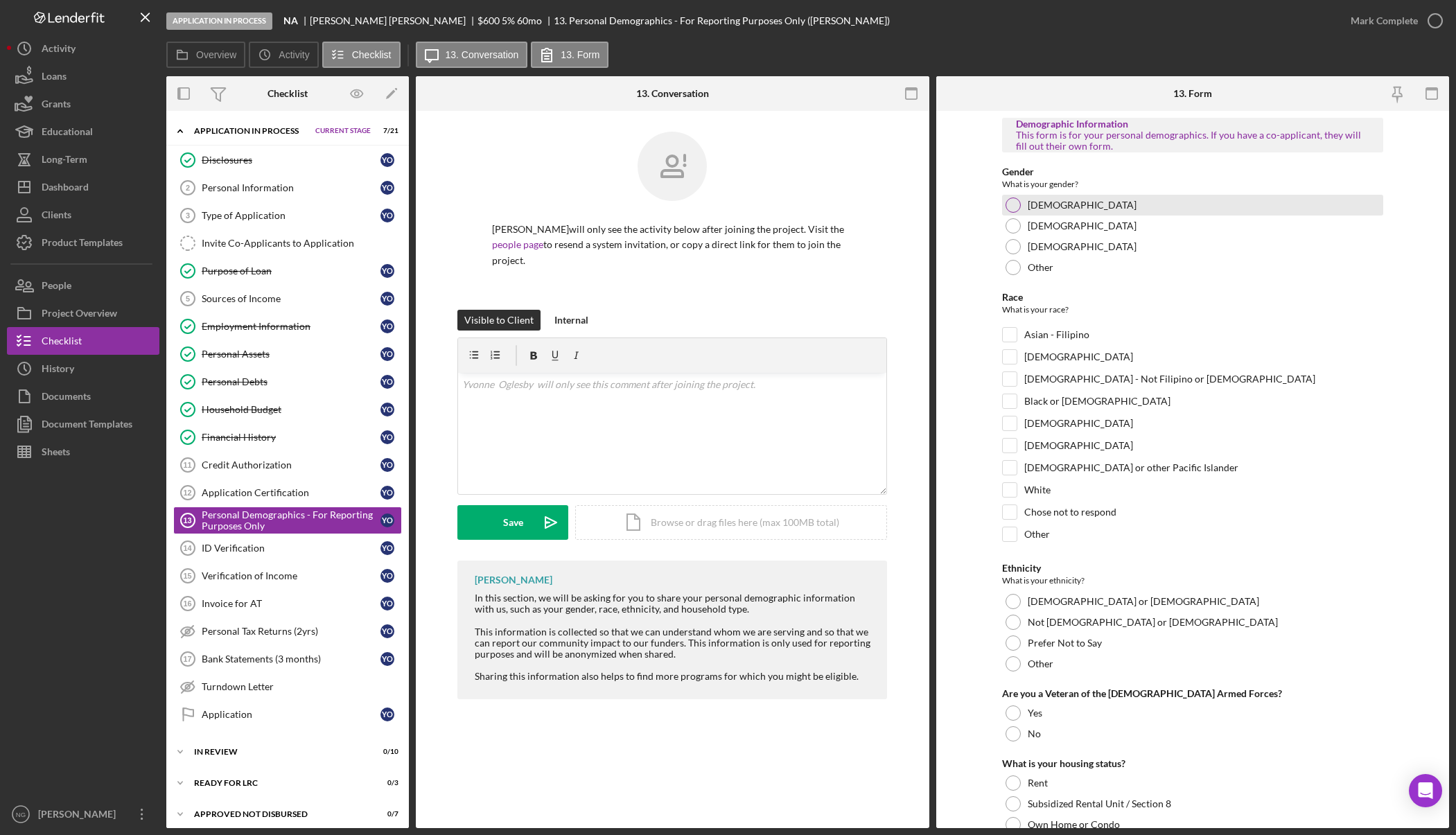
click at [1010, 205] on div at bounding box center [1013, 205] width 15 height 15
click at [1010, 408] on input "Black or African American" at bounding box center [1009, 401] width 14 height 14
checkbox input "true"
click at [1014, 618] on div at bounding box center [1013, 622] width 15 height 15
click at [1009, 738] on div at bounding box center [1013, 734] width 15 height 15
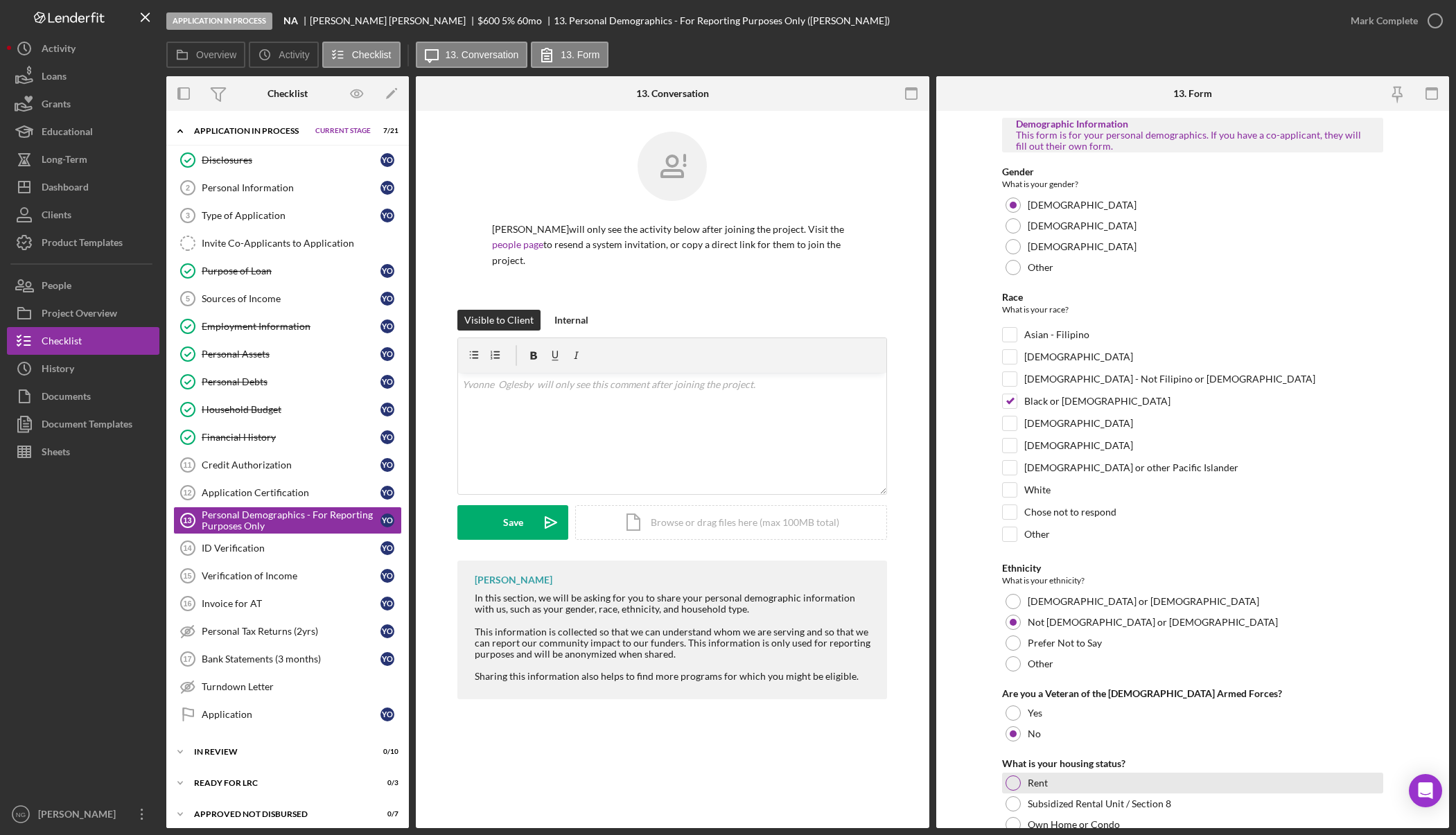
click at [1012, 777] on div at bounding box center [1013, 783] width 15 height 15
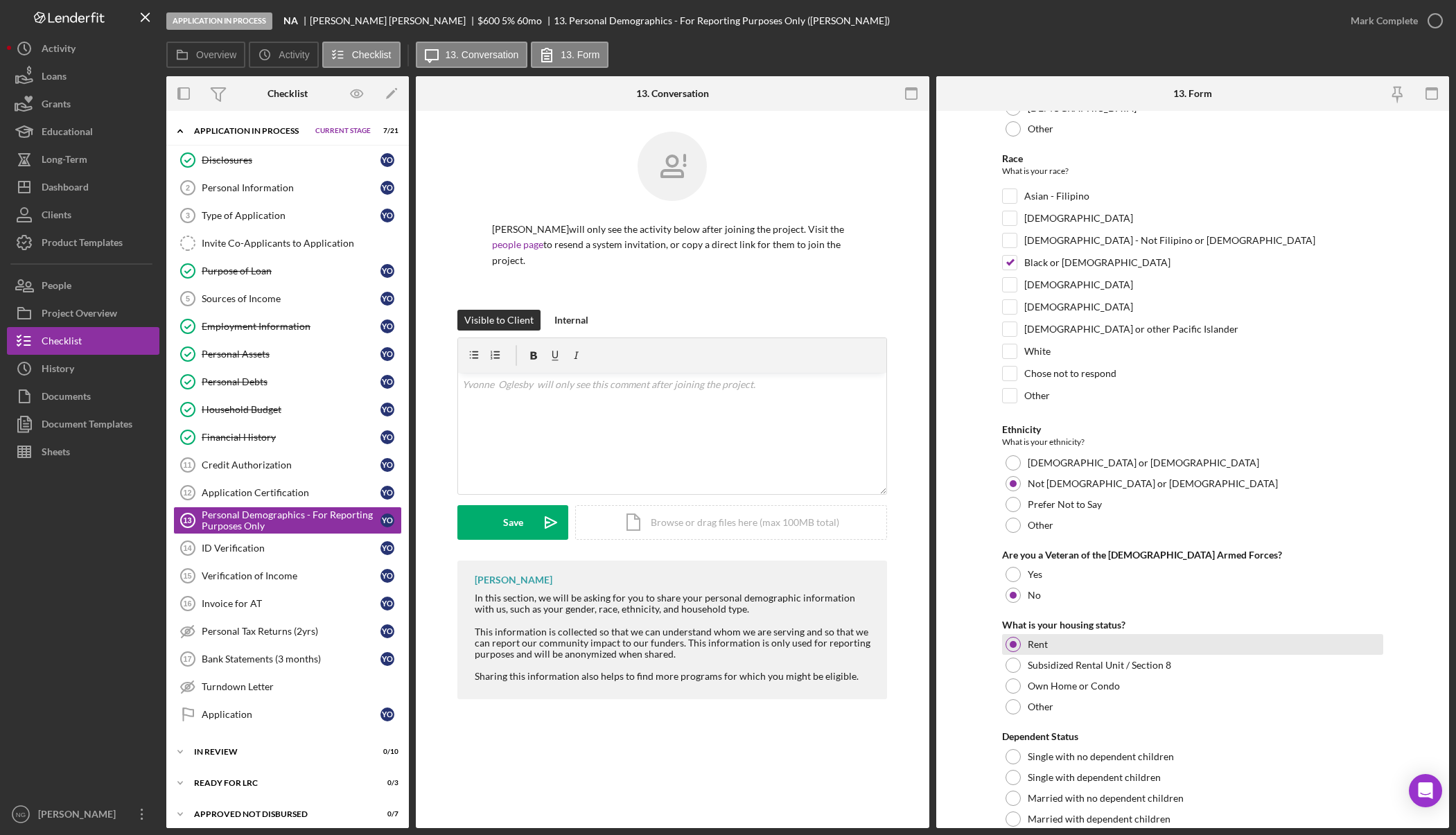
scroll to position [212, 0]
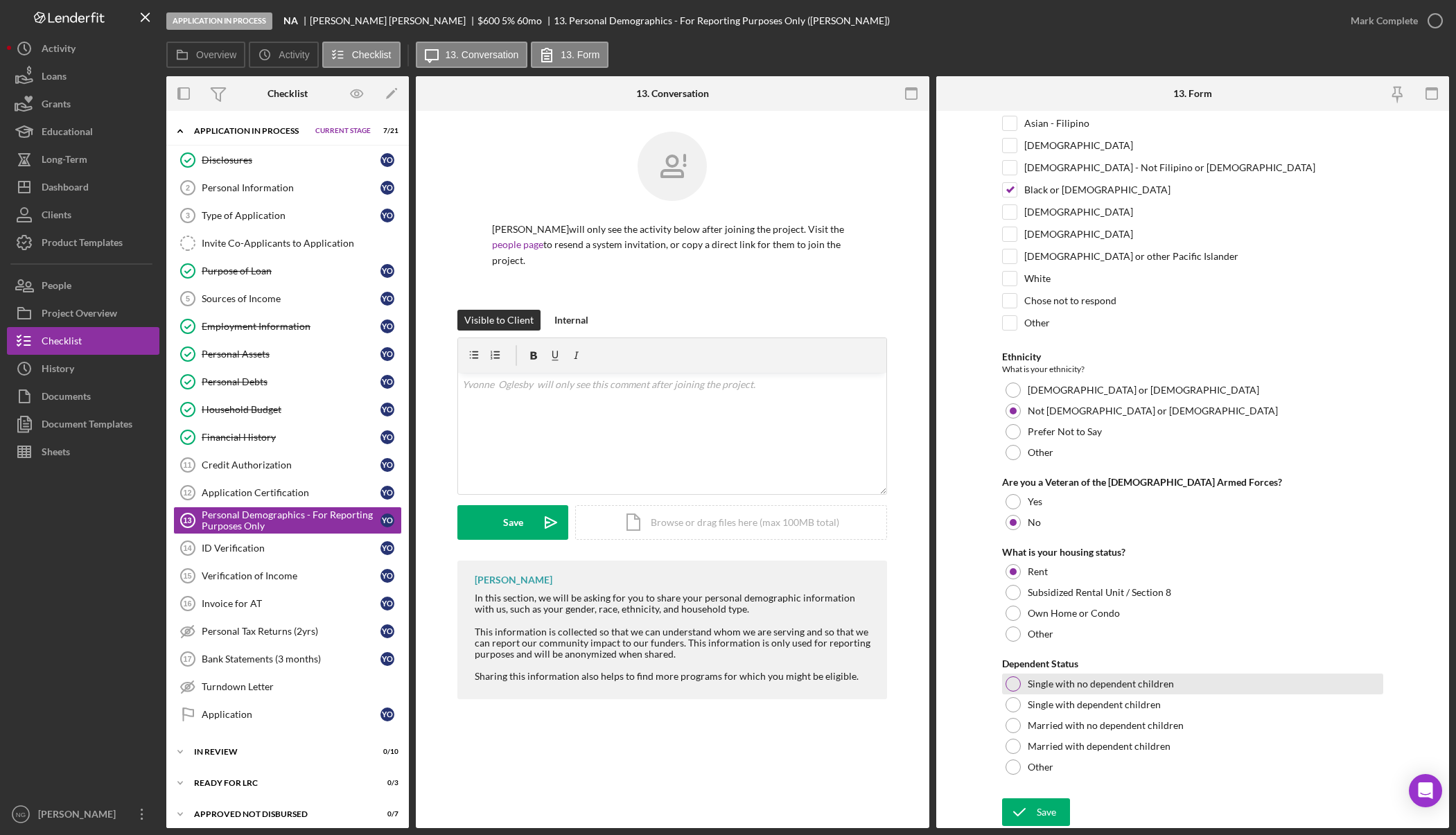
click at [1015, 686] on div at bounding box center [1013, 684] width 15 height 15
click at [1026, 810] on icon "submit" at bounding box center [1019, 812] width 35 height 35
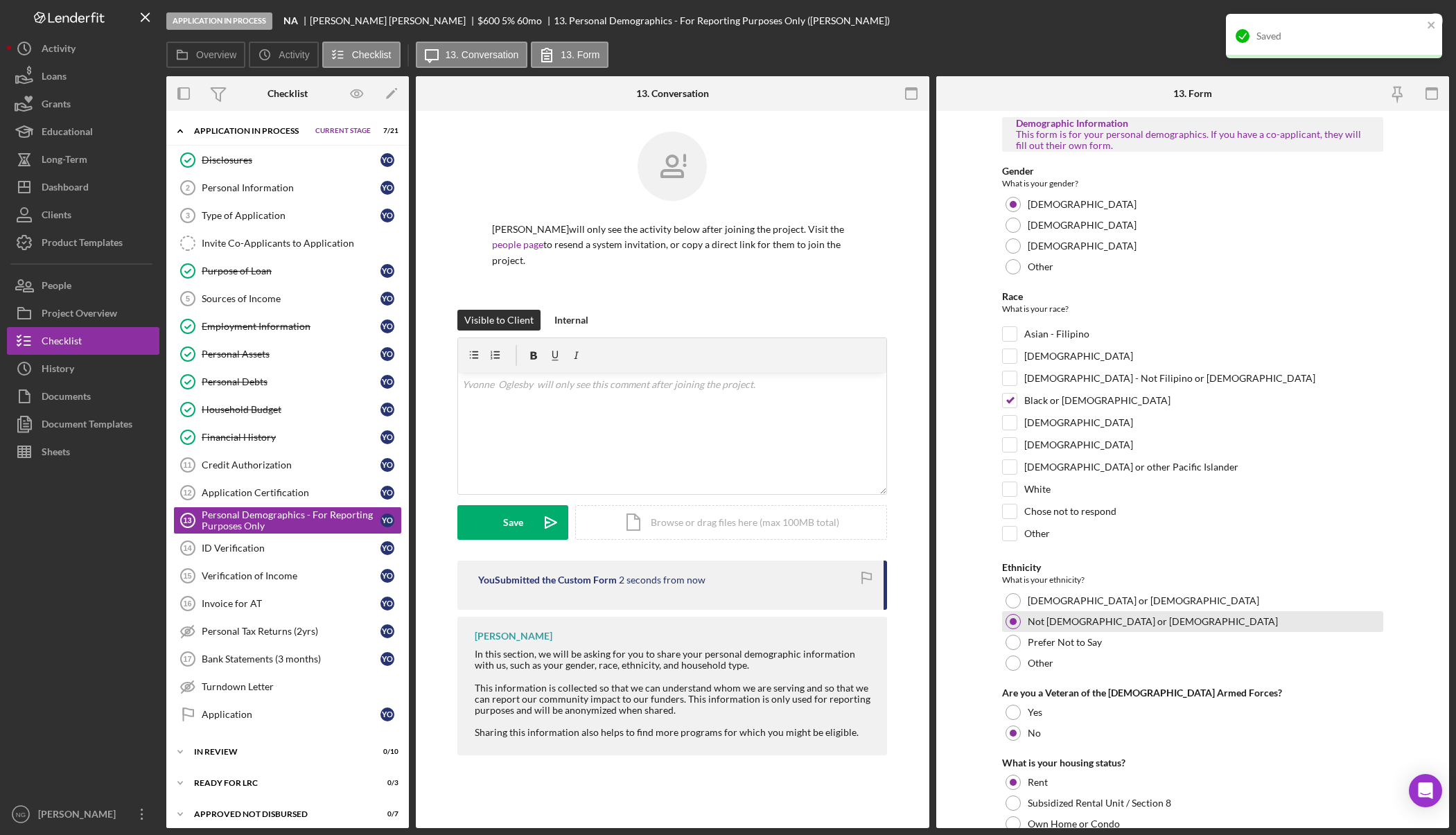
scroll to position [0, 0]
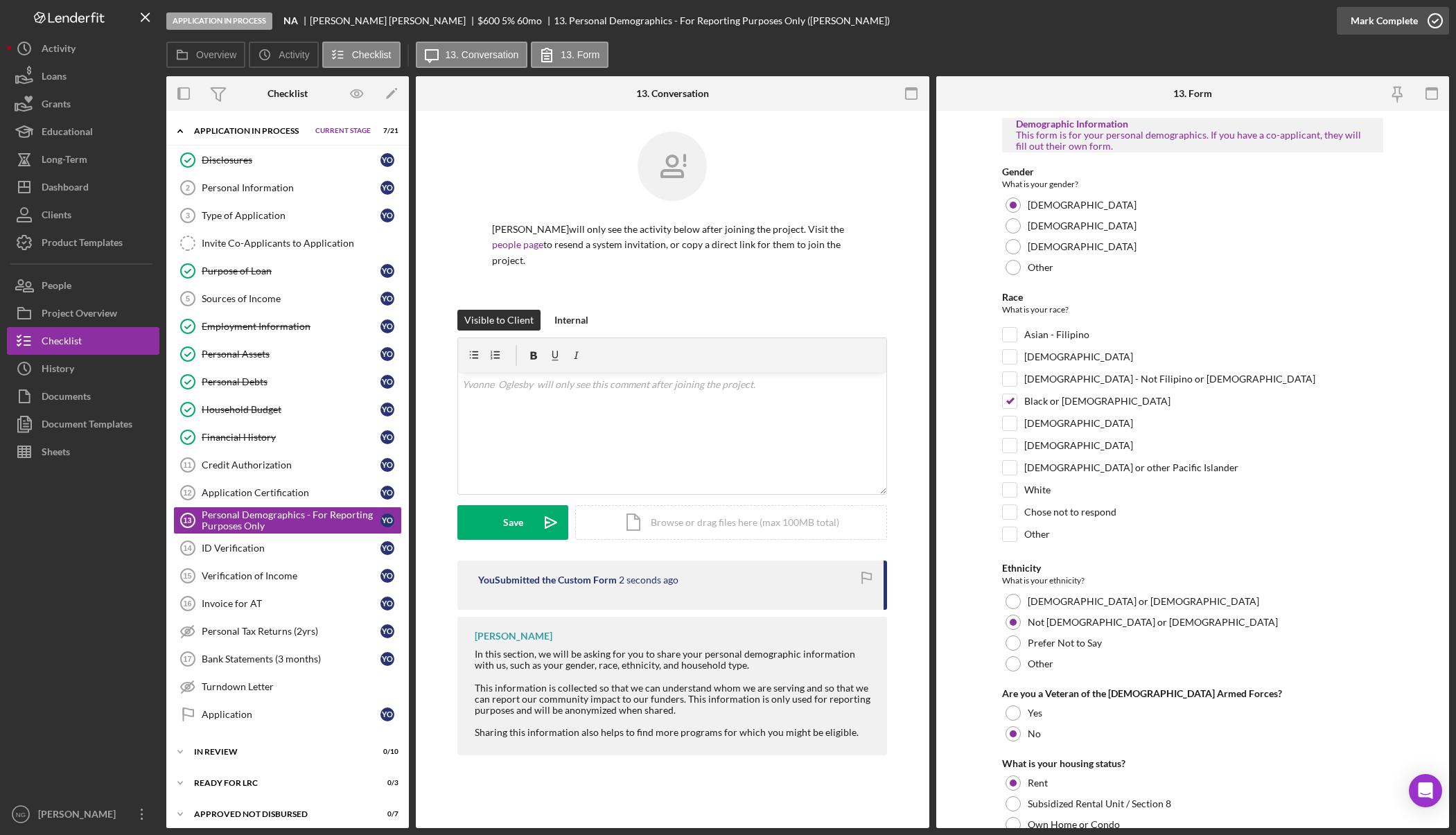
click at [1436, 20] on icon "button" at bounding box center [1435, 20] width 35 height 35
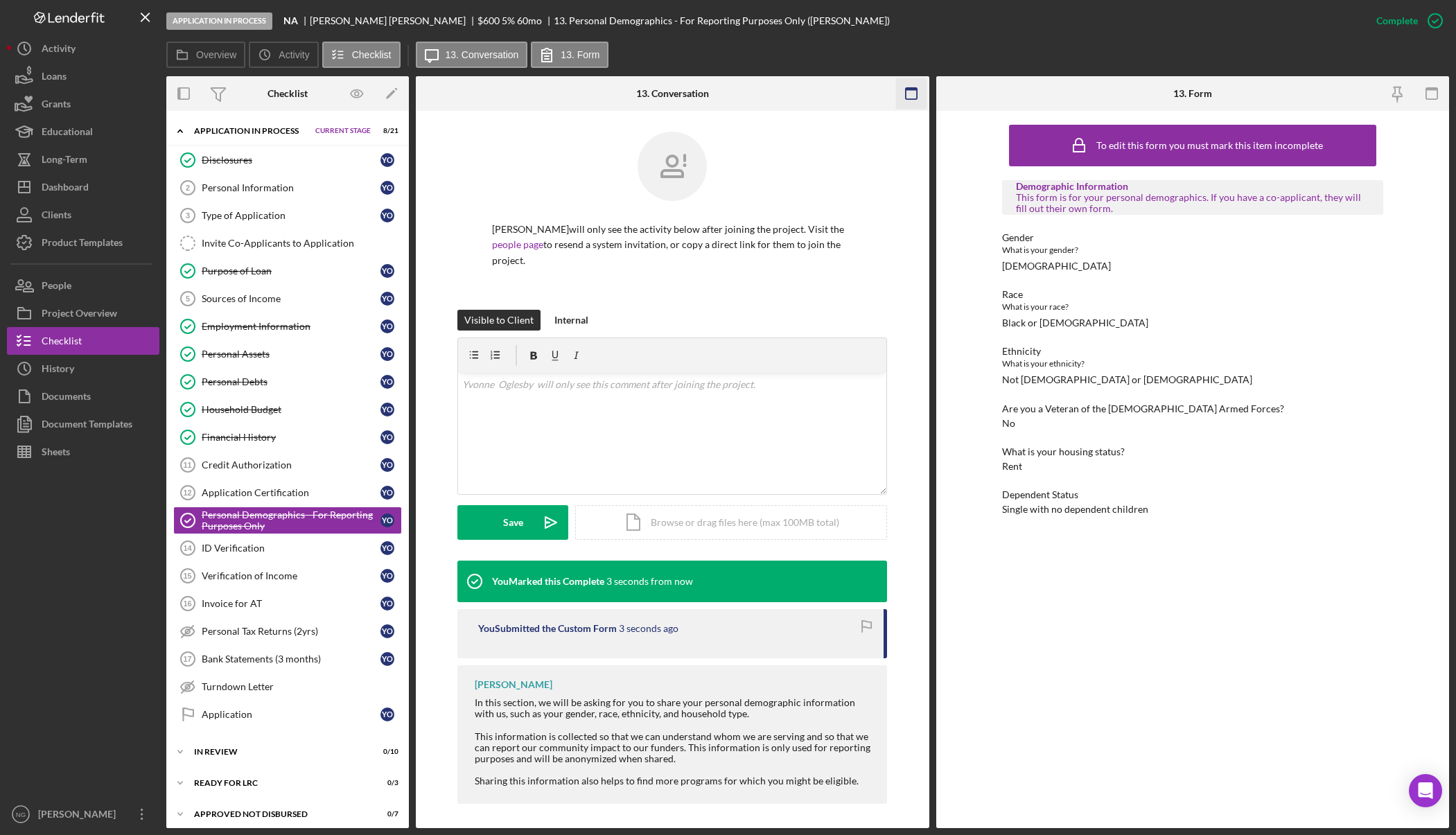
click at [906, 91] on rect "button" at bounding box center [911, 93] width 11 height 11
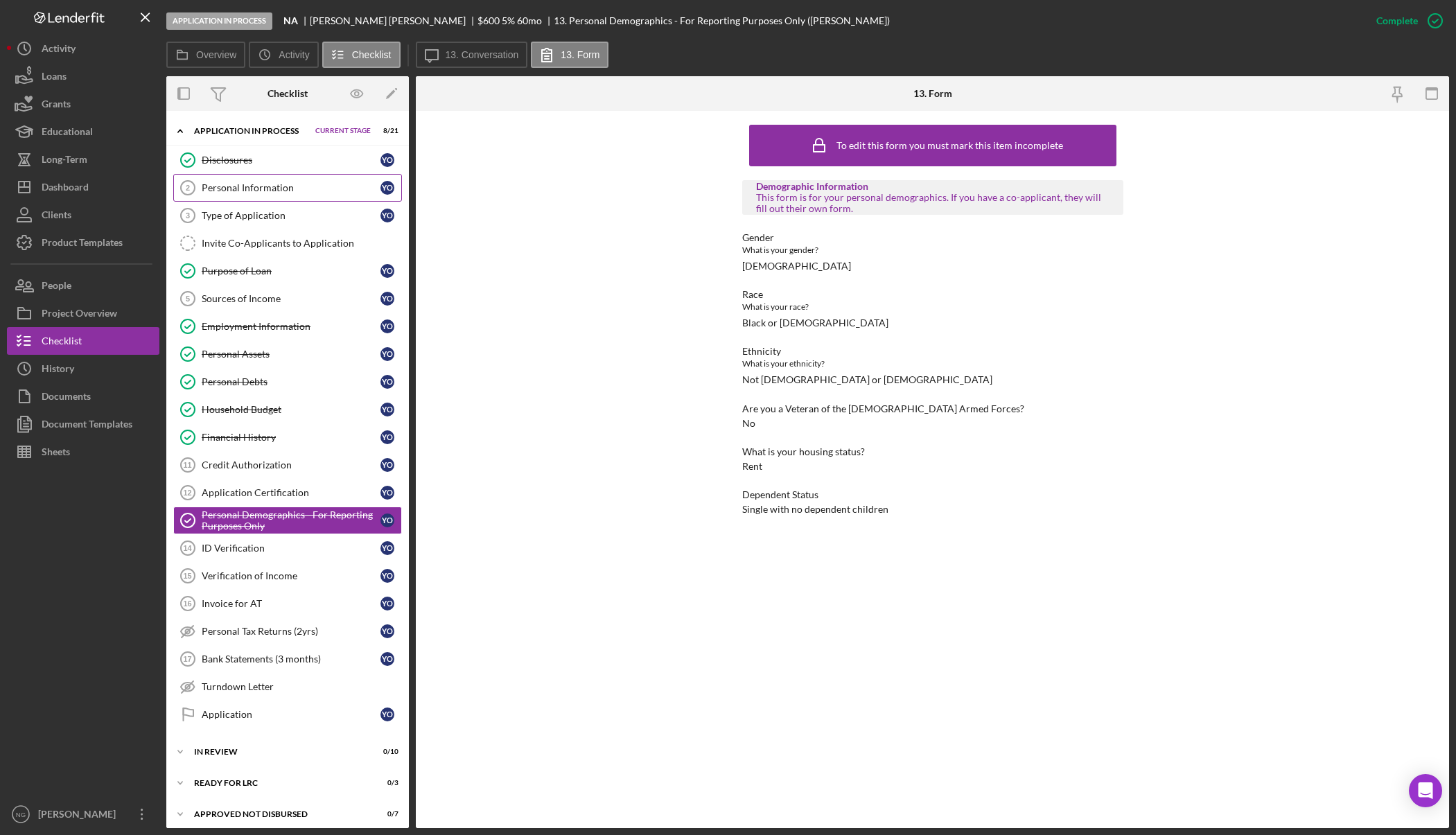
click at [284, 188] on div "Personal Information" at bounding box center [291, 188] width 178 height 11
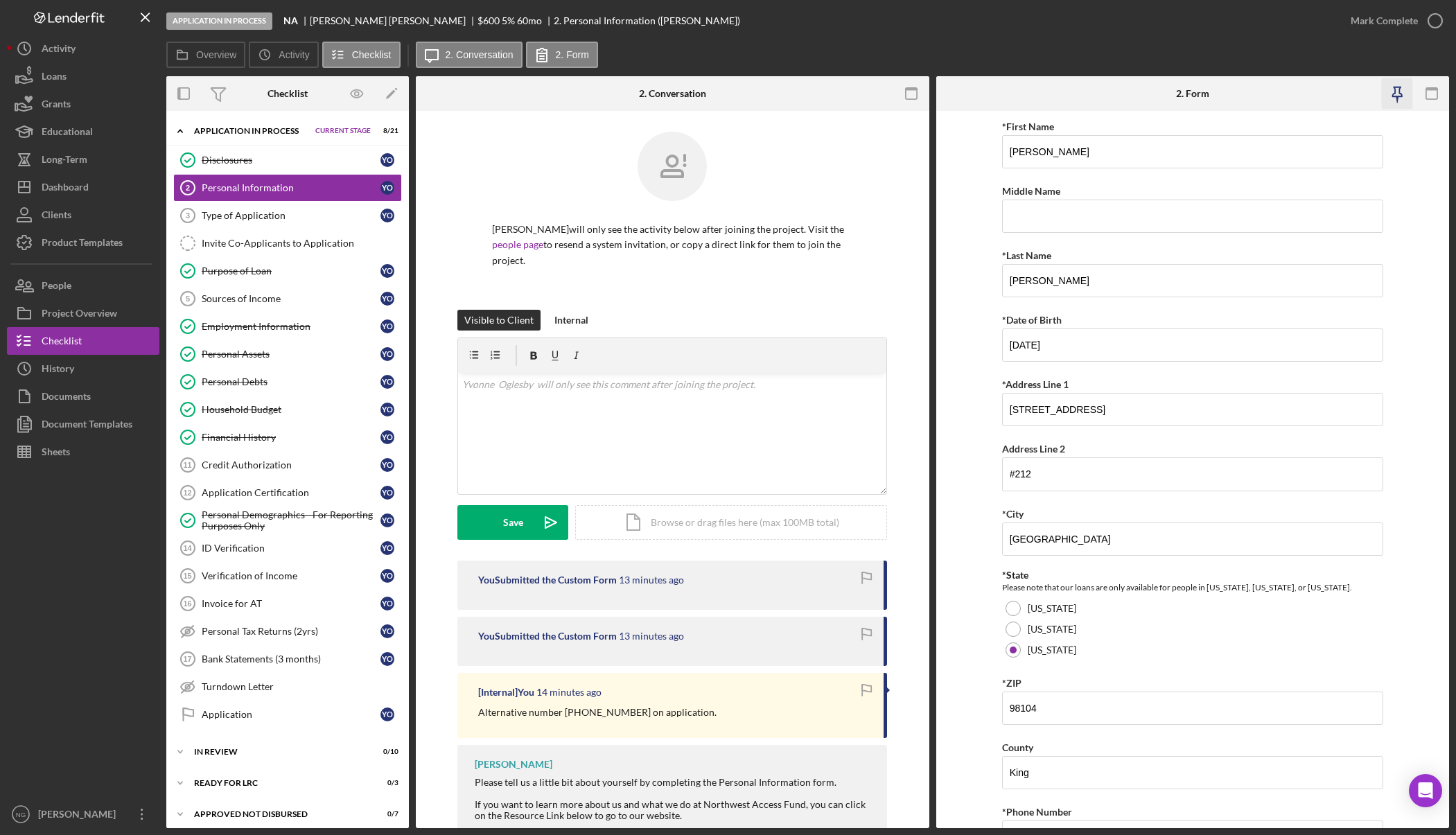
click at [1393, 92] on icon "button" at bounding box center [1397, 93] width 31 height 31
click at [913, 93] on icon "button" at bounding box center [911, 93] width 31 height 31
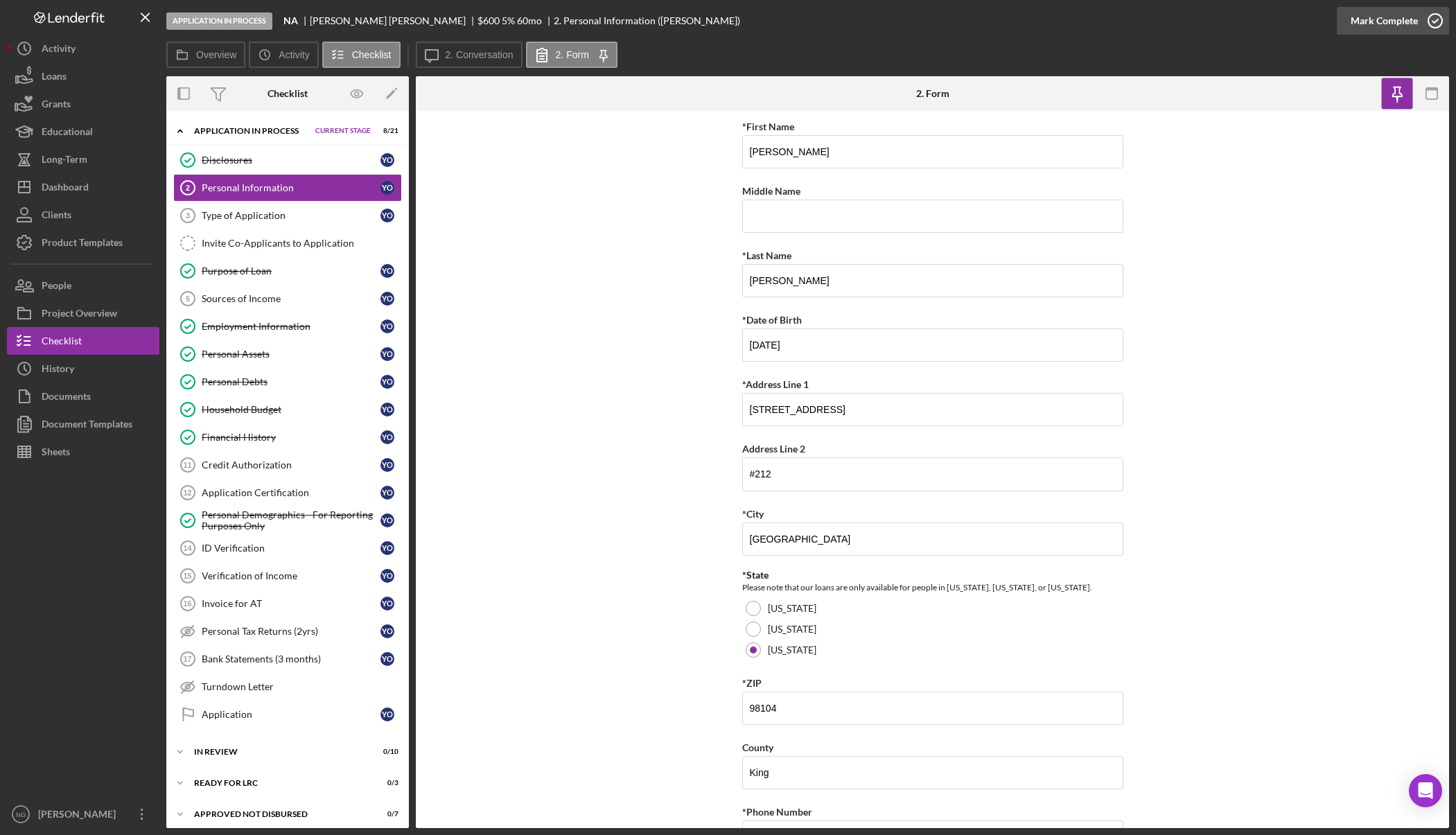
click at [1436, 26] on icon "button" at bounding box center [1435, 20] width 35 height 35
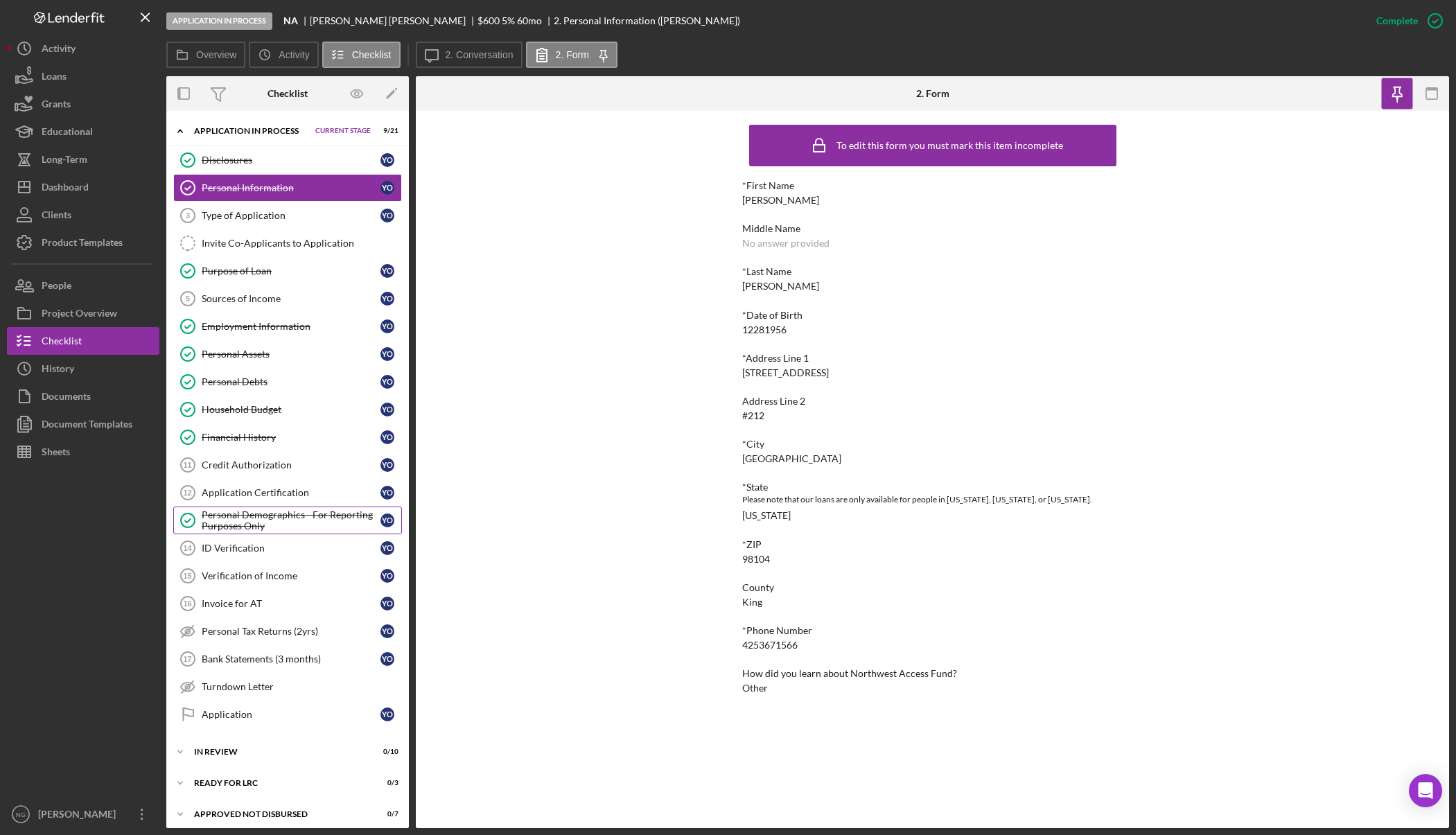
click at [293, 523] on div "Personal Demographics - For Reporting Purposes Only" at bounding box center [291, 520] width 178 height 22
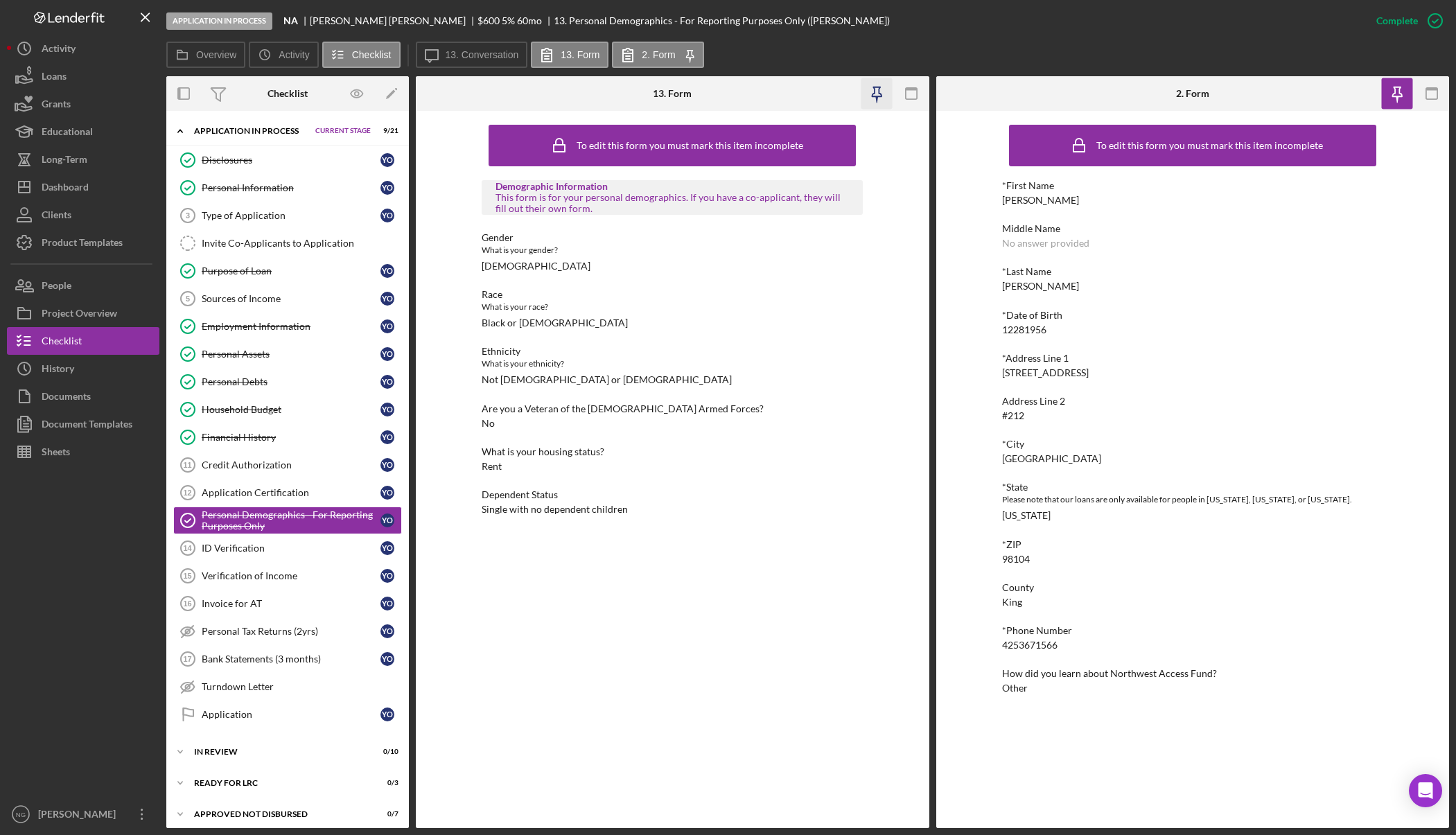
click at [863, 92] on icon "button" at bounding box center [877, 93] width 31 height 31
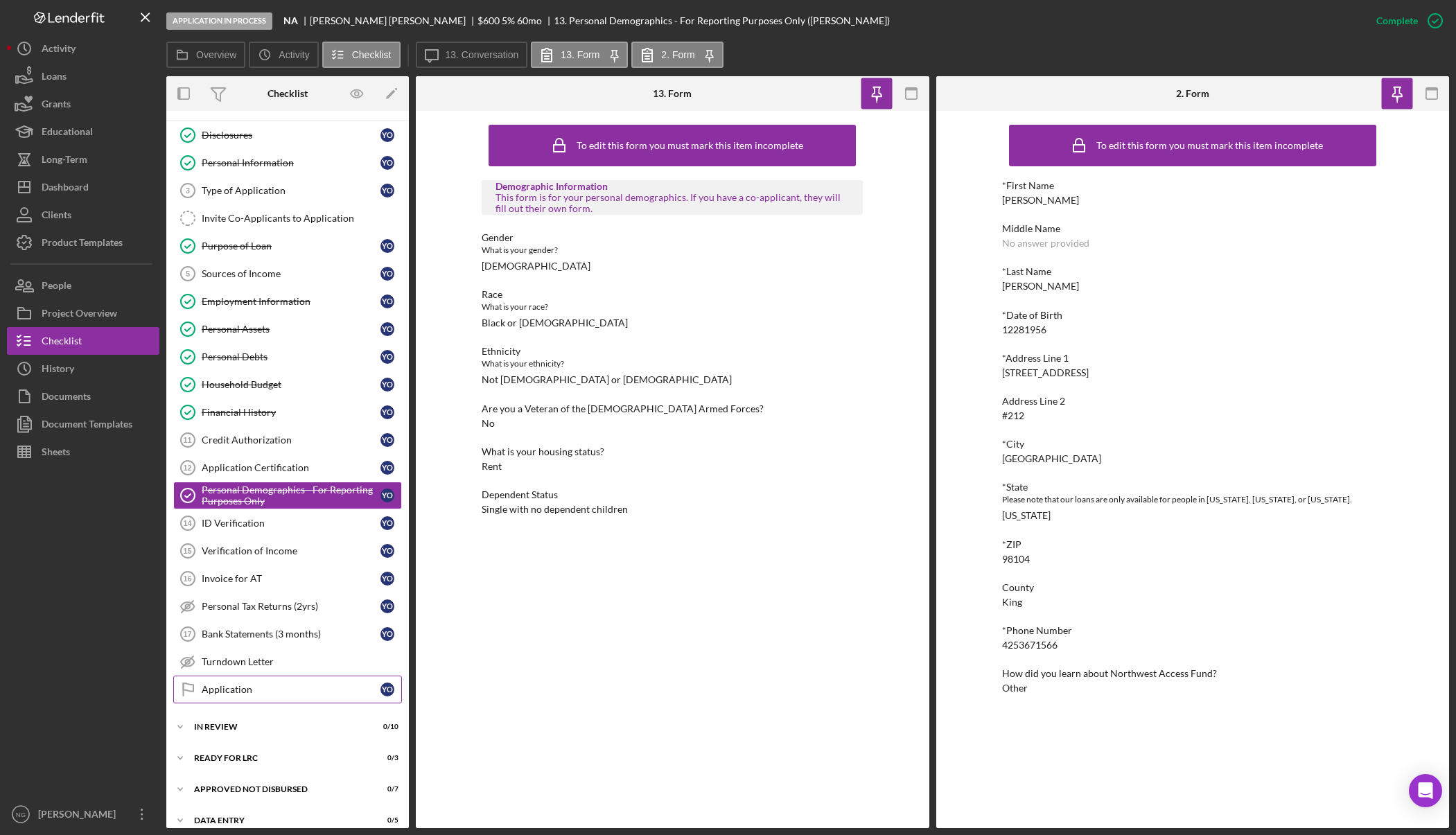
scroll to position [39, 0]
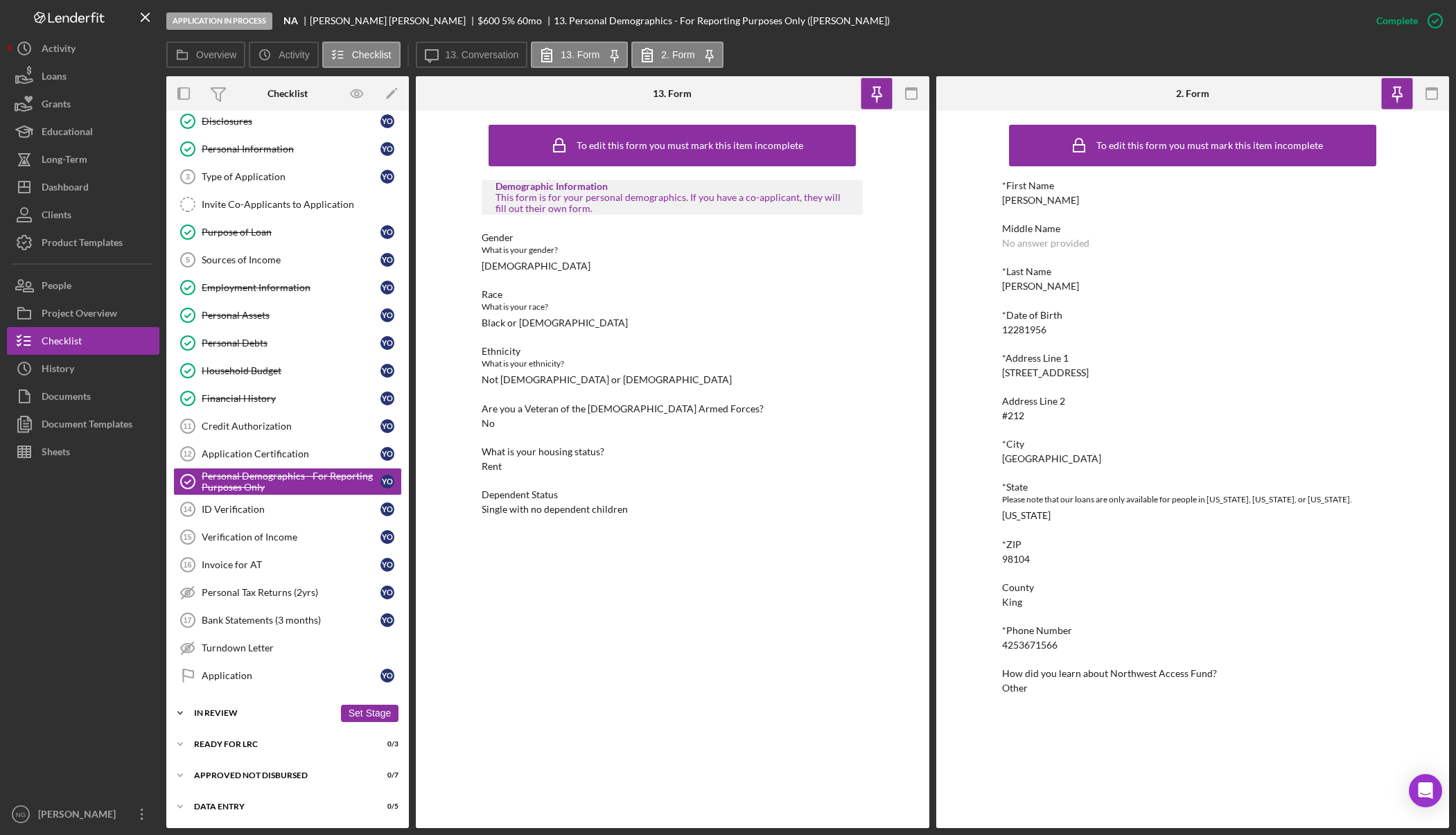
click at [282, 708] on div "Icon/Expander In Review 0 / 10 Set Stage" at bounding box center [287, 713] width 242 height 28
click at [273, 772] on div "Personal Profile" at bounding box center [291, 770] width 178 height 11
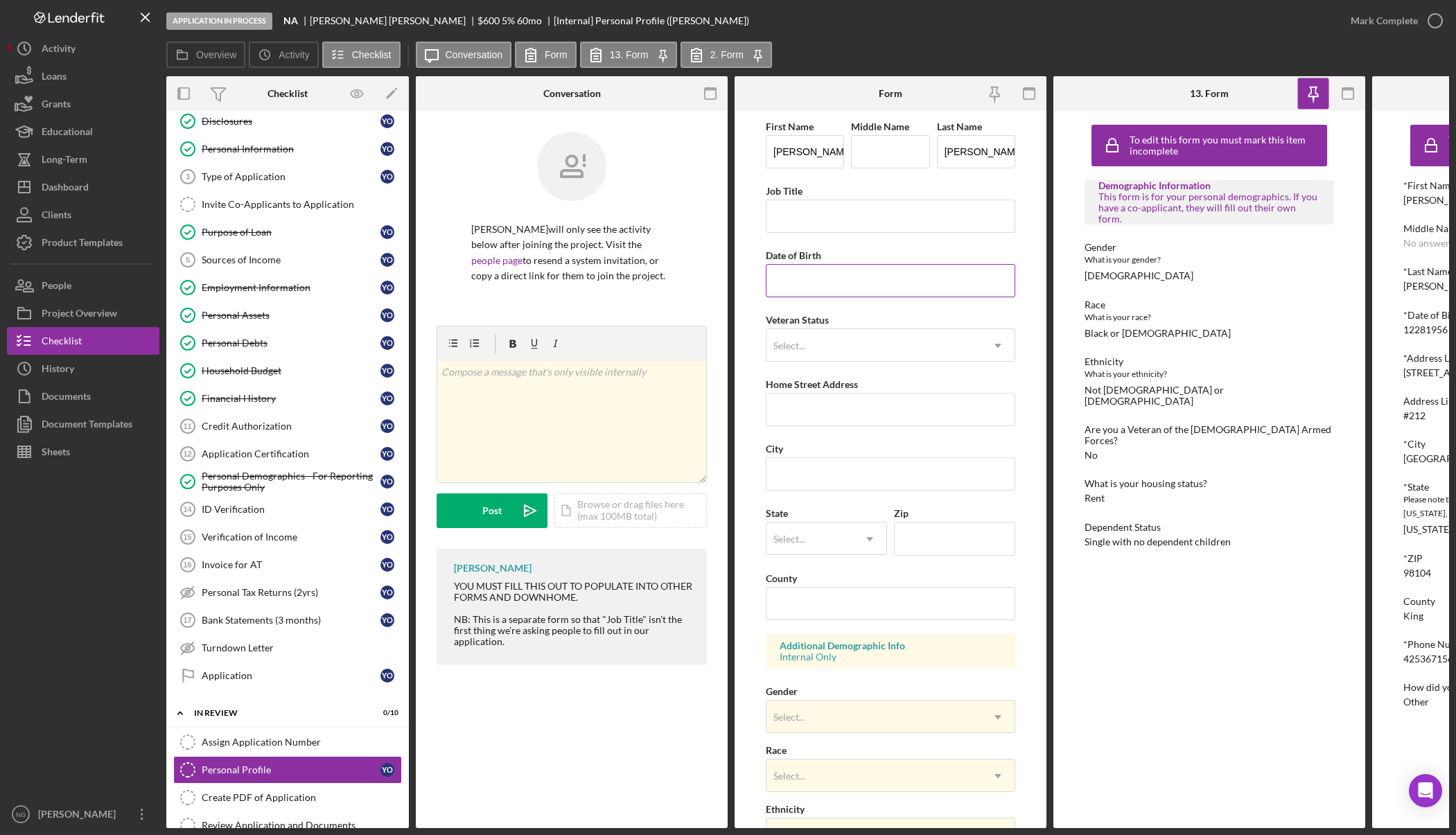
click at [849, 269] on input "Date of Birth" at bounding box center [890, 280] width 250 height 33
click at [713, 99] on rect "button" at bounding box center [709, 93] width 11 height 11
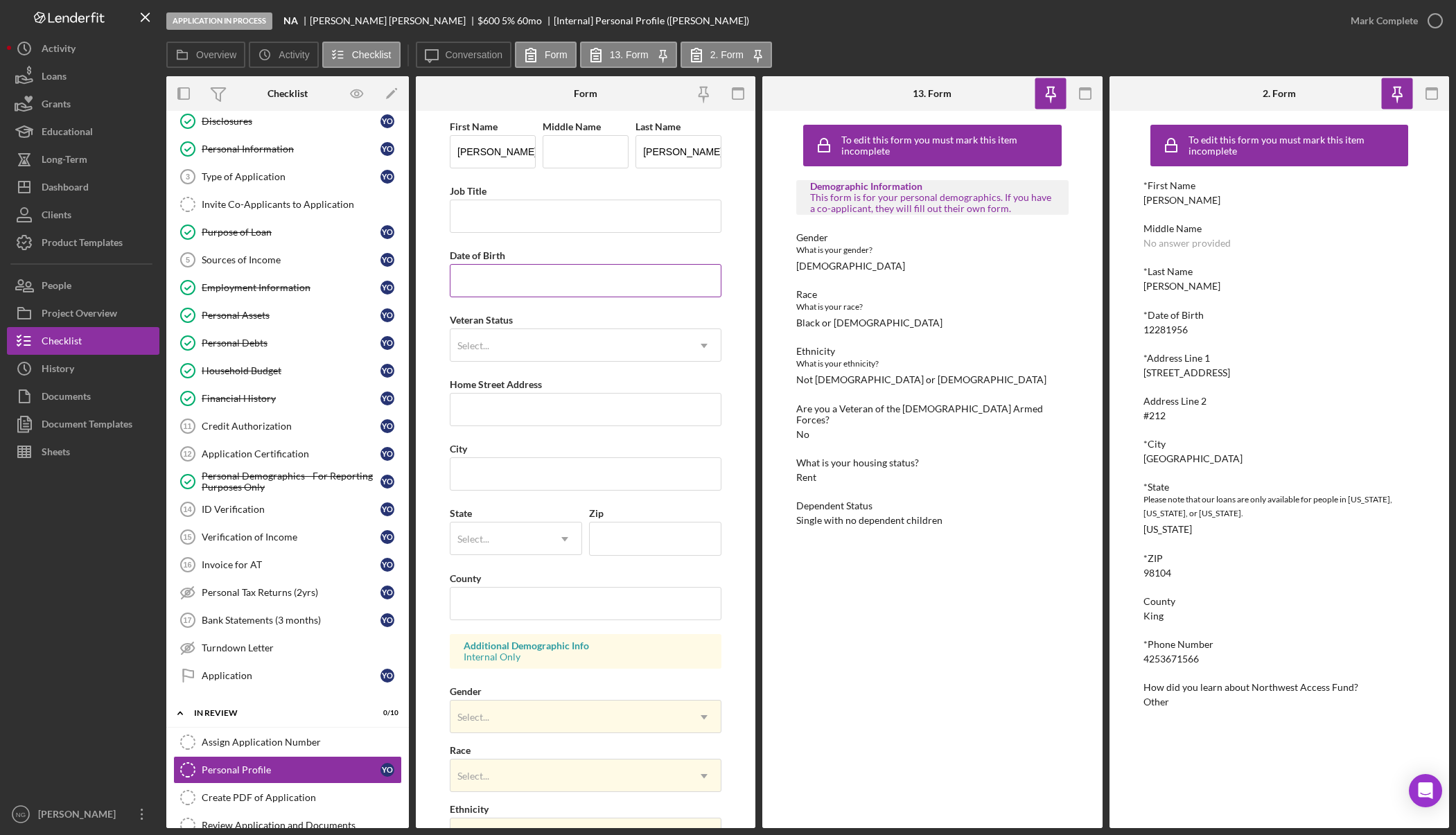
click at [511, 280] on input "Date of Birth" at bounding box center [585, 280] width 272 height 33
type input "12/28/1956"
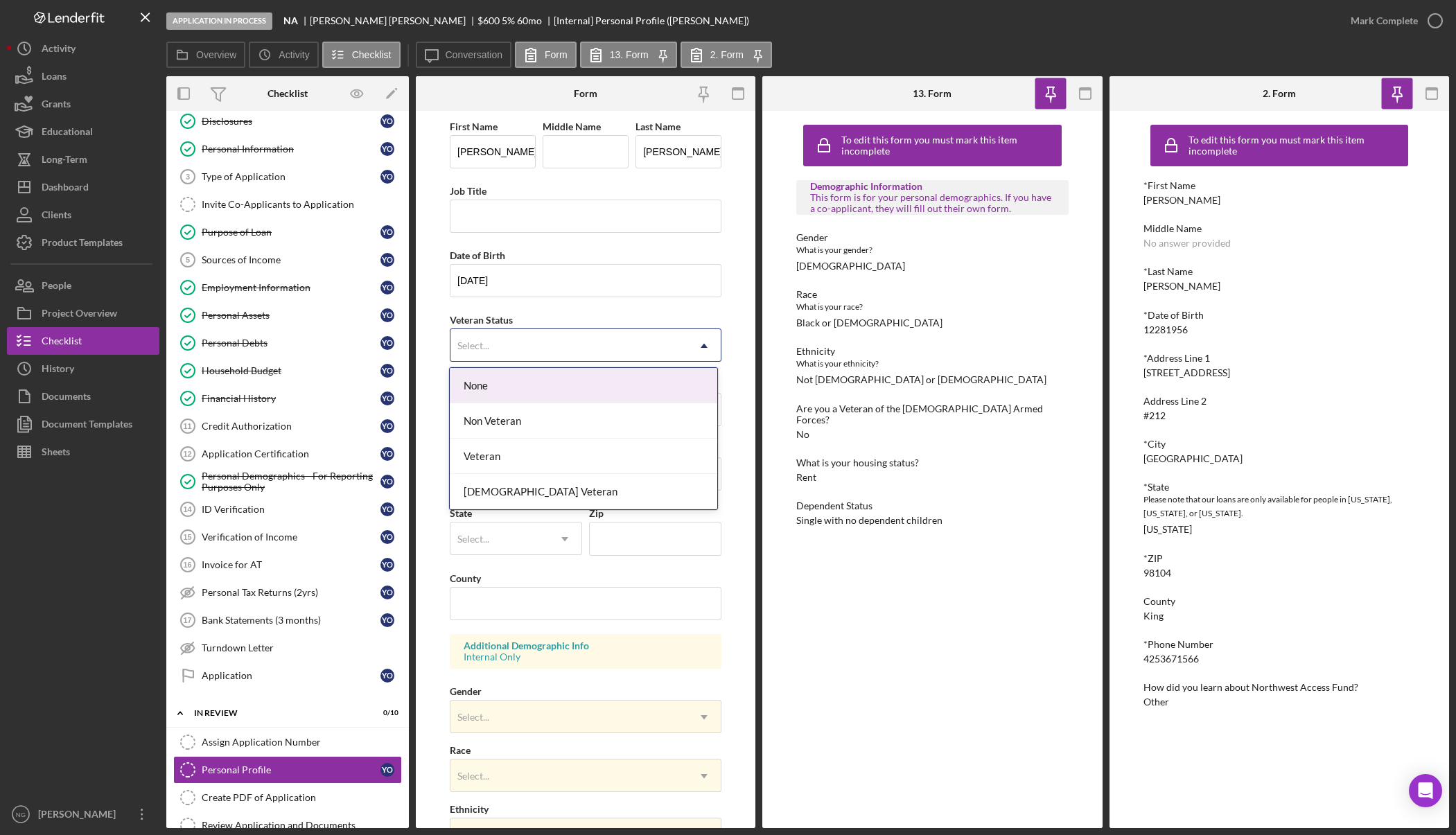
click at [513, 345] on div "Select..." at bounding box center [568, 346] width 237 height 32
click at [508, 433] on div "Non Veteran" at bounding box center [583, 421] width 267 height 36
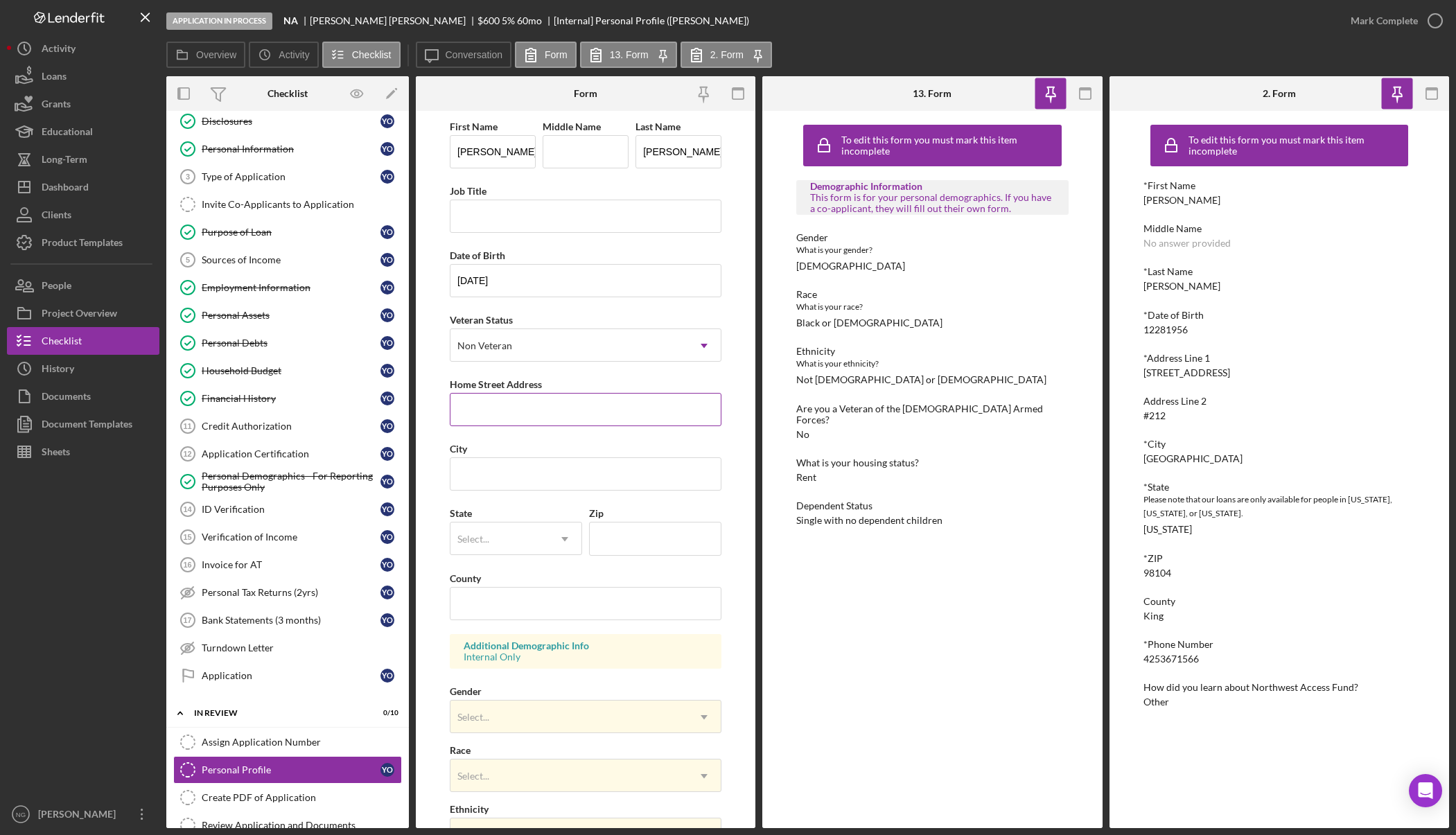
click at [514, 408] on input "Home Street Address" at bounding box center [585, 409] width 272 height 33
type input "1014 Boylston Ave"
type input "Seattle"
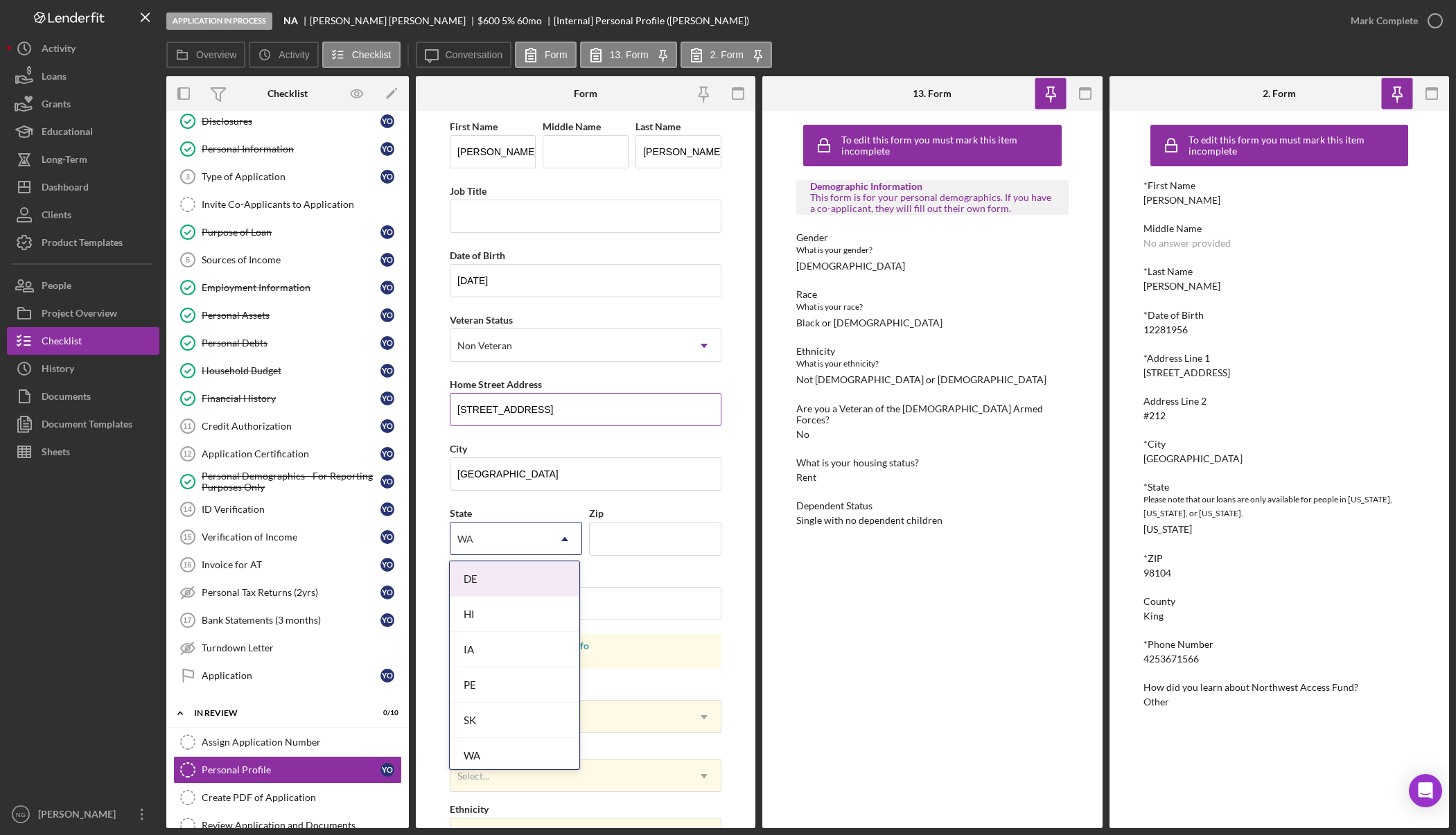
type input "WAS"
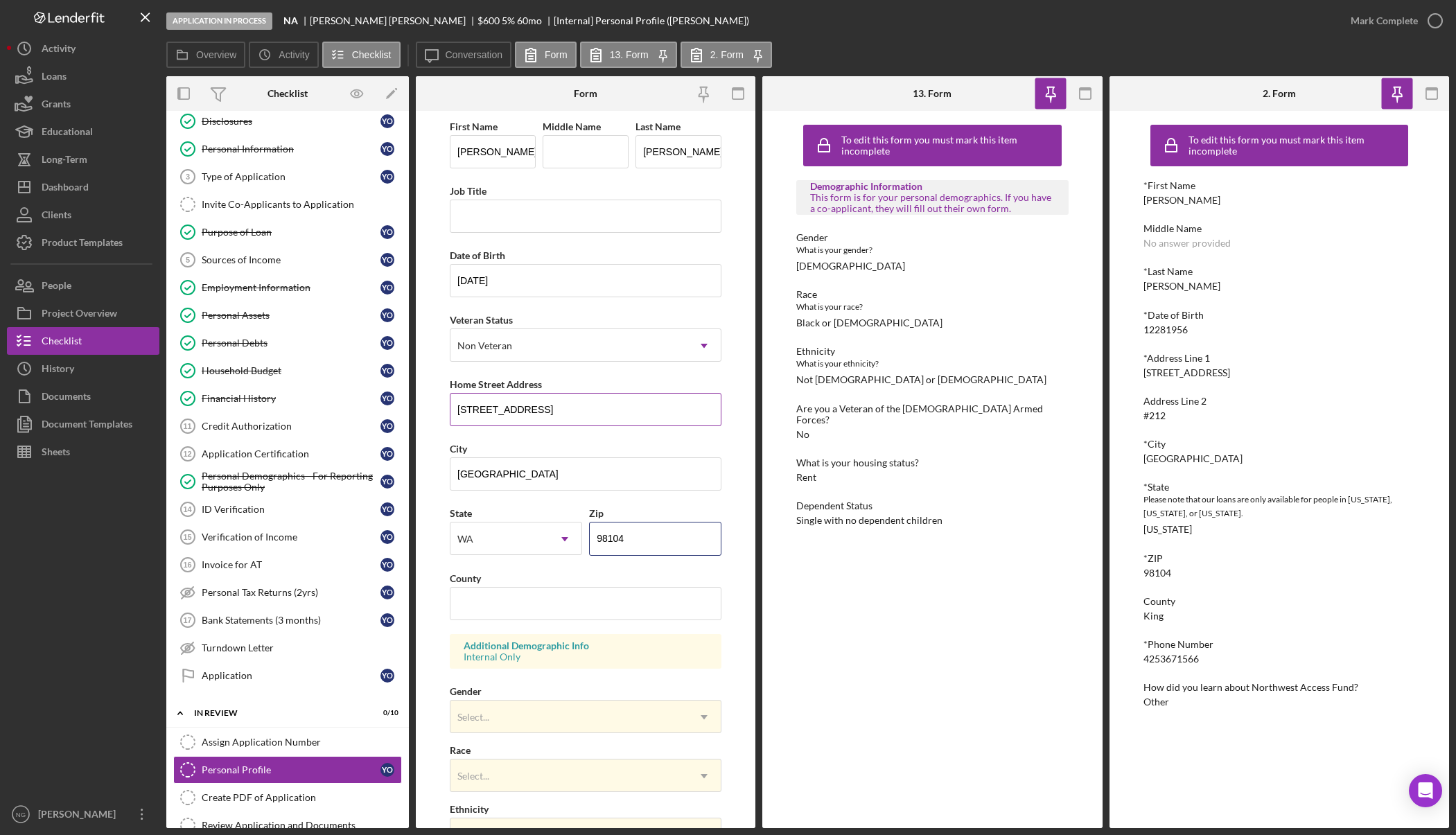
type input "98104"
type input "King"
click at [546, 731] on div "Select..." at bounding box center [568, 717] width 237 height 32
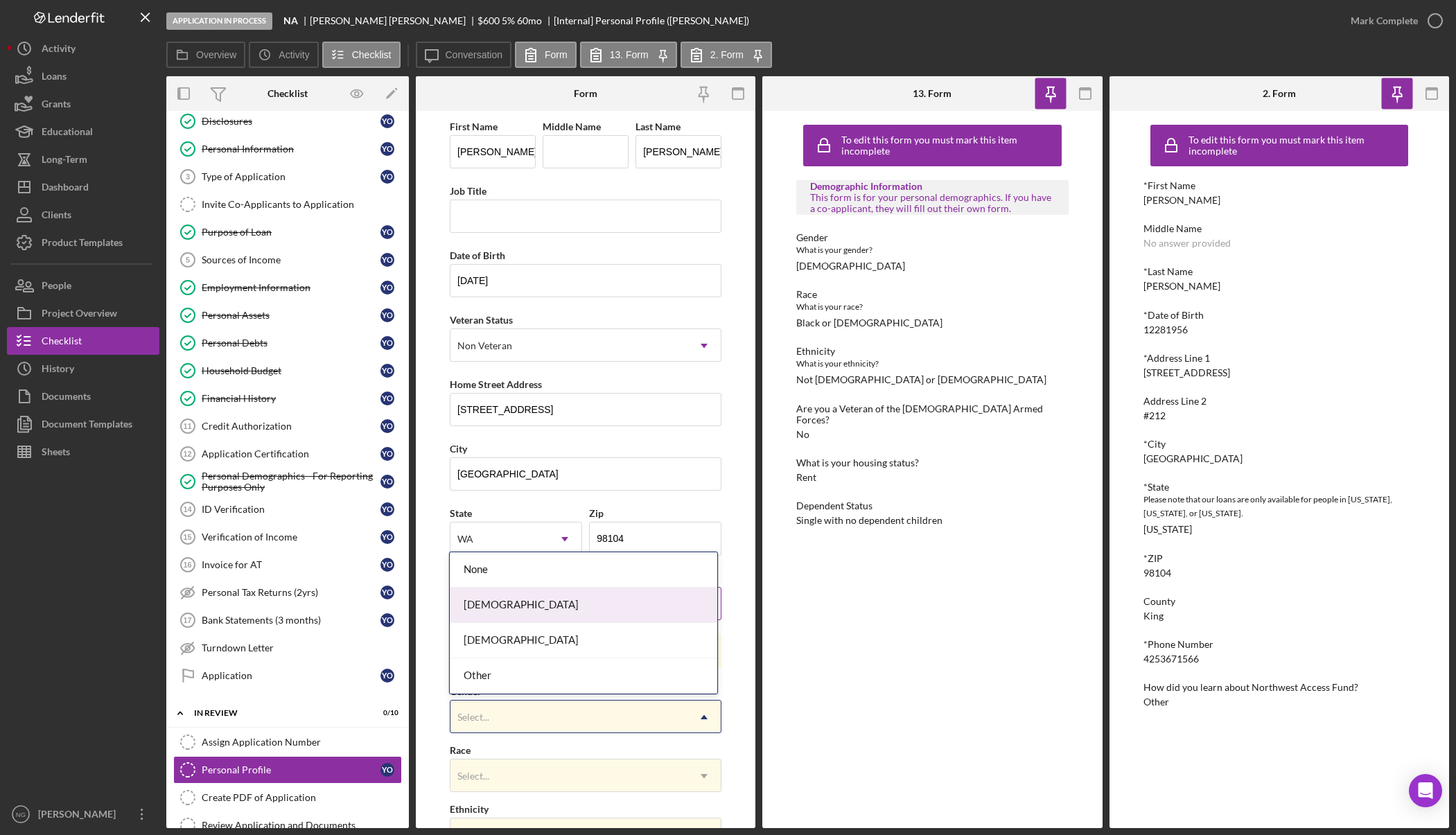
click at [534, 618] on div "Female" at bounding box center [583, 606] width 267 height 36
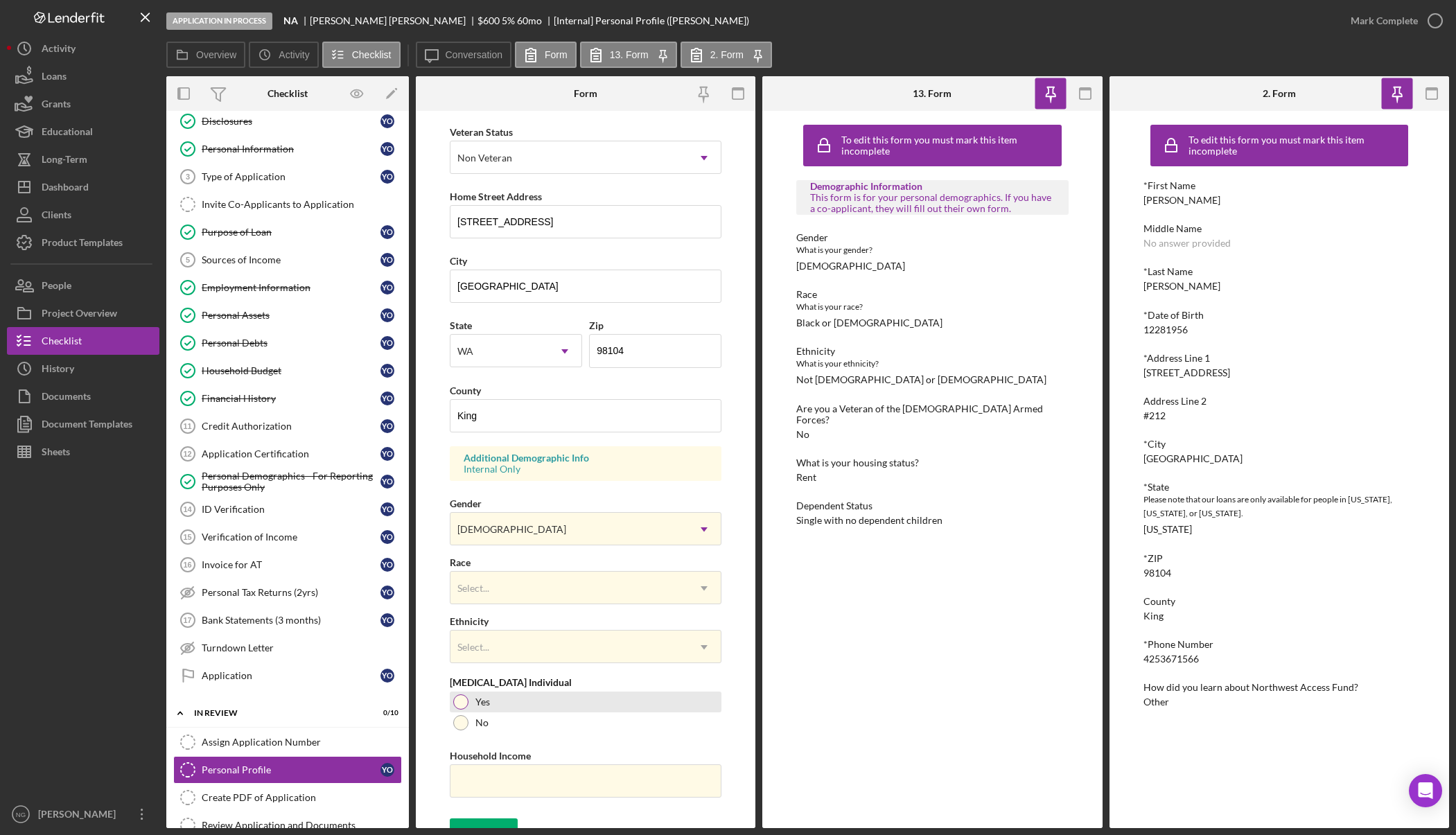
scroll to position [208, 0]
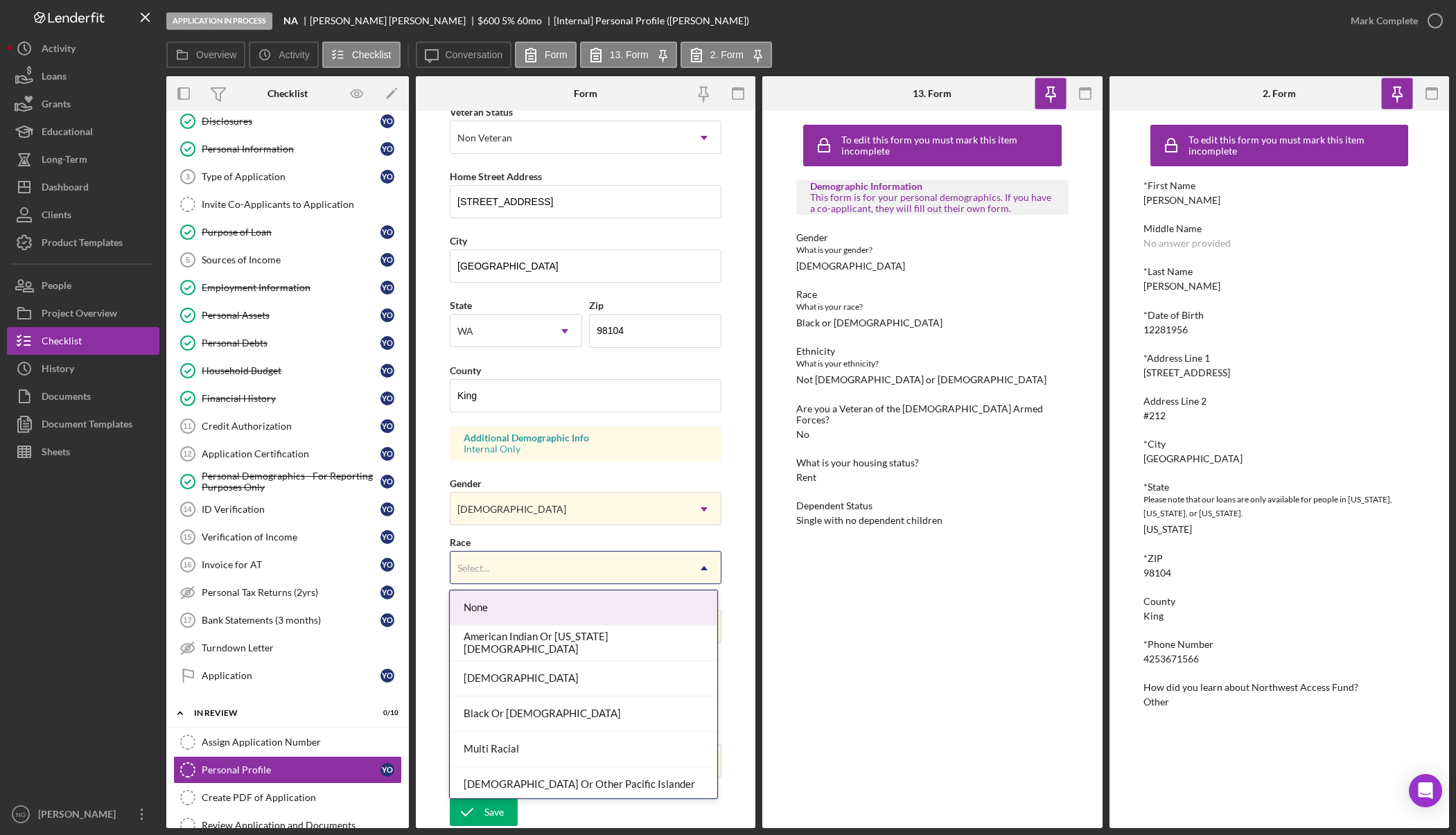
click at [539, 568] on div "Select..." at bounding box center [568, 568] width 237 height 32
click at [562, 708] on div "Black Or African American" at bounding box center [583, 714] width 267 height 36
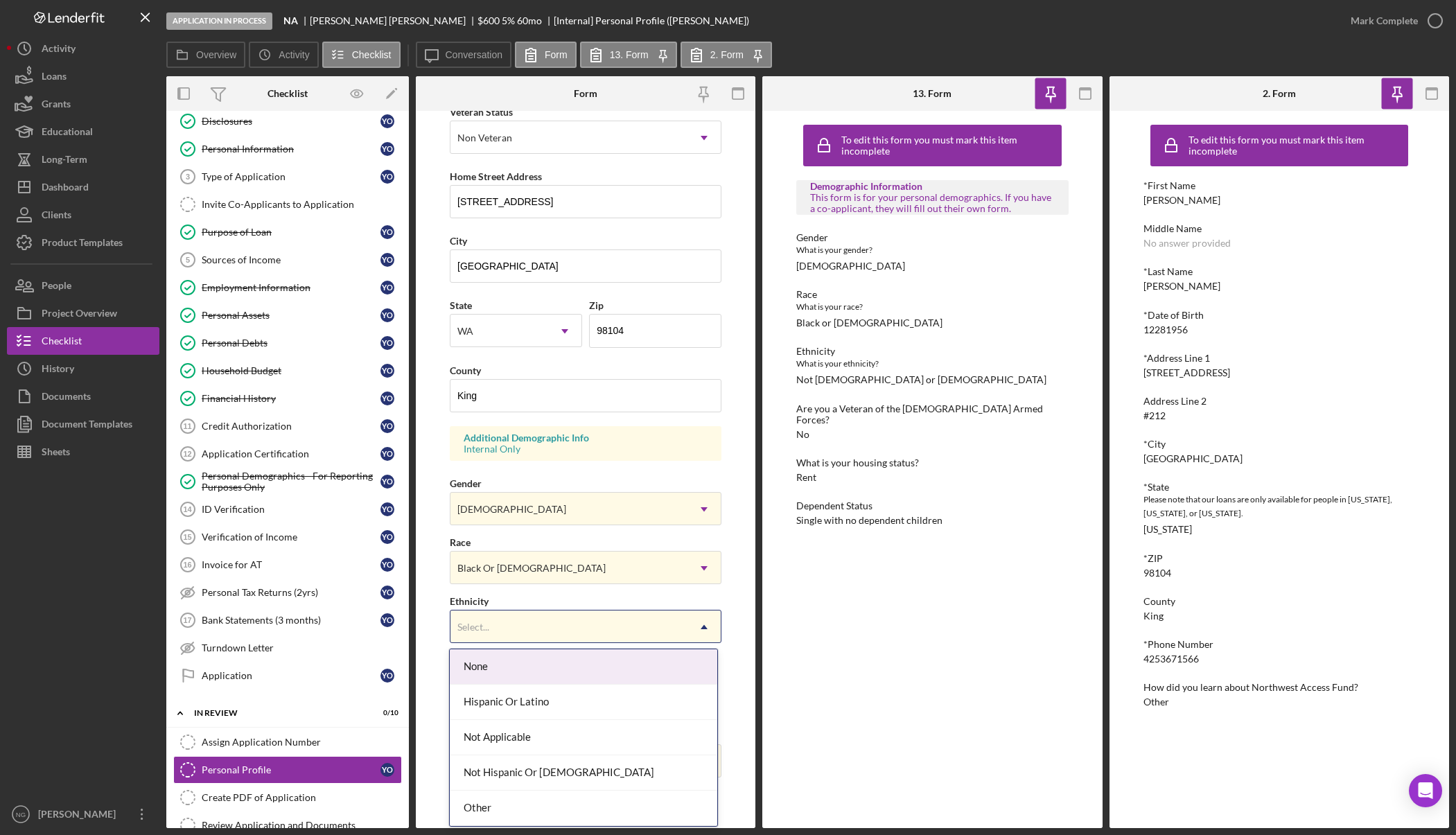
click at [527, 623] on div "Select..." at bounding box center [568, 627] width 237 height 32
drag, startPoint x: 531, startPoint y: 735, endPoint x: 537, endPoint y: 764, distance: 29.6
click at [537, 764] on div "None Hispanic Or Latino Not Applicable Not Hispanic Or Latino Other" at bounding box center [583, 737] width 267 height 177
click at [591, 767] on div "Not Hispanic Or Latino" at bounding box center [583, 773] width 267 height 36
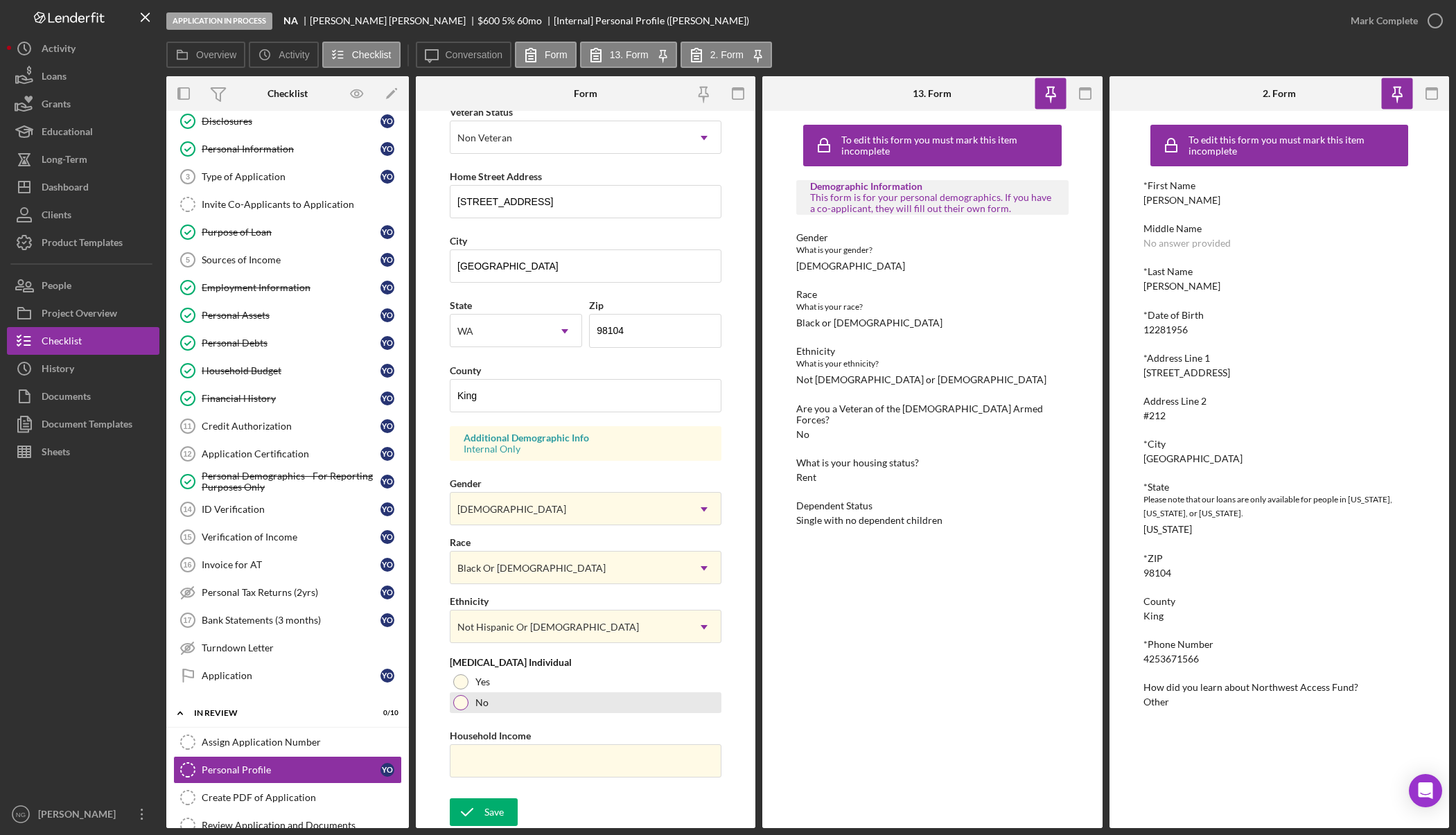
click at [645, 697] on div "No" at bounding box center [585, 702] width 272 height 20
click at [462, 704] on div at bounding box center [460, 702] width 7 height 7
click at [460, 678] on div at bounding box center [460, 682] width 15 height 15
click at [742, 95] on icon "button" at bounding box center [738, 93] width 31 height 31
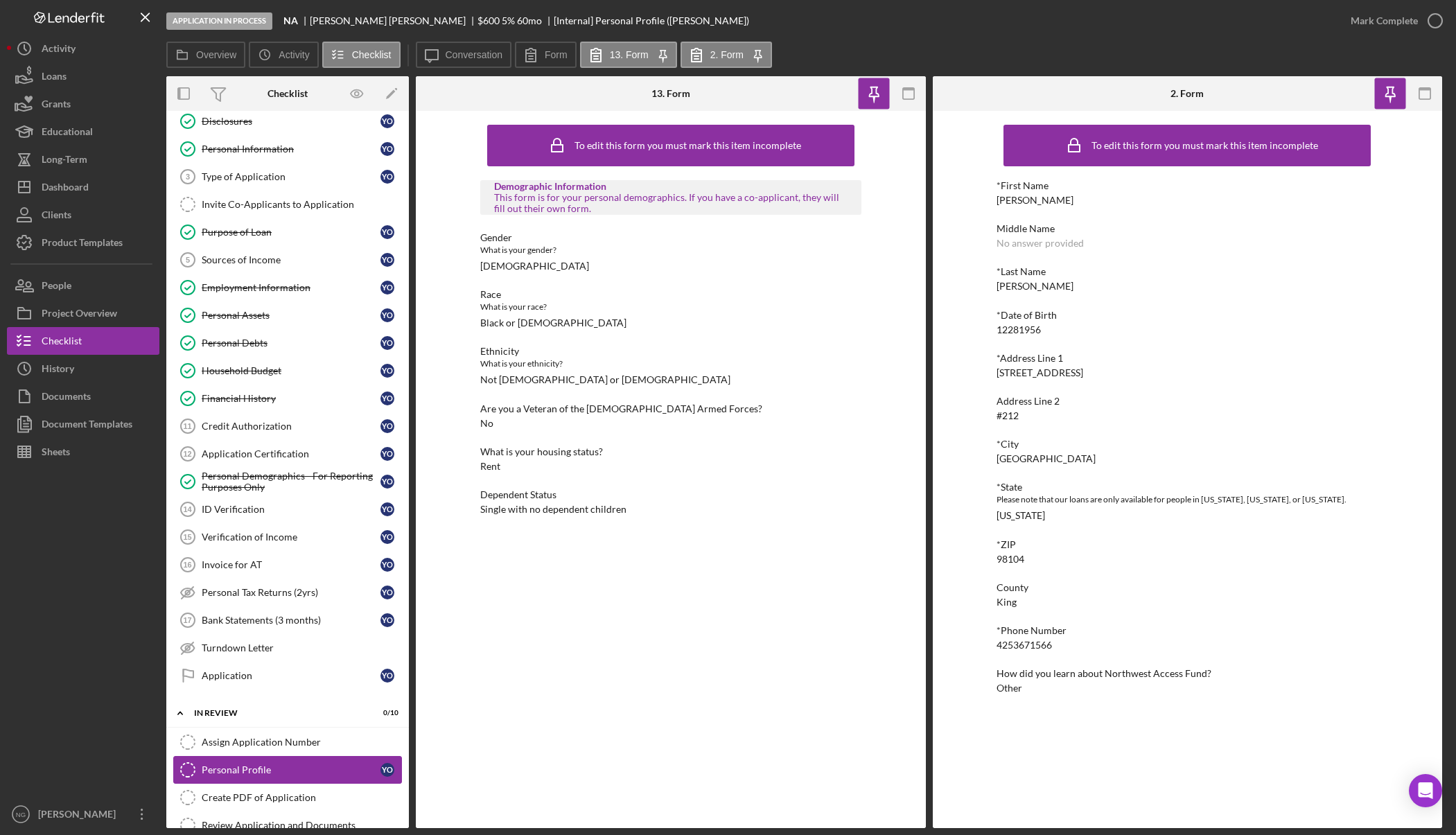
click at [240, 775] on div "Personal Profile" at bounding box center [291, 770] width 178 height 11
click at [249, 770] on div "Personal Profile" at bounding box center [291, 770] width 178 height 11
click at [637, 64] on button "13. Form Icon/Menu Close" at bounding box center [629, 54] width 97 height 26
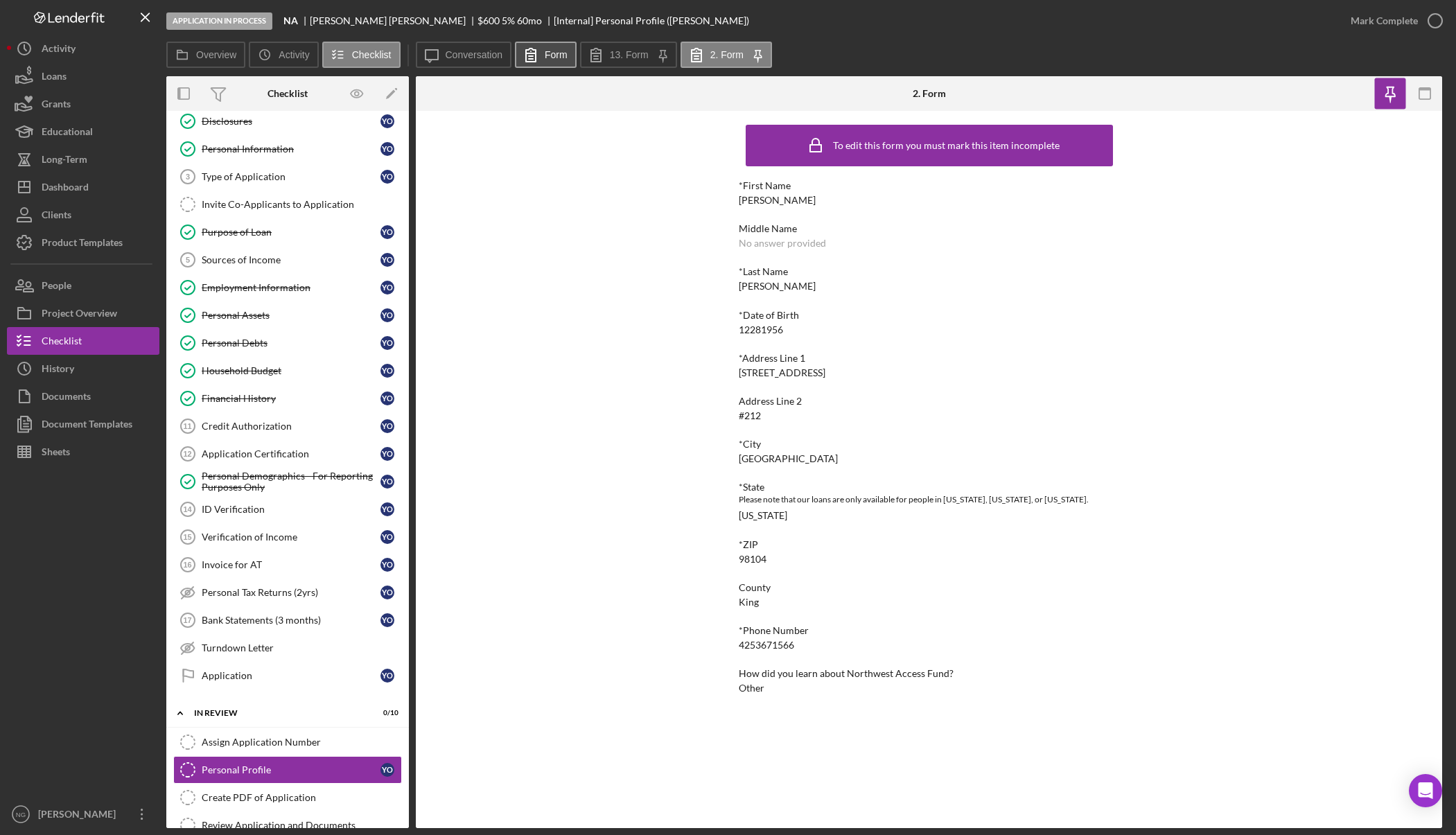
click at [558, 54] on label "Form" at bounding box center [556, 54] width 23 height 11
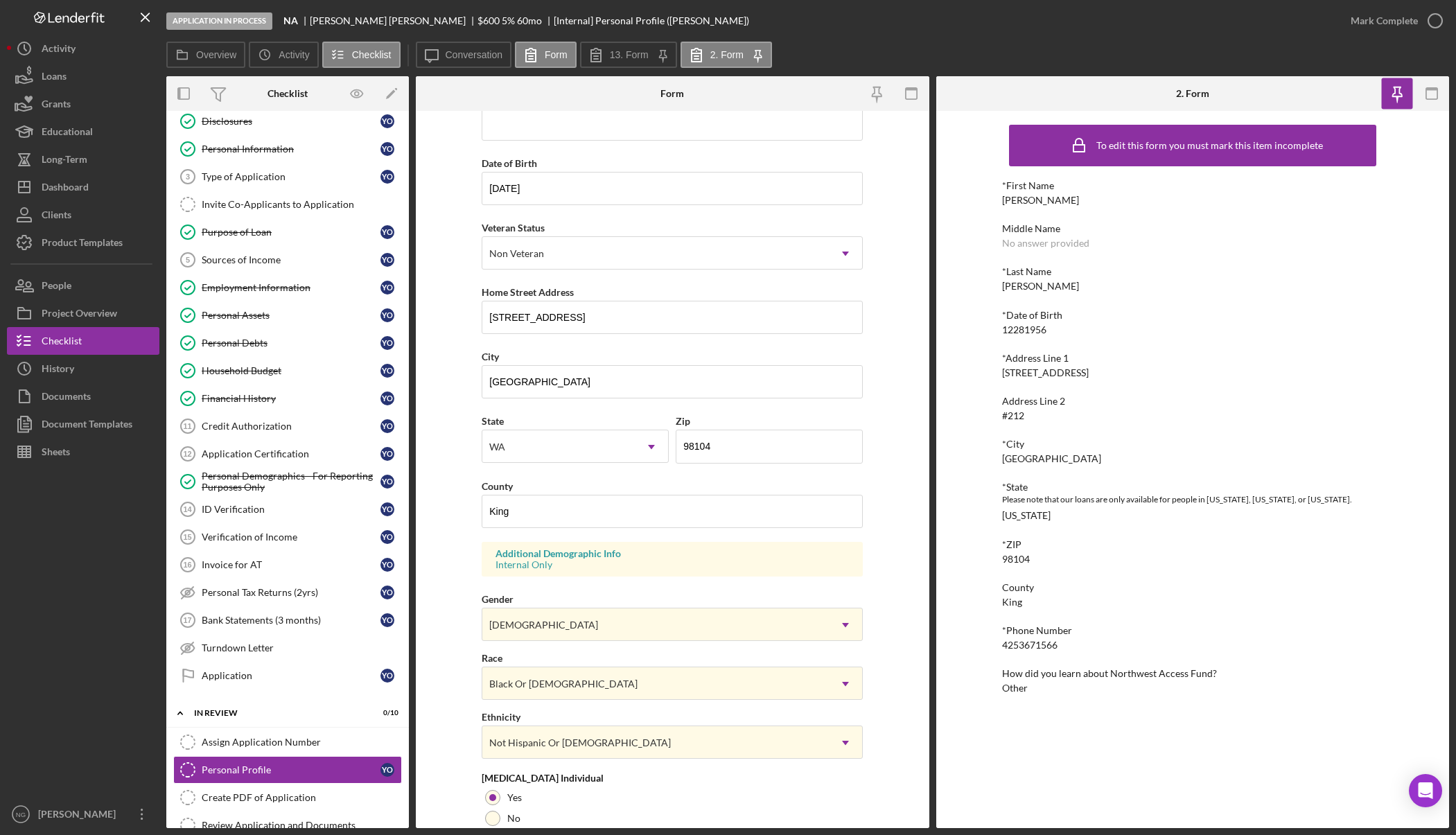
scroll to position [0, 0]
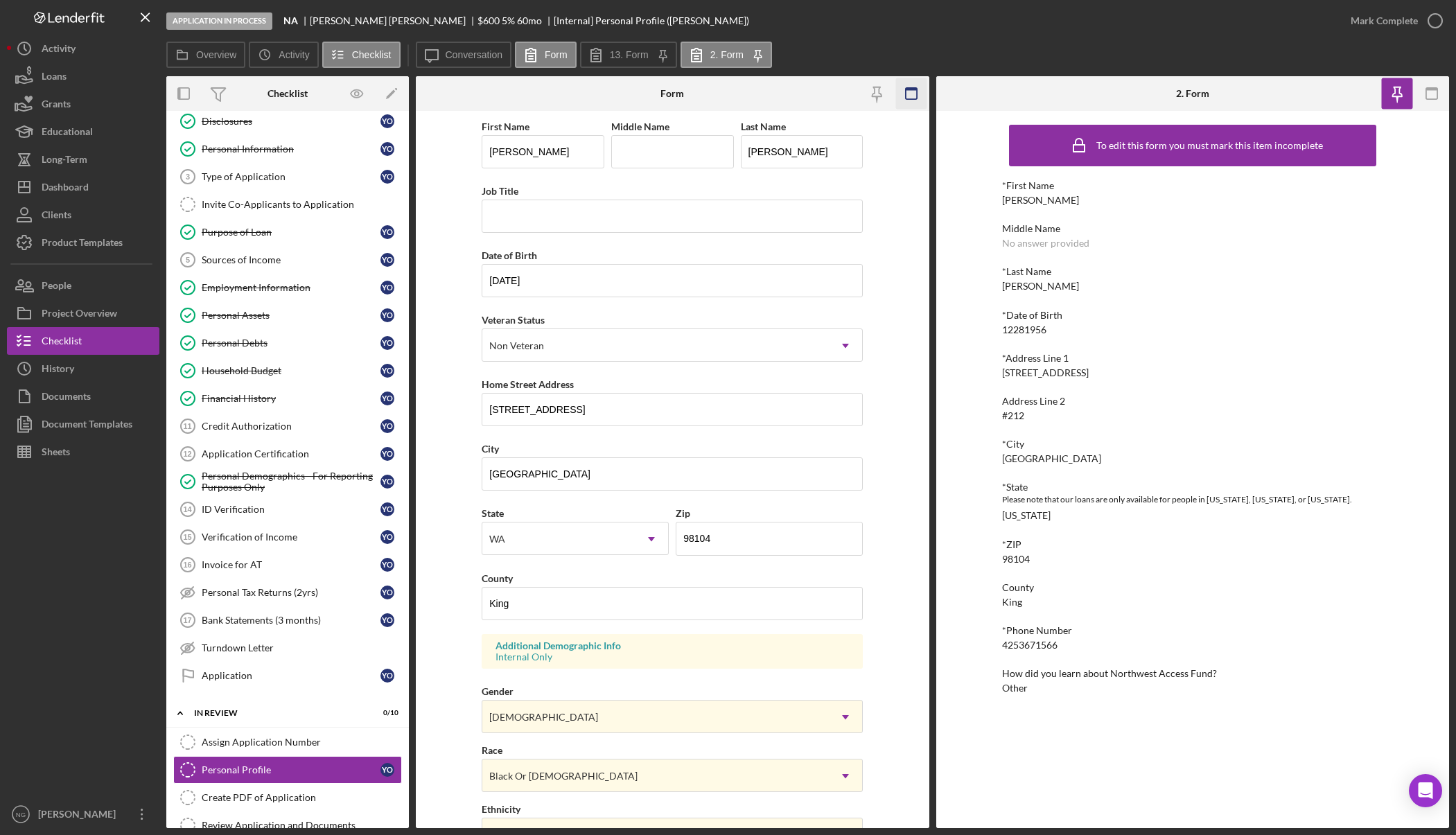
click at [909, 93] on icon "button" at bounding box center [911, 93] width 31 height 31
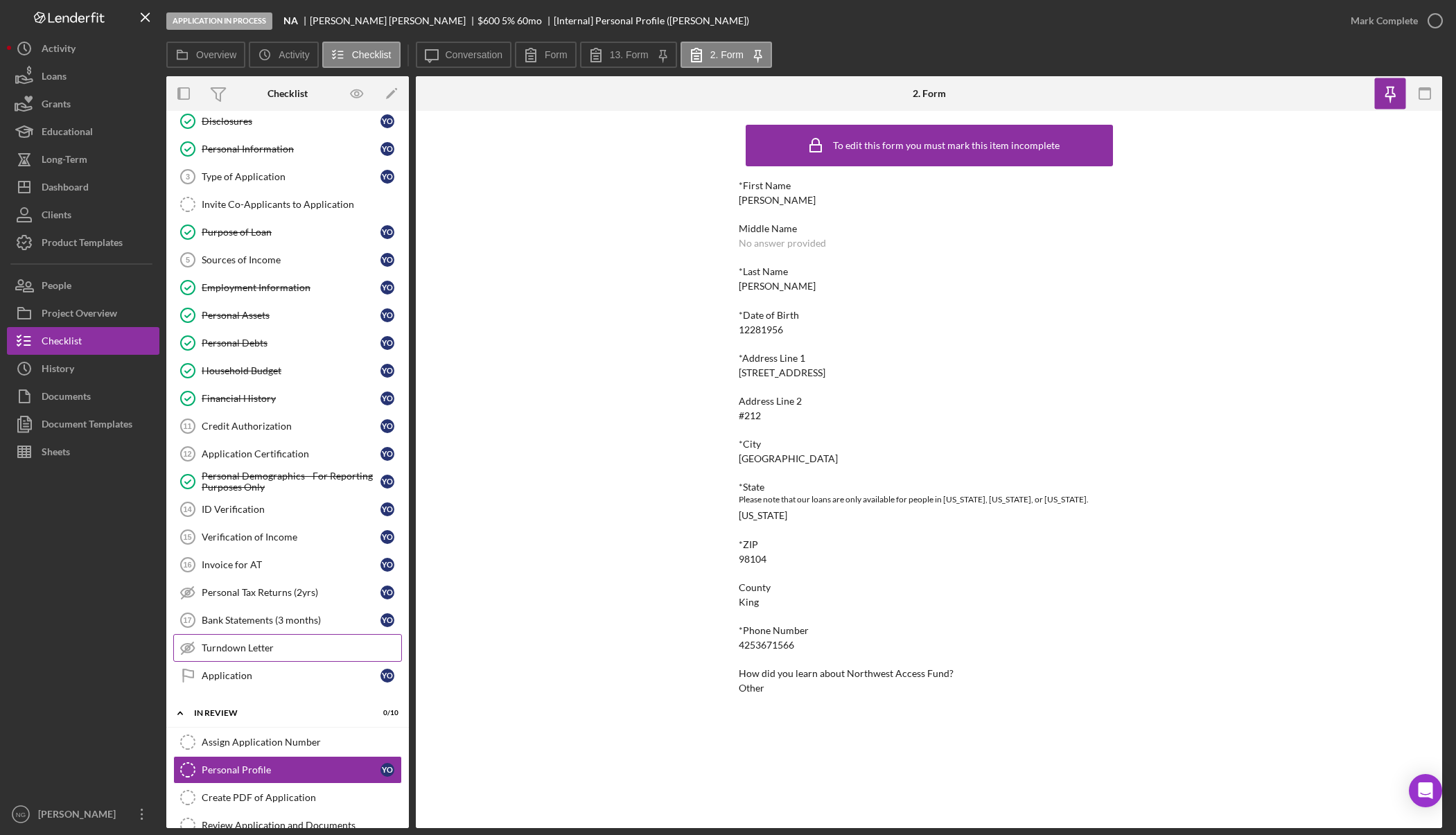
click at [281, 640] on link "Turndown Letter Turndown Letter" at bounding box center [287, 647] width 229 height 28
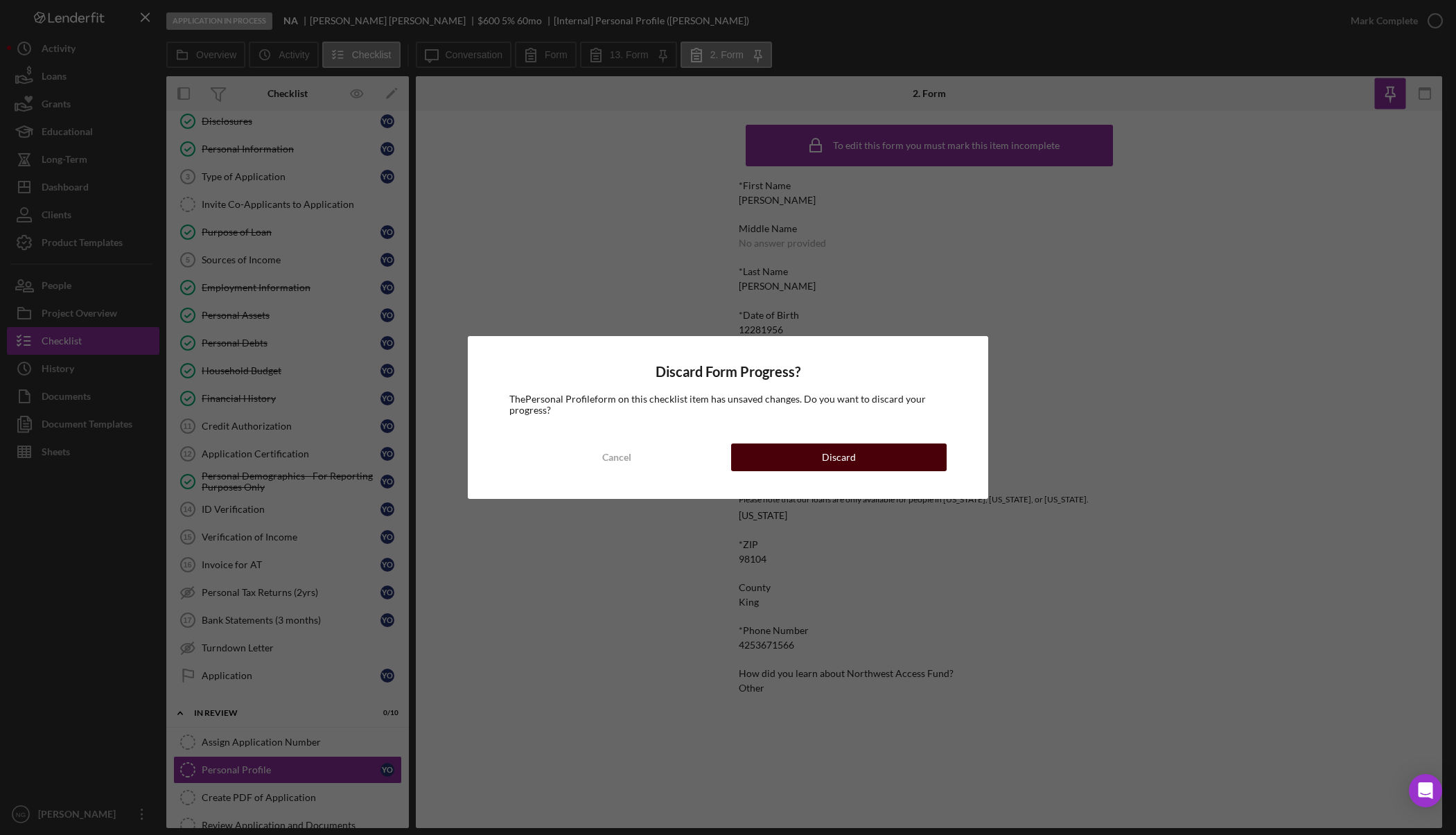
click at [861, 453] on button "Discard" at bounding box center [838, 457] width 215 height 28
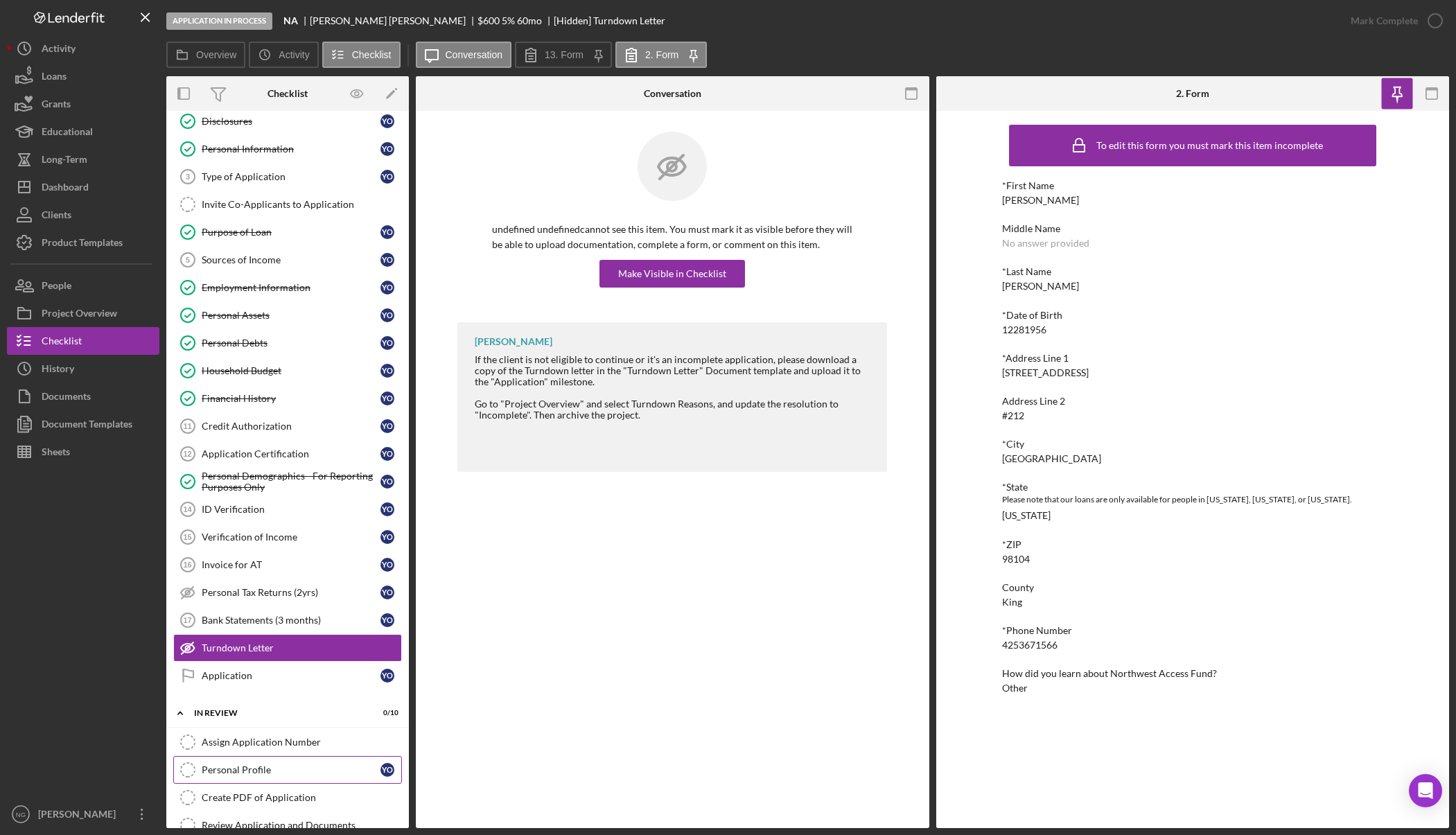
click at [239, 770] on div "Personal Profile" at bounding box center [291, 770] width 178 height 11
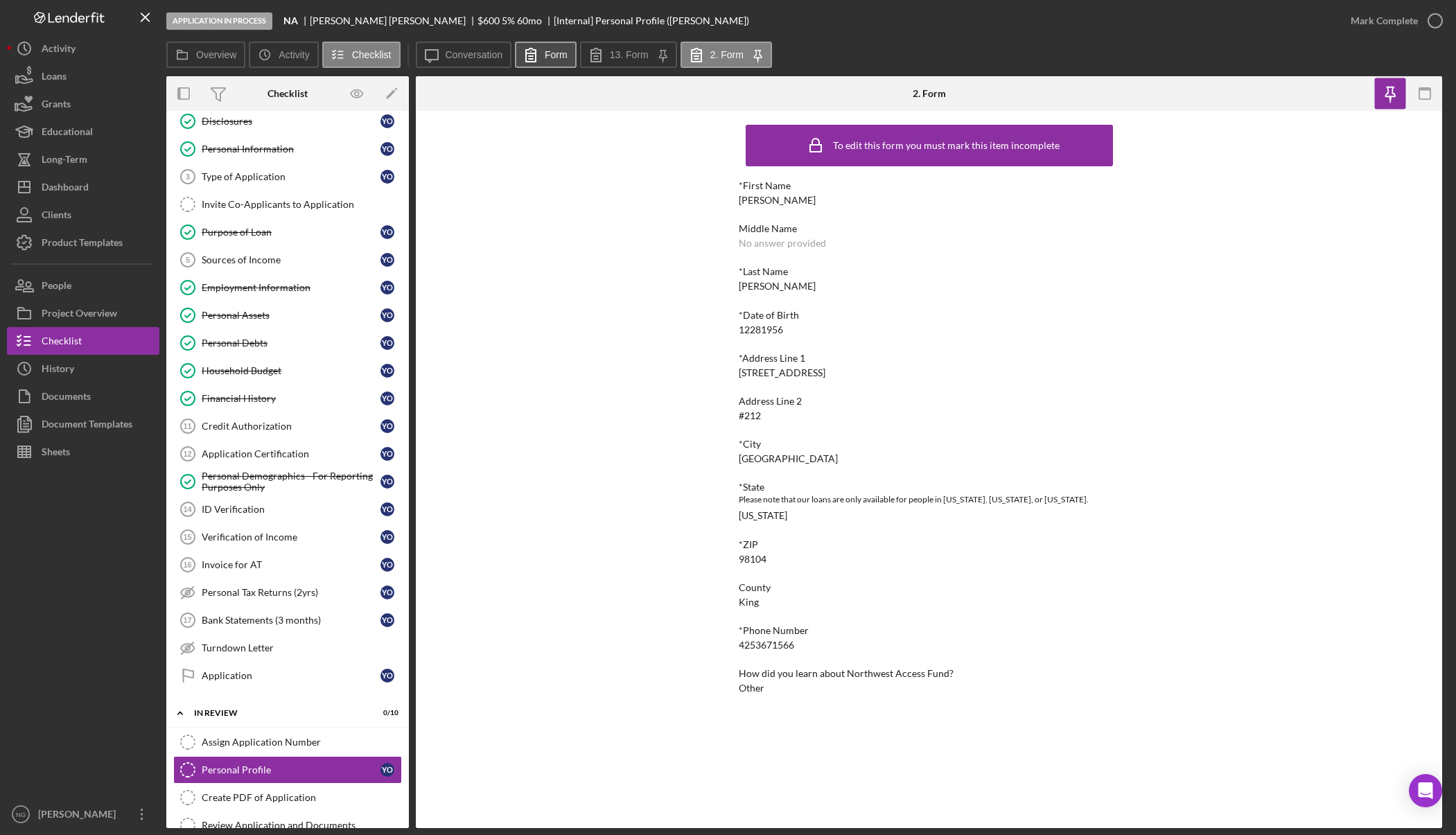
click at [535, 56] on icon at bounding box center [530, 54] width 9 height 13
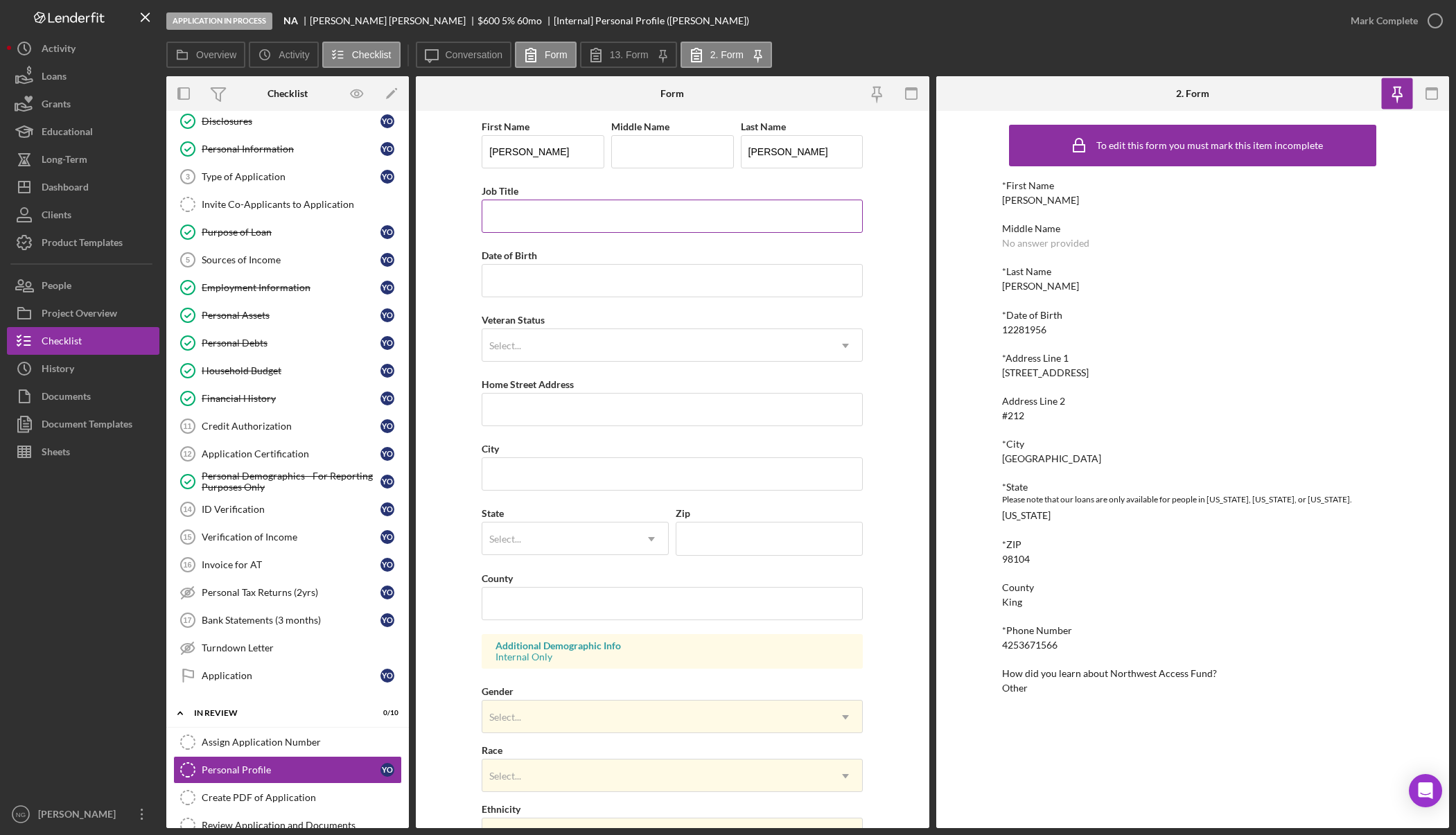
click at [545, 213] on input "Job Title" at bounding box center [672, 216] width 381 height 33
click at [533, 274] on input "Date of Birth" at bounding box center [672, 280] width 381 height 33
type input "12/28/1956"
click at [601, 348] on div "Select..." at bounding box center [656, 346] width 347 height 32
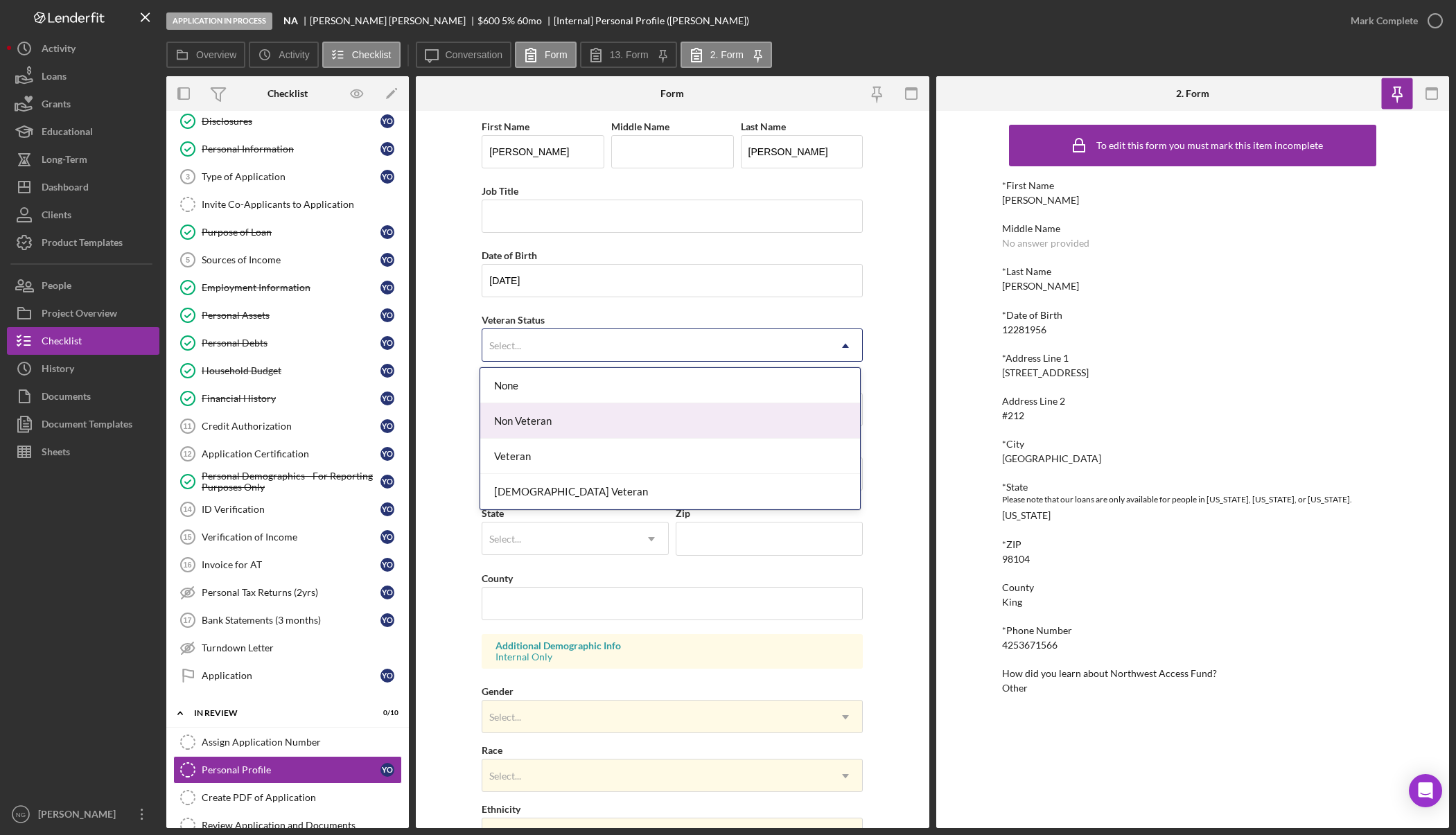
click at [595, 422] on div "Non Veteran" at bounding box center [669, 421] width 380 height 36
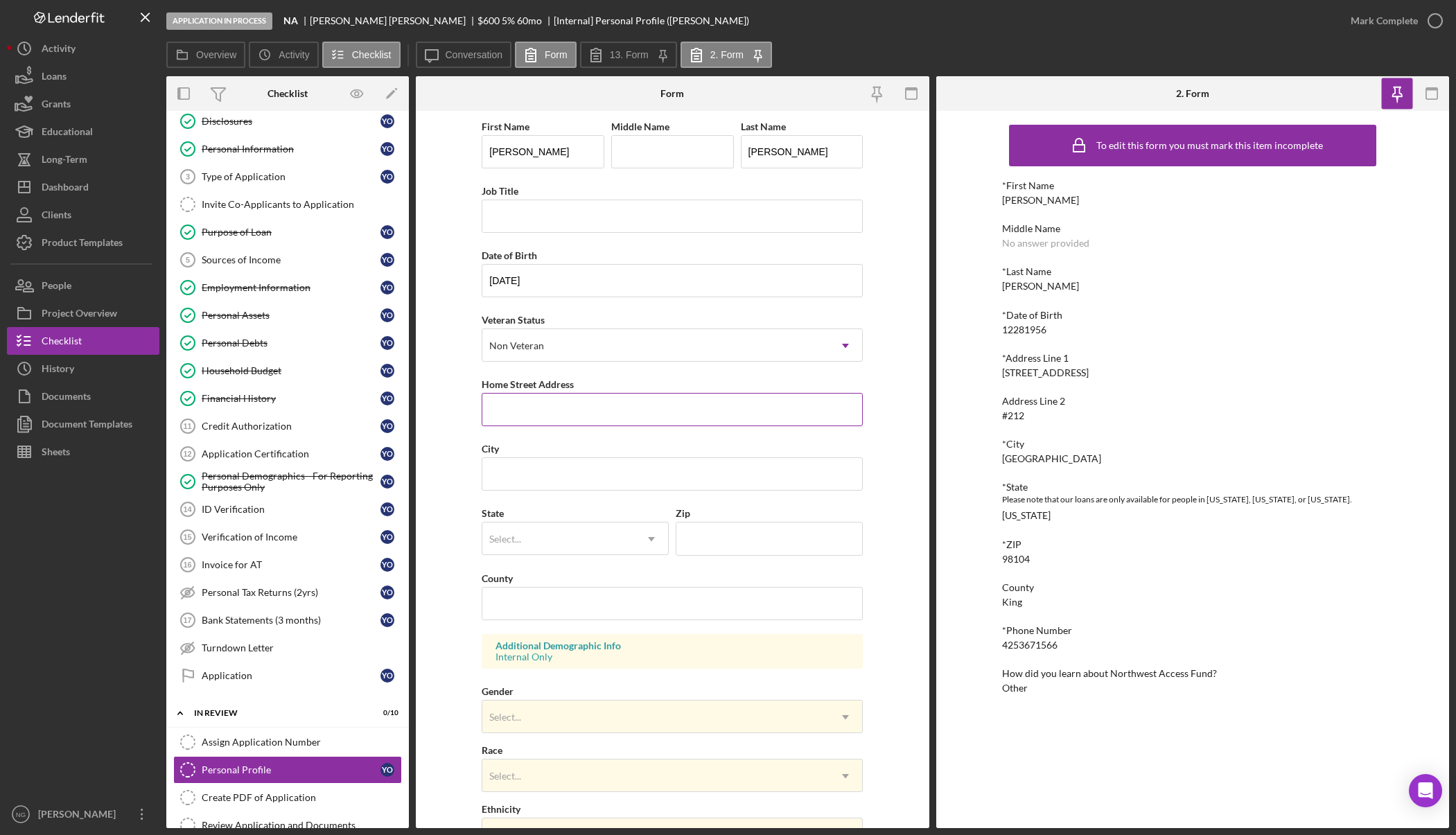
click at [584, 403] on input "Home Street Address" at bounding box center [672, 409] width 381 height 33
type input "1014 Boylston Ave #212"
type input "Seattle"
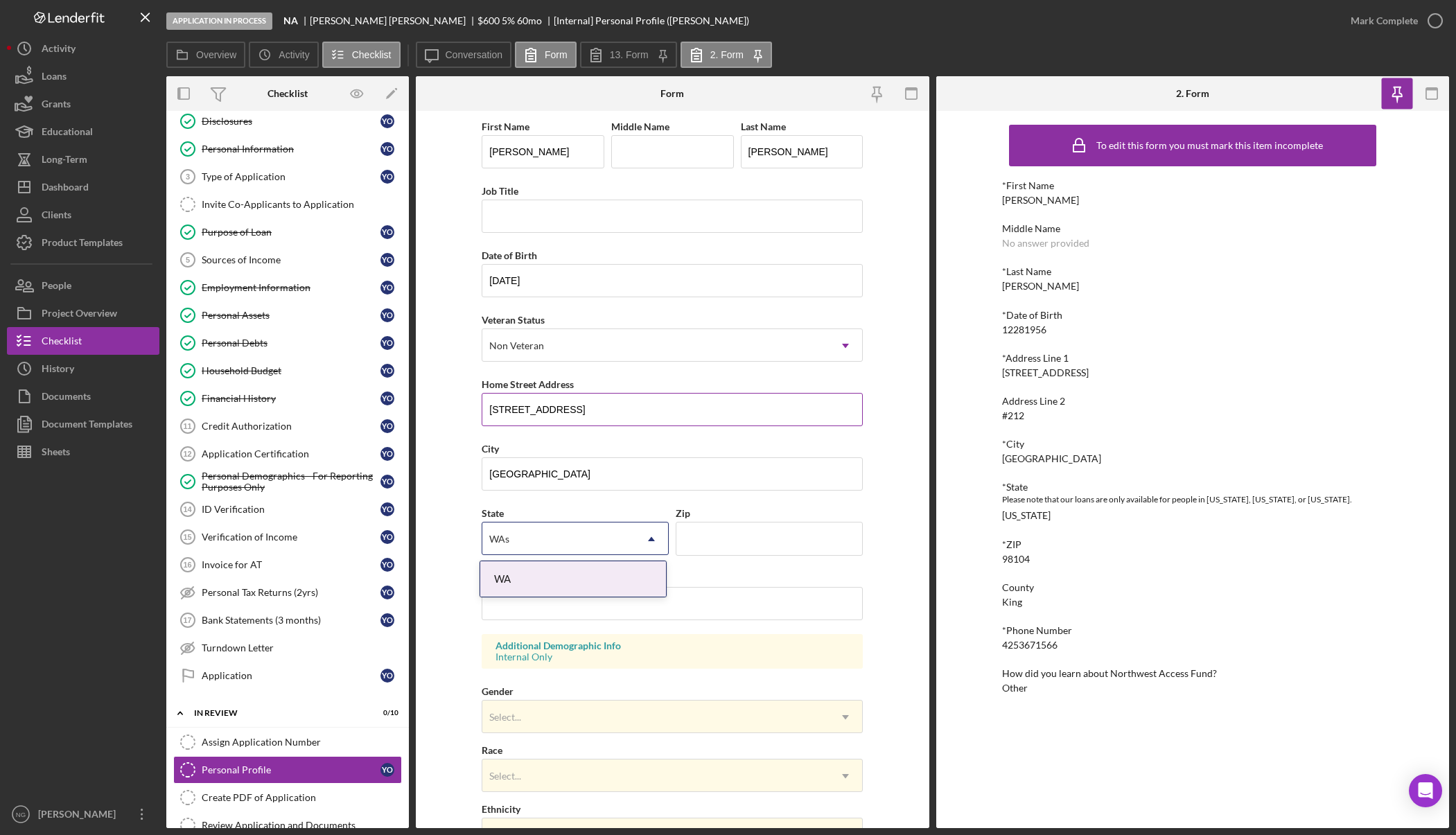
type input "WAsh"
type input "98104"
type input "King"
click at [524, 714] on div "Select..." at bounding box center [656, 717] width 347 height 32
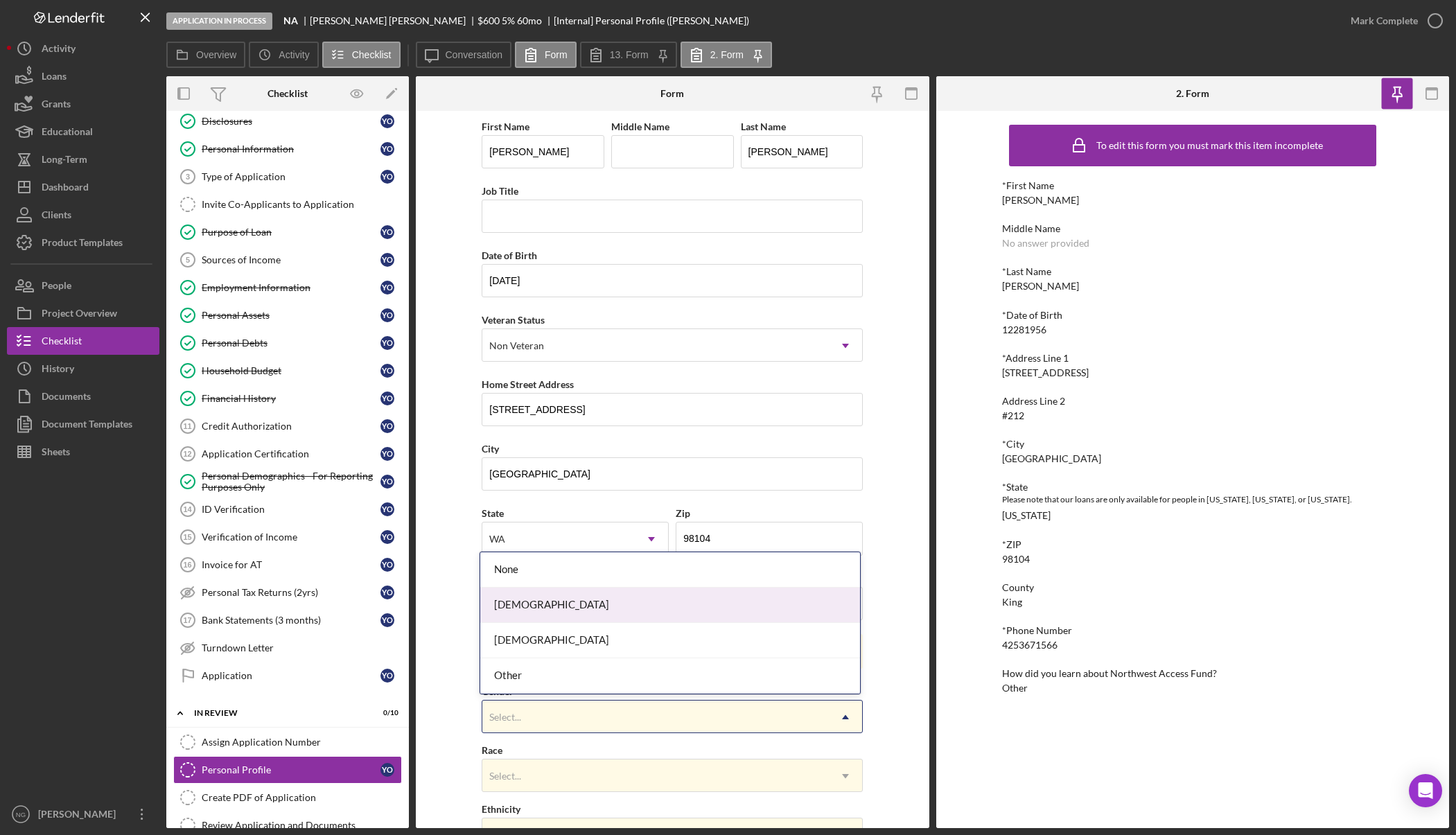
click at [539, 609] on div "Female" at bounding box center [669, 606] width 380 height 36
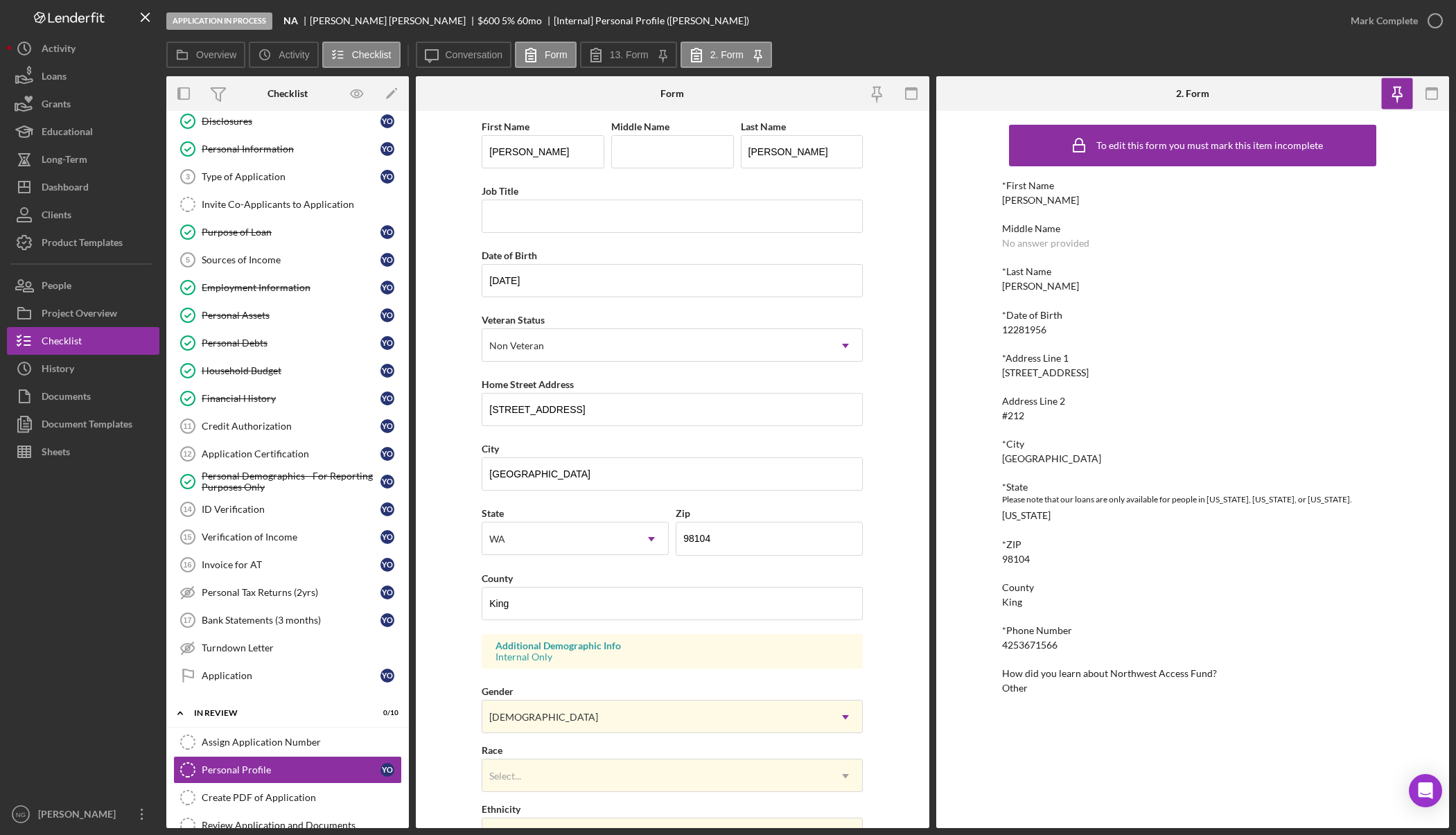
scroll to position [208, 0]
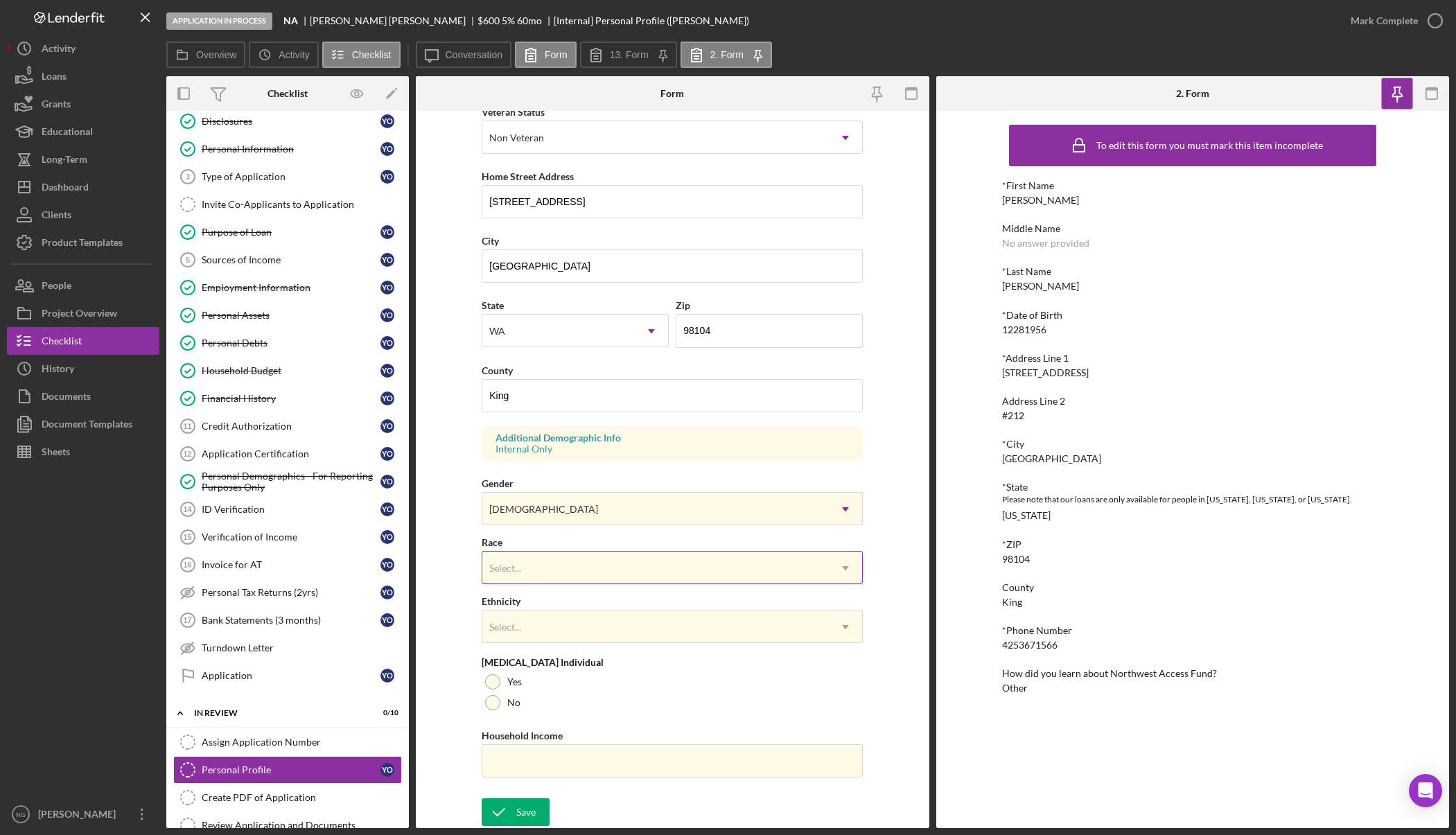
click at [562, 558] on div "Select..." at bounding box center [656, 568] width 347 height 32
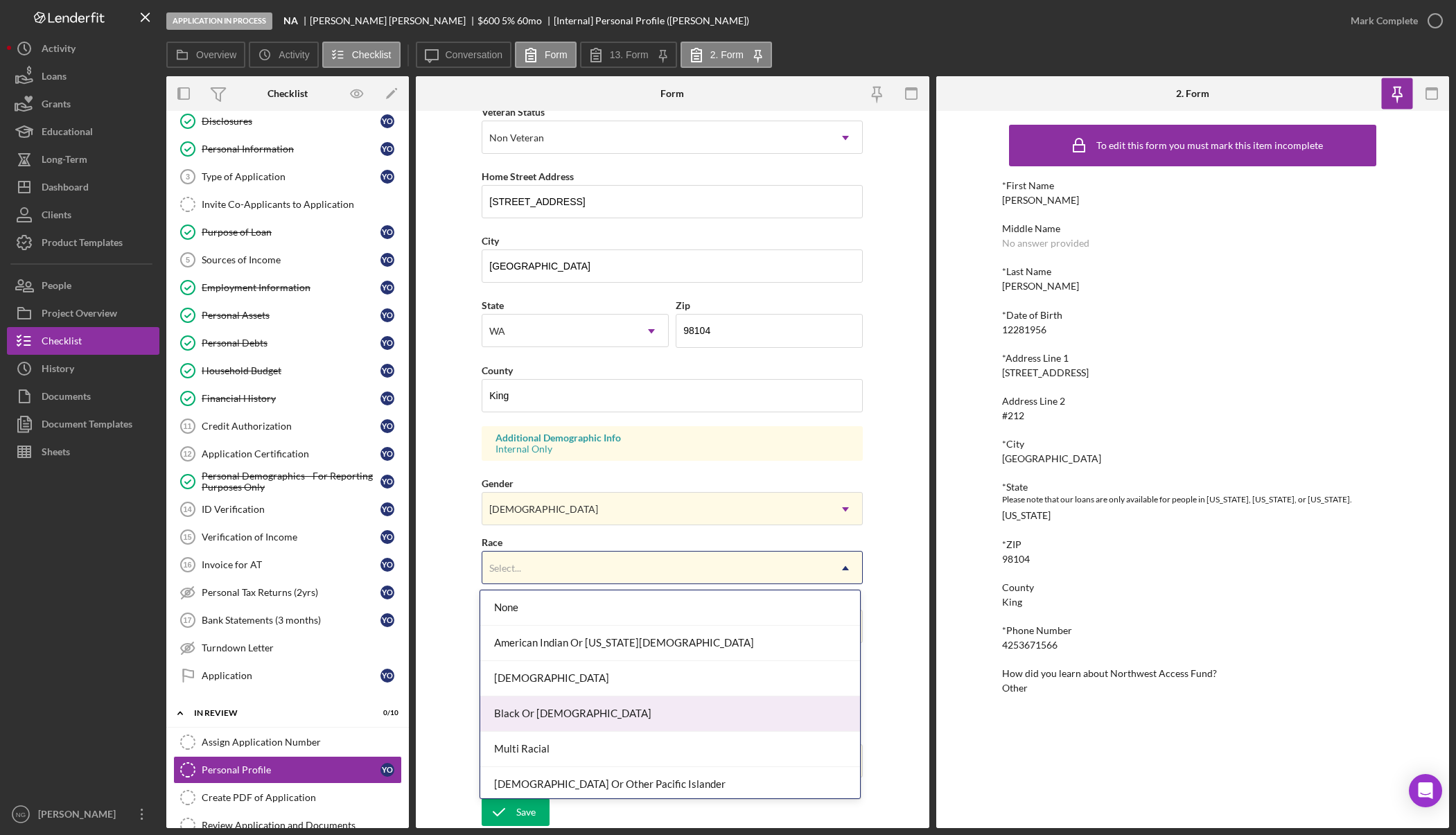
click at [562, 720] on div "Black Or African American" at bounding box center [669, 714] width 380 height 36
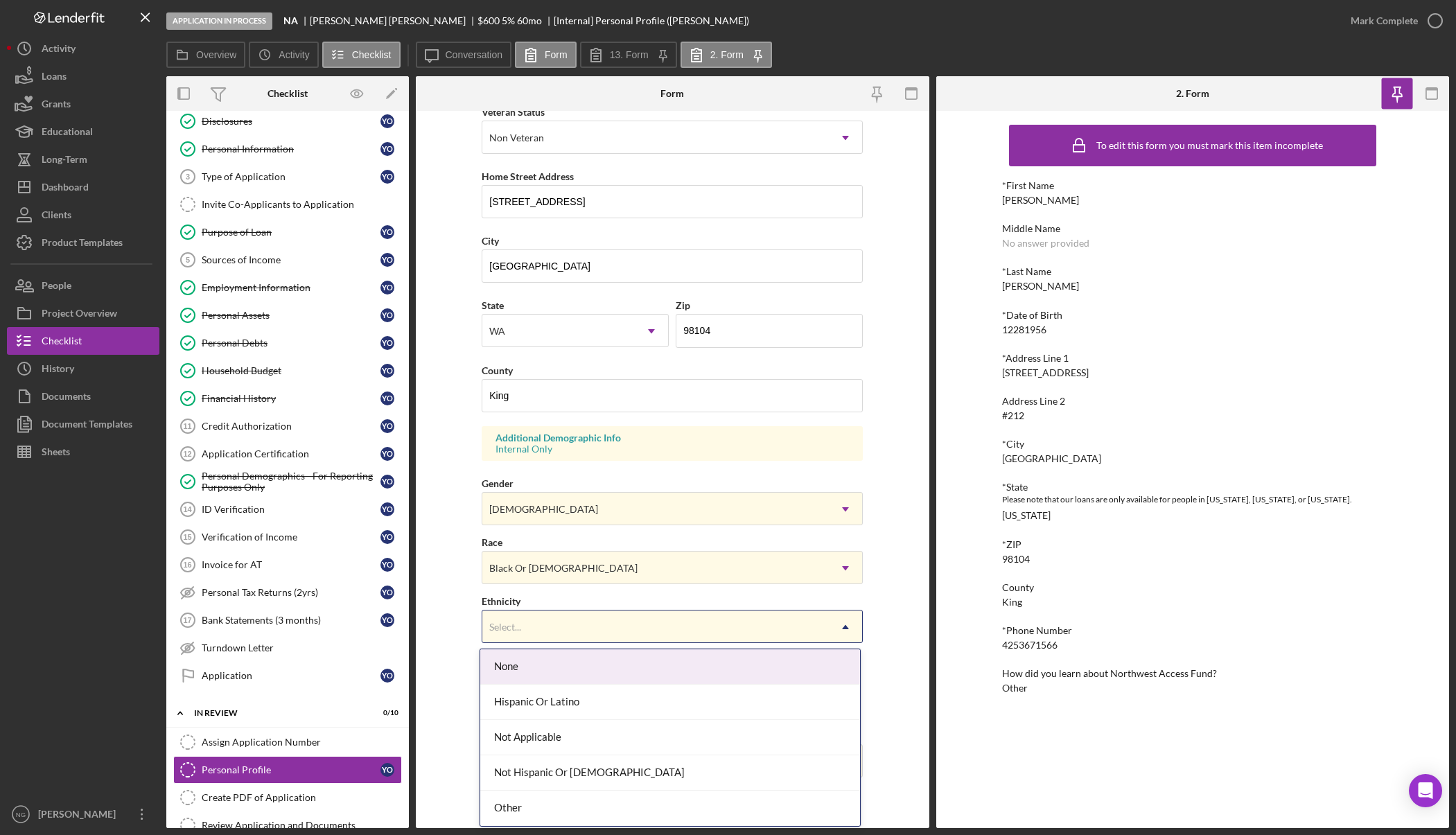
click at [584, 626] on div "Select..." at bounding box center [656, 627] width 347 height 32
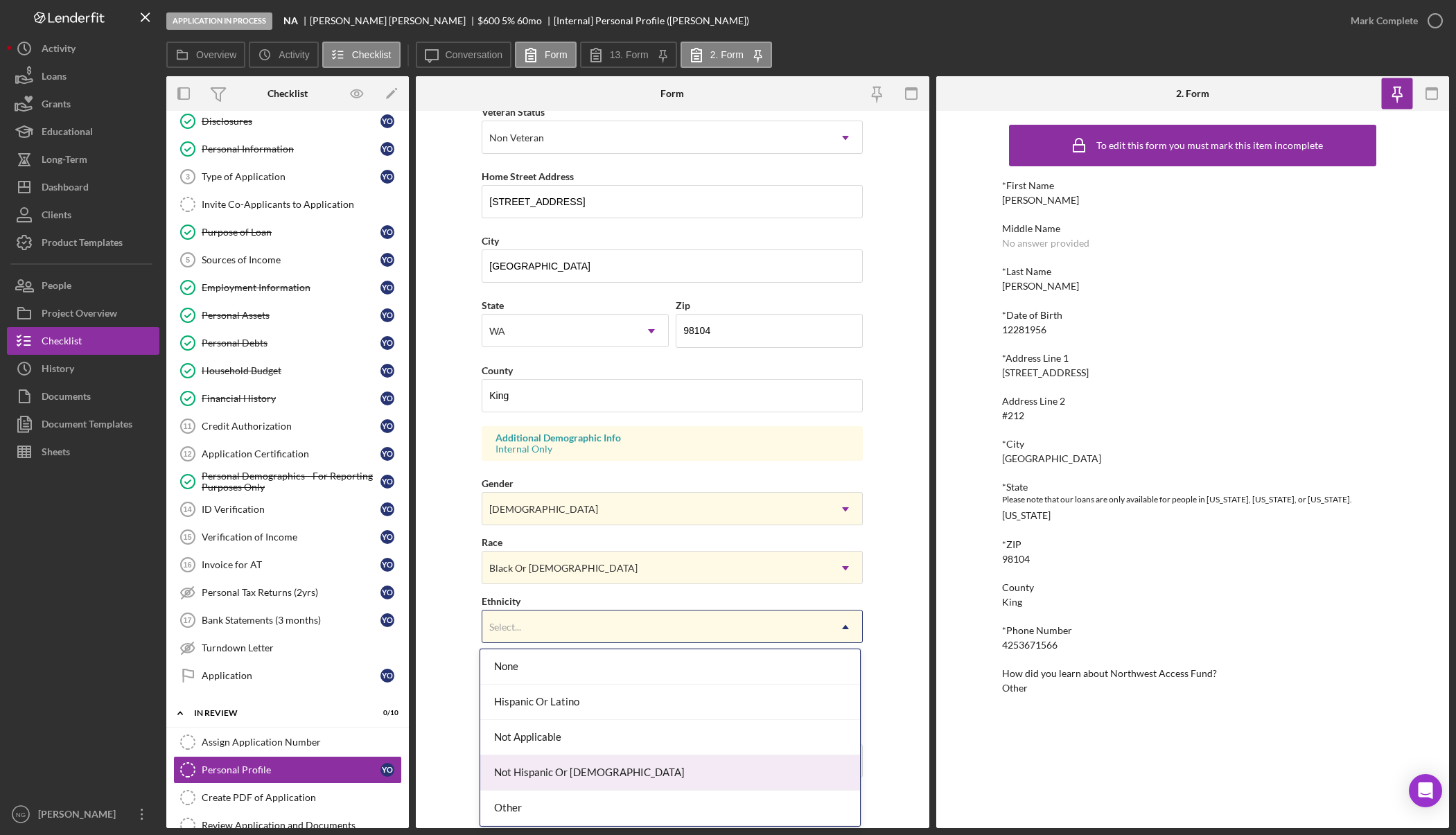
click at [587, 775] on div "Not Hispanic Or Latino" at bounding box center [669, 773] width 380 height 36
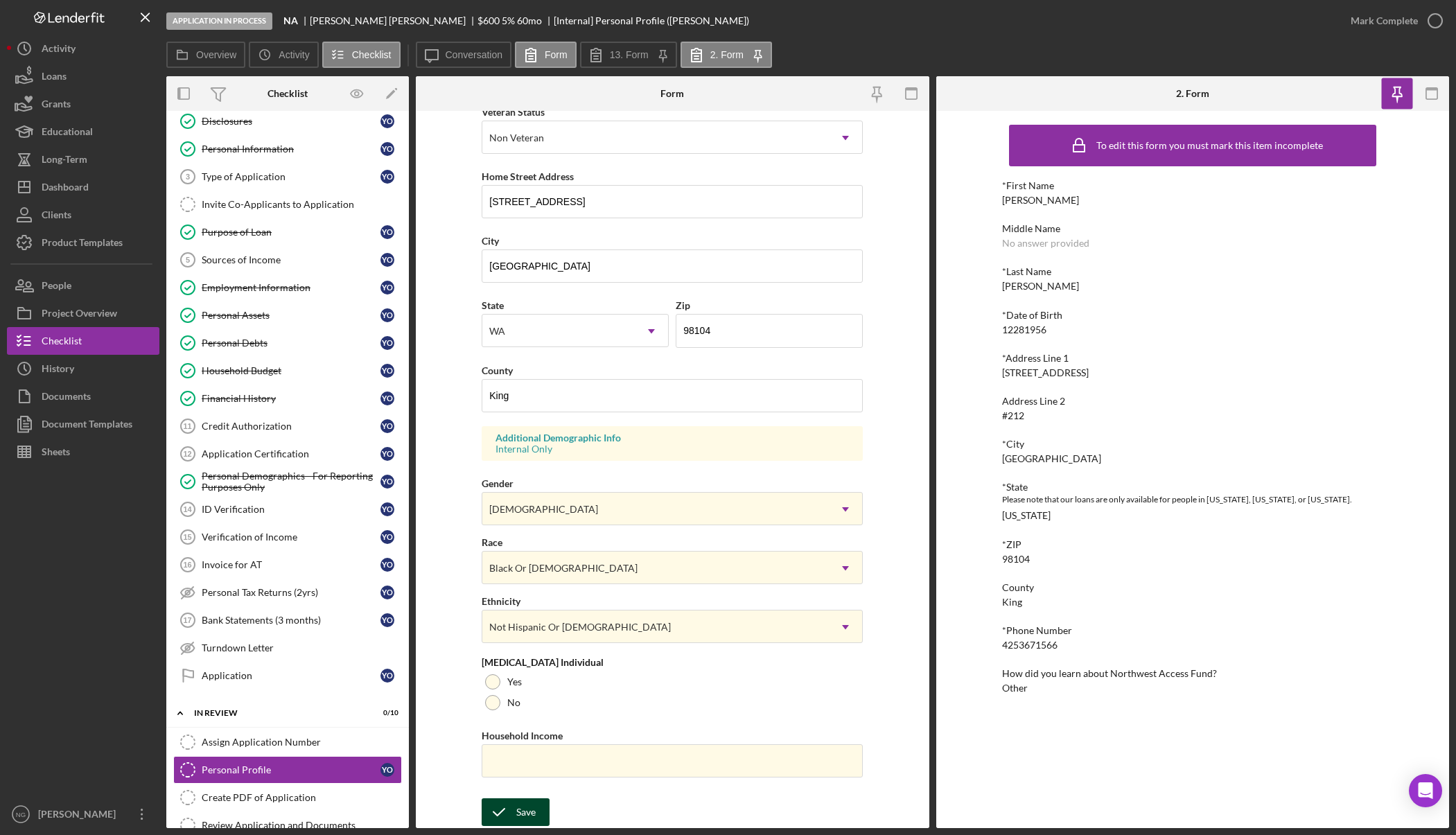
click at [516, 815] on div "Save" at bounding box center [526, 812] width 20 height 28
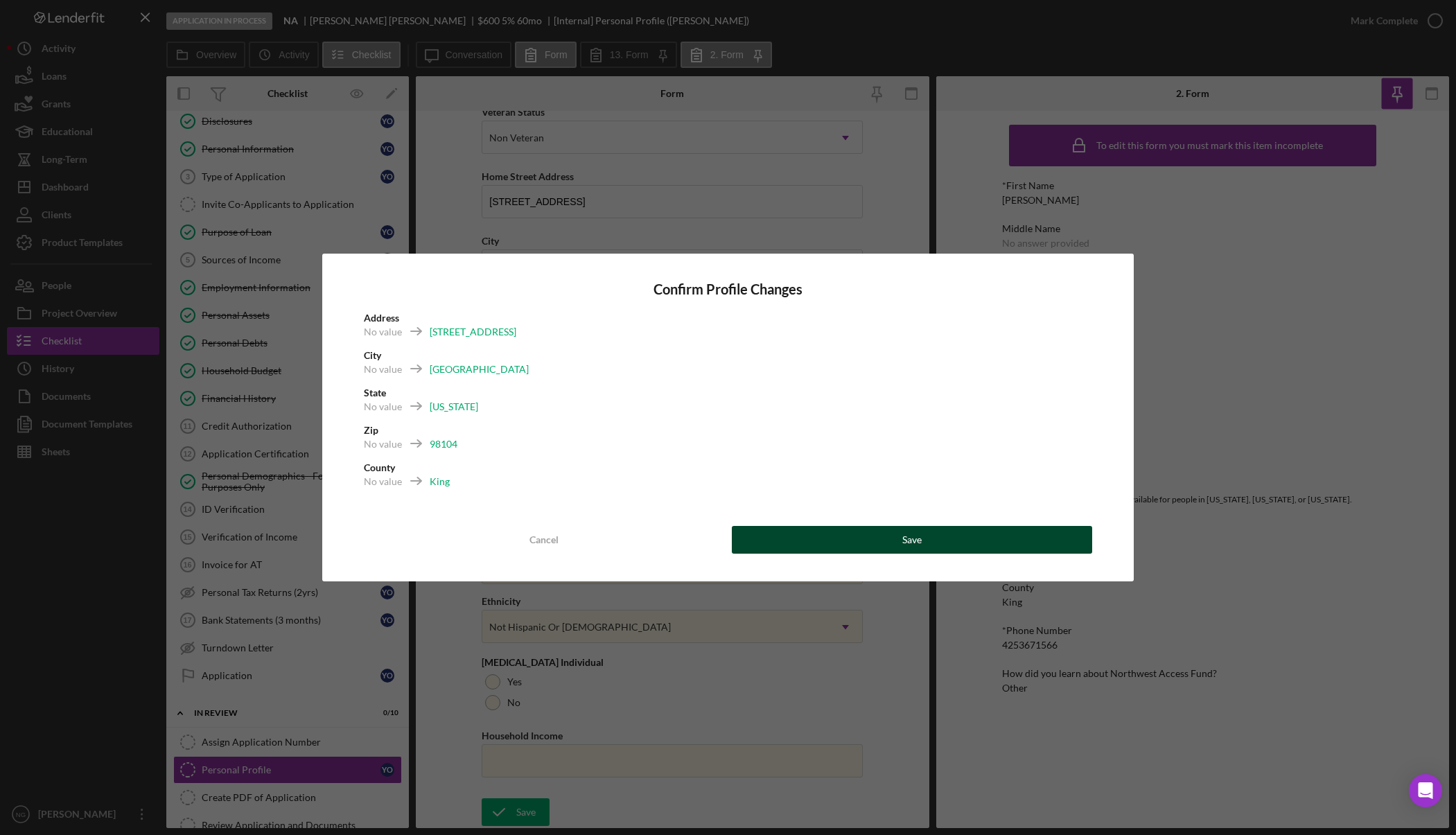
click at [913, 541] on div "Save" at bounding box center [911, 539] width 20 height 28
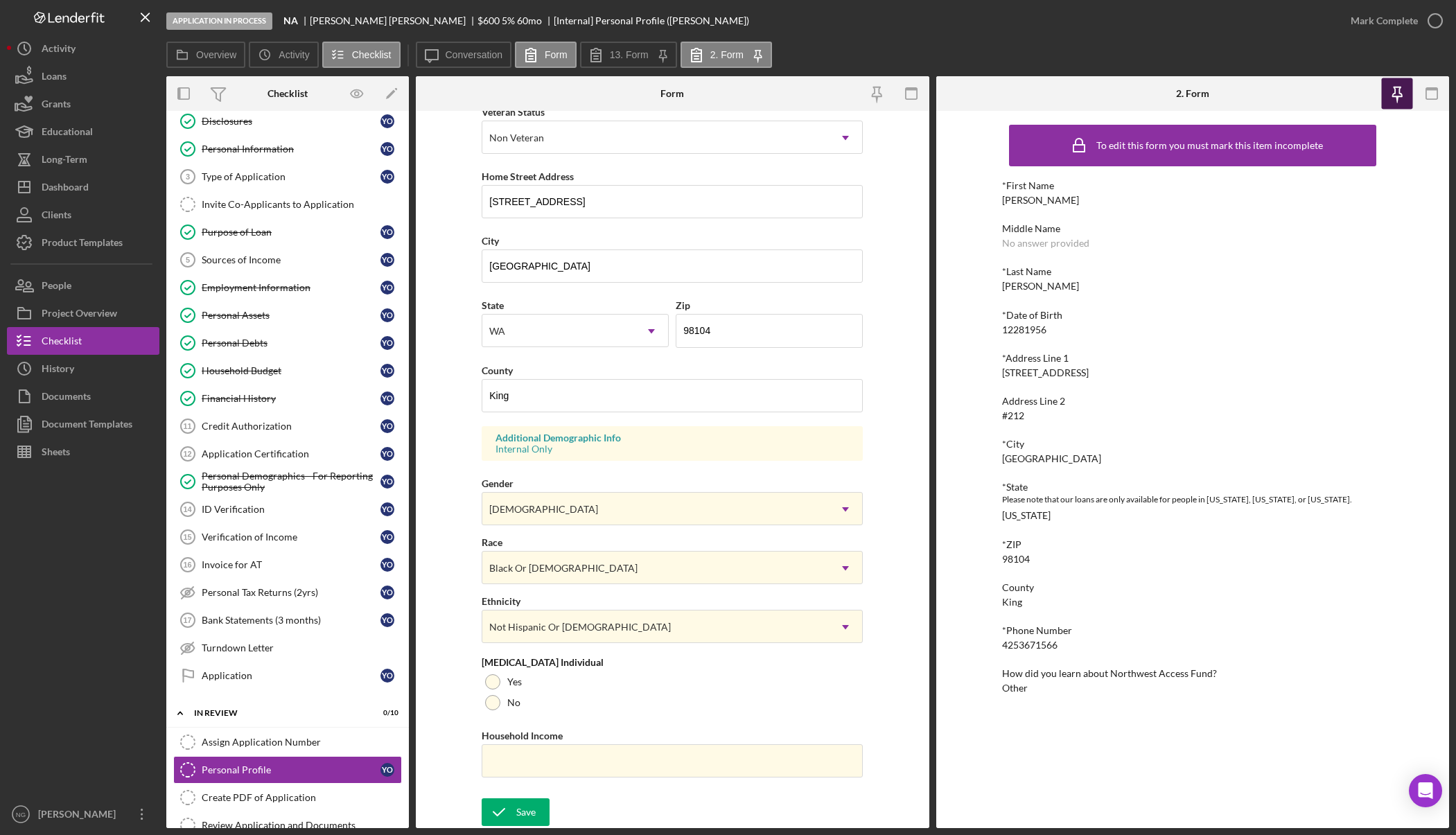
click at [1392, 99] on icon "button" at bounding box center [1397, 93] width 31 height 31
click at [1423, 99] on icon "button" at bounding box center [1431, 93] width 31 height 31
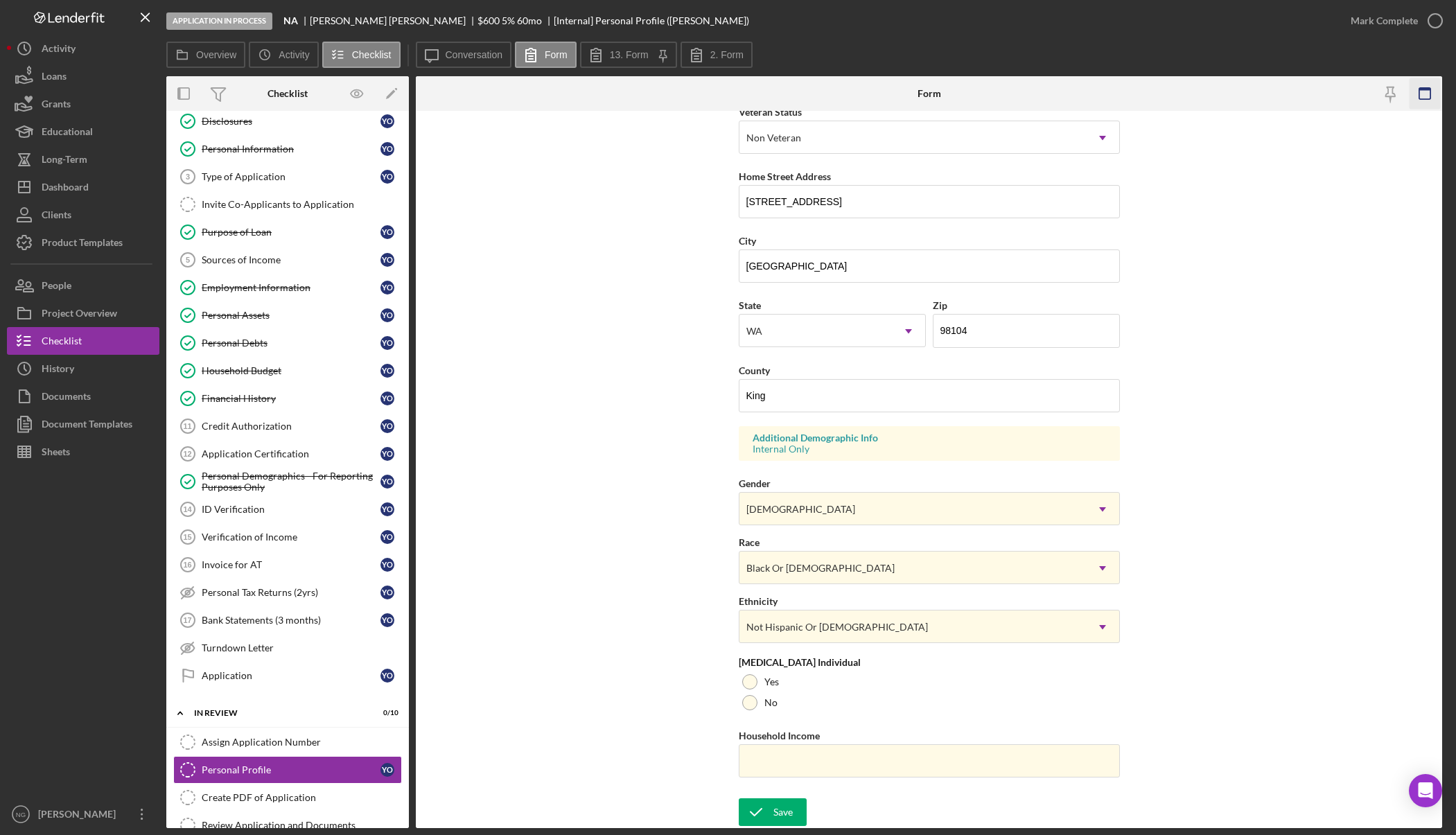
click at [1429, 96] on icon "button" at bounding box center [1425, 93] width 31 height 31
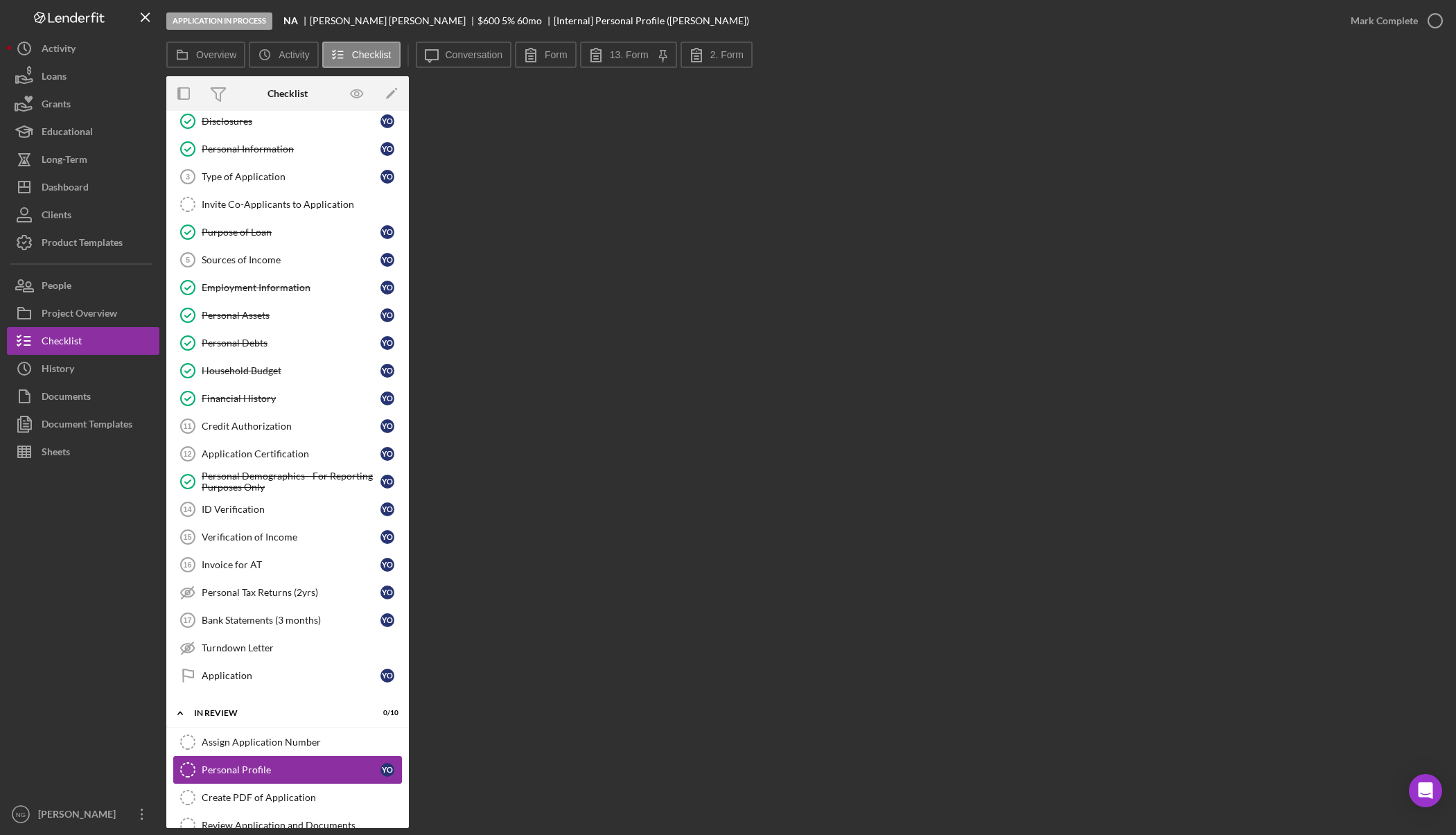
click at [315, 759] on link "Personal Profile Personal Profile Y O" at bounding box center [287, 770] width 229 height 28
click at [557, 65] on button "Form" at bounding box center [545, 54] width 62 height 26
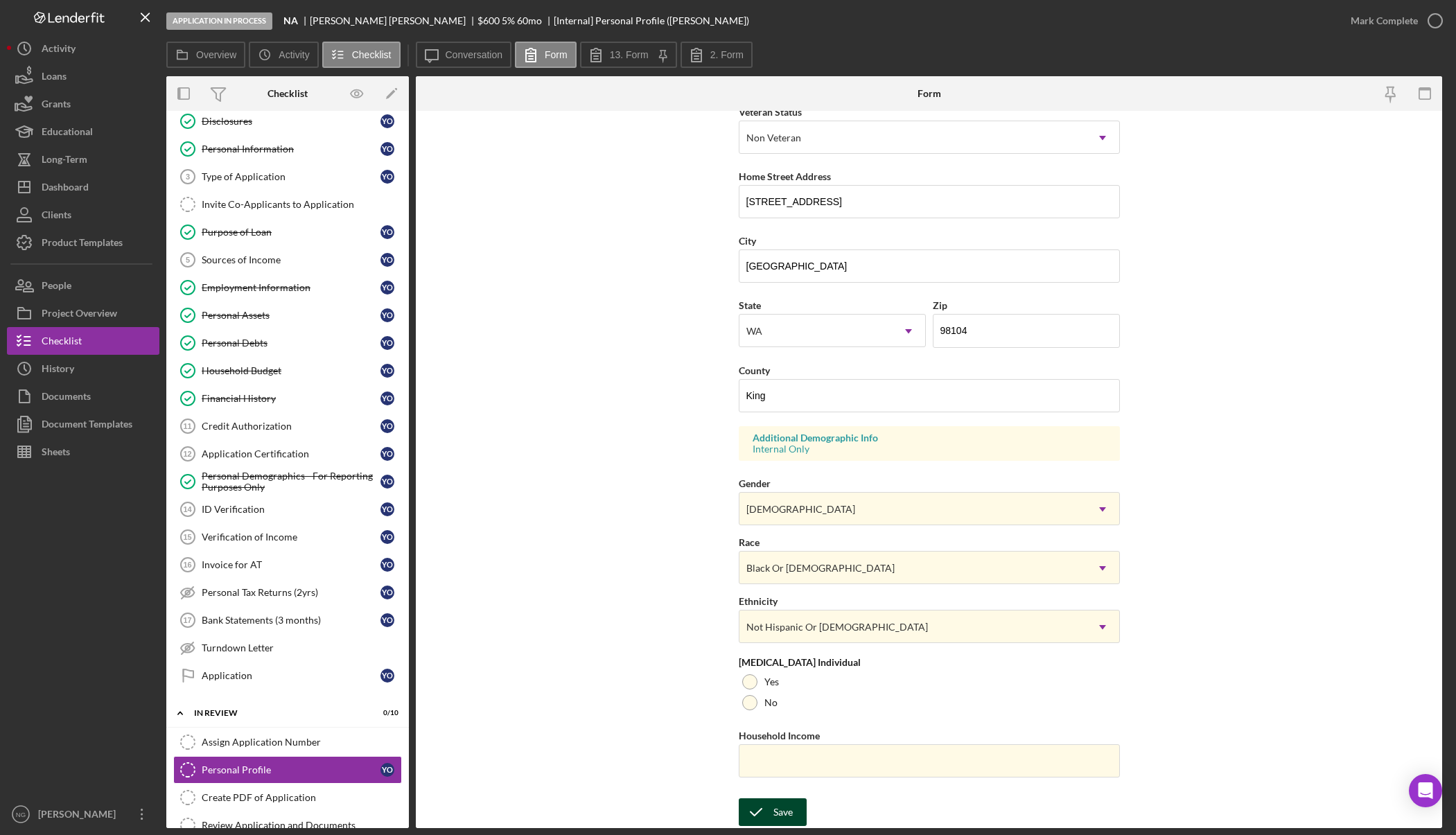
click at [758, 809] on icon "submit" at bounding box center [755, 812] width 35 height 35
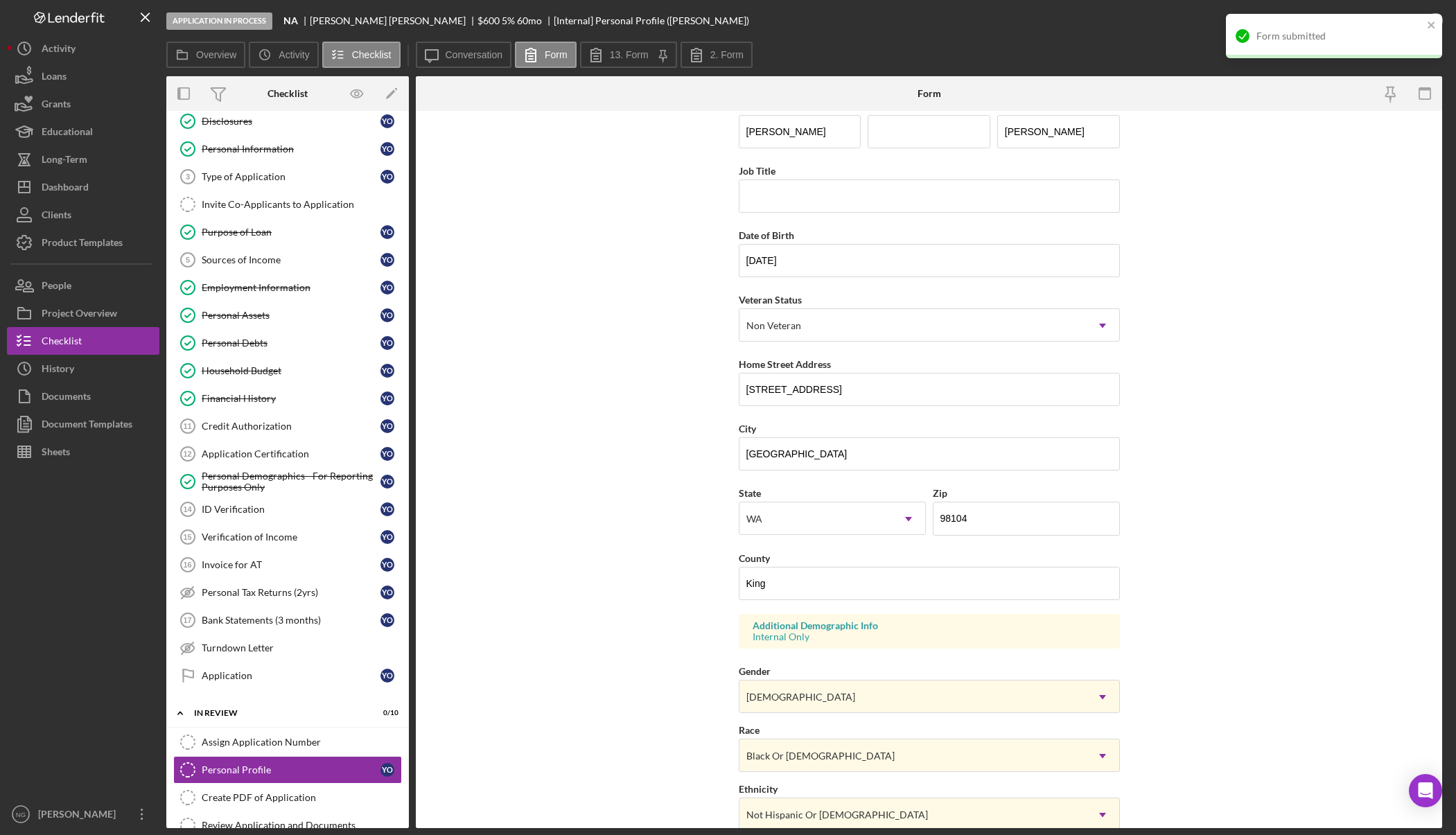
scroll to position [0, 0]
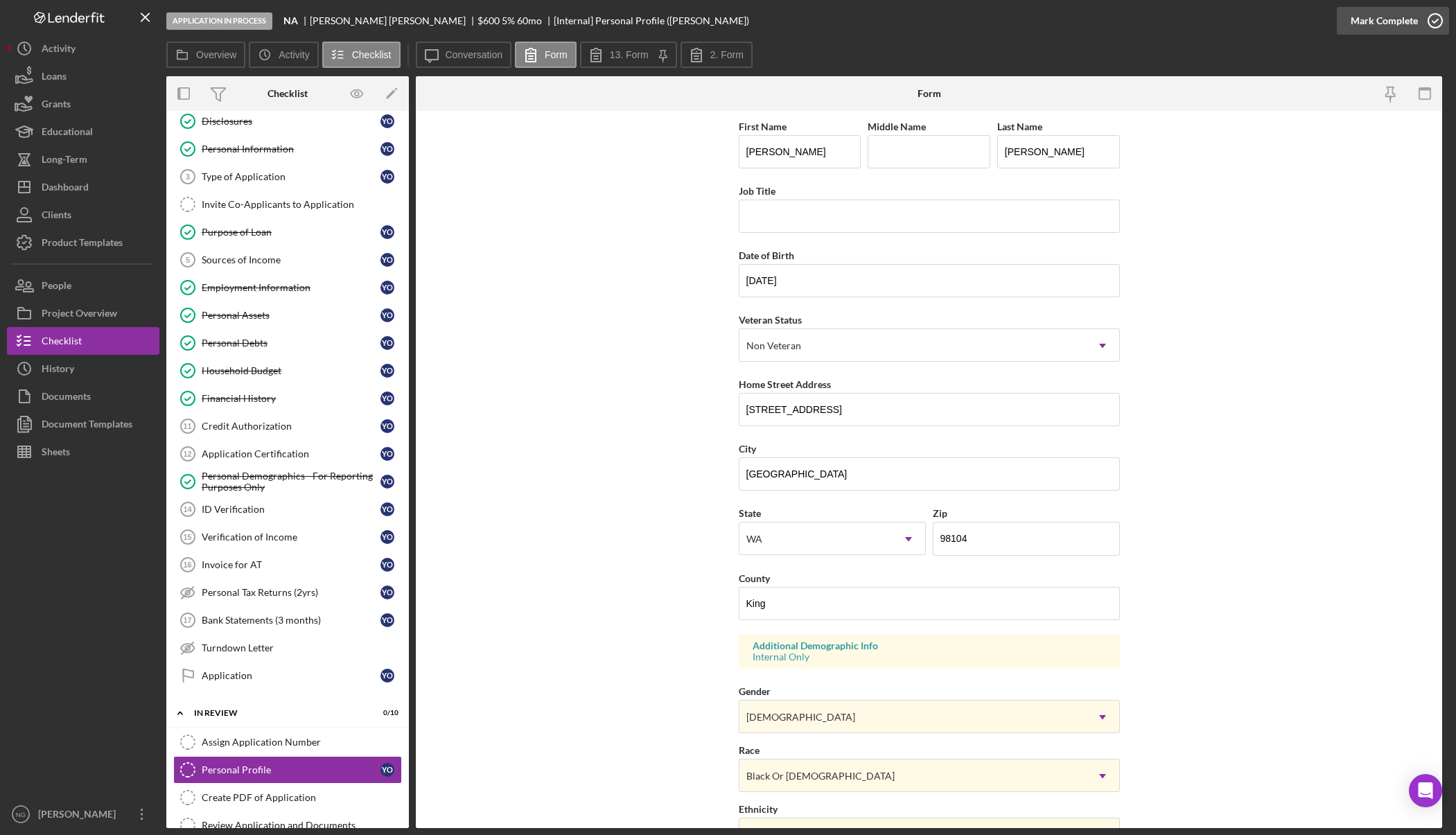
click at [1431, 15] on icon "button" at bounding box center [1435, 20] width 35 height 35
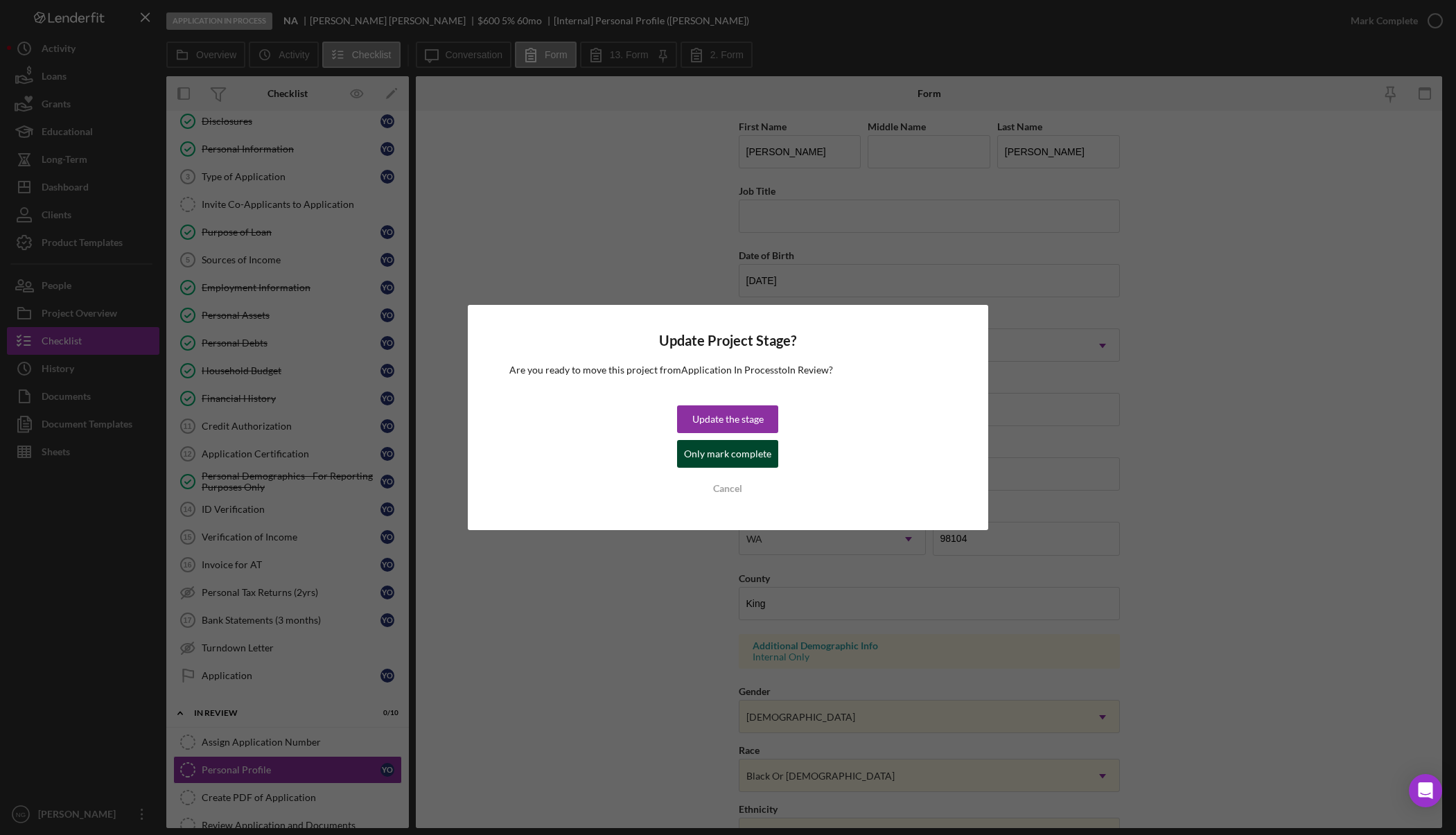
click at [730, 449] on div "Only mark complete" at bounding box center [727, 454] width 87 height 28
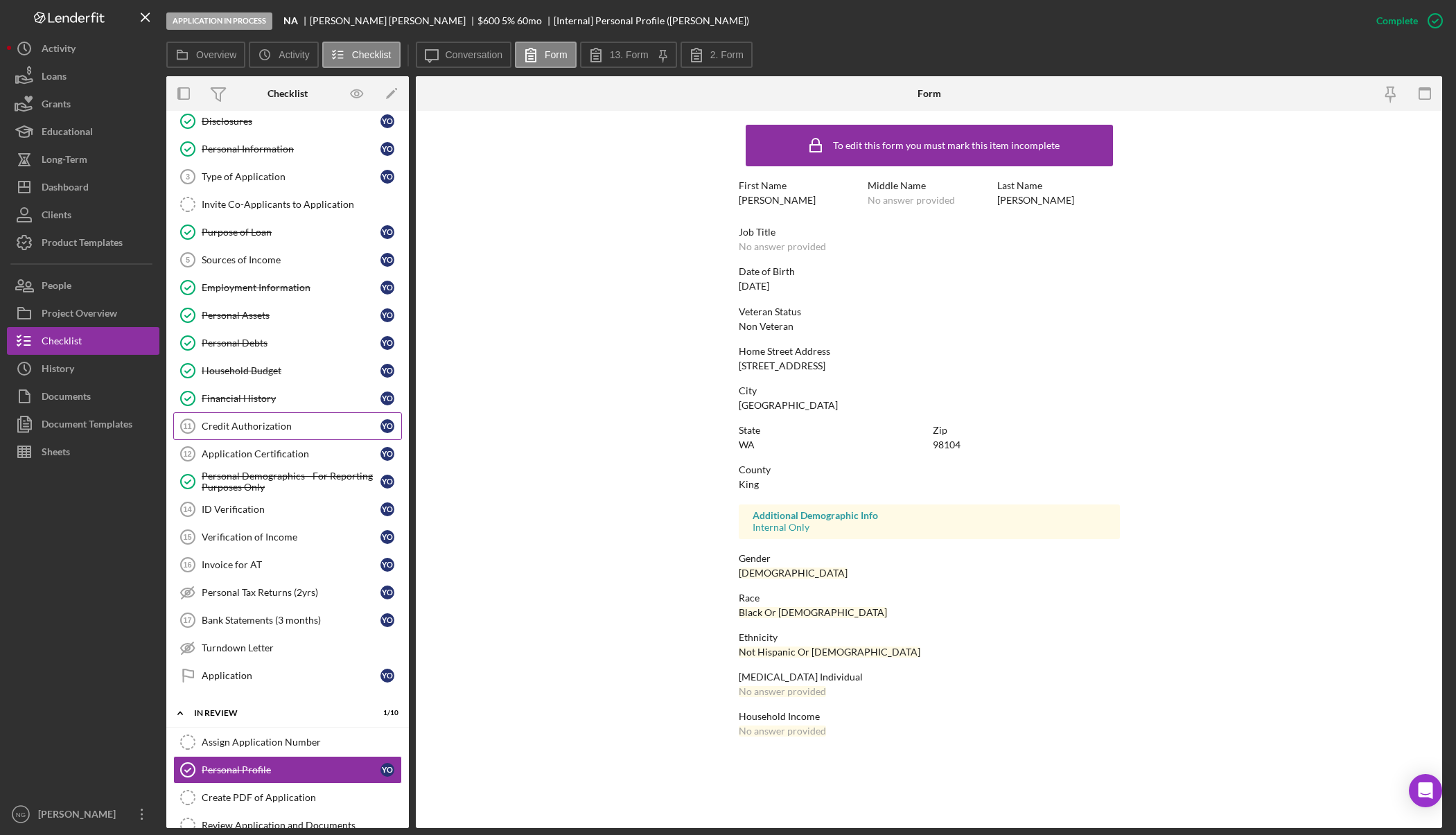
click at [302, 423] on div "Credit Authorization" at bounding box center [291, 426] width 178 height 11
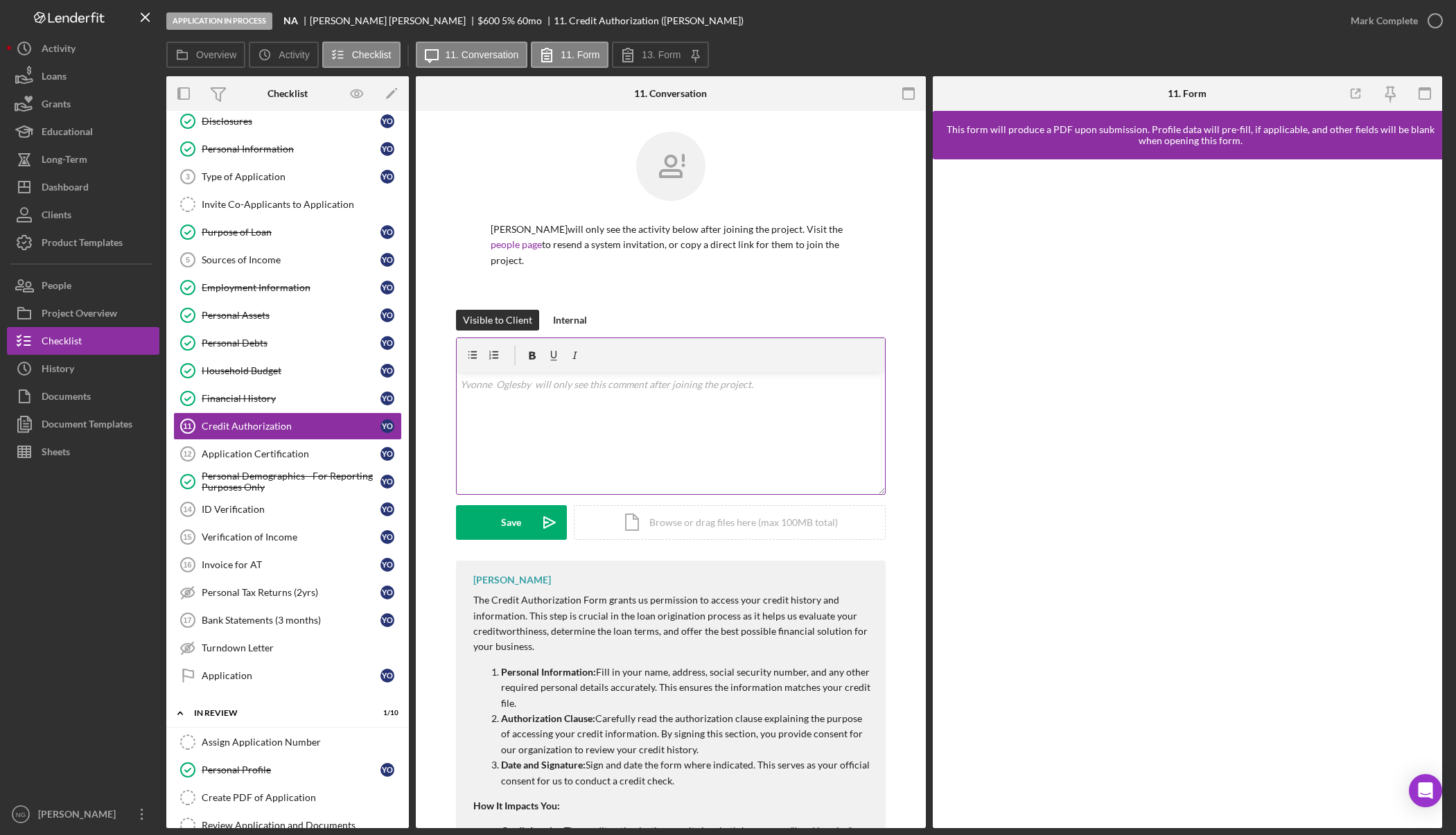
click at [566, 392] on div "v Color teal Color pink Remove color Add row above Add row below Add column bef…" at bounding box center [670, 433] width 428 height 121
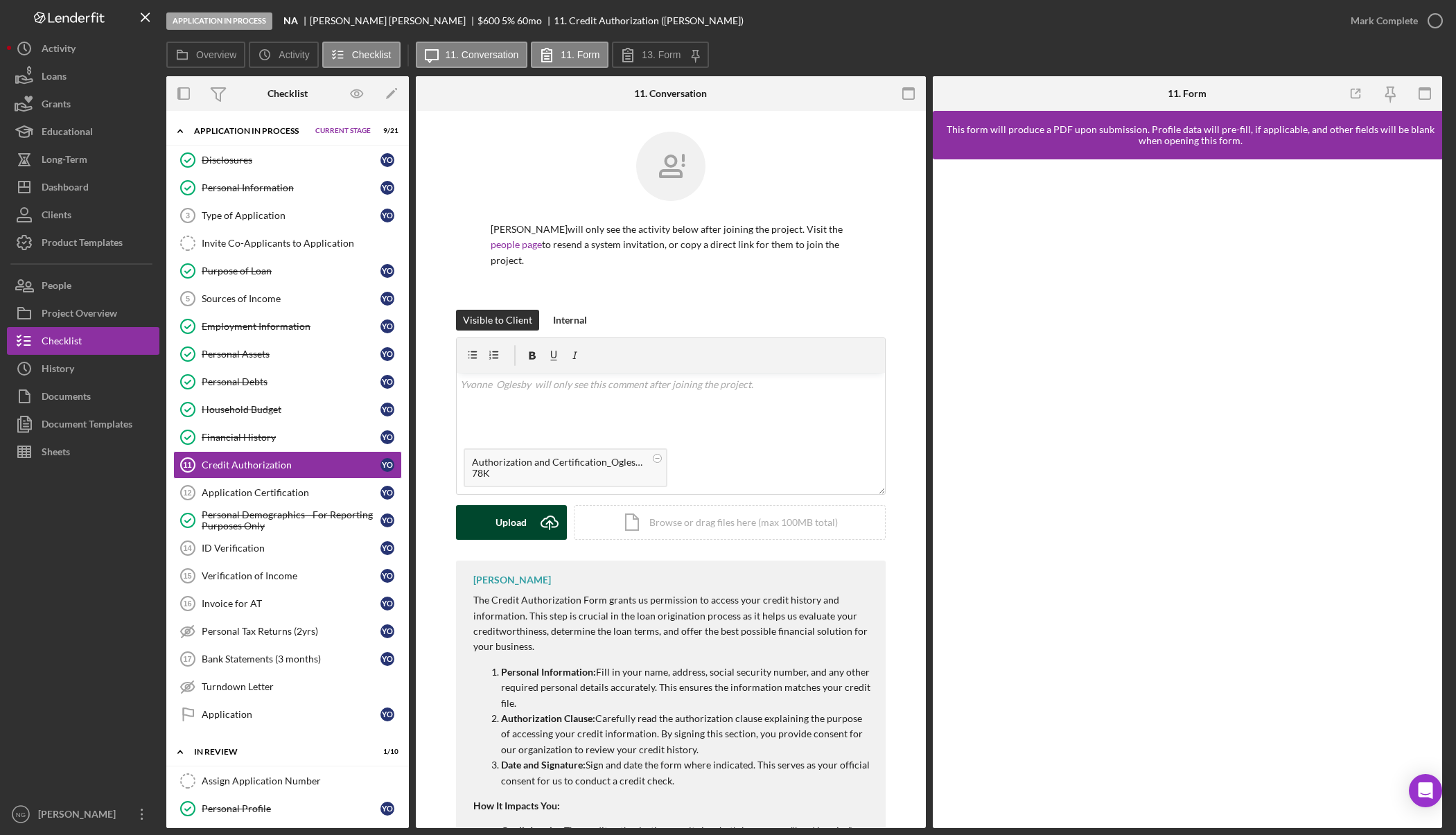
click at [538, 520] on icon "Icon/Upload" at bounding box center [549, 522] width 35 height 35
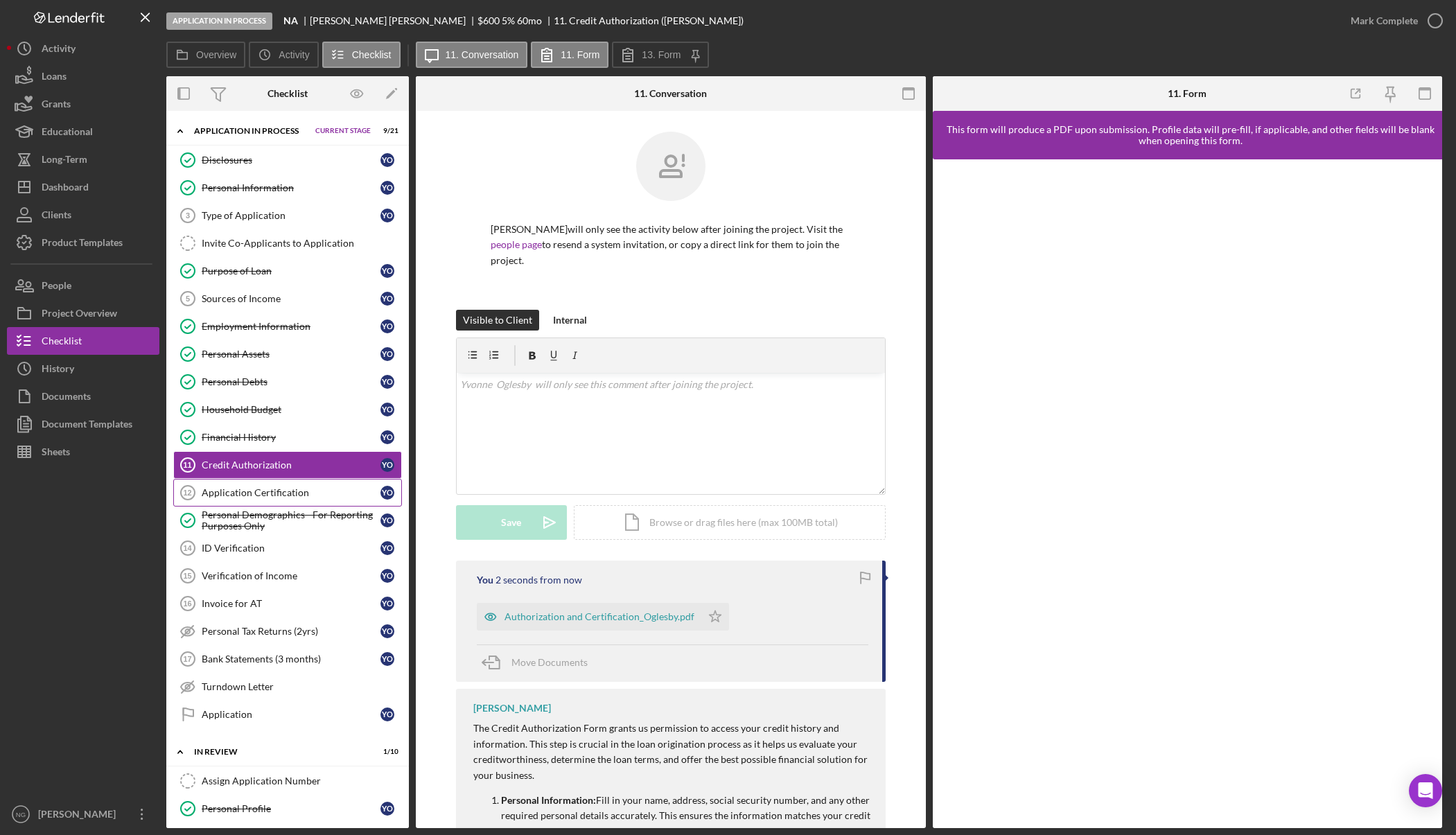
click at [312, 492] on div "Application Certification" at bounding box center [291, 492] width 178 height 11
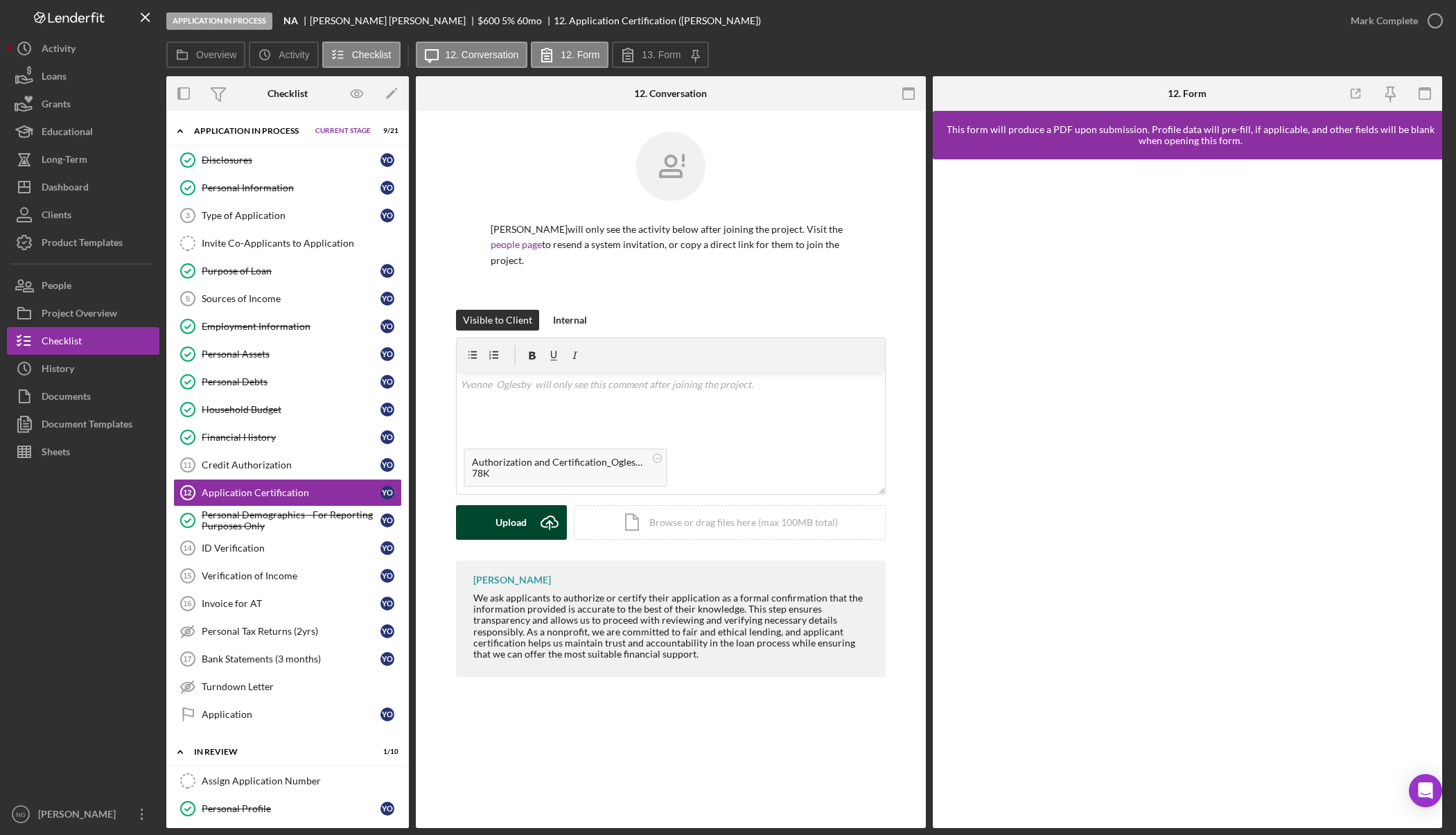
click at [540, 520] on icon "Icon/Upload" at bounding box center [549, 522] width 35 height 35
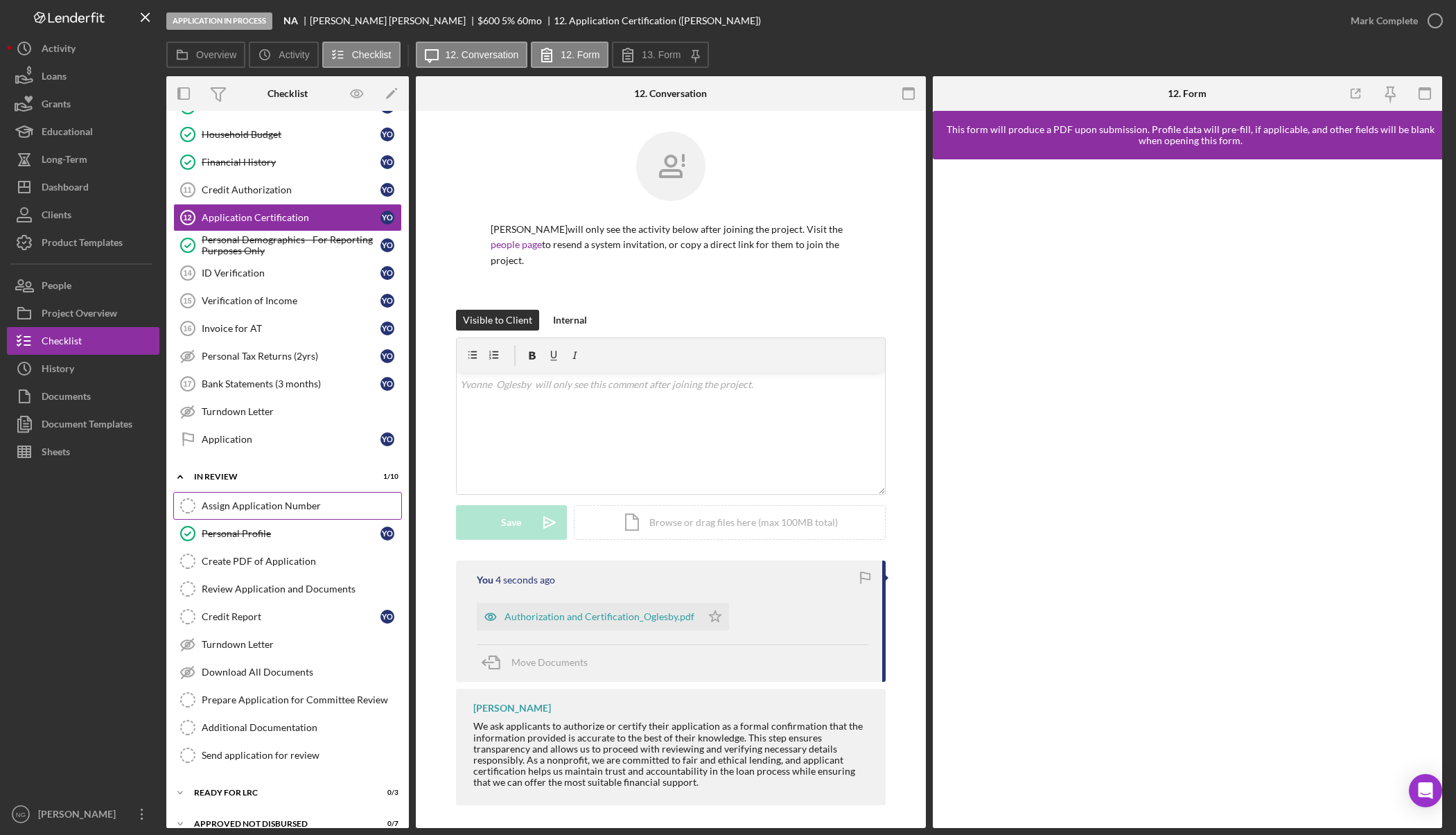
scroll to position [277, 0]
click at [287, 513] on link "Assign Application Number Assign Application Number" at bounding box center [287, 504] width 229 height 28
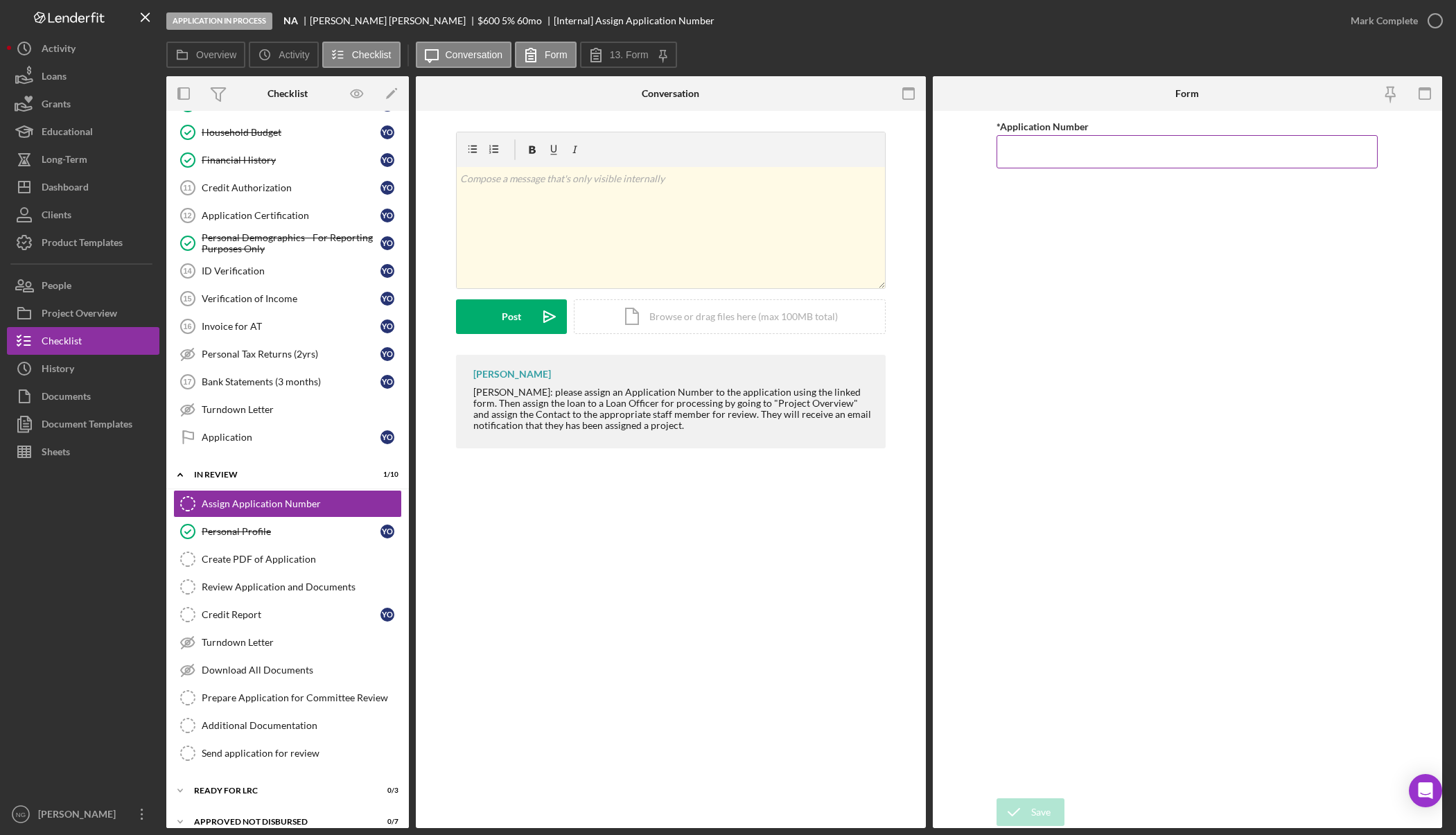
click at [1116, 160] on input "*Application Number" at bounding box center [1187, 151] width 381 height 33
type input "5"
type input "5585"
click at [1026, 806] on icon "submit" at bounding box center [1013, 812] width 35 height 35
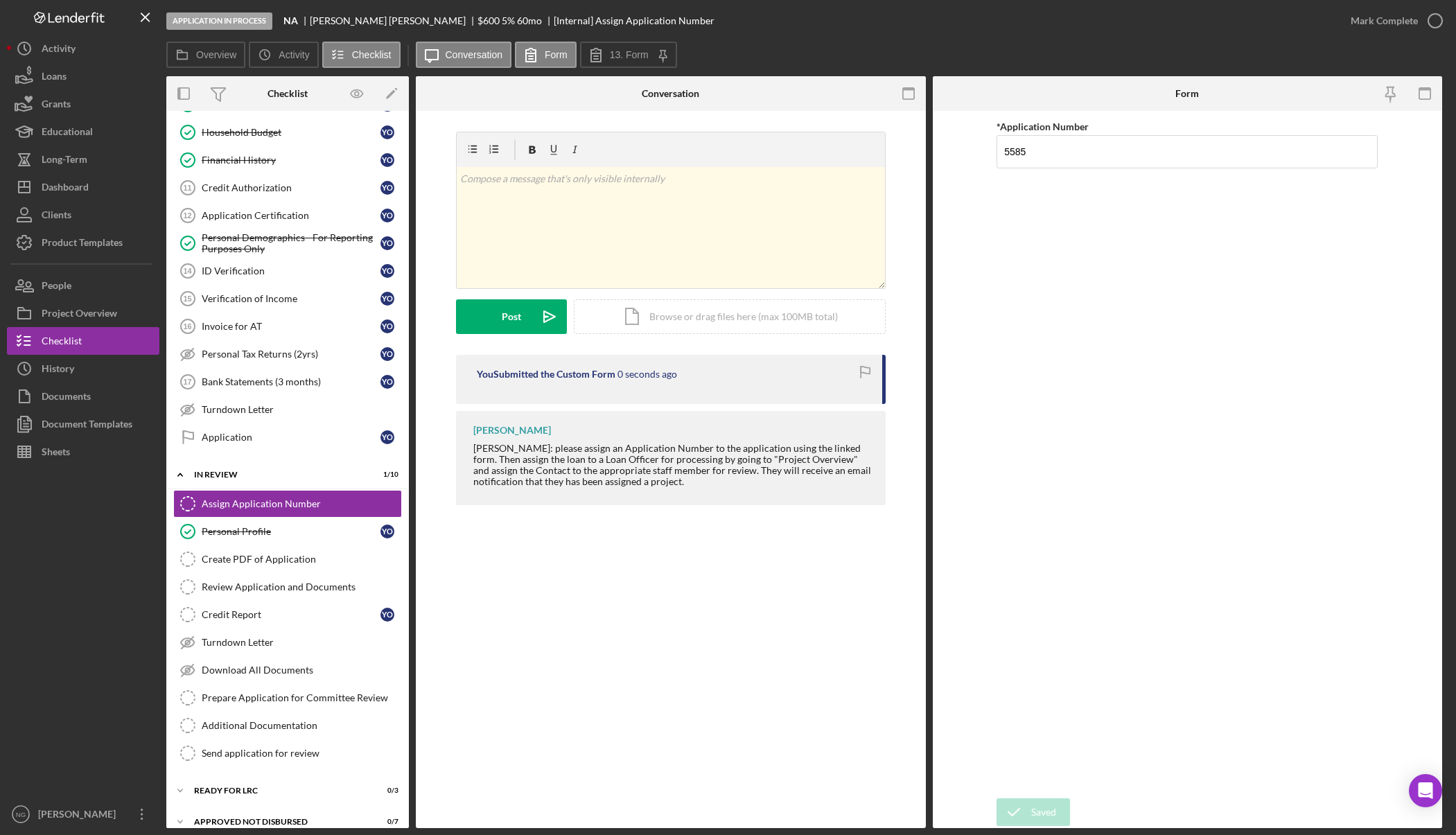
click at [1434, 28] on div "Application In Process NA Yvonne Oglesby $600 $150 5 % 60 mo [Internal] Assign …" at bounding box center [728, 417] width 1456 height 835
click at [274, 558] on div "Create PDF of Application" at bounding box center [301, 559] width 200 height 11
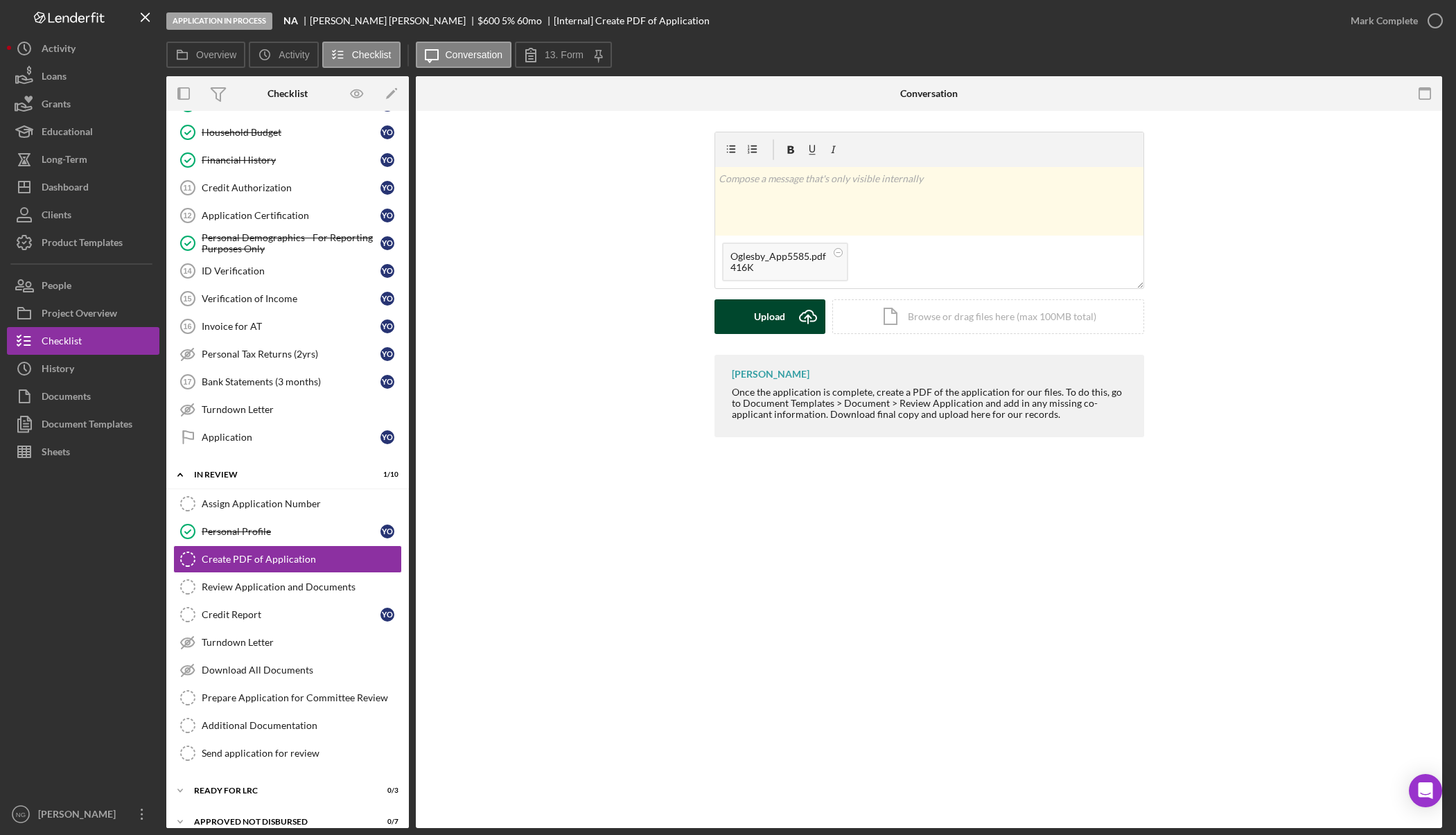
click at [795, 316] on icon "Icon/Upload" at bounding box center [808, 316] width 35 height 35
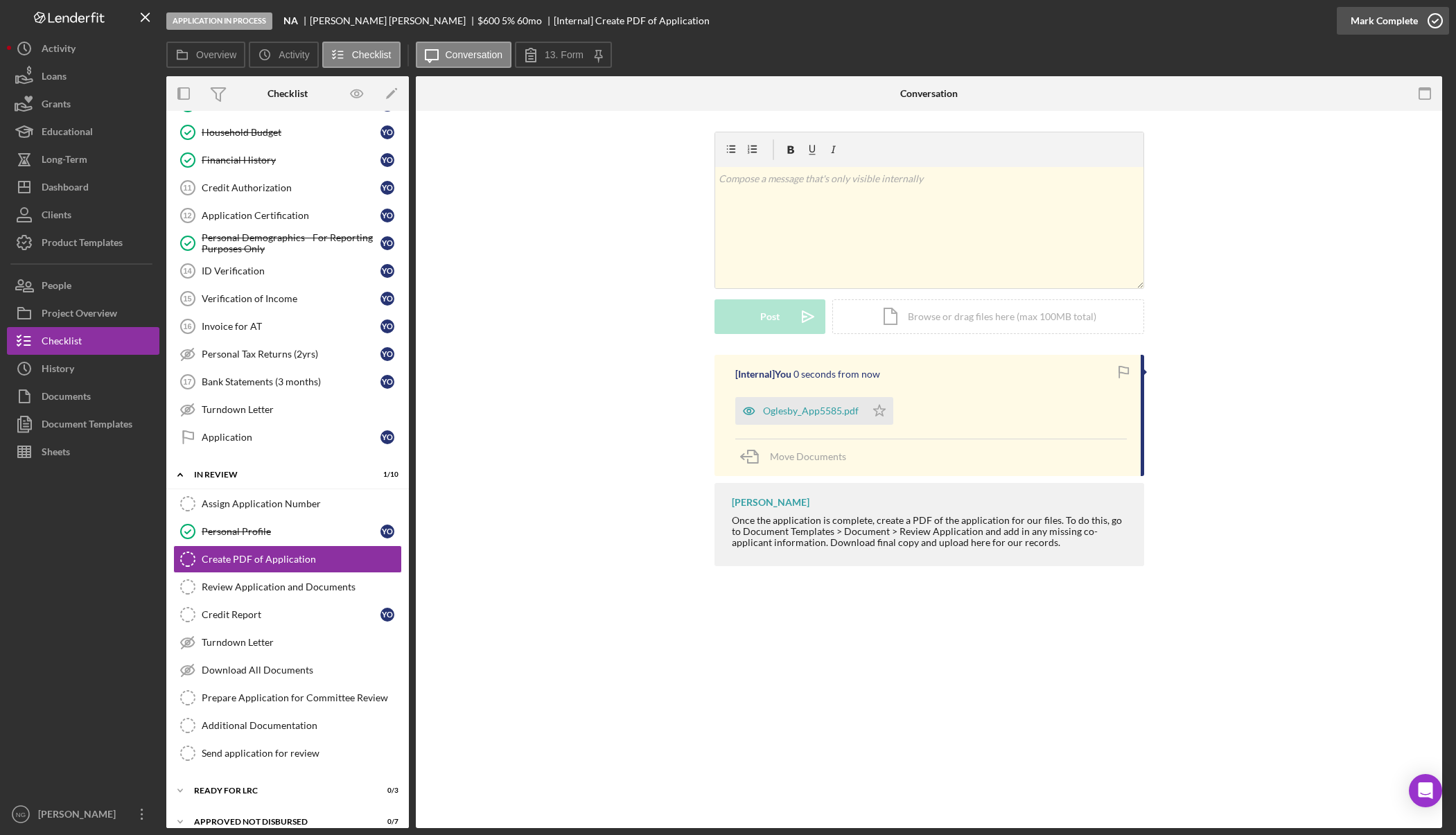
click at [1421, 25] on icon "button" at bounding box center [1435, 20] width 35 height 35
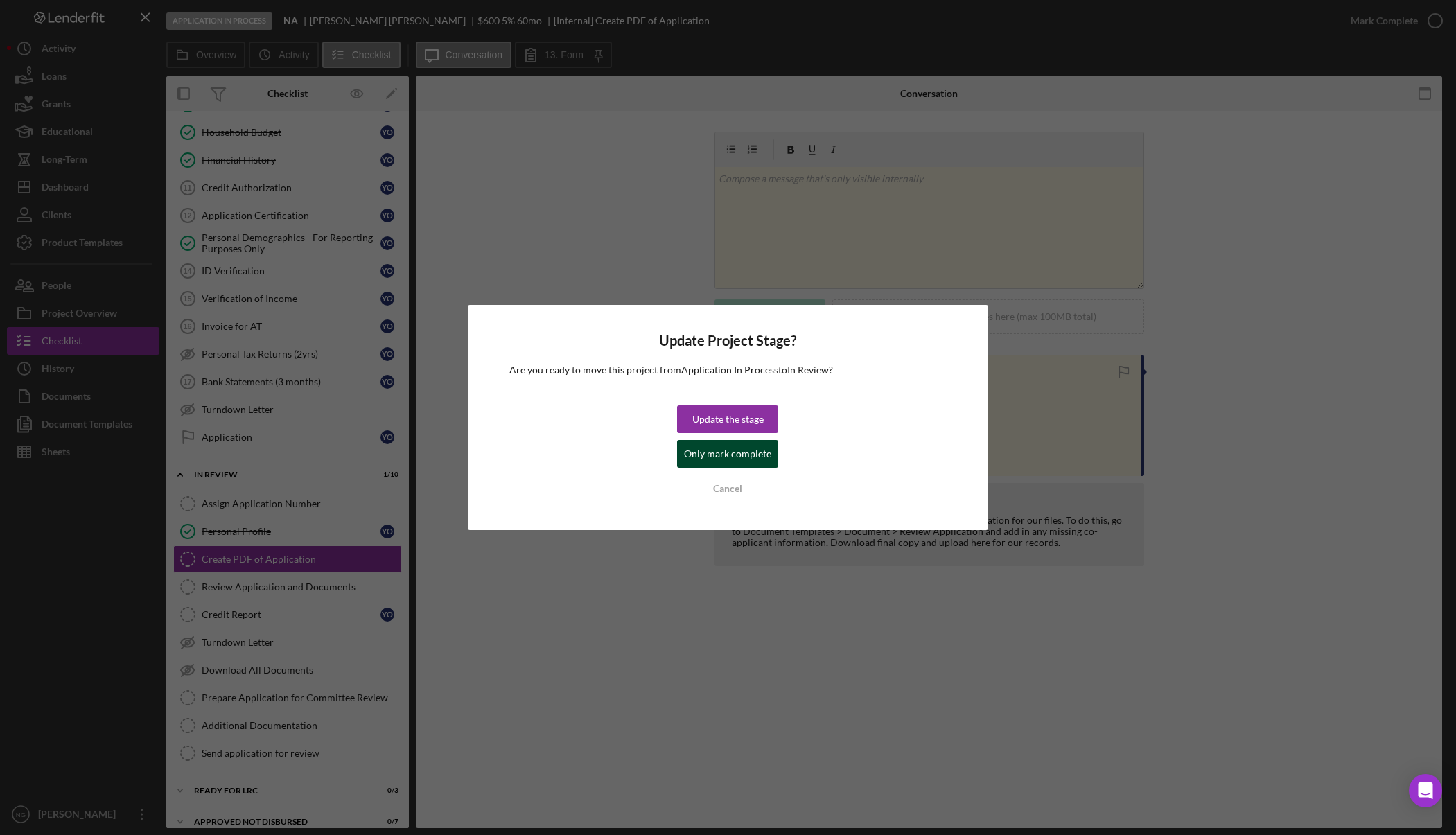
click at [752, 449] on div "Only mark complete" at bounding box center [727, 454] width 87 height 28
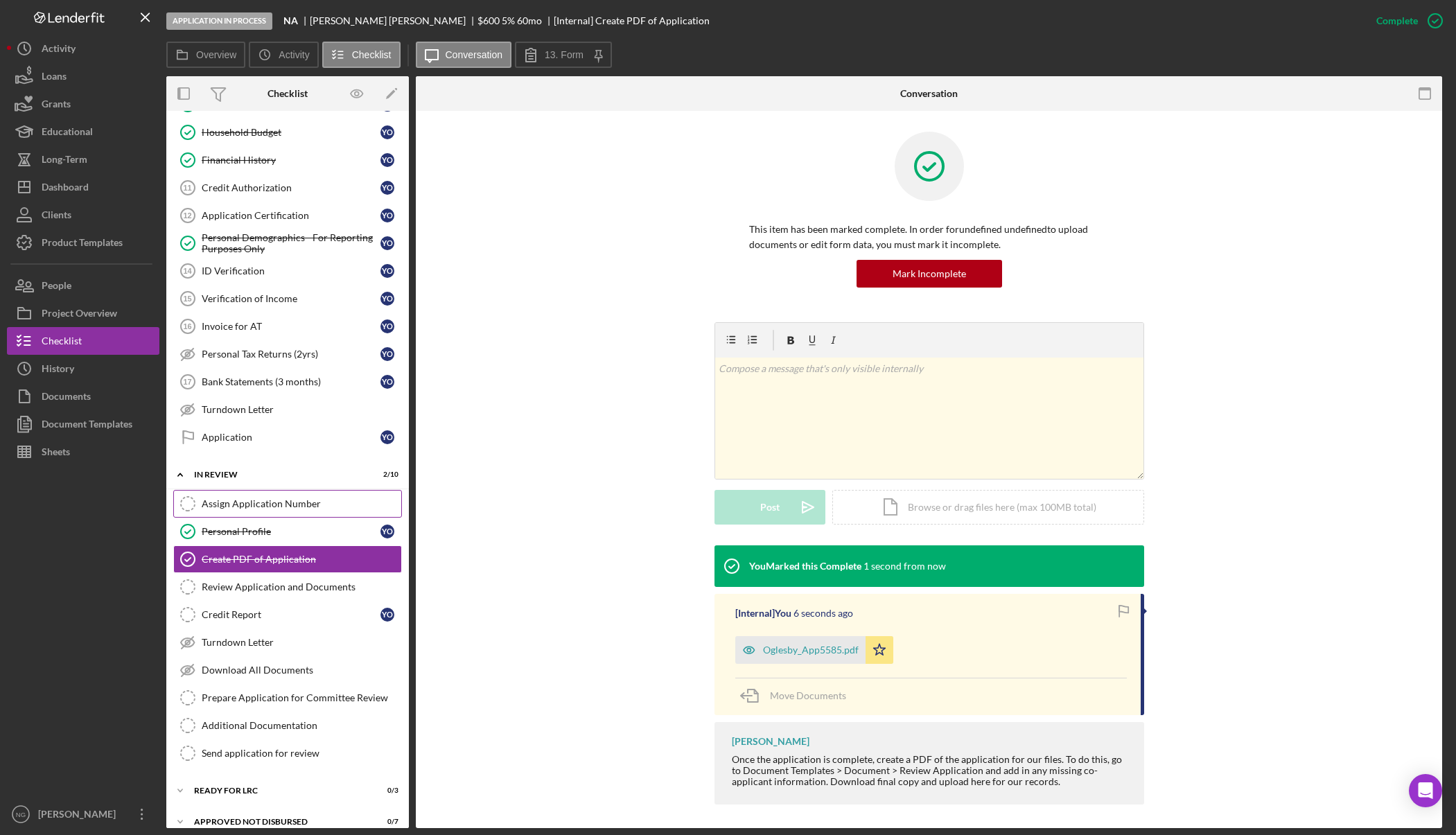
click at [299, 506] on div "Assign Application Number" at bounding box center [301, 503] width 200 height 11
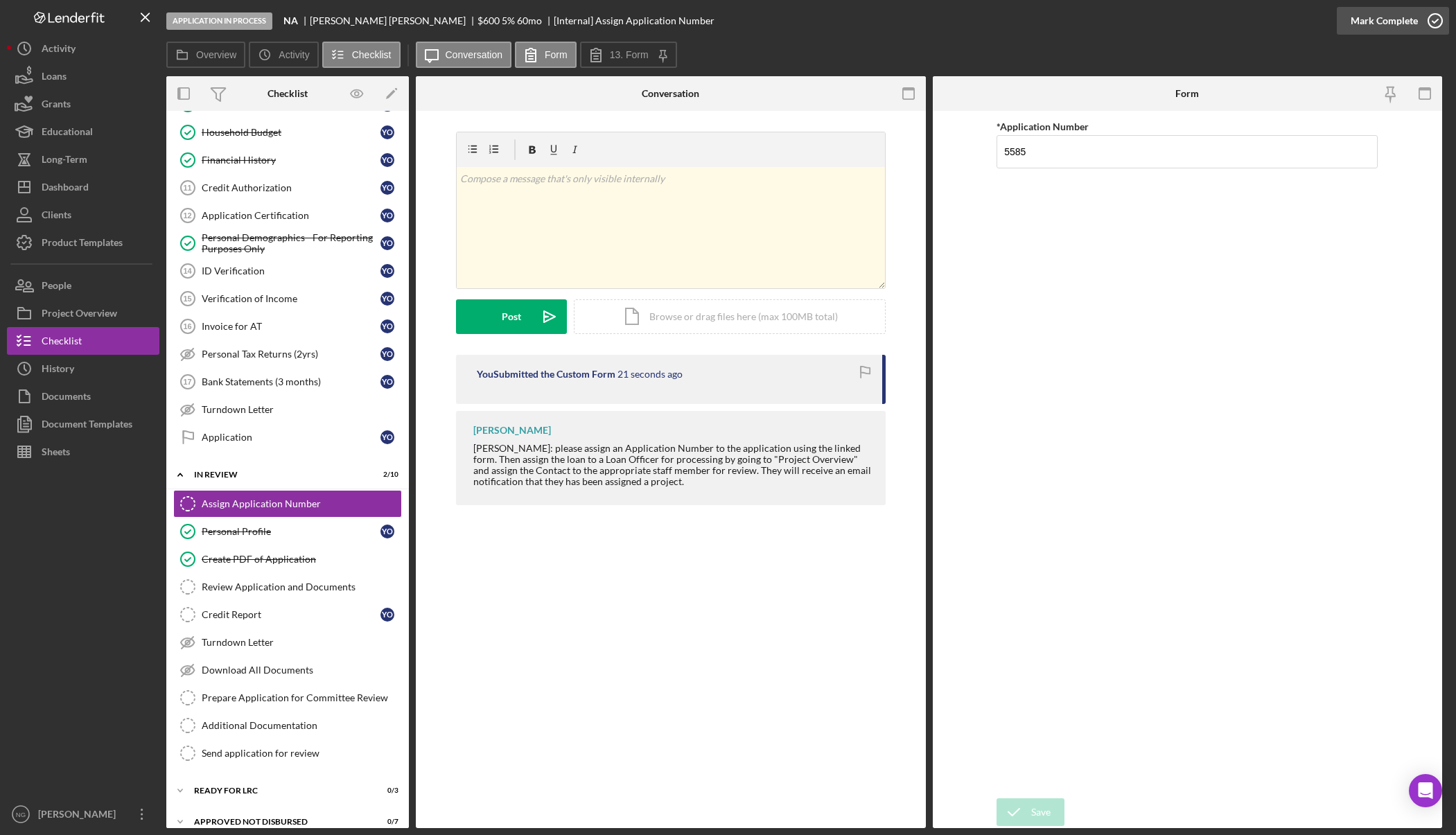
click at [1428, 20] on icon "button" at bounding box center [1435, 20] width 35 height 35
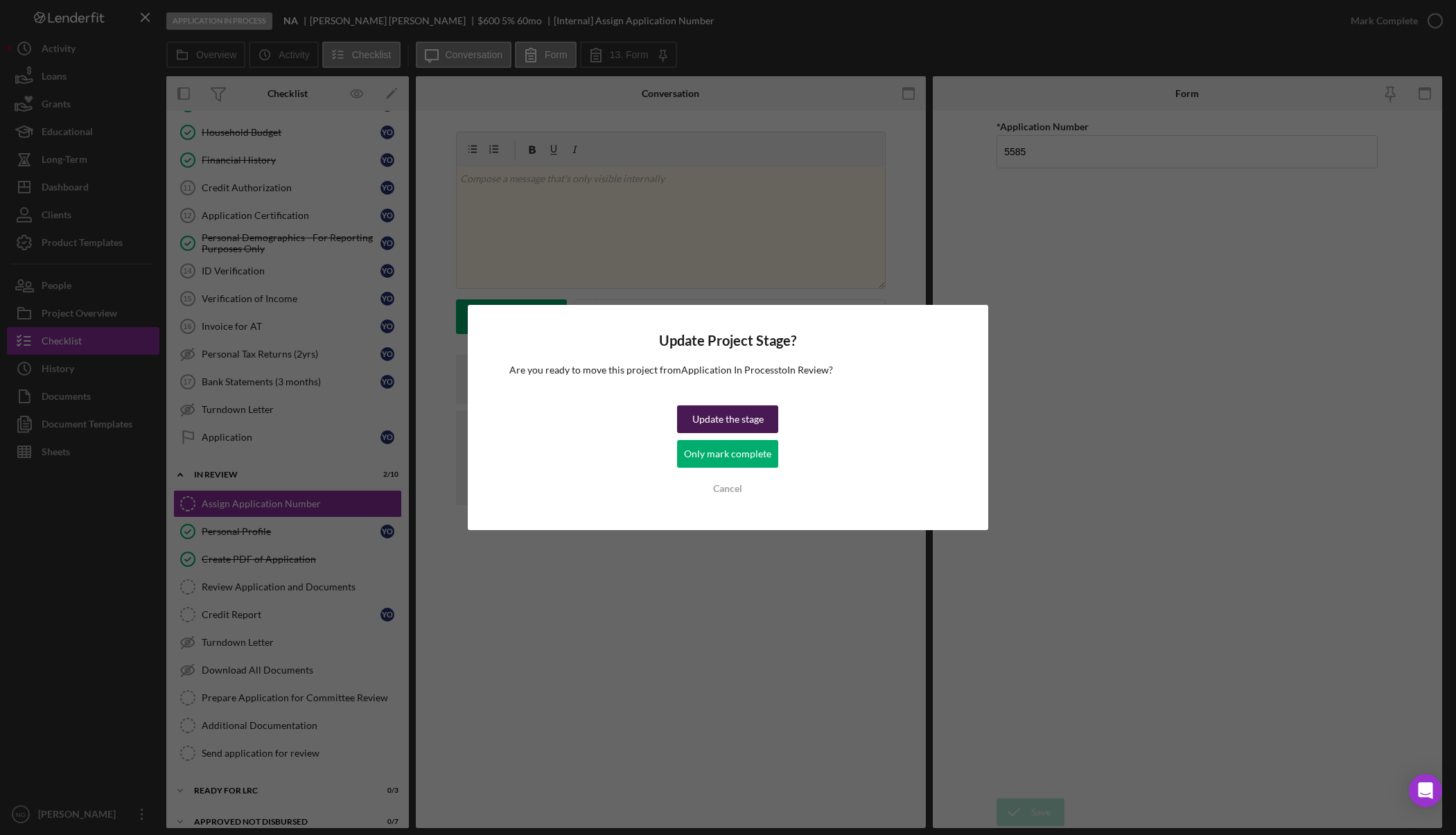
click at [742, 420] on div "Update the stage" at bounding box center [728, 419] width 71 height 28
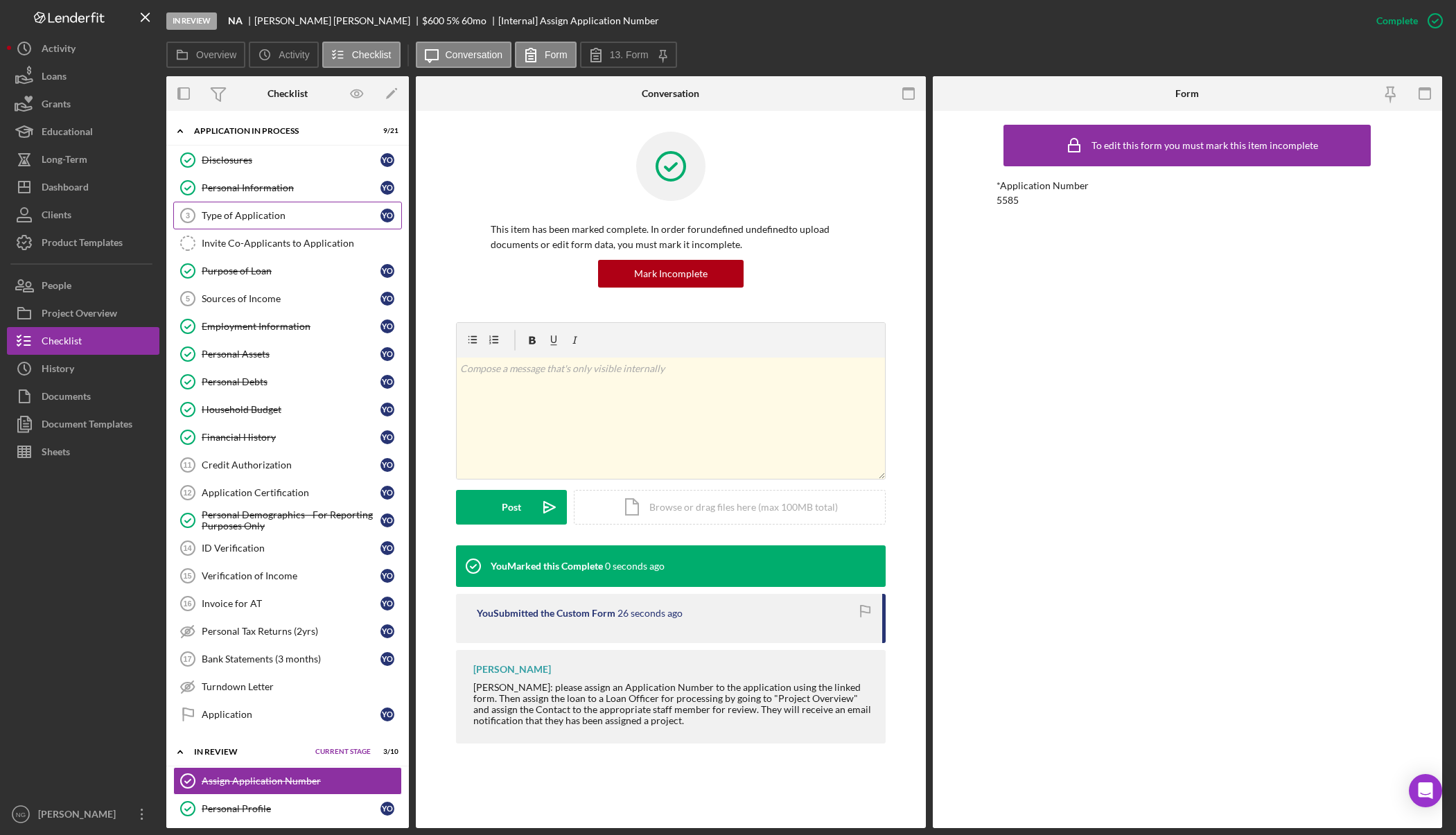
click at [291, 210] on div "Type of Application" at bounding box center [291, 215] width 178 height 11
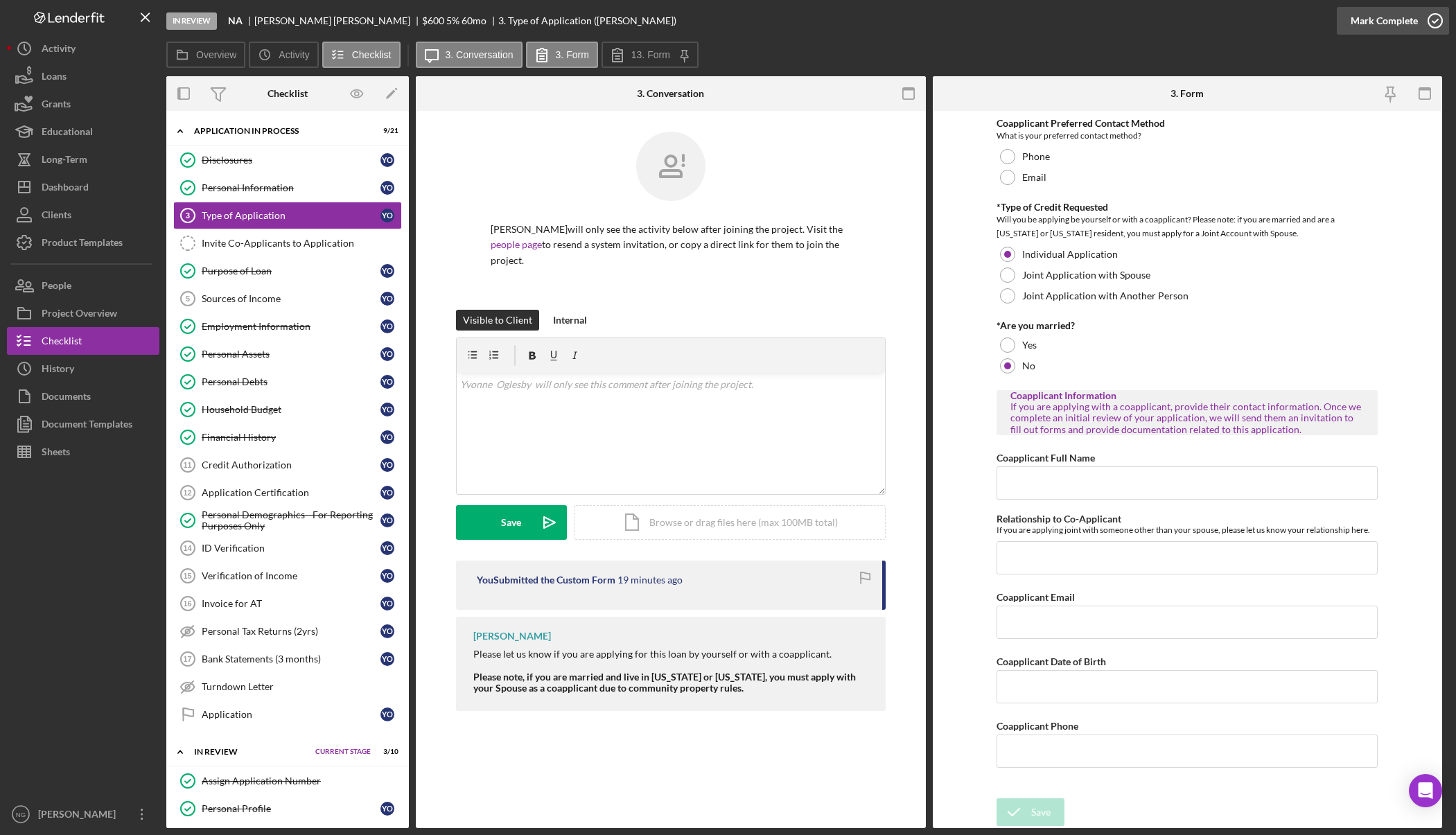
click at [1431, 15] on icon "button" at bounding box center [1435, 20] width 35 height 35
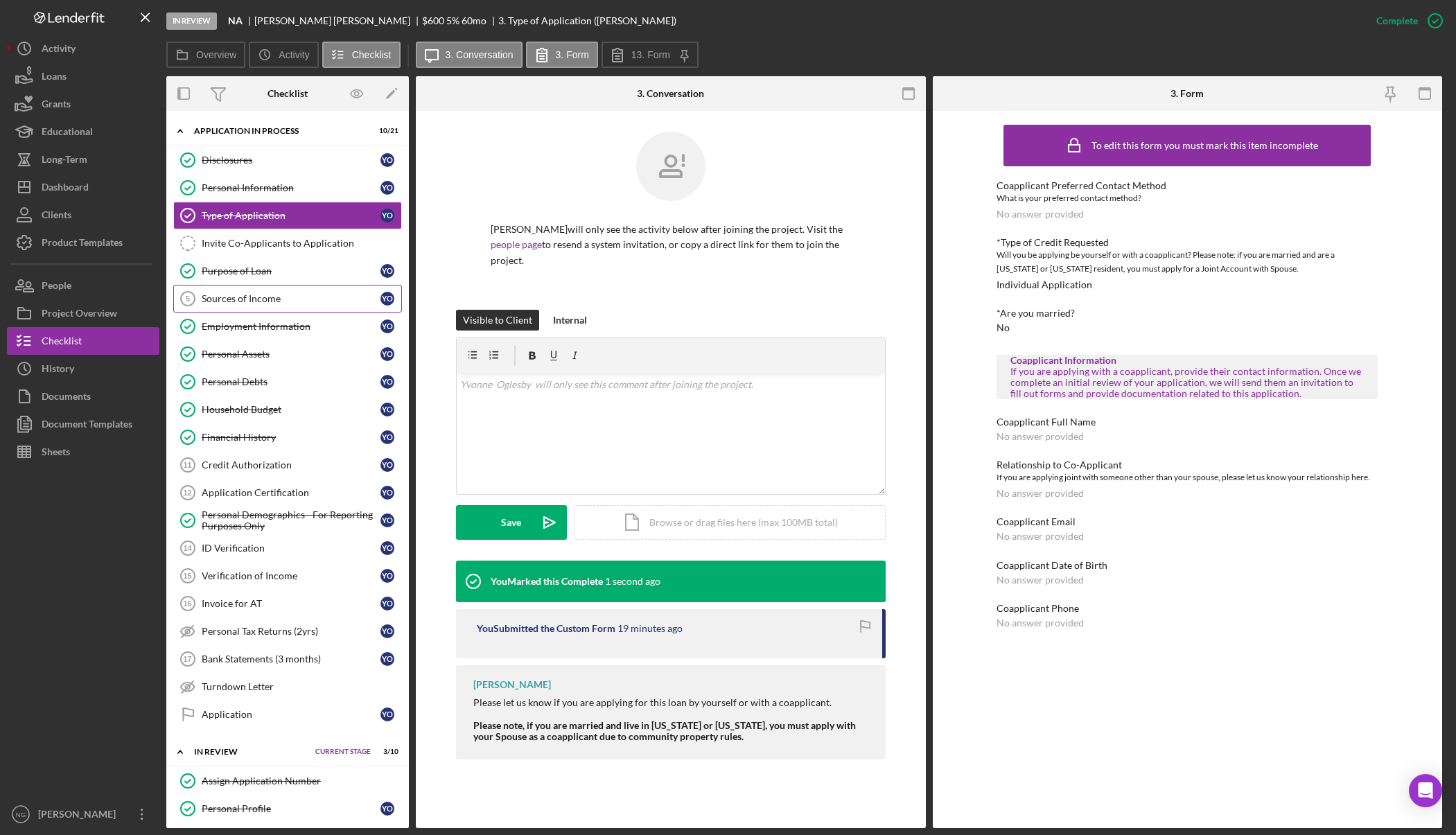
click at [261, 297] on div "Sources of Income" at bounding box center [291, 298] width 178 height 11
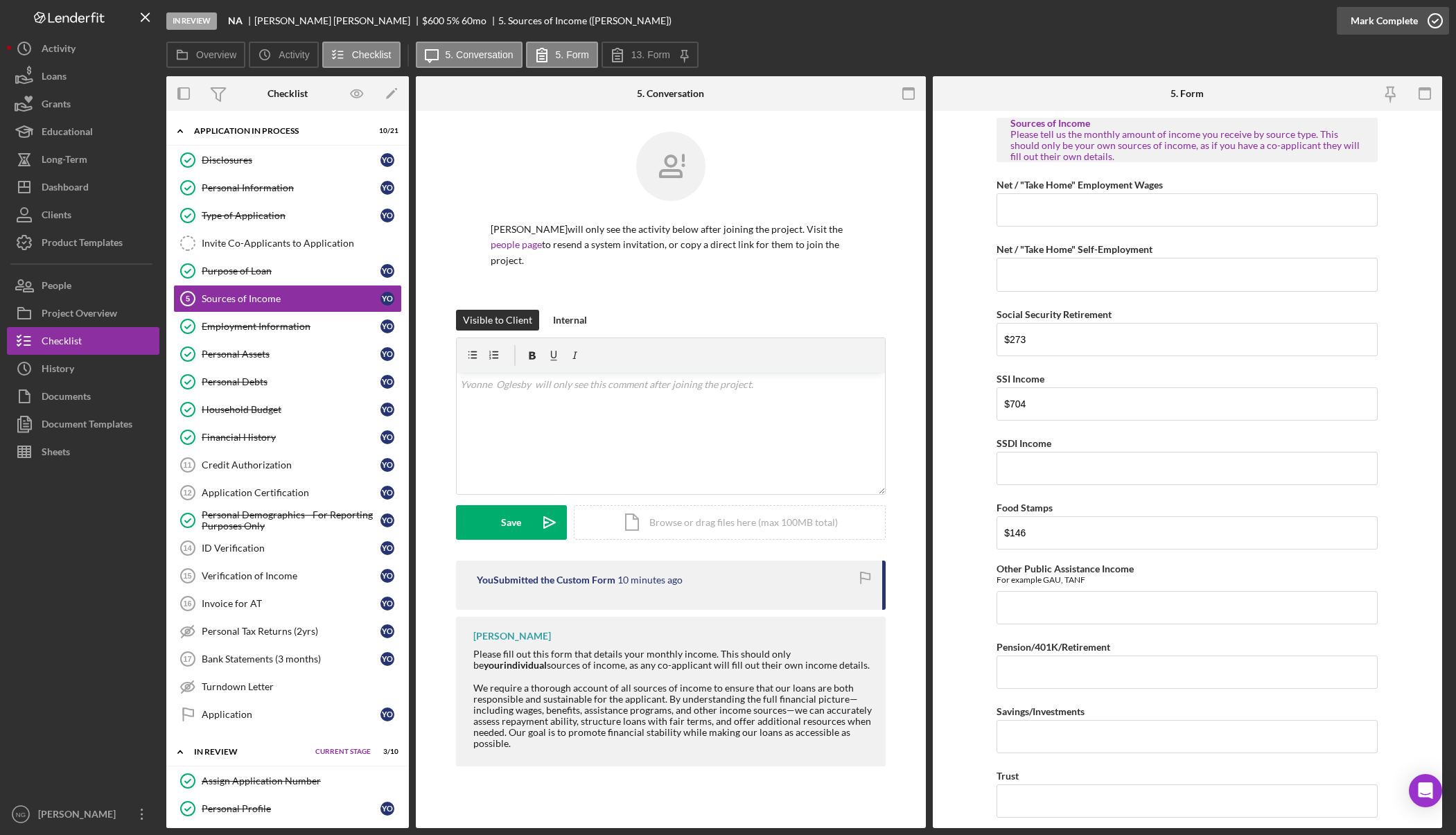
click at [1437, 25] on icon "button" at bounding box center [1435, 20] width 35 height 35
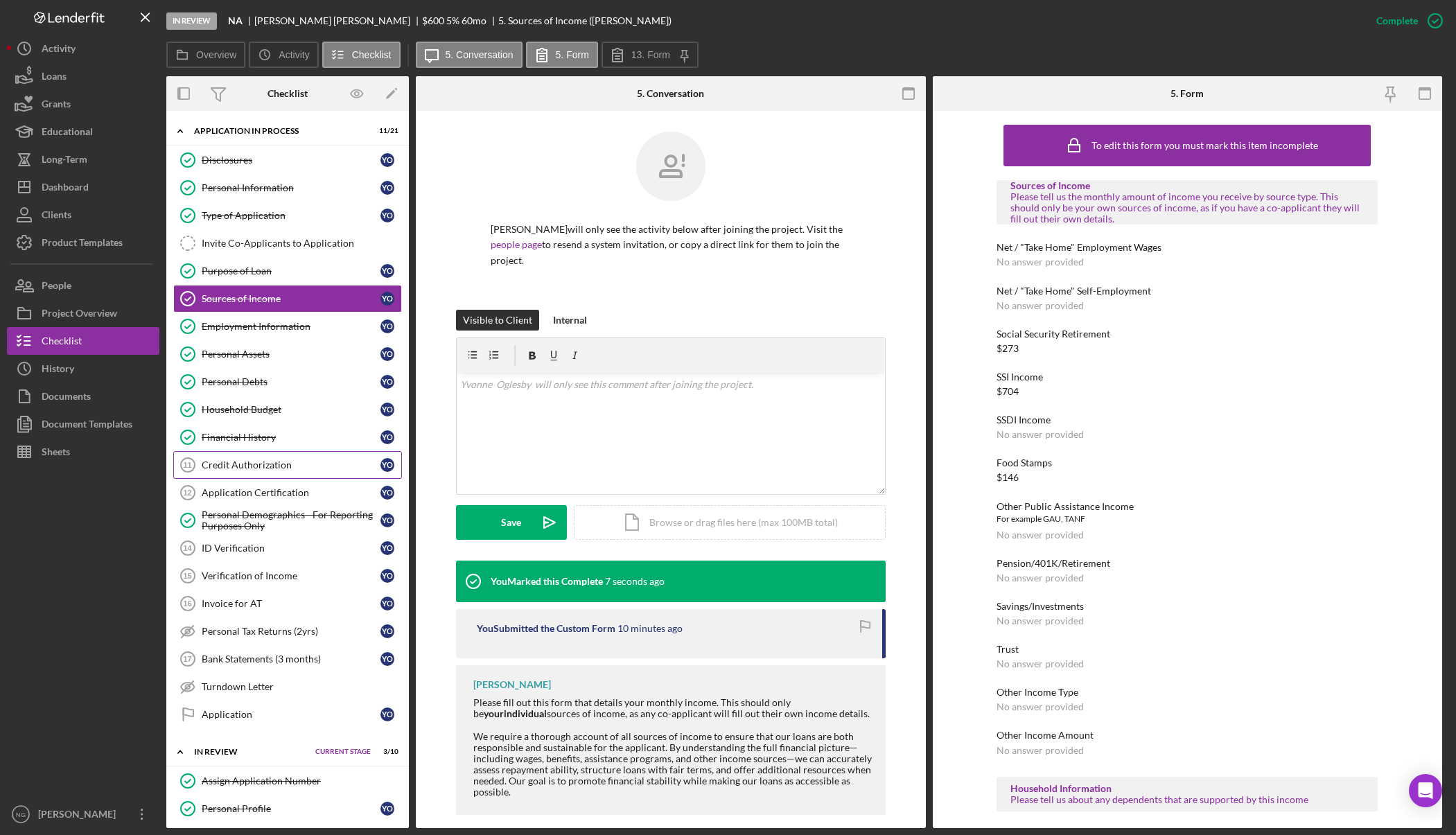
click at [291, 474] on link "Credit Authorization 11 Credit Authorization Y O" at bounding box center [287, 465] width 229 height 28
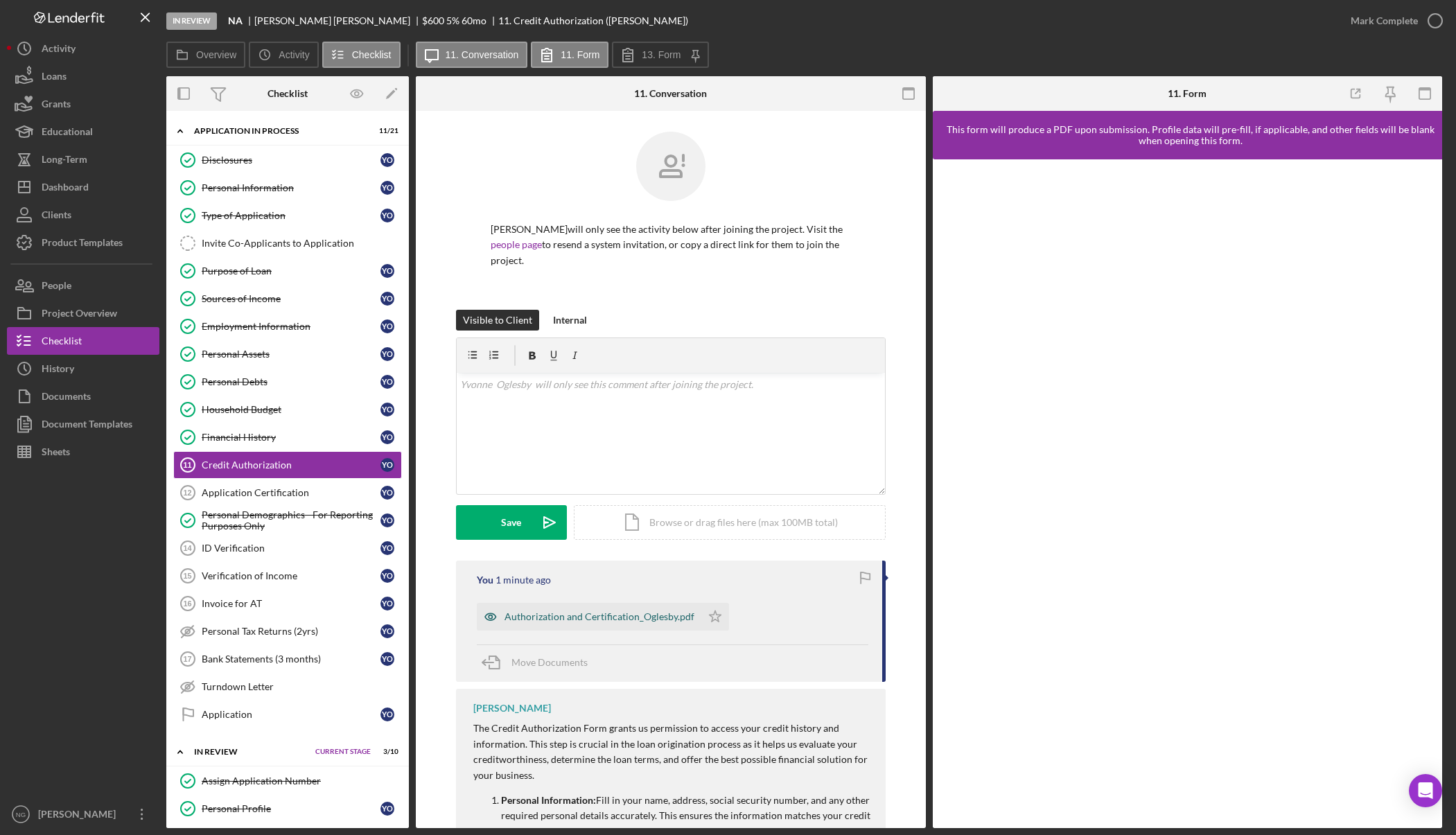
click at [624, 618] on div "Authorization and Certification_Oglesby.pdf" at bounding box center [599, 616] width 189 height 11
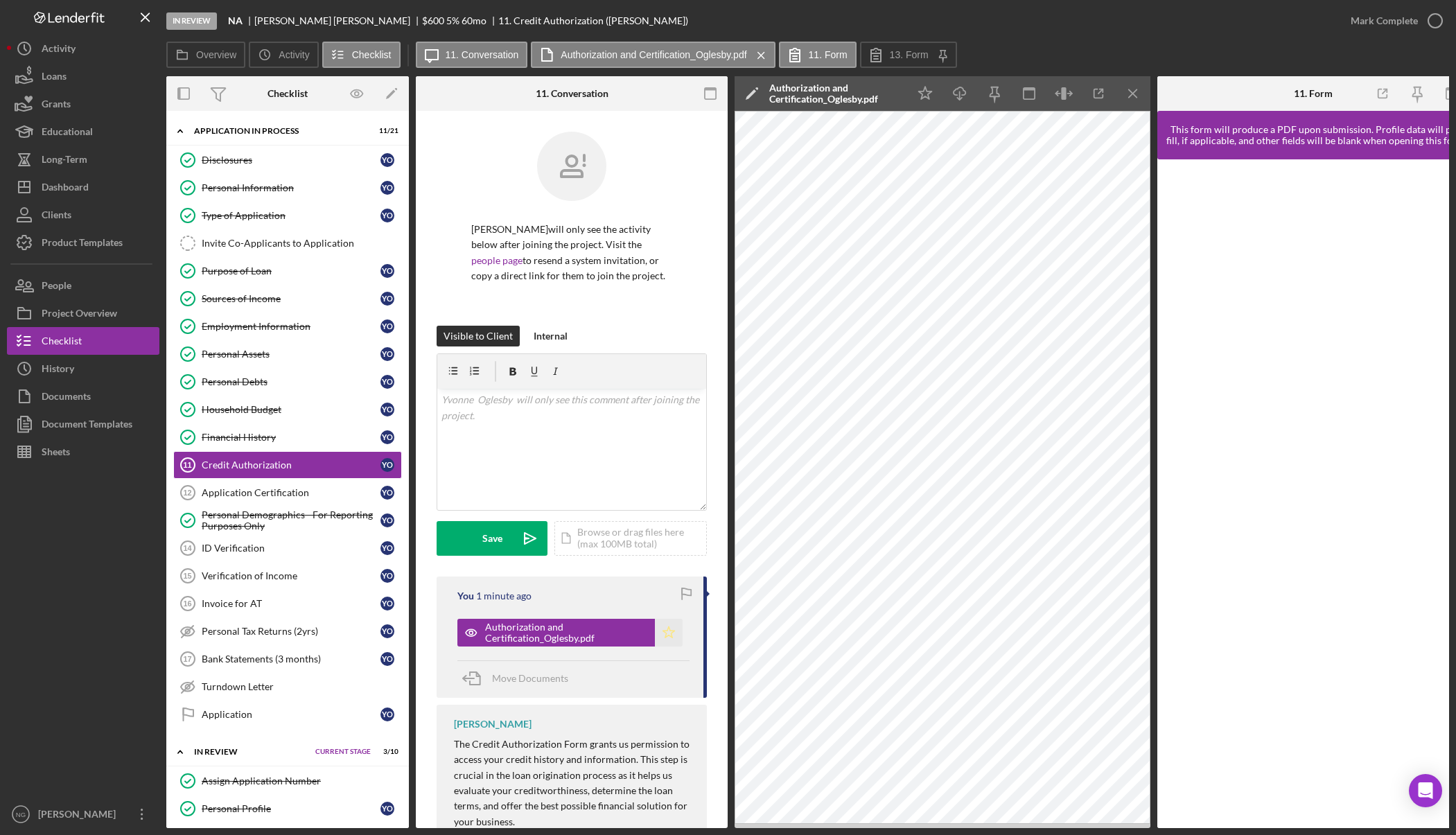
click at [667, 634] on polygon "button" at bounding box center [669, 631] width 12 height 11
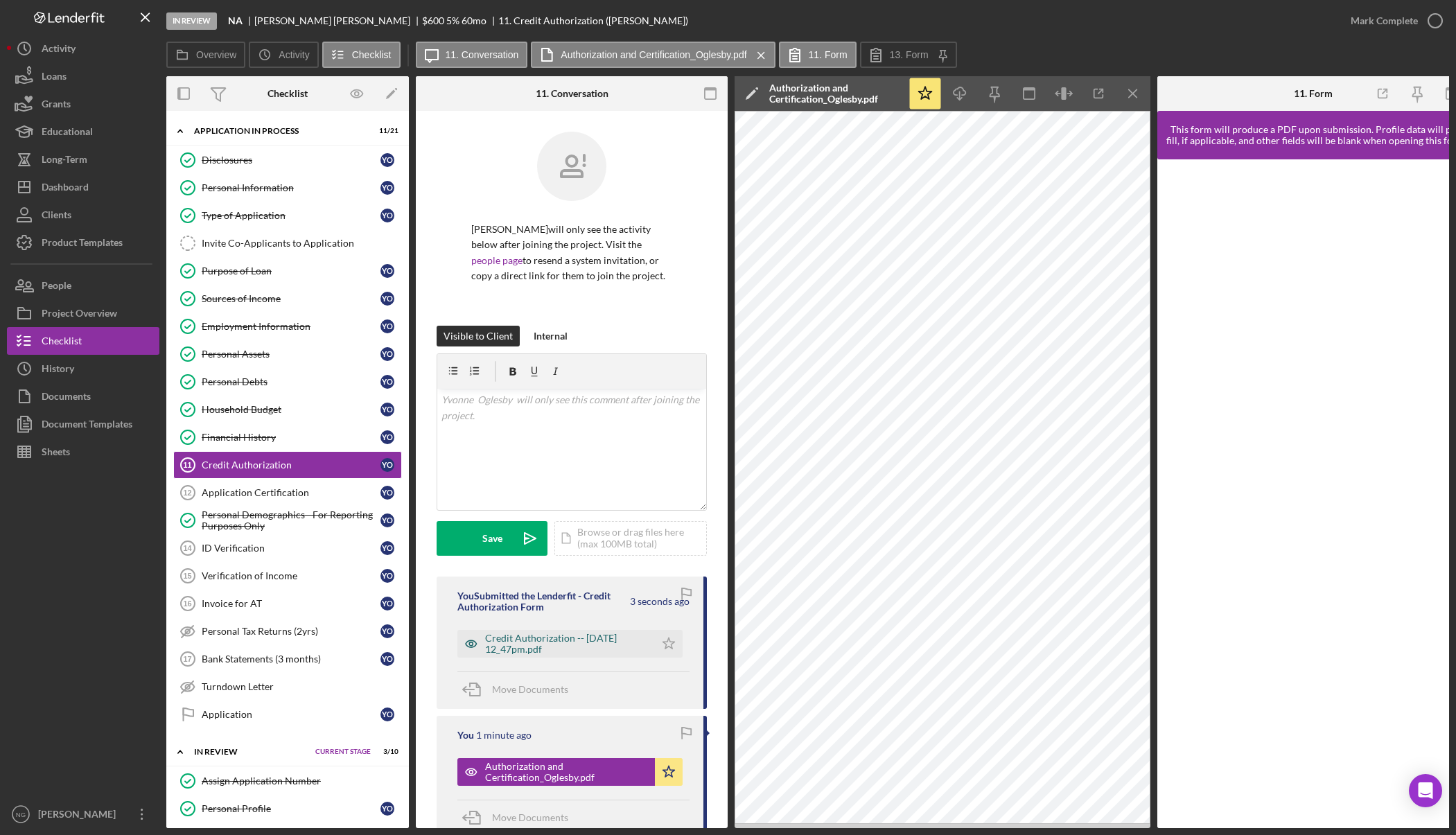
click at [592, 645] on div "Credit Authorization -- 2025-10-15 12_47pm.pdf" at bounding box center [567, 644] width 163 height 22
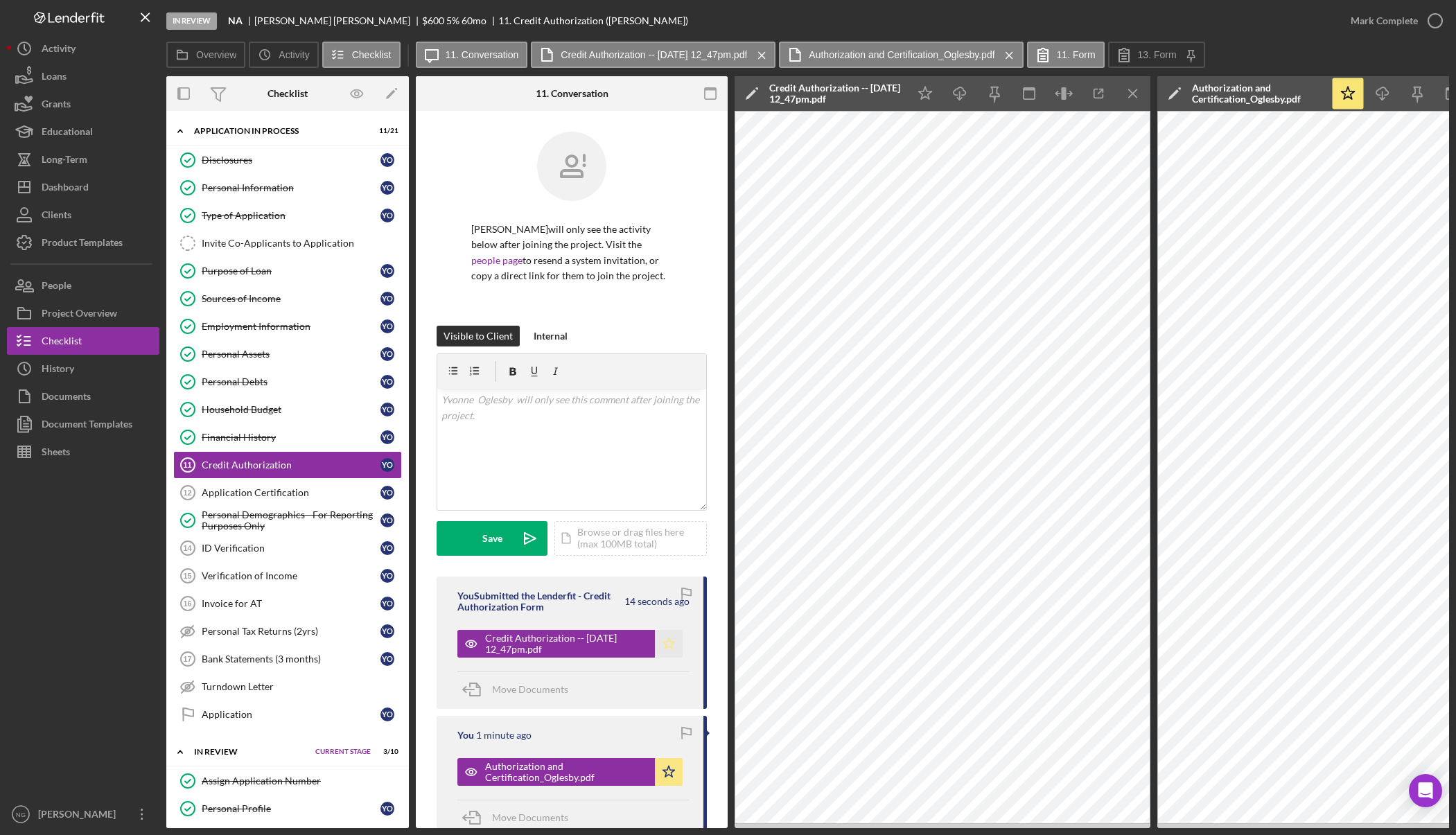
click at [669, 646] on icon "Icon/Star" at bounding box center [669, 643] width 28 height 28
click at [1431, 22] on icon "button" at bounding box center [1435, 20] width 35 height 35
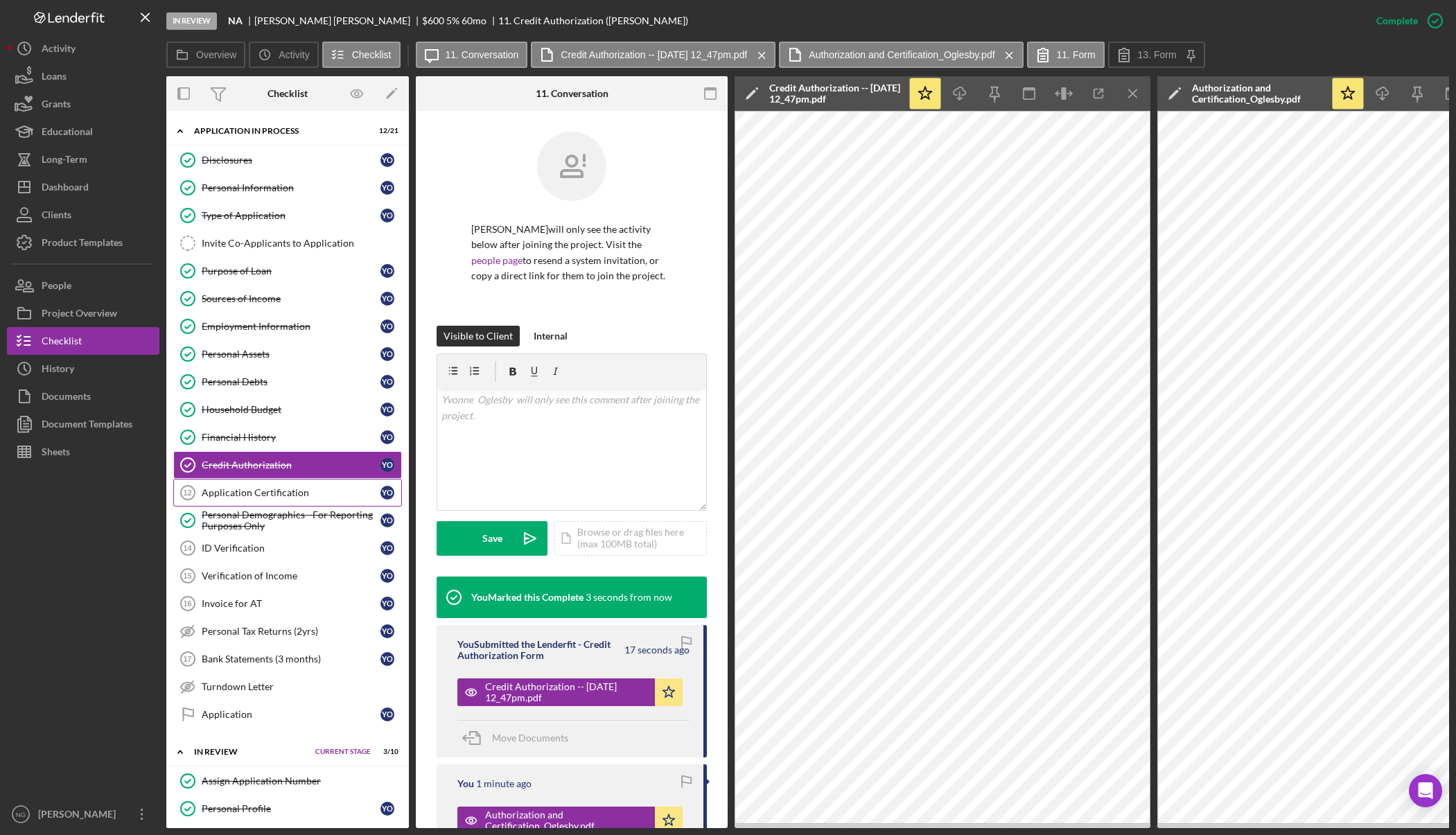
click at [285, 495] on div "Application Certification" at bounding box center [291, 492] width 178 height 11
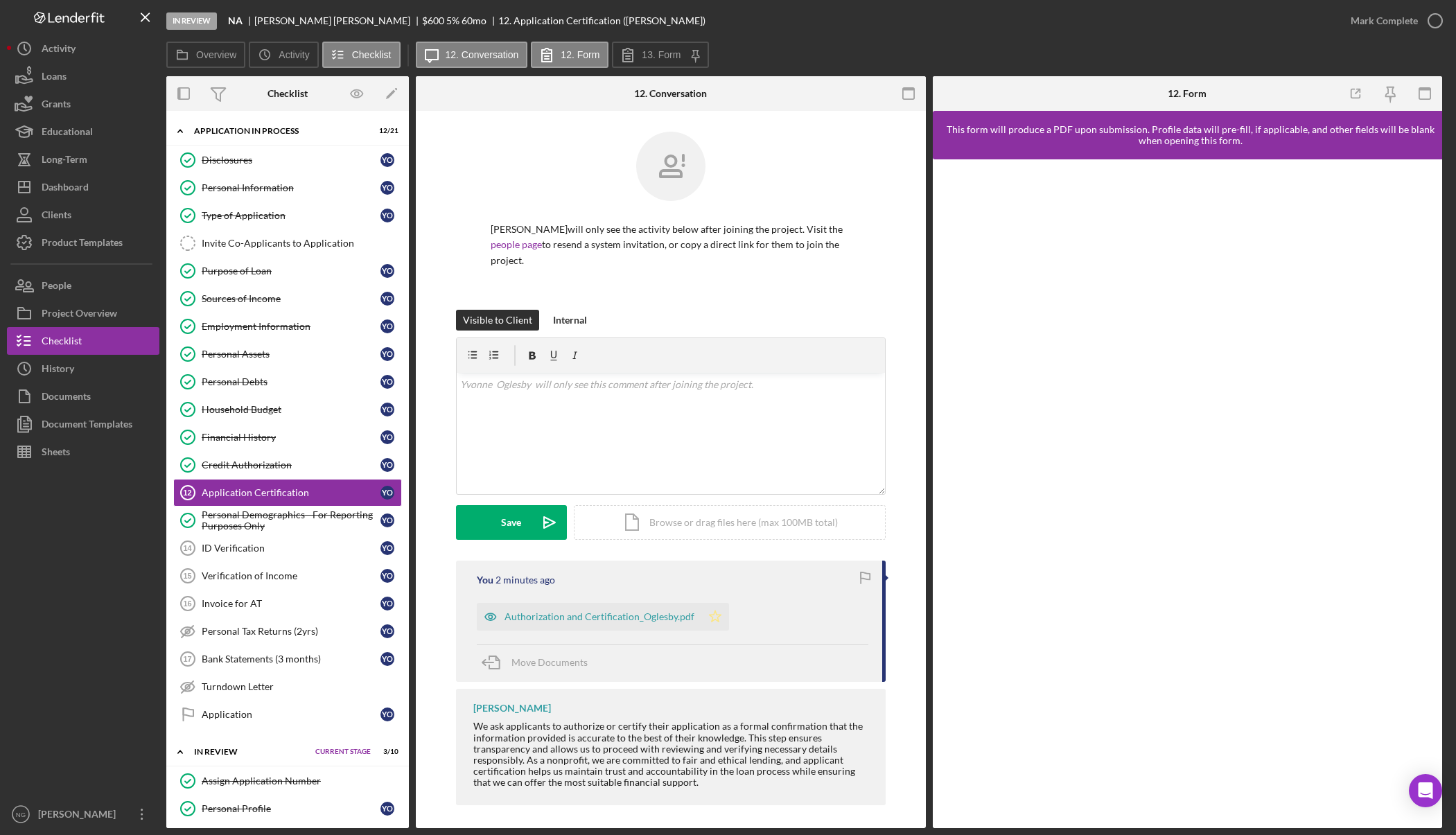
click at [713, 618] on icon "Icon/Star" at bounding box center [714, 617] width 28 height 28
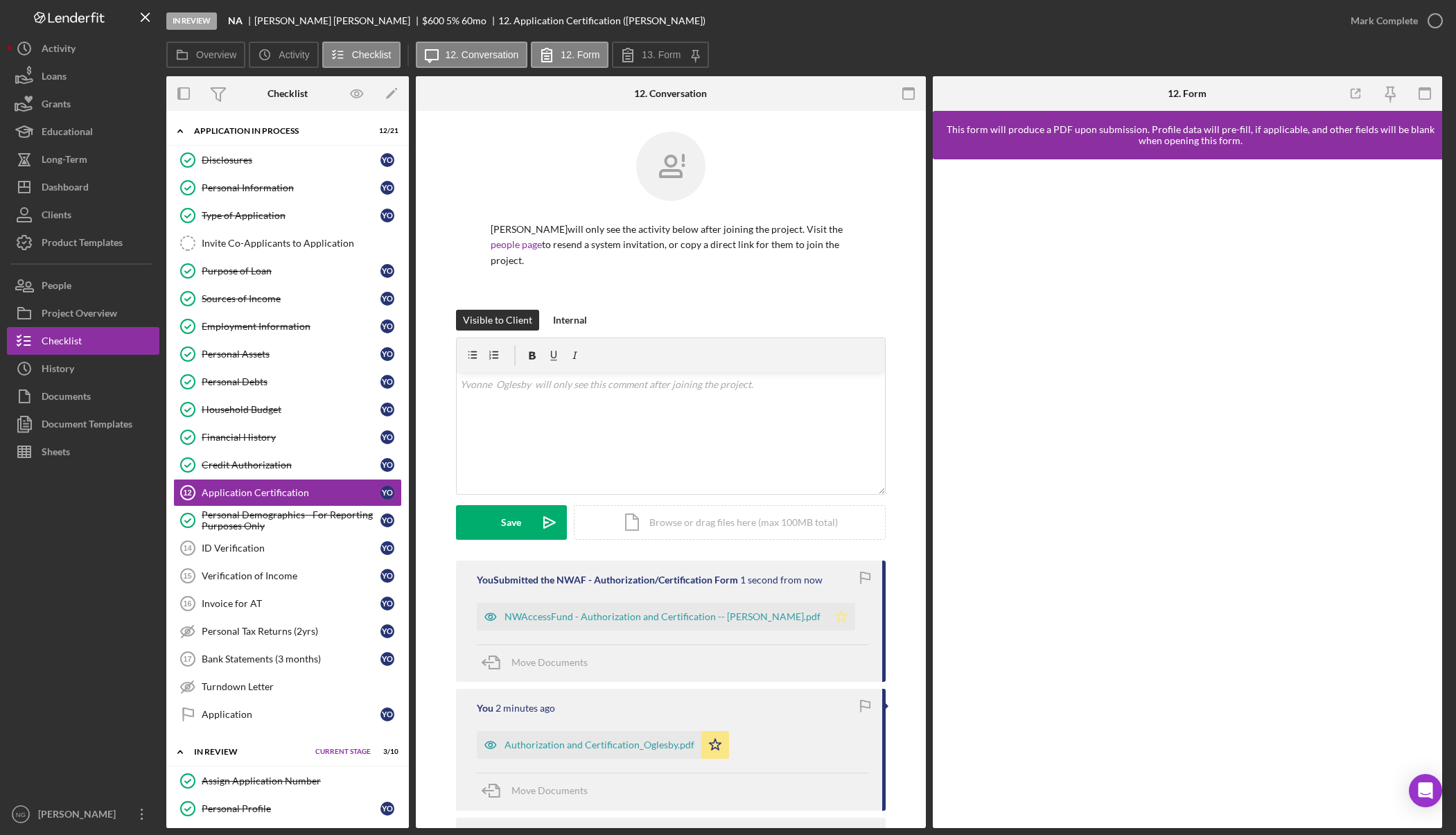
click at [828, 620] on icon "Icon/Star" at bounding box center [841, 617] width 28 height 28
click at [1424, 27] on icon "button" at bounding box center [1435, 20] width 35 height 35
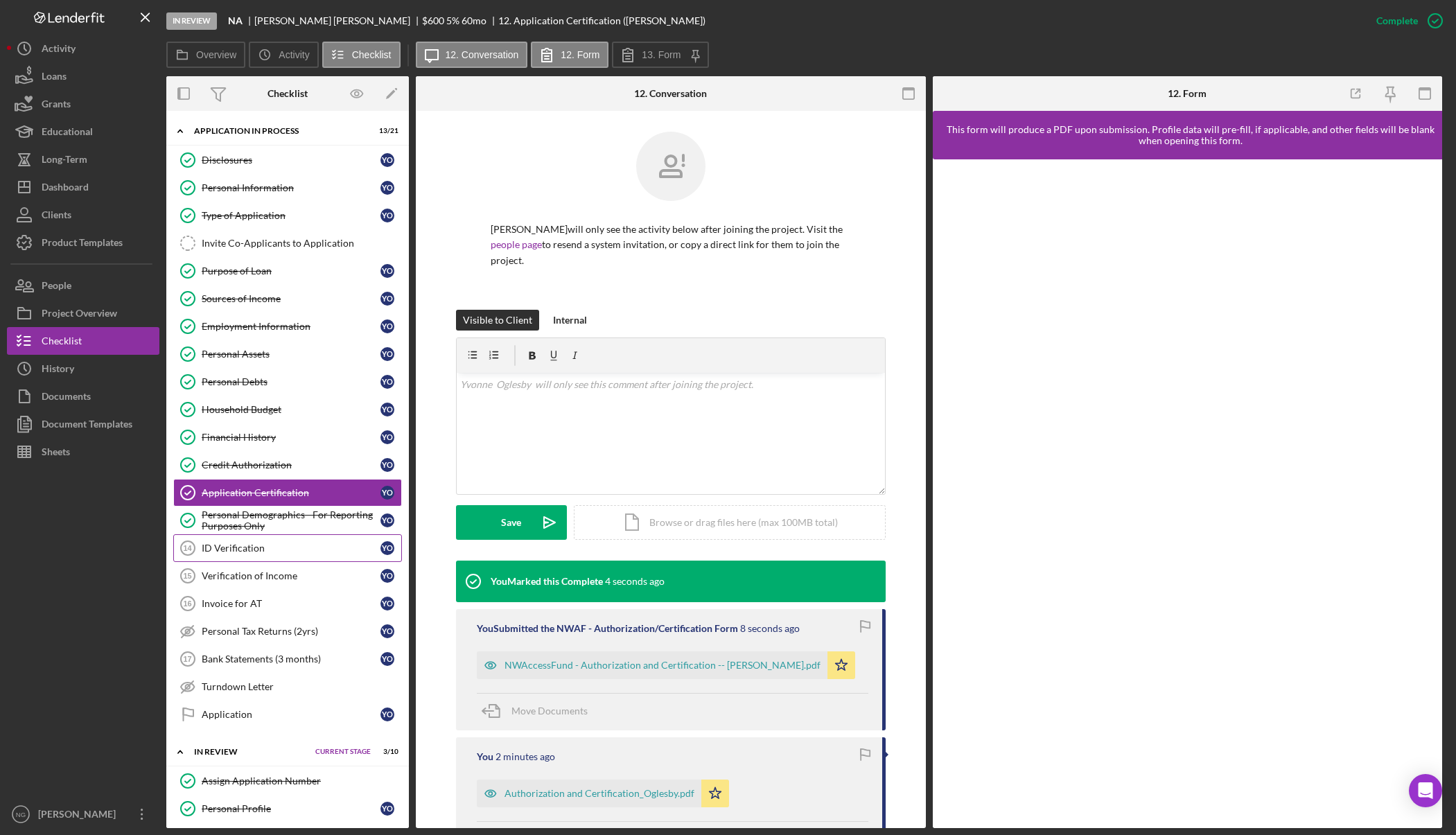
click at [301, 554] on div "ID Verification" at bounding box center [291, 548] width 178 height 11
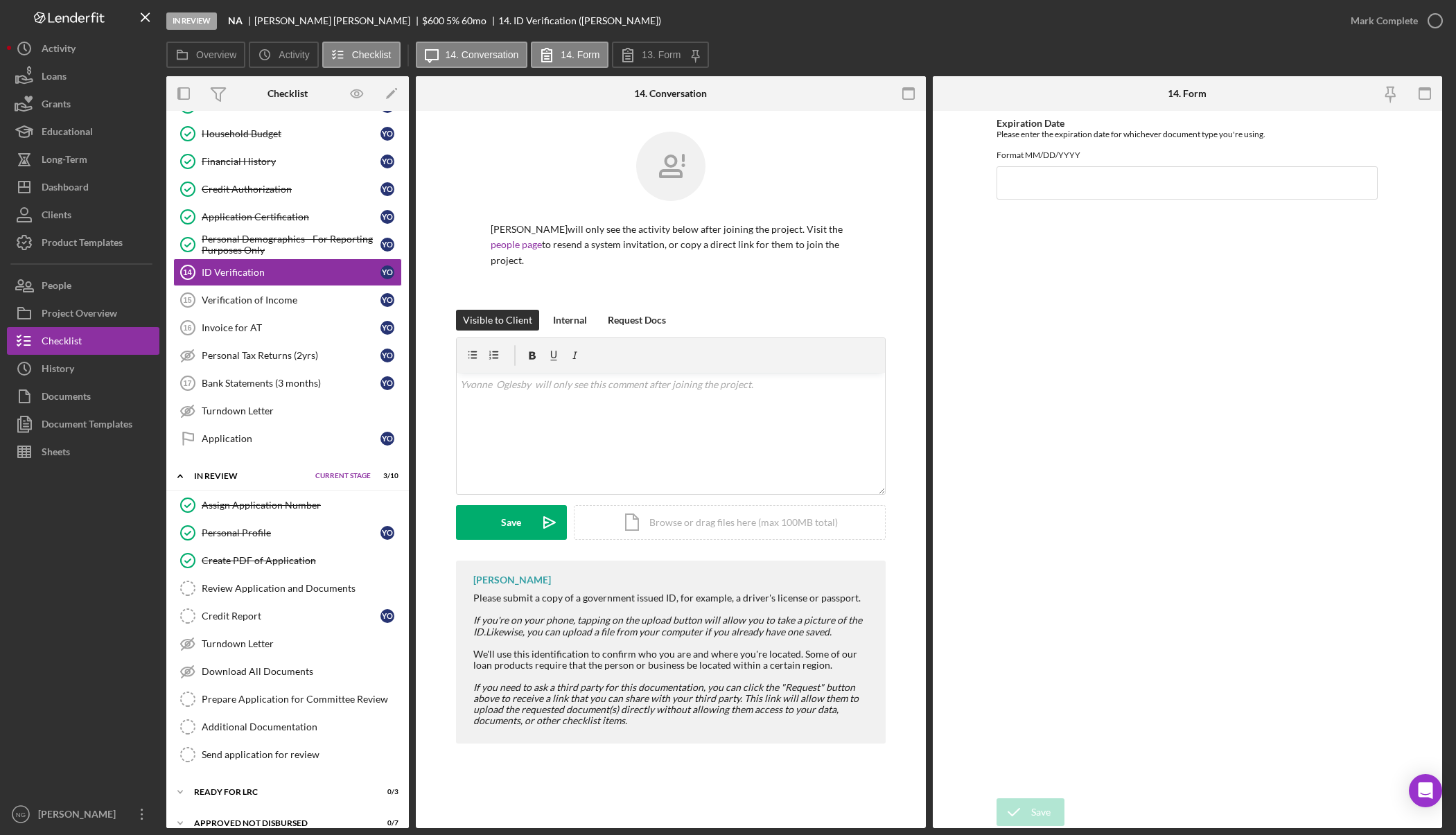
scroll to position [277, 0]
click at [257, 305] on link "Verification of Income 15 Verification of Income Y O" at bounding box center [287, 298] width 229 height 28
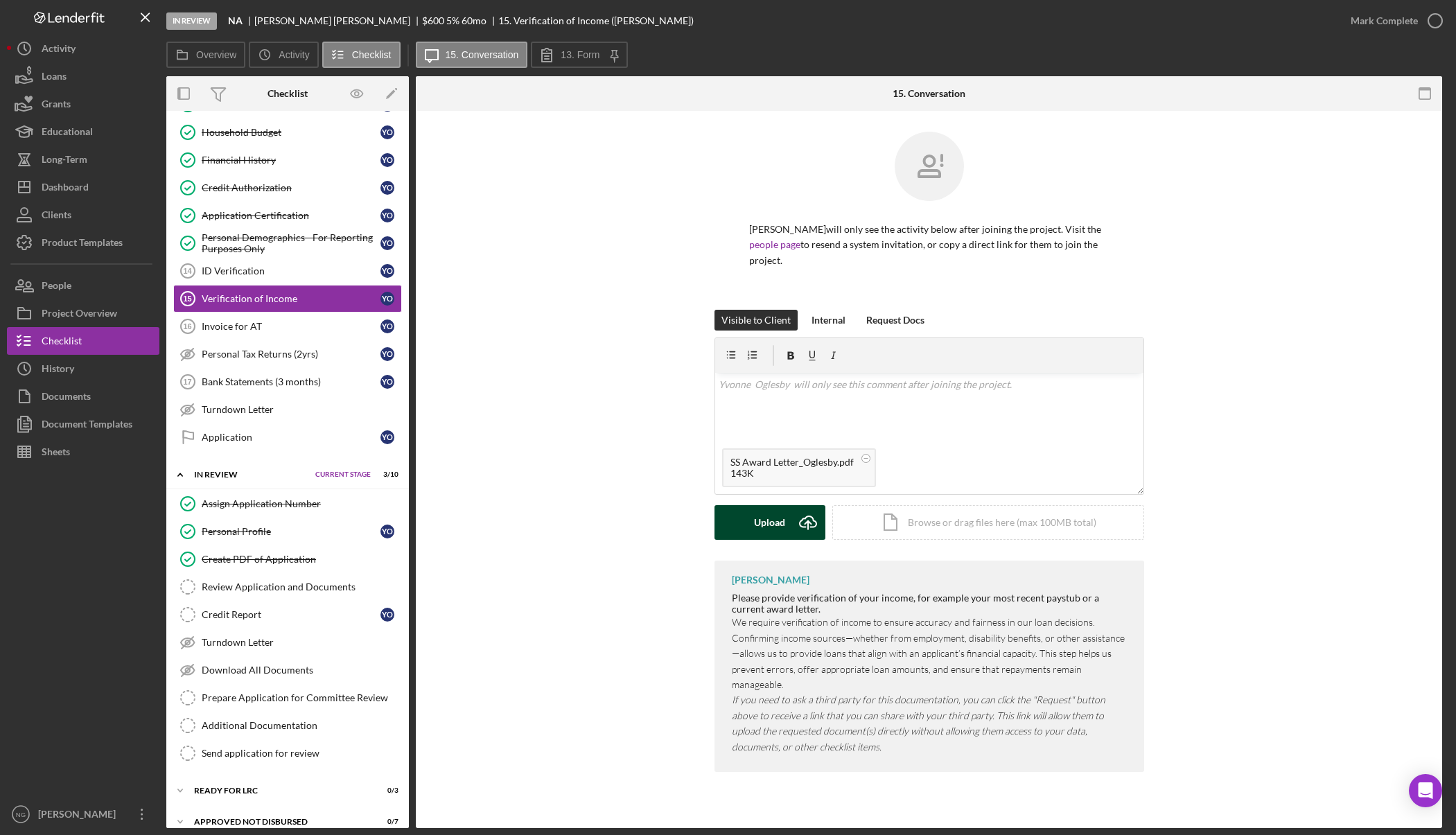
click at [782, 521] on div "Upload" at bounding box center [769, 522] width 31 height 35
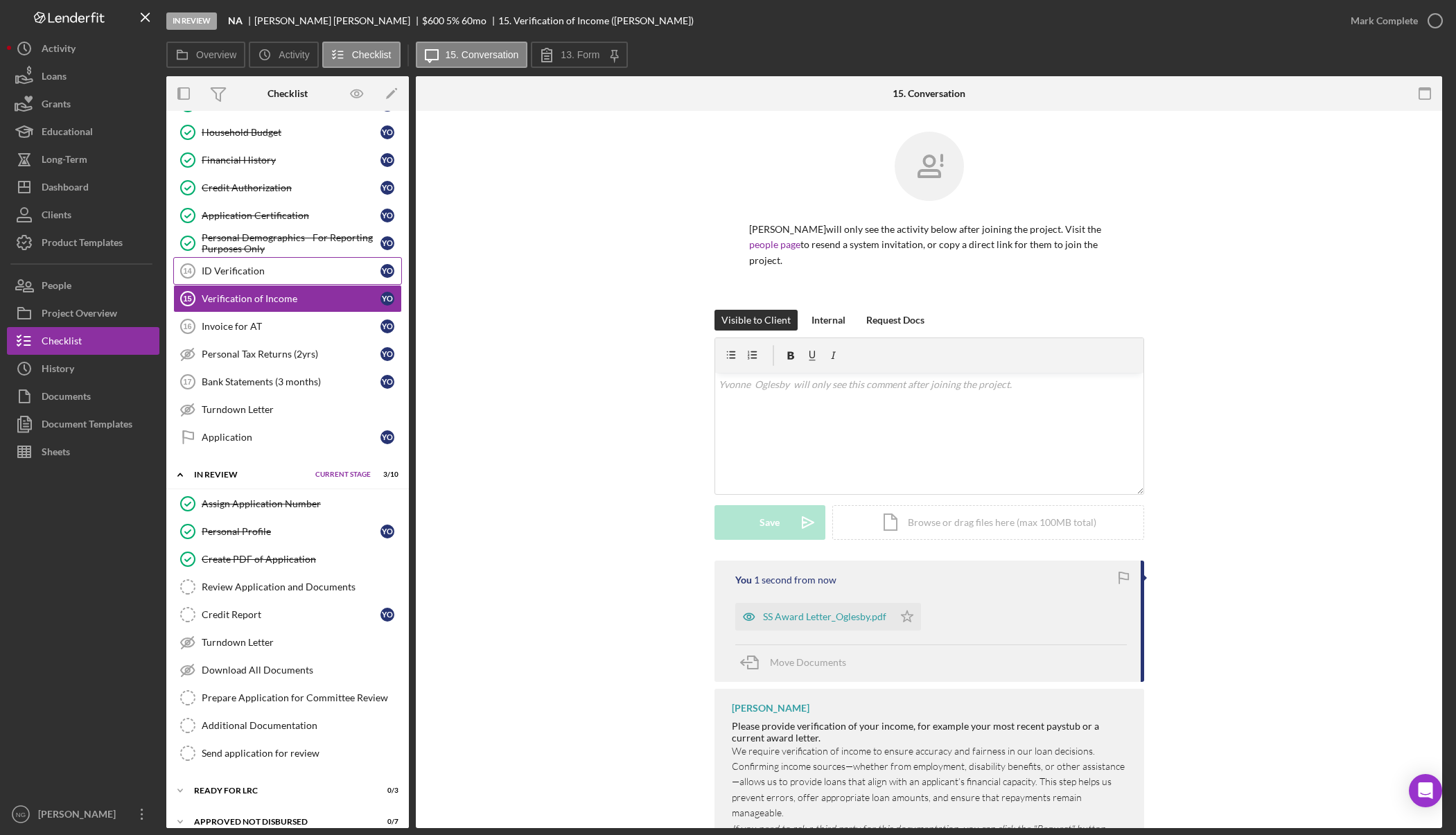
click at [274, 268] on div "ID Verification" at bounding box center [291, 270] width 178 height 11
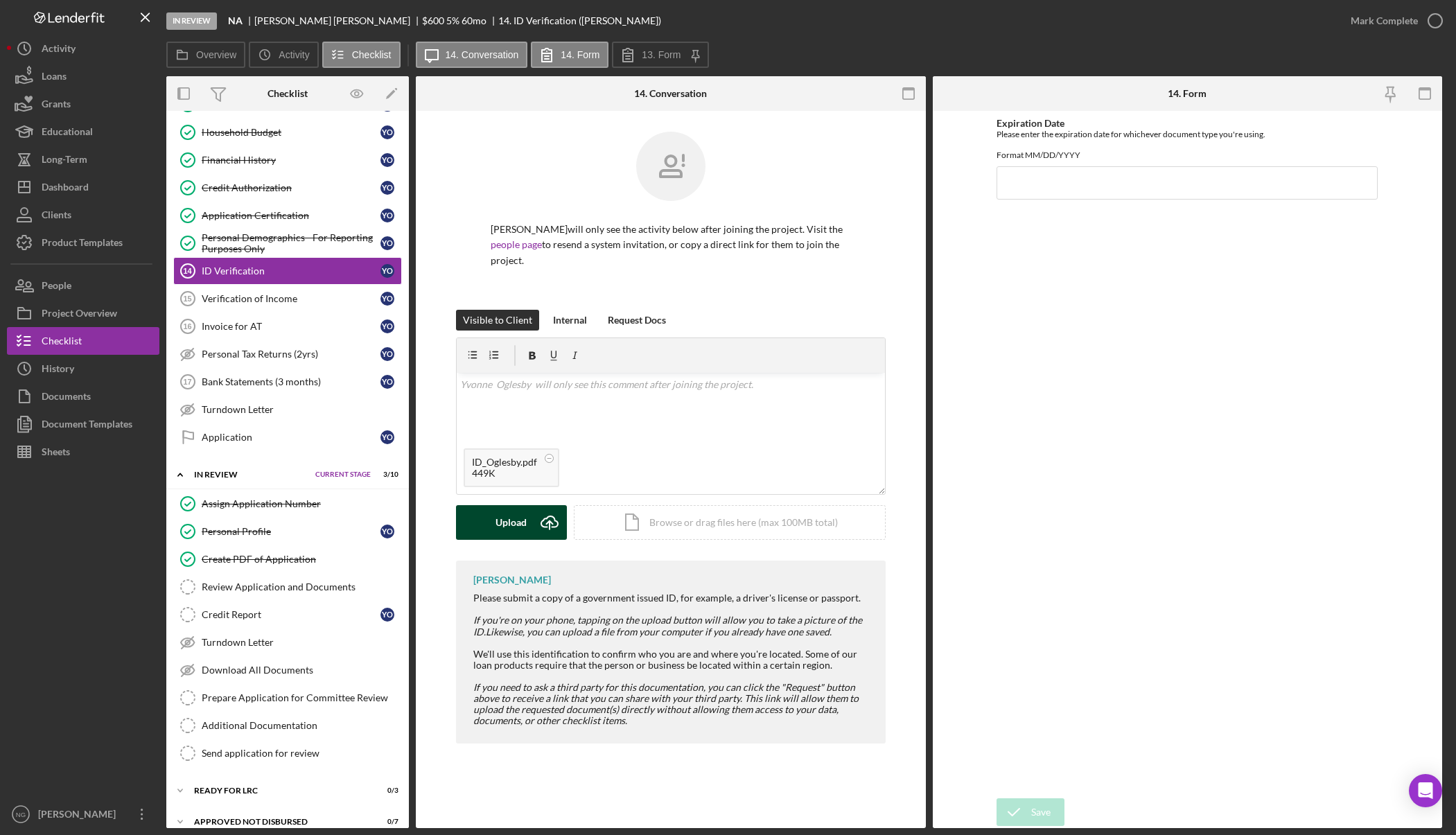
click at [526, 516] on div "Upload" at bounding box center [511, 522] width 31 height 35
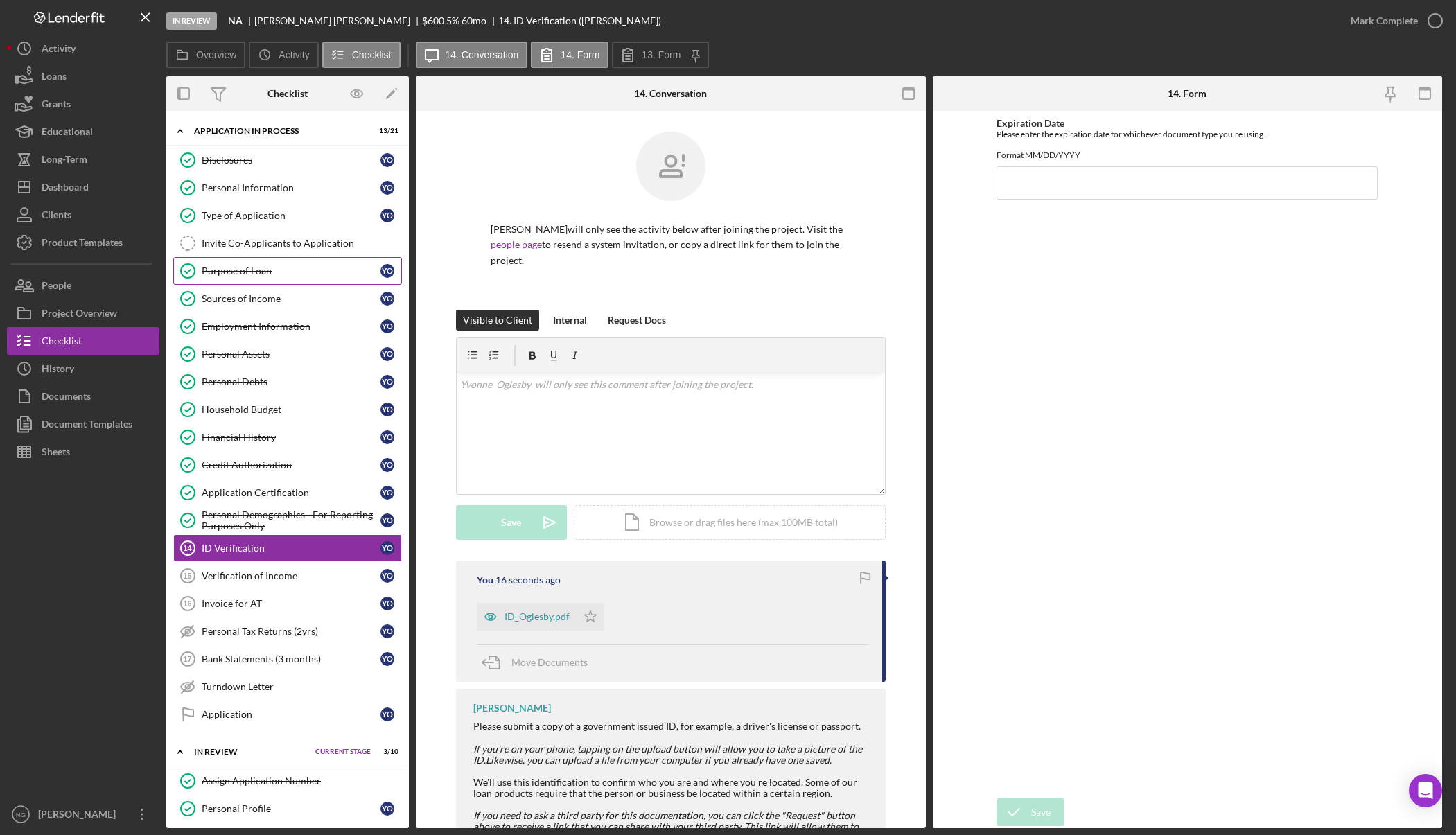
click at [271, 267] on div "Purpose of Loan" at bounding box center [291, 270] width 178 height 11
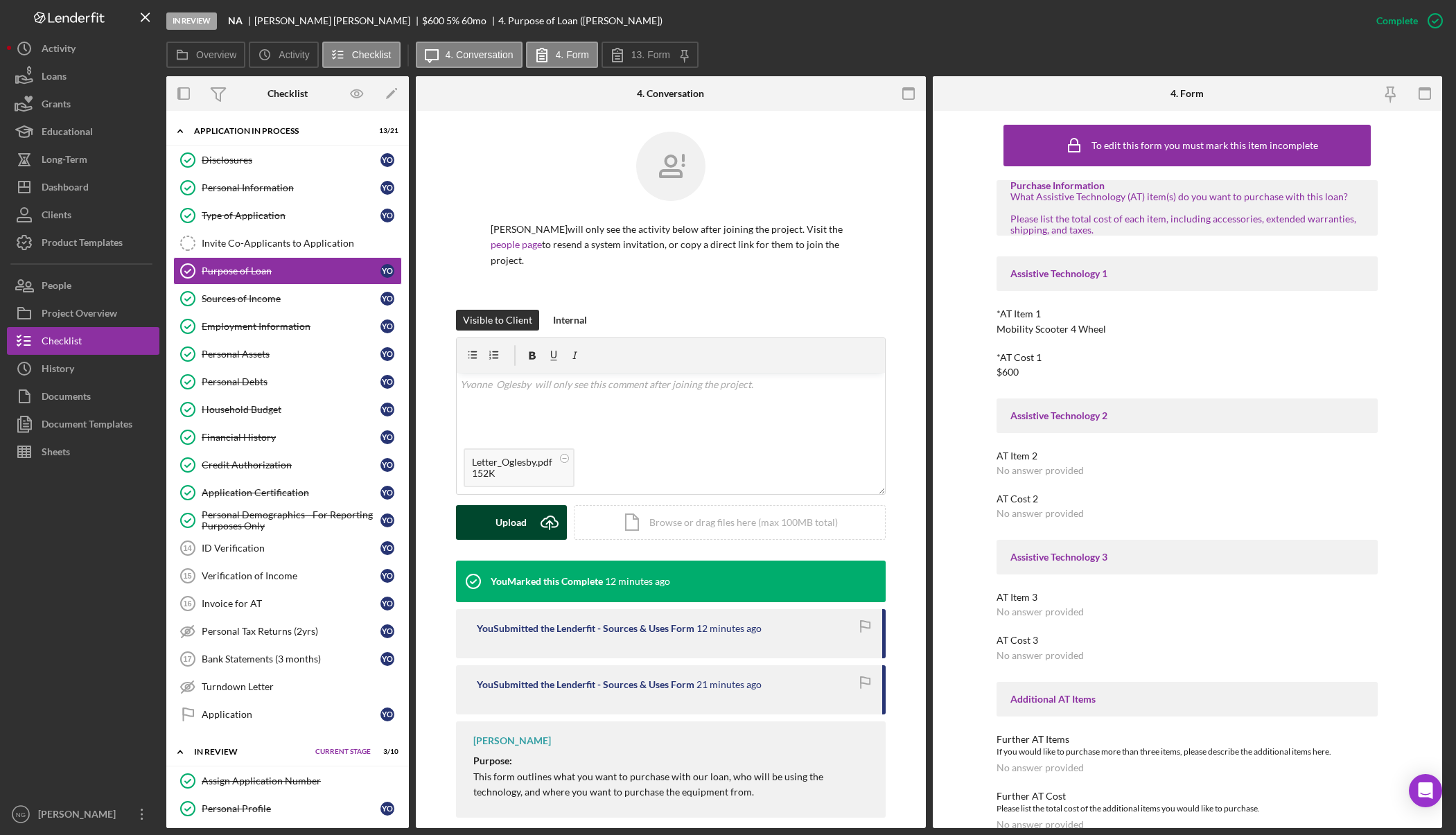
click at [545, 528] on icon "Icon/Upload" at bounding box center [549, 522] width 35 height 35
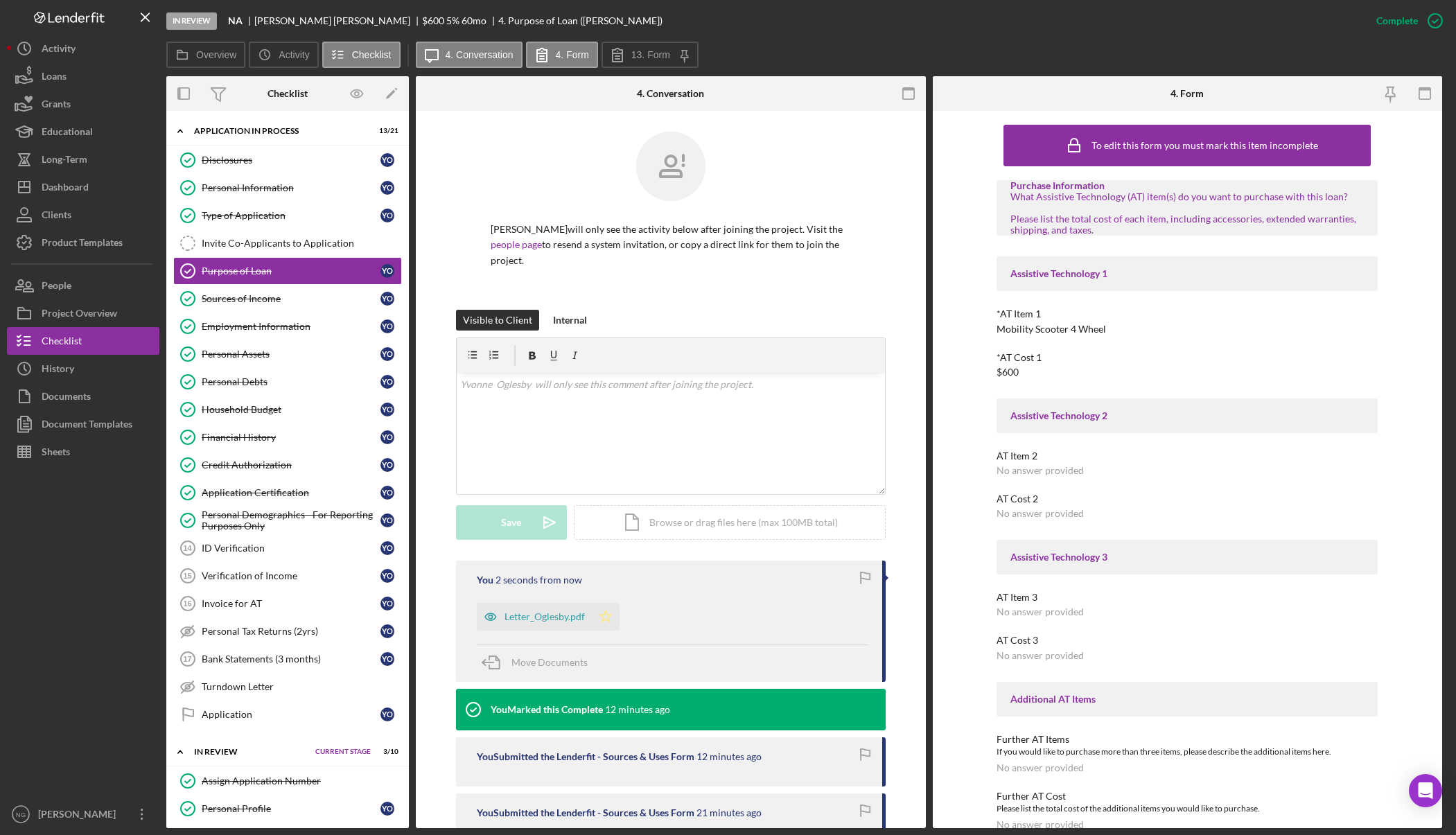
click at [615, 612] on icon "Icon/Star" at bounding box center [606, 617] width 28 height 28
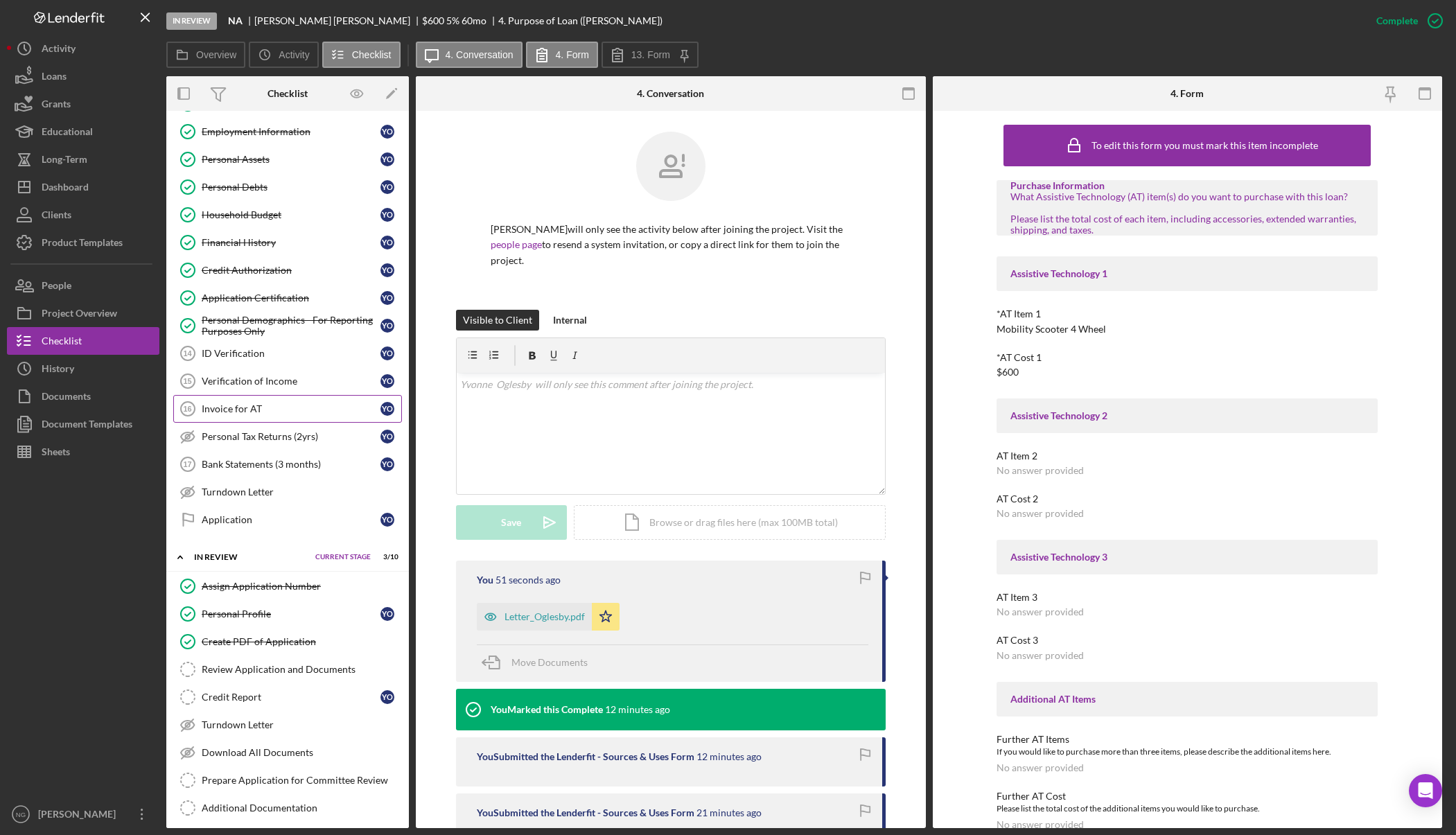
scroll to position [208, 0]
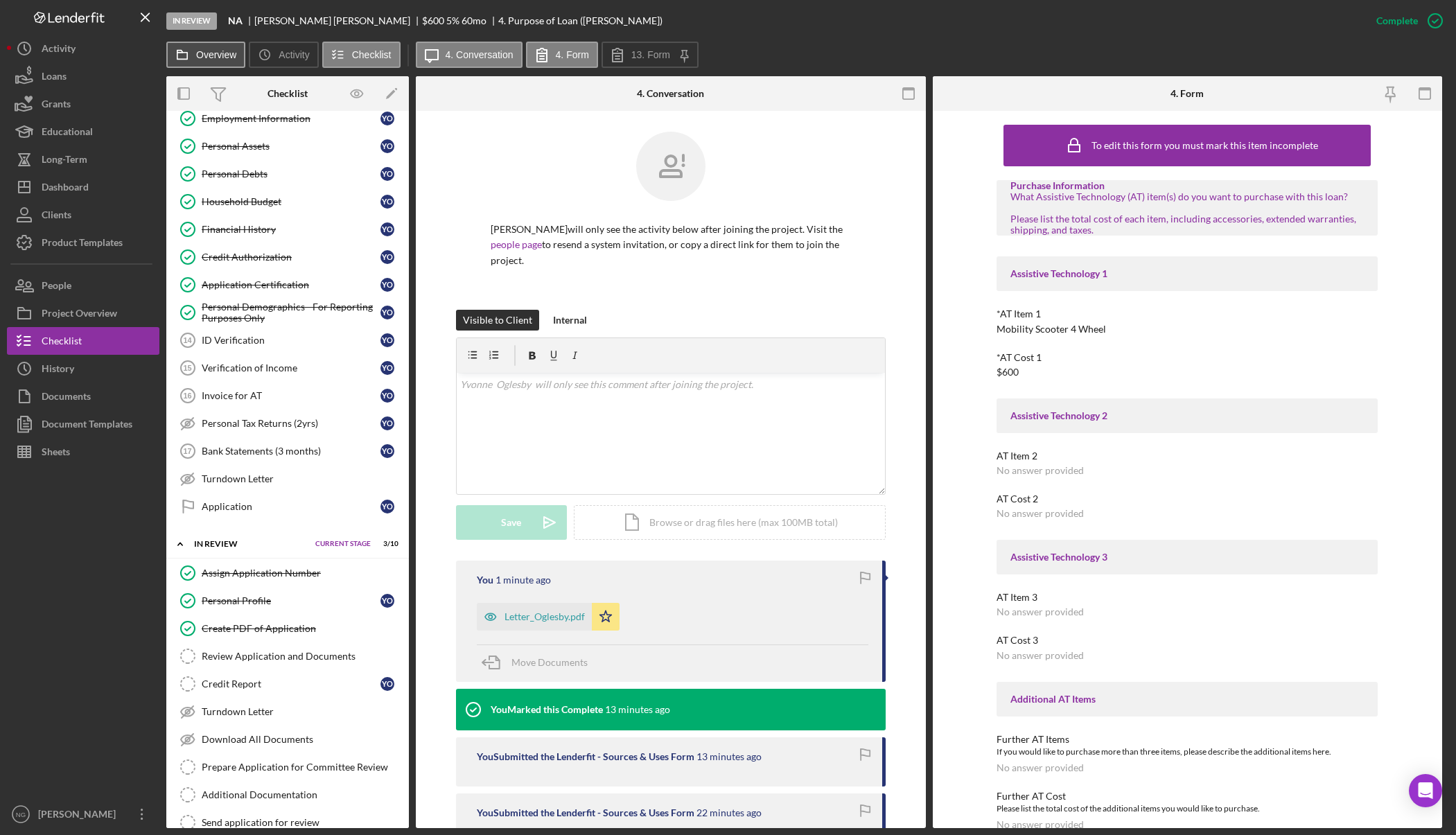
click at [211, 48] on button "Overview" at bounding box center [206, 54] width 79 height 26
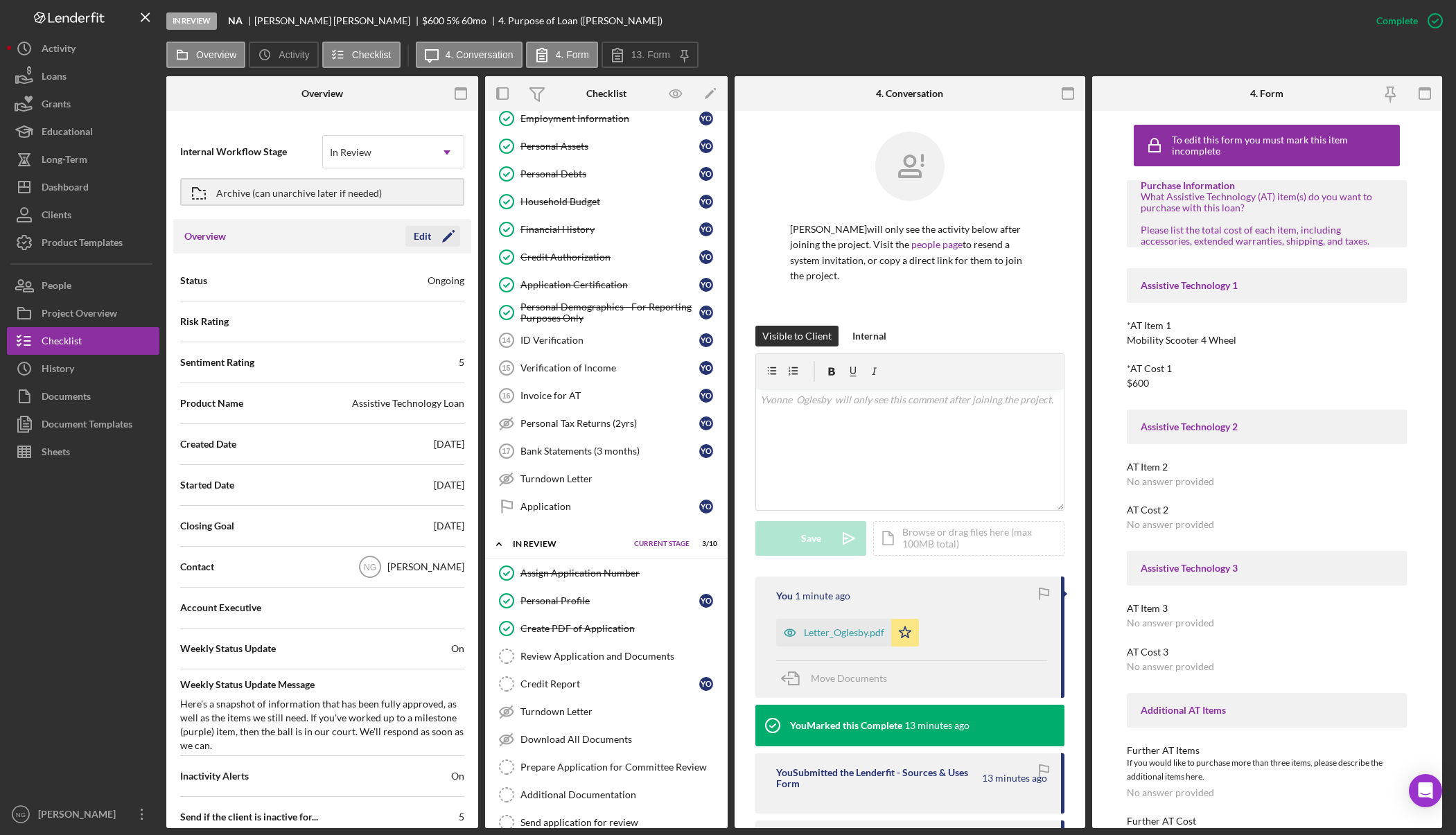
click at [434, 239] on icon "Icon/Edit" at bounding box center [448, 236] width 35 height 35
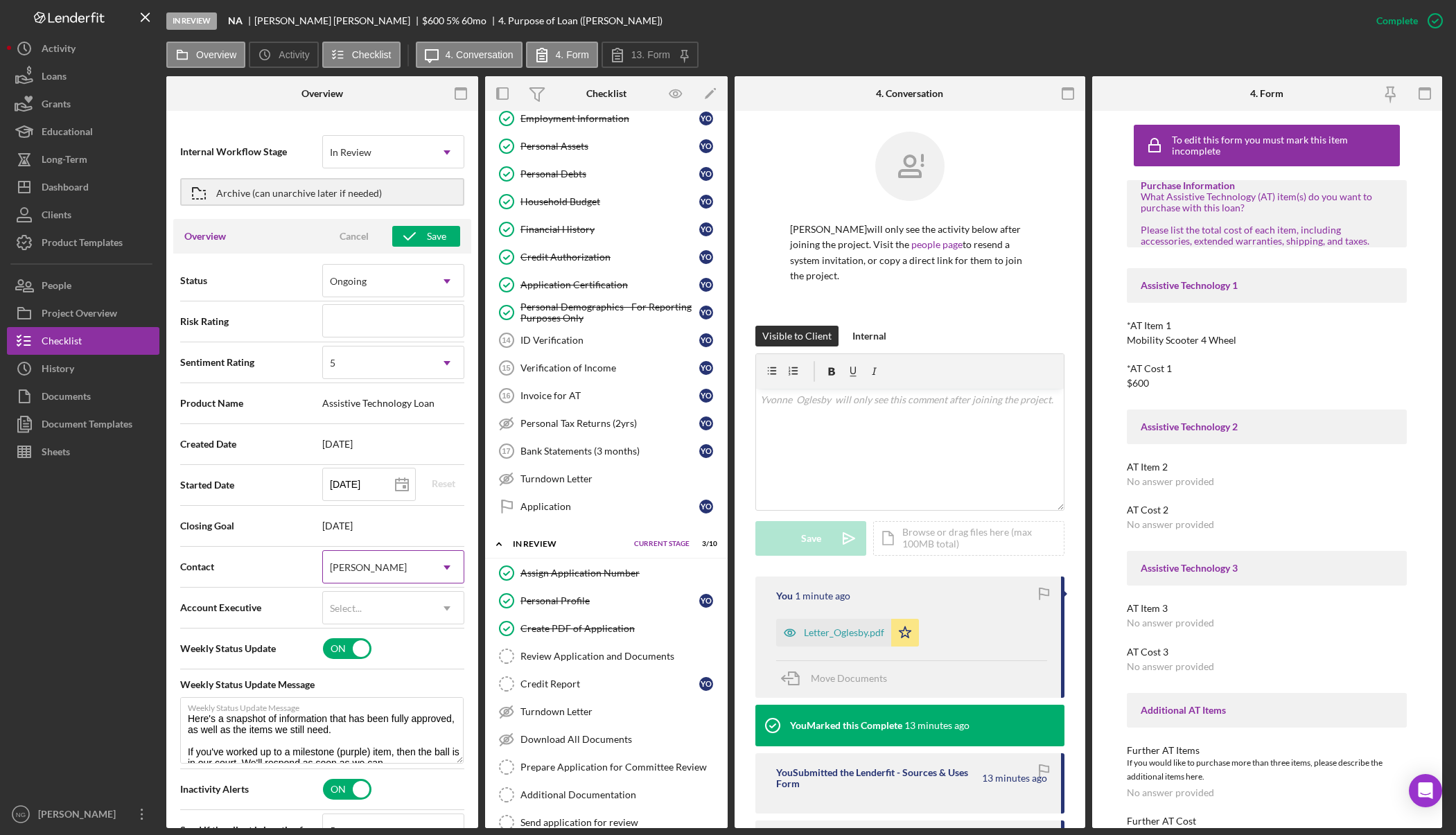
click at [370, 567] on div "[PERSON_NAME]" at bounding box center [368, 567] width 77 height 11
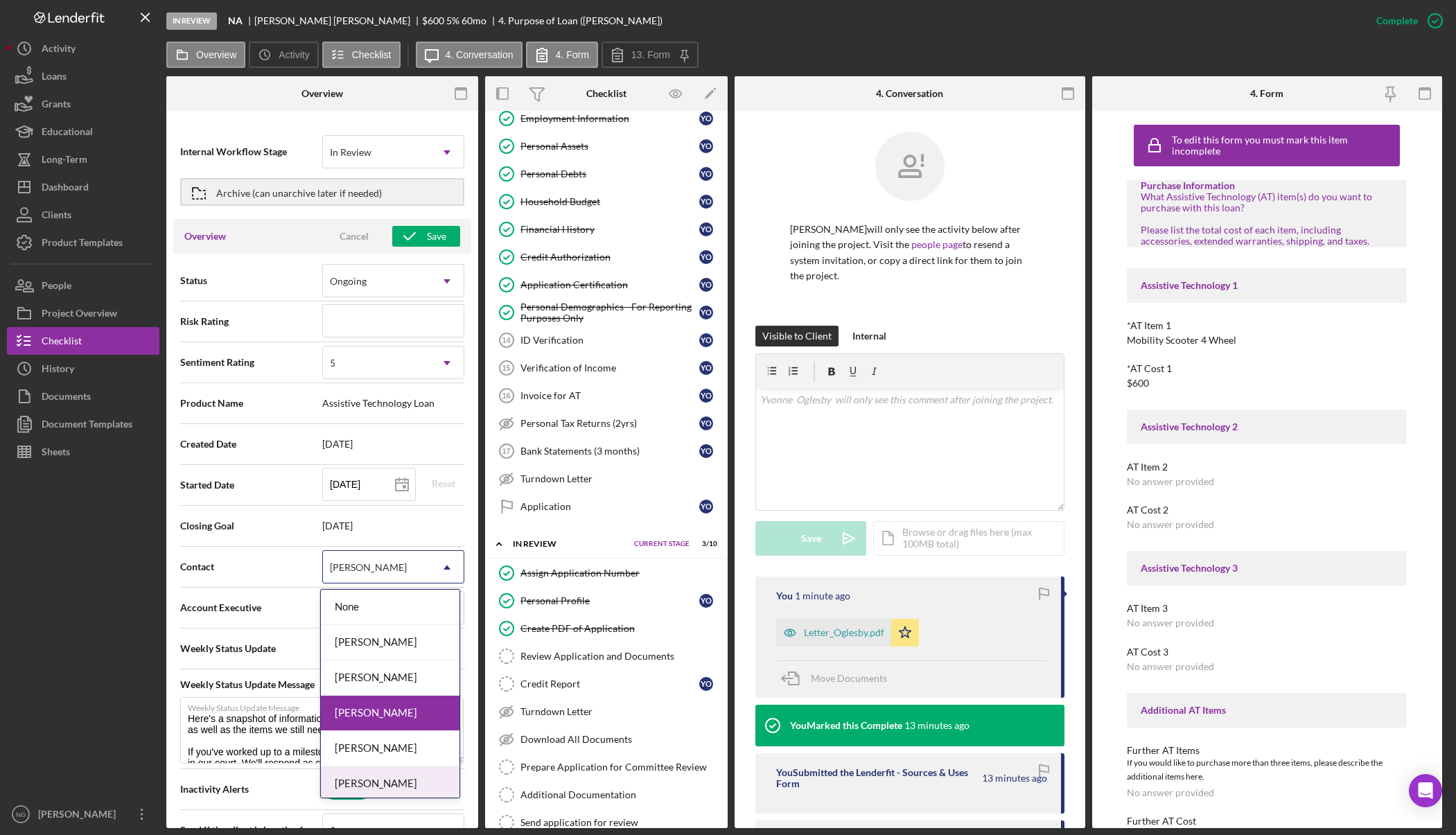
scroll to position [75, 0]
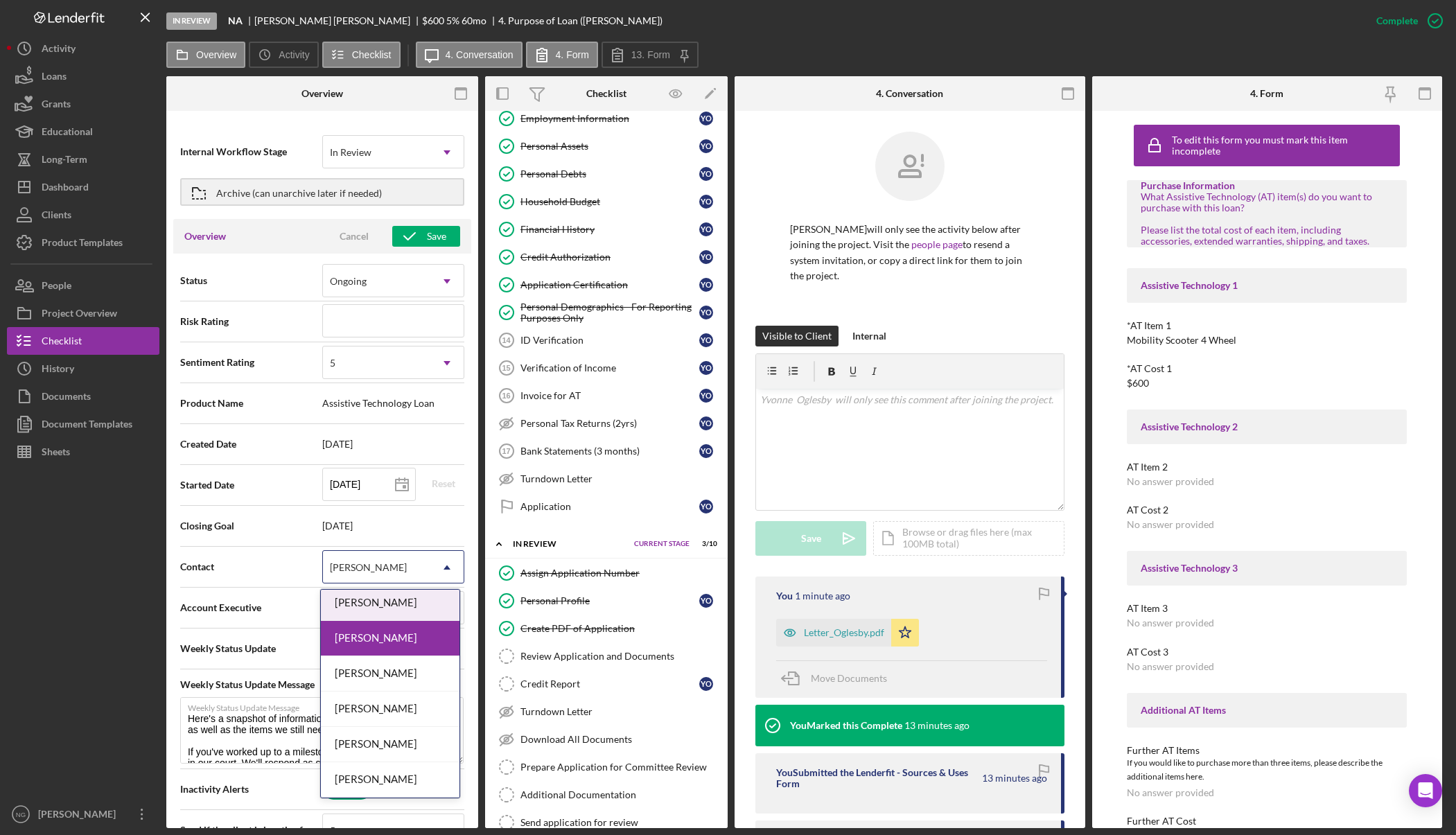
click at [401, 604] on div "Monie Frost" at bounding box center [390, 603] width 138 height 36
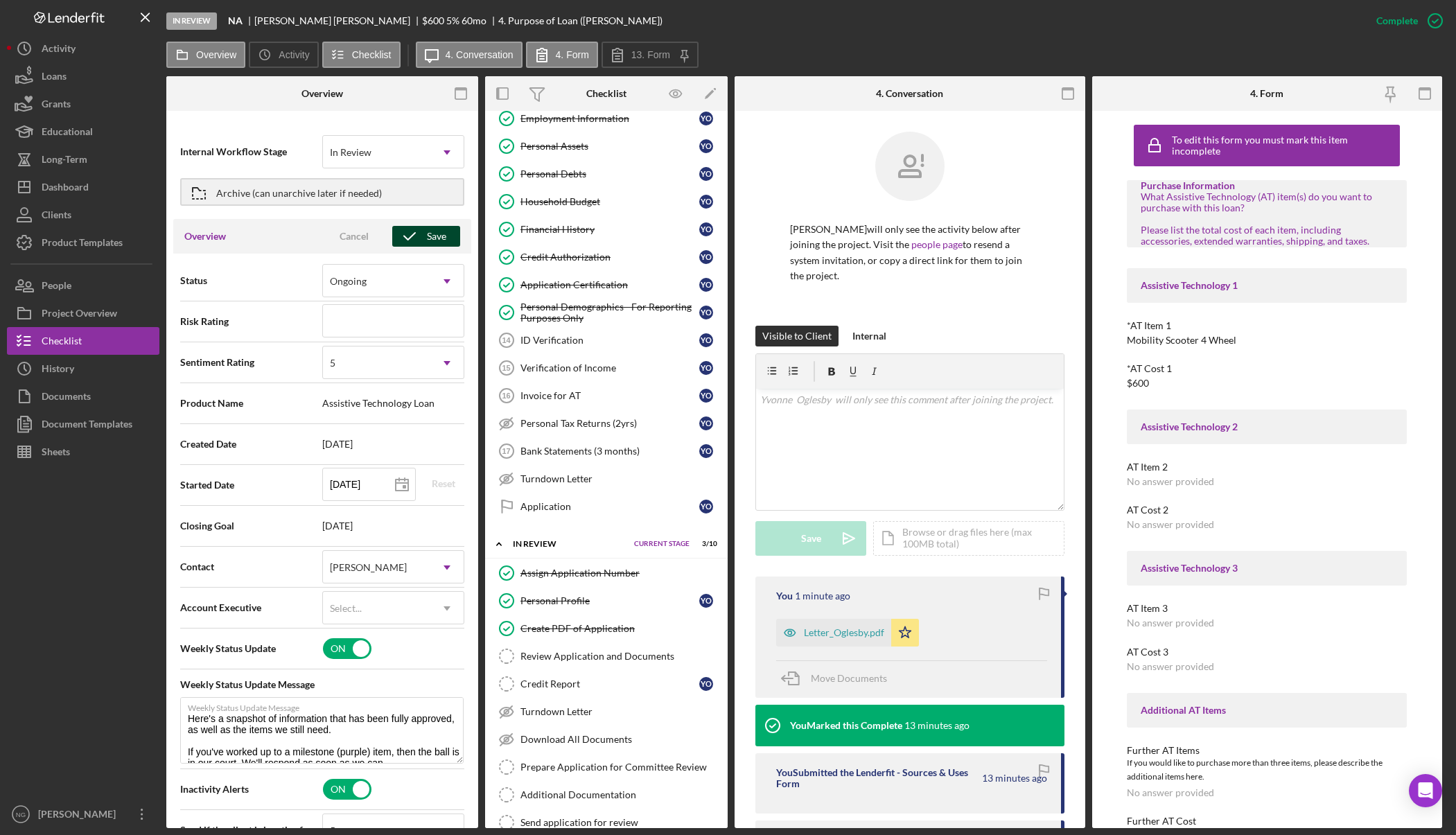
click at [426, 234] on div "Save" at bounding box center [436, 236] width 20 height 20
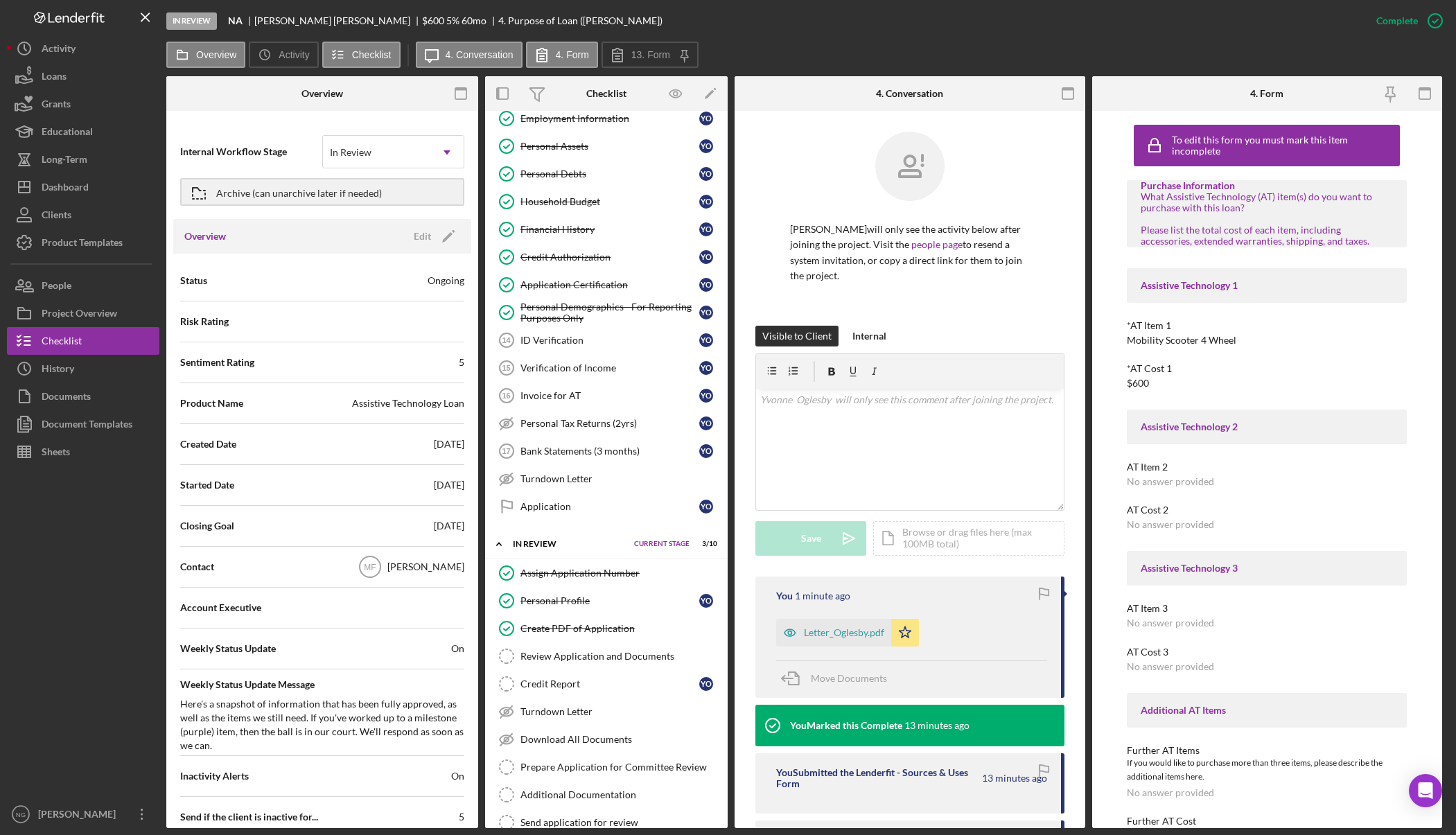
click at [107, 637] on div at bounding box center [82, 633] width 152 height 335
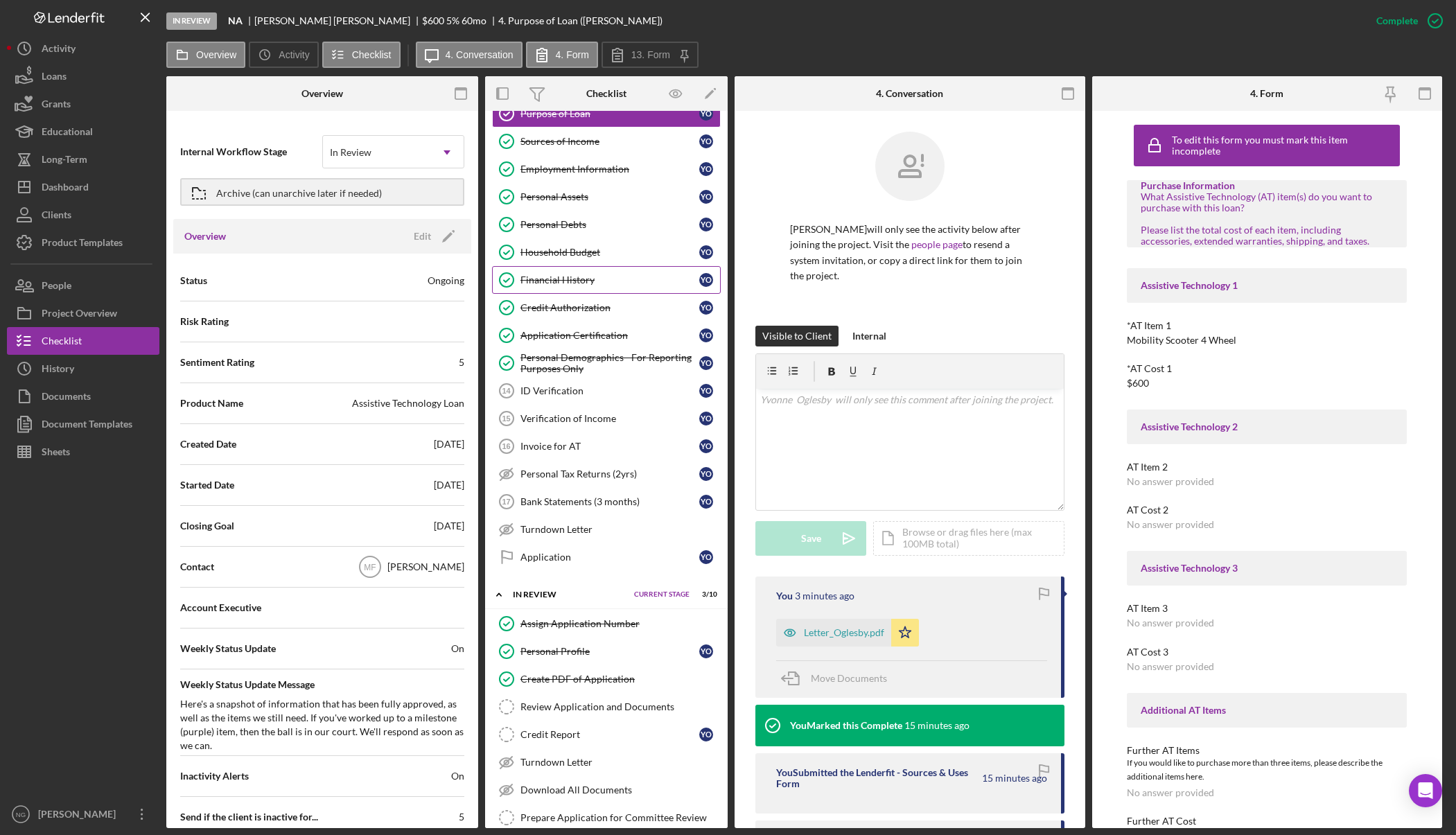
scroll to position [0, 0]
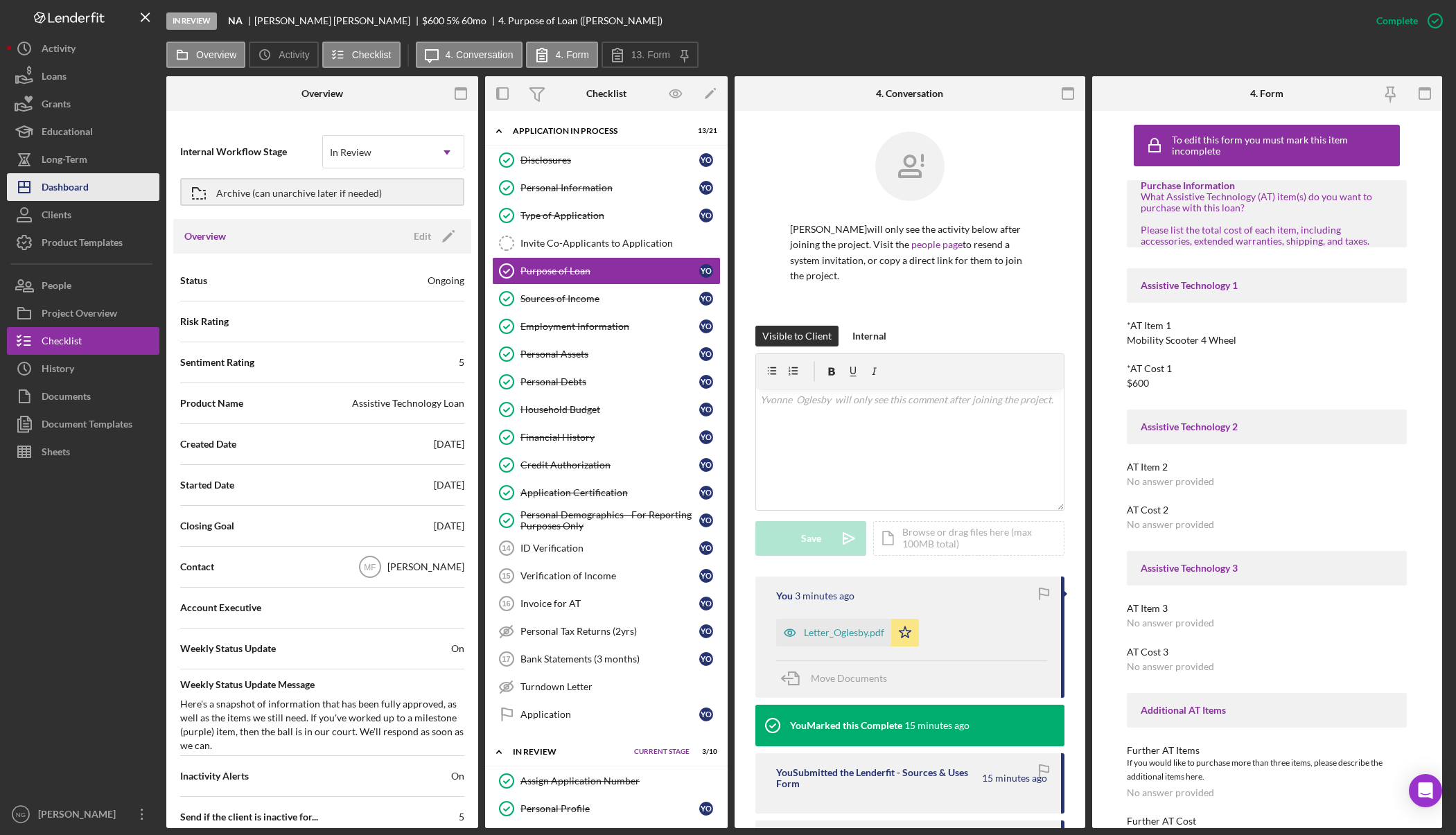
click at [66, 187] on div "Dashboard" at bounding box center [65, 189] width 47 height 31
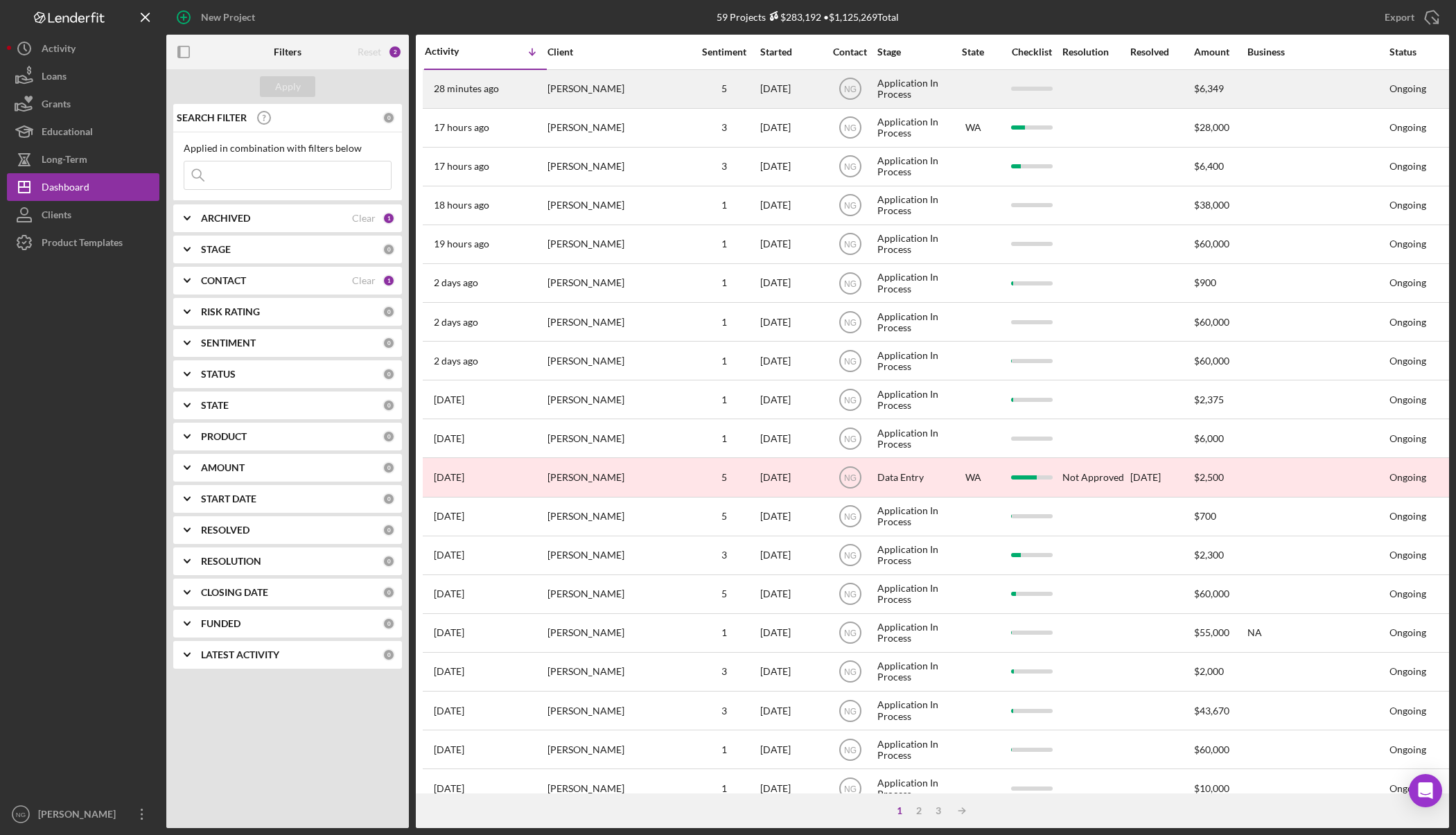
click at [591, 85] on div "Allan Mateo" at bounding box center [616, 88] width 138 height 37
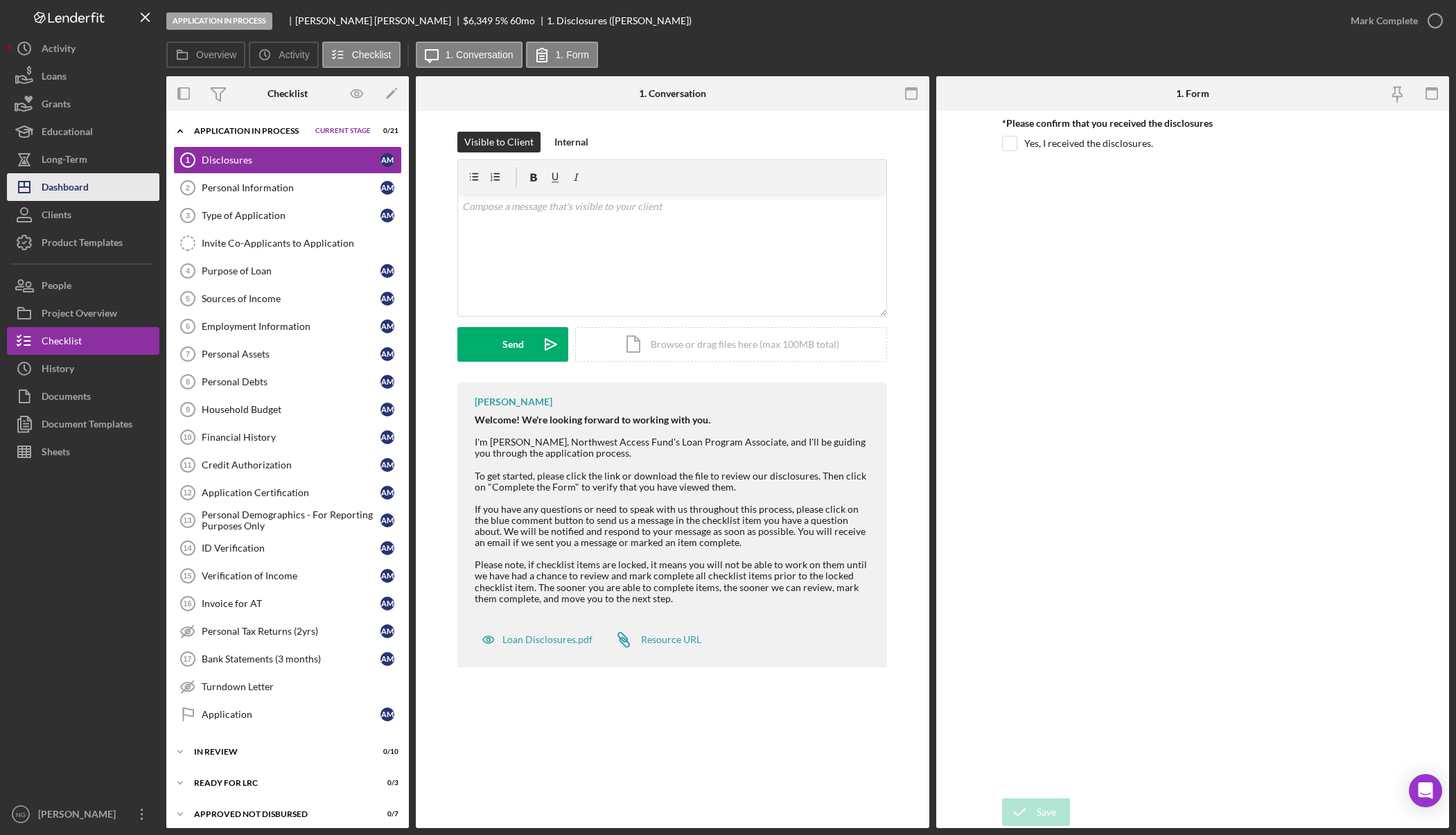
click at [96, 191] on button "Icon/Dashboard Dashboard" at bounding box center [82, 187] width 152 height 28
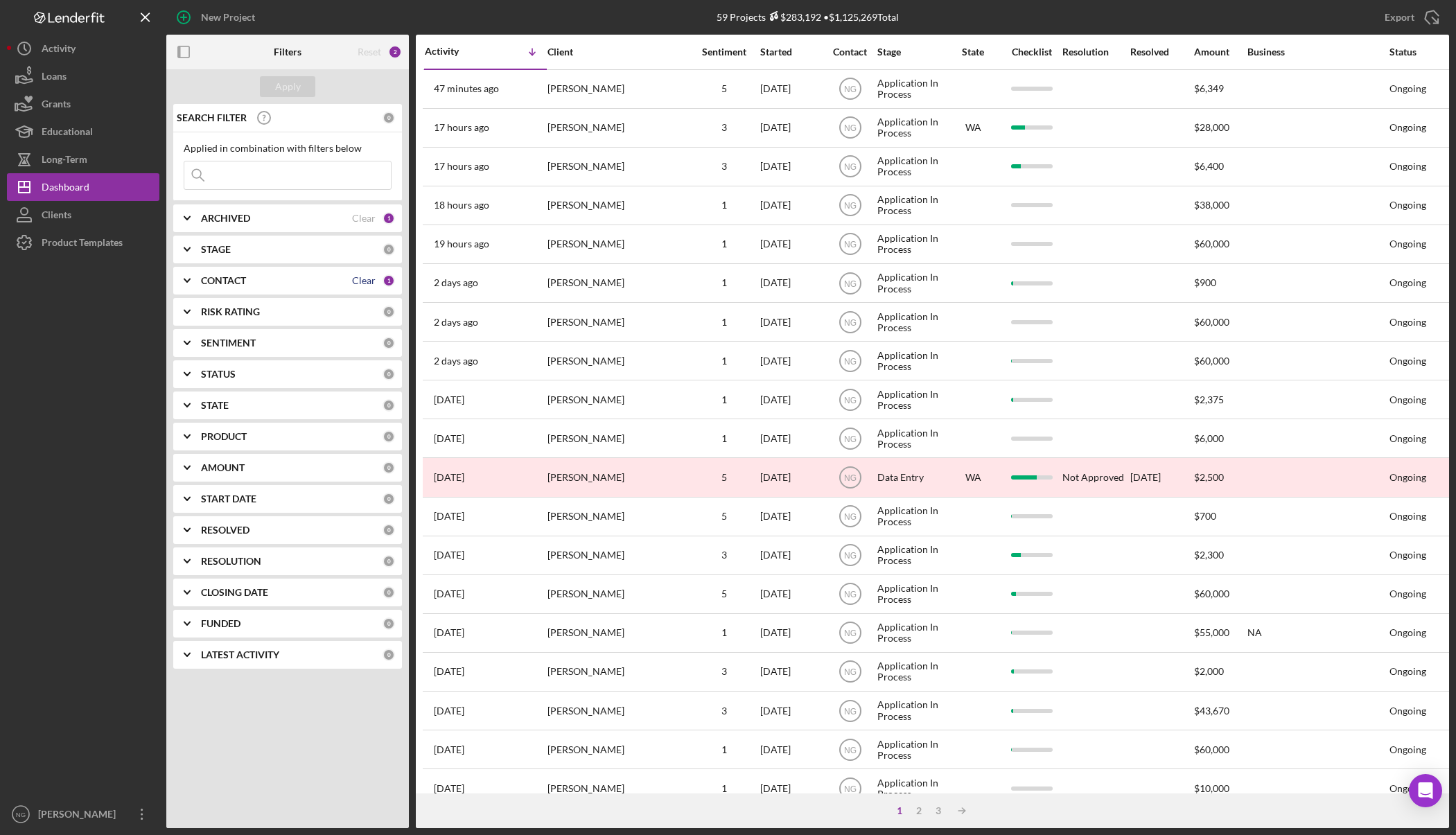
click at [368, 283] on div "Clear" at bounding box center [364, 280] width 24 height 11
click at [217, 286] on b "CONTACT" at bounding box center [223, 280] width 45 height 11
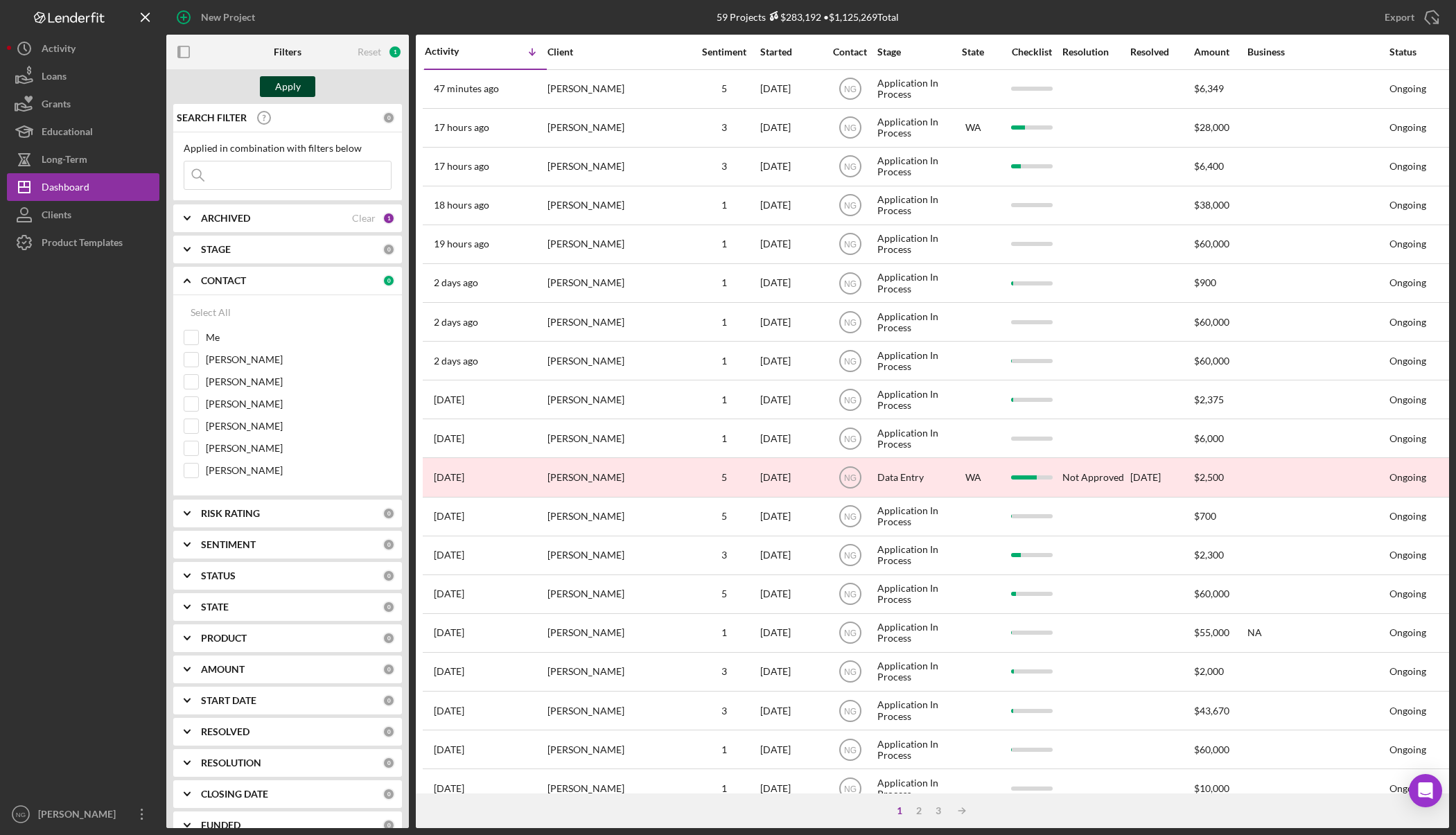
click at [305, 92] on button "Apply" at bounding box center [287, 87] width 55 height 20
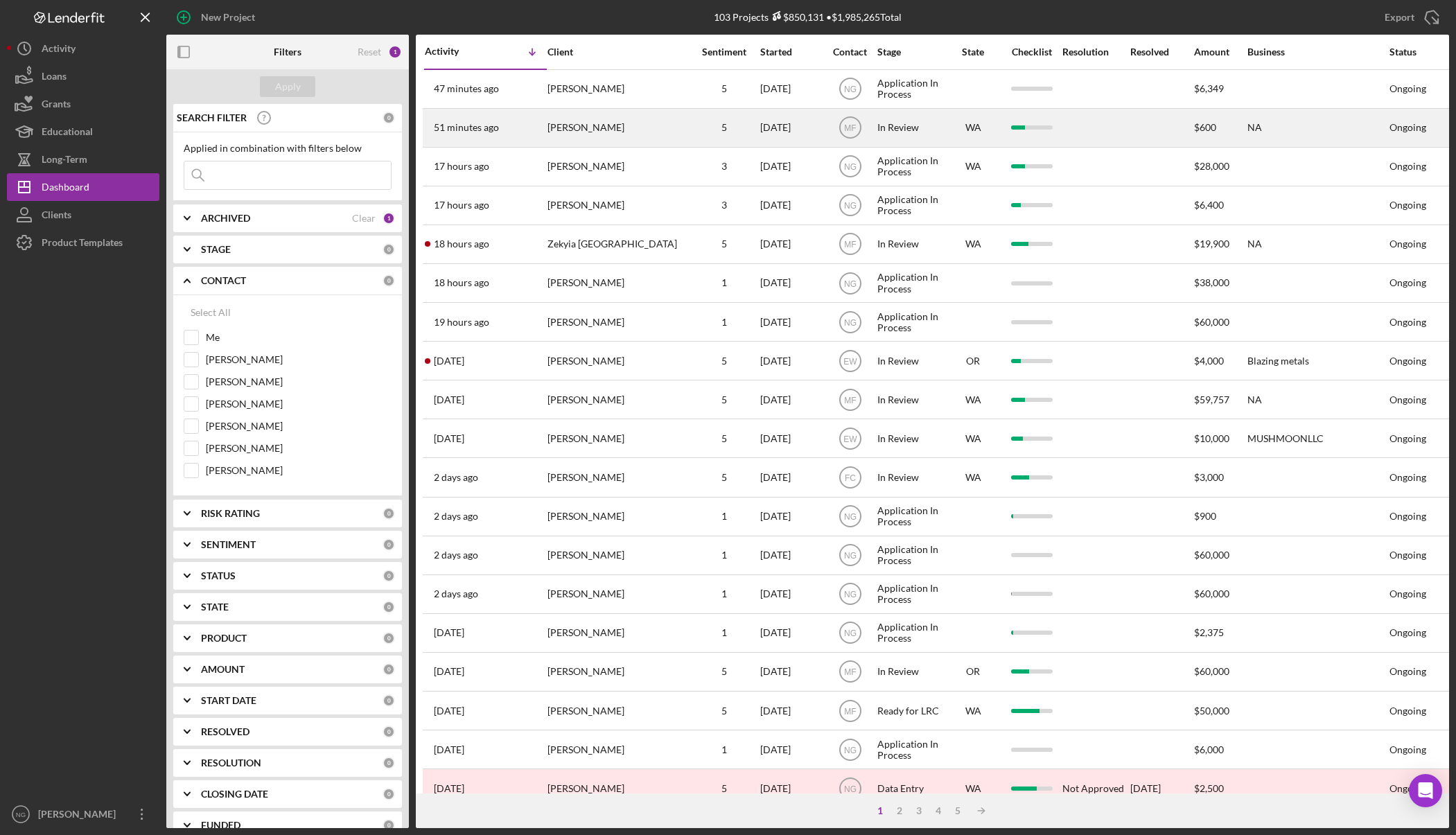
click at [631, 121] on div "Yvonne Oglesby" at bounding box center [616, 127] width 138 height 37
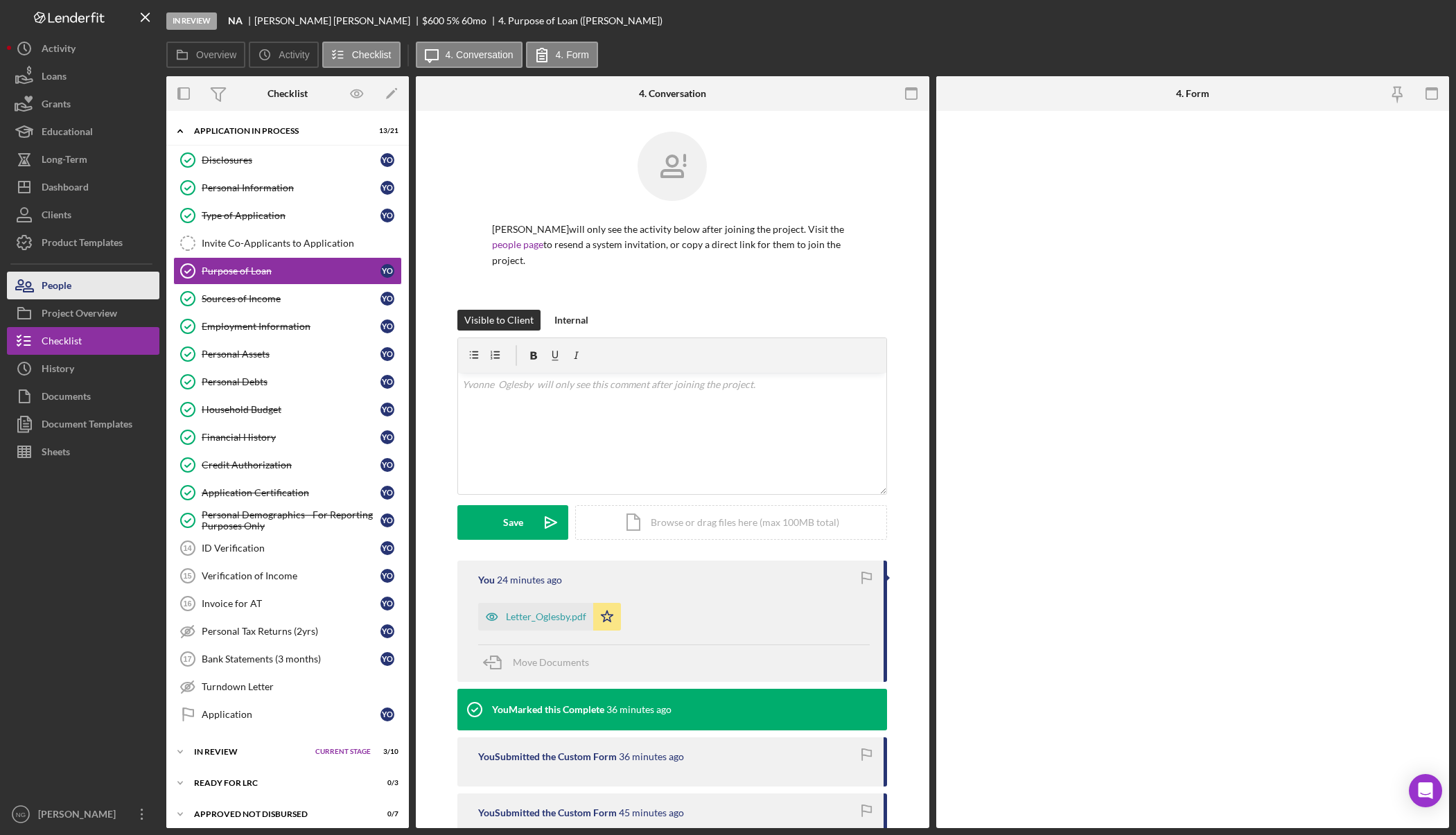
click at [89, 280] on button "People" at bounding box center [82, 285] width 152 height 28
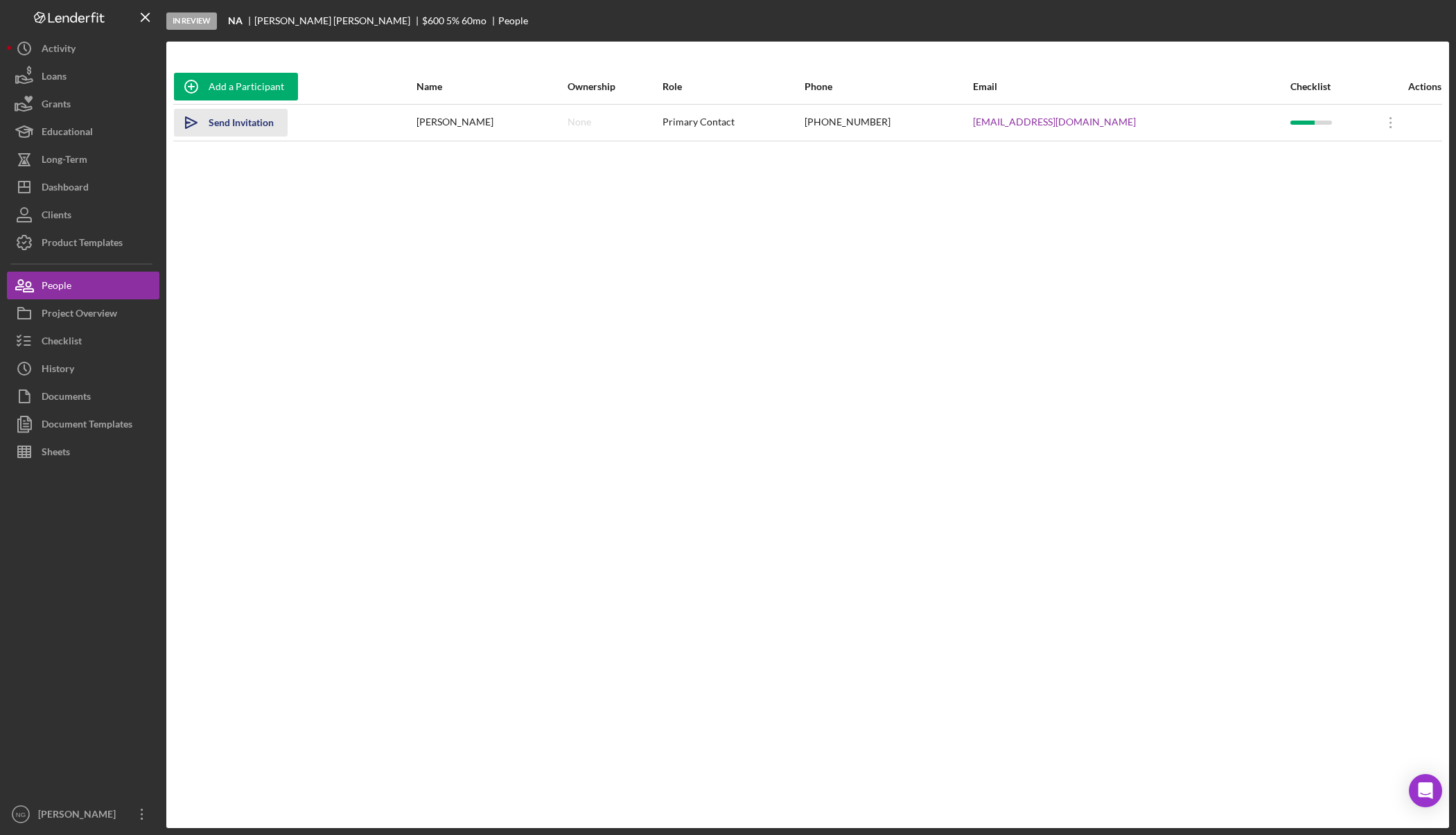
click at [251, 122] on div "Send Invitation" at bounding box center [241, 122] width 65 height 28
click at [105, 348] on button "Checklist" at bounding box center [82, 341] width 152 height 28
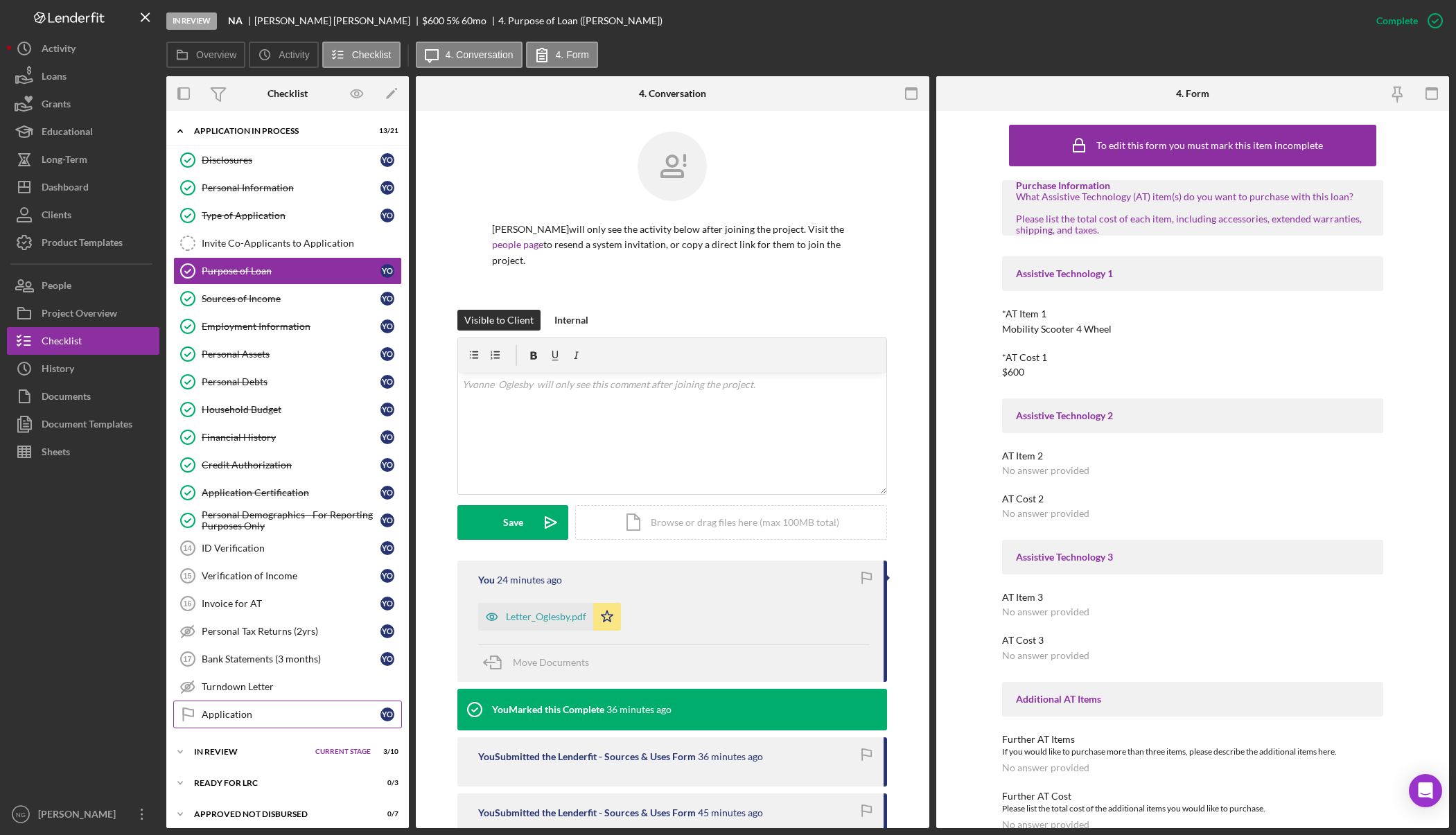
click at [280, 710] on div "Application" at bounding box center [291, 714] width 178 height 11
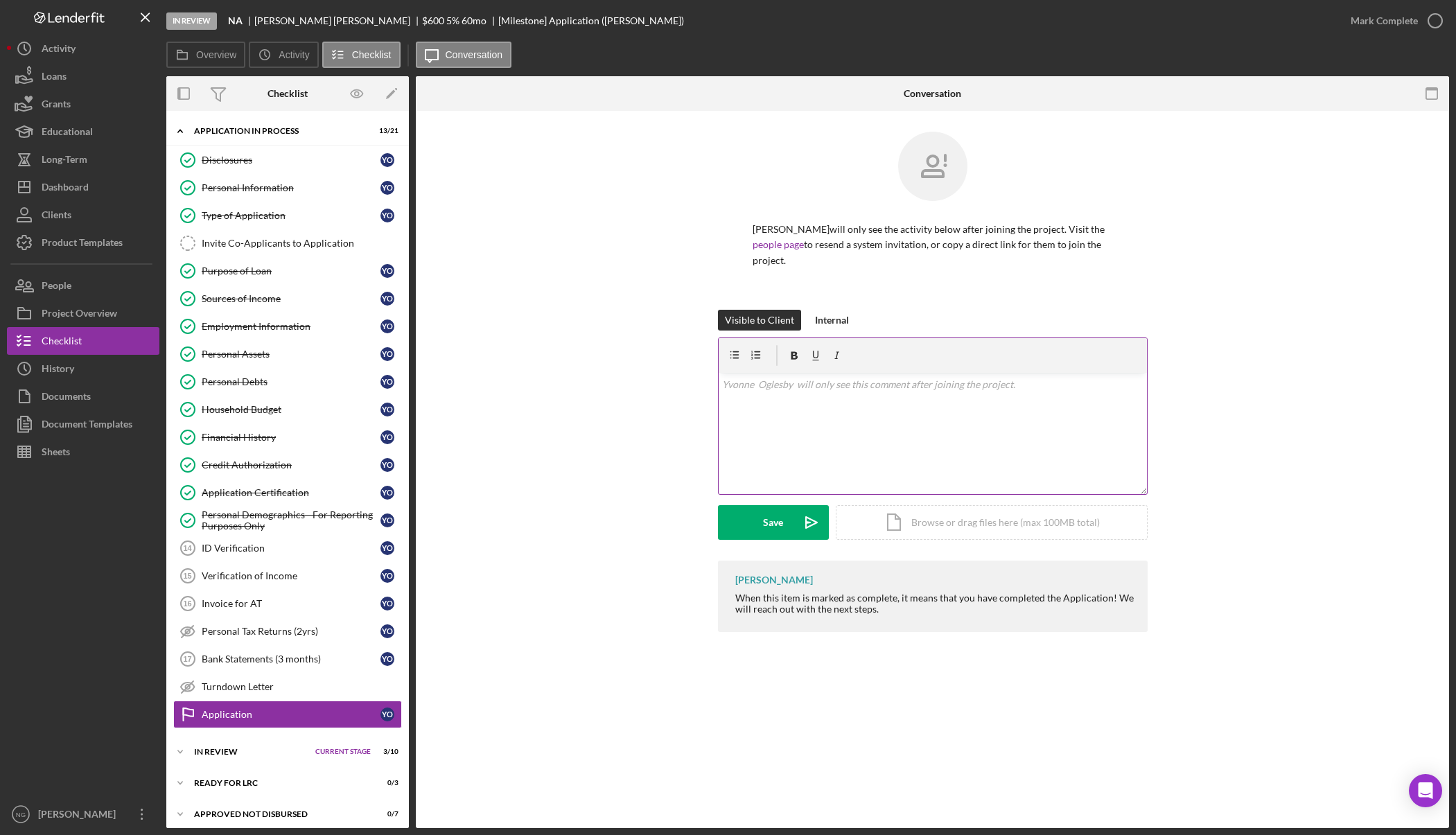
click at [777, 419] on div "v Color teal Color pink Remove color Add row above Add row below Add column bef…" at bounding box center [933, 433] width 428 height 121
click at [69, 197] on div "Dashboard" at bounding box center [65, 189] width 47 height 31
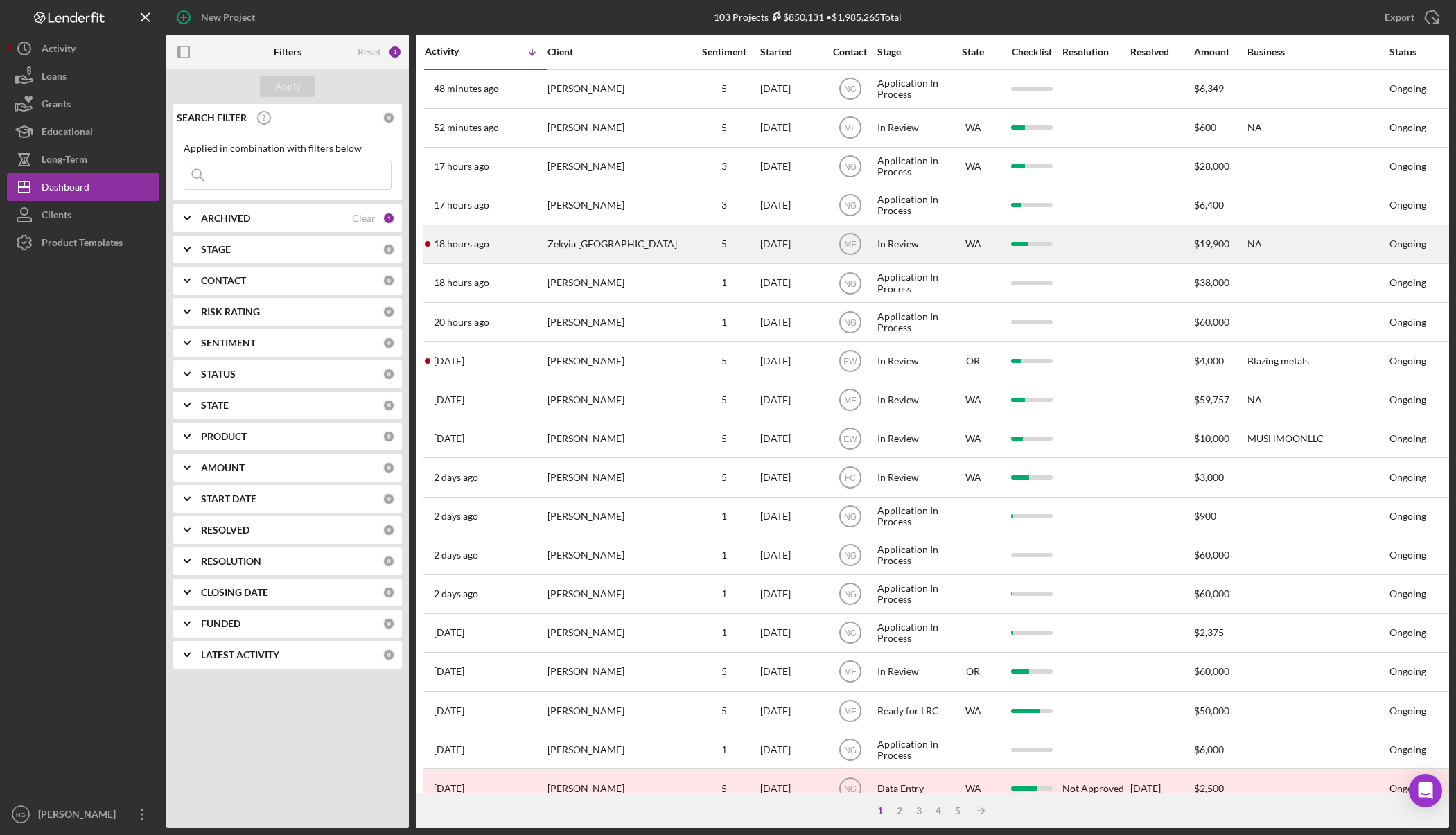
click at [577, 240] on div "Zekyia [GEOGRAPHIC_DATA]" at bounding box center [616, 244] width 138 height 37
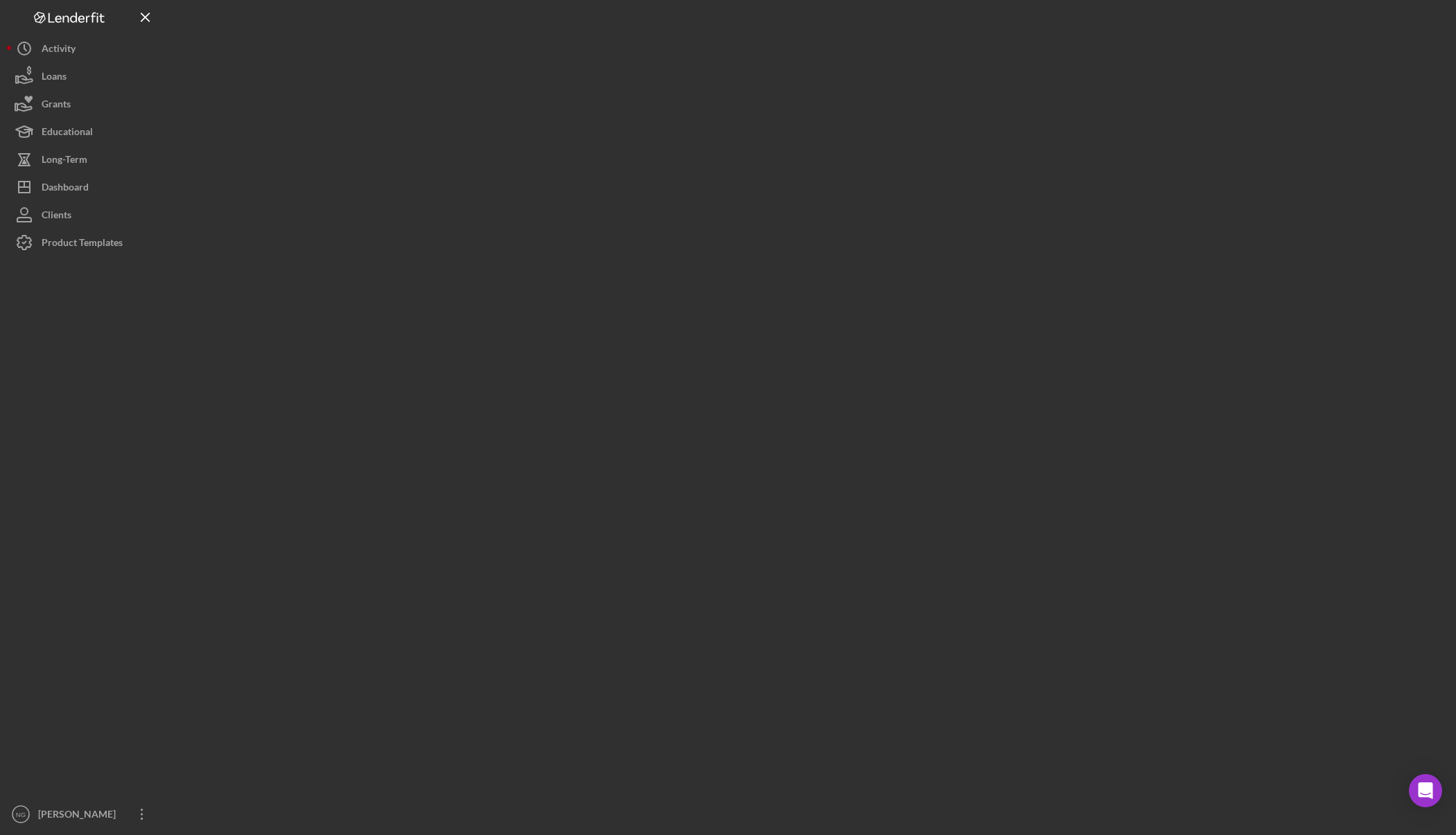
click at [577, 240] on div at bounding box center [808, 414] width 1283 height 828
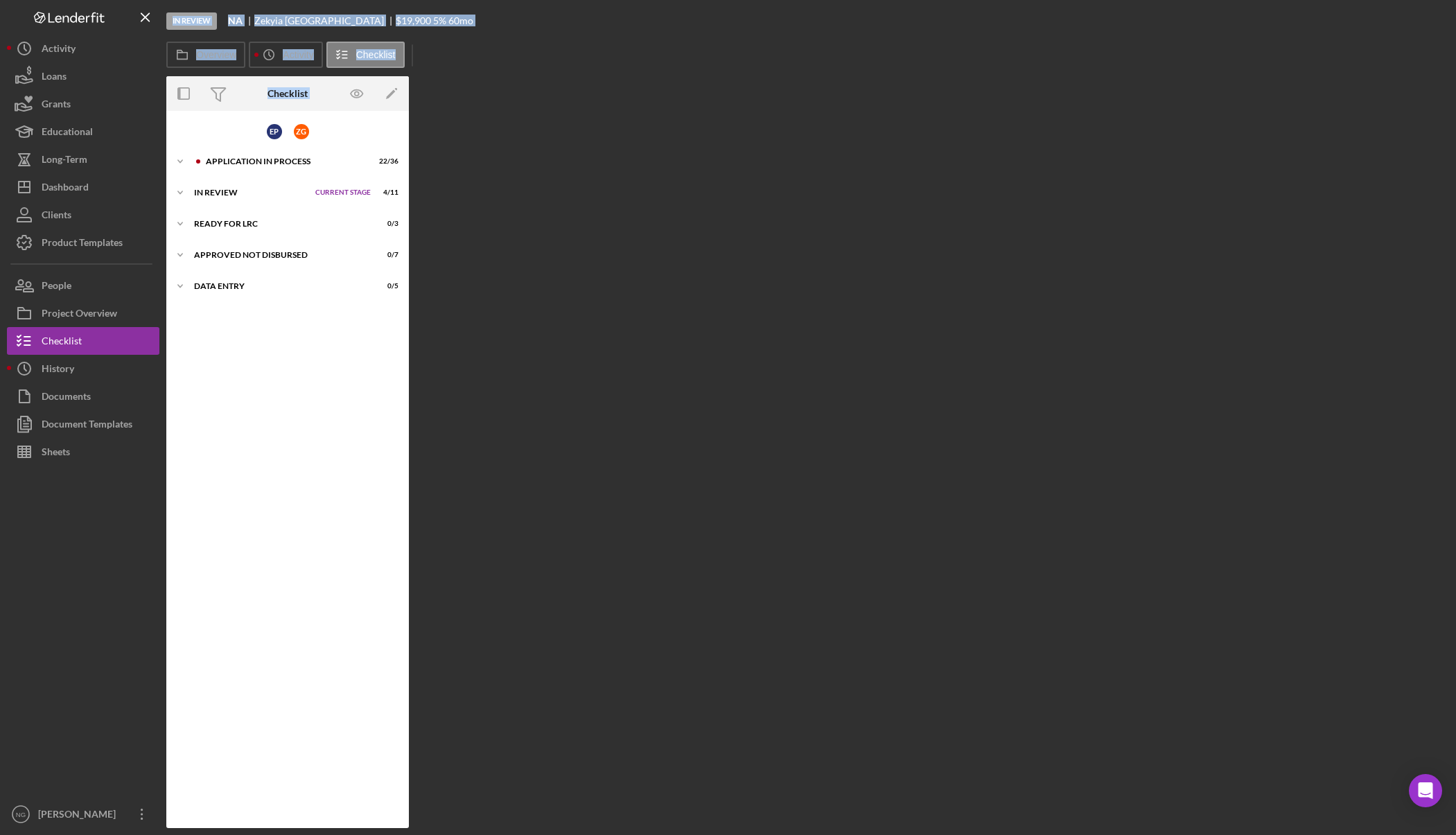
scroll to position [1, 0]
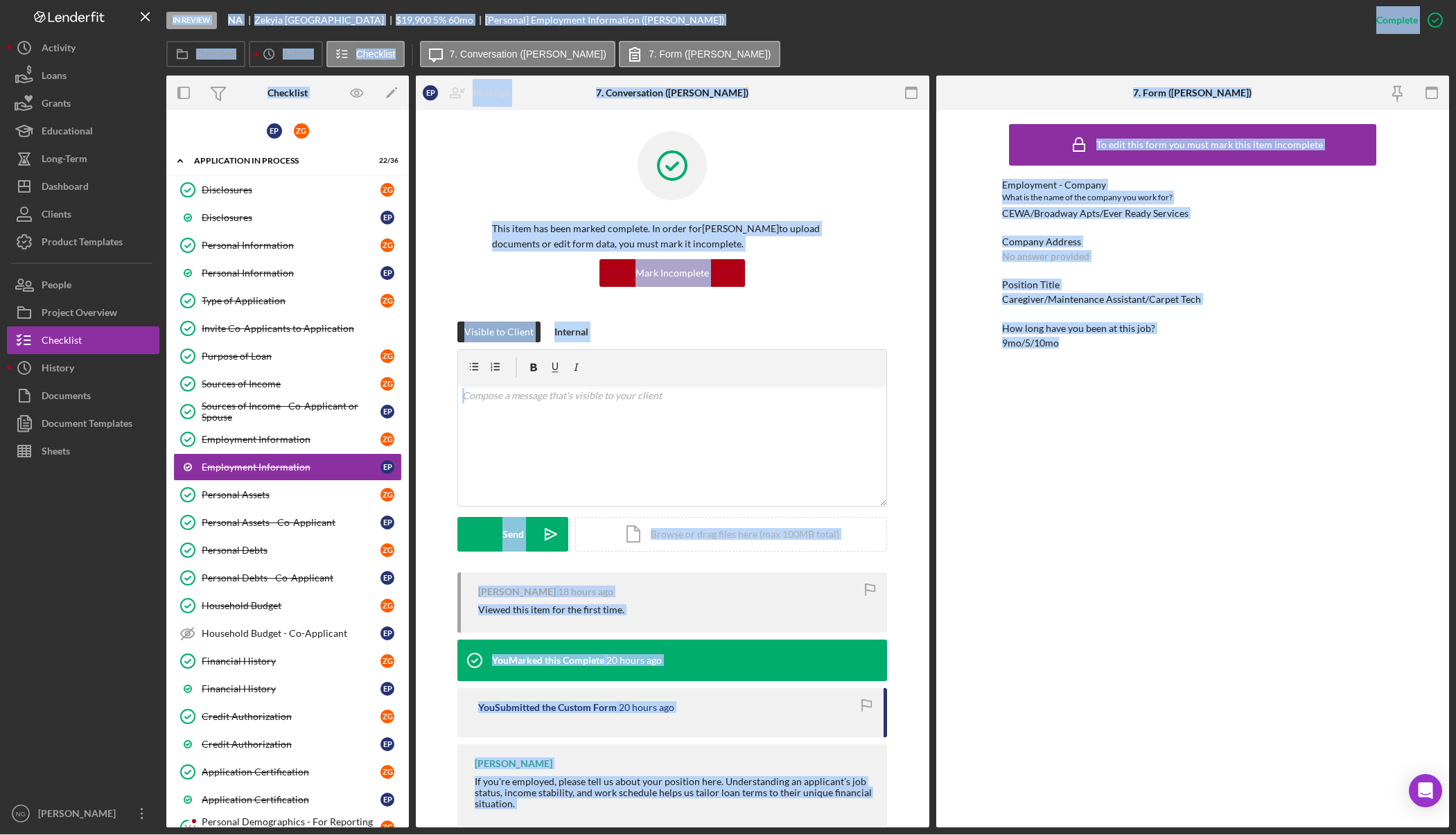
click at [832, 307] on div "This item has been marked complete. In order for Eric Pacheco to upload documen…" at bounding box center [672, 226] width 430 height 190
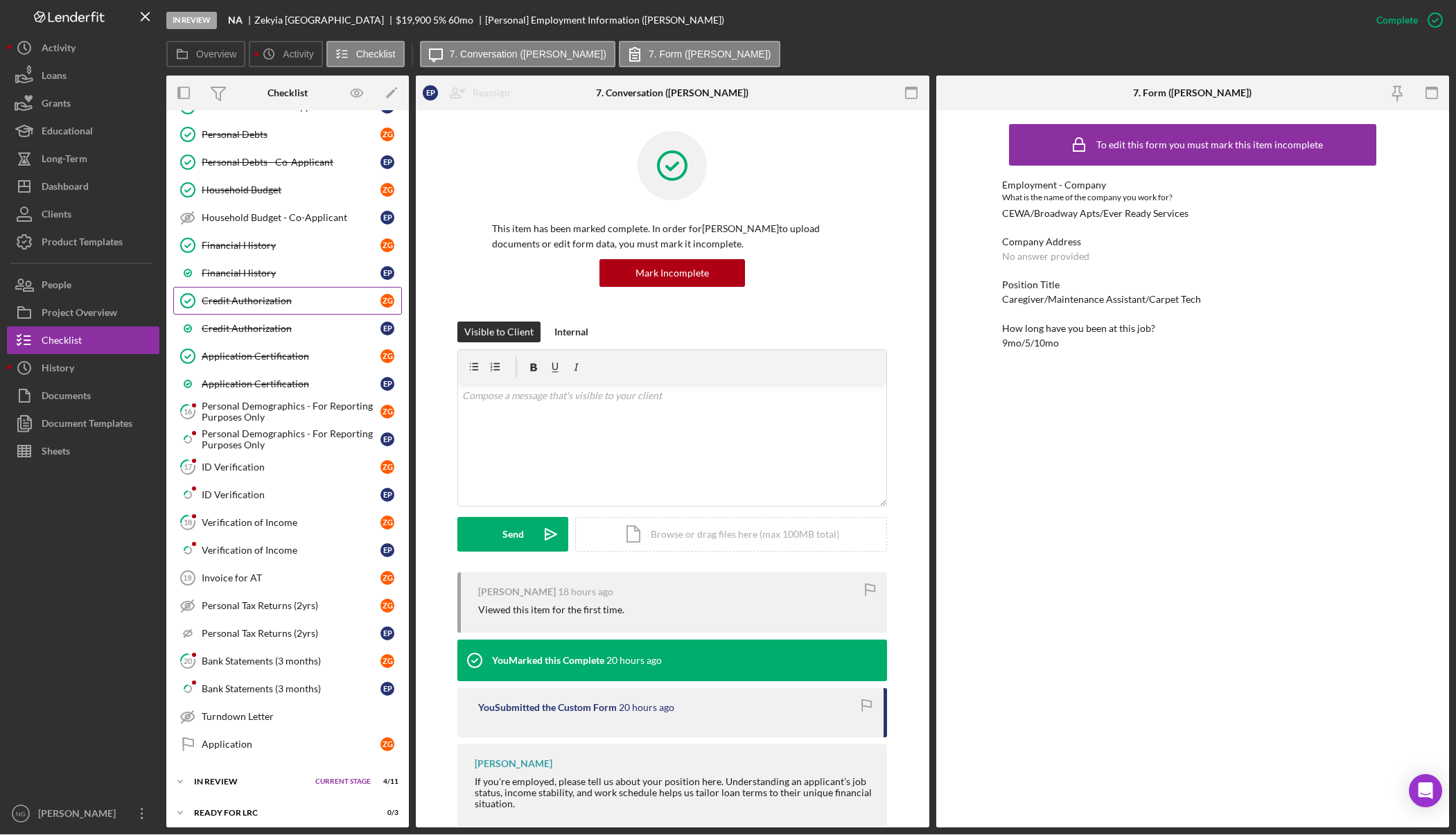
scroll to position [485, 0]
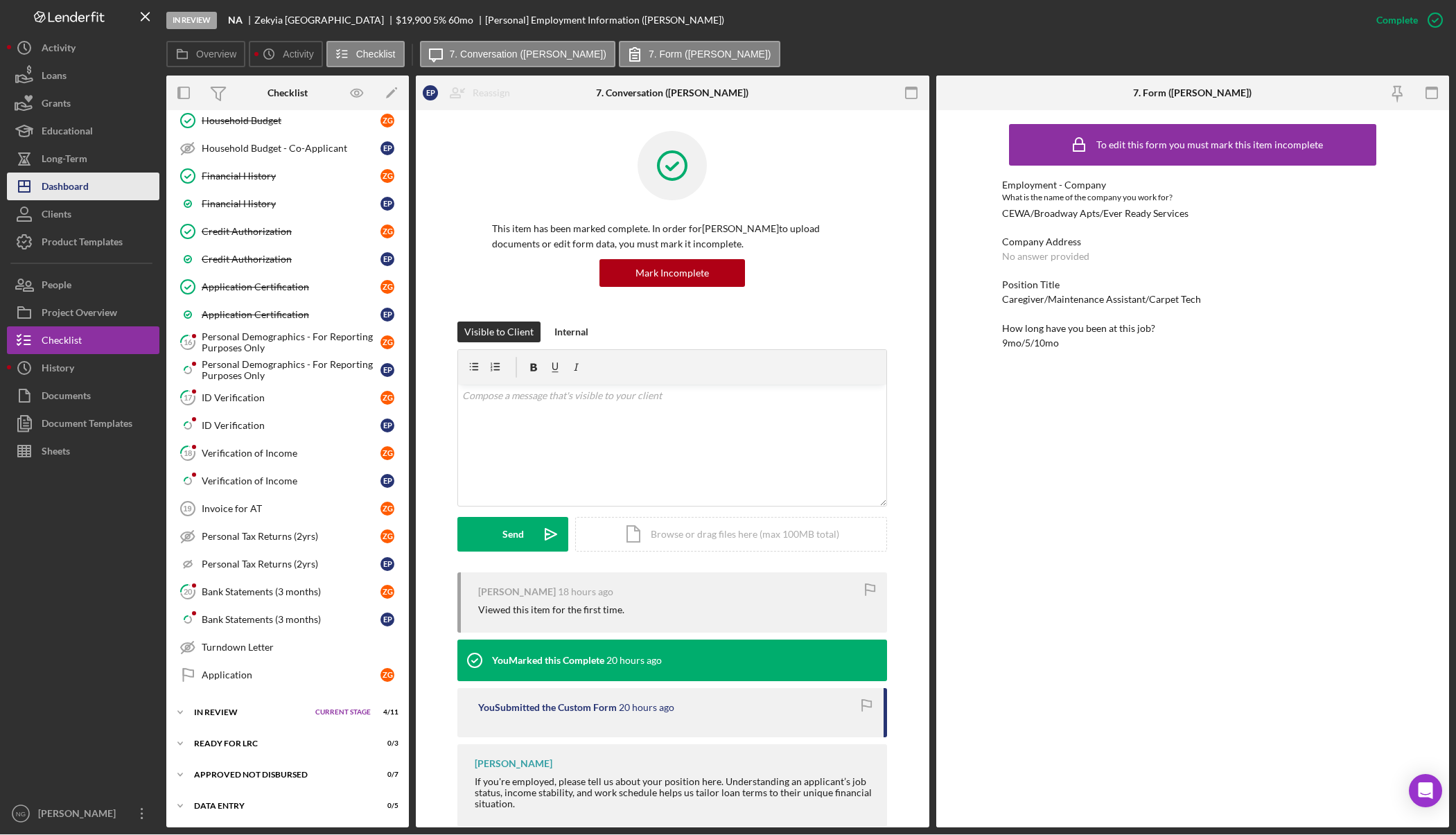
click at [58, 185] on div "Dashboard" at bounding box center [65, 188] width 47 height 31
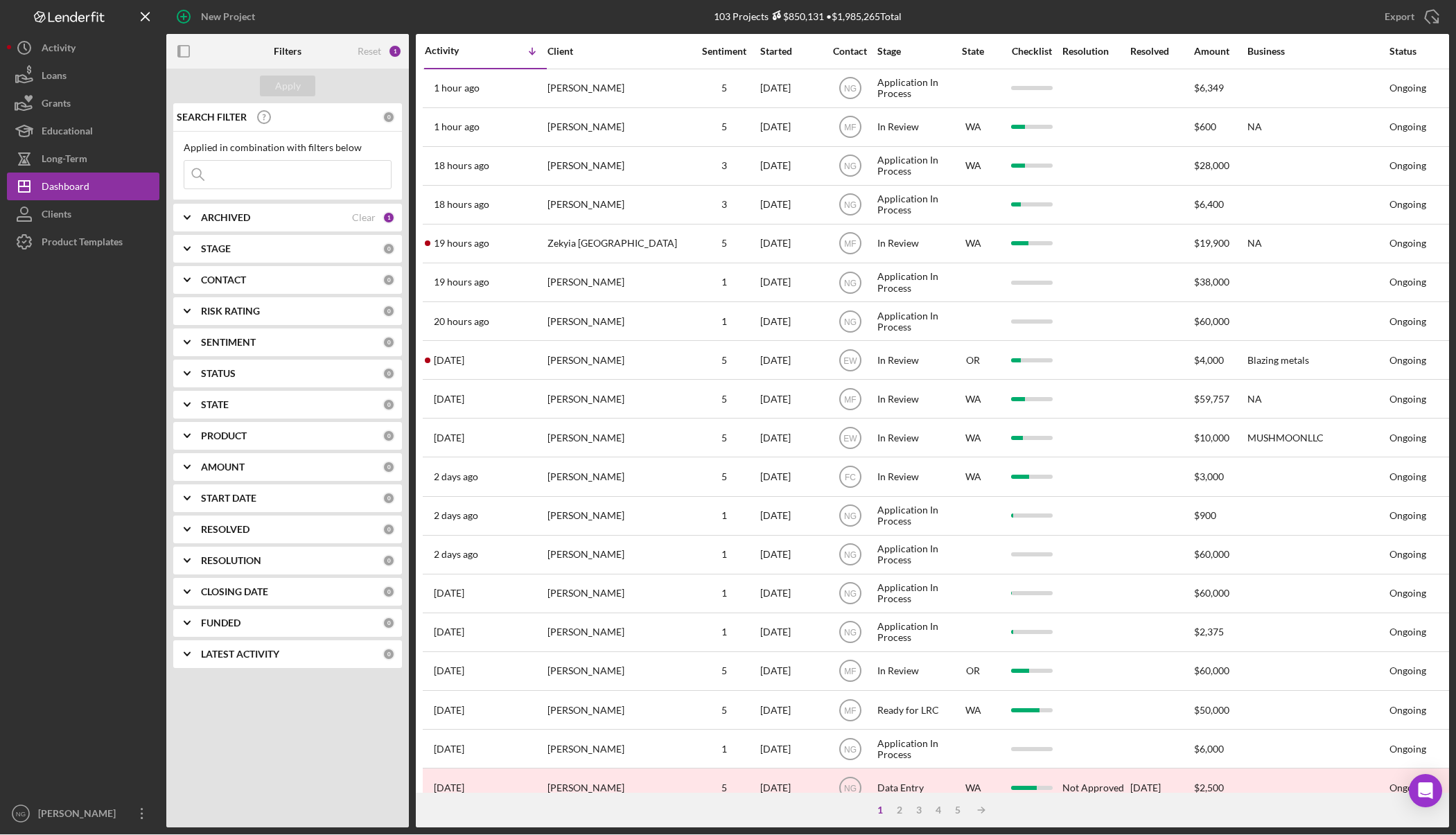
click at [223, 276] on b "CONTACT" at bounding box center [223, 279] width 45 height 11
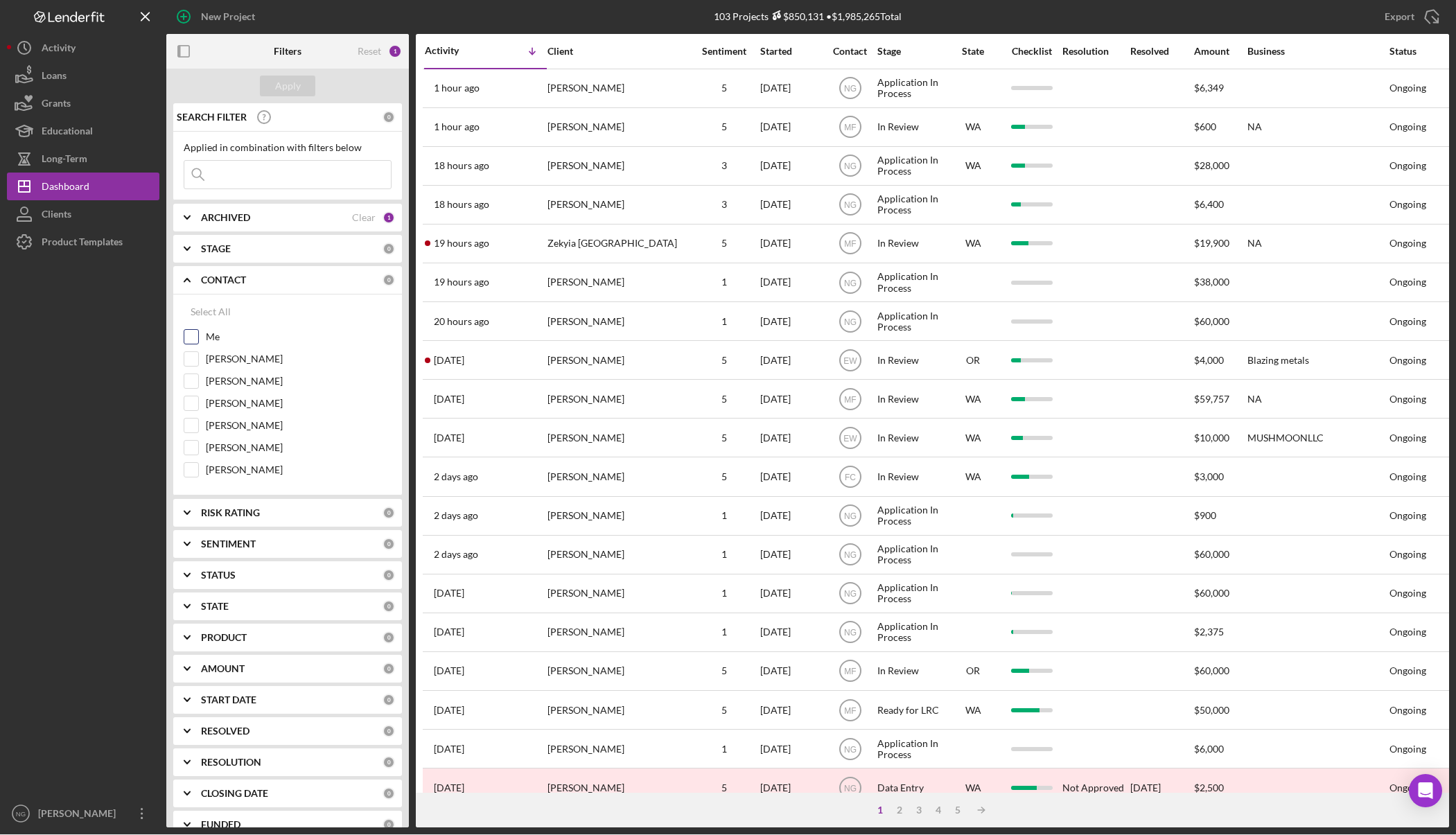
click at [192, 336] on input "Me" at bounding box center [191, 336] width 14 height 14
checkbox input "true"
click at [295, 87] on div "Apply" at bounding box center [288, 86] width 25 height 20
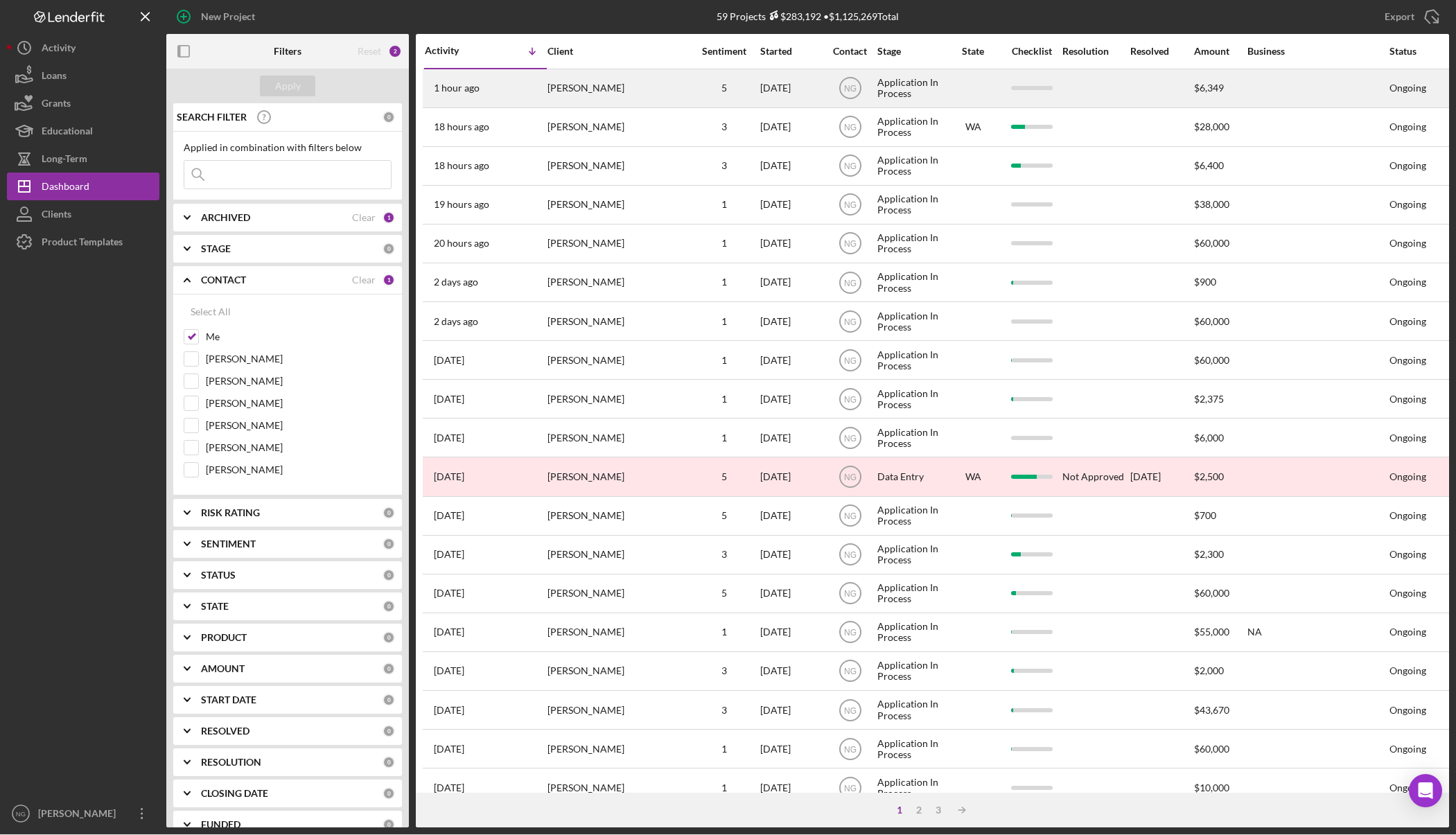
click at [540, 85] on div "1 hour ago Allan Mateo" at bounding box center [485, 87] width 121 height 37
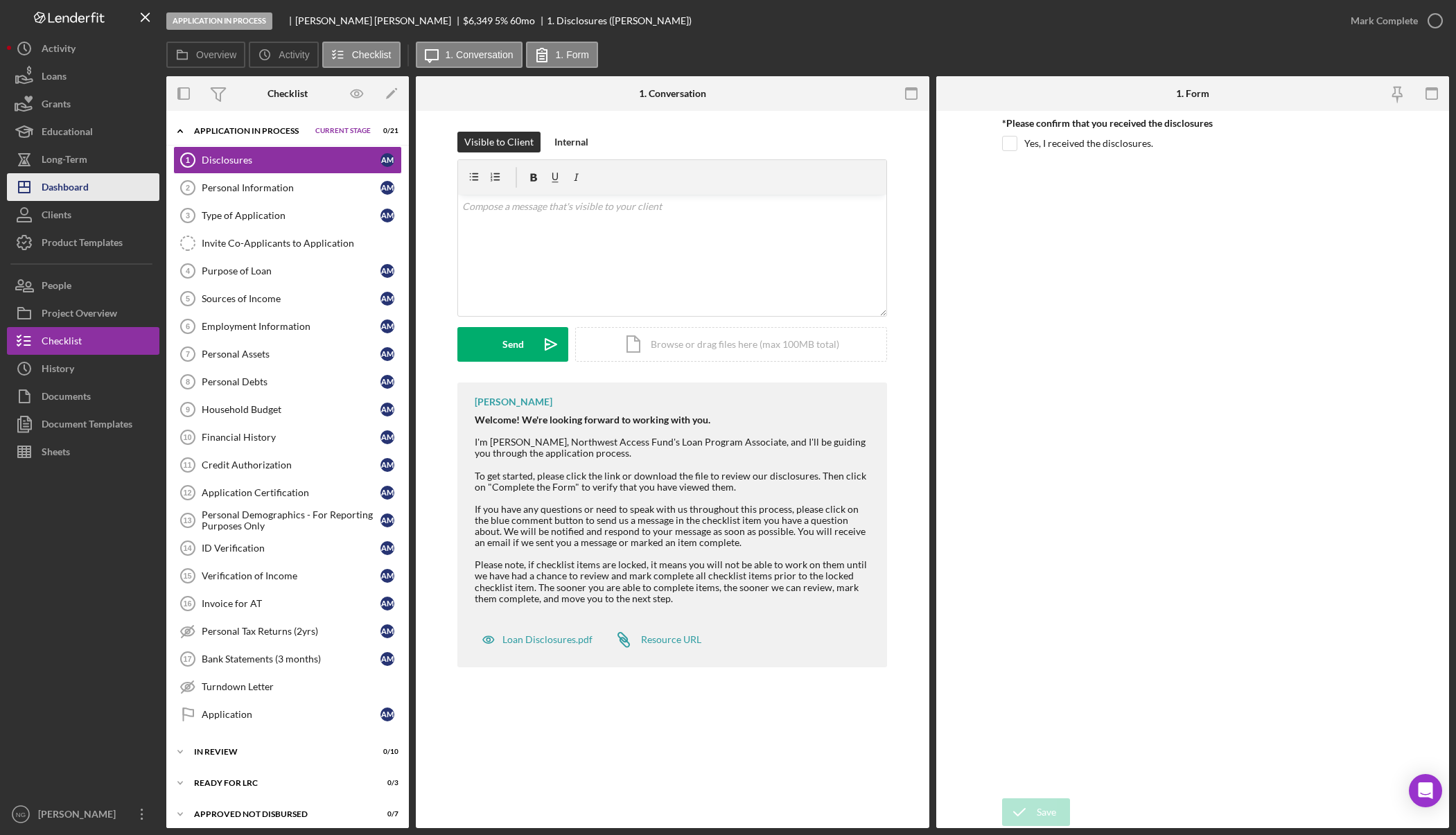
click at [73, 188] on div "Dashboard" at bounding box center [65, 189] width 47 height 31
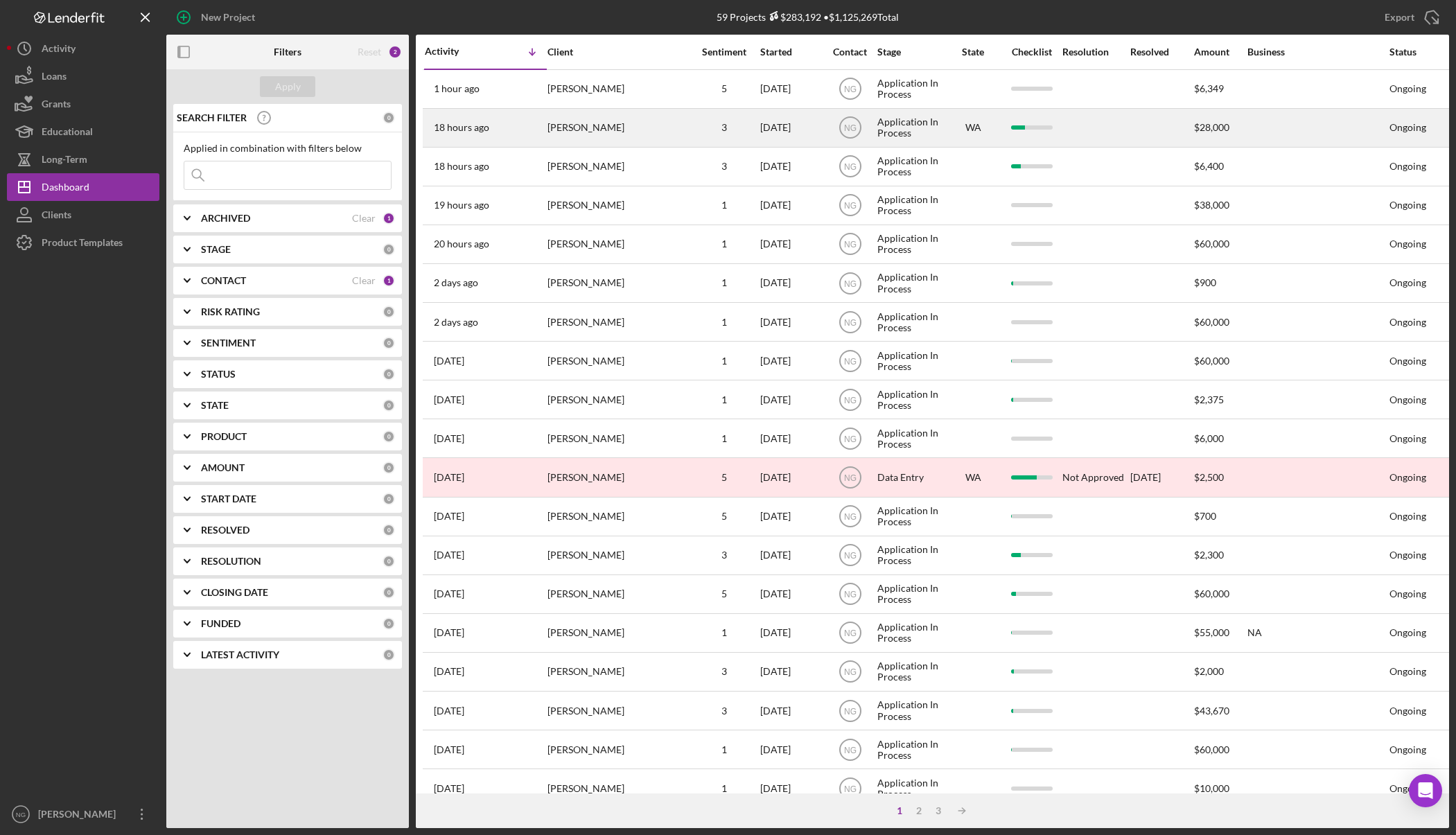
click at [592, 130] on div "[PERSON_NAME]" at bounding box center [616, 127] width 138 height 37
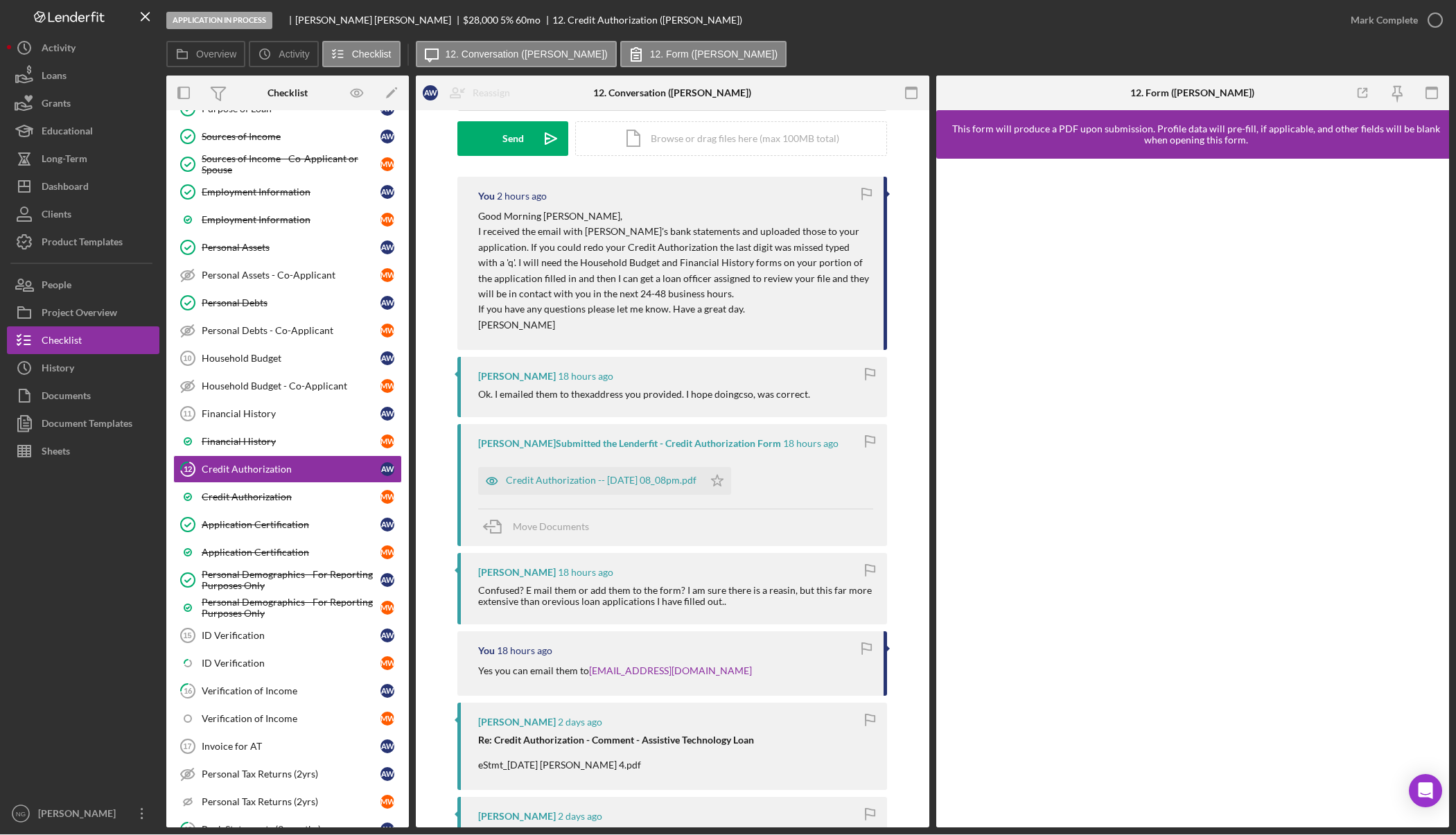
scroll to position [208, 0]
click at [618, 471] on div "Credit Authorization -- 2025-10-14 08_08pm.pdf" at bounding box center [601, 477] width 190 height 11
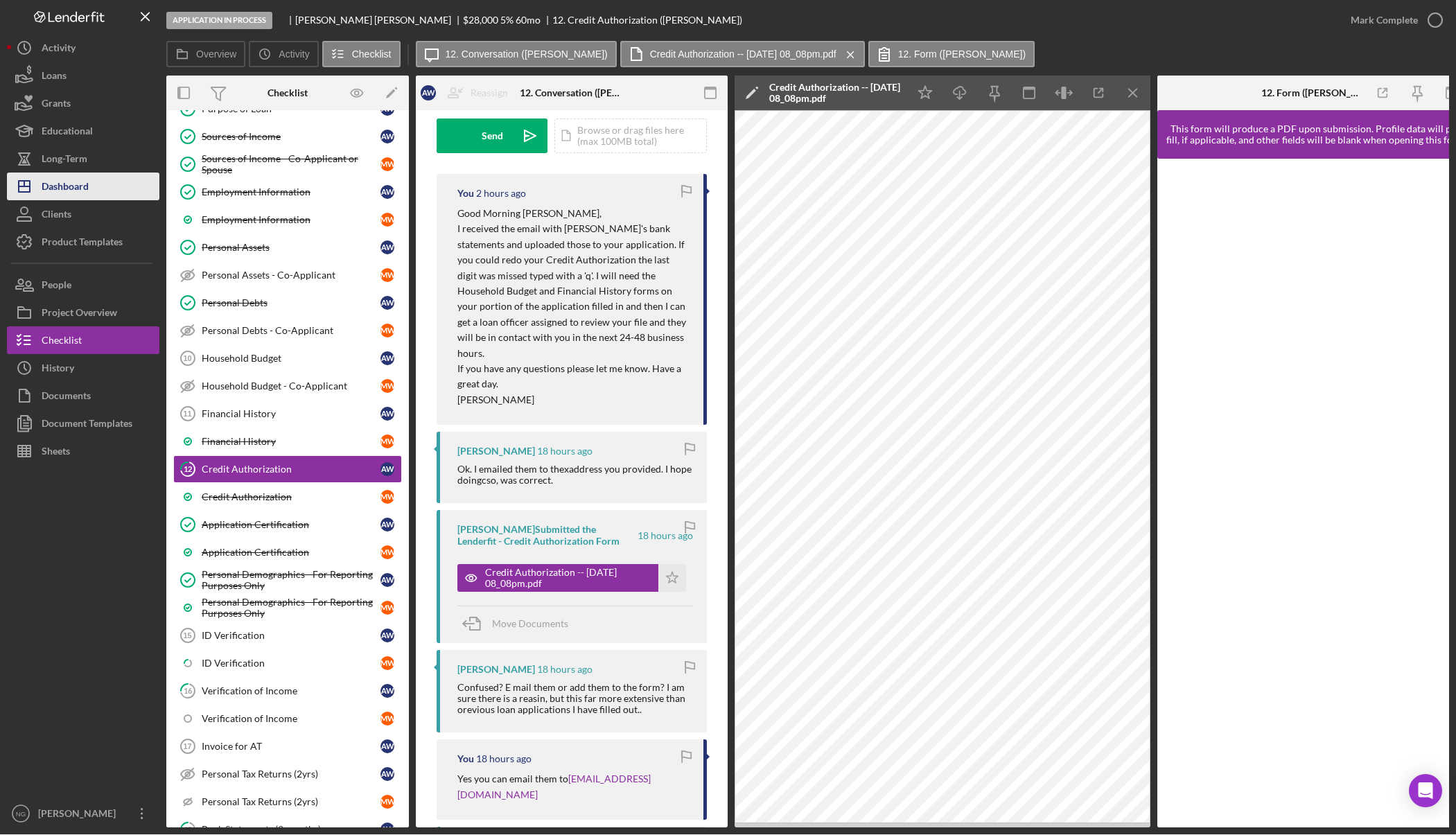
click at [70, 189] on div "Dashboard" at bounding box center [65, 188] width 47 height 31
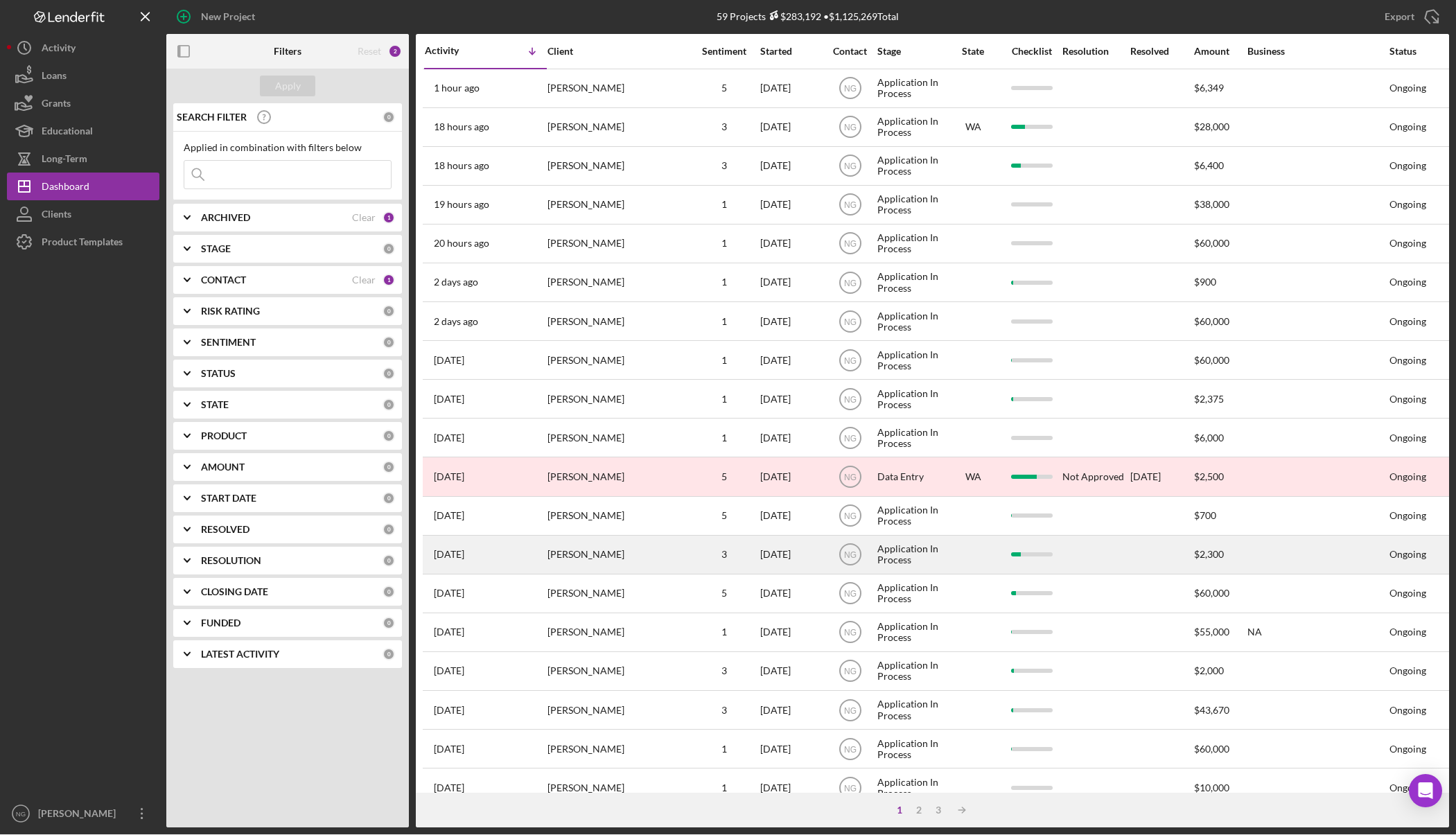
click at [622, 563] on div "[PERSON_NAME]" at bounding box center [616, 554] width 138 height 37
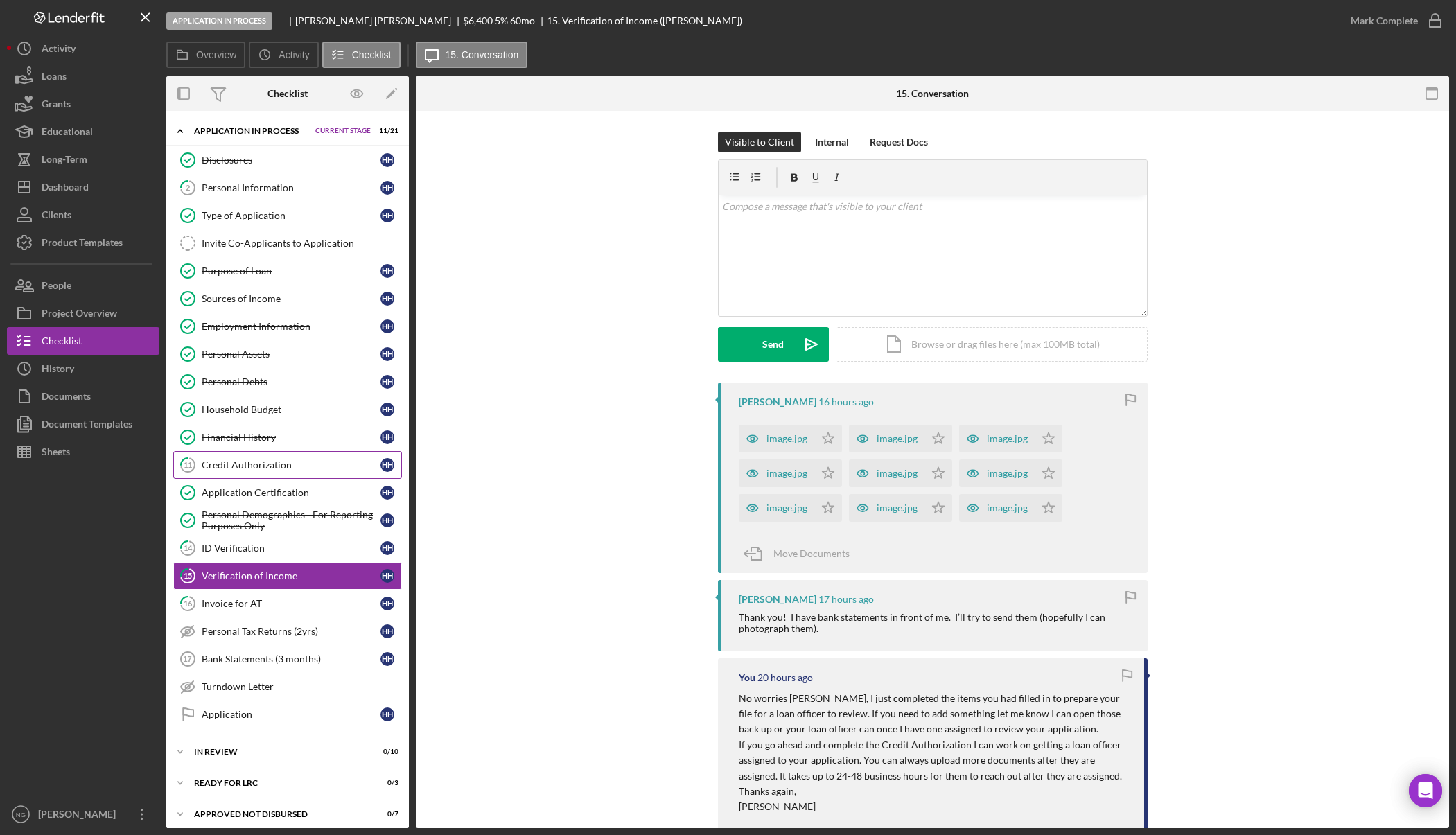
click at [273, 465] on div "Credit Authorization" at bounding box center [291, 465] width 178 height 11
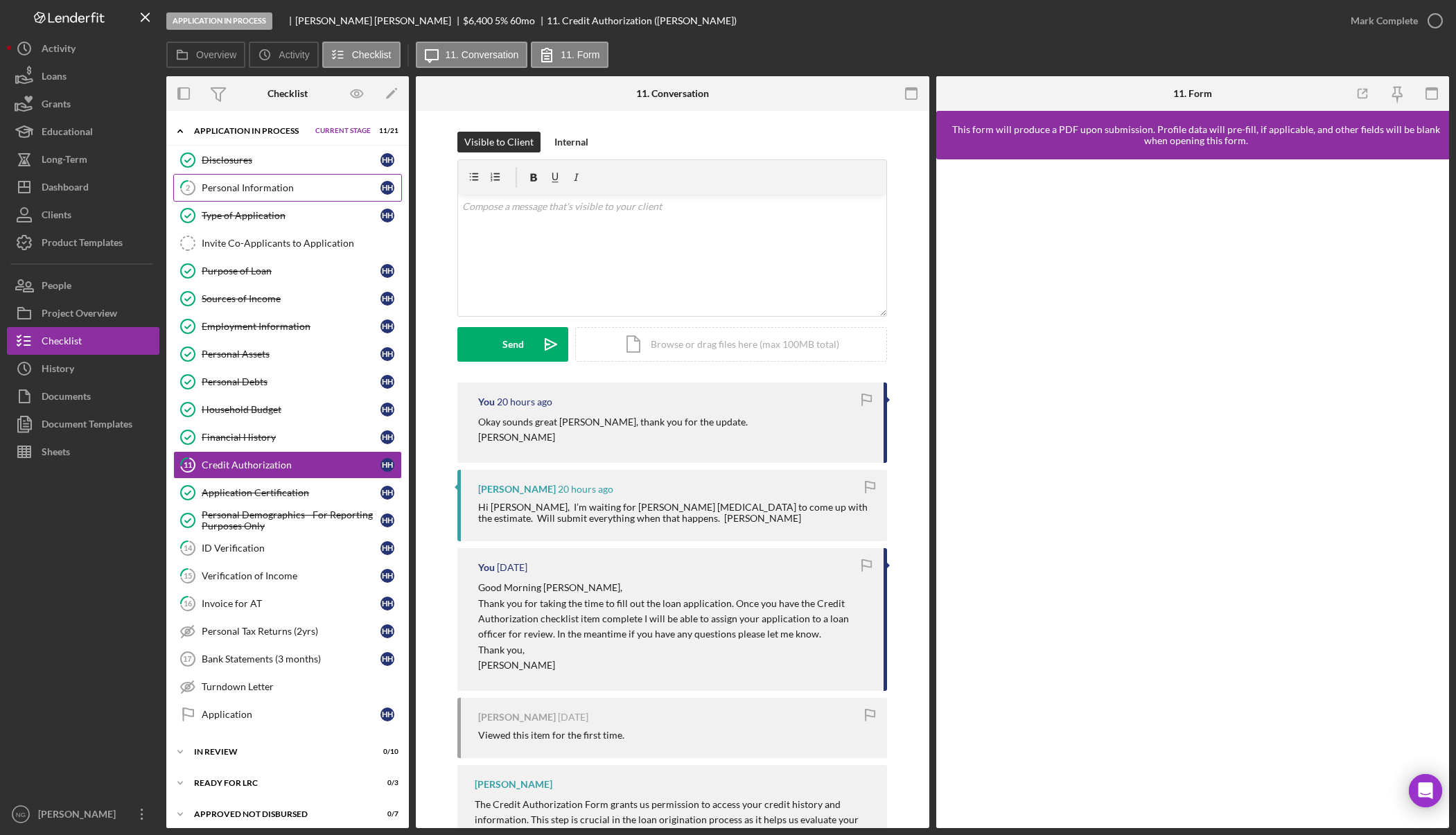
click at [265, 183] on div "Personal Information" at bounding box center [291, 188] width 178 height 11
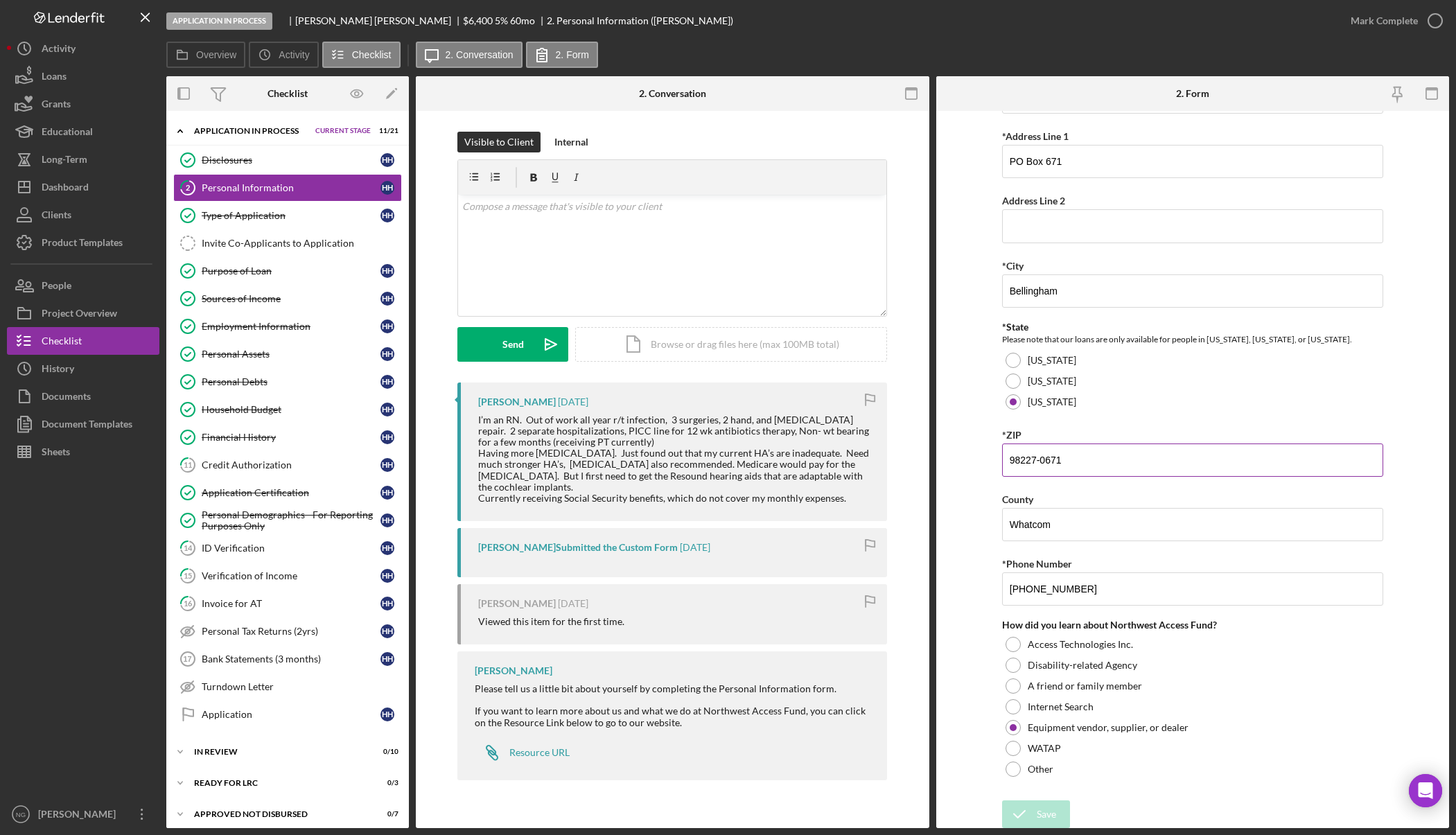
scroll to position [250, 0]
click at [64, 193] on div "Dashboard" at bounding box center [65, 189] width 47 height 31
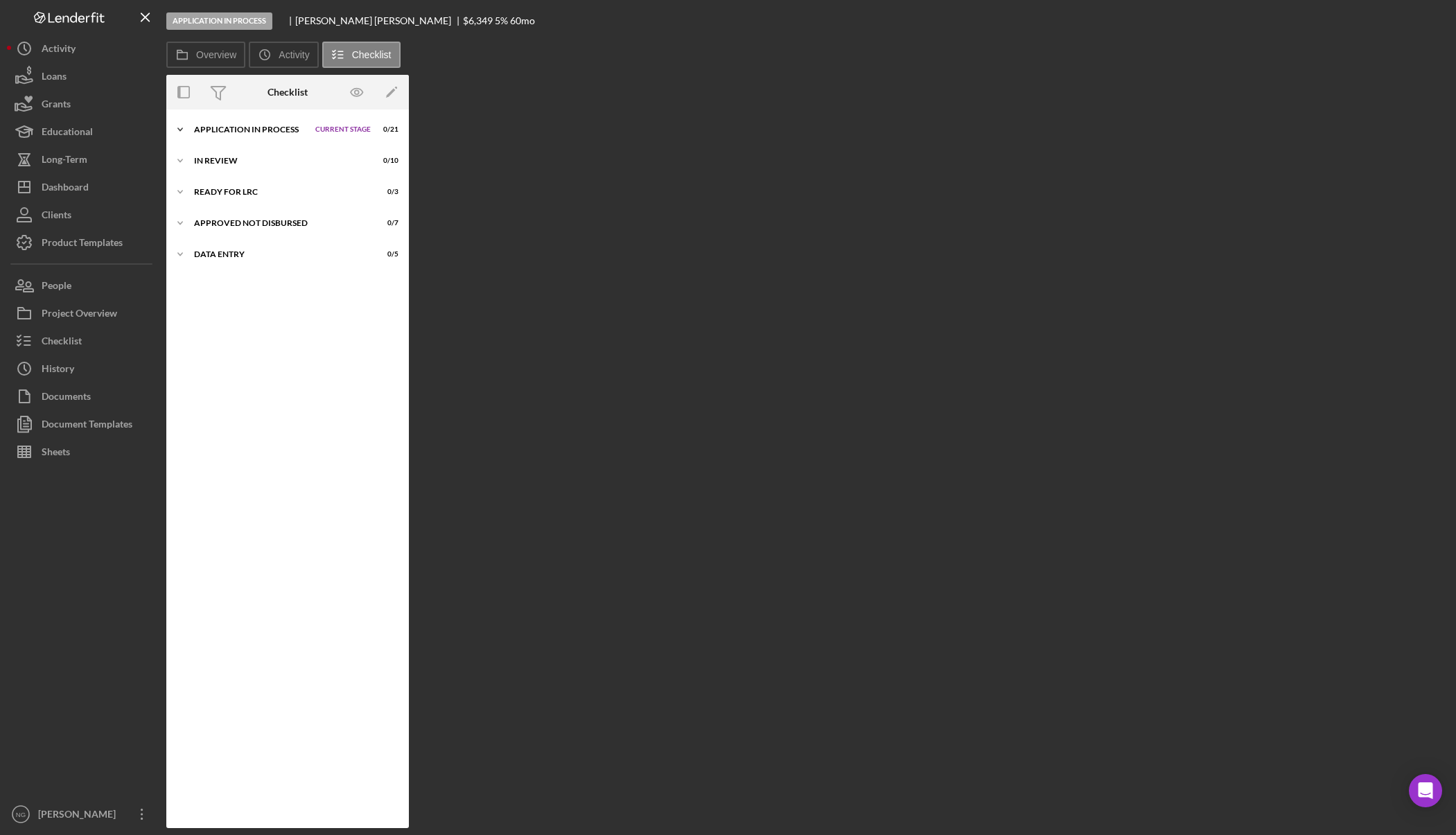
click at [291, 127] on div "Application In Process" at bounding box center [251, 130] width 115 height 8
